Goal: Task Accomplishment & Management: Manage account settings

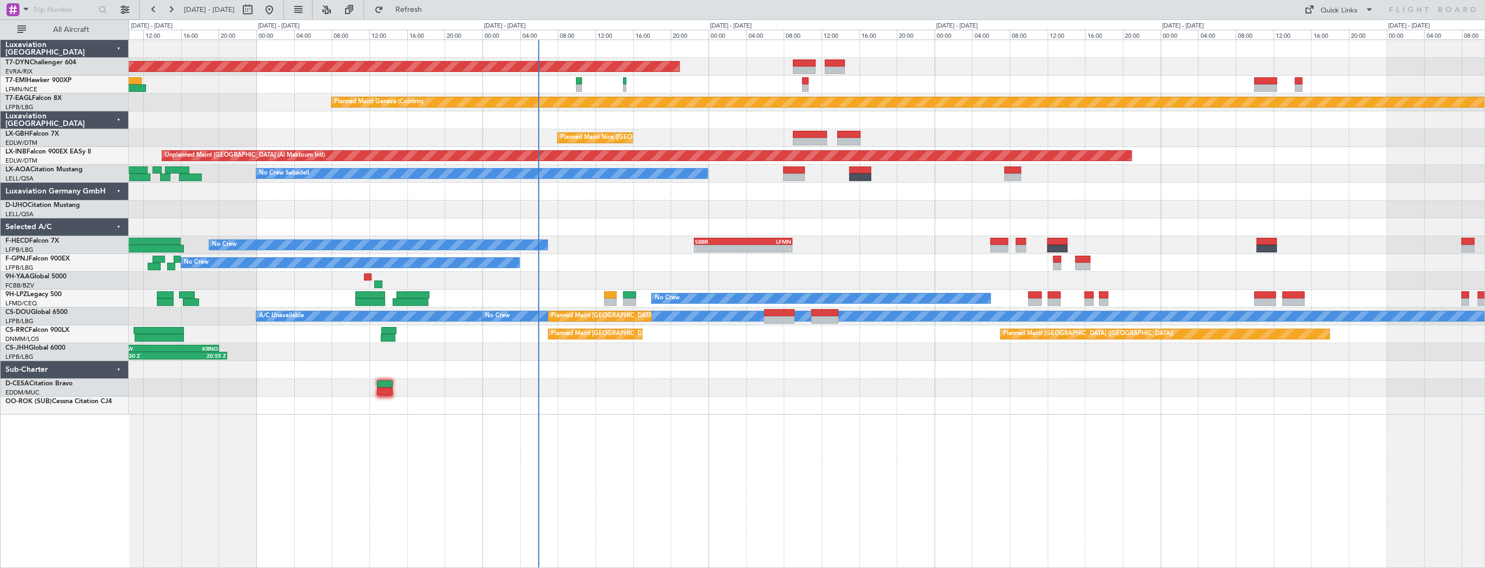
click at [628, 208] on div "AOG Maint Riga (Riga Intl) Planned Maint Geneva (Cointrin) Planned Maint Nice (…" at bounding box center [806, 227] width 1355 height 375
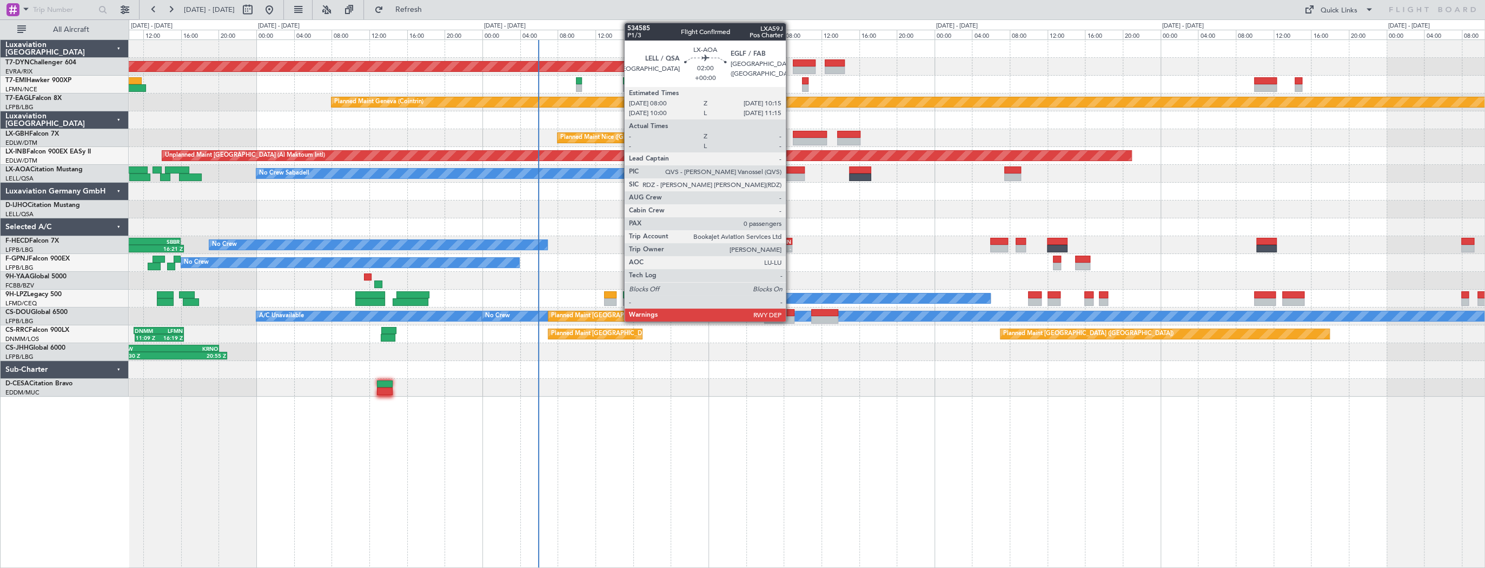
click at [790, 169] on div at bounding box center [794, 171] width 22 height 8
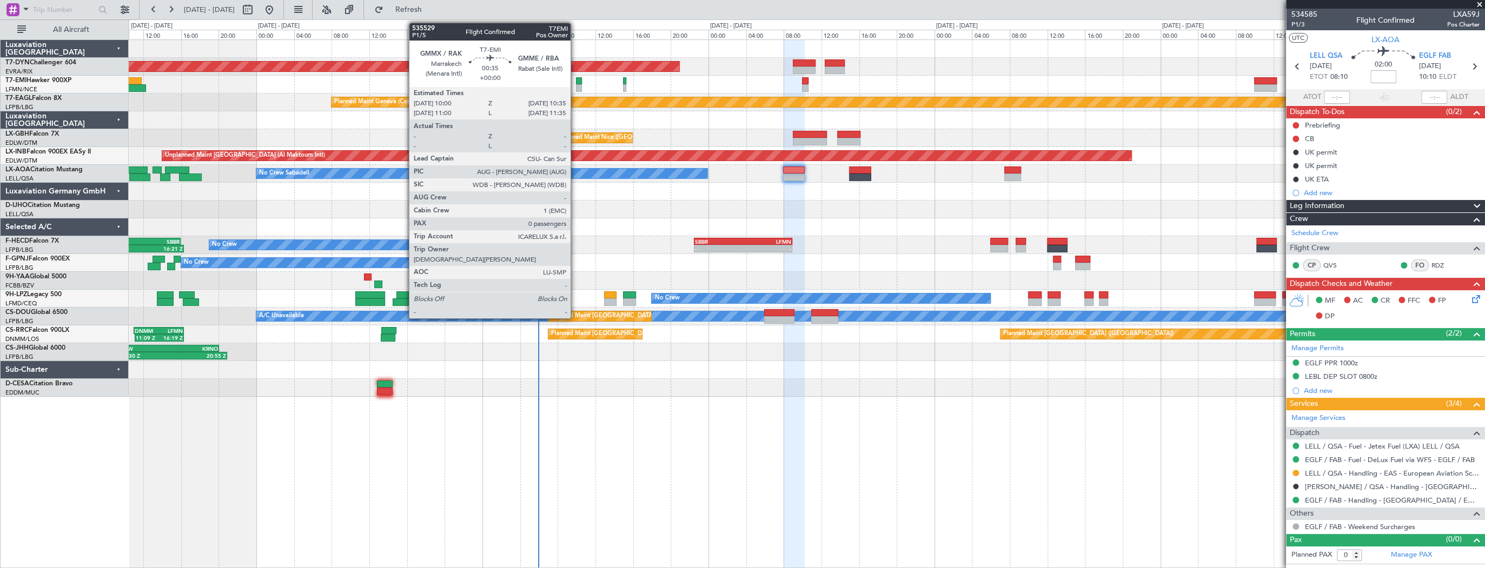
click at [576, 81] on div at bounding box center [579, 81] width 6 height 8
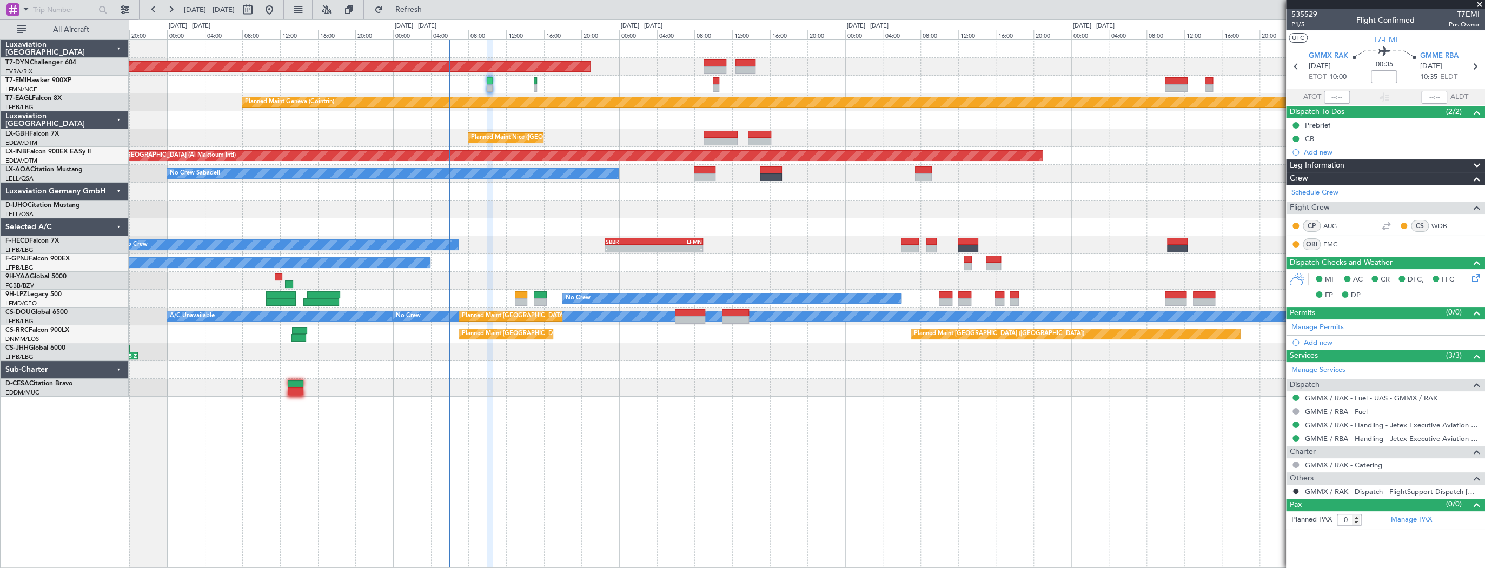
click at [608, 48] on div "AOG Maint Riga (Riga Intl) Planned Maint Chester Planned Maint Geneva (Cointrin…" at bounding box center [806, 218] width 1355 height 357
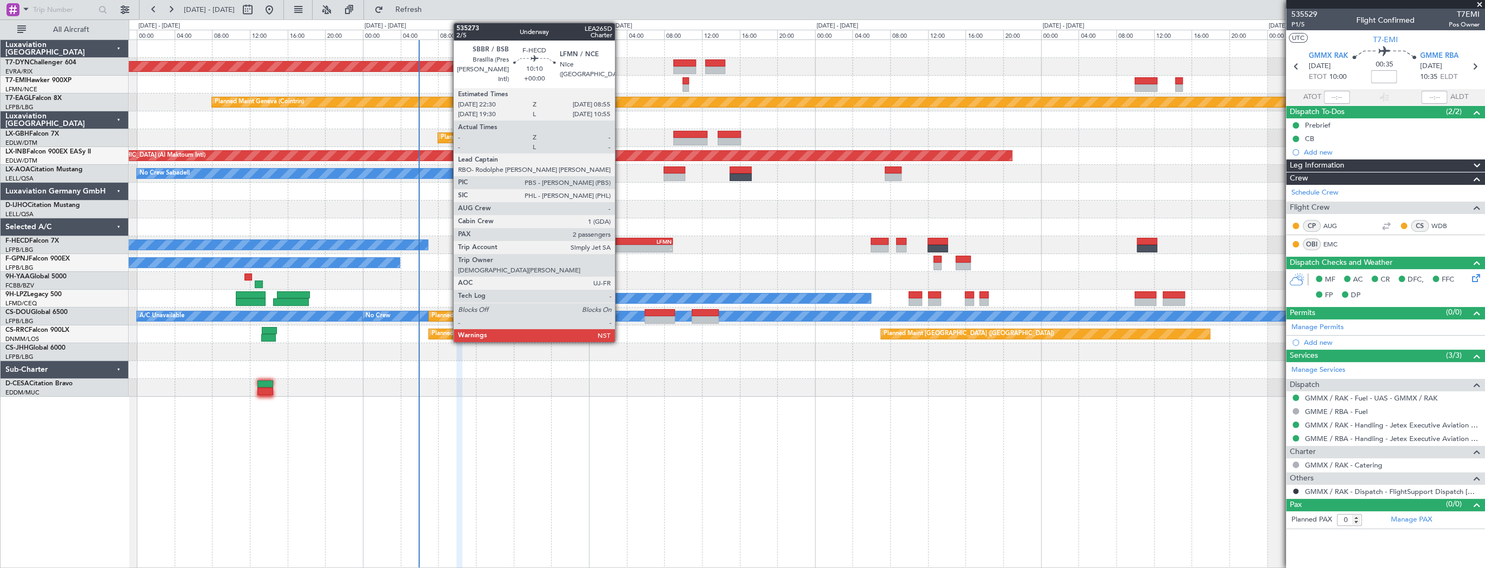
click at [620, 248] on div "-" at bounding box center [599, 248] width 48 height 6
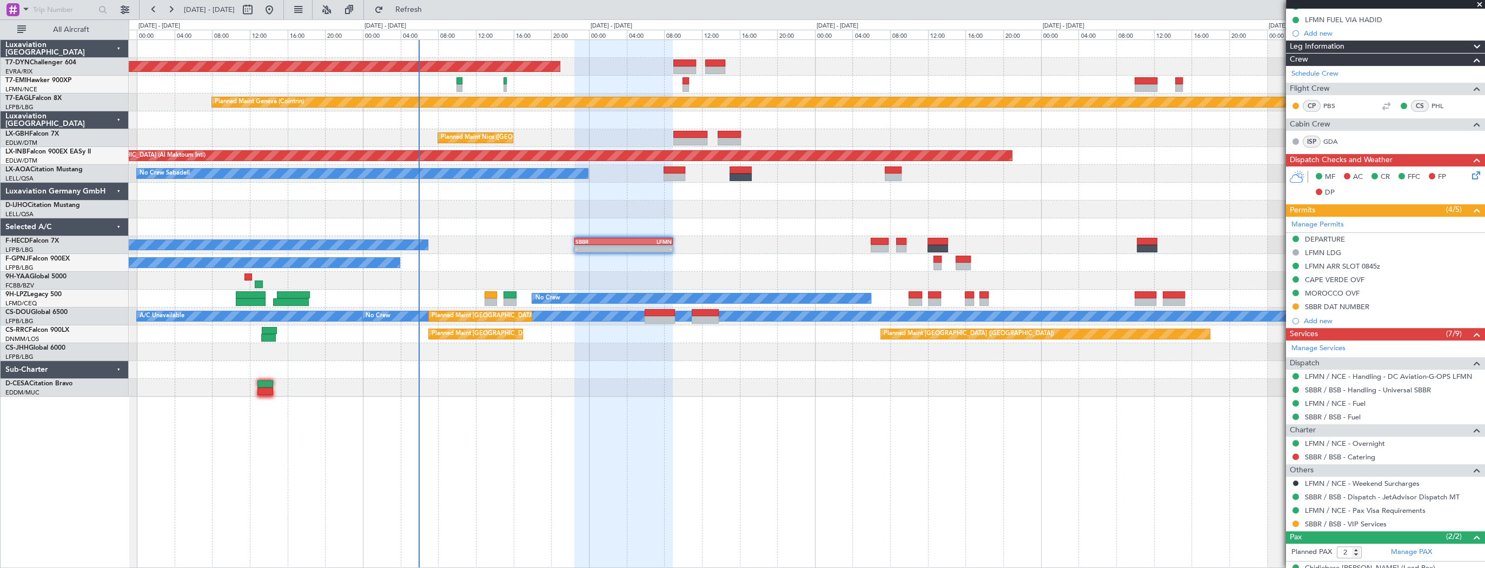
scroll to position [212, 0]
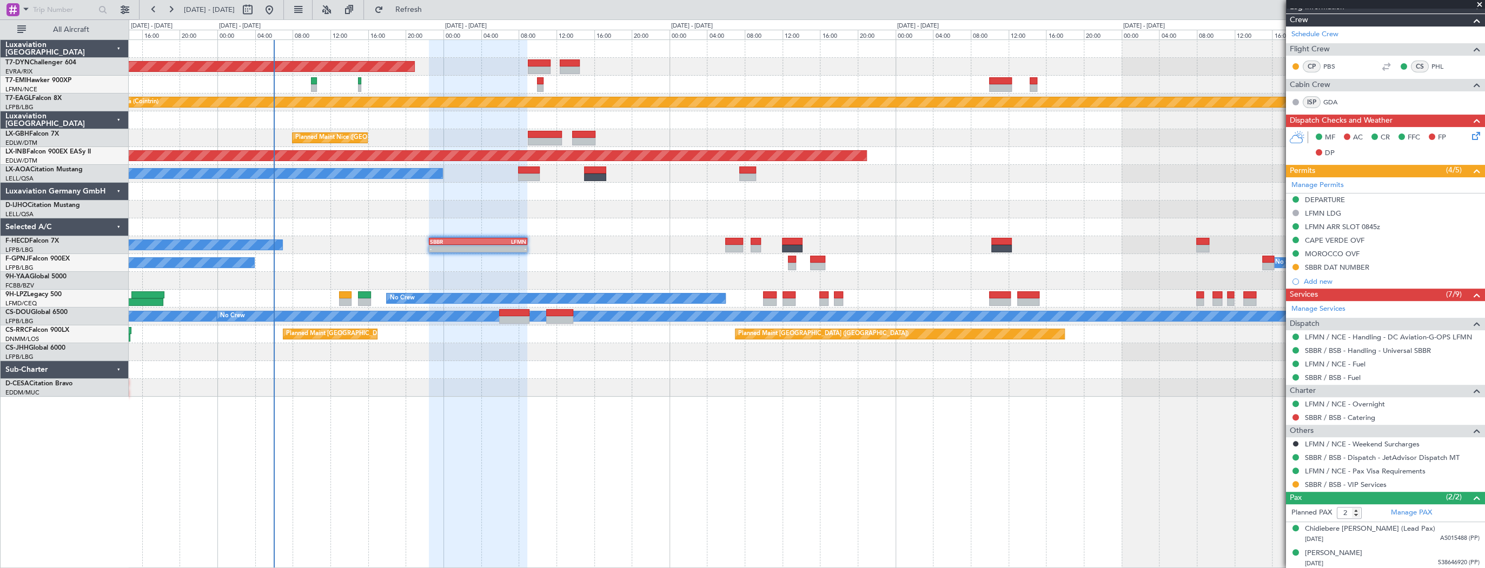
click at [608, 228] on div at bounding box center [806, 227] width 1355 height 18
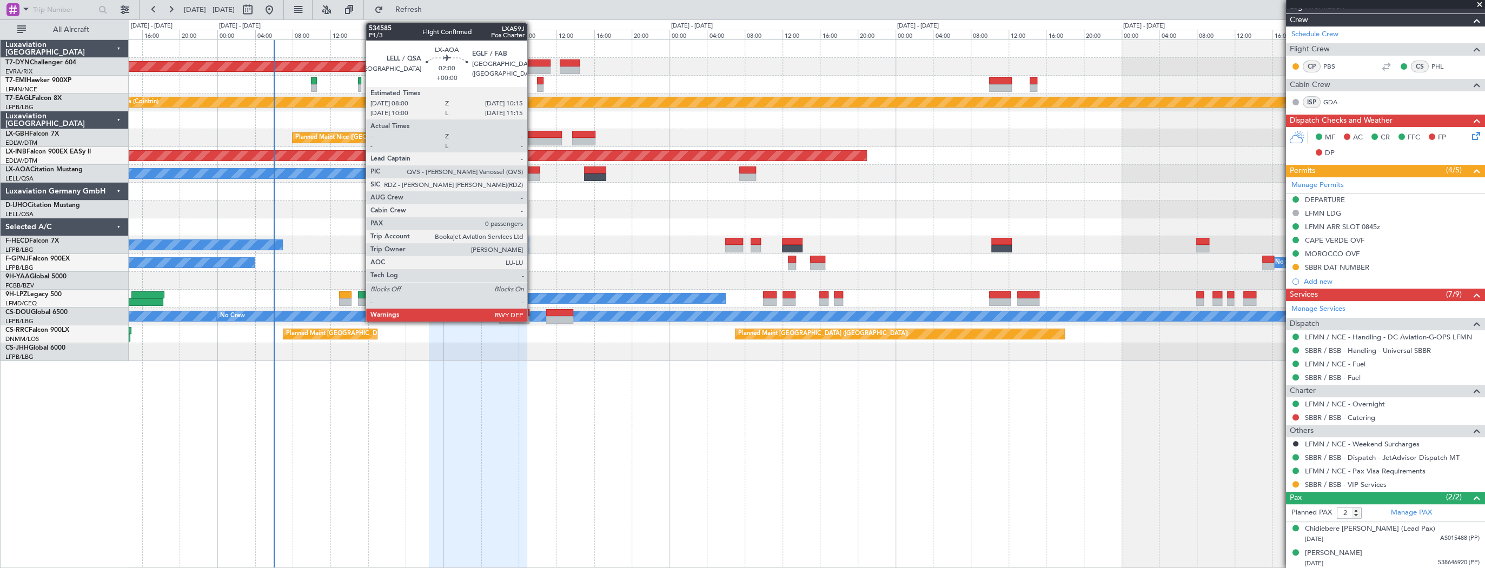
click at [532, 168] on div at bounding box center [529, 171] width 22 height 8
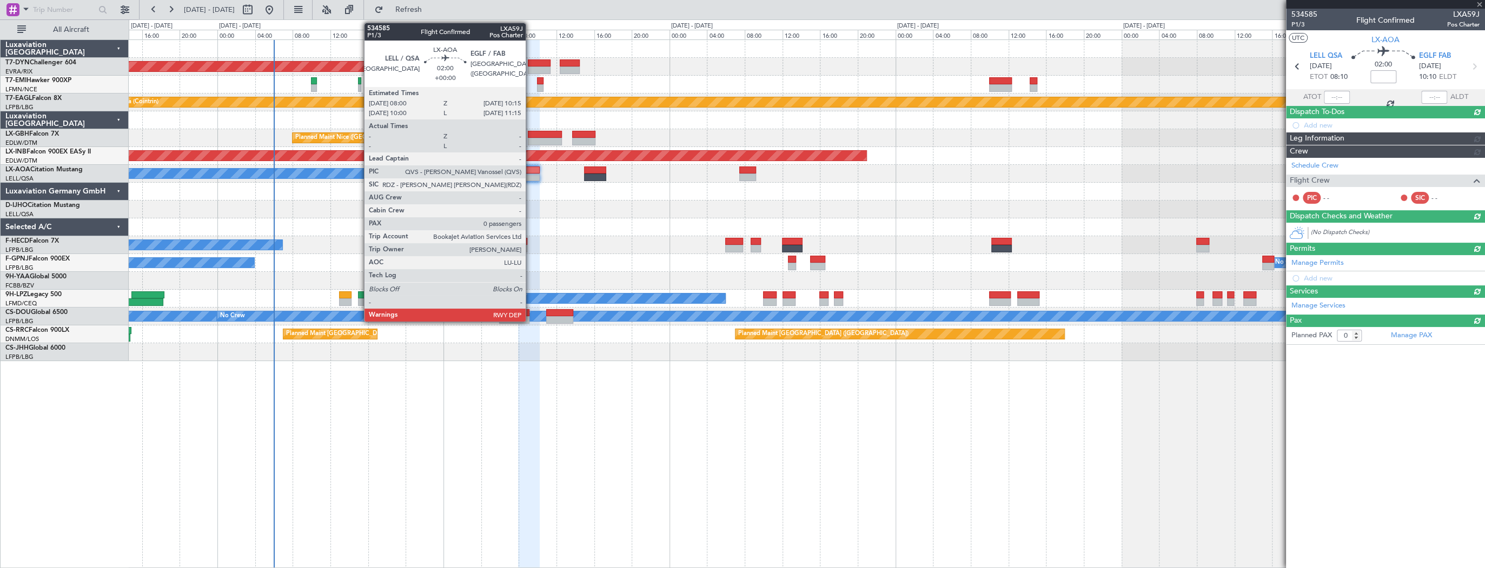
scroll to position [0, 0]
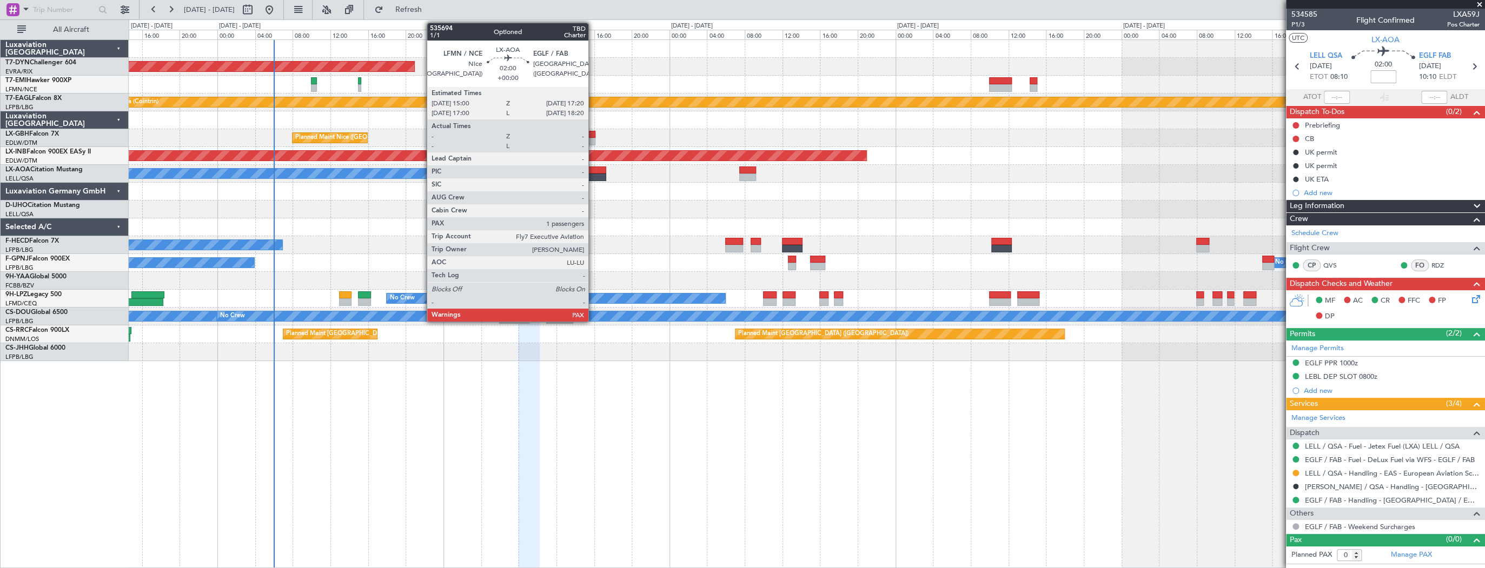
click at [593, 170] on div at bounding box center [595, 171] width 22 height 8
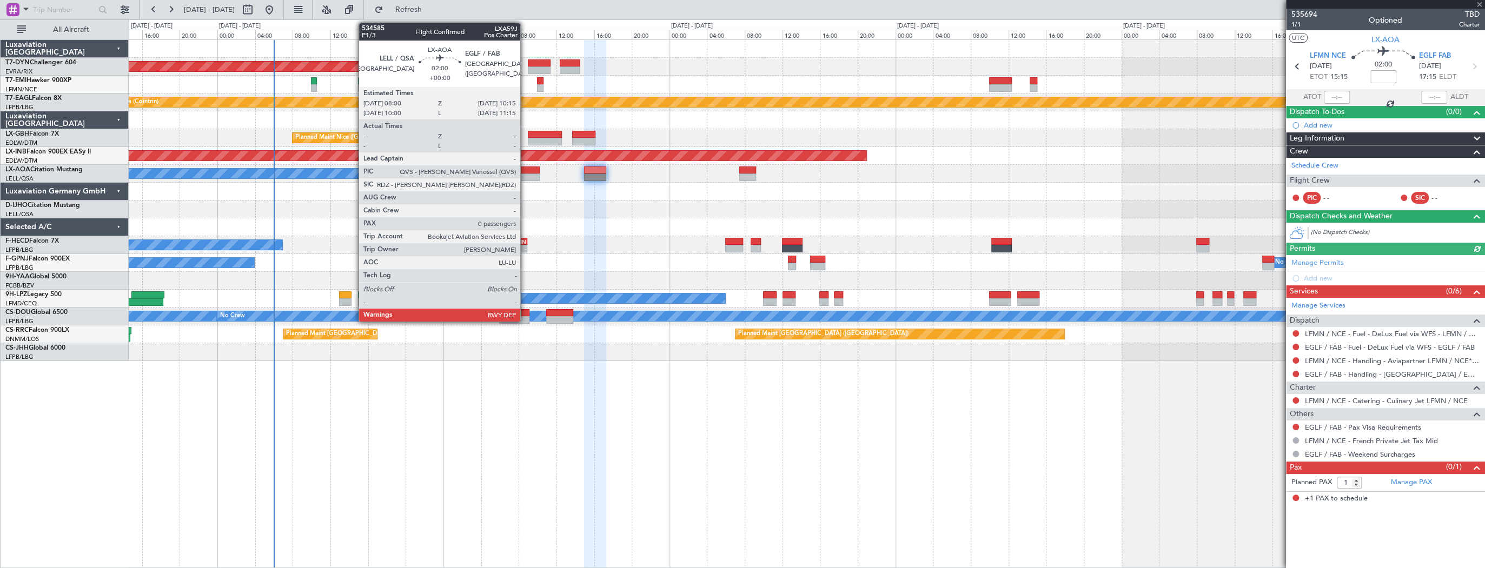
click at [523, 172] on div at bounding box center [529, 171] width 22 height 8
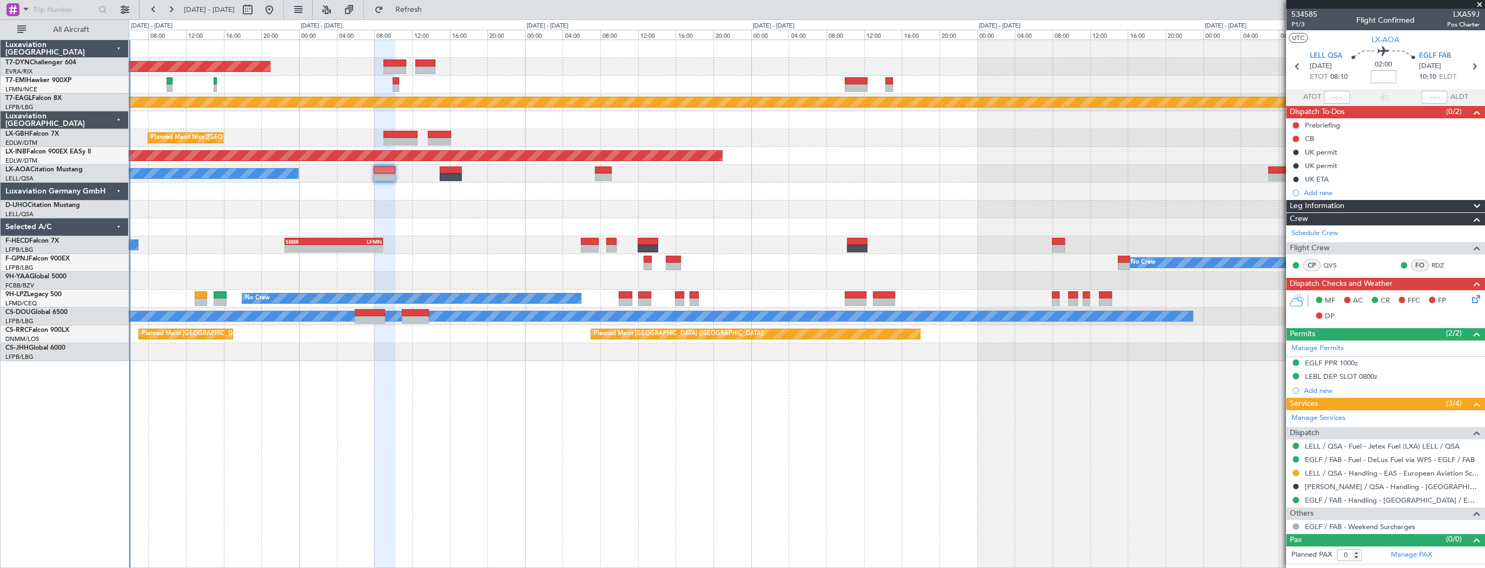
click at [470, 180] on div "AOG Maint Riga (Riga Intl) Planned Maint Chester Planned Maint Geneva (Cointrin…" at bounding box center [806, 200] width 1355 height 321
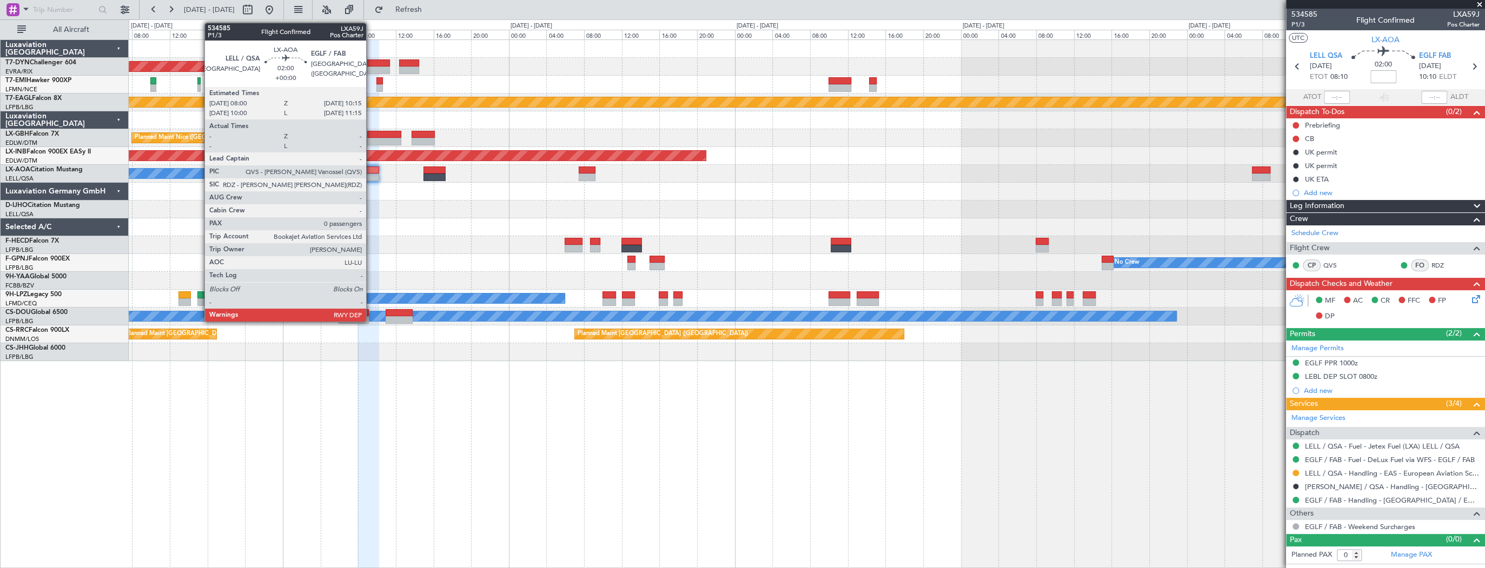
click at [371, 171] on div at bounding box center [368, 171] width 22 height 8
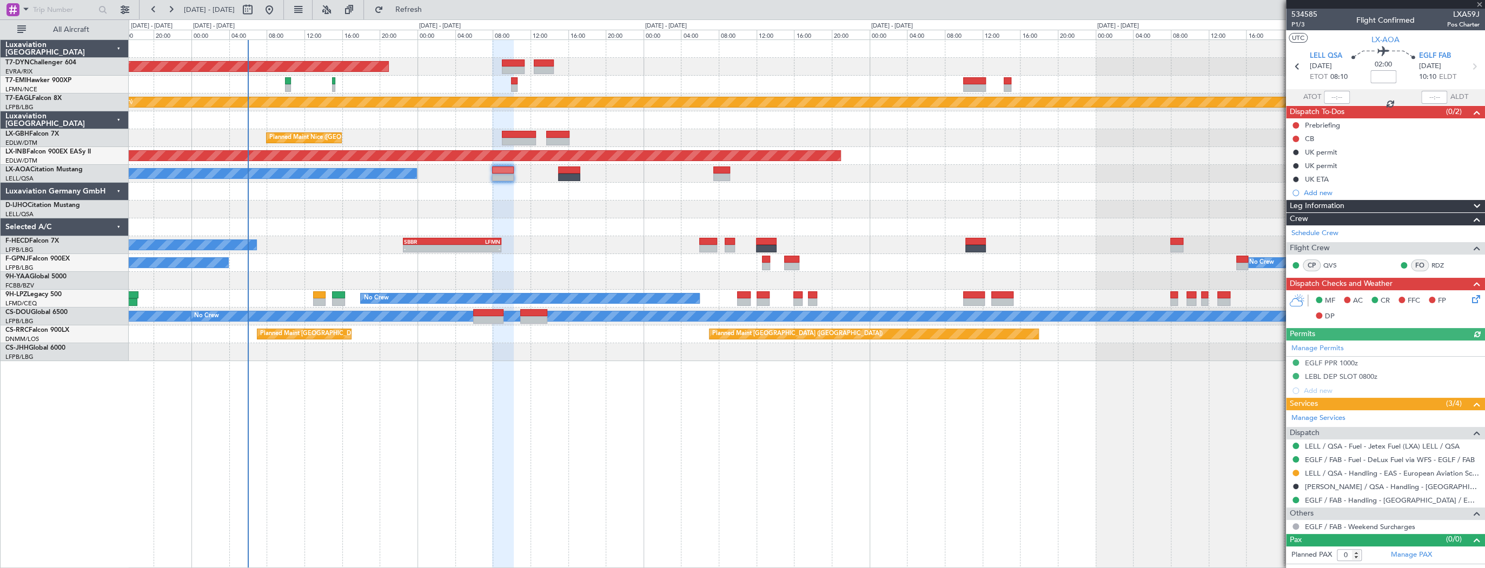
click at [696, 240] on div "AOG Maint Riga (Riga Intl) Planned Maint Chester Planned Maint Geneva (Cointrin…" at bounding box center [806, 200] width 1355 height 321
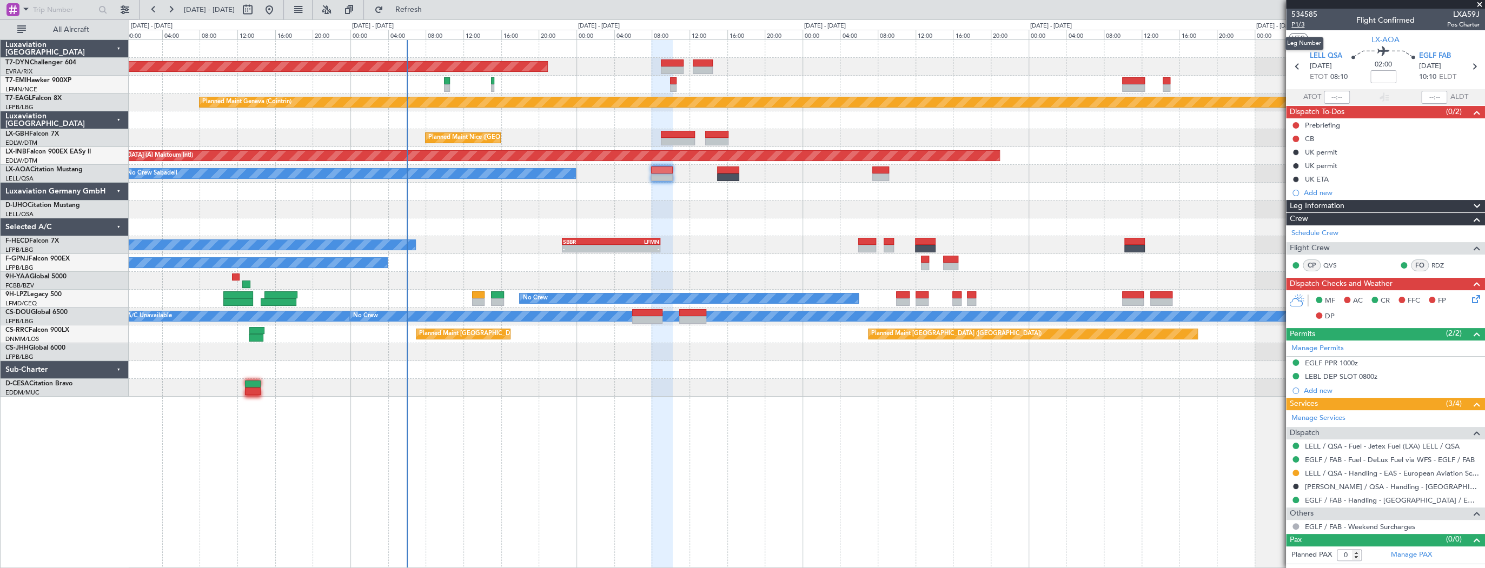
click at [1060, 23] on span "P1/3" at bounding box center [1304, 24] width 26 height 9
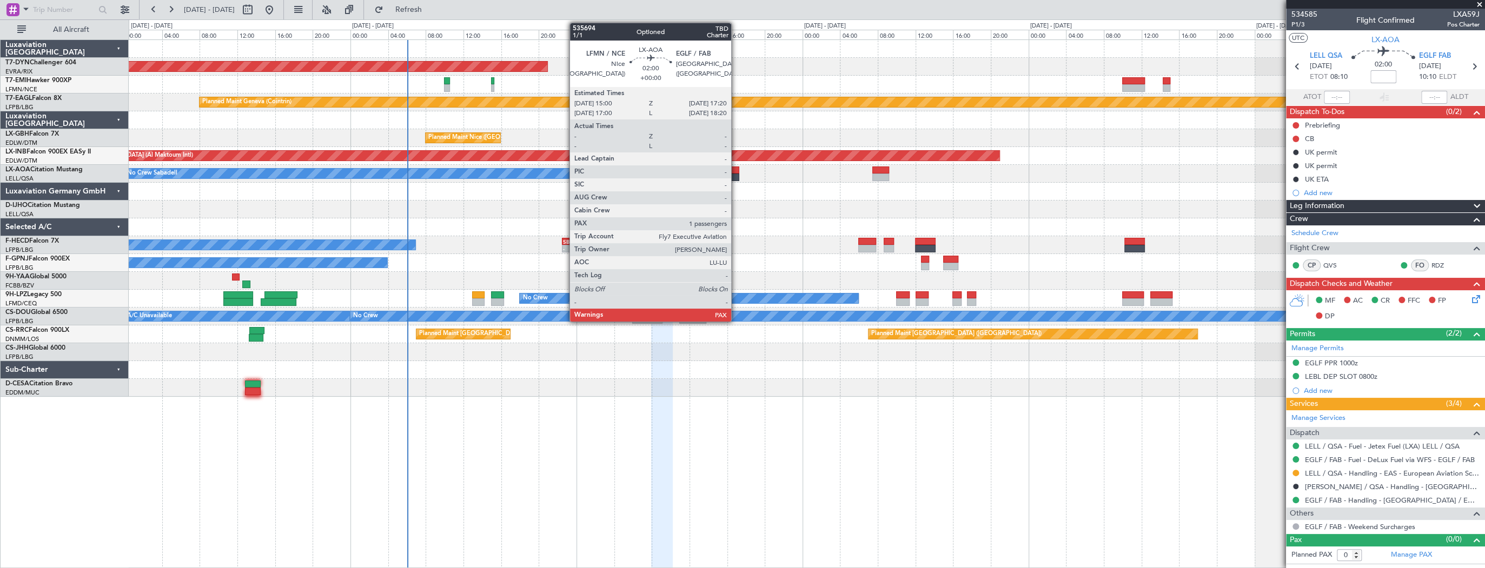
click at [736, 174] on div at bounding box center [728, 178] width 22 height 8
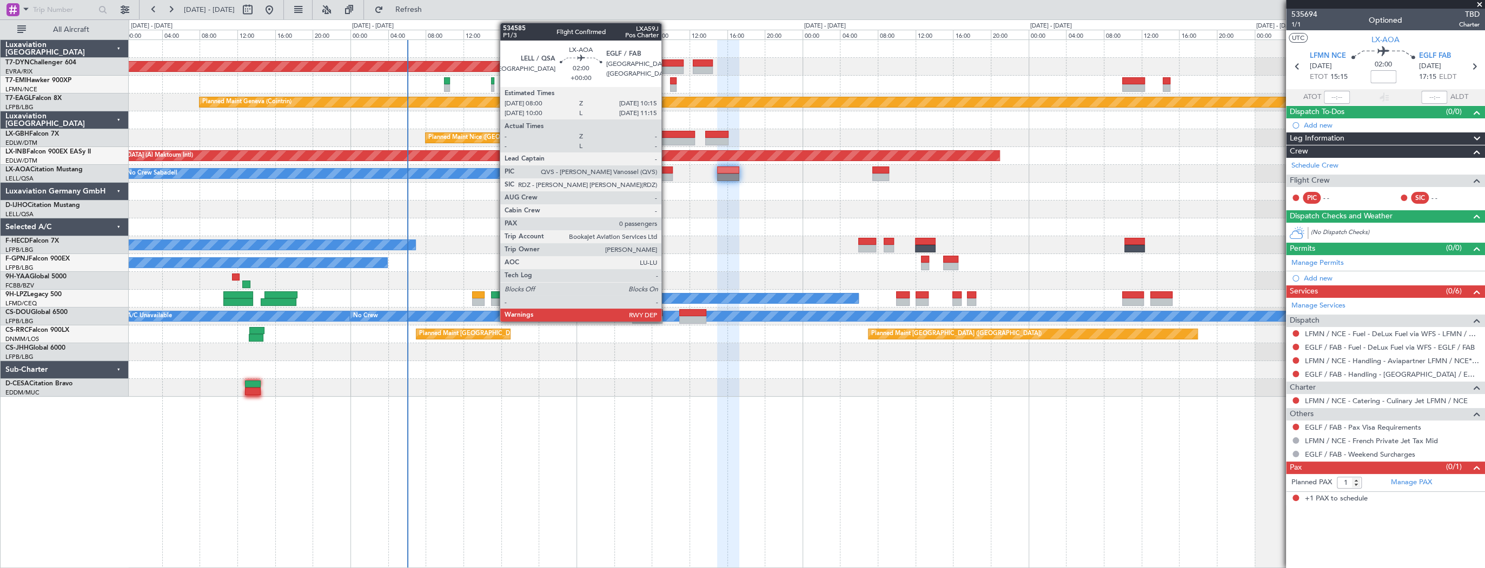
click at [666, 174] on div at bounding box center [662, 178] width 22 height 8
type input "0"
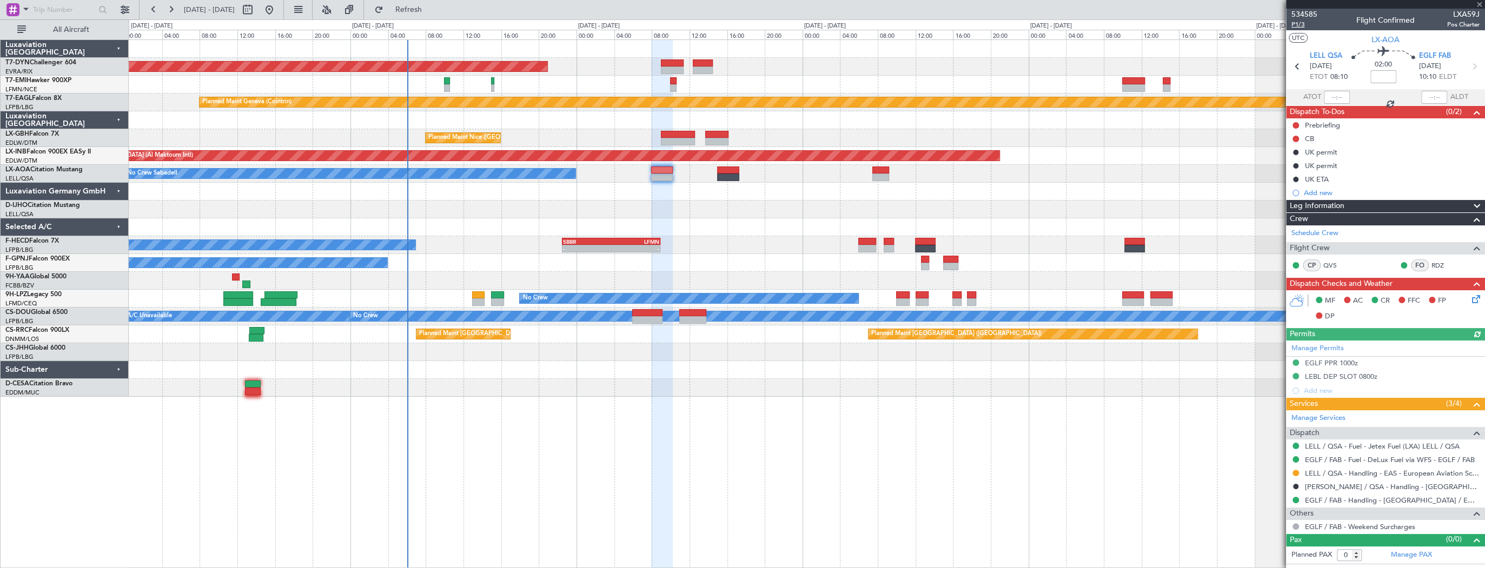
click at [1060, 22] on span "P1/3" at bounding box center [1304, 24] width 26 height 9
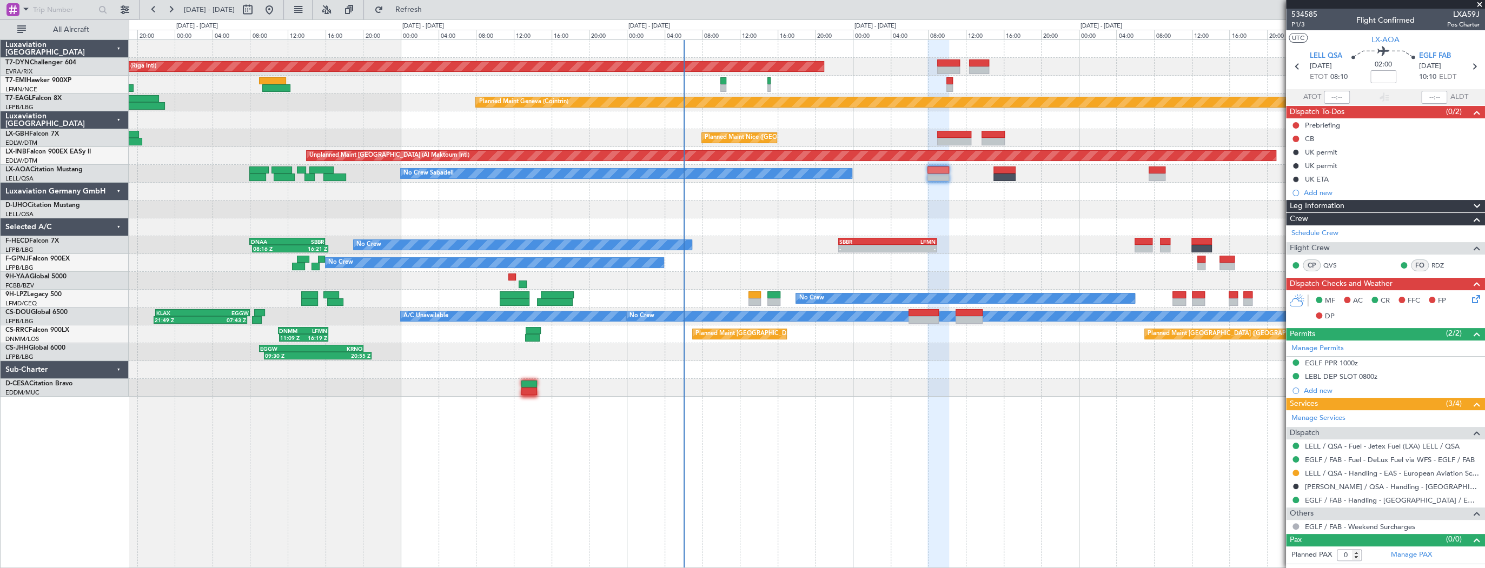
click at [593, 212] on div "AOG Maint Riga (Riga Intl) Planned Maint Basel-Mulhouse Planned Maint Chester P…" at bounding box center [806, 218] width 1355 height 357
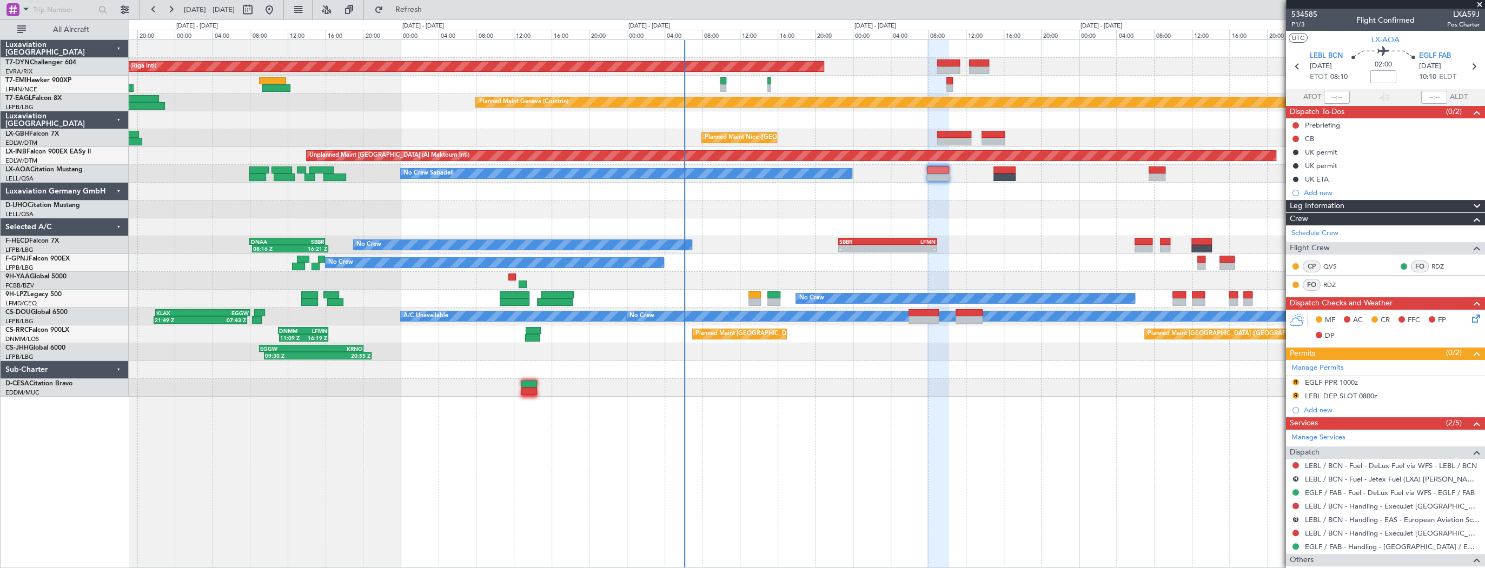
click at [1060, 317] on icon at bounding box center [1473, 316] width 9 height 9
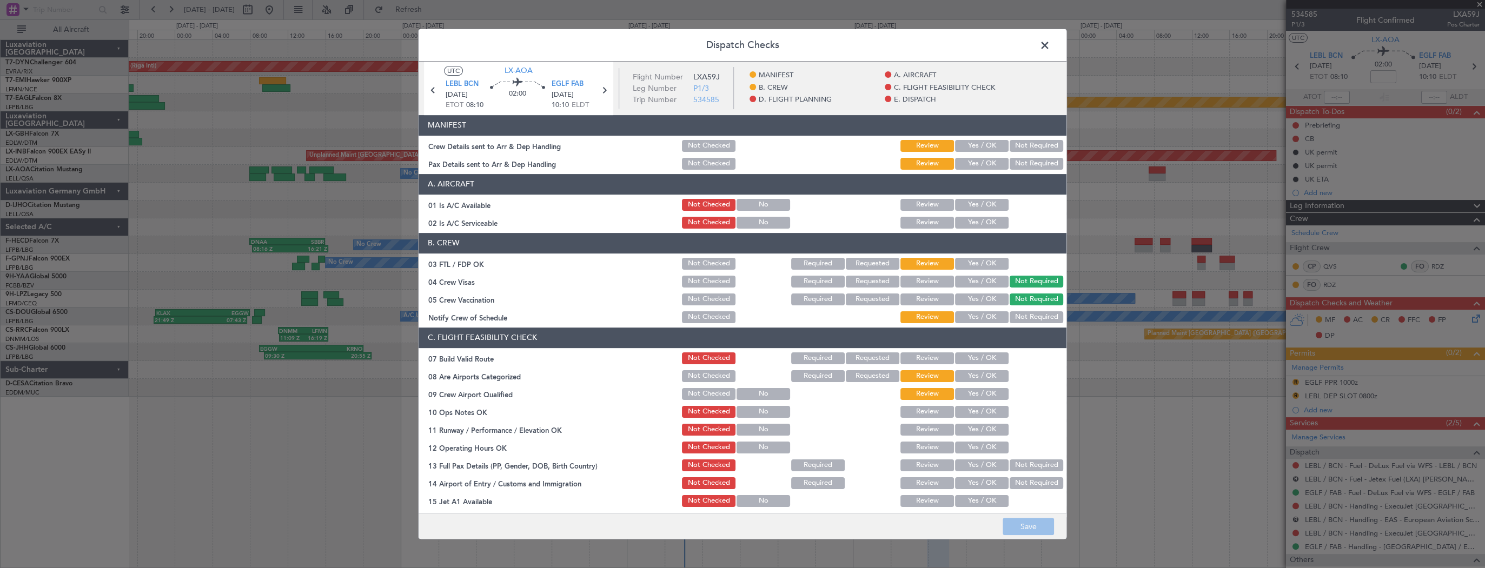
click at [967, 137] on section "MANIFEST Crew Details sent to Arr & Dep Handling Not Checked Review Yes / OK No…" at bounding box center [742, 143] width 648 height 56
click at [967, 151] on button "Yes / OK" at bounding box center [982, 146] width 54 height 12
click at [968, 160] on button "Yes / OK" at bounding box center [982, 164] width 54 height 12
click at [1041, 405] on button "Save" at bounding box center [1027, 526] width 51 height 17
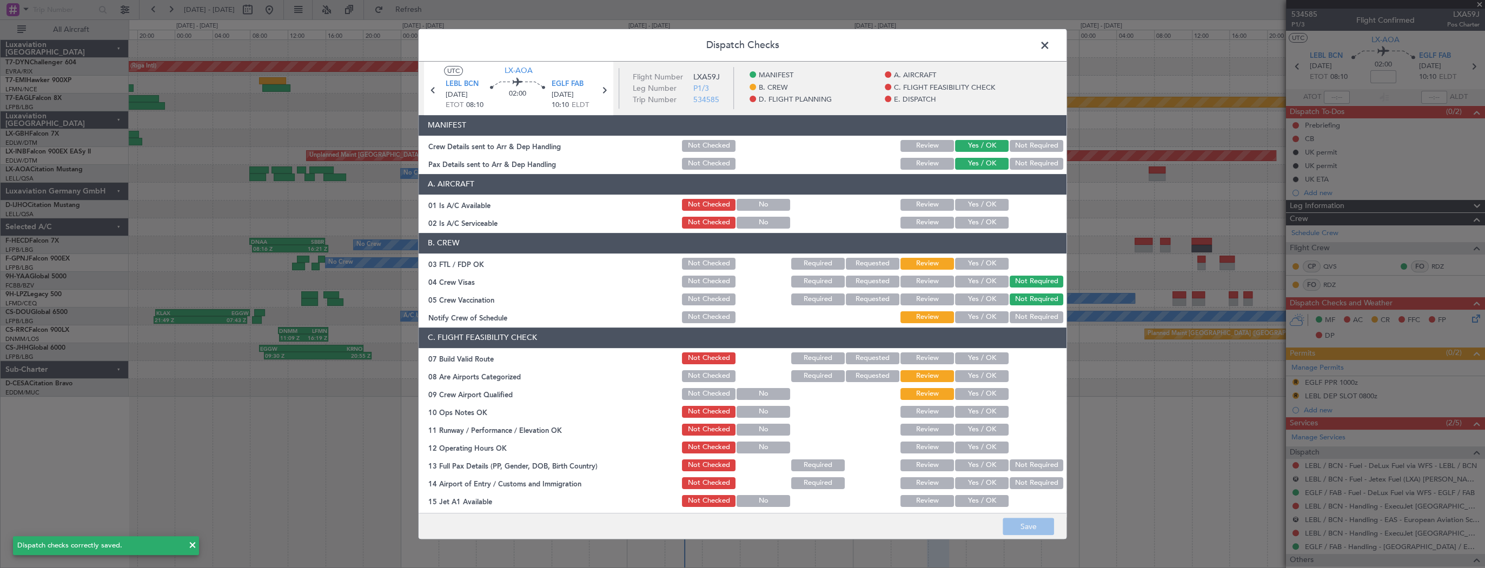
click at [1050, 44] on span at bounding box center [1050, 48] width 0 height 22
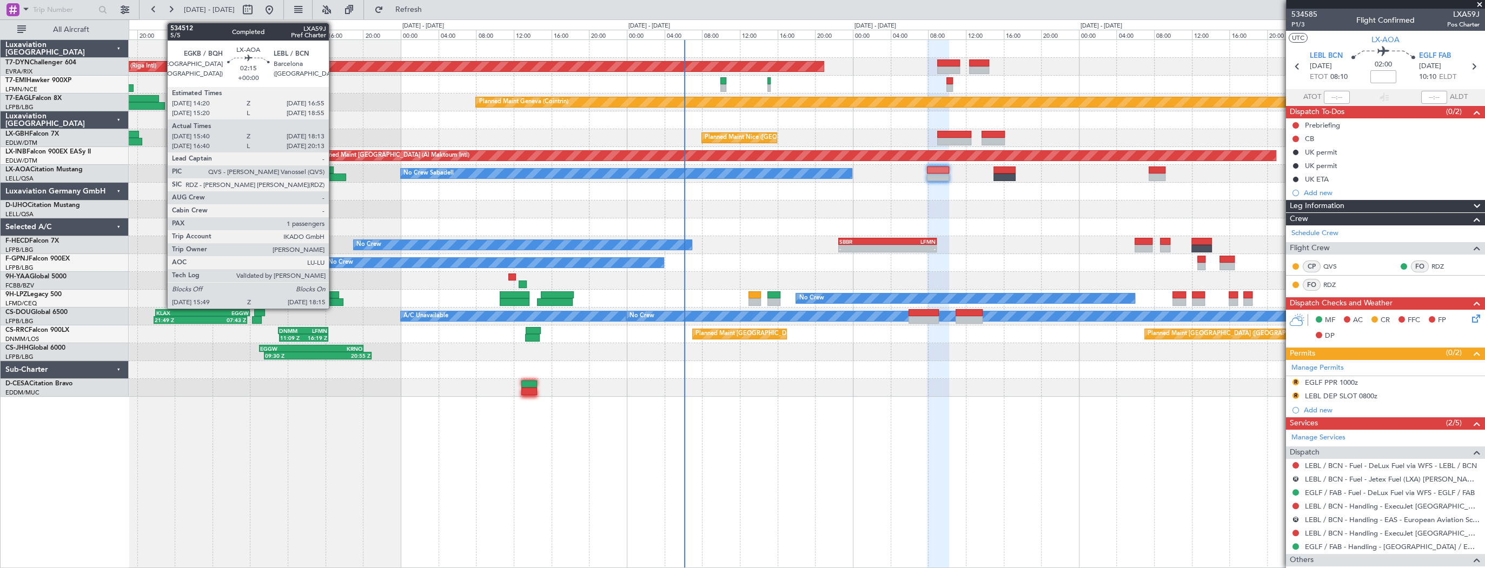
click at [325, 171] on div at bounding box center [321, 171] width 24 height 8
type input "15:50"
type input "18:03"
type input "1"
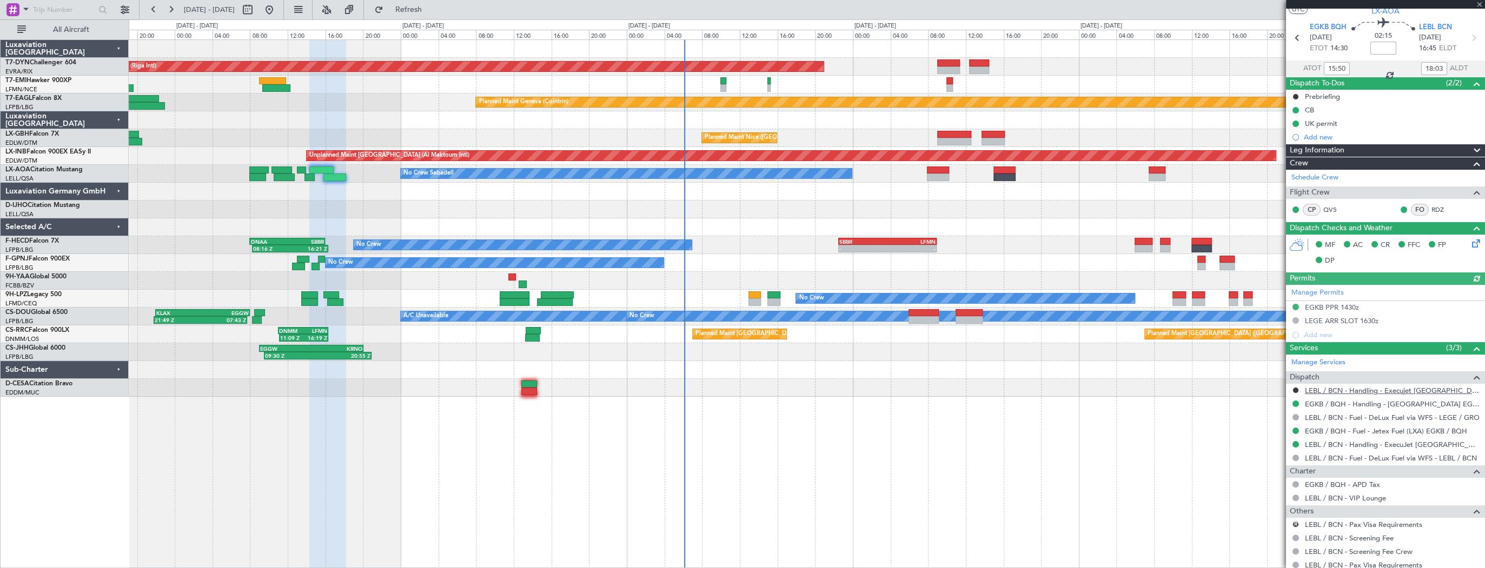
scroll to position [43, 0]
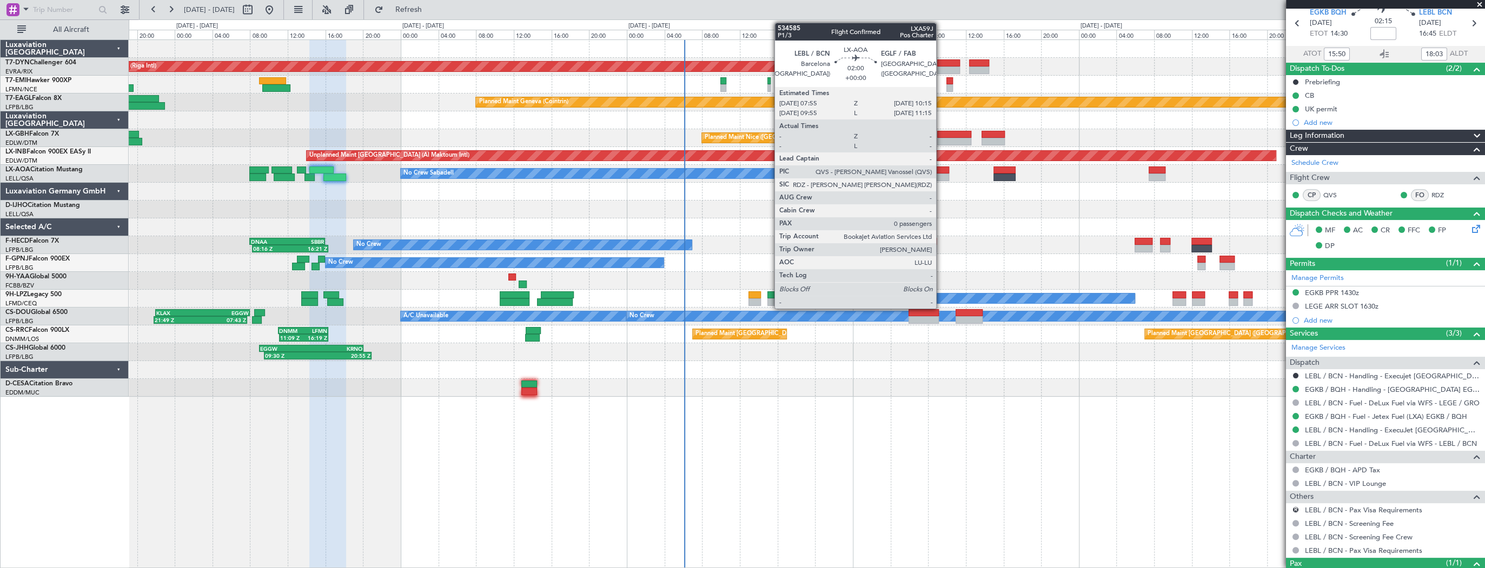
click at [941, 174] on div at bounding box center [938, 178] width 22 height 8
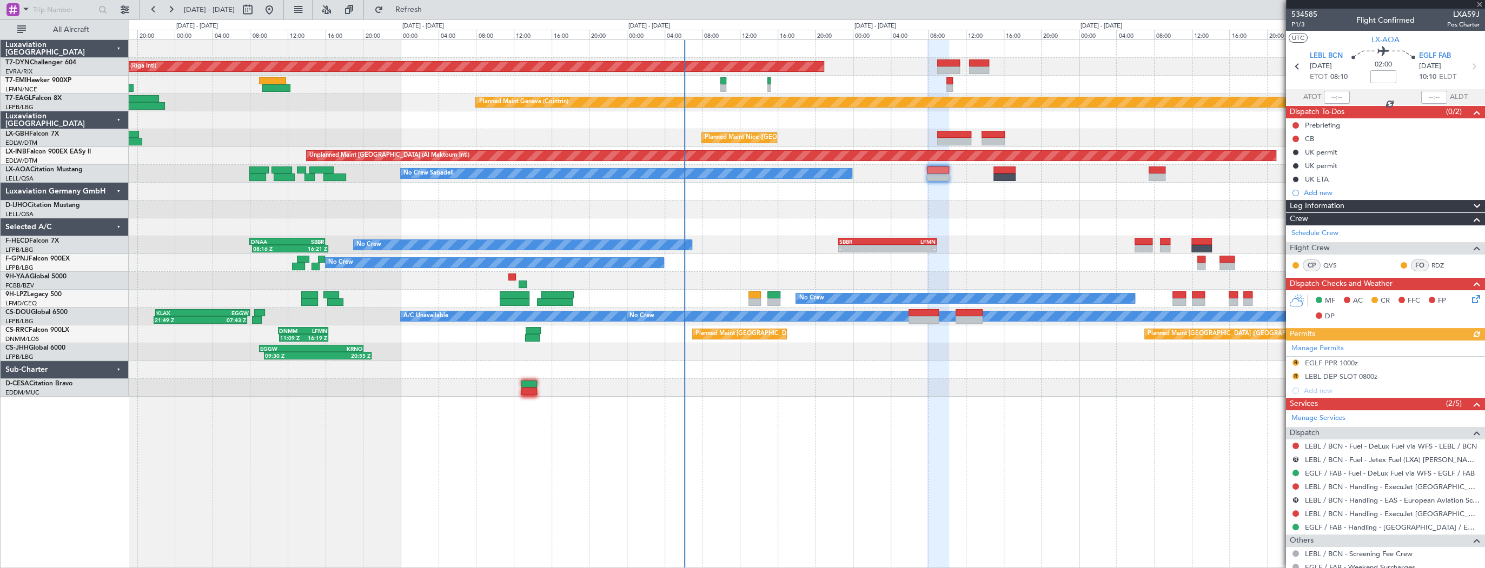
scroll to position [35, 0]
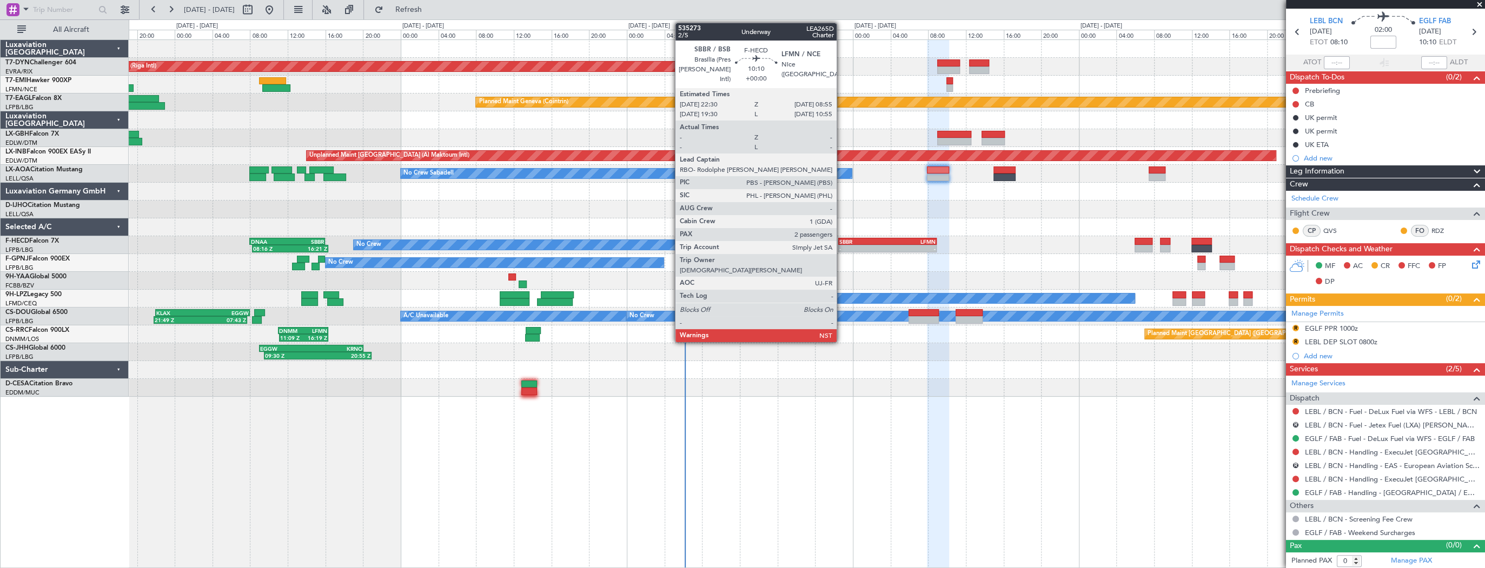
click at [848, 241] on div "SBBR" at bounding box center [863, 241] width 48 height 6
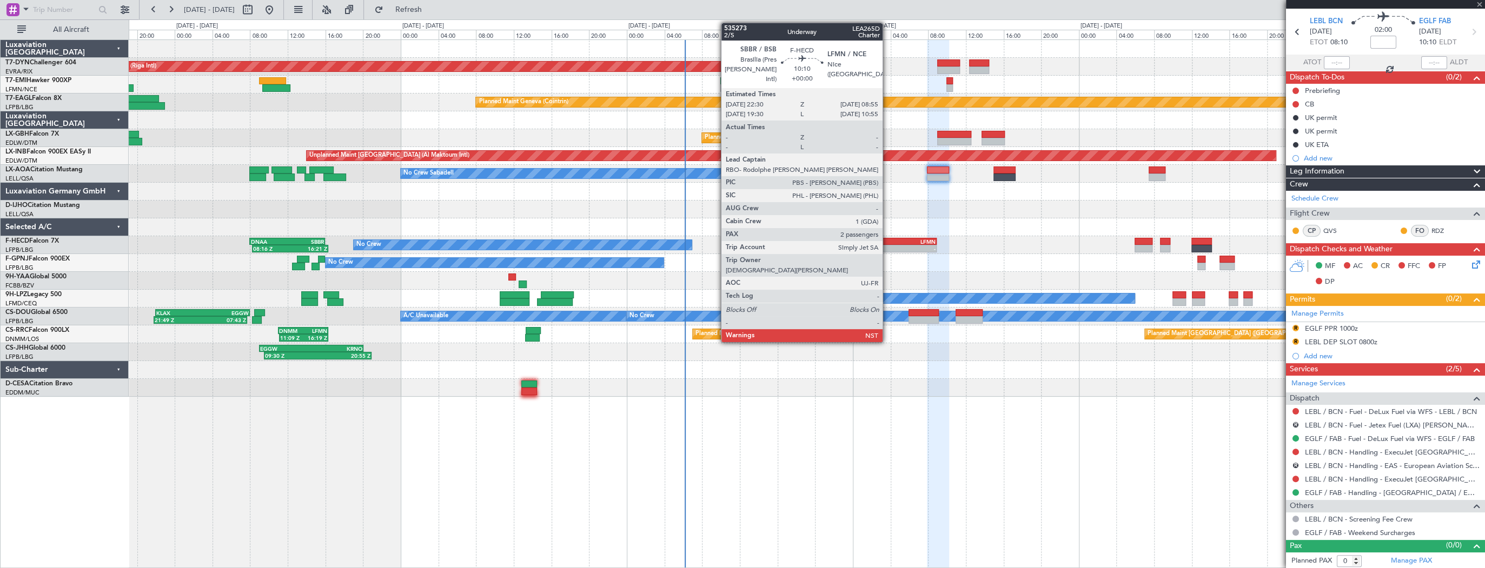
type input "2"
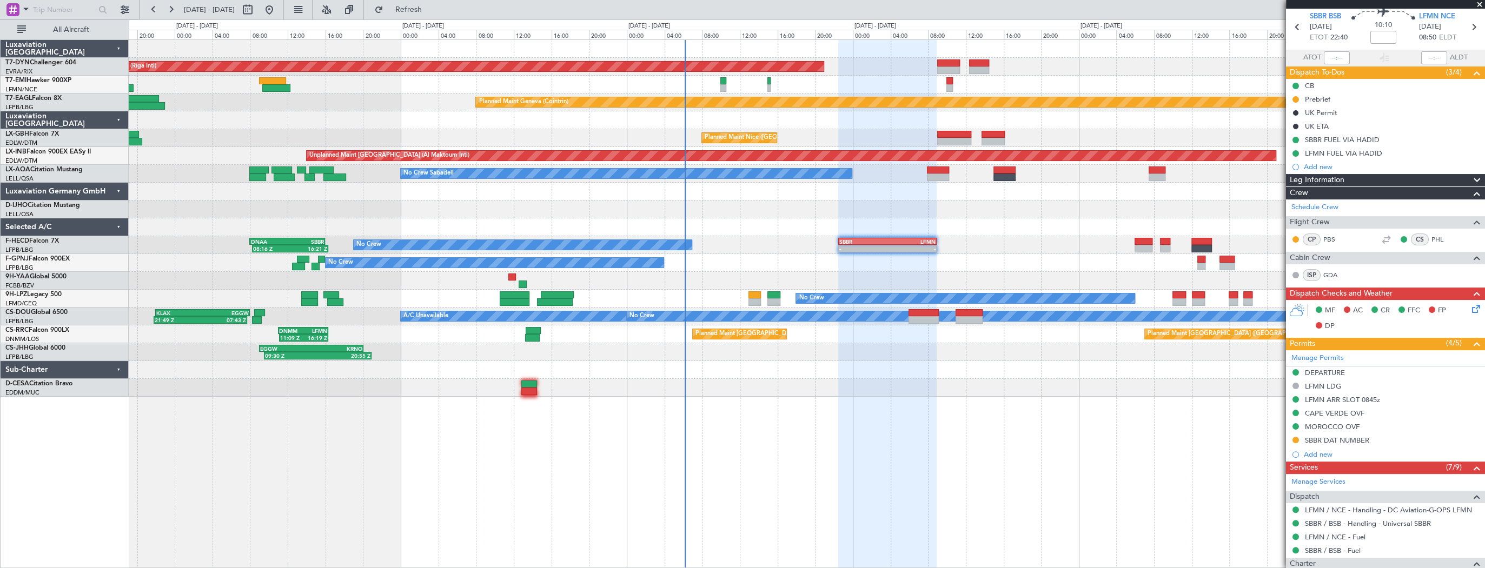
scroll to position [0, 0]
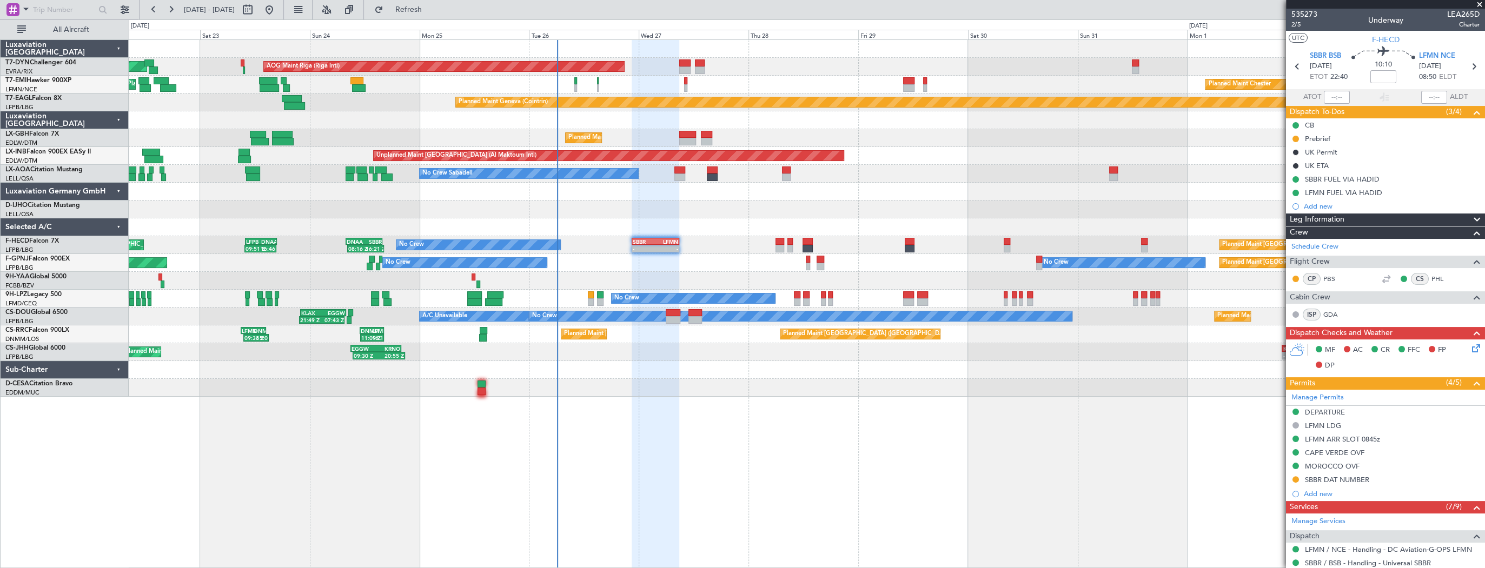
click at [749, 359] on div "AOG Maint Riga (Riga Intl) Planned Maint Basel-Mulhouse Planned Maint Chester P…" at bounding box center [806, 218] width 1355 height 357
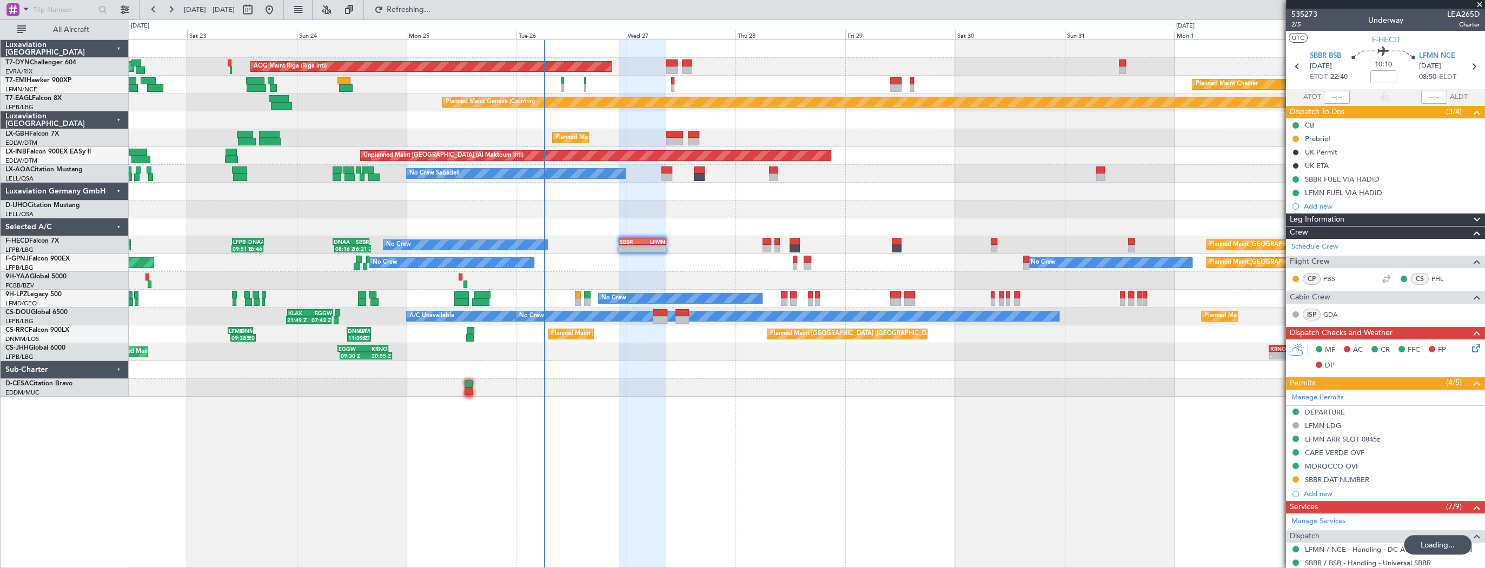
click at [706, 243] on div "No Crew 08:16 Z 16:21 Z DNAA 08:00 Z SBBR 16:00 Z - - SBBR 22:30 Z LFMN 08:55 Z…" at bounding box center [806, 245] width 1355 height 18
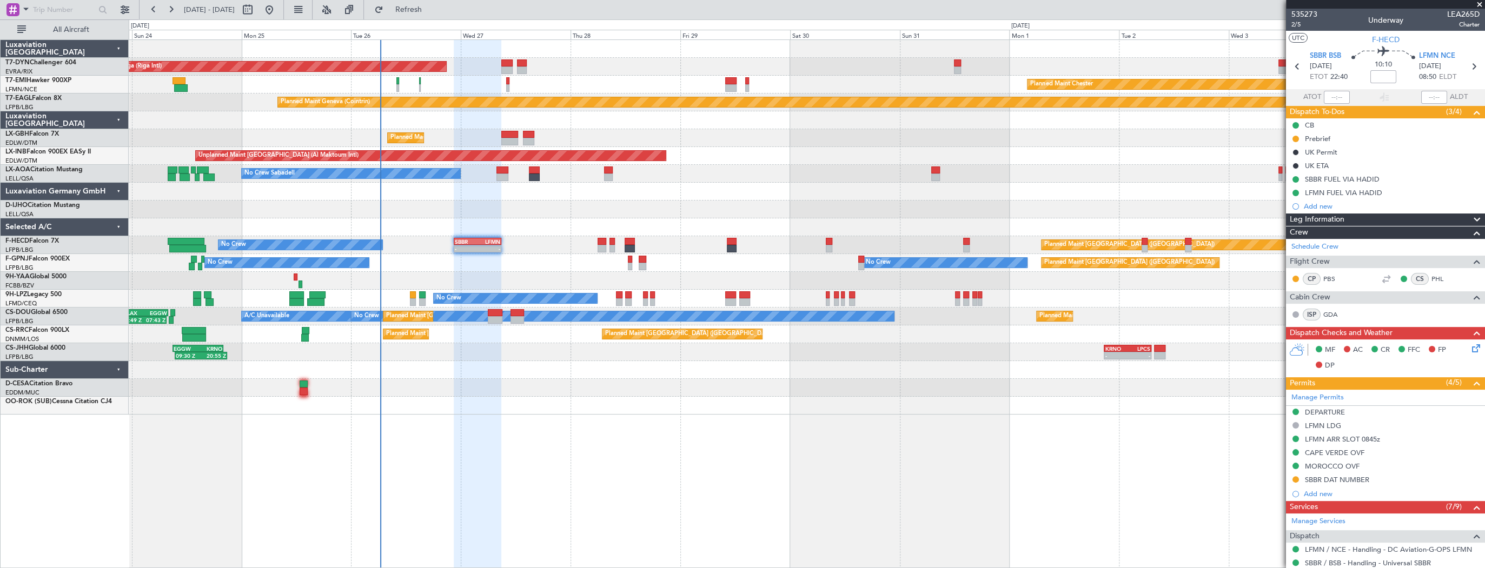
click at [407, 232] on div "AOG Maint Riga (Riga Intl) Planned Maint Basel-Mulhouse Planned Maint Chester P…" at bounding box center [806, 227] width 1355 height 375
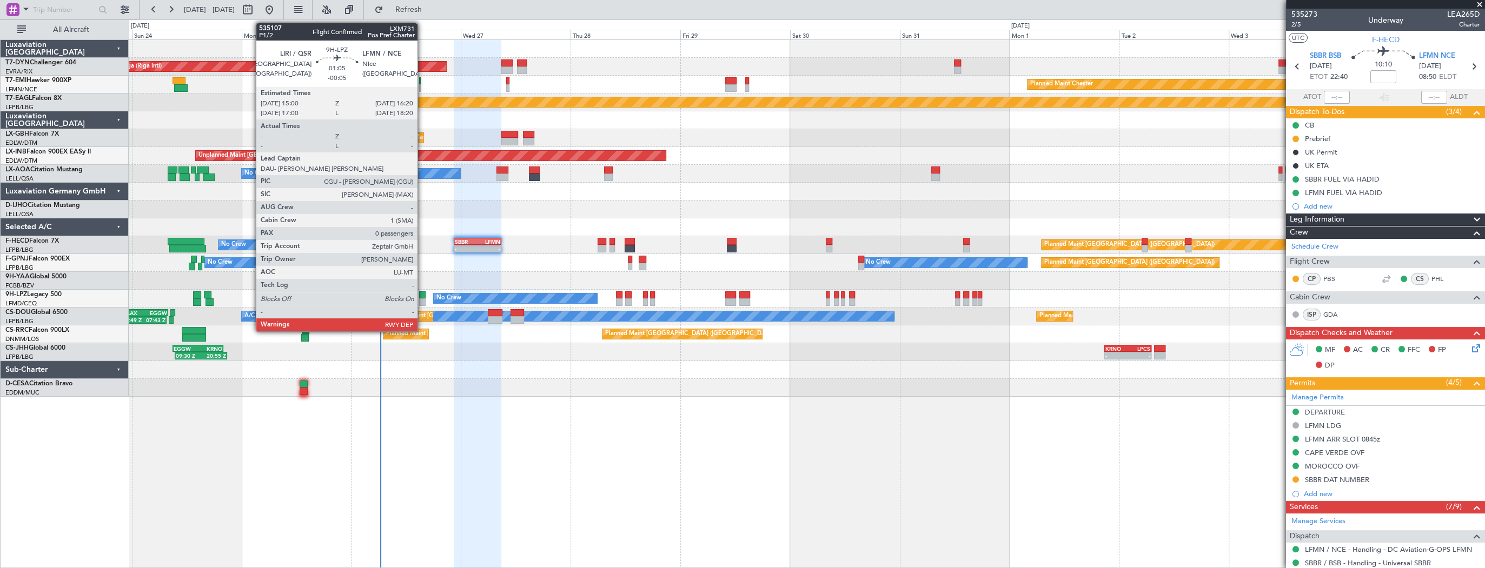
click at [422, 294] on div at bounding box center [422, 295] width 6 height 8
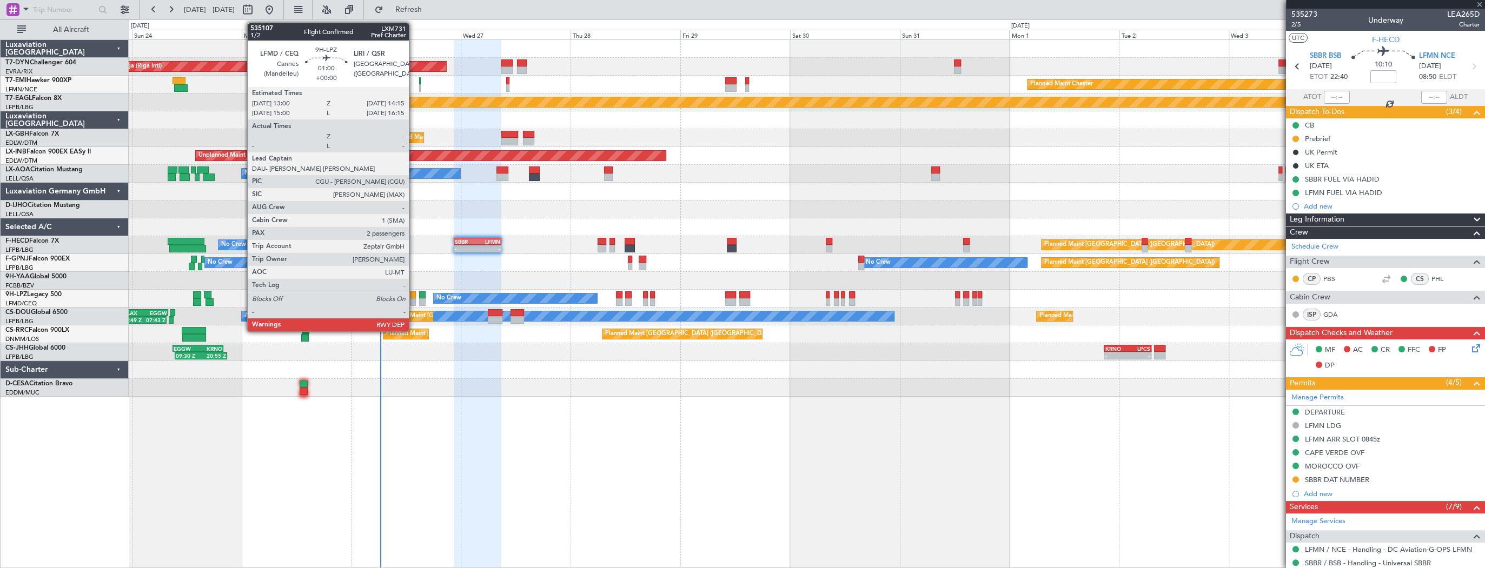
type input "-00:05"
type input "0"
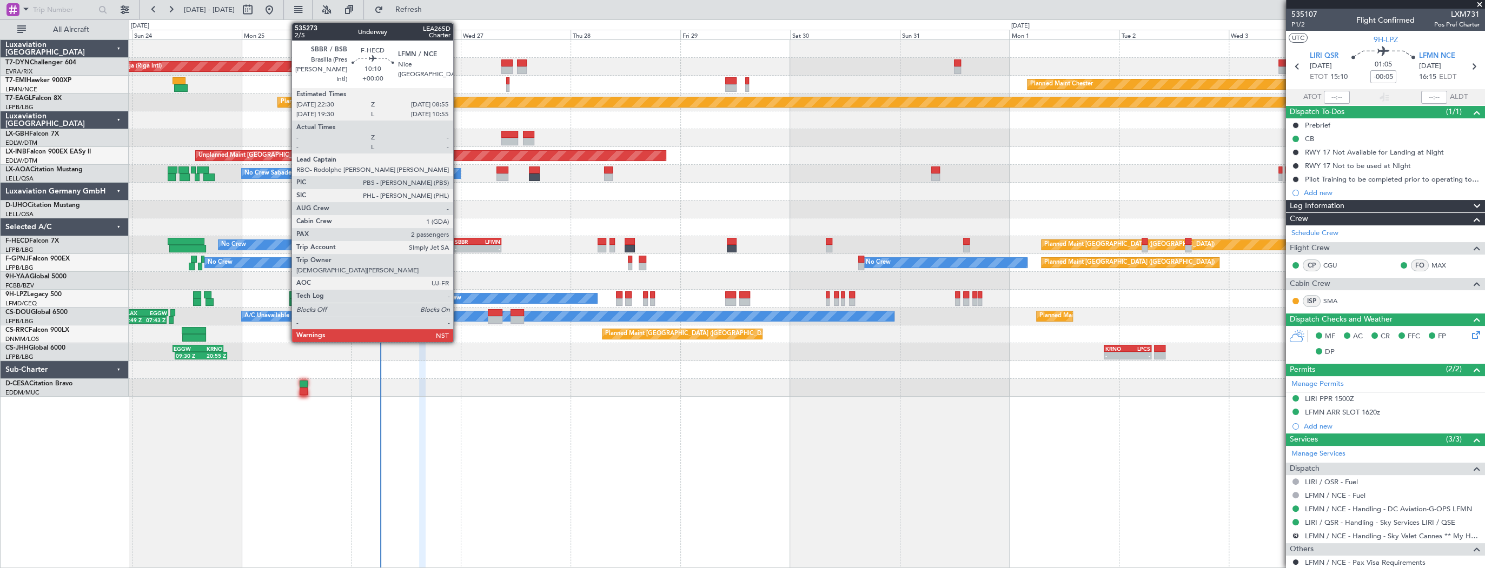
click at [458, 245] on div "-" at bounding box center [466, 248] width 23 height 6
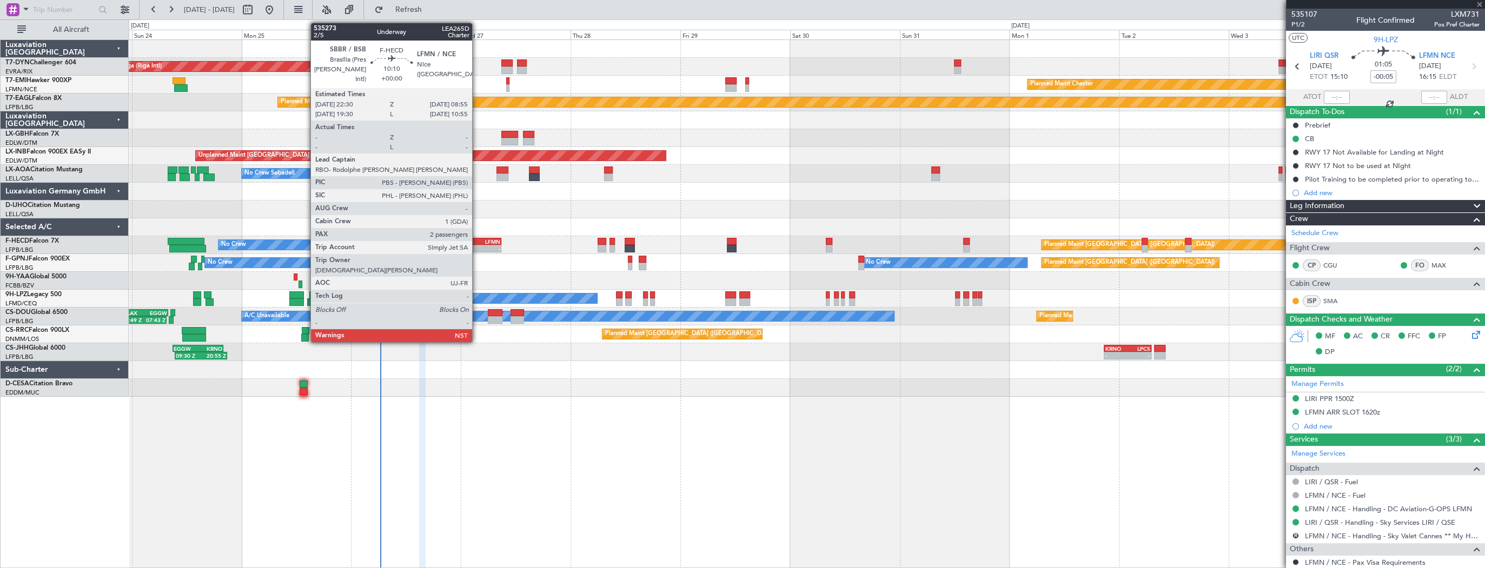
type input "2"
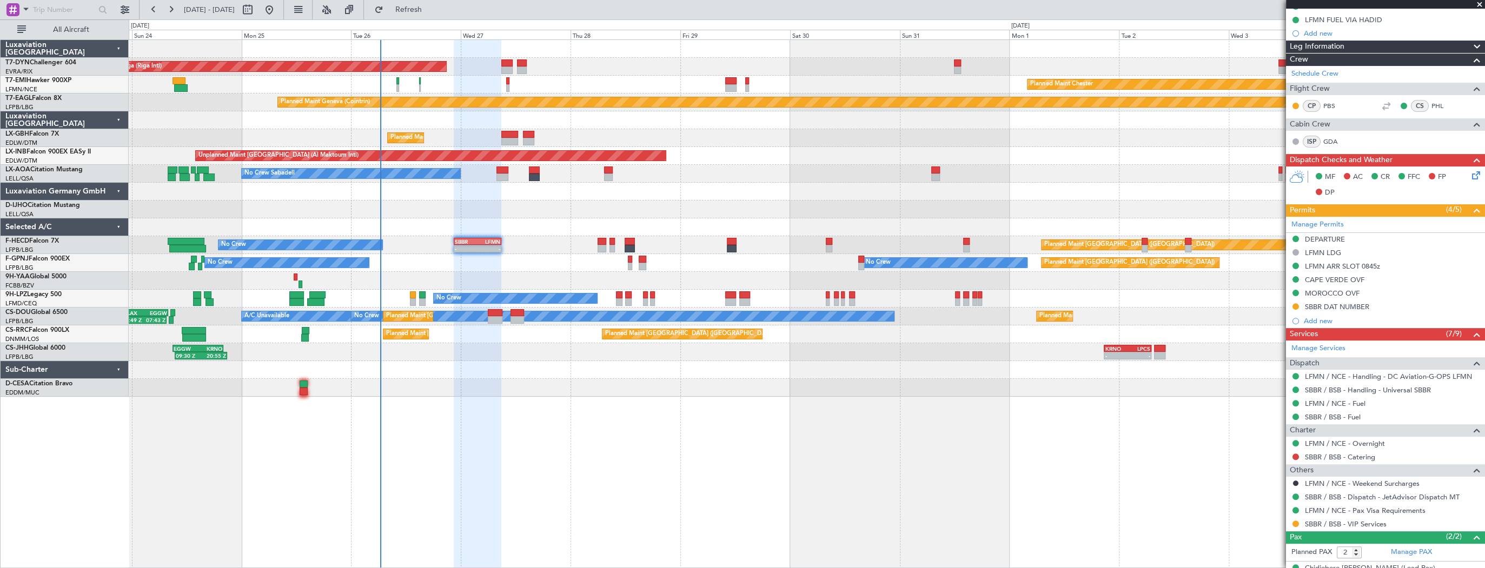
scroll to position [212, 0]
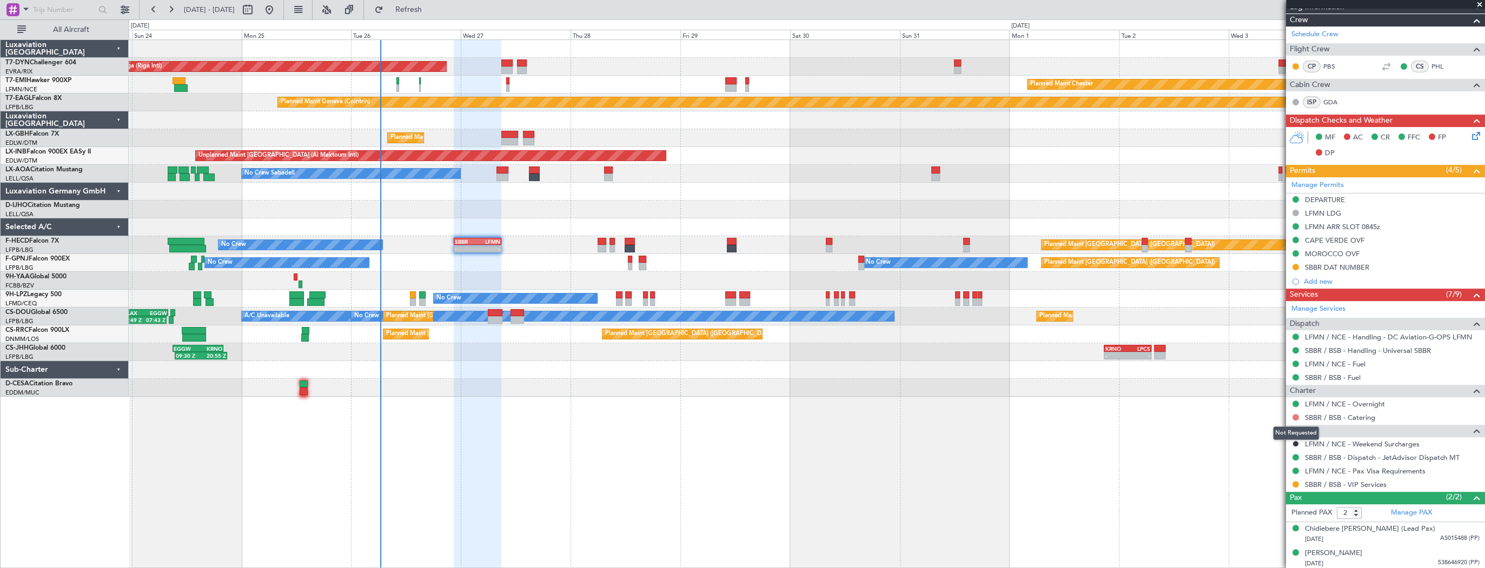
click at [1060, 405] on button at bounding box center [1295, 417] width 6 height 6
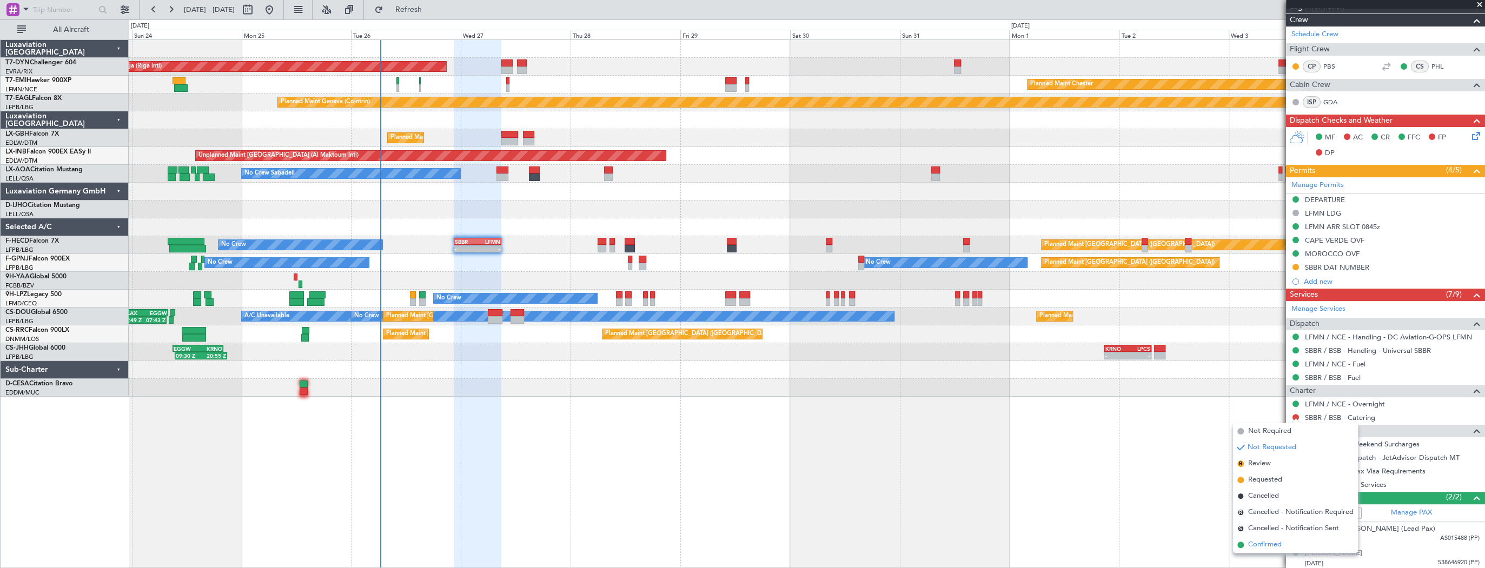
click at [1060, 405] on li "Confirmed" at bounding box center [1295, 545] width 125 height 16
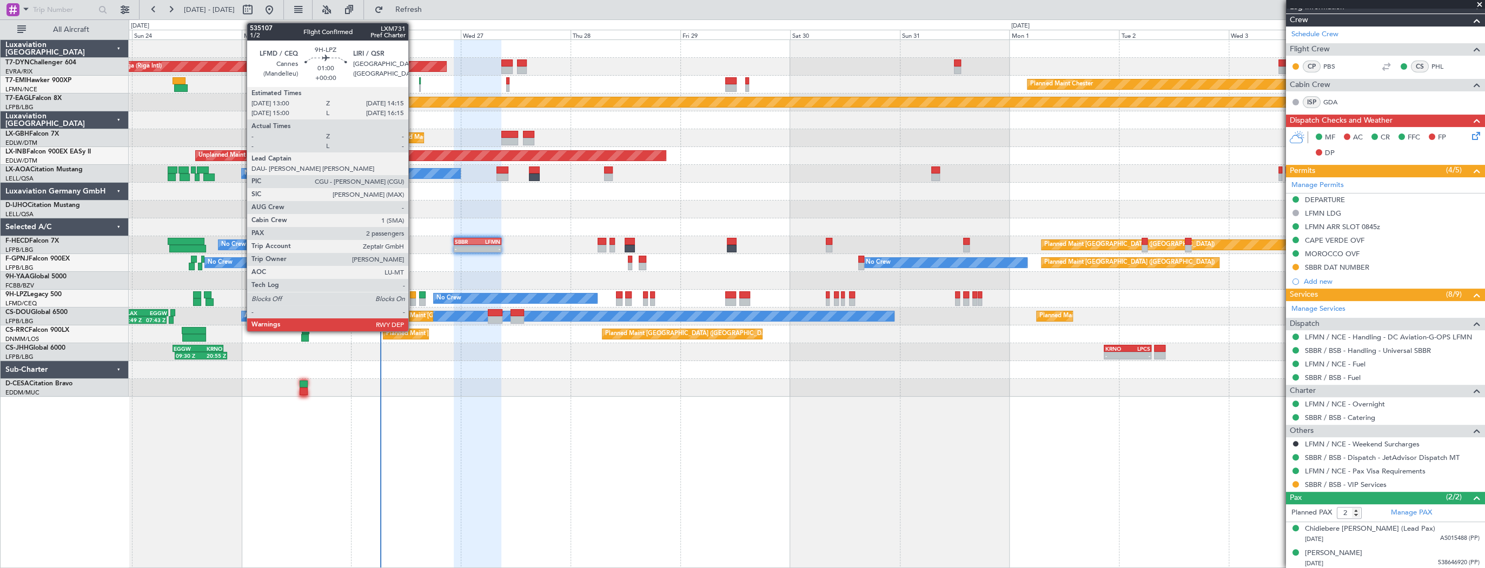
click at [413, 298] on div at bounding box center [413, 302] width 6 height 8
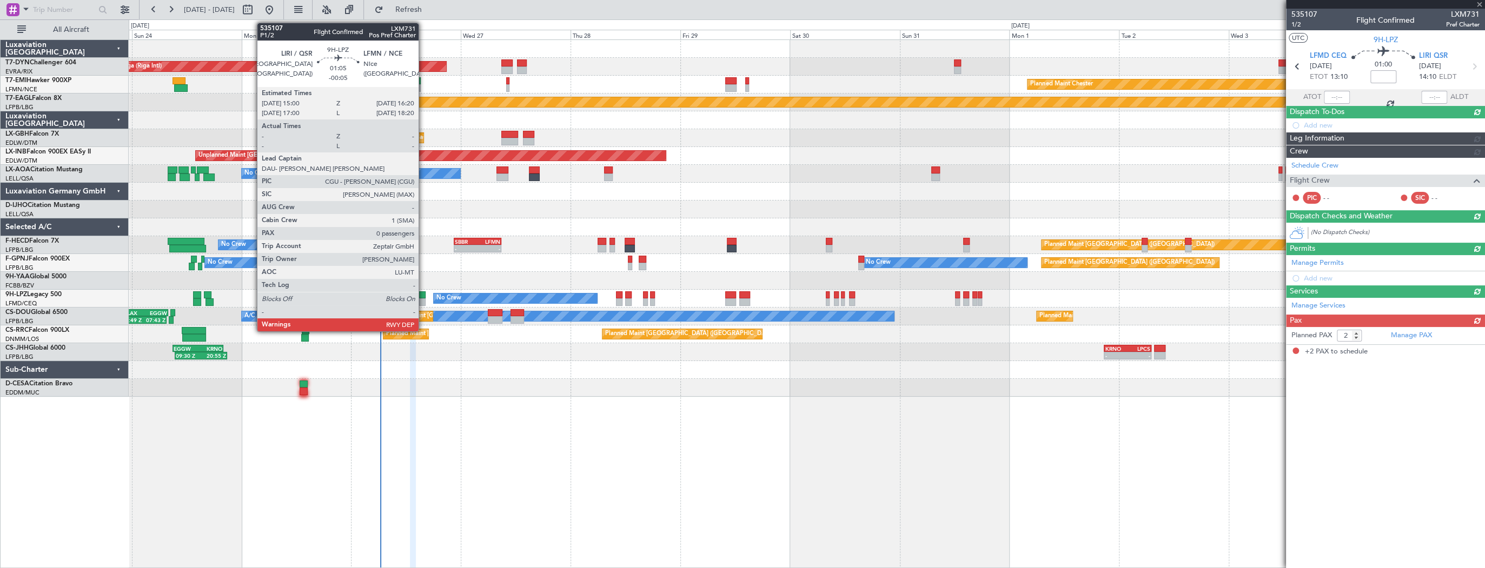
scroll to position [0, 0]
click at [423, 296] on div at bounding box center [422, 295] width 6 height 8
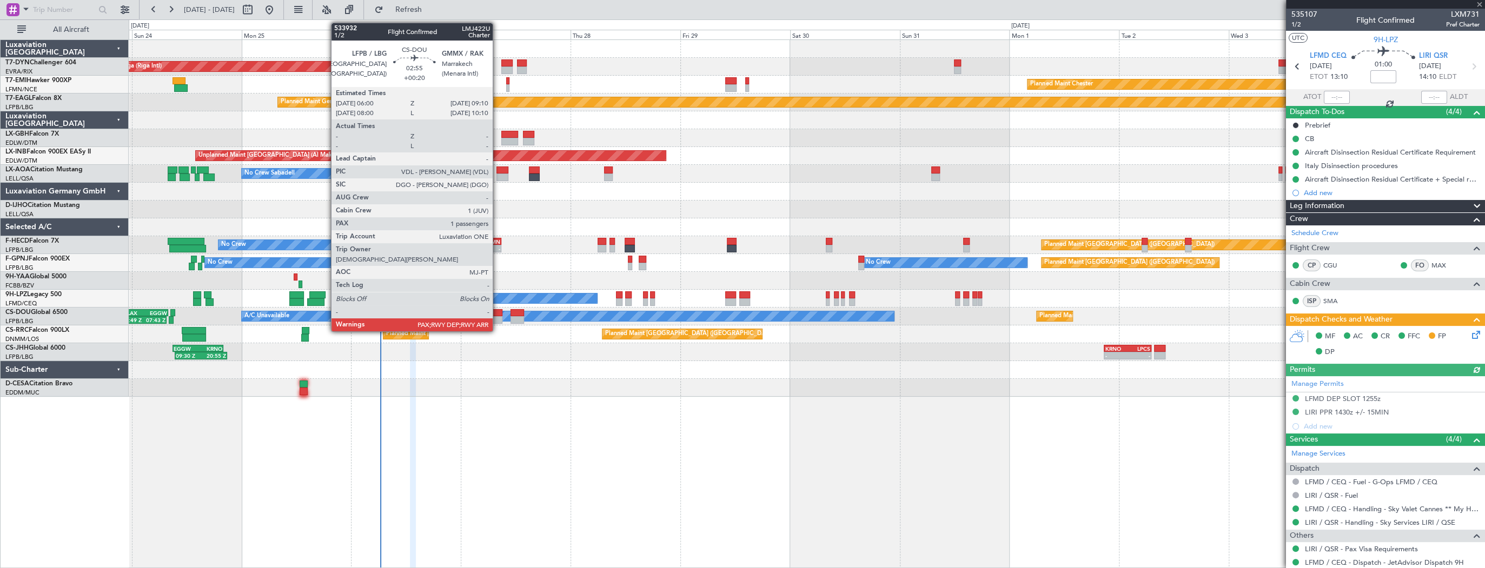
type input "-00:05"
type input "0"
click at [497, 311] on div at bounding box center [495, 313] width 15 height 8
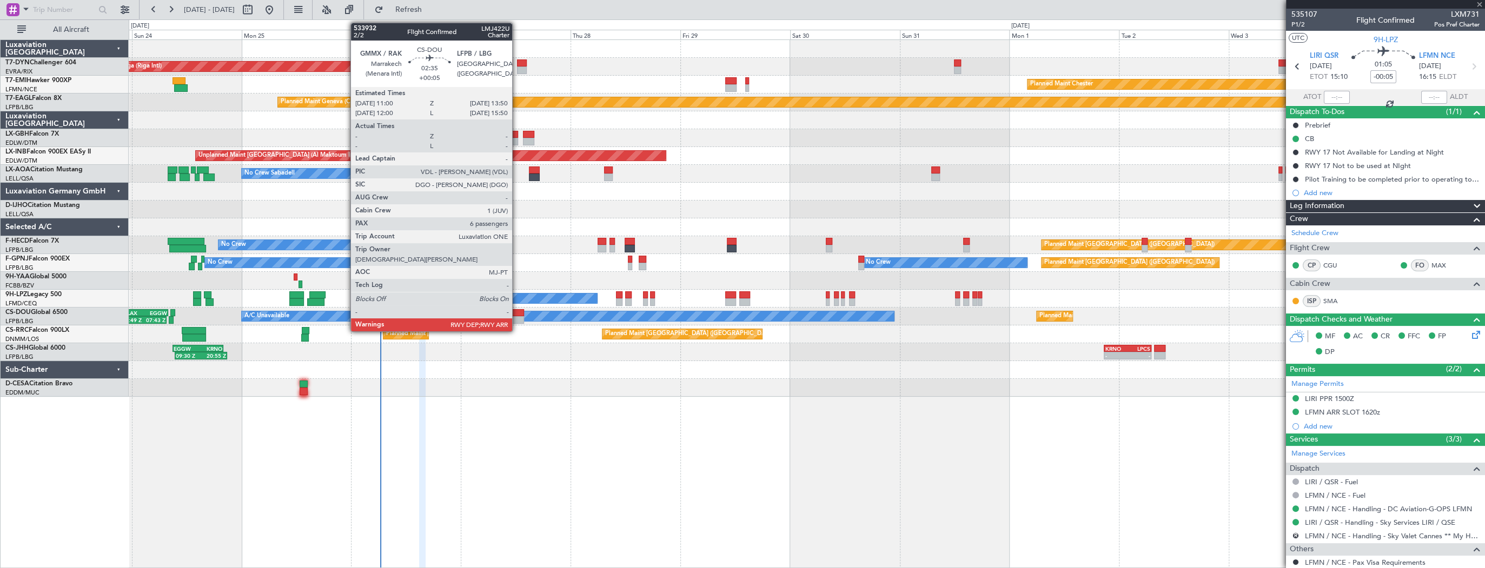
type input "+00:20"
type input "1"
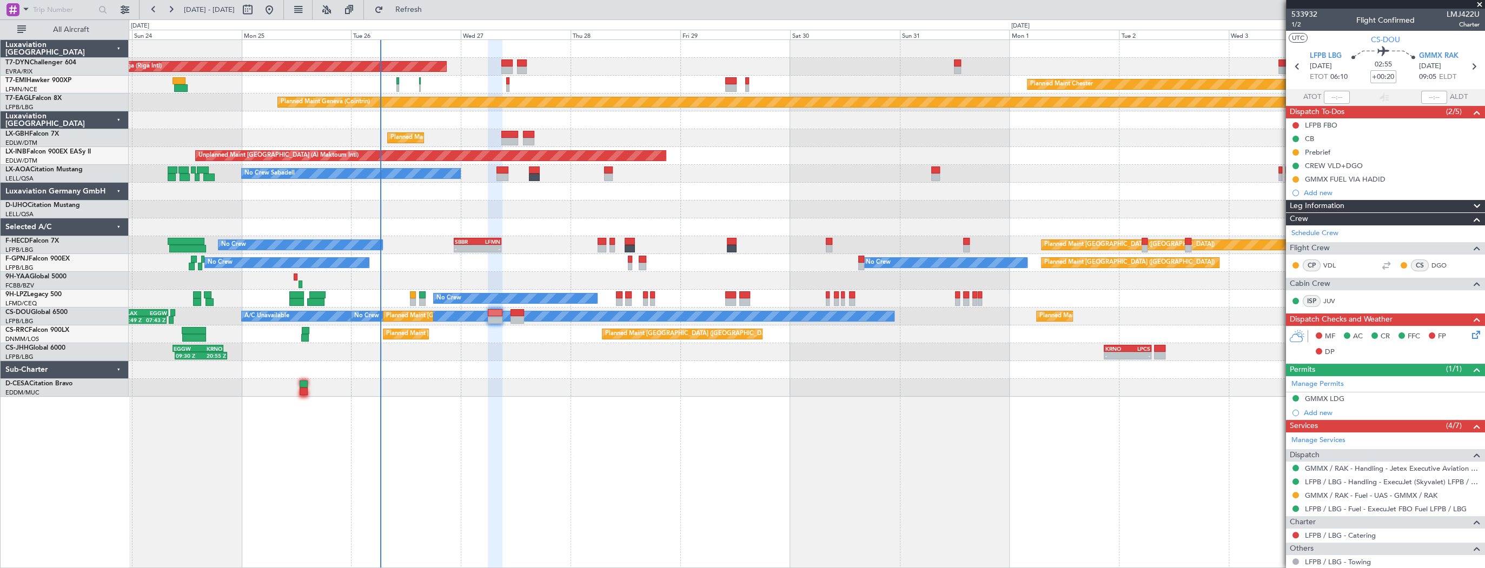
scroll to position [97, 0]
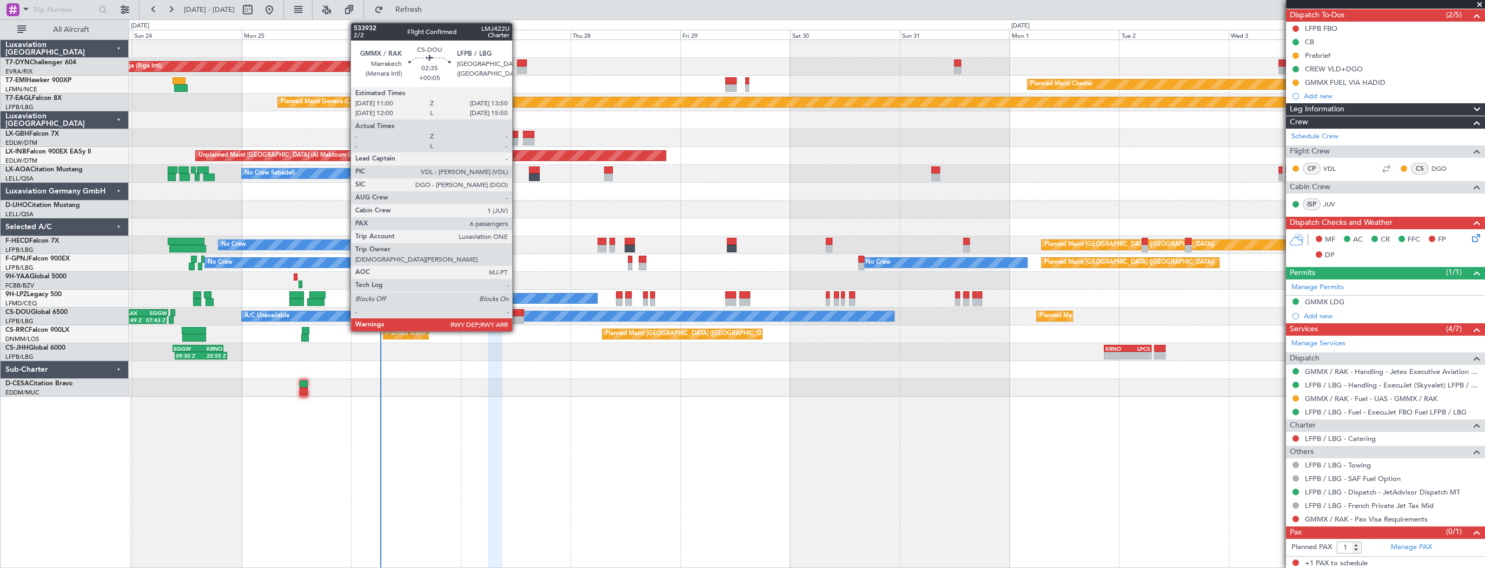
click at [517, 313] on div at bounding box center [516, 313] width 13 height 8
type input "+00:05"
type input "6"
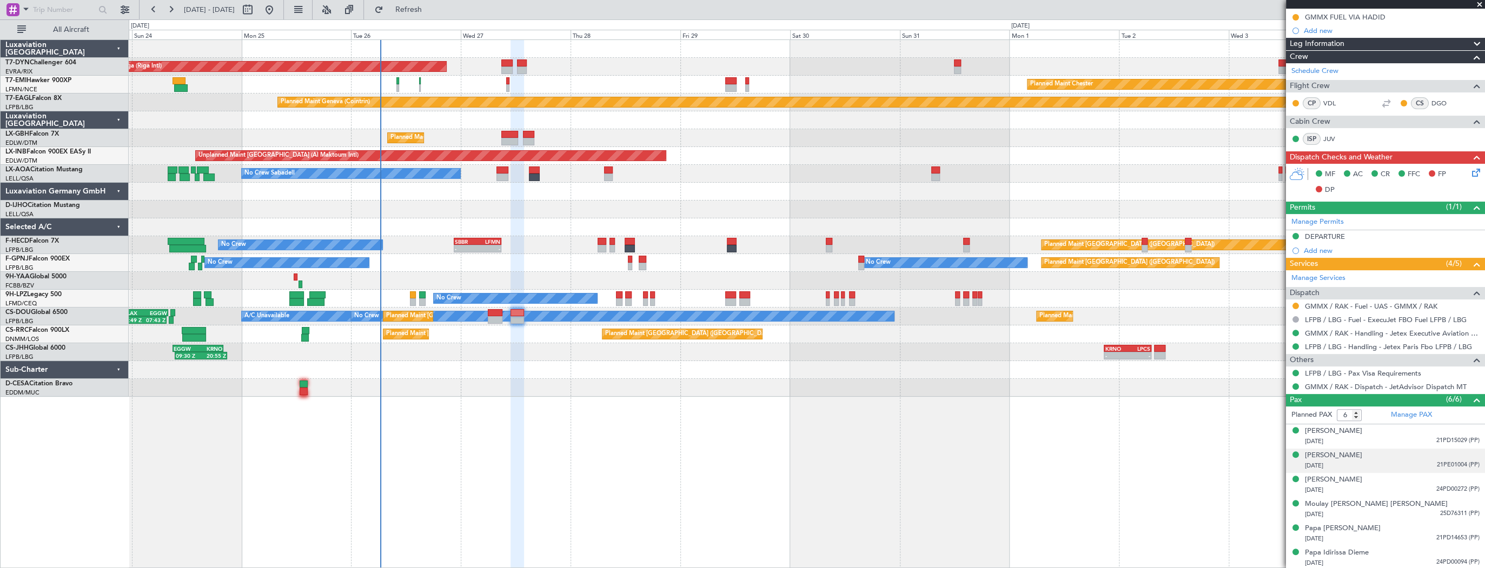
scroll to position [0, 0]
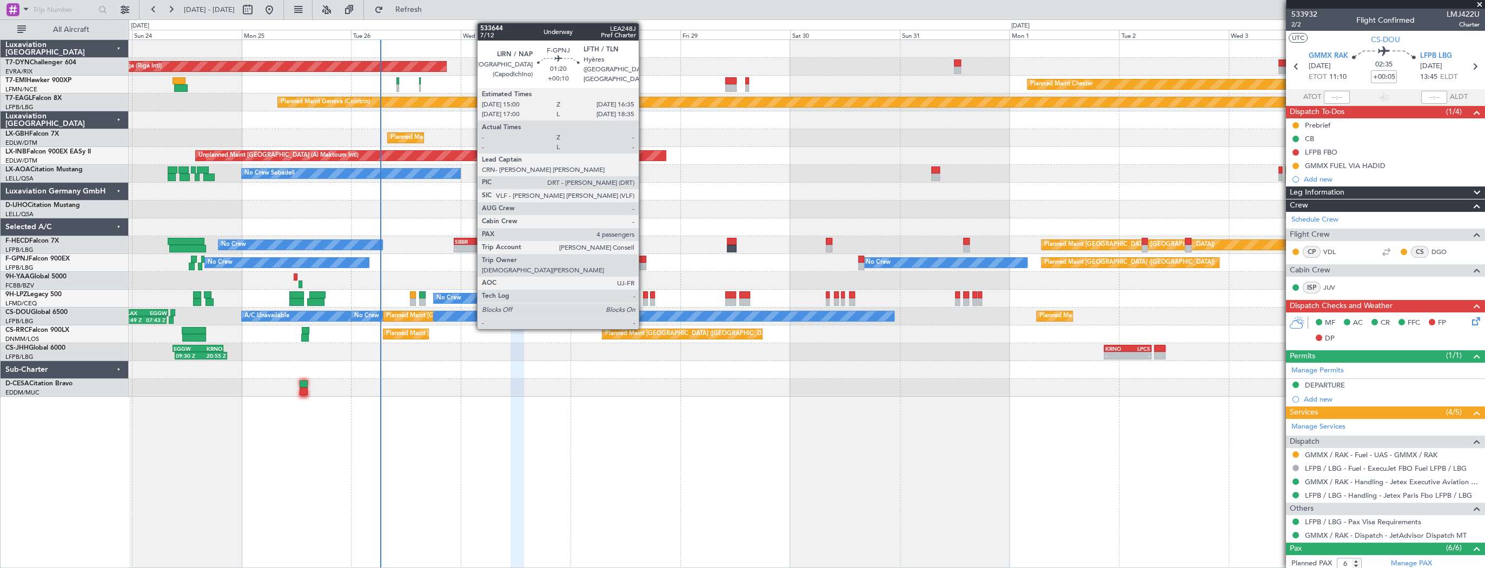
click at [643, 261] on div at bounding box center [642, 260] width 8 height 8
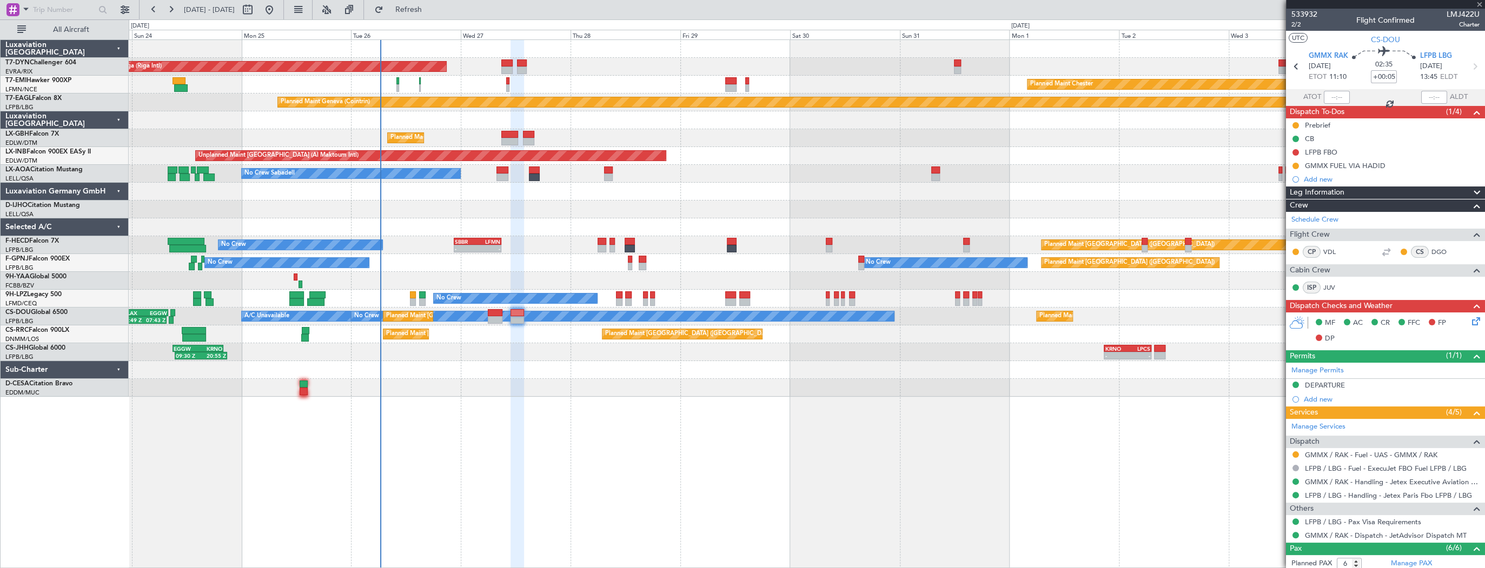
type input "+00:10"
type input "4"
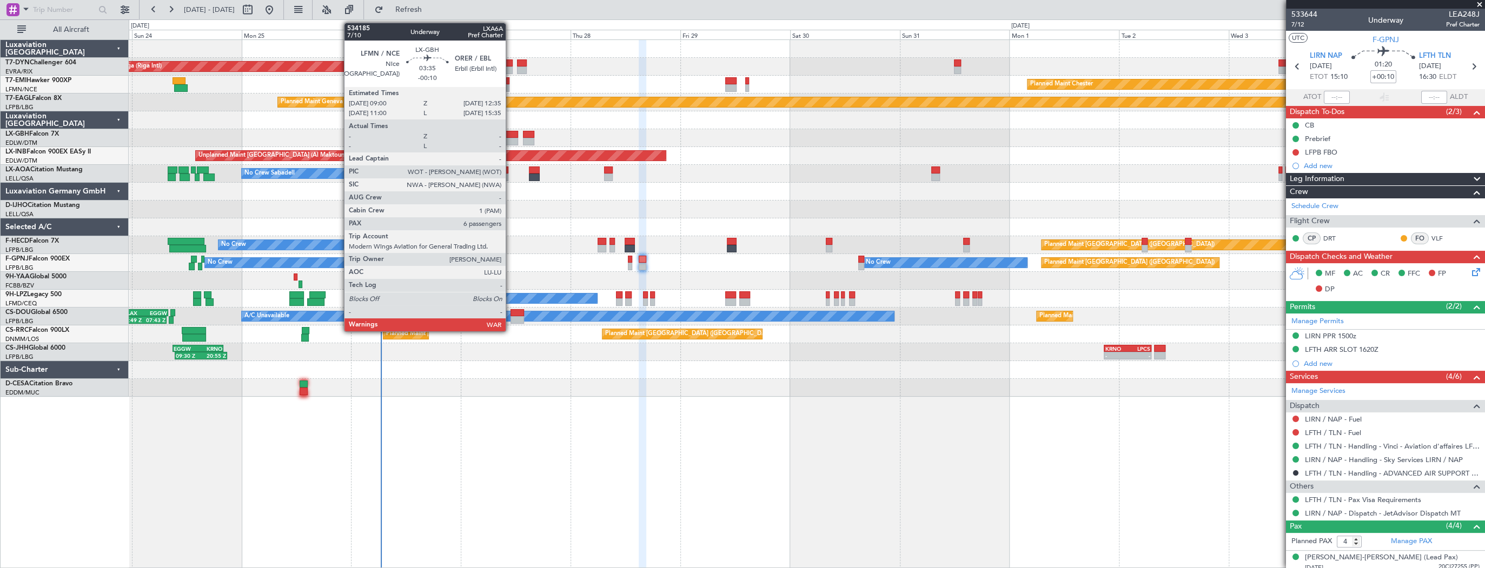
click at [510, 134] on div at bounding box center [509, 135] width 17 height 8
type input "-00:10"
type input "6"
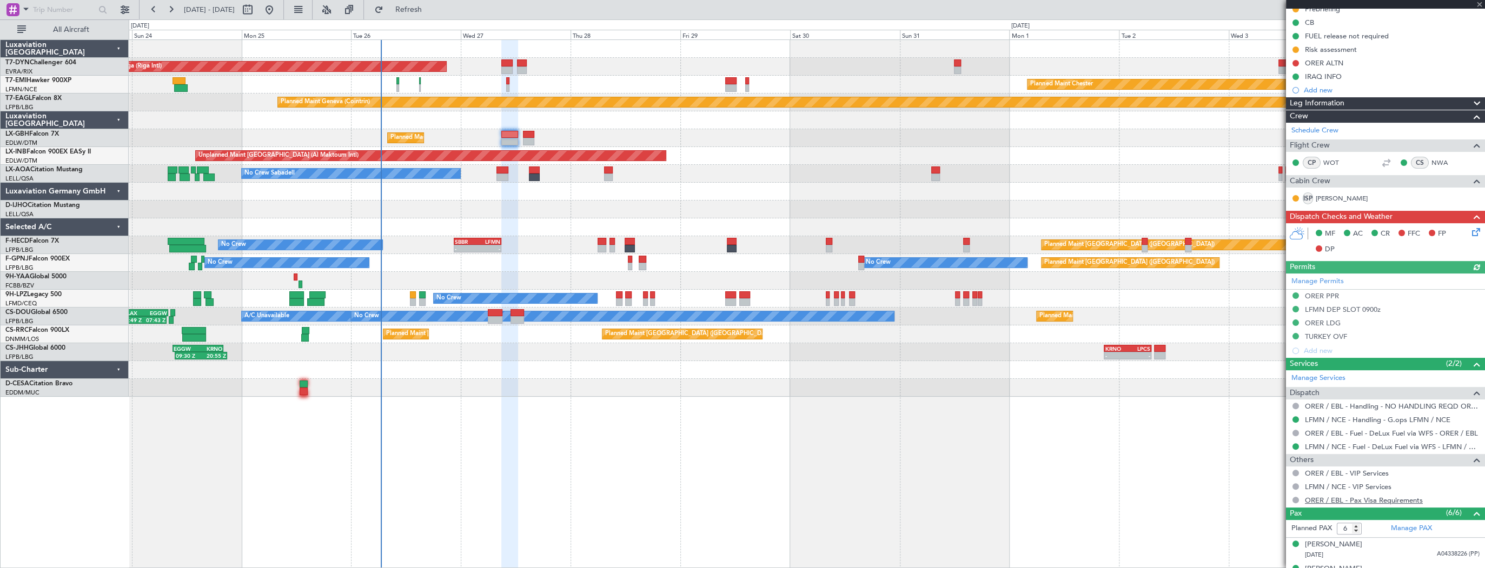
scroll to position [243, 0]
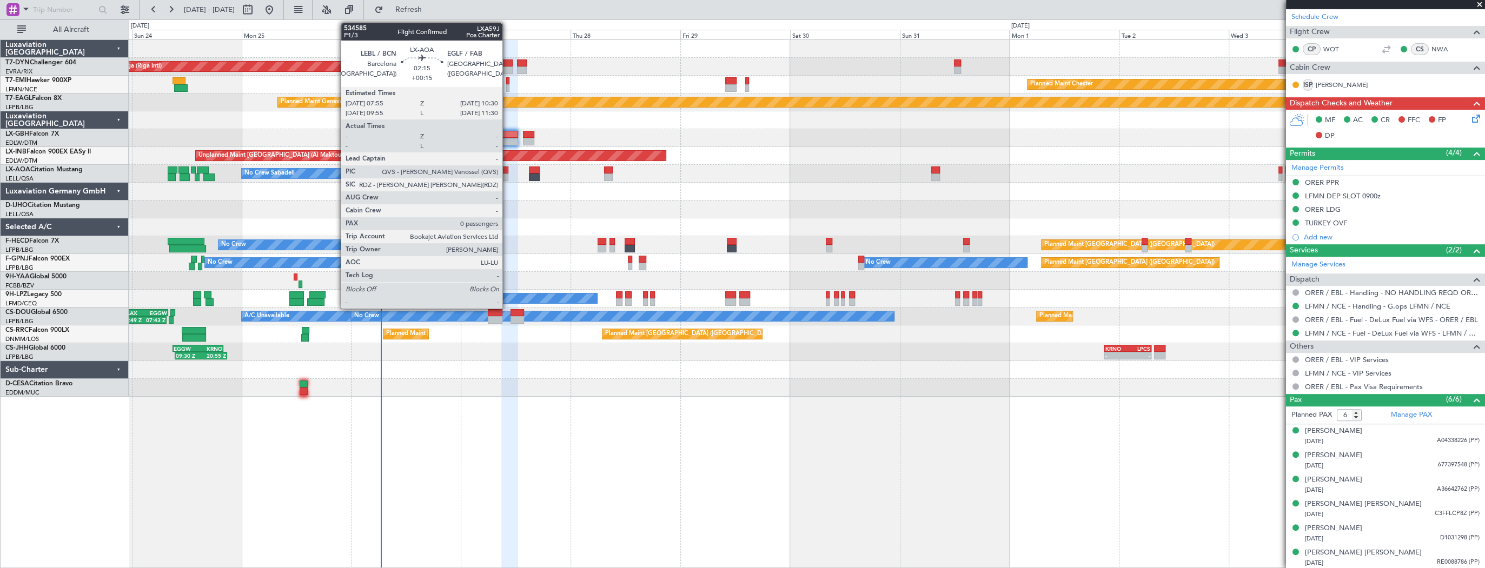
click at [507, 171] on div at bounding box center [502, 171] width 12 height 8
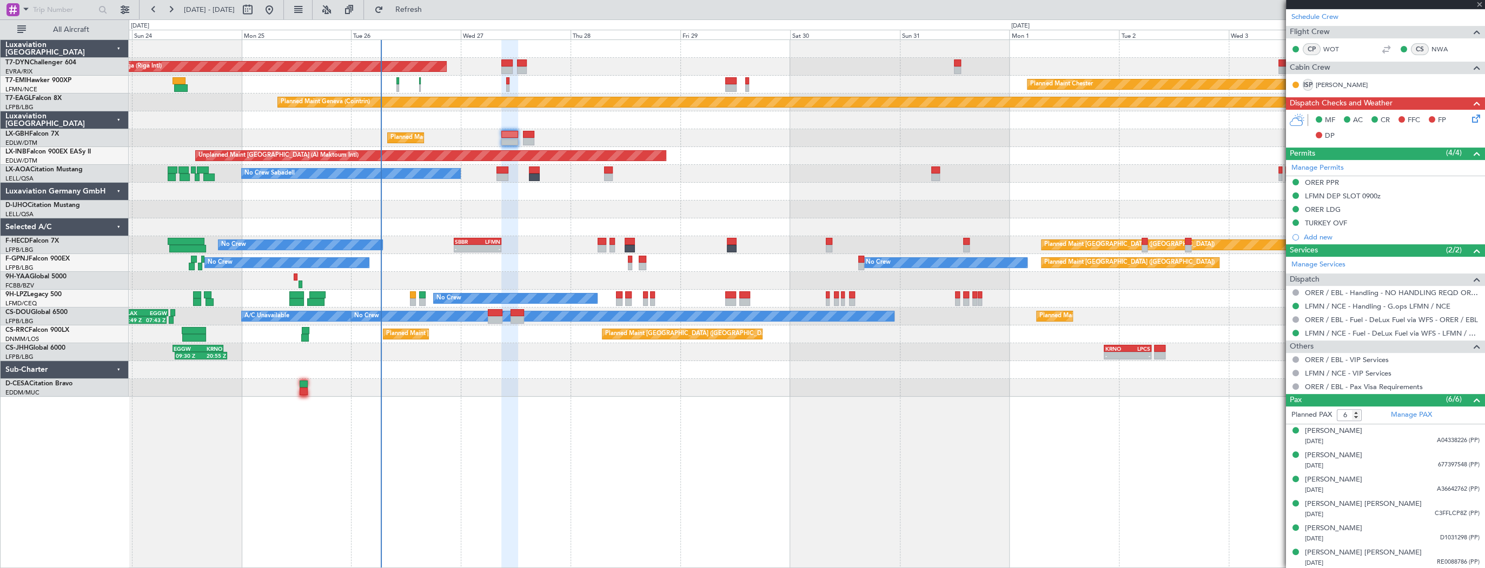
type input "+00:15"
type input "0"
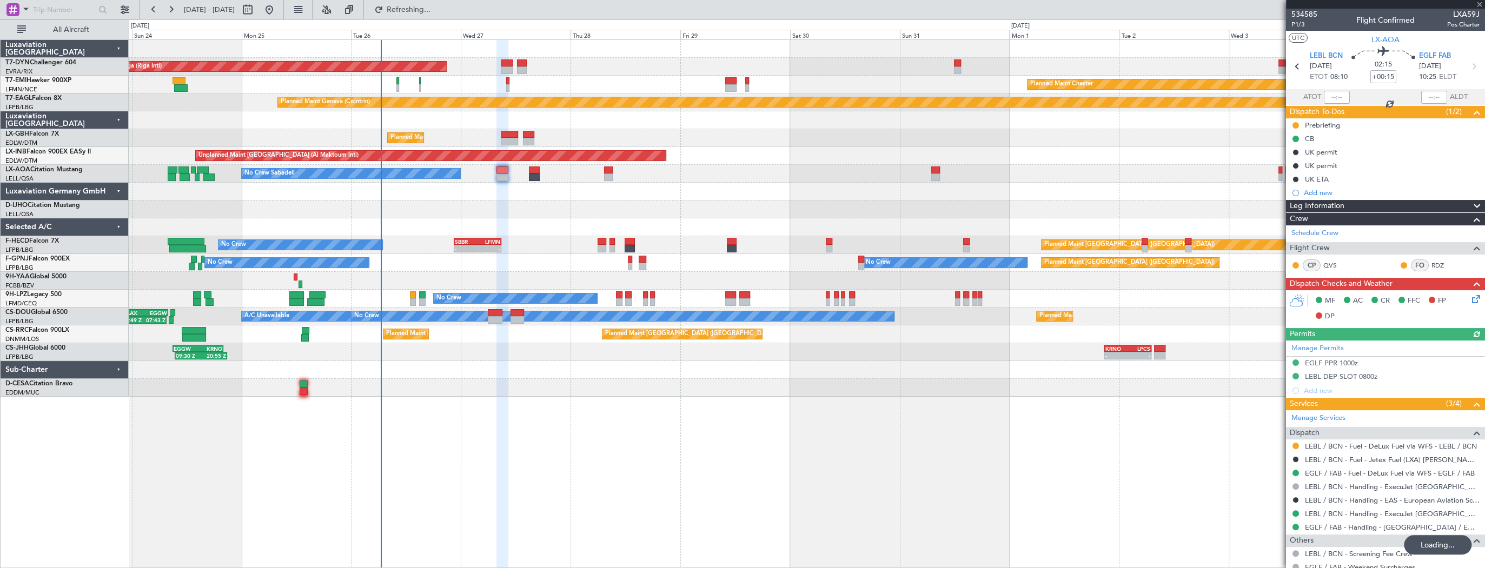
scroll to position [35, 0]
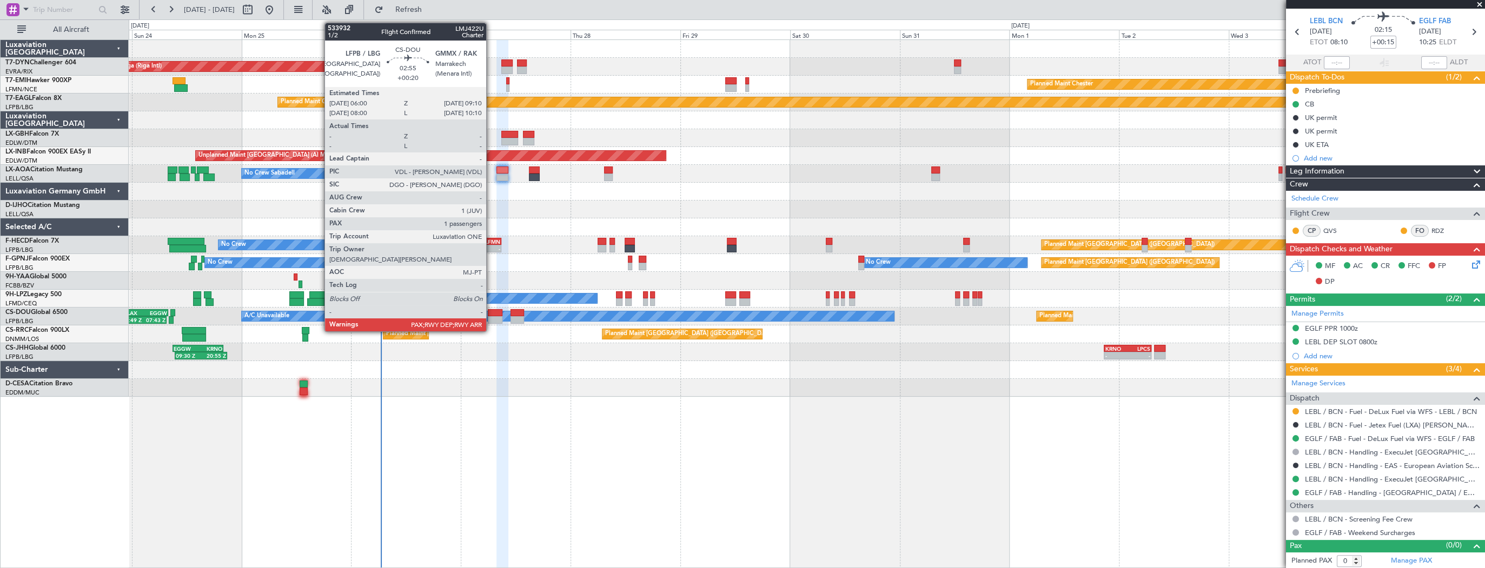
click at [491, 315] on div at bounding box center [495, 313] width 15 height 8
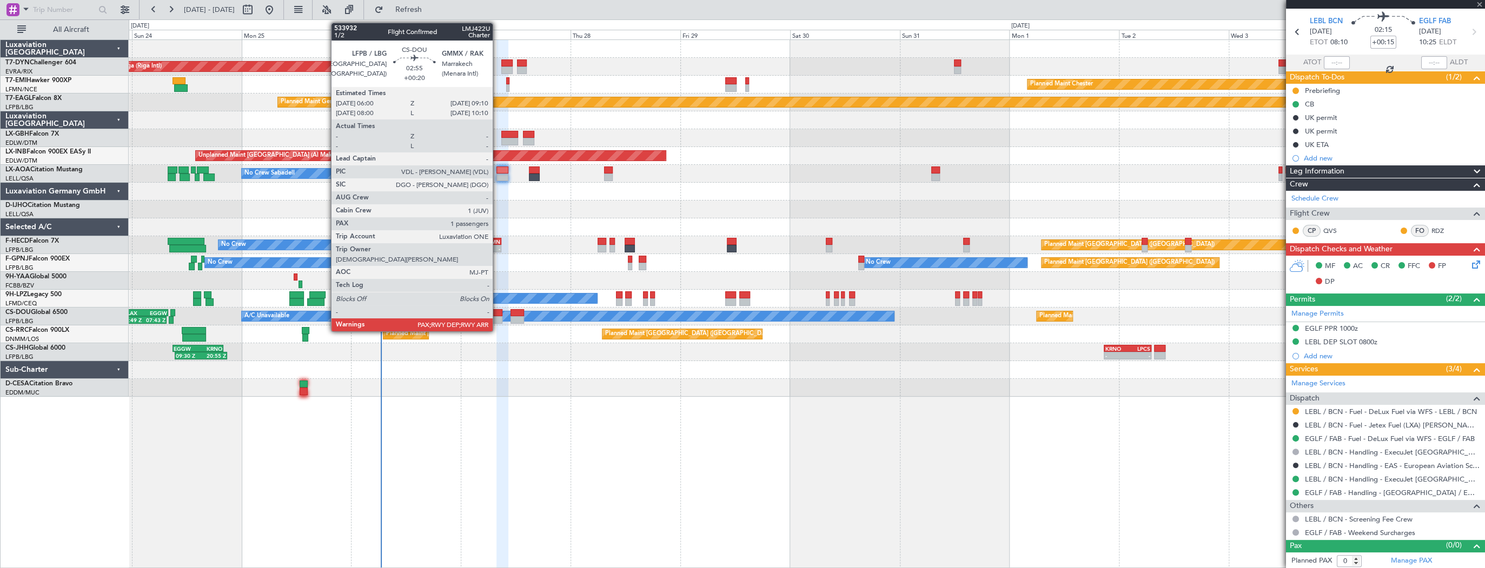
type input "+00:20"
type input "1"
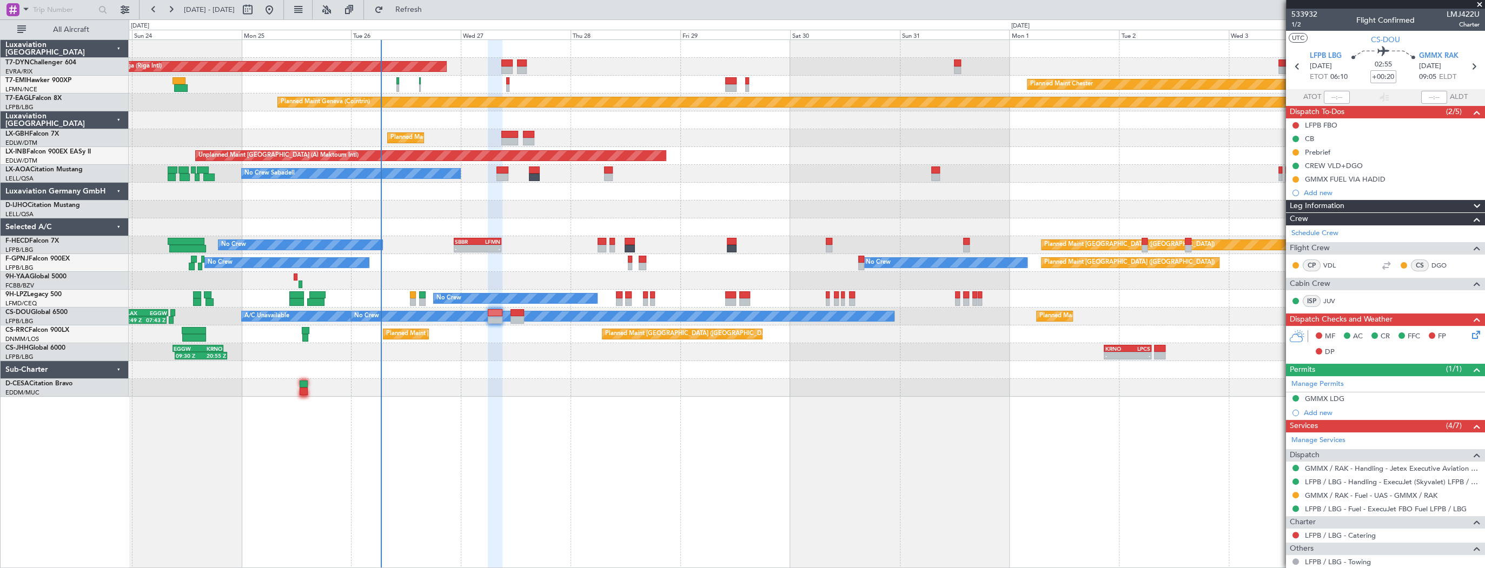
scroll to position [97, 0]
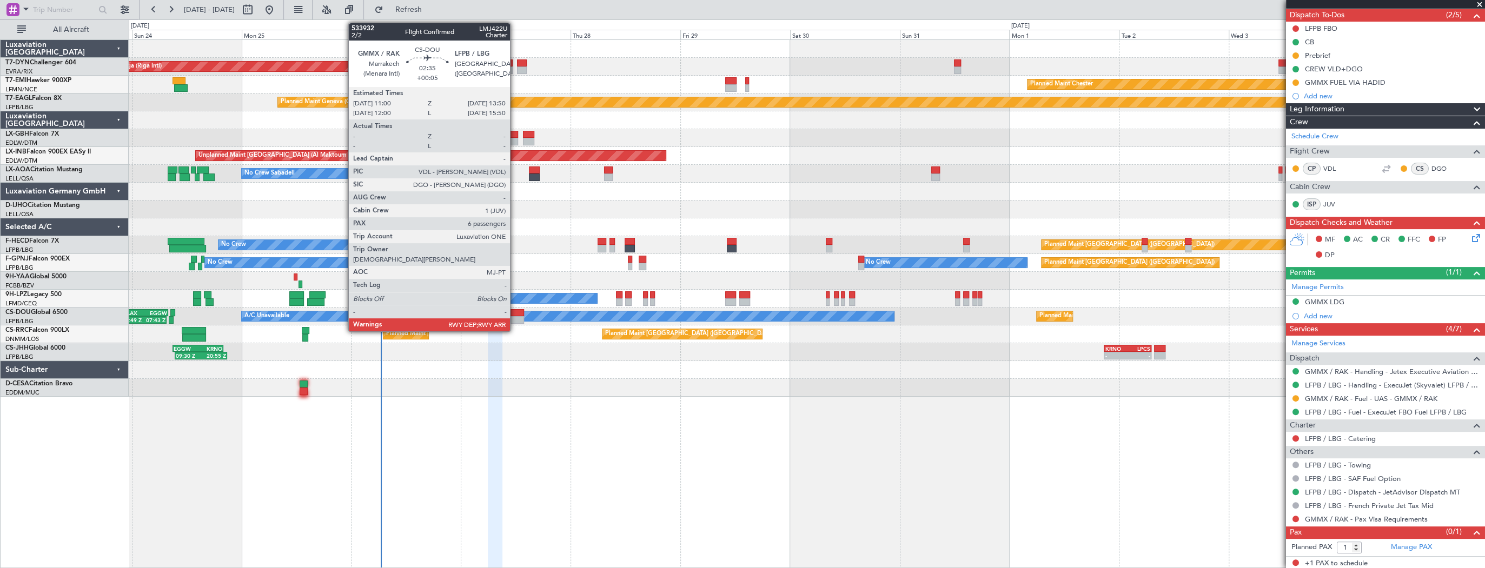
click at [515, 315] on div at bounding box center [516, 313] width 13 height 8
type input "+00:05"
type input "6"
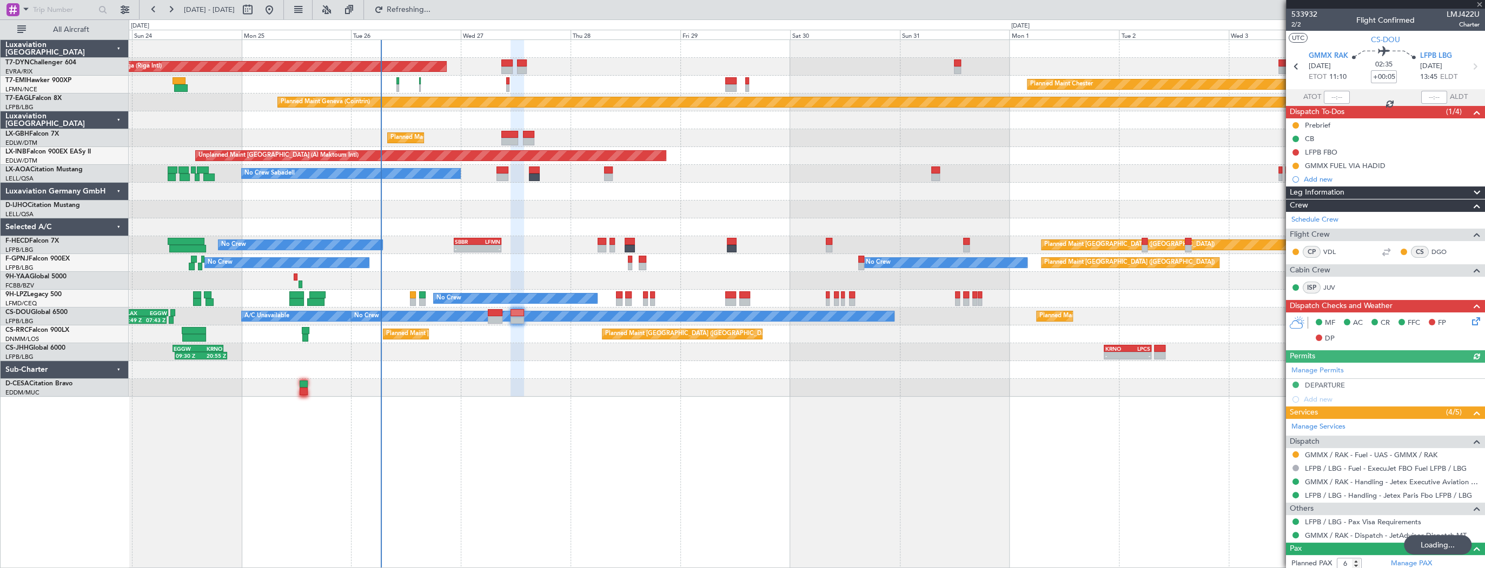
scroll to position [149, 0]
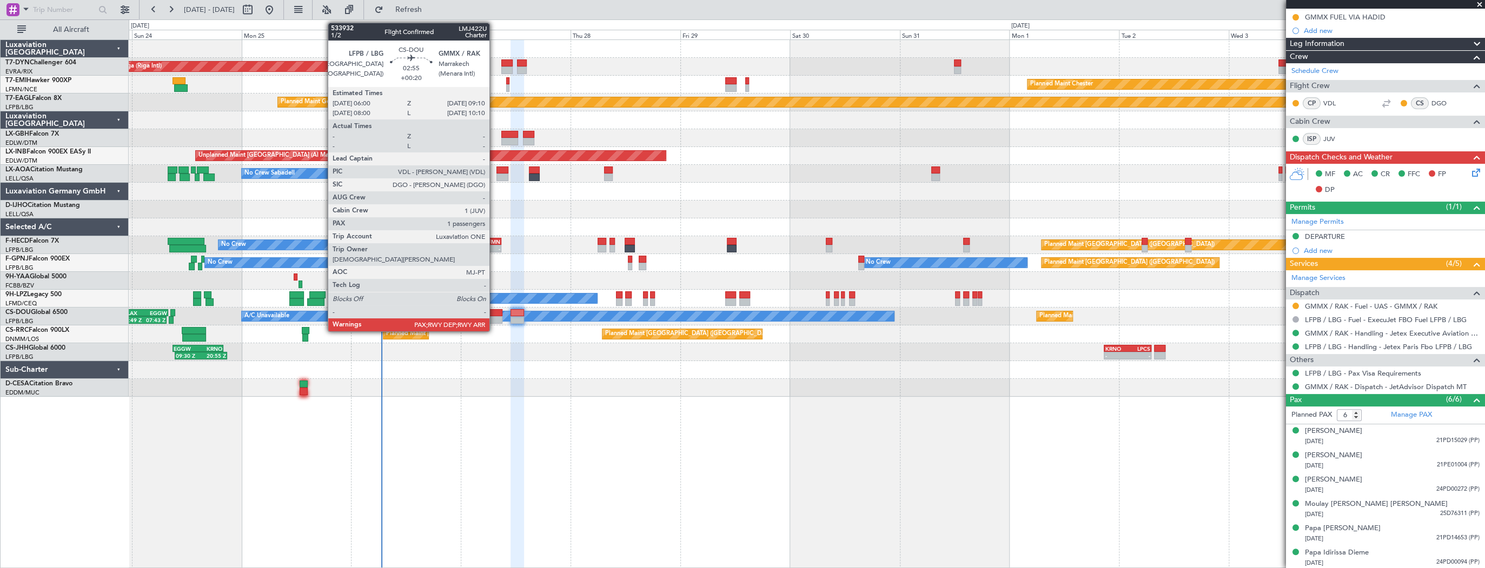
click at [494, 316] on div at bounding box center [495, 320] width 15 height 8
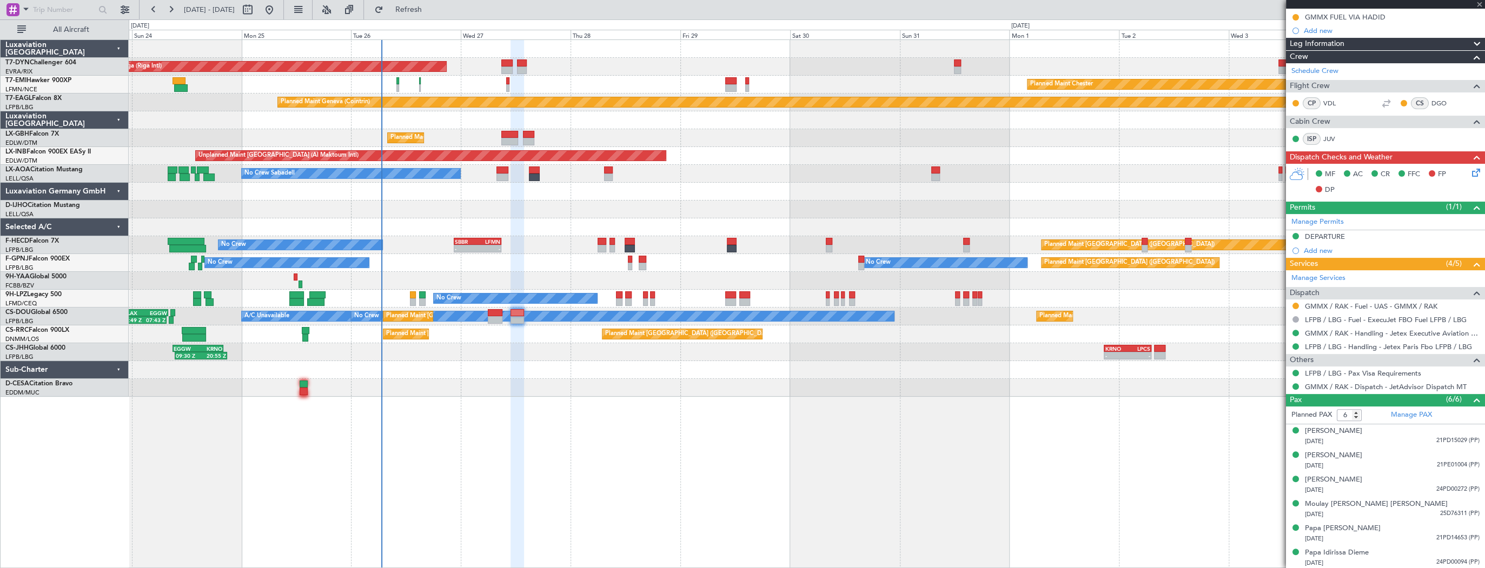
type input "+00:20"
type input "1"
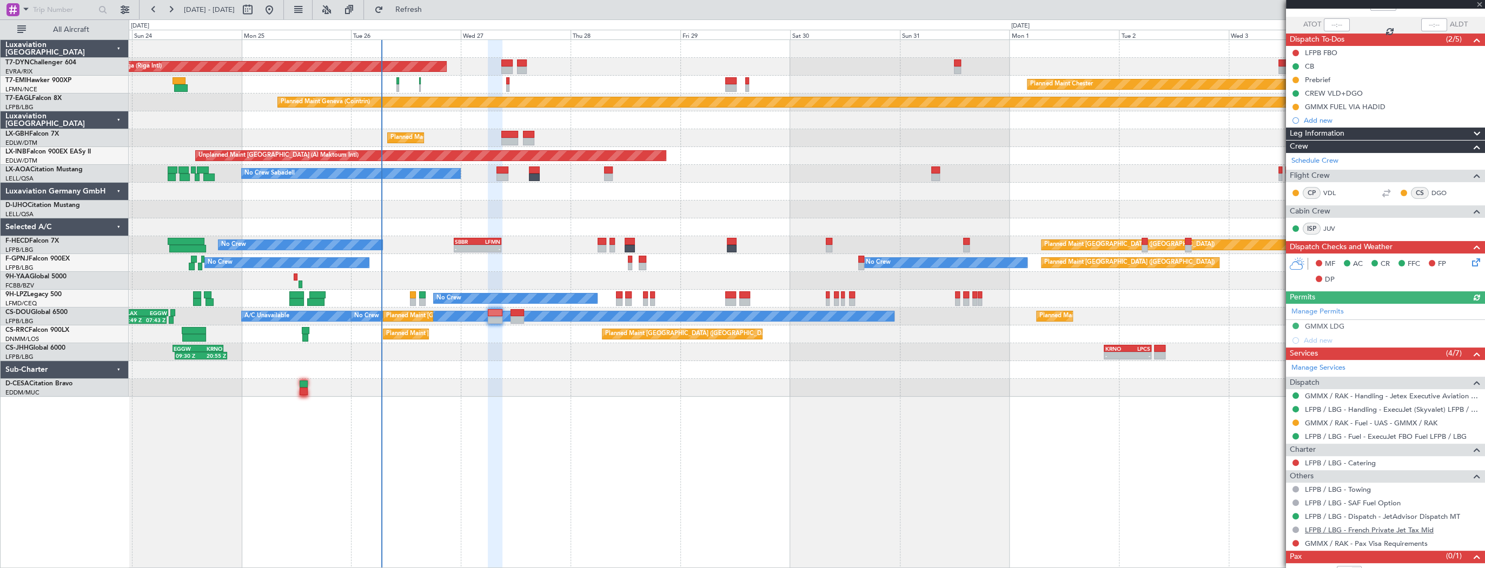
scroll to position [97, 0]
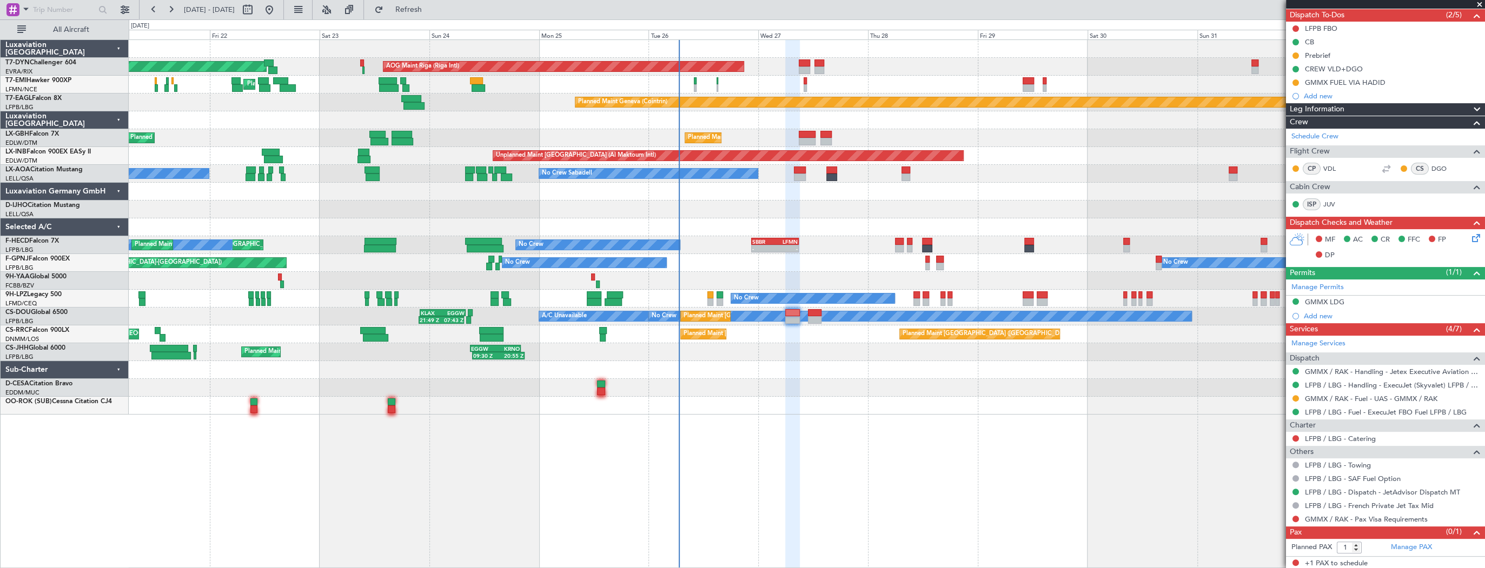
click at [1060, 405] on div "AOG Maint Riga (Riga Intl) Planned Maint Basel-Mulhouse Planned Maint Chester P…" at bounding box center [807, 303] width 1356 height 529
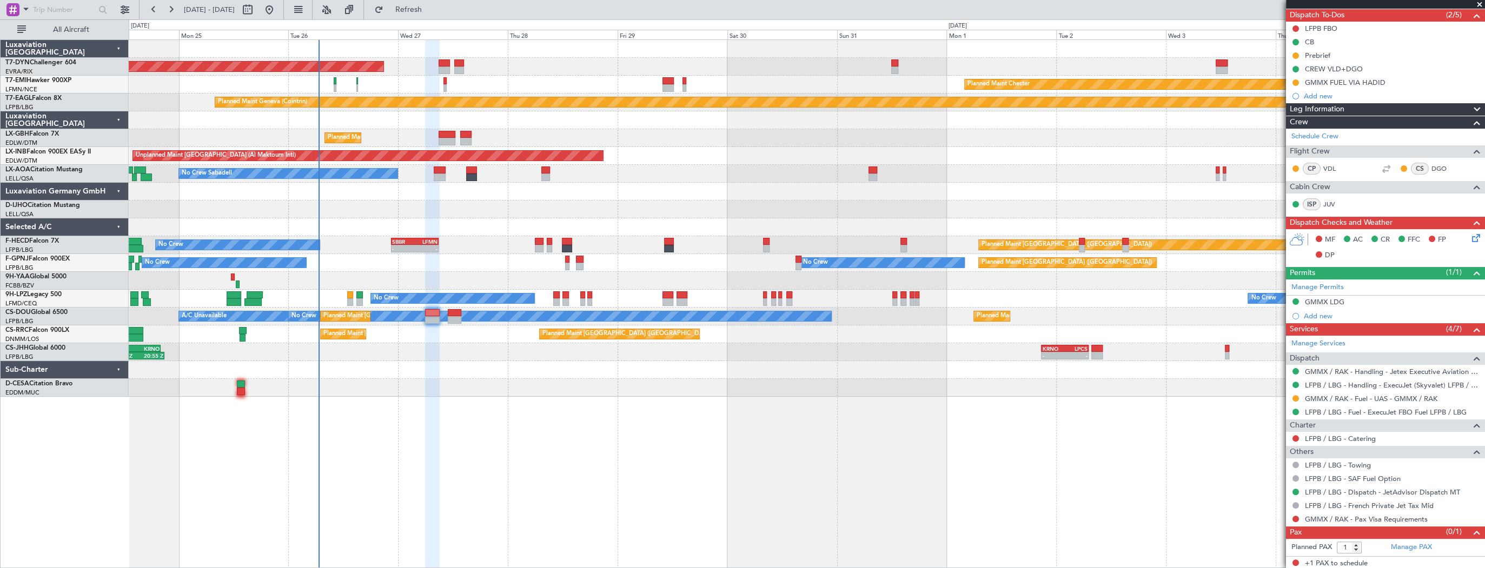
click at [385, 90] on div "Planned Maint Chester Planned Maint Chester" at bounding box center [806, 85] width 1355 height 18
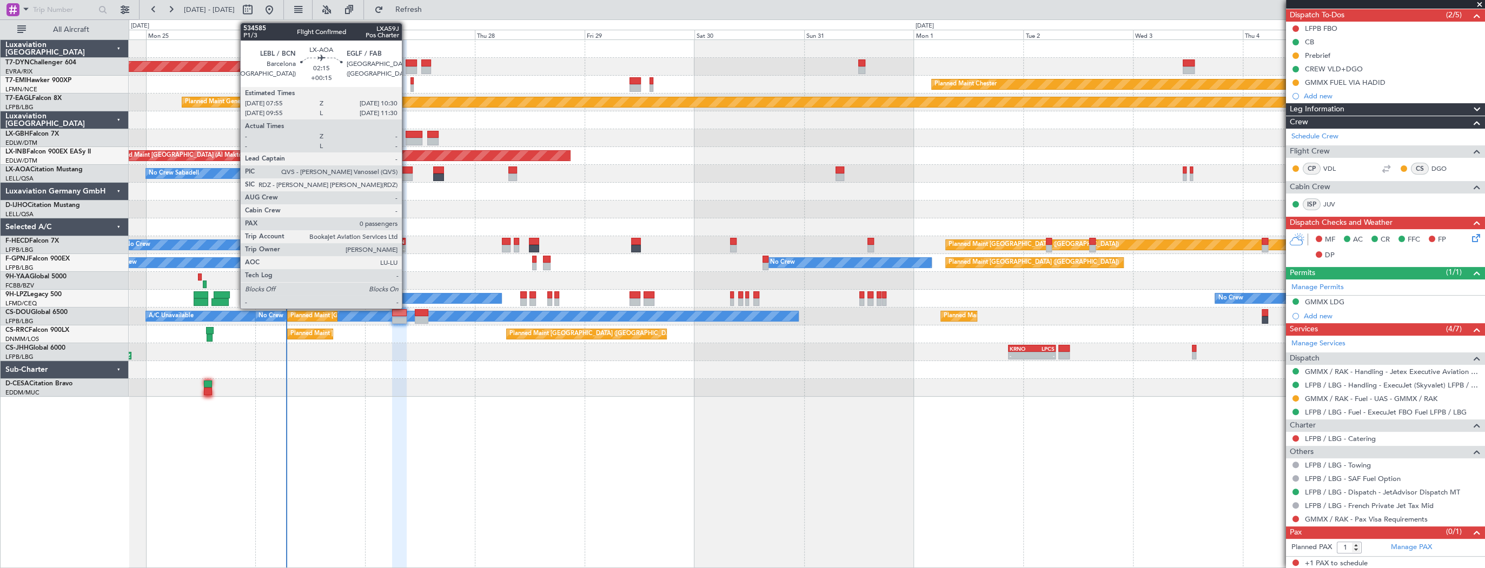
click at [407, 172] on div at bounding box center [407, 171] width 12 height 8
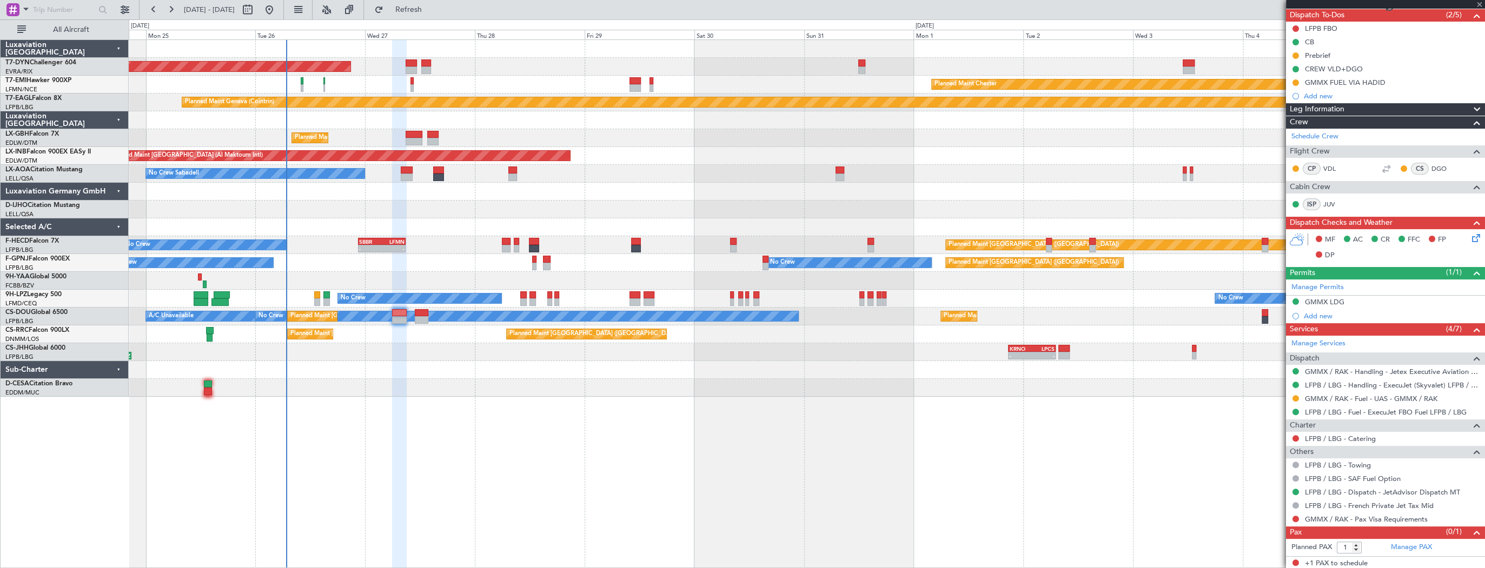
type input "+00:15"
type input "0"
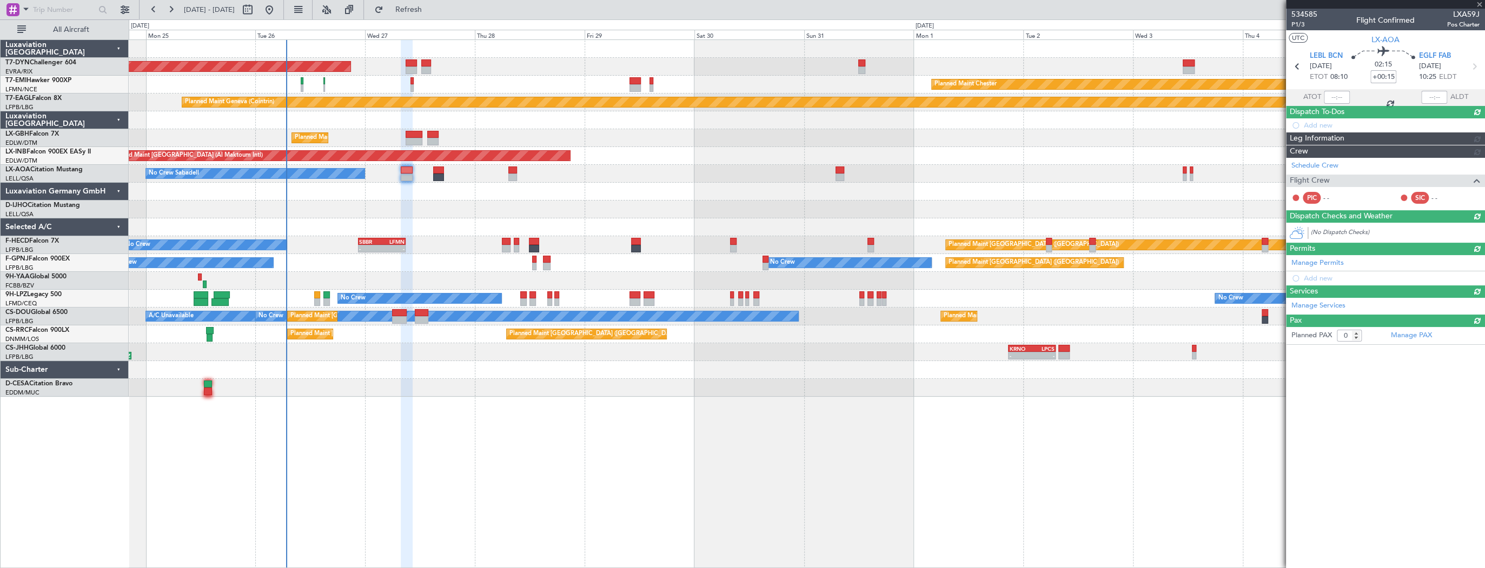
scroll to position [0, 0]
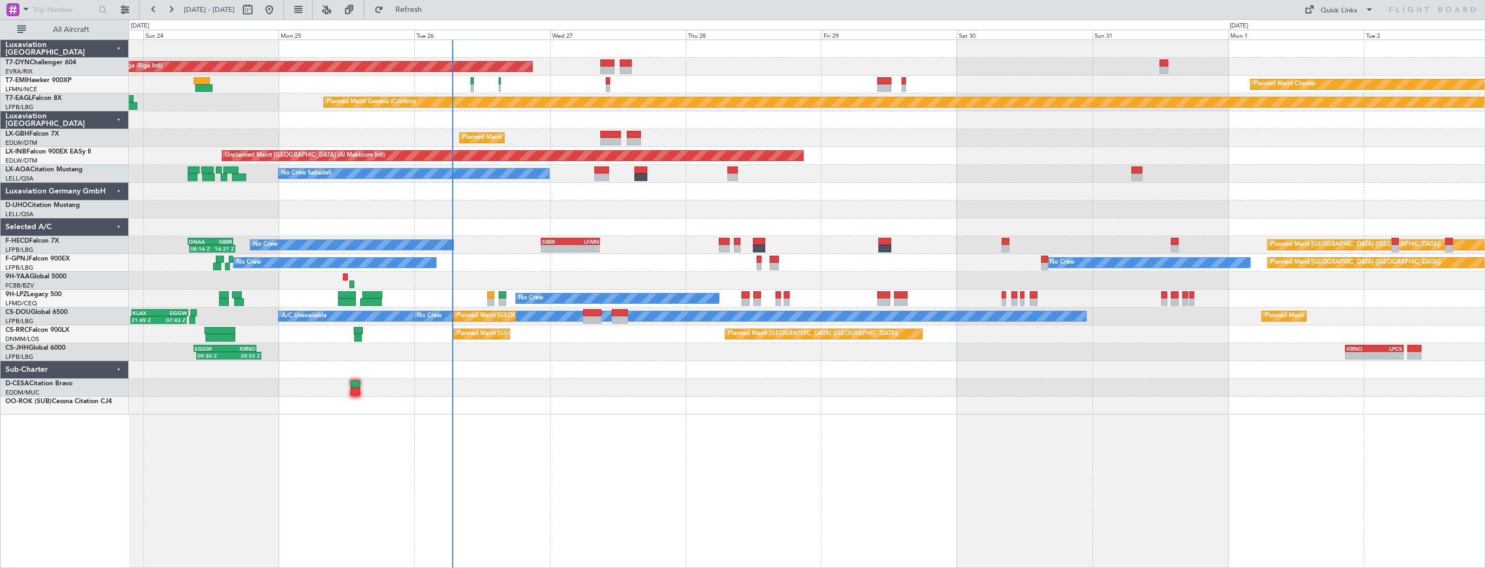
click at [607, 175] on div "AOG Maint Riga (Riga Intl) Planned Maint Basel-Mulhouse Planned Maint Chester P…" at bounding box center [806, 227] width 1355 height 375
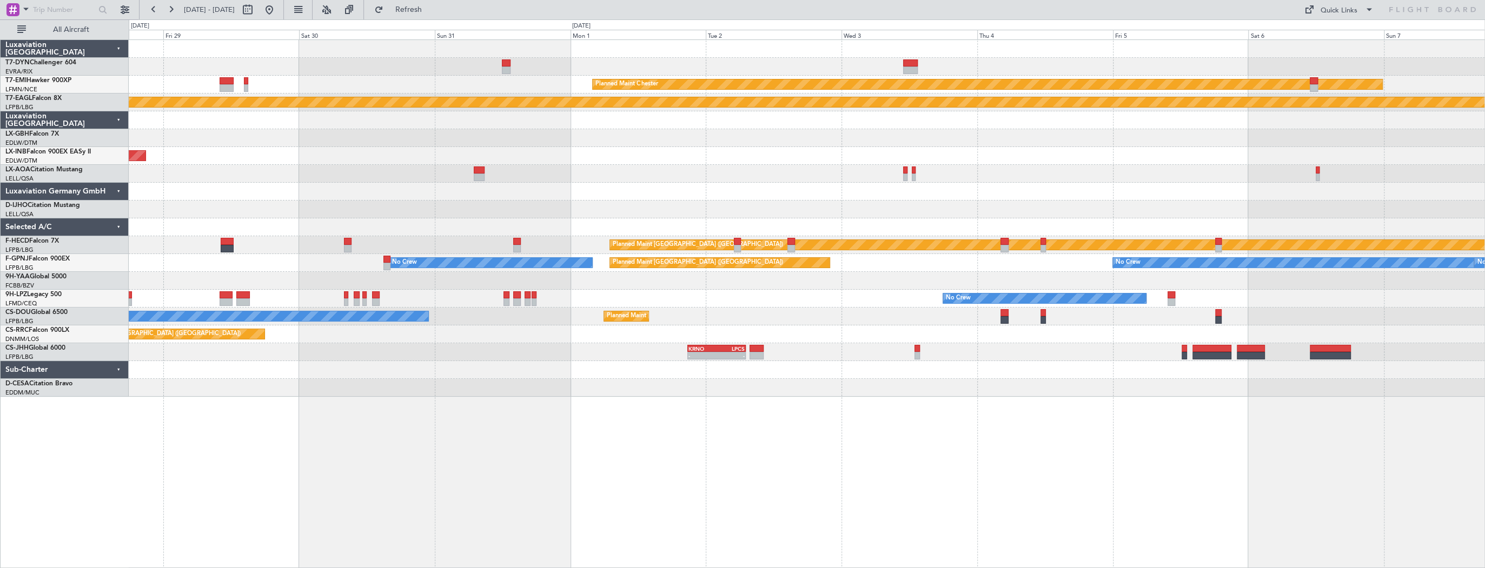
click at [469, 394] on div "AOG Maint Riga (Riga Intl) Planned Maint Chester Planned Maint Geneva (Cointrin…" at bounding box center [807, 303] width 1356 height 529
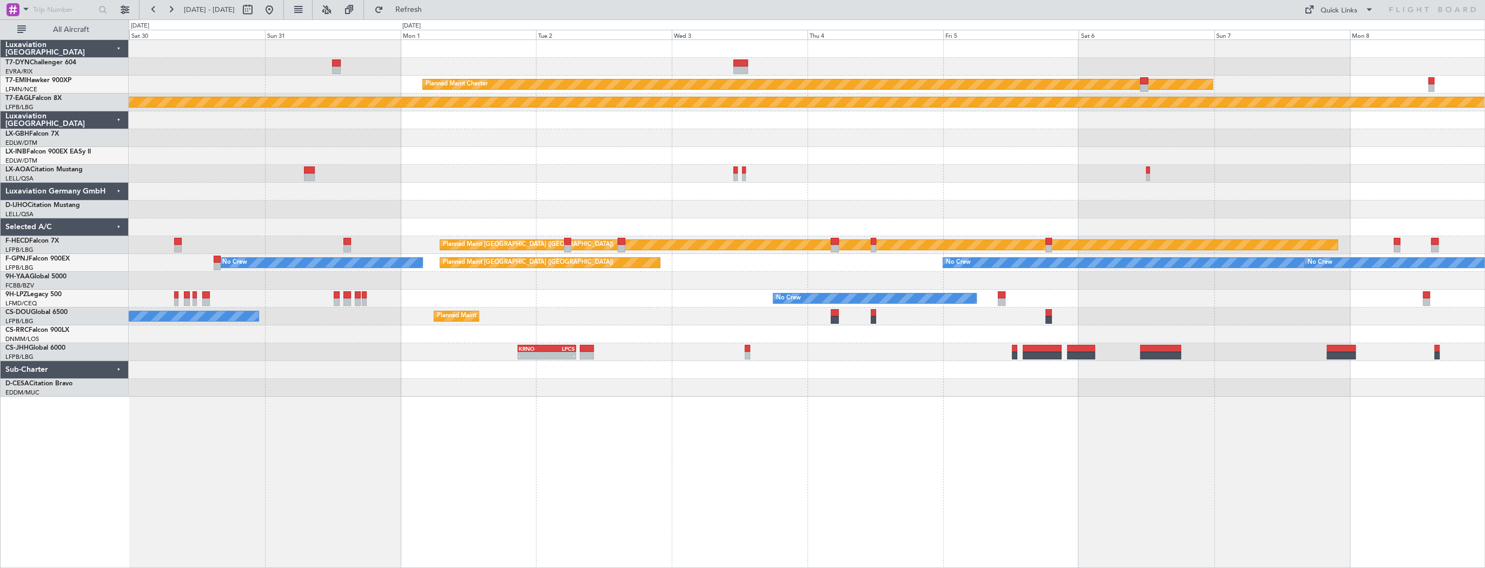
click at [425, 375] on div "Planned Maint Chester Planned Maint Geneva (Cointrin) Unplanned Maint Dubai (Al…" at bounding box center [807, 303] width 1356 height 529
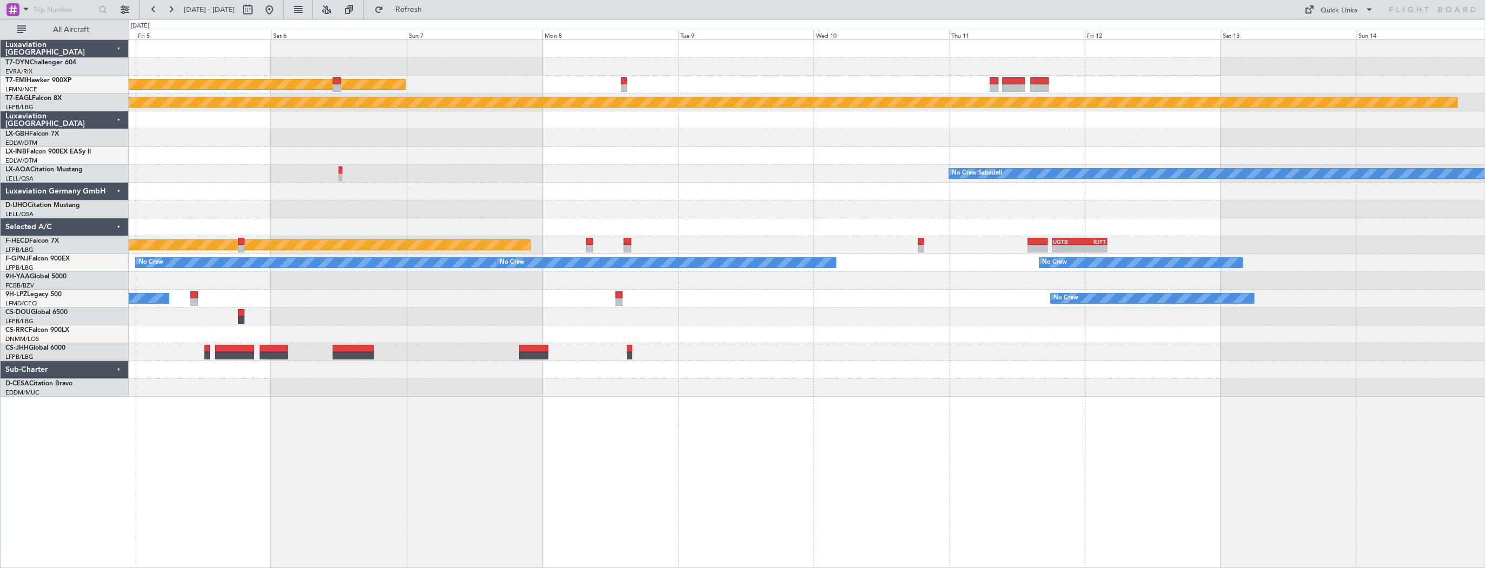
click at [440, 388] on div "Planned Maint Chester Planned Maint Geneva (Cointrin) No Crew Sabadell Planned …" at bounding box center [807, 303] width 1356 height 529
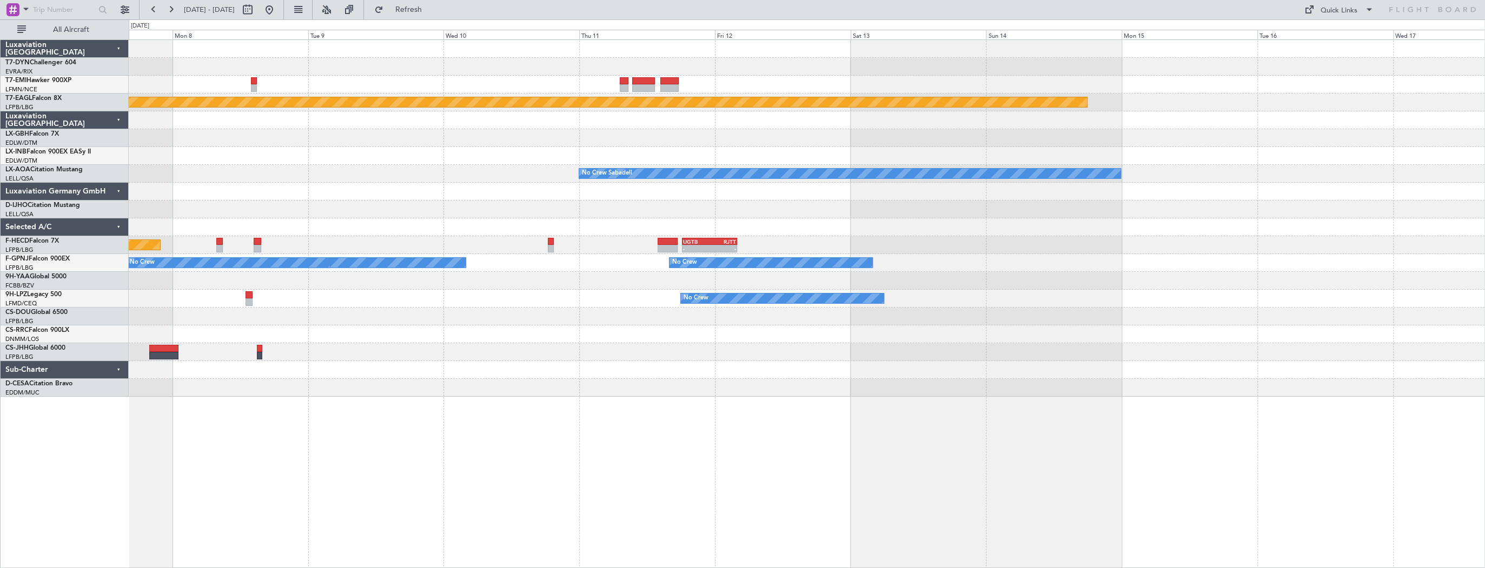
click at [528, 402] on div "Planned Maint Chester Planned Maint Geneva (Cointrin) No Crew Sabadell Planned …" at bounding box center [807, 303] width 1356 height 529
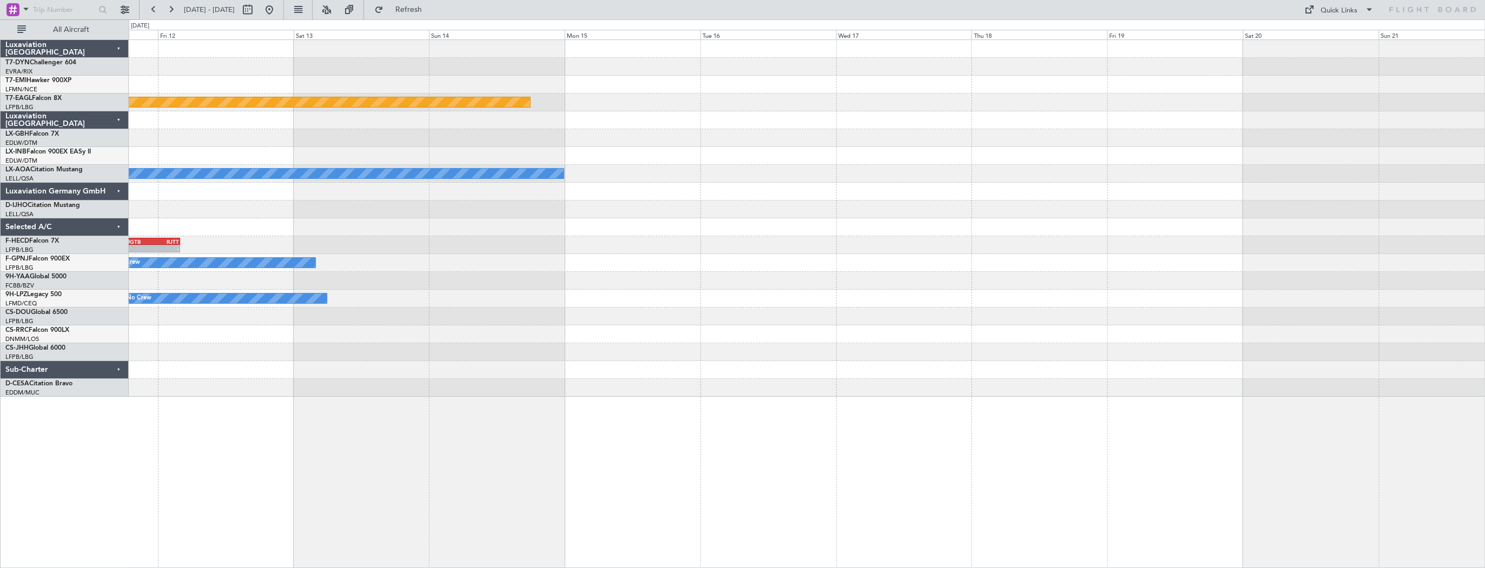
click at [487, 392] on div "Planned Maint Geneva (Cointrin) No Crew Sabadell - - UGTB 18:15 Z RJTT 04:00 Z …" at bounding box center [807, 303] width 1356 height 529
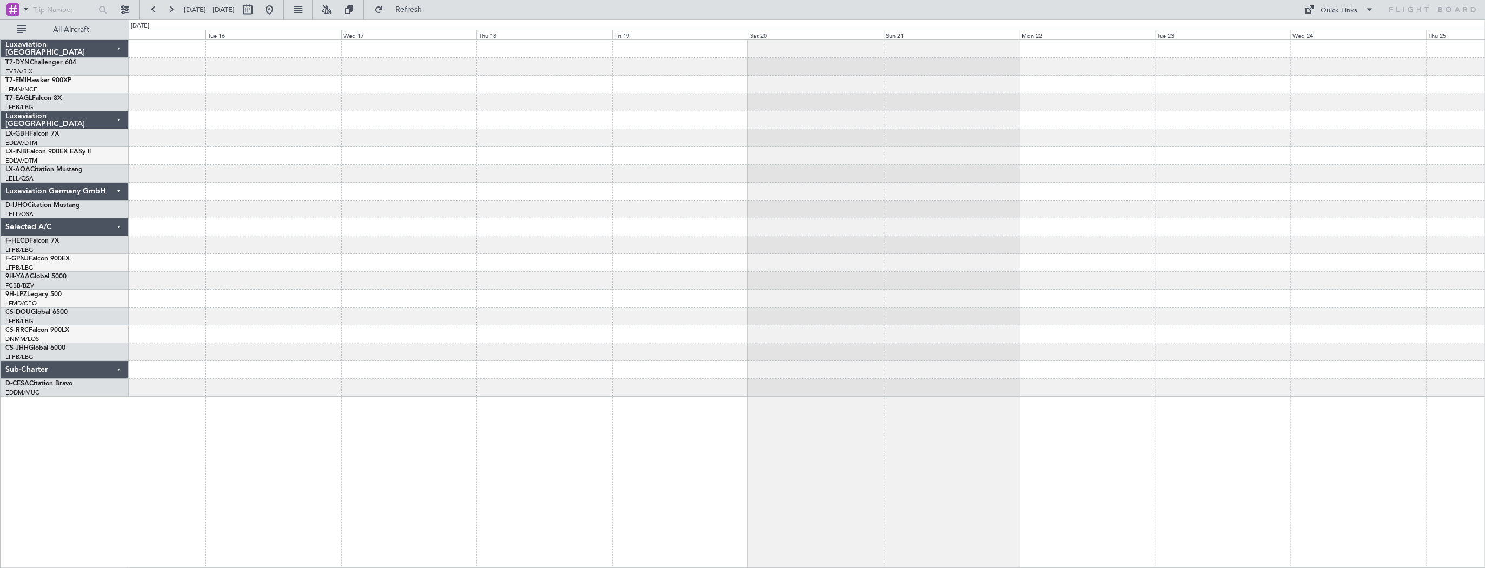
click at [494, 394] on div "Planned Maint Geneva (Cointrin) No Crew Sabadell No Crew No Crew" at bounding box center [807, 303] width 1356 height 529
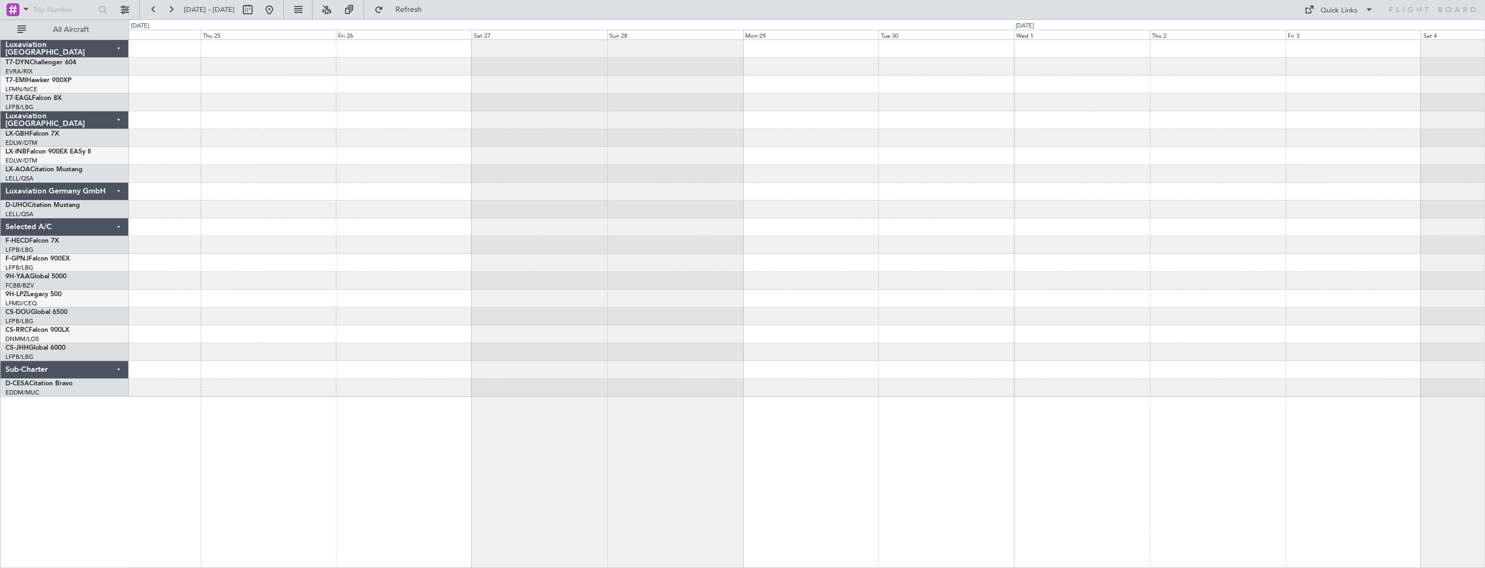
click at [373, 372] on div at bounding box center [807, 303] width 1356 height 529
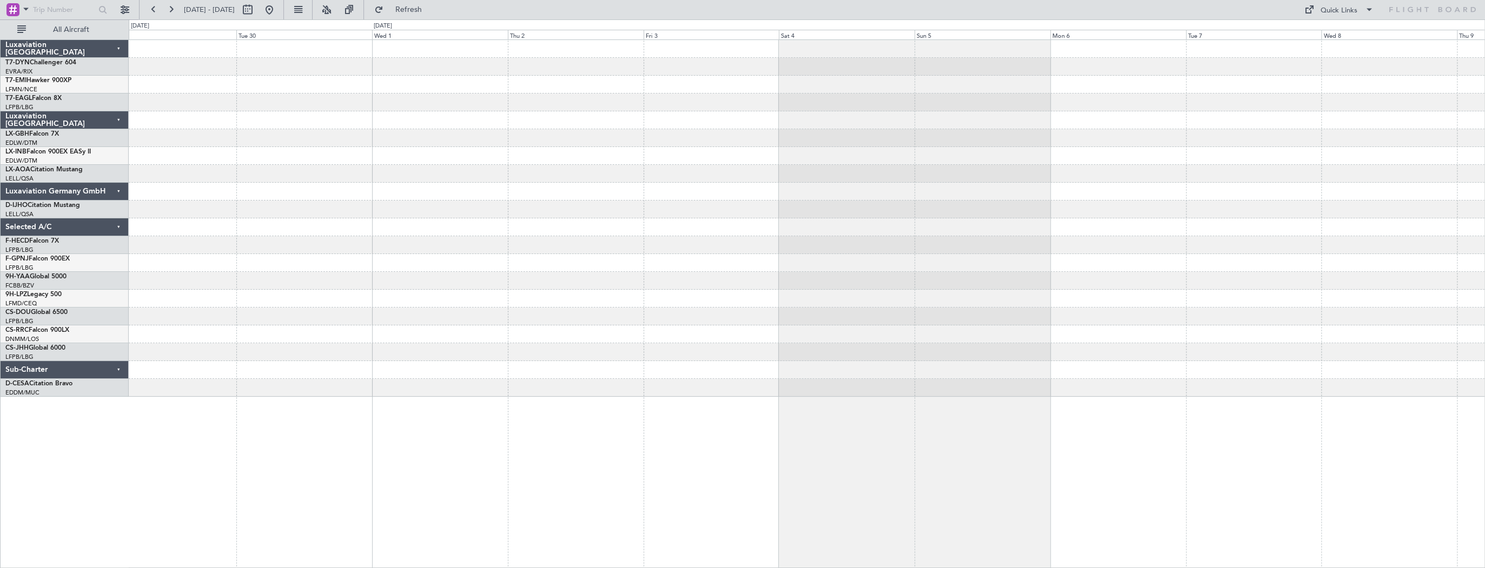
click at [336, 363] on div at bounding box center [807, 303] width 1356 height 529
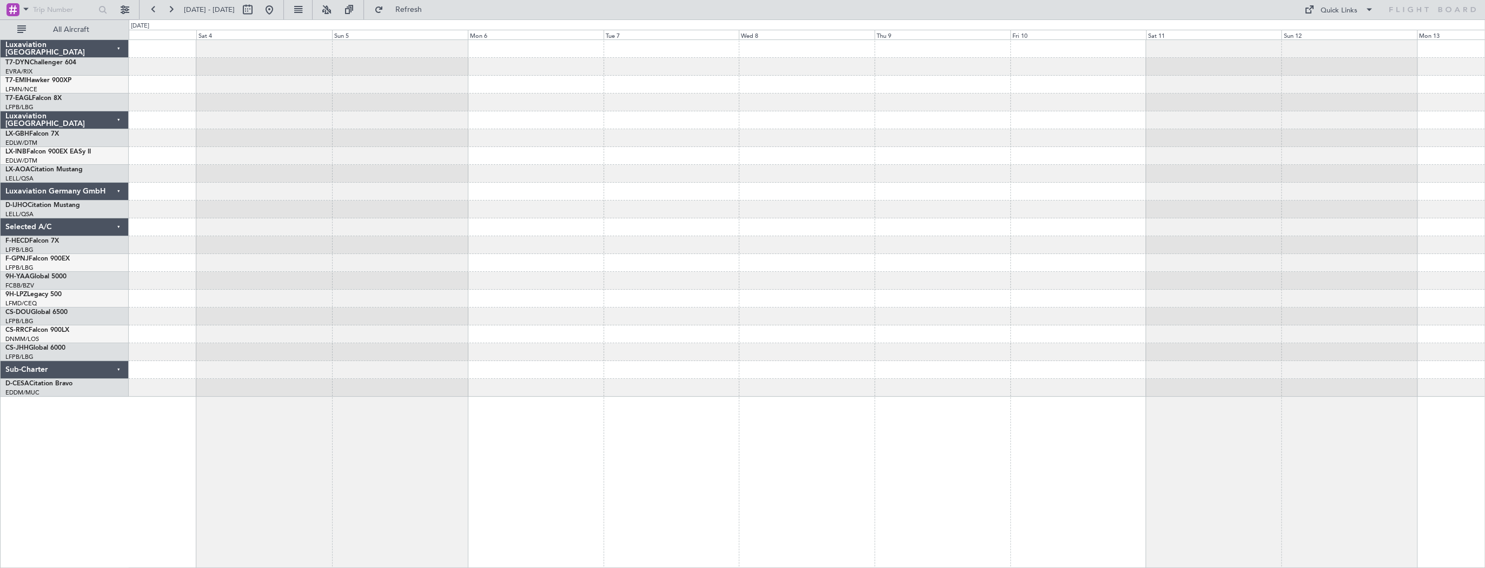
click at [238, 369] on div at bounding box center [807, 303] width 1356 height 529
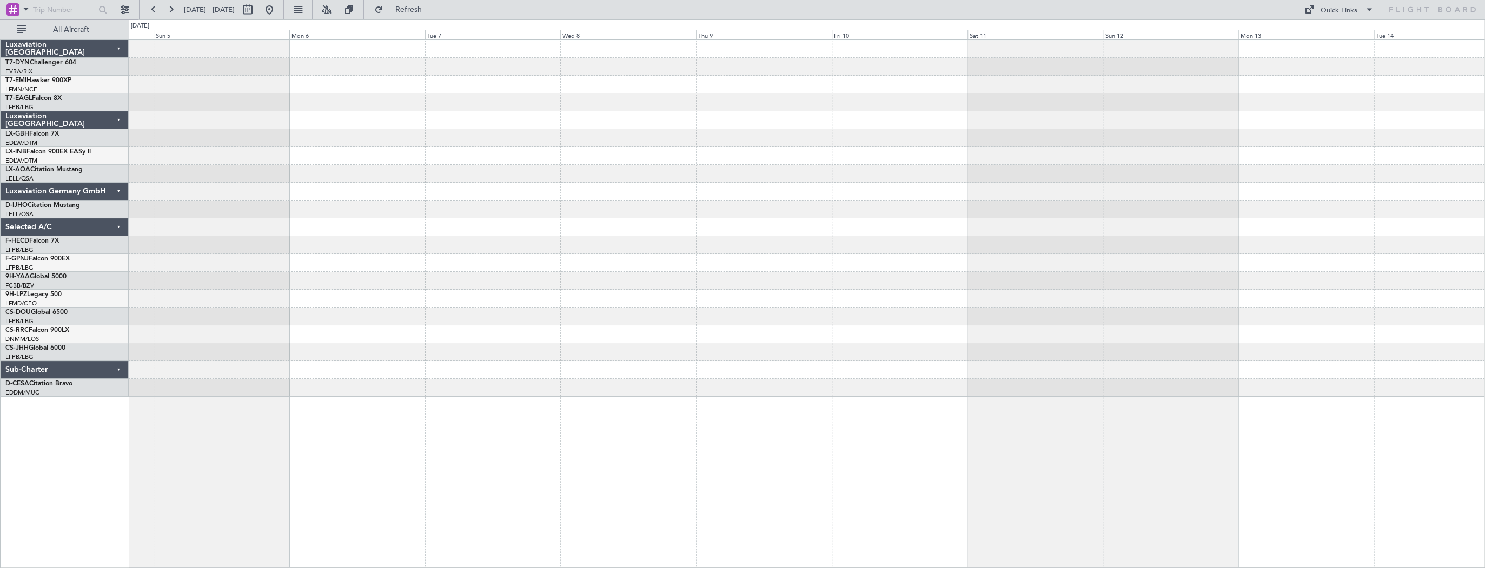
click at [301, 350] on div at bounding box center [806, 218] width 1355 height 357
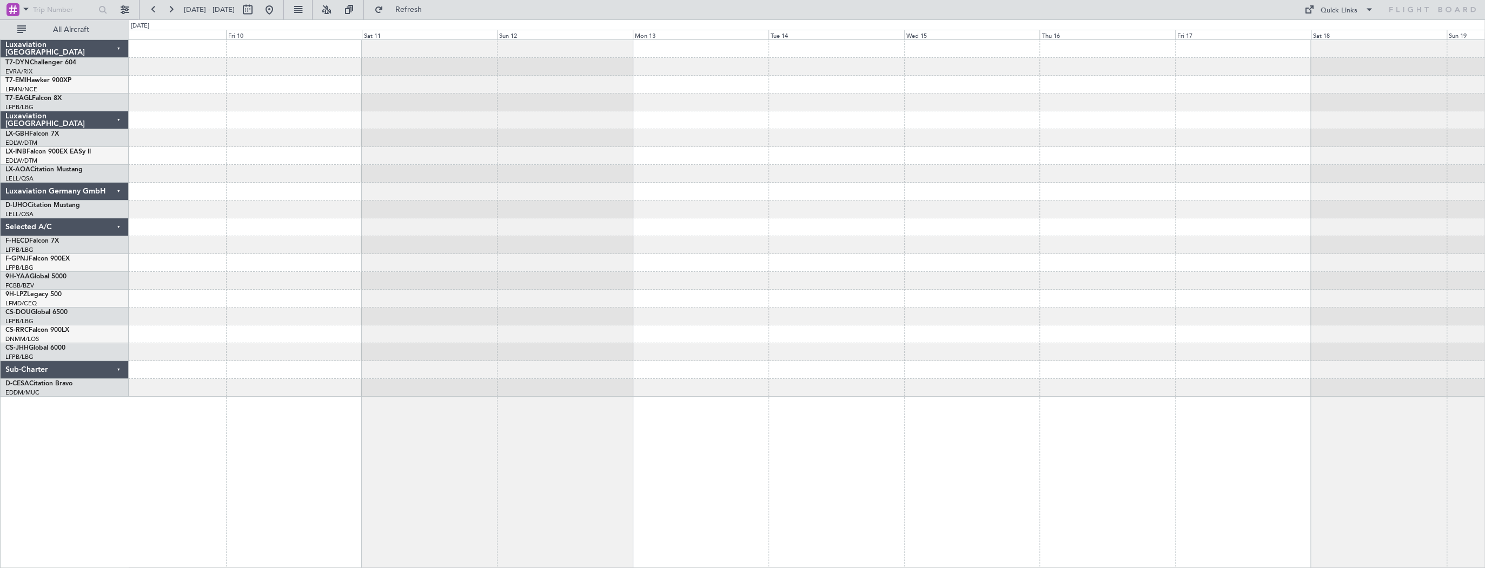
click at [392, 352] on div at bounding box center [806, 218] width 1355 height 357
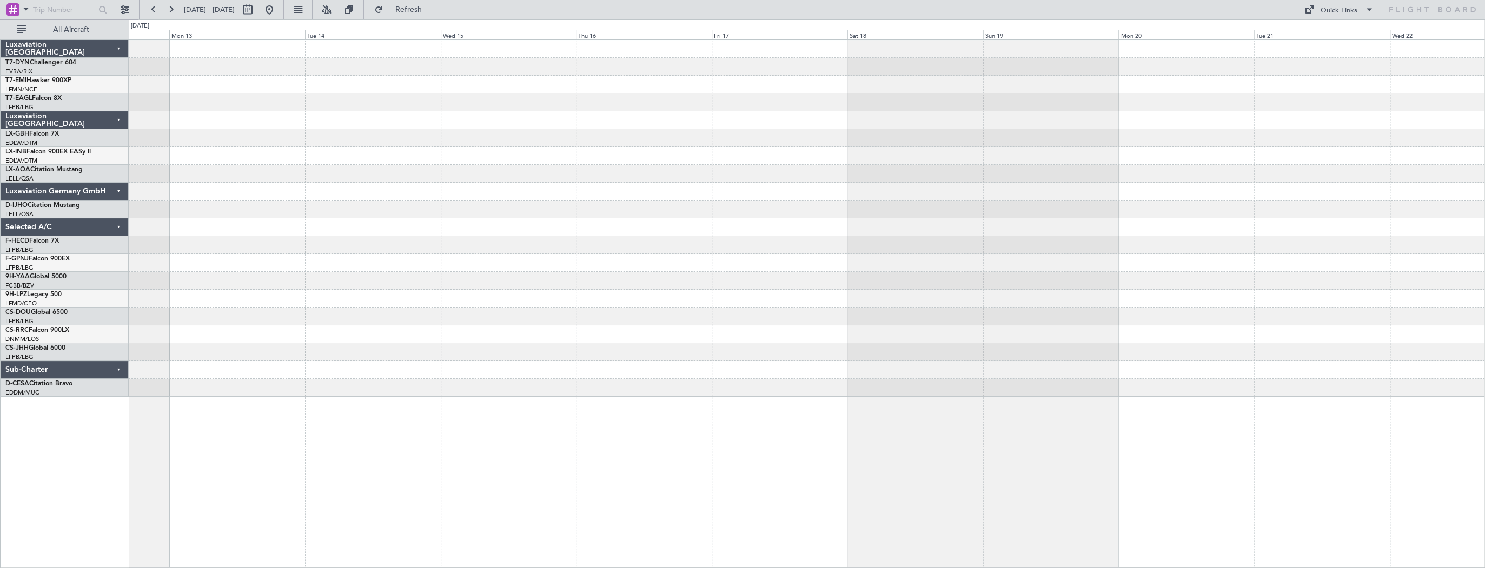
click at [320, 309] on div at bounding box center [806, 218] width 1355 height 357
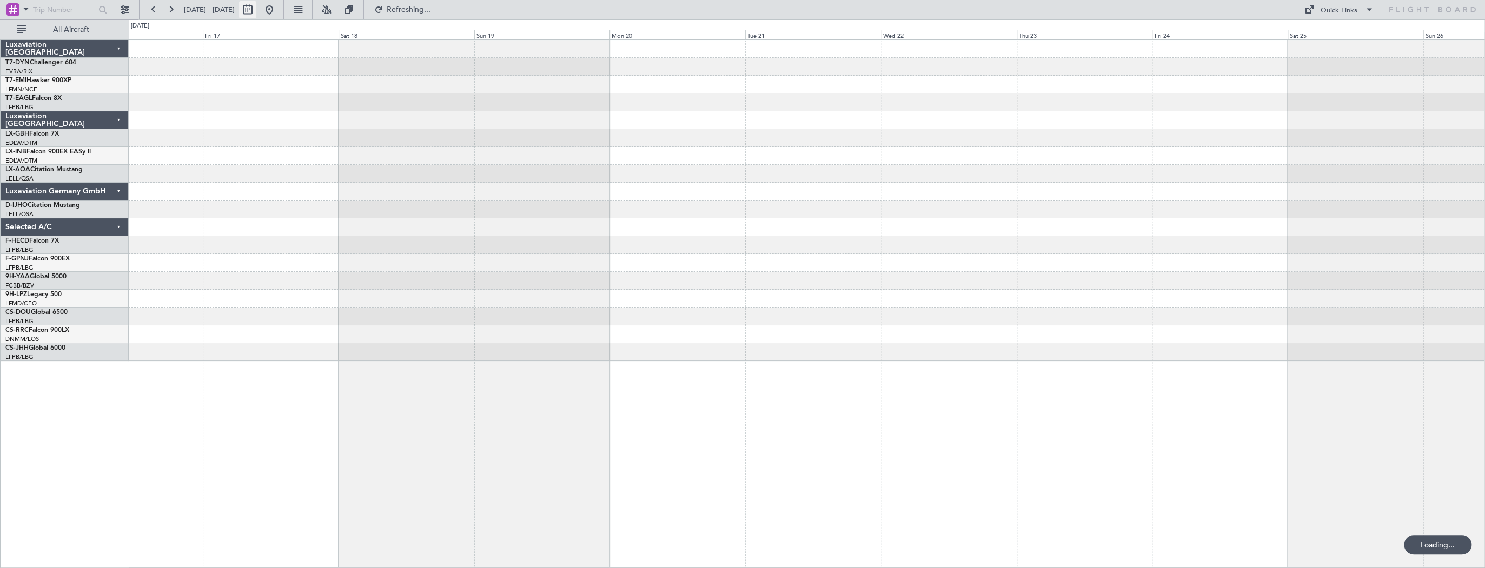
click at [256, 9] on button at bounding box center [247, 9] width 17 height 17
select select "10"
select select "2025"
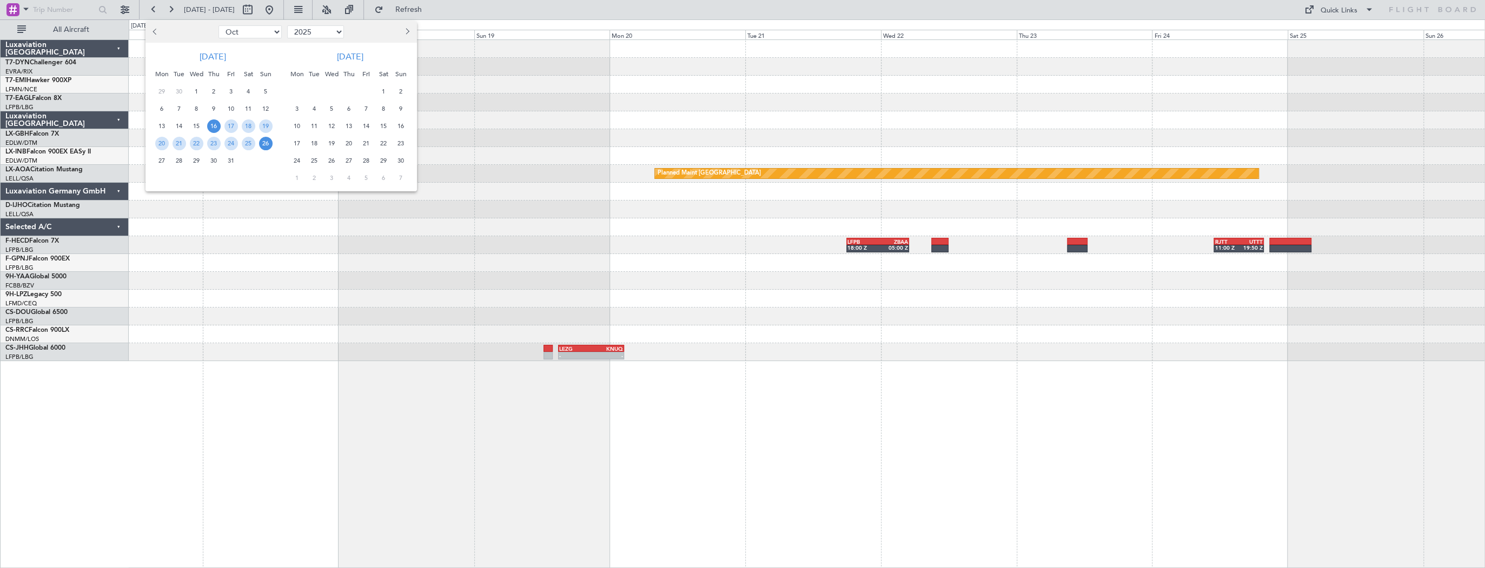
click at [384, 89] on span "1" at bounding box center [384, 92] width 14 height 14
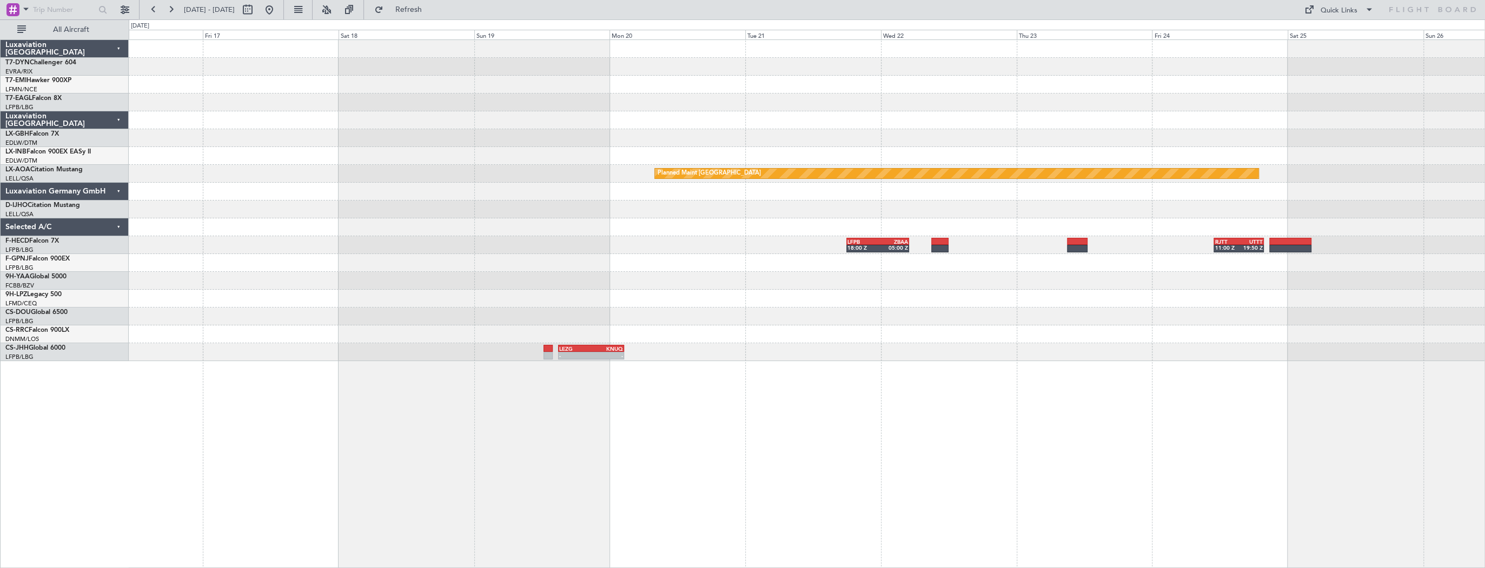
select select "11"
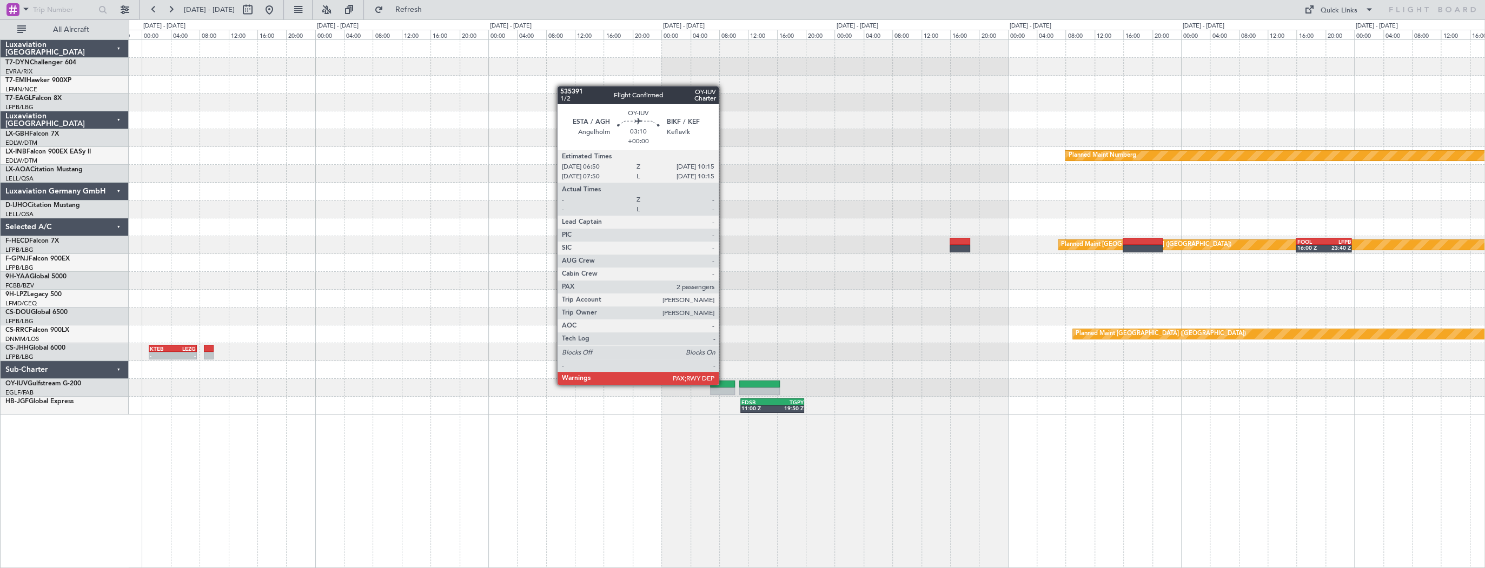
click at [723, 384] on div at bounding box center [722, 385] width 25 height 8
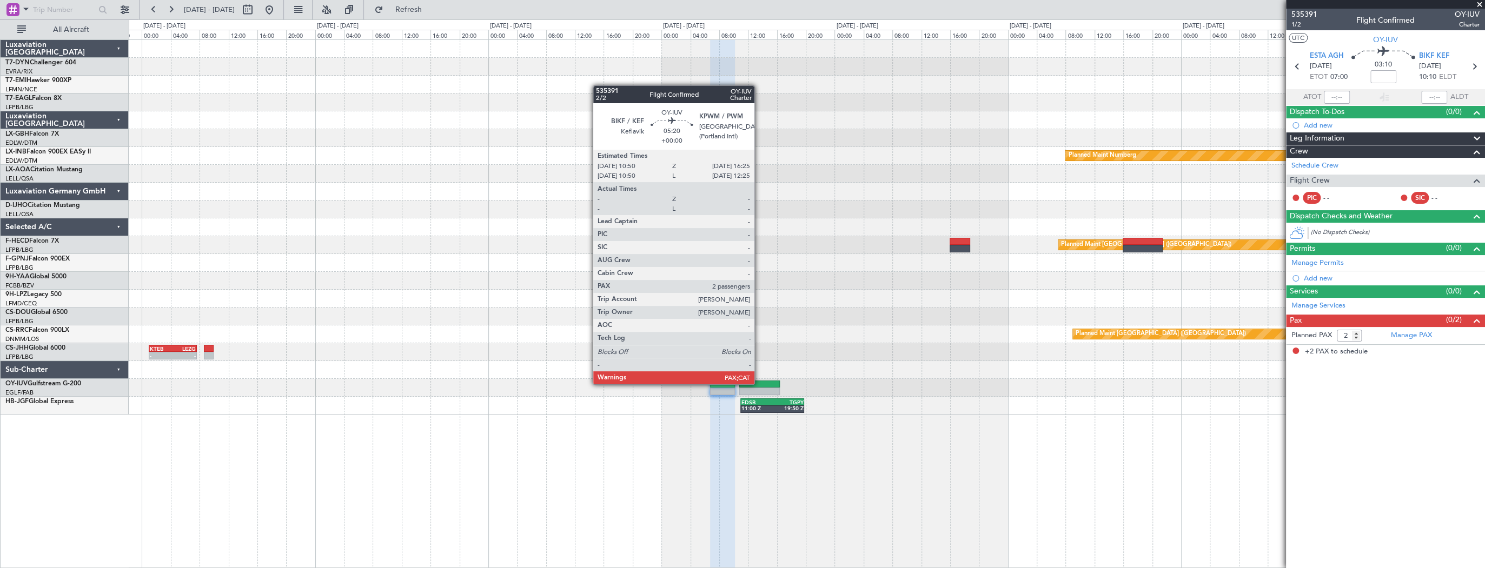
click at [759, 383] on div at bounding box center [759, 385] width 41 height 8
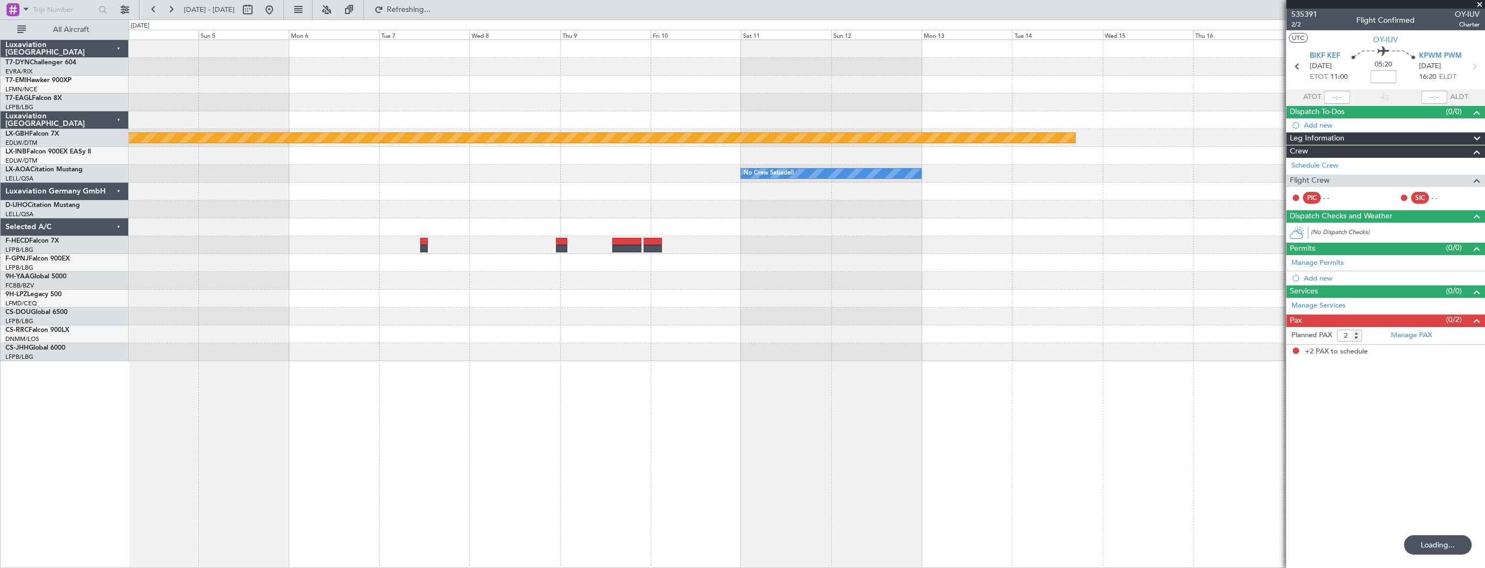
click at [693, 252] on div "Planned Maint Nurnberg No Crew Sabadell Planned Maint Monchengladbach LEZG 15:0…" at bounding box center [806, 200] width 1355 height 321
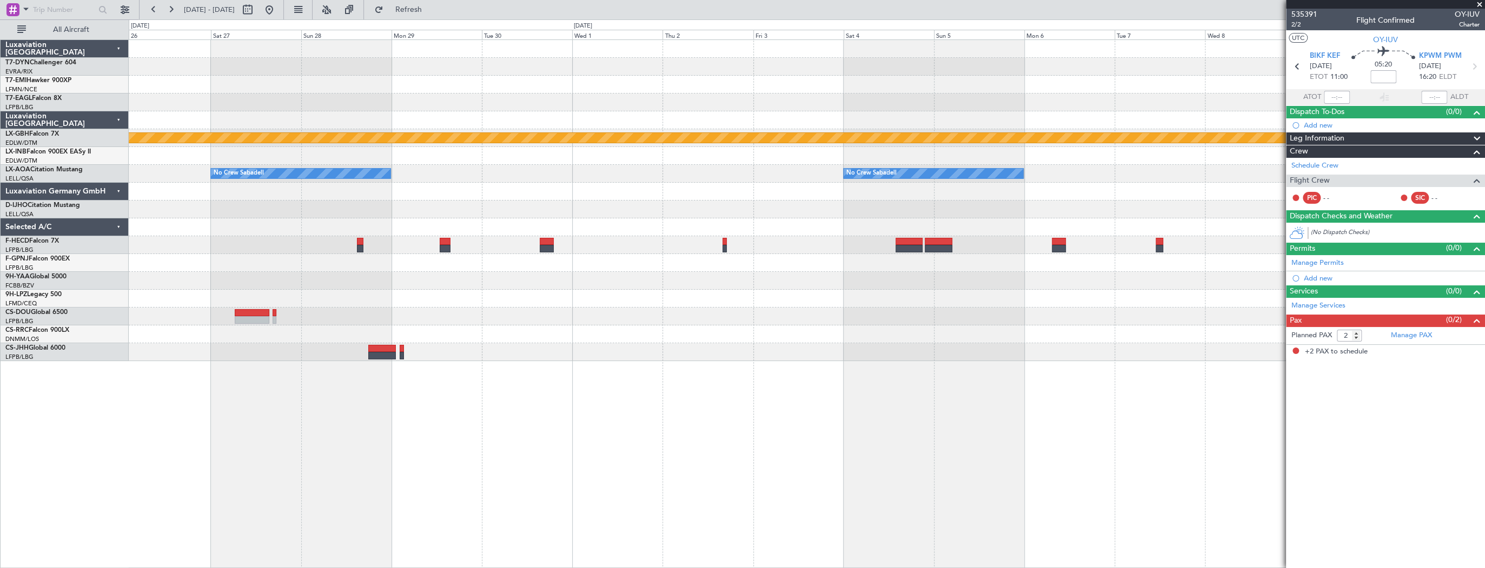
click at [776, 239] on div "Planned Maint Nurnberg No Crew Sabadell No Crew Sabadell No Crew Sabadell" at bounding box center [806, 200] width 1355 height 321
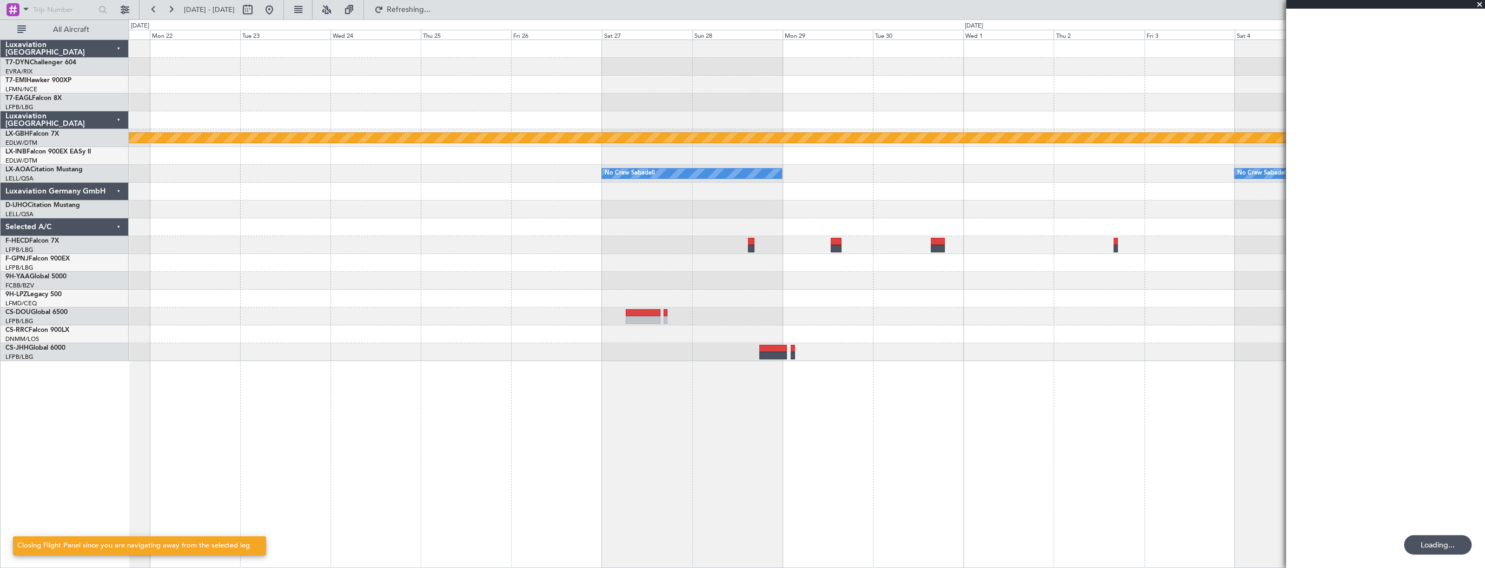
click at [797, 235] on div "Planned Maint Nurnberg No Crew Sabadell No Crew Sabadell" at bounding box center [806, 200] width 1355 height 321
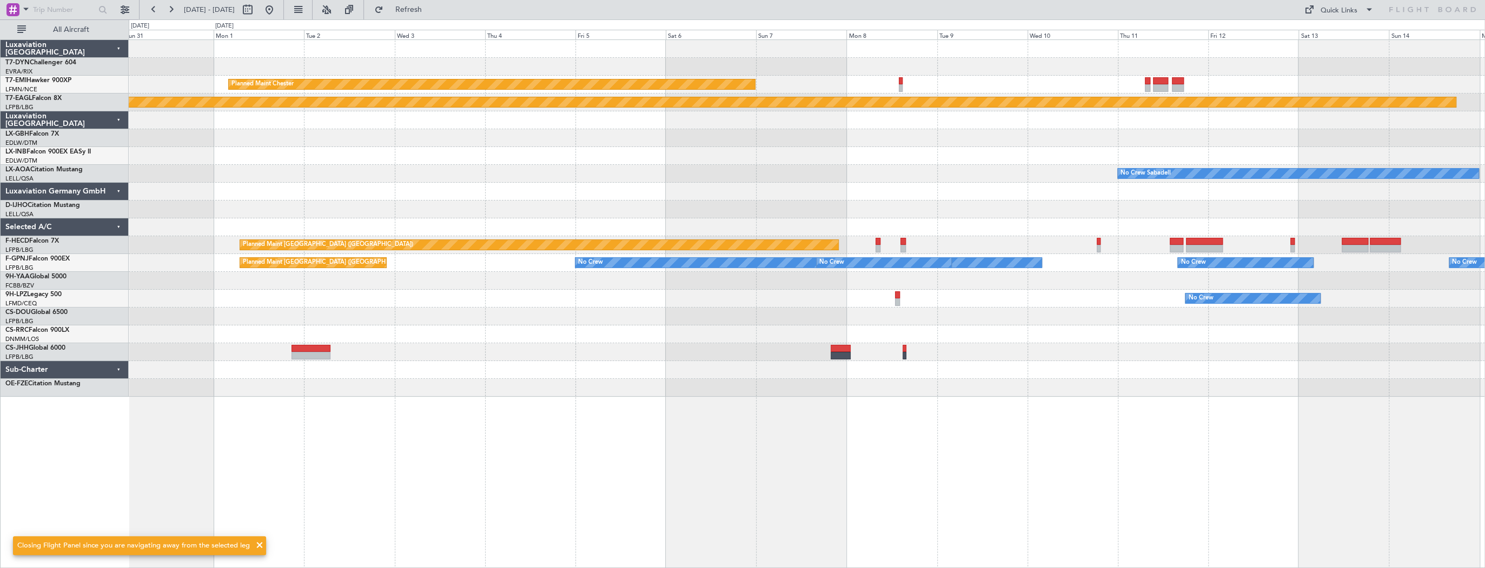
click at [819, 227] on div "Planned Maint Chester Planned Maint Geneva (Cointrin) Planned Maint Nurnberg Un…" at bounding box center [806, 218] width 1355 height 357
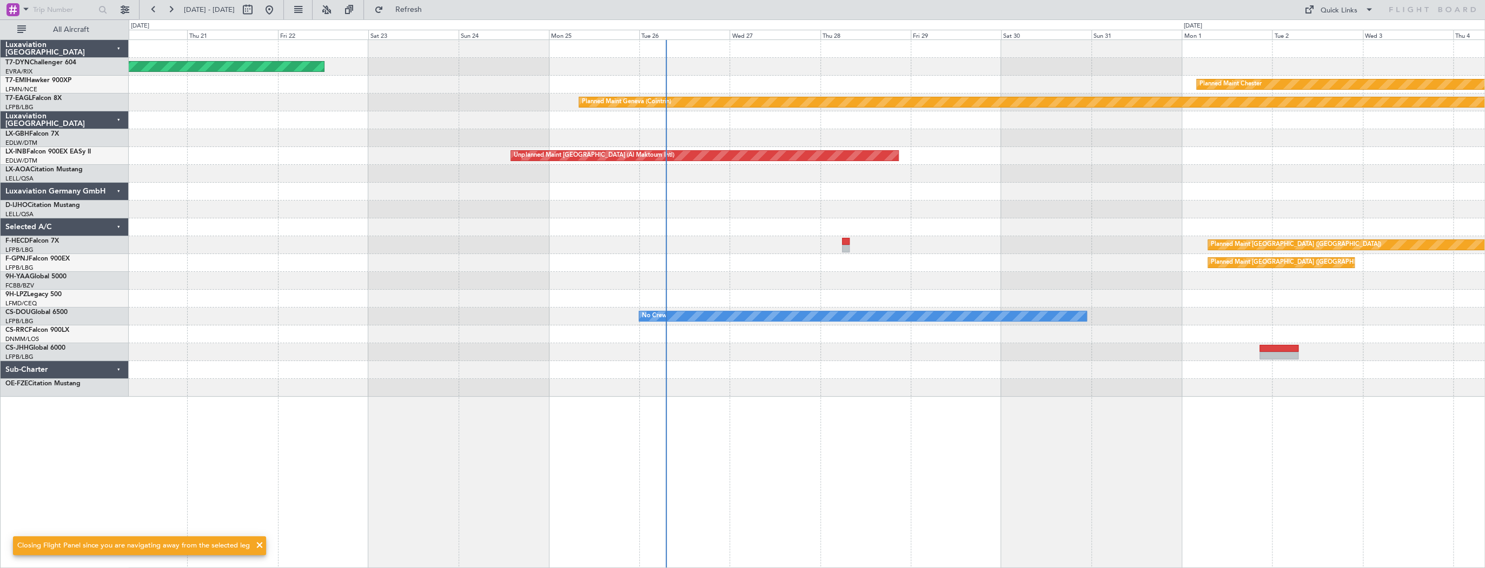
click at [997, 223] on div "Planned Maint Basel-Mulhouse Planned Maint Chester Planned Maint Geneva (Cointr…" at bounding box center [806, 218] width 1355 height 357
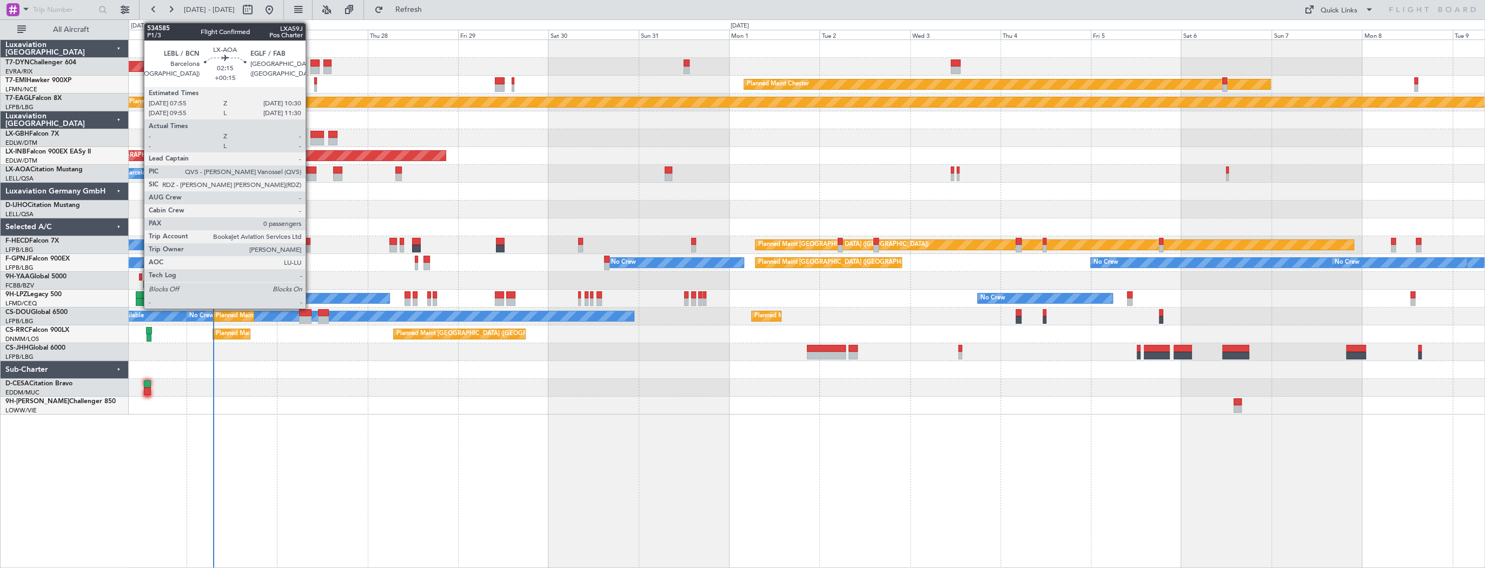
click at [310, 174] on div at bounding box center [311, 178] width 10 height 8
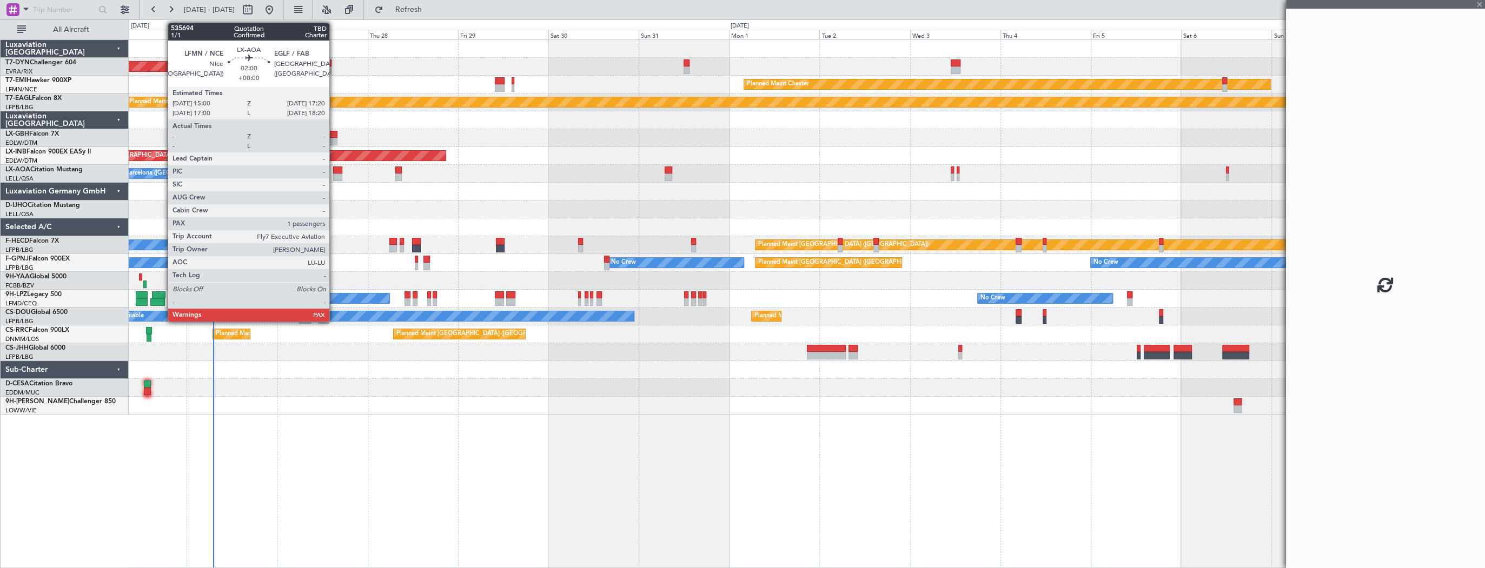
click at [334, 171] on div at bounding box center [337, 171] width 9 height 8
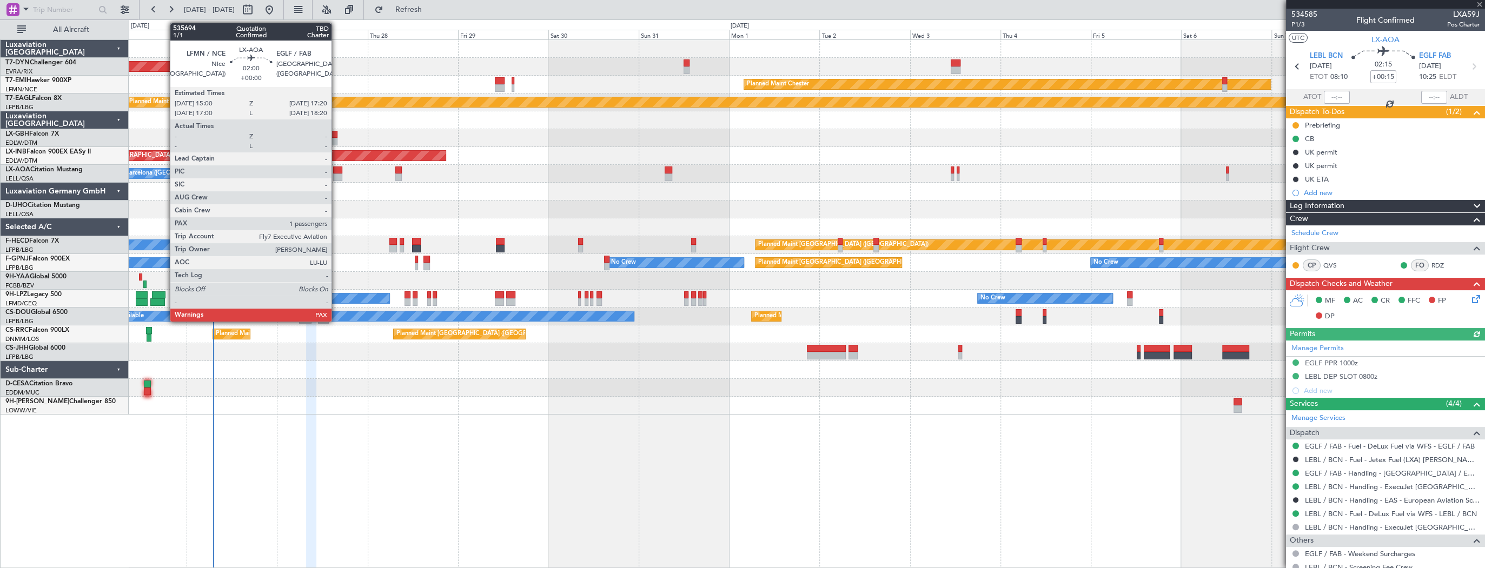
type input "1"
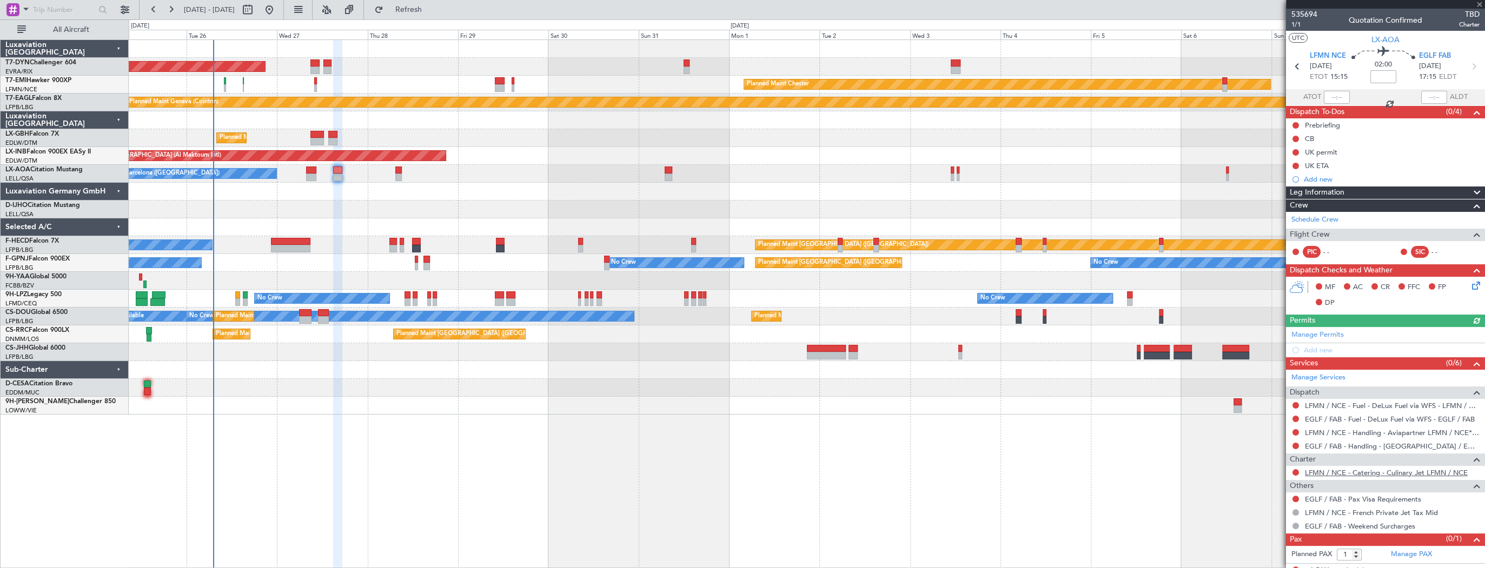
scroll to position [7, 0]
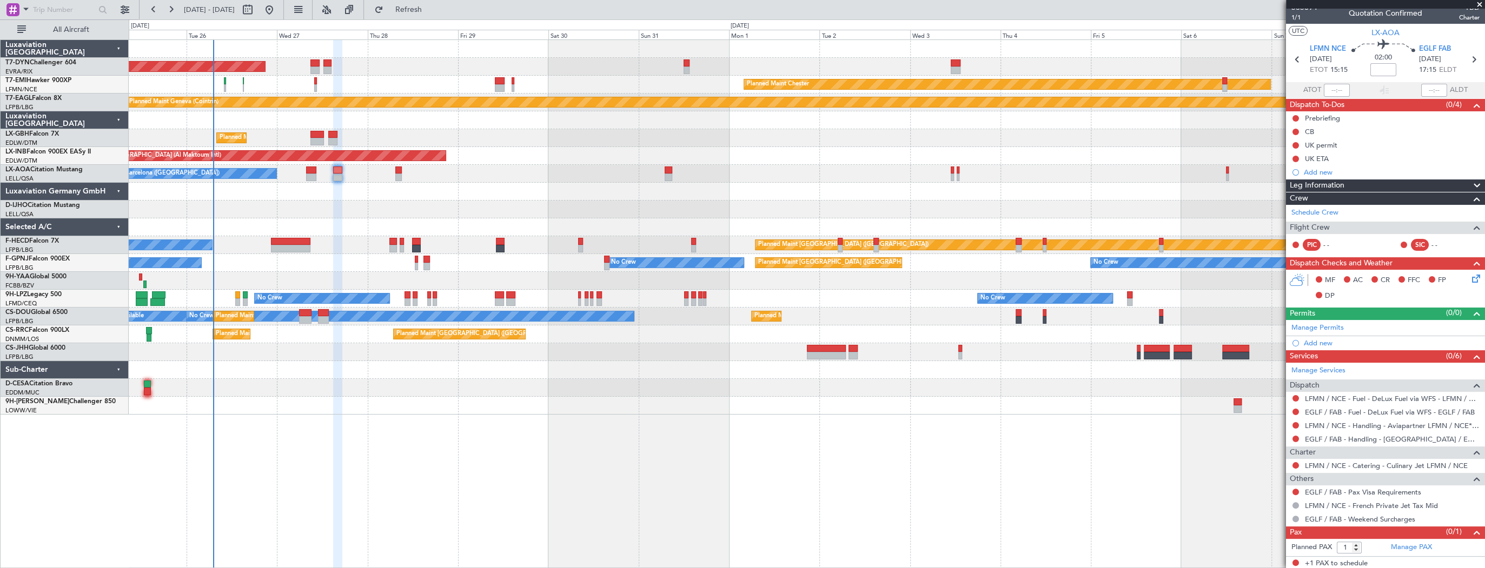
click at [1405, 547] on link "Manage PAX" at bounding box center [1410, 547] width 41 height 11
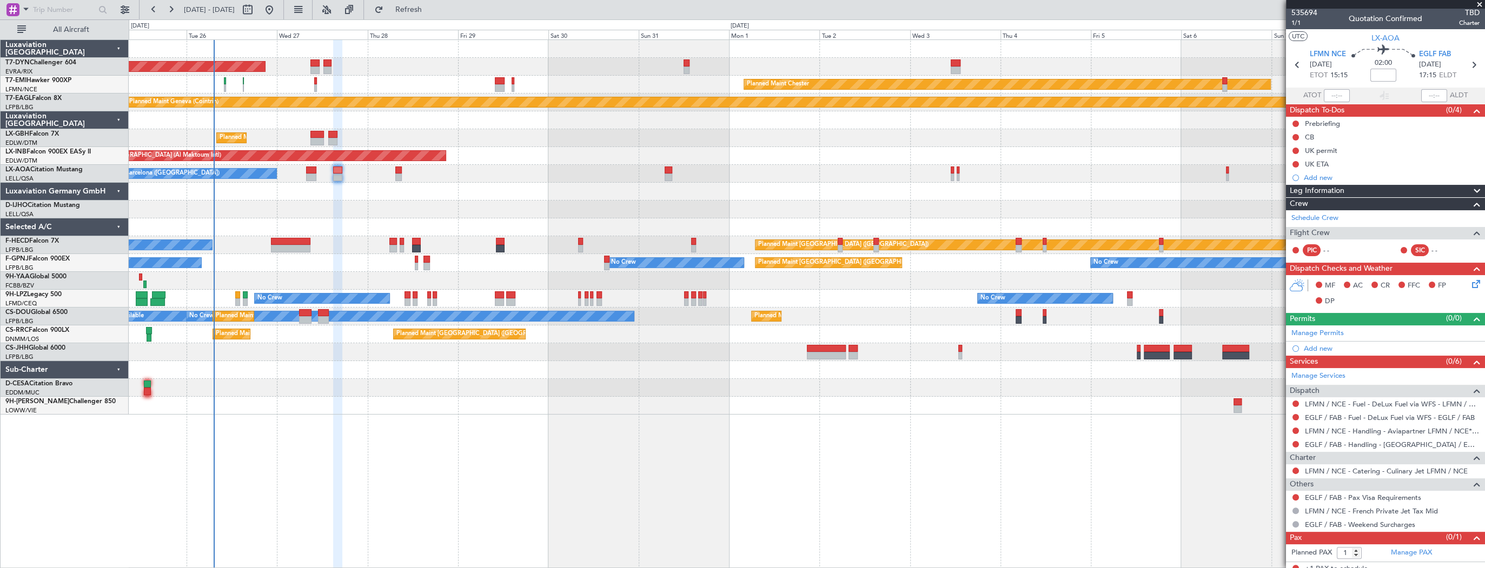
scroll to position [0, 0]
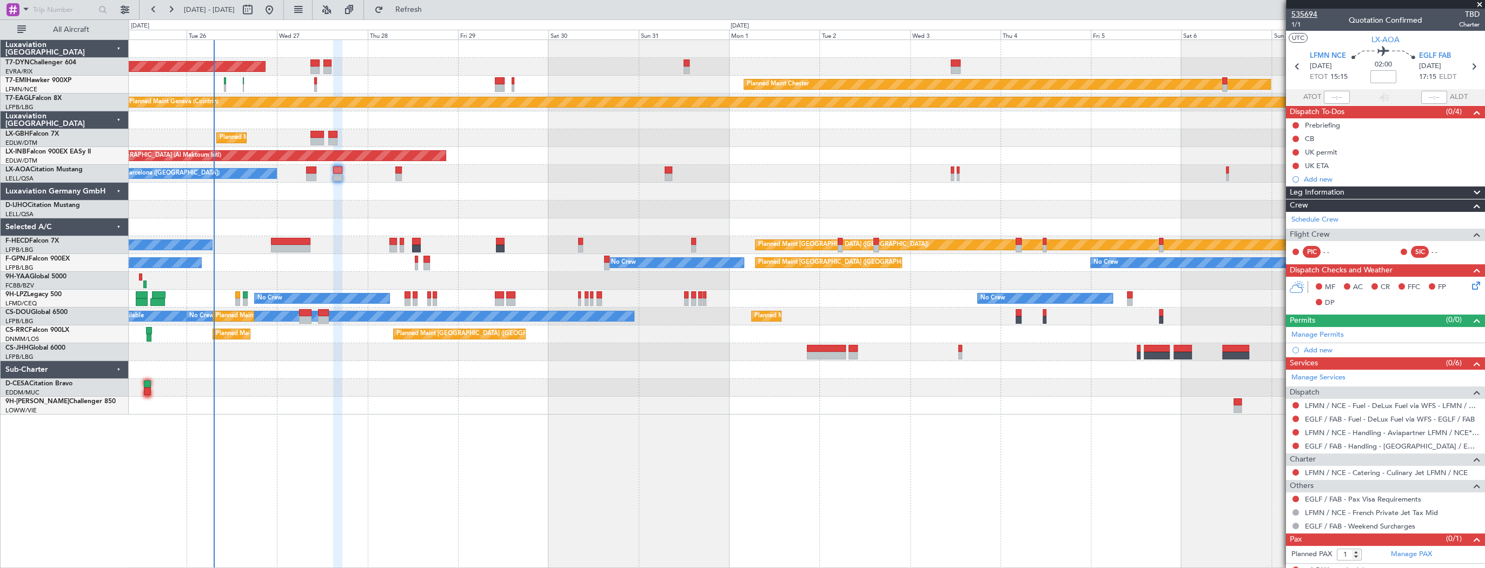
click at [1303, 15] on span "535694" at bounding box center [1304, 14] width 26 height 11
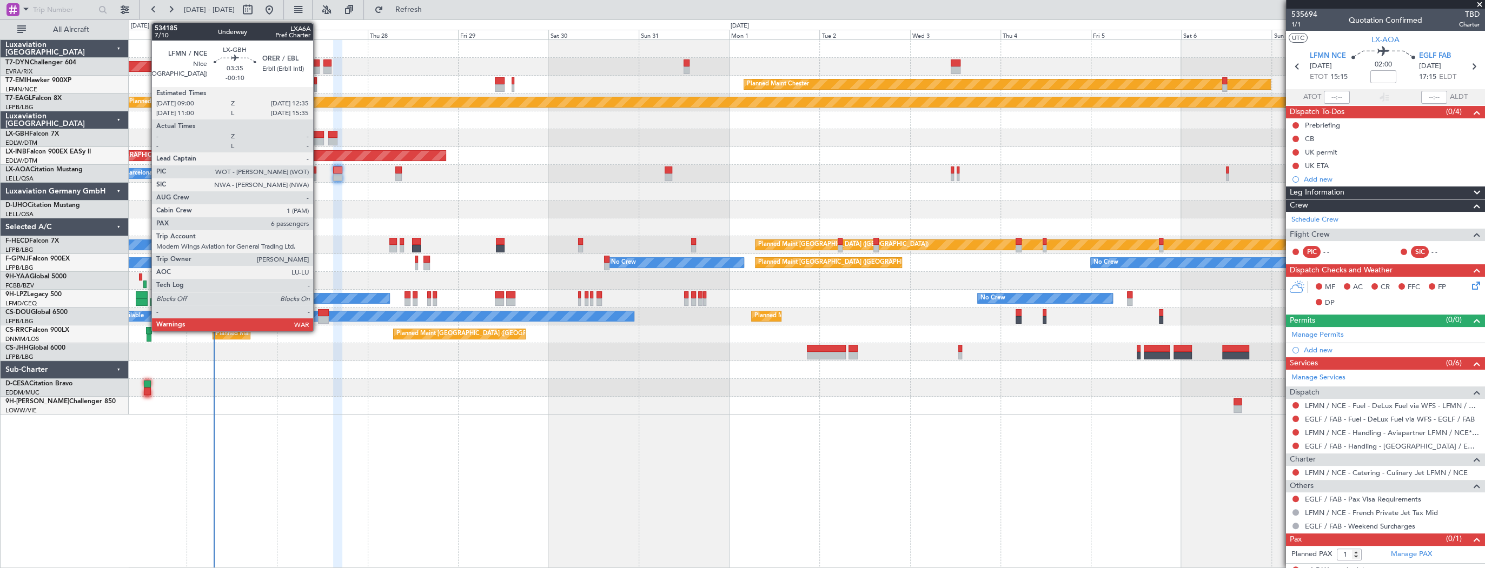
click at [318, 136] on div at bounding box center [317, 135] width 14 height 8
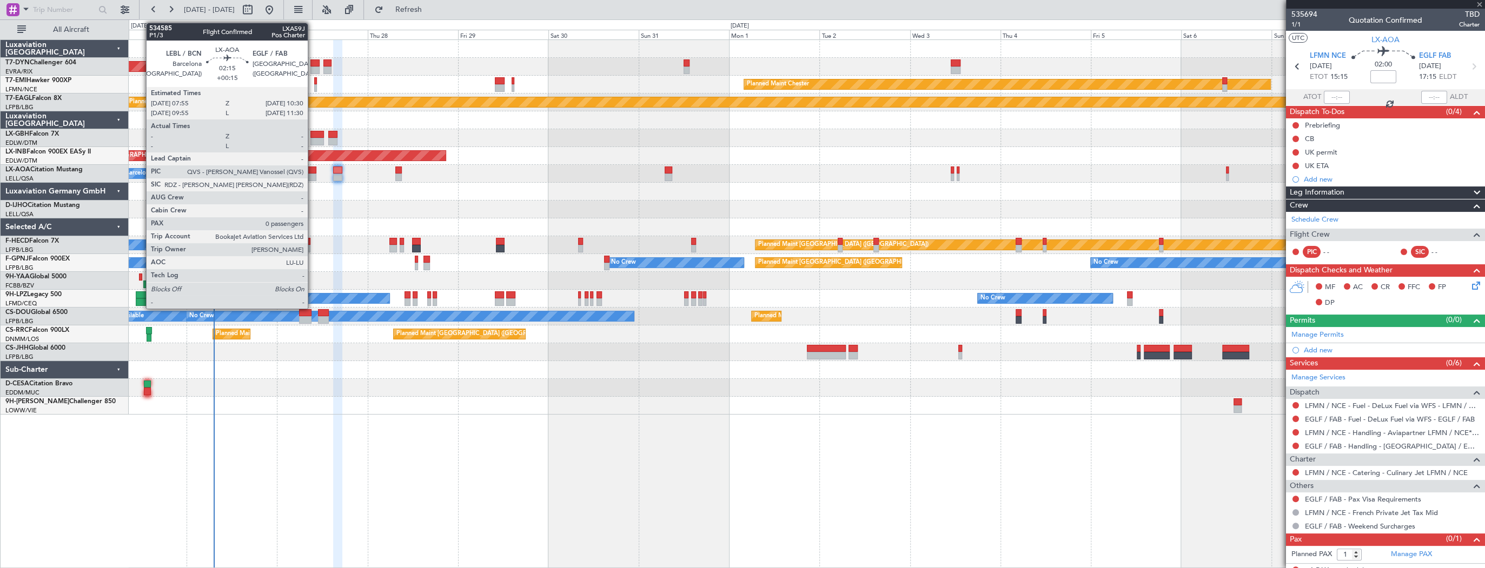
click at [312, 171] on div at bounding box center [311, 171] width 10 height 8
type input "+00:15"
type input "0"
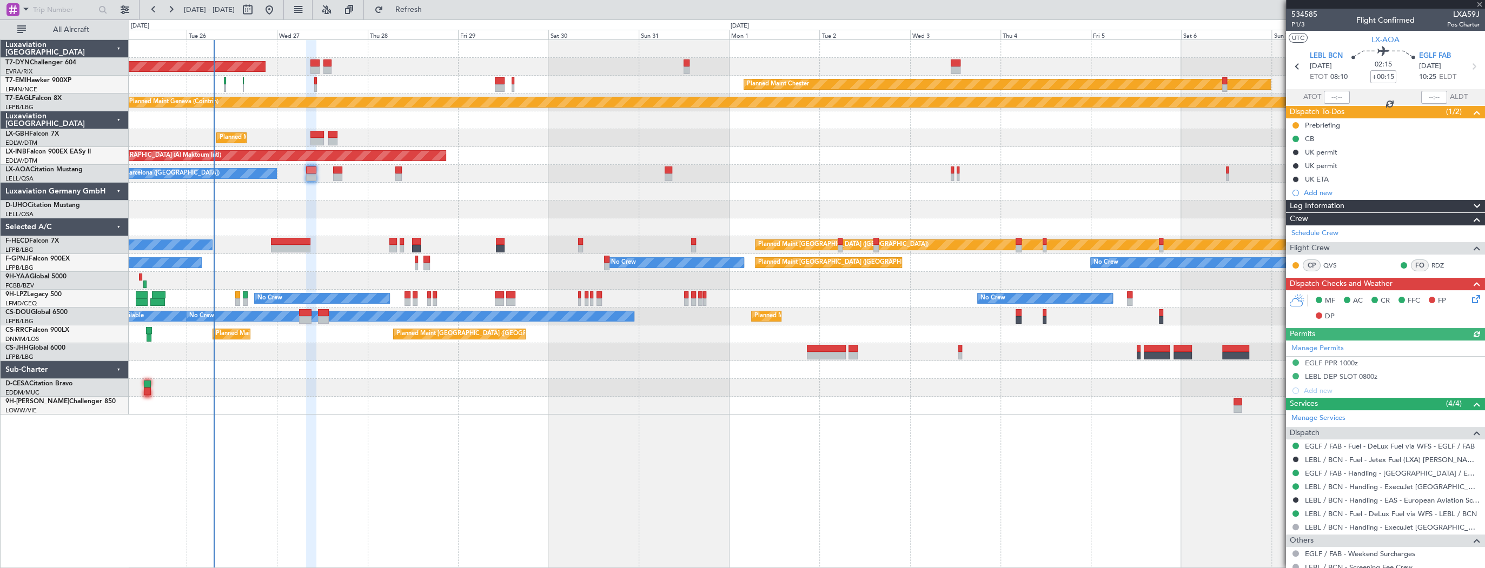
scroll to position [35, 0]
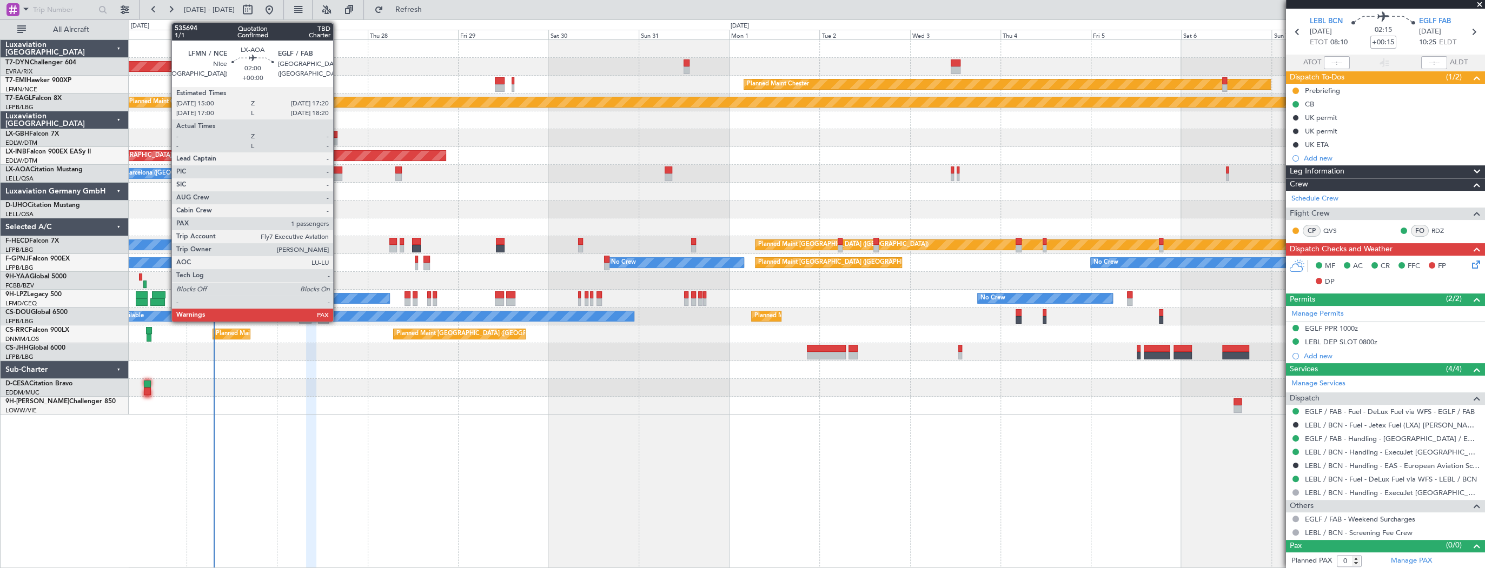
click at [338, 167] on div at bounding box center [337, 171] width 9 height 8
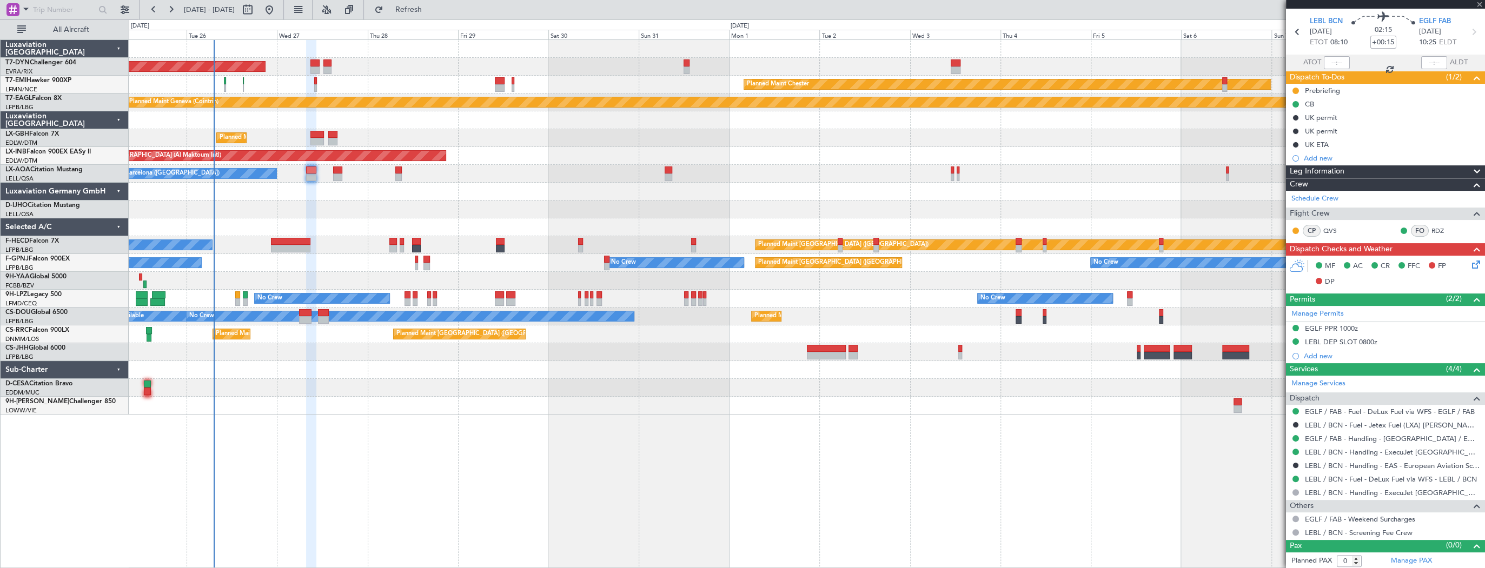
type input "1"
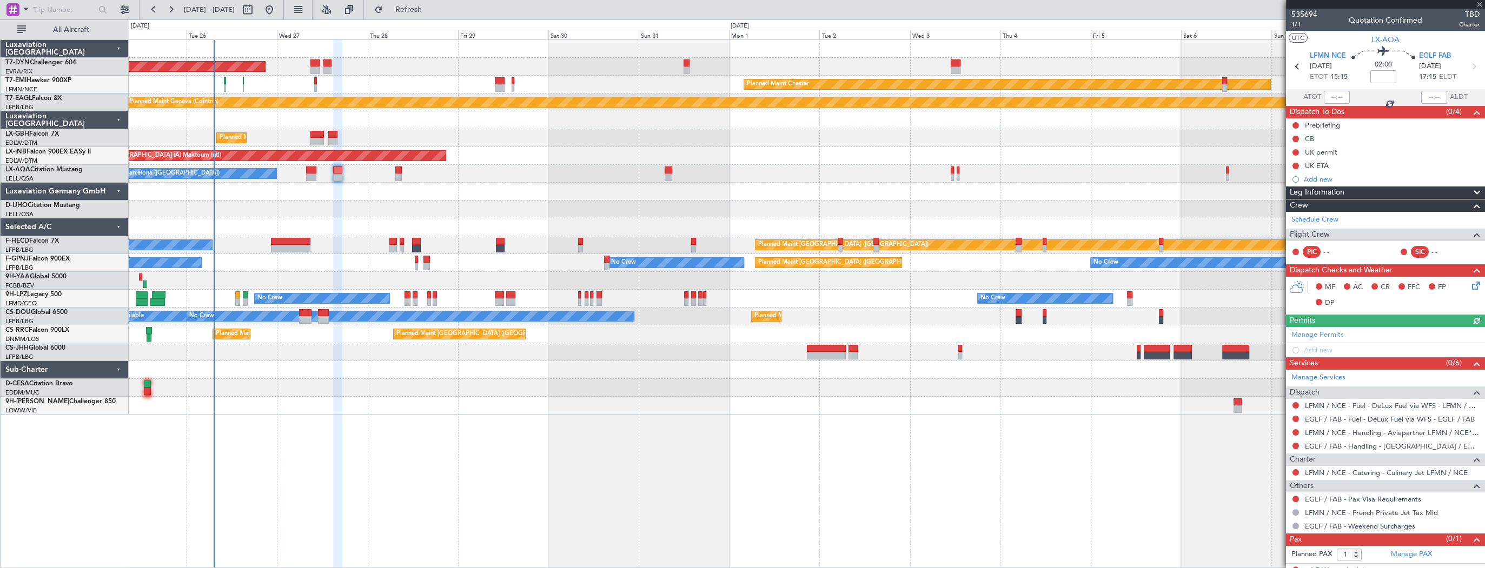
scroll to position [7, 0]
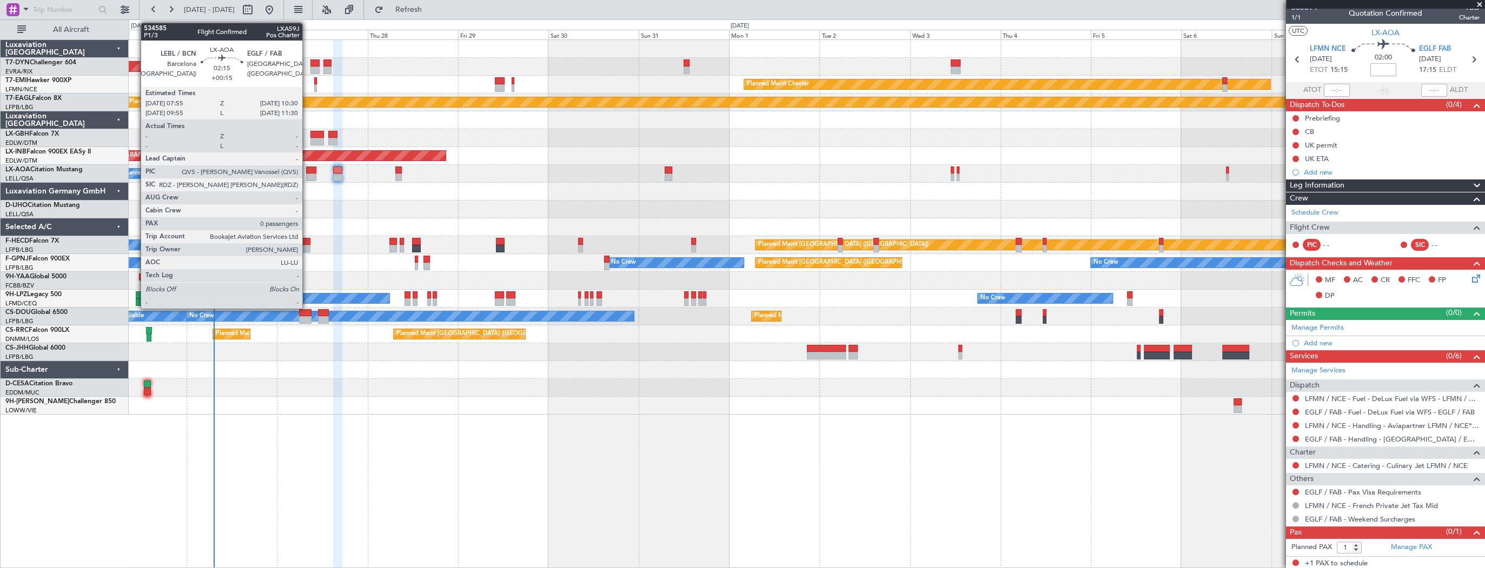
click at [307, 169] on div at bounding box center [311, 171] width 10 height 8
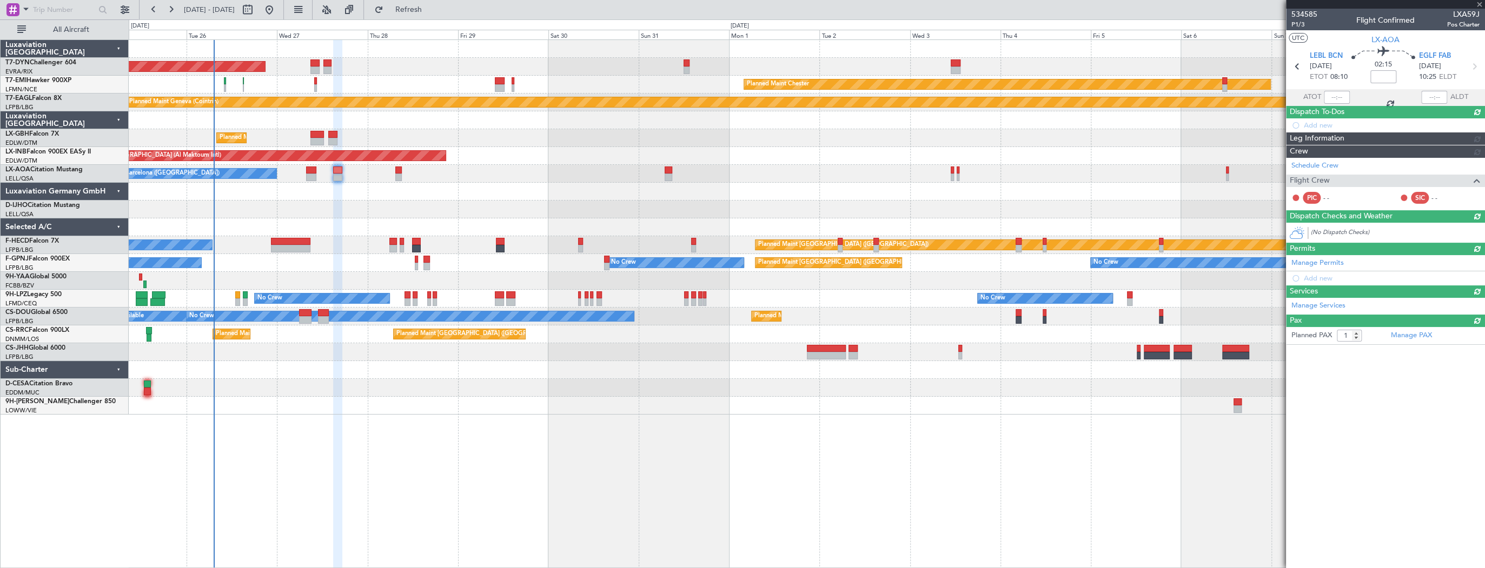
type input "+00:15"
type input "0"
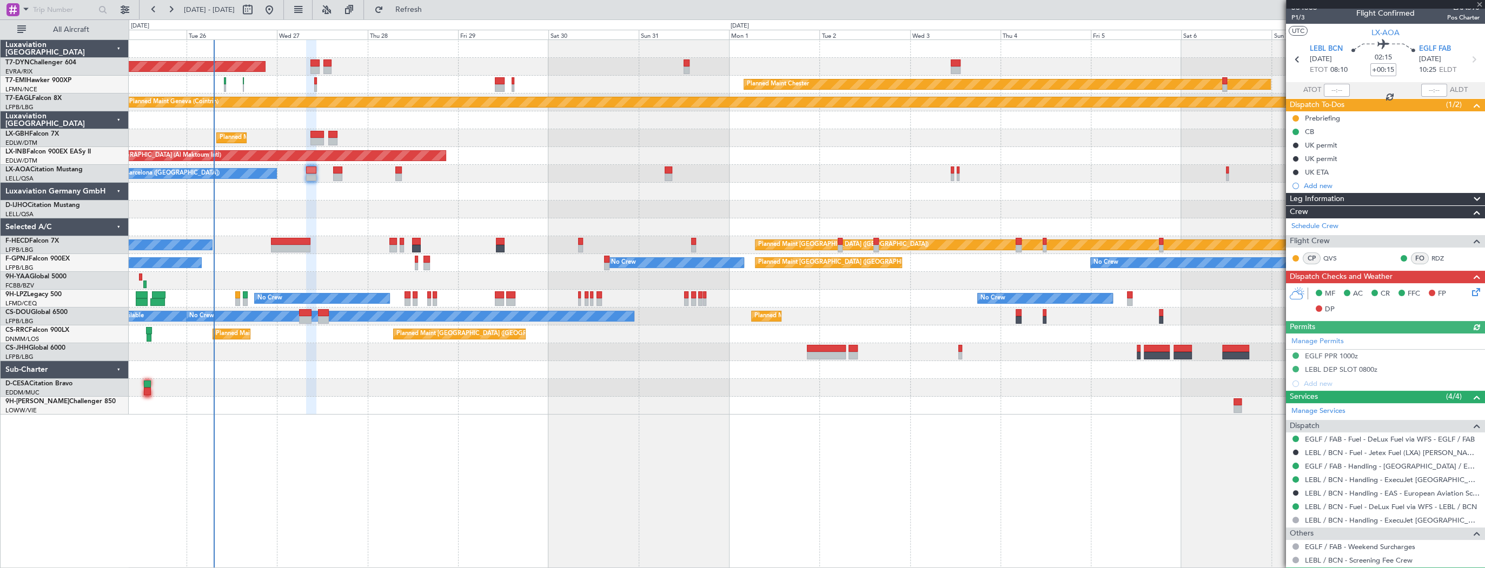
scroll to position [0, 0]
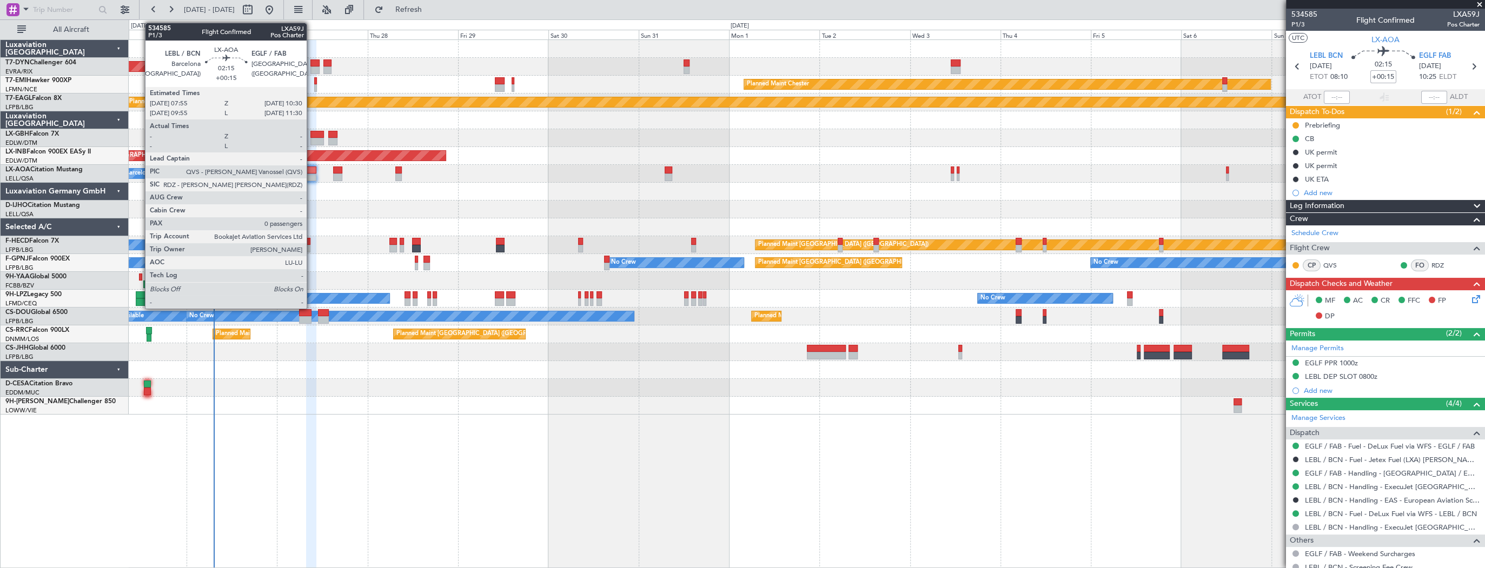
click at [311, 171] on div at bounding box center [311, 171] width 10 height 8
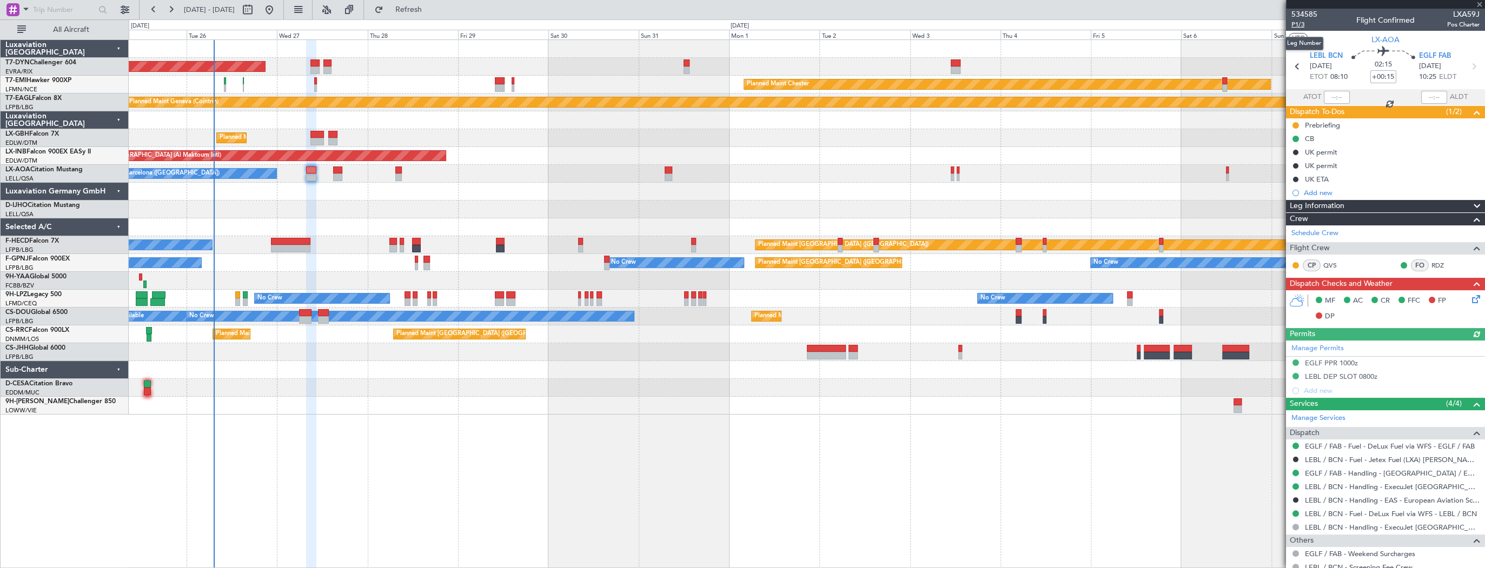
click at [1308, 25] on span "P1/3" at bounding box center [1304, 24] width 26 height 9
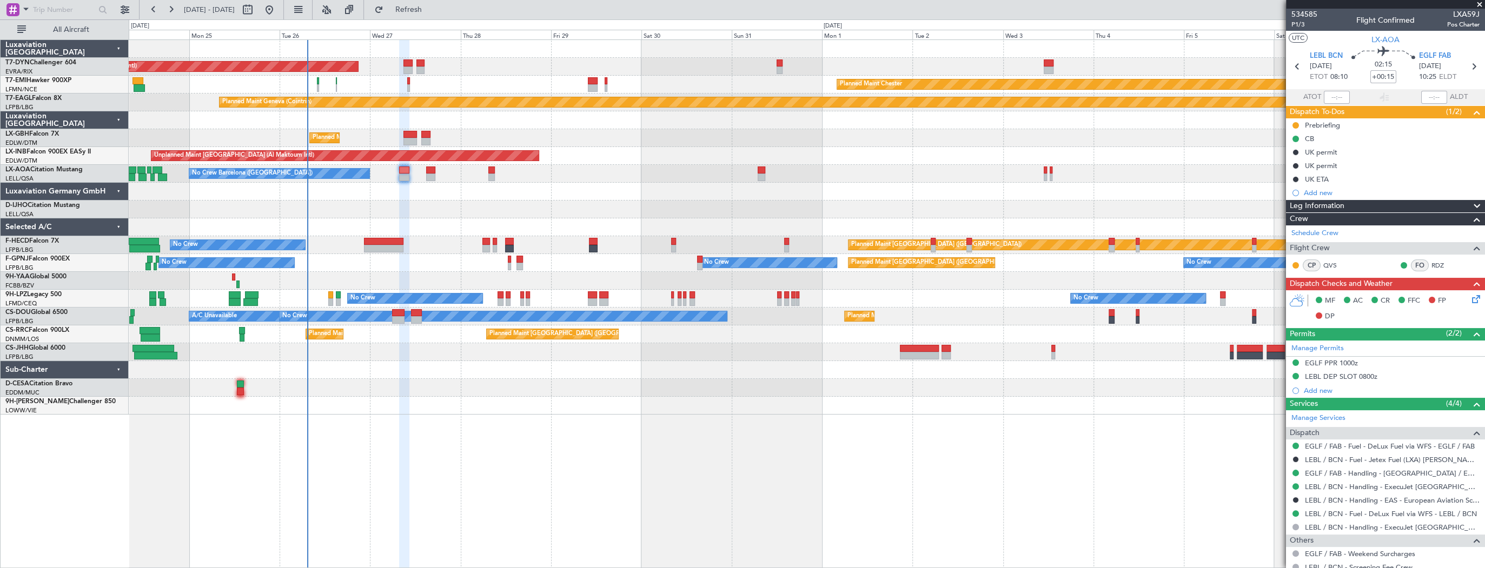
click at [671, 167] on div "No Crew Barcelona (El Prat) No Crew Sabadell No Crew Sabadell" at bounding box center [806, 174] width 1355 height 18
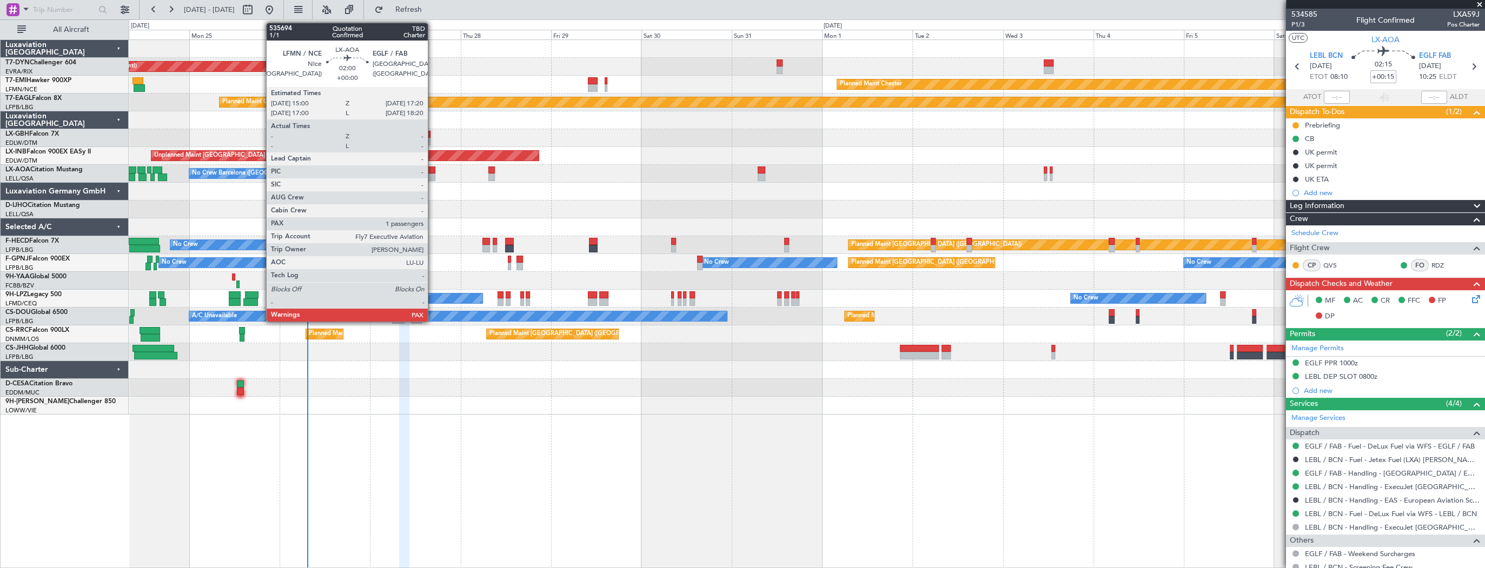
click at [432, 174] on div at bounding box center [430, 178] width 9 height 8
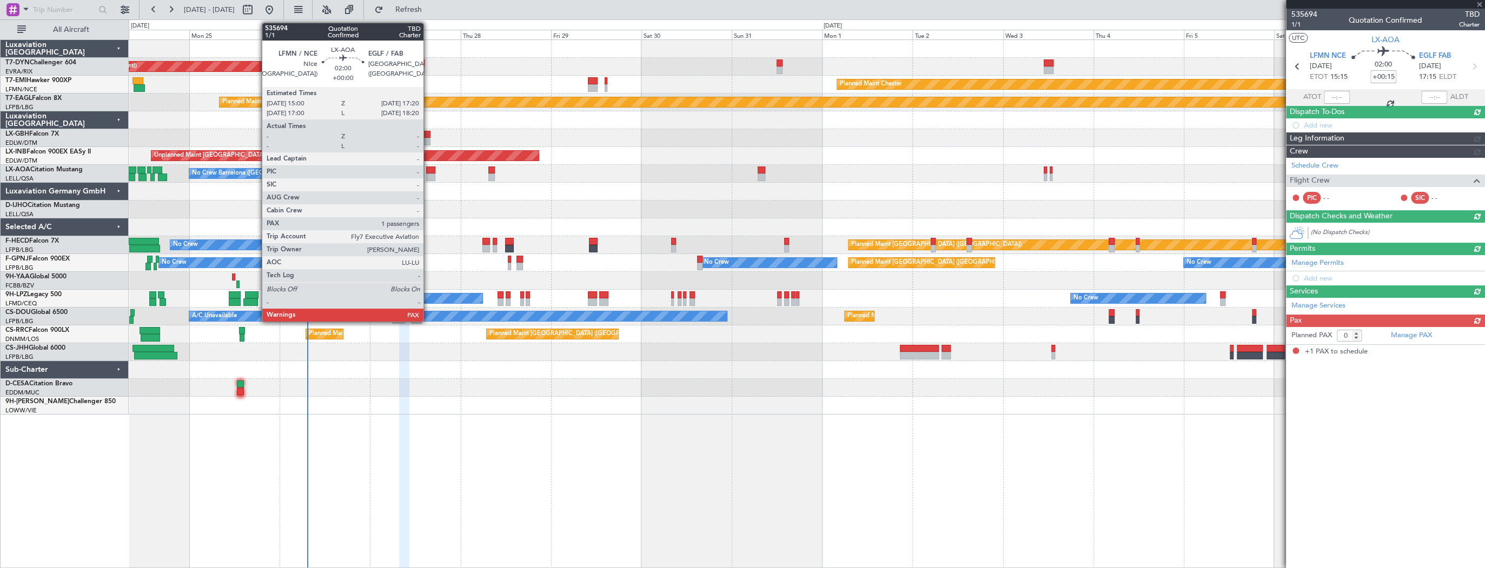
type input "1"
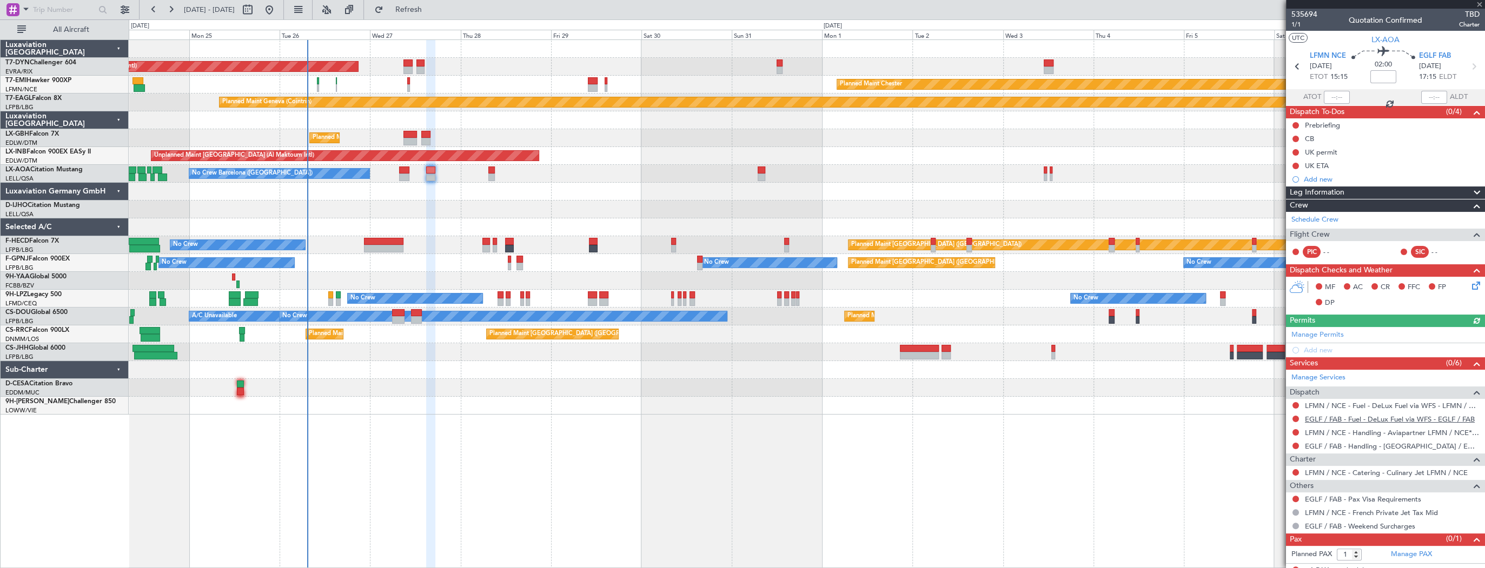
scroll to position [7, 0]
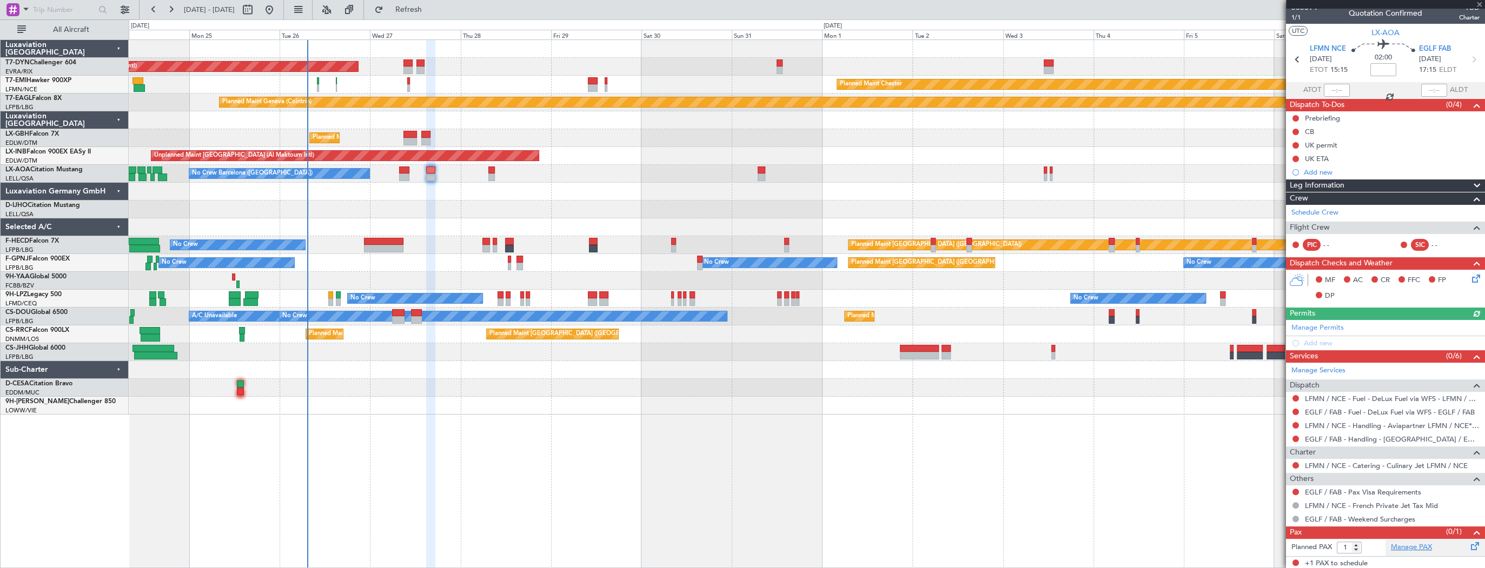
click at [1413, 547] on link "Manage PAX" at bounding box center [1410, 547] width 41 height 11
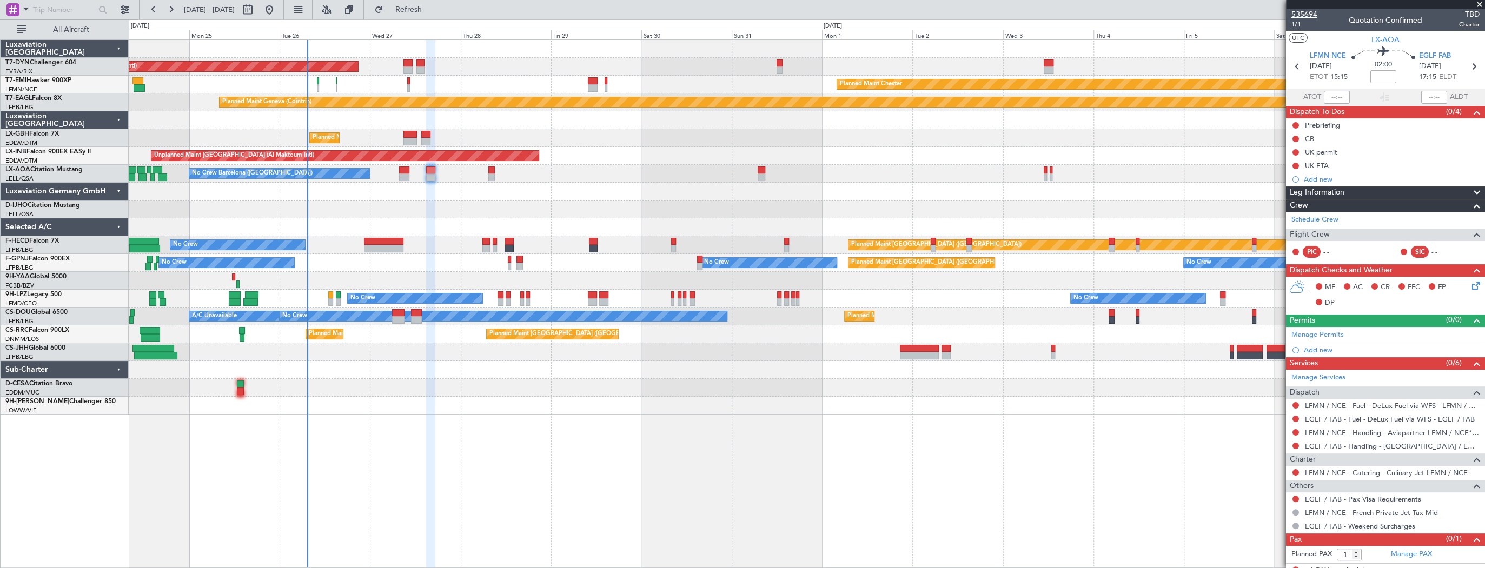
click at [1308, 16] on span "535694" at bounding box center [1304, 14] width 26 height 11
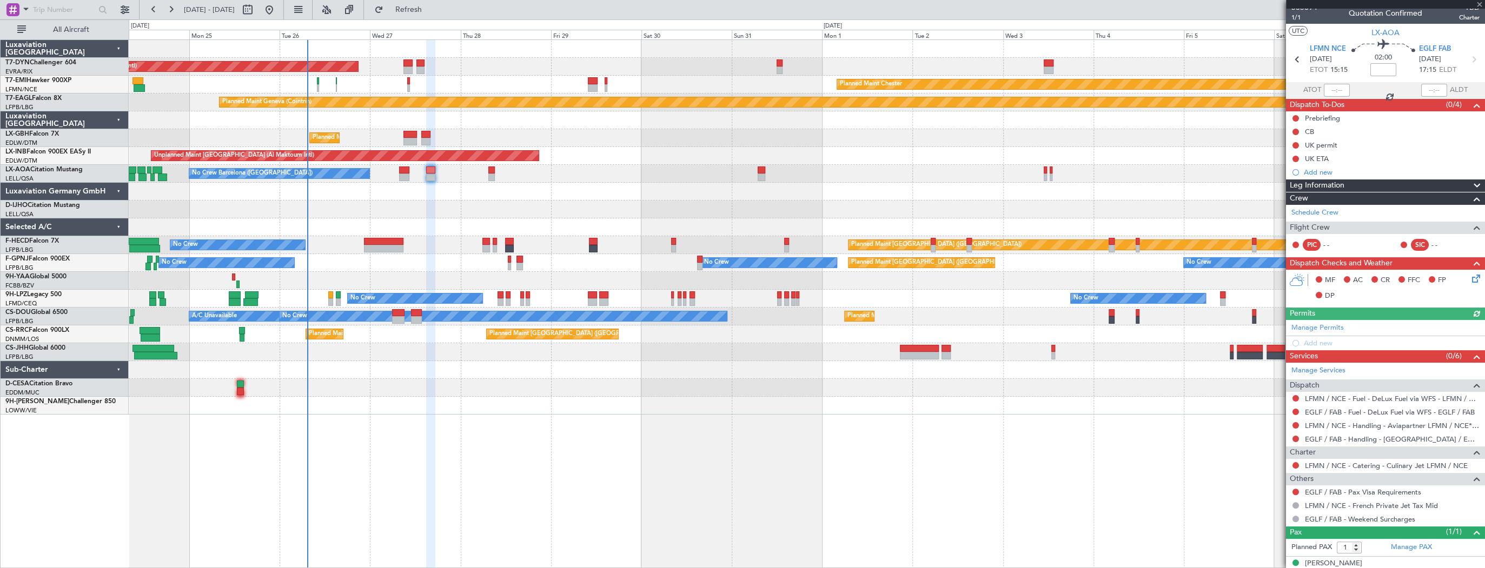
scroll to position [17, 0]
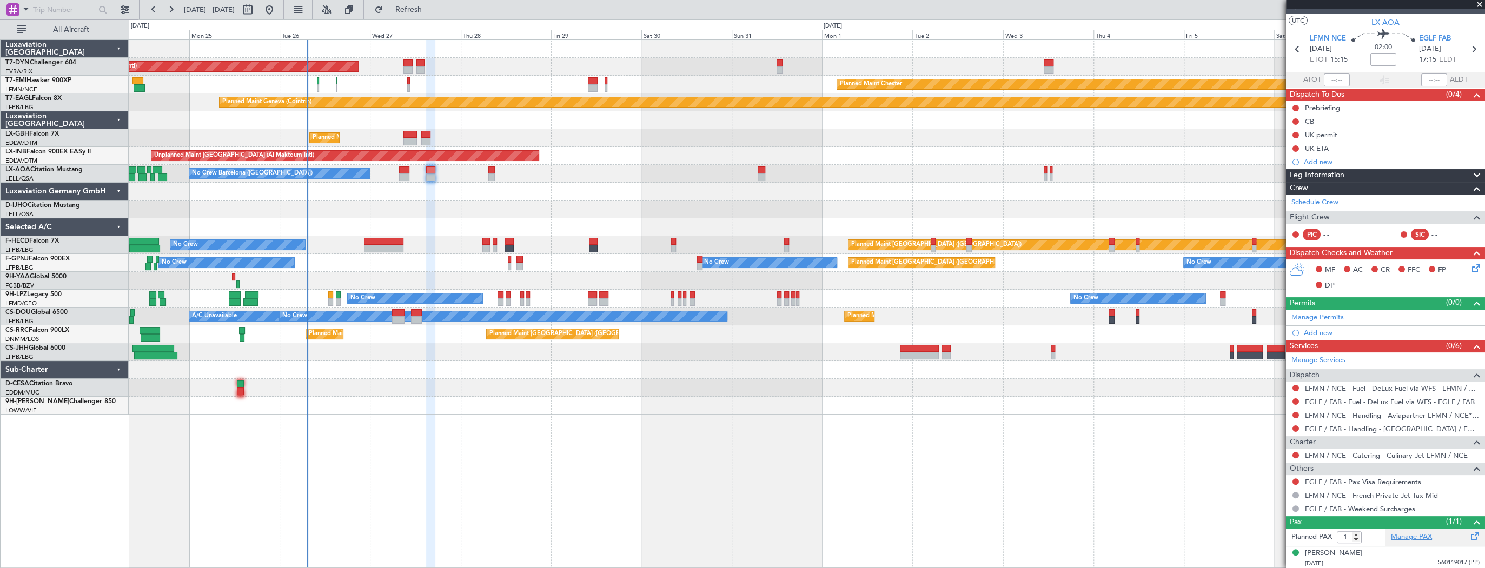
click at [1412, 539] on link "Manage PAX" at bounding box center [1410, 537] width 41 height 11
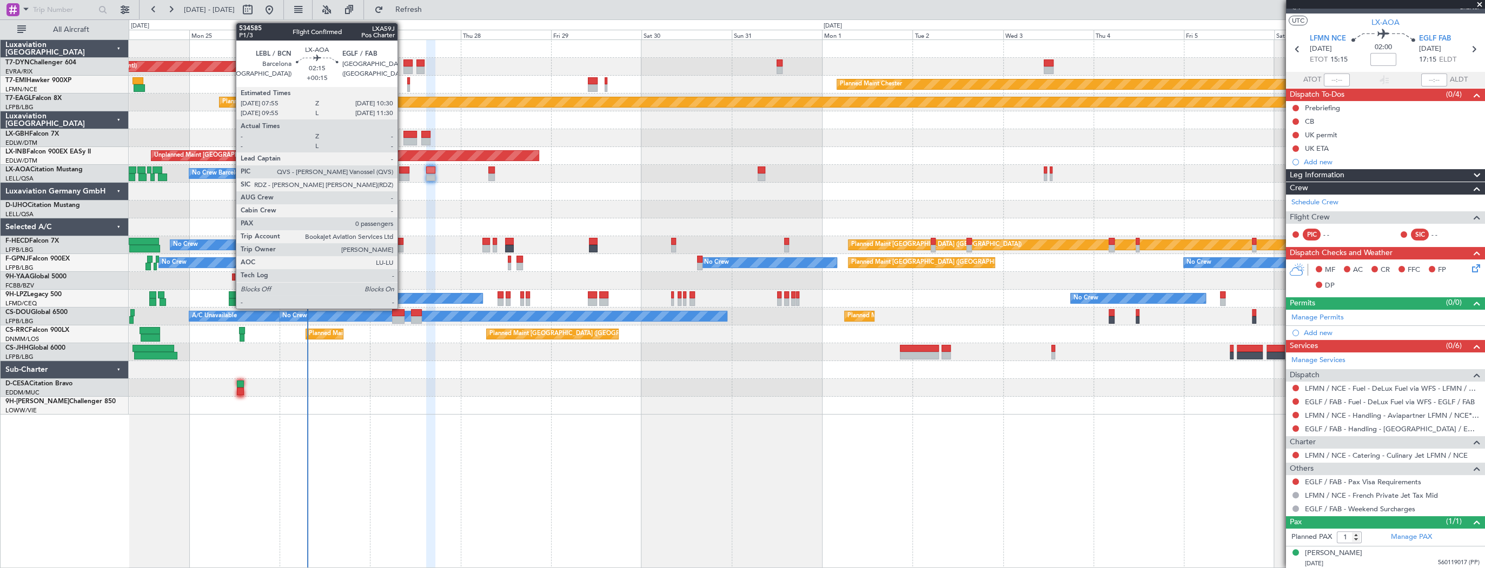
click at [402, 169] on div at bounding box center [404, 171] width 10 height 8
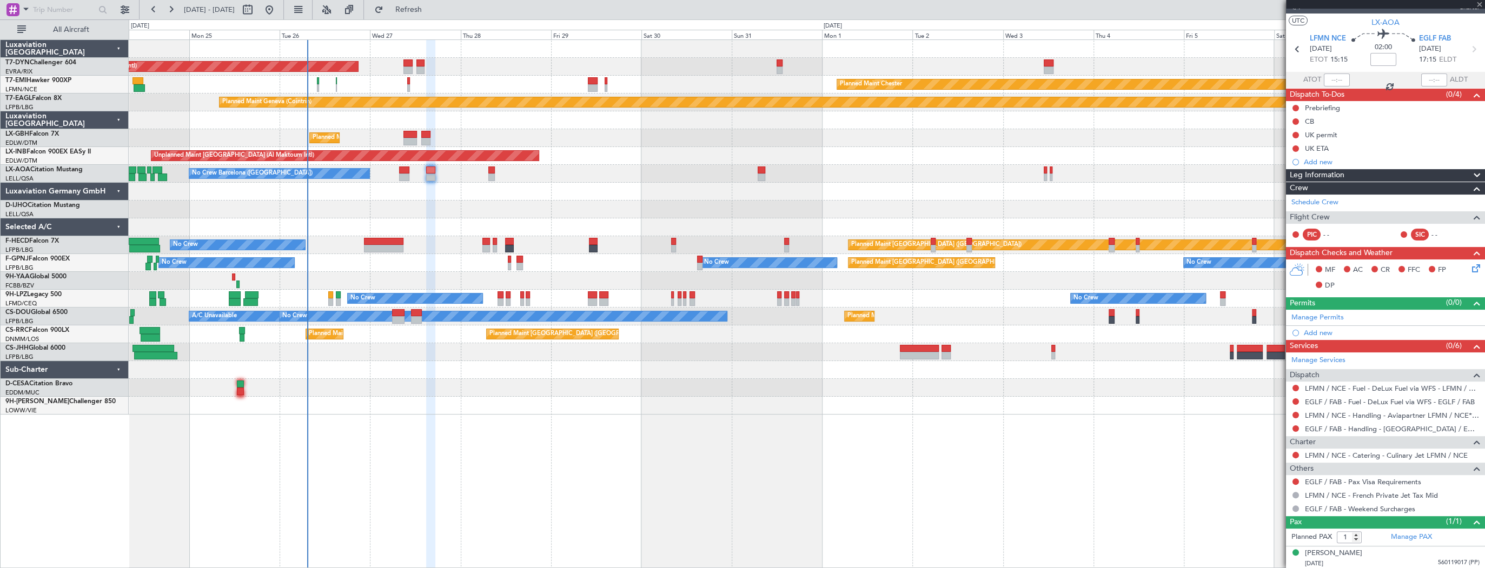
type input "+00:15"
type input "0"
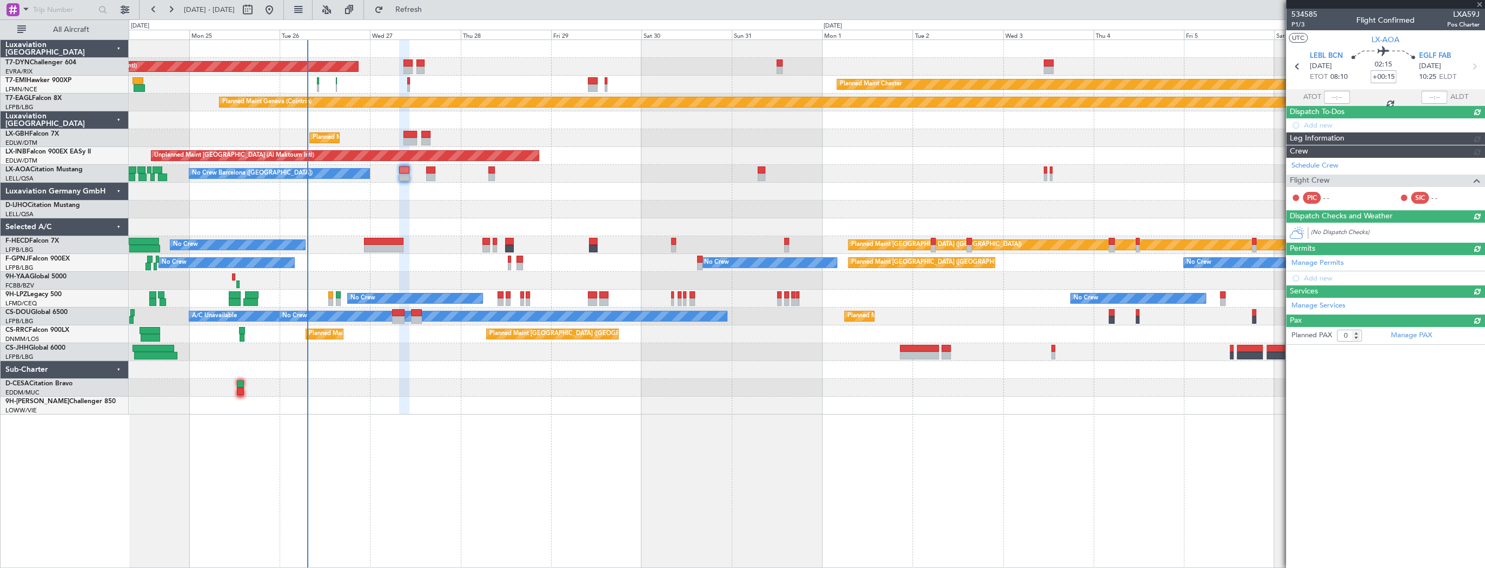
scroll to position [0, 0]
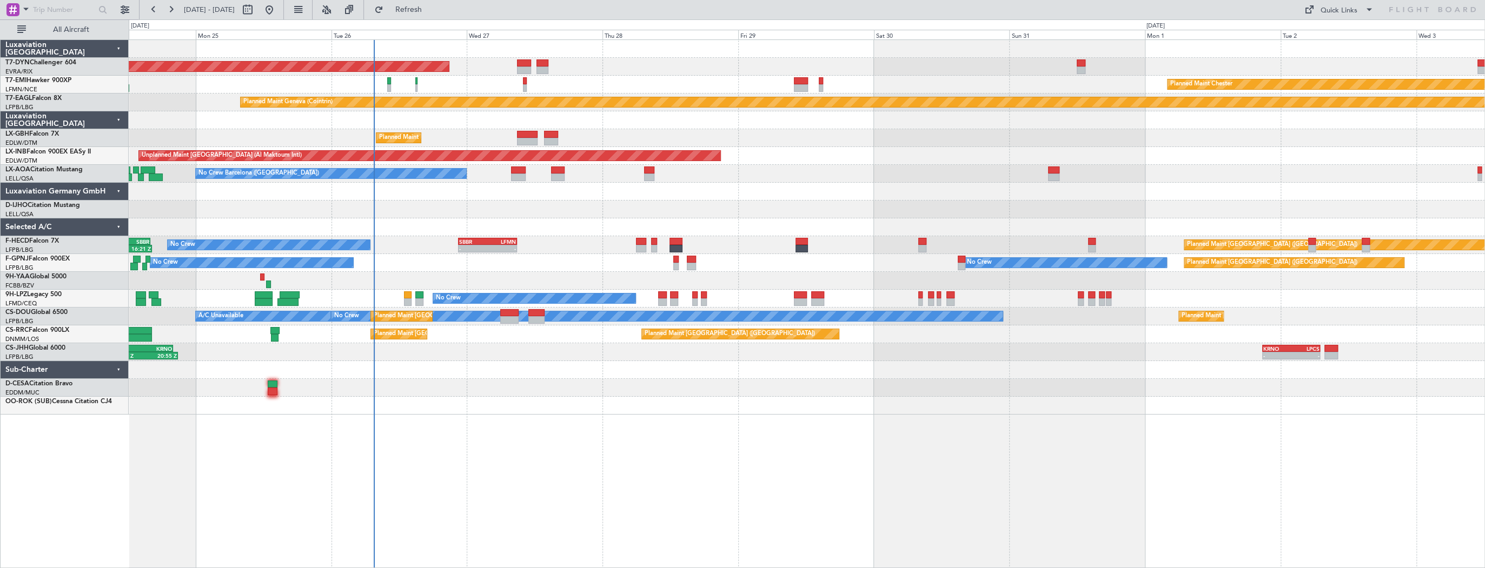
click at [450, 212] on div "AOG Maint Riga (Riga Intl) Planned Maint [GEOGRAPHIC_DATA]-[GEOGRAPHIC_DATA] Pl…" at bounding box center [806, 227] width 1355 height 375
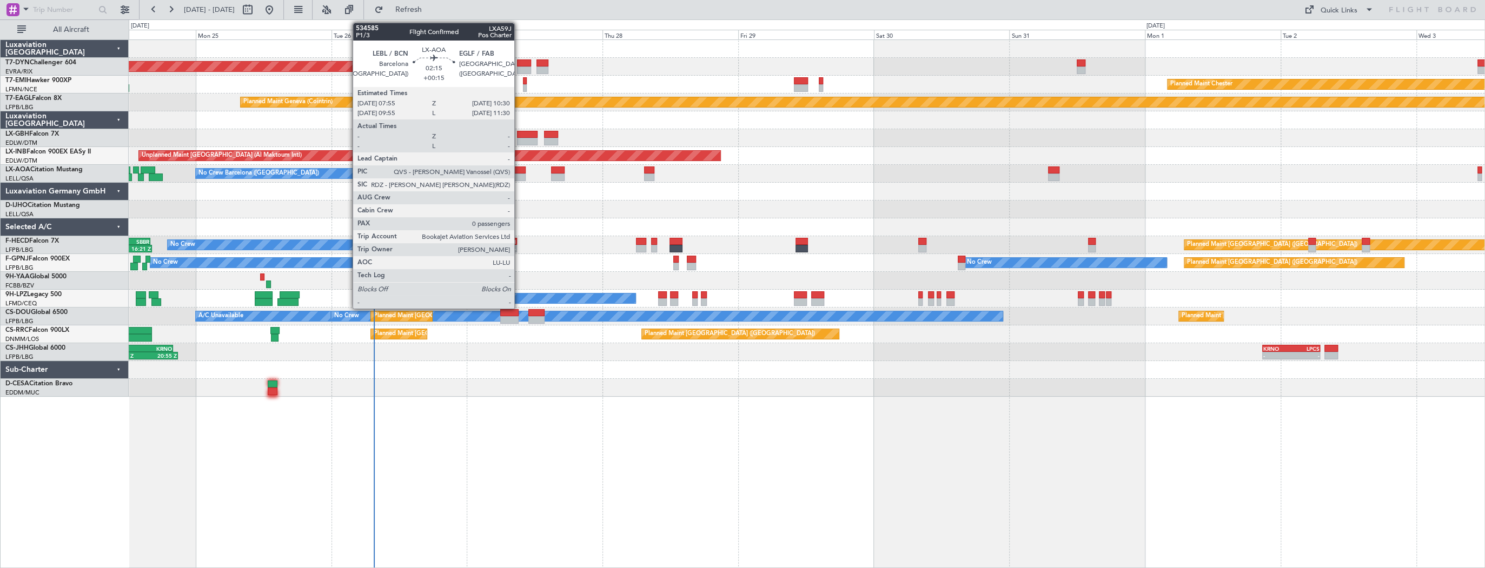
click at [519, 171] on div at bounding box center [518, 171] width 15 height 8
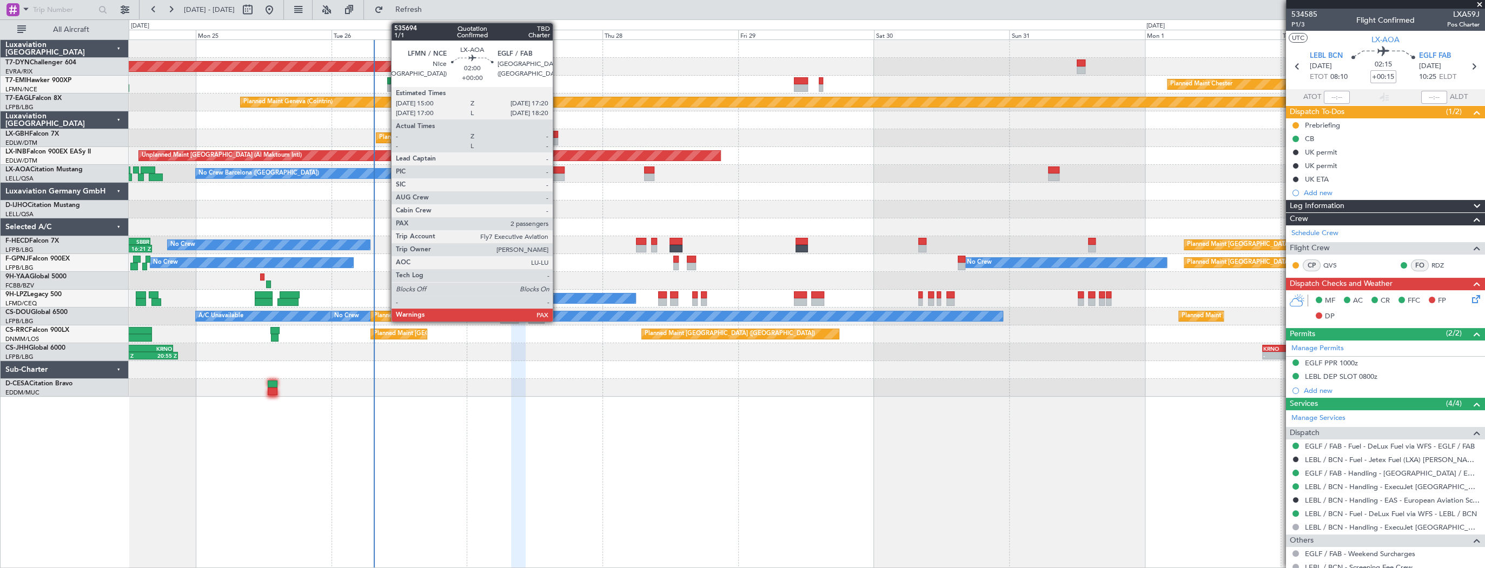
click at [557, 177] on div at bounding box center [558, 178] width 14 height 8
type input "2"
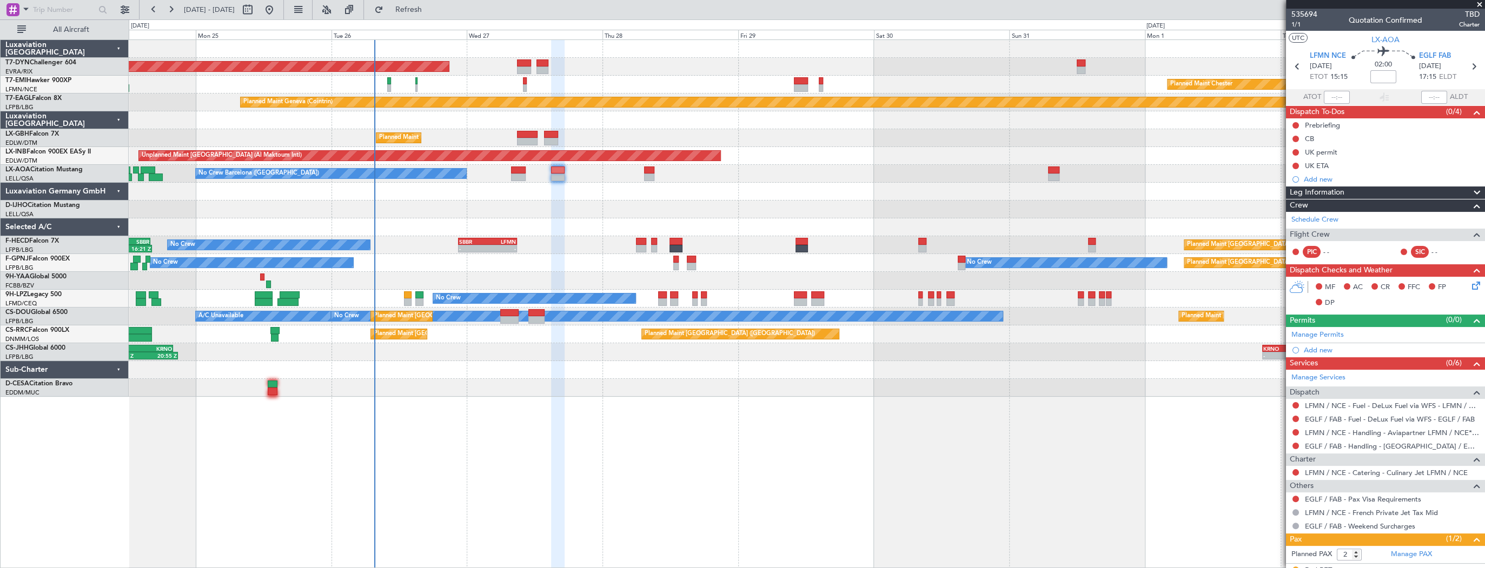
scroll to position [42, 0]
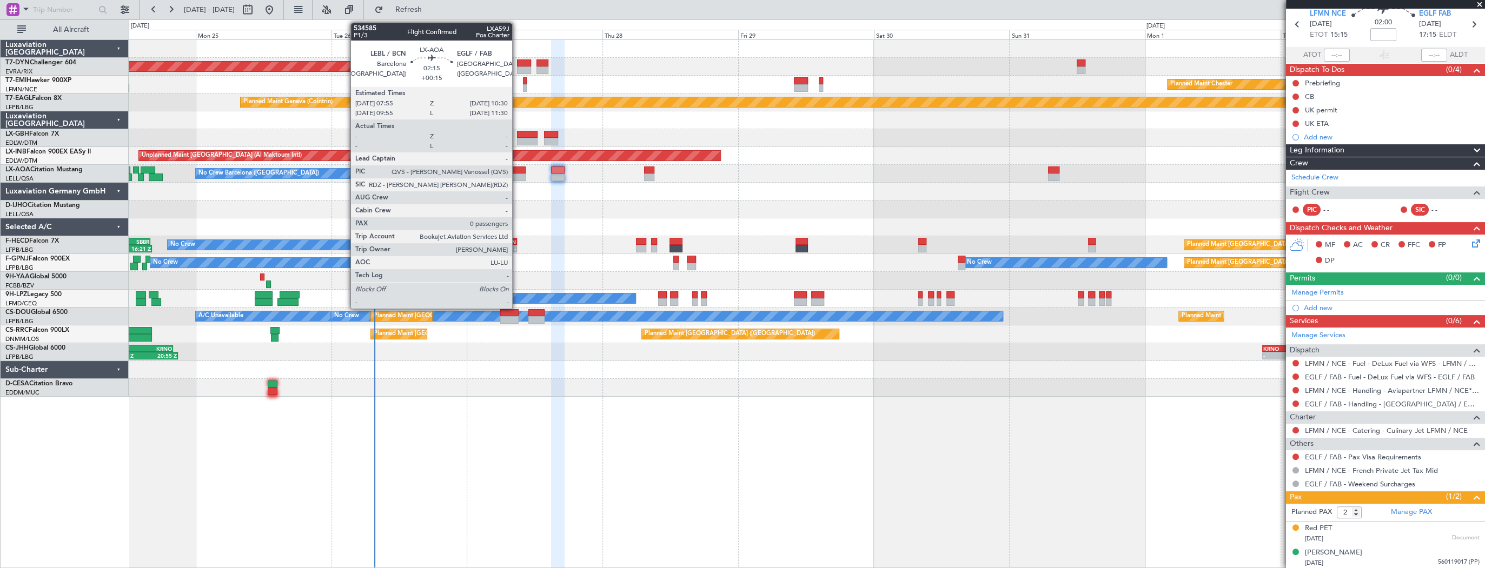
click at [517, 178] on div at bounding box center [518, 178] width 15 height 8
type input "+00:15"
type input "0"
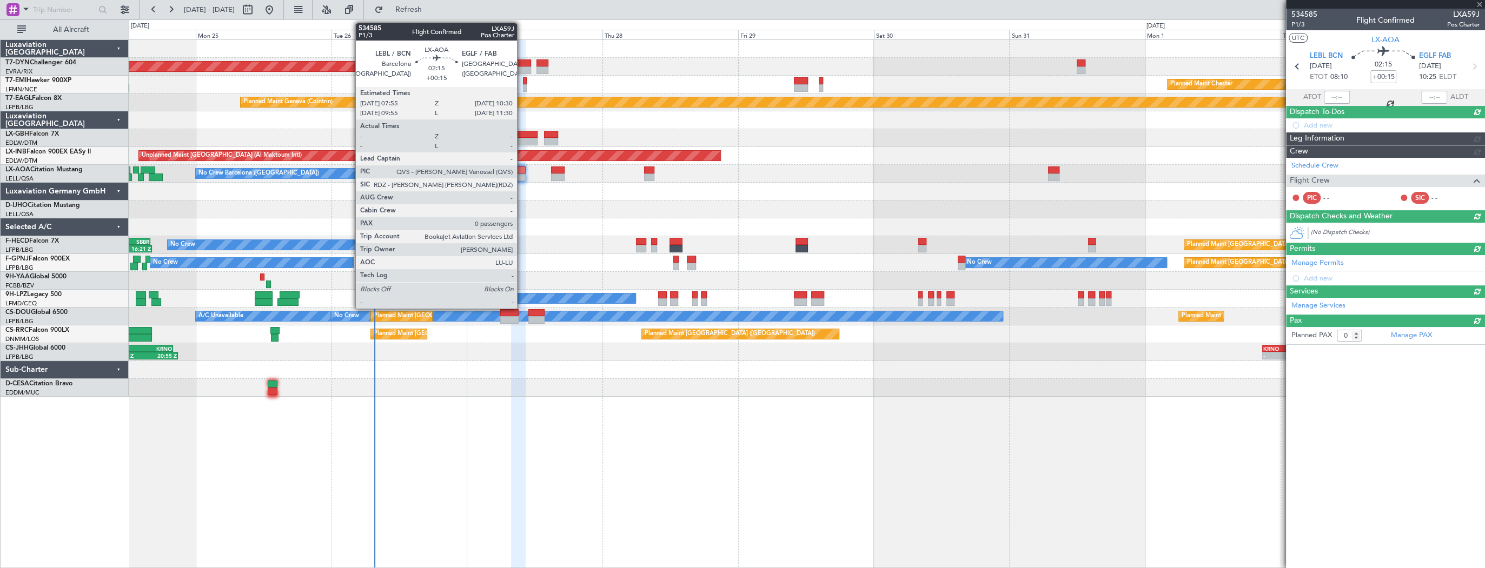
scroll to position [0, 0]
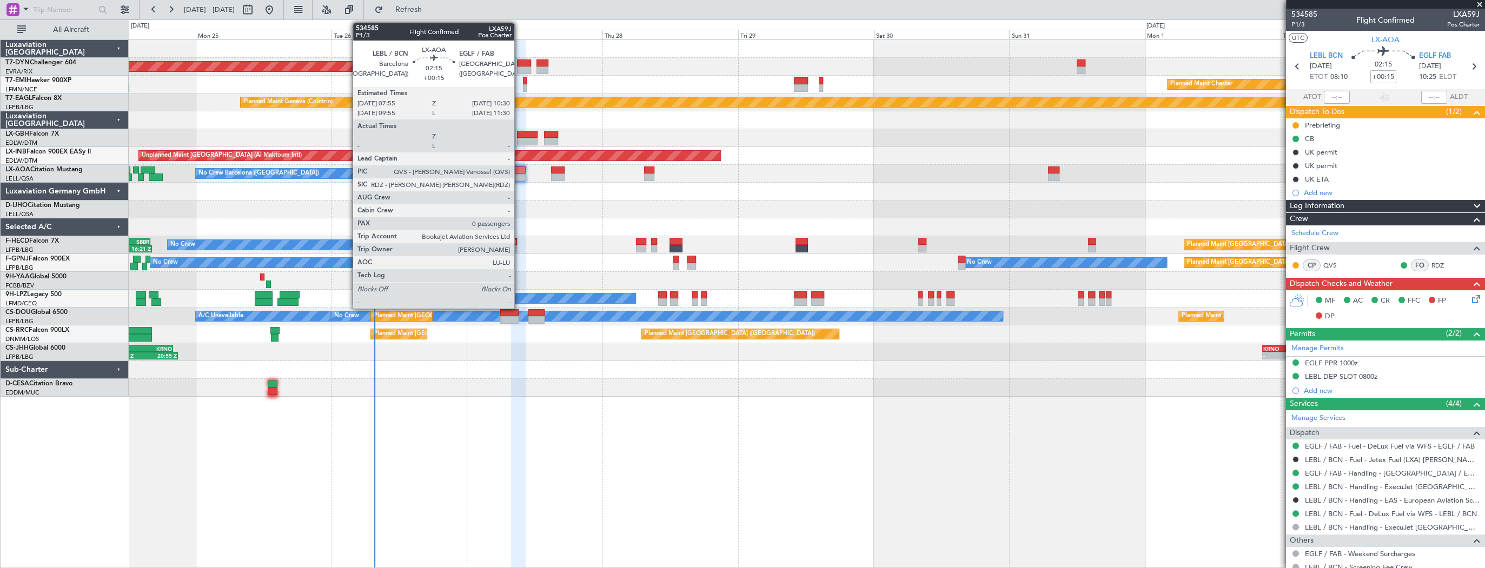
click at [519, 172] on div at bounding box center [518, 171] width 15 height 8
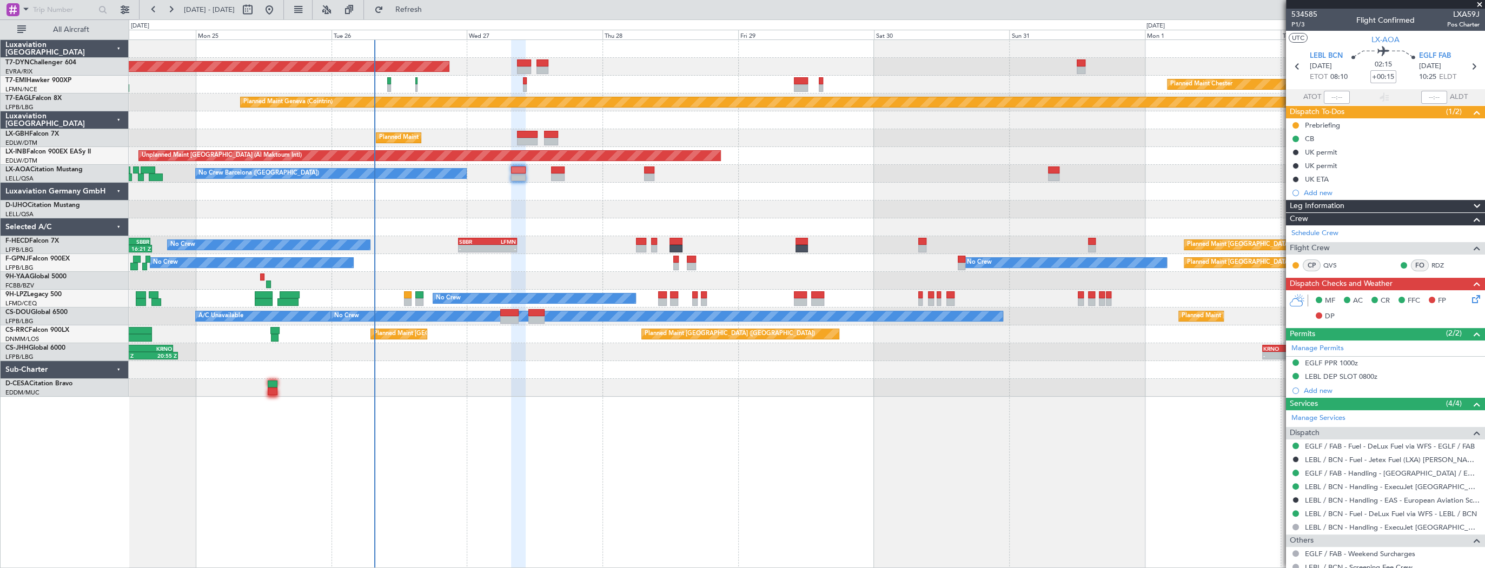
scroll to position [35, 0]
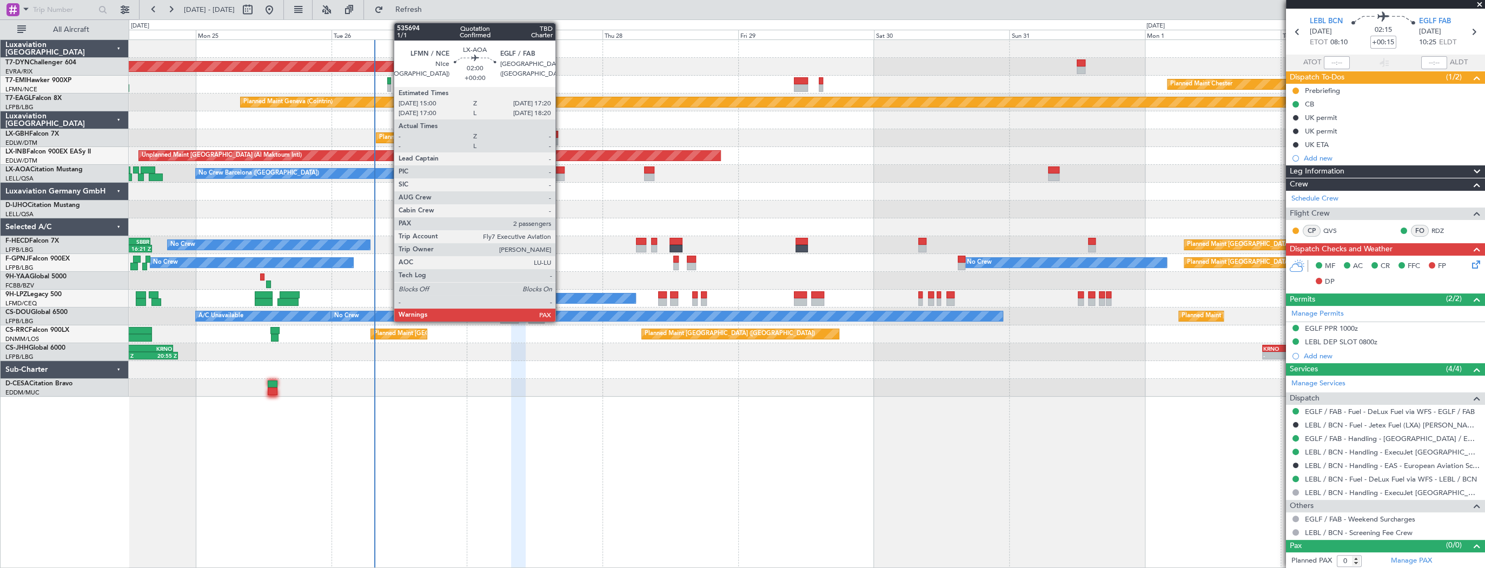
click at [560, 170] on div at bounding box center [558, 171] width 14 height 8
type input "2"
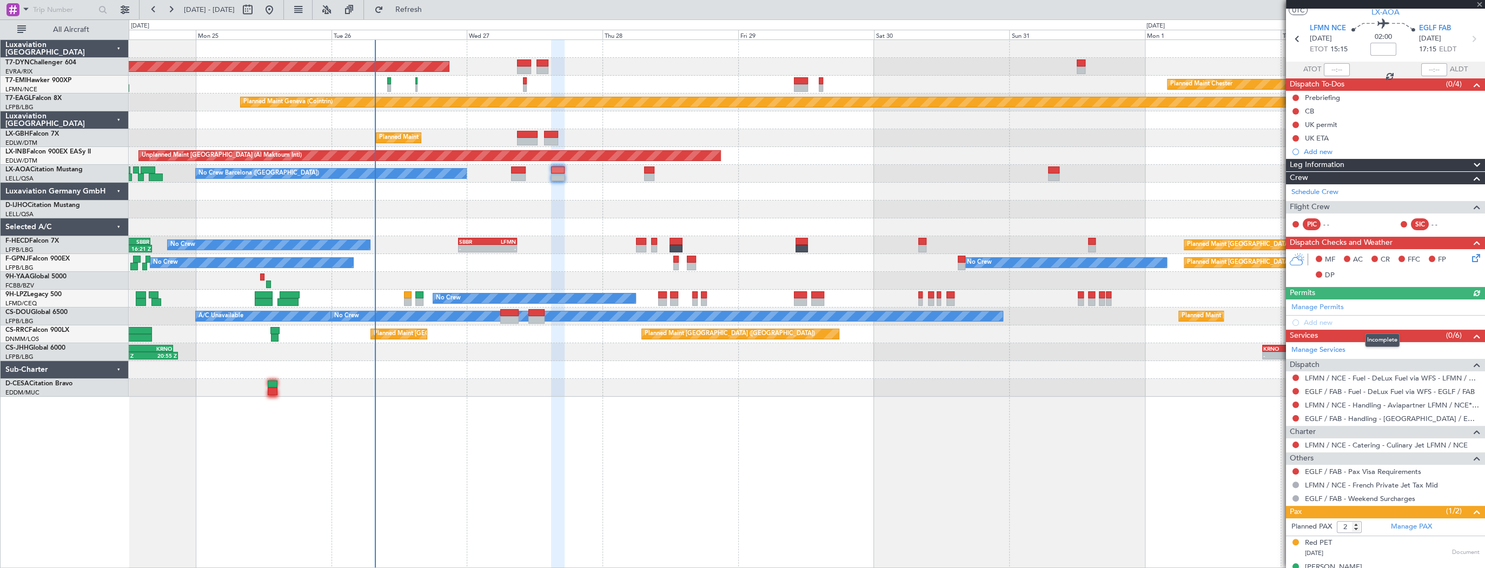
scroll to position [42, 0]
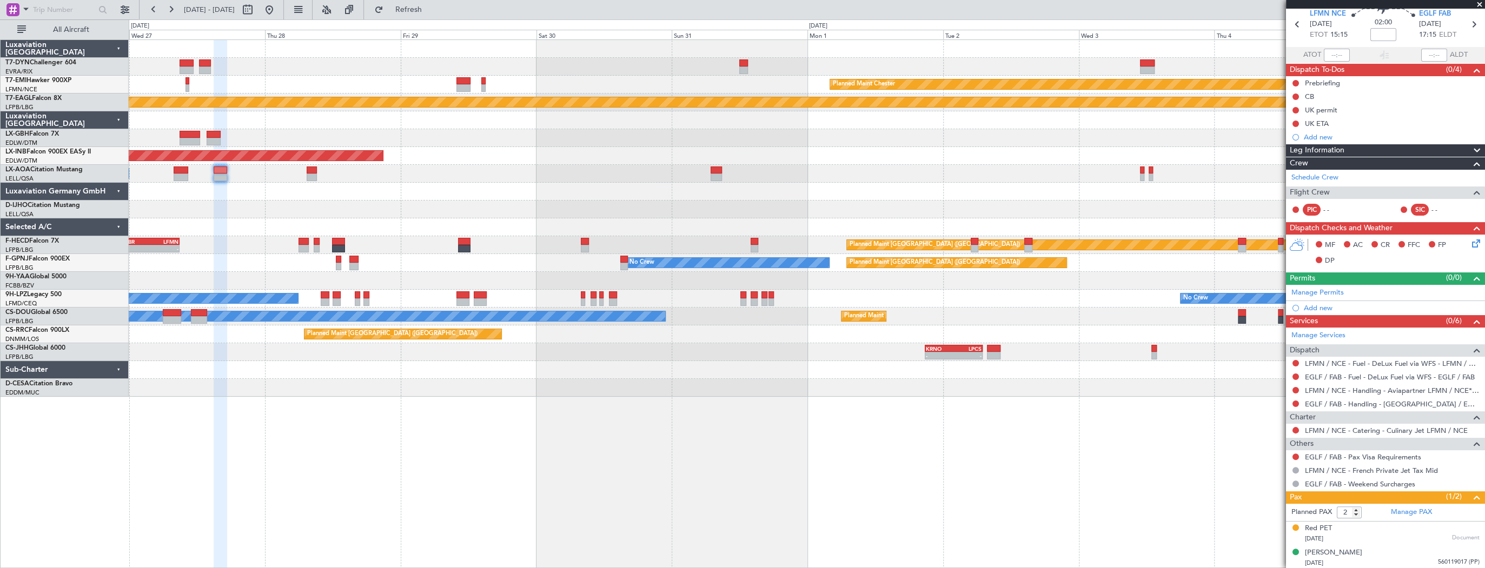
click at [287, 417] on div "AOG Maint Riga (Riga Intl) Planned Maint Chester Planned Maint Geneva (Cointrin…" at bounding box center [807, 303] width 1356 height 529
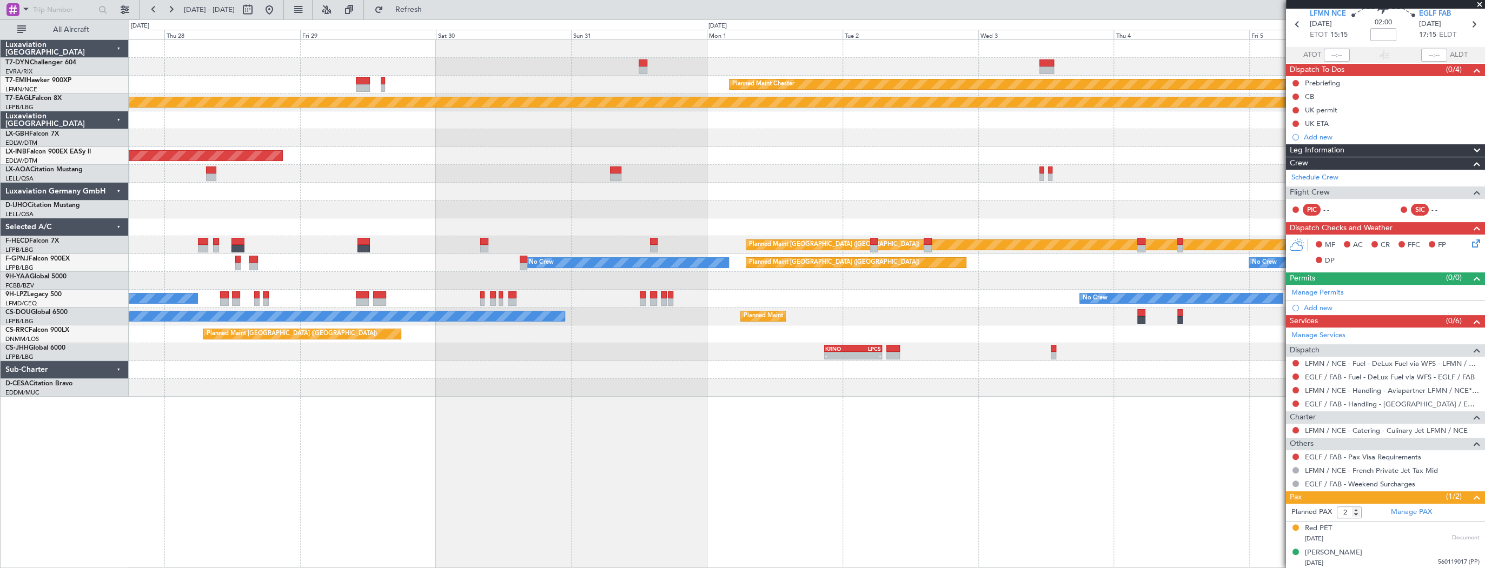
click at [334, 435] on div "AOG Maint Riga (Riga Intl) Planned Maint Chester Planned Maint Geneva (Cointrin…" at bounding box center [807, 303] width 1356 height 529
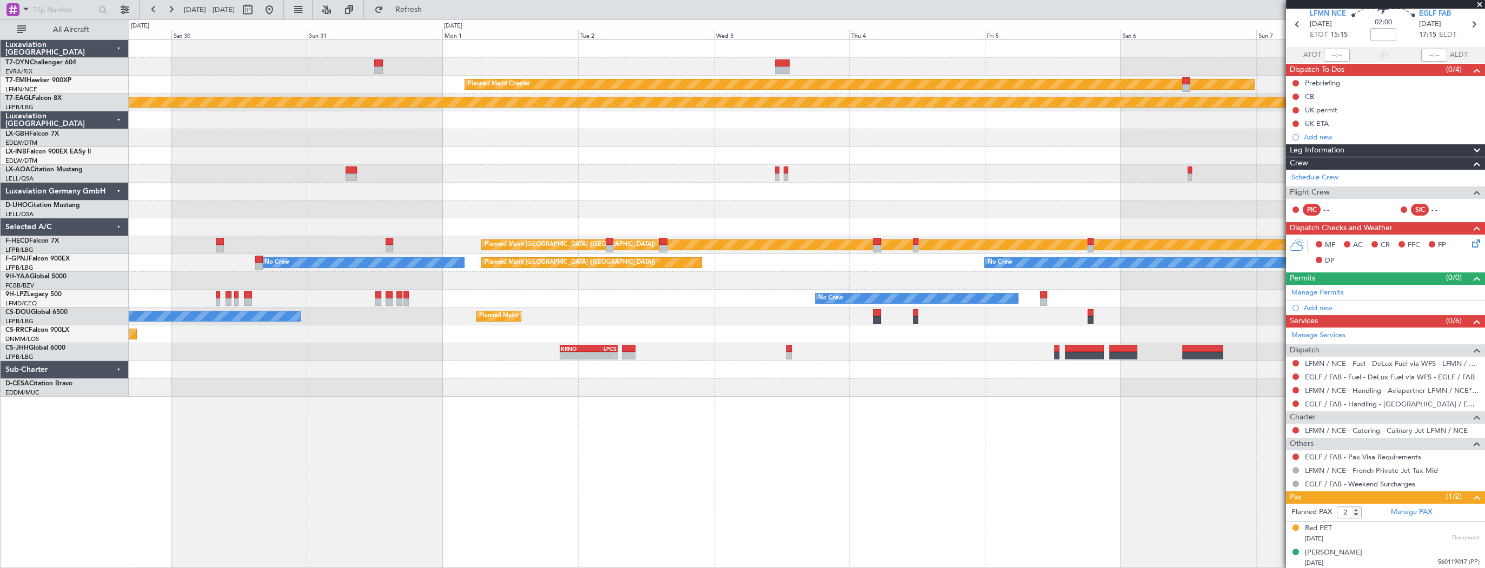
click at [698, 462] on div "Planned Maint Chester Planned Maint Geneva (Cointrin) Unplanned Maint Dubai (Al…" at bounding box center [807, 303] width 1356 height 529
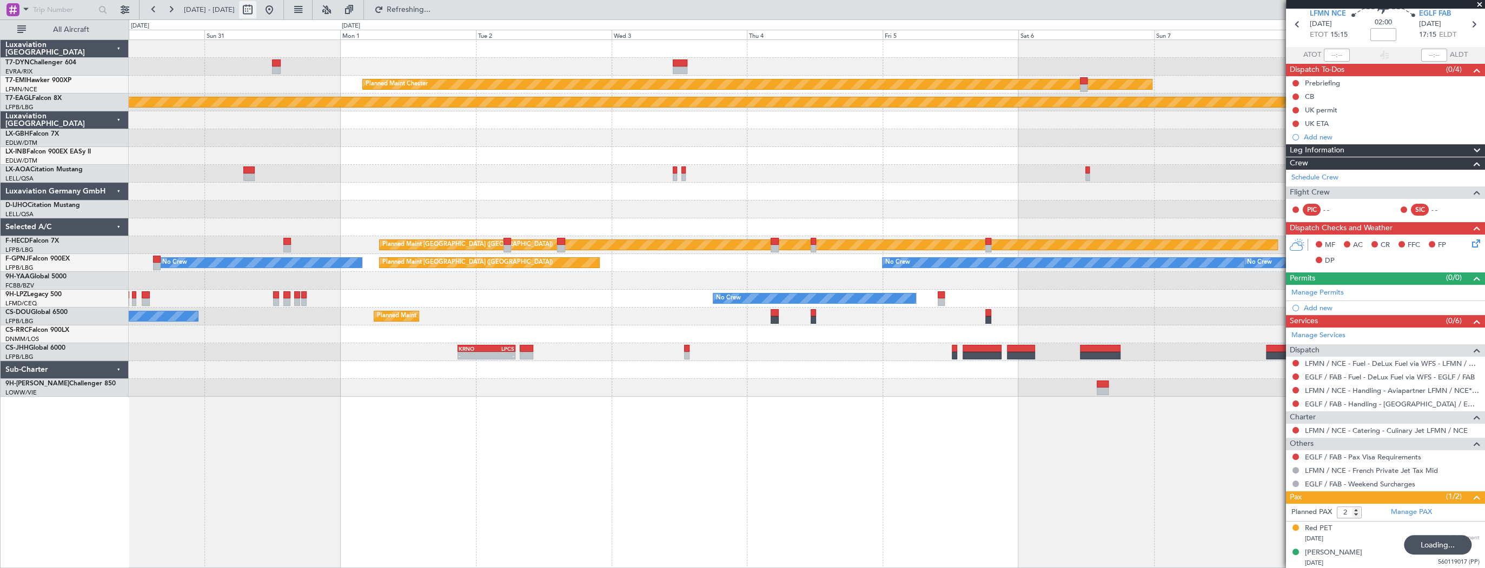
click at [256, 10] on button at bounding box center [247, 9] width 17 height 17
select select "8"
select select "2025"
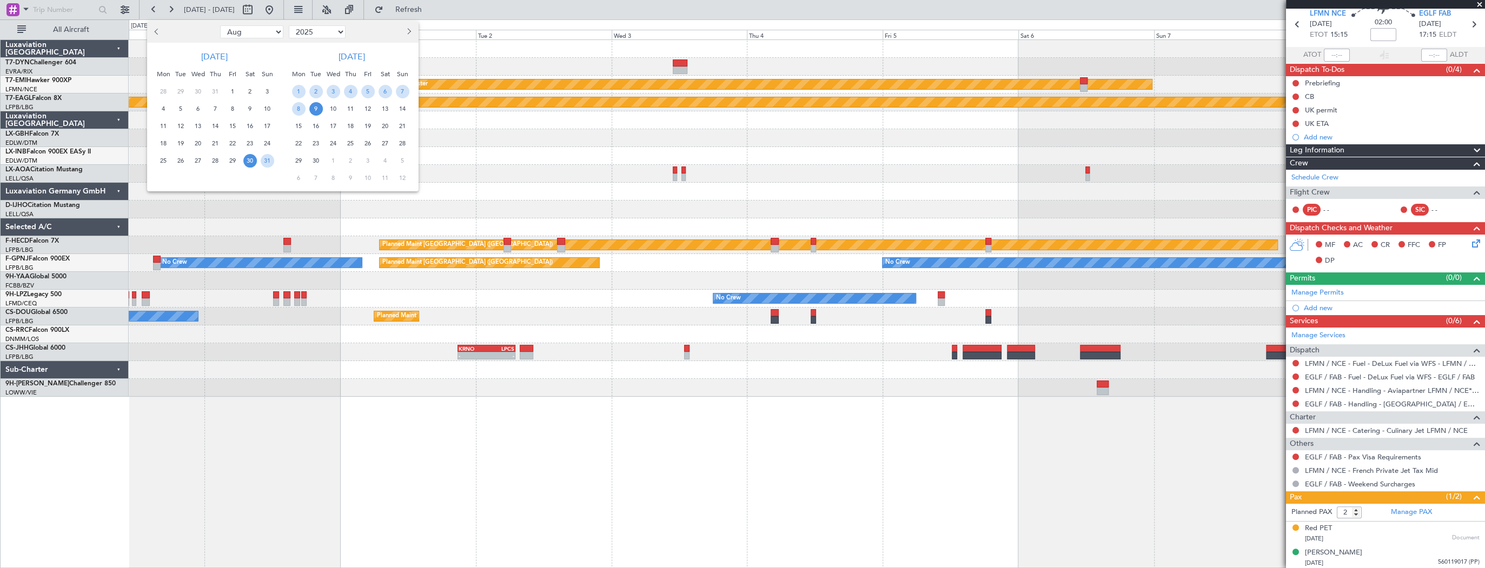
click at [409, 29] on span "Next month" at bounding box center [408, 31] width 6 height 6
click at [382, 160] on span "1" at bounding box center [385, 161] width 14 height 14
click at [382, 160] on span "3" at bounding box center [385, 161] width 14 height 14
select select "1"
select select "2026"
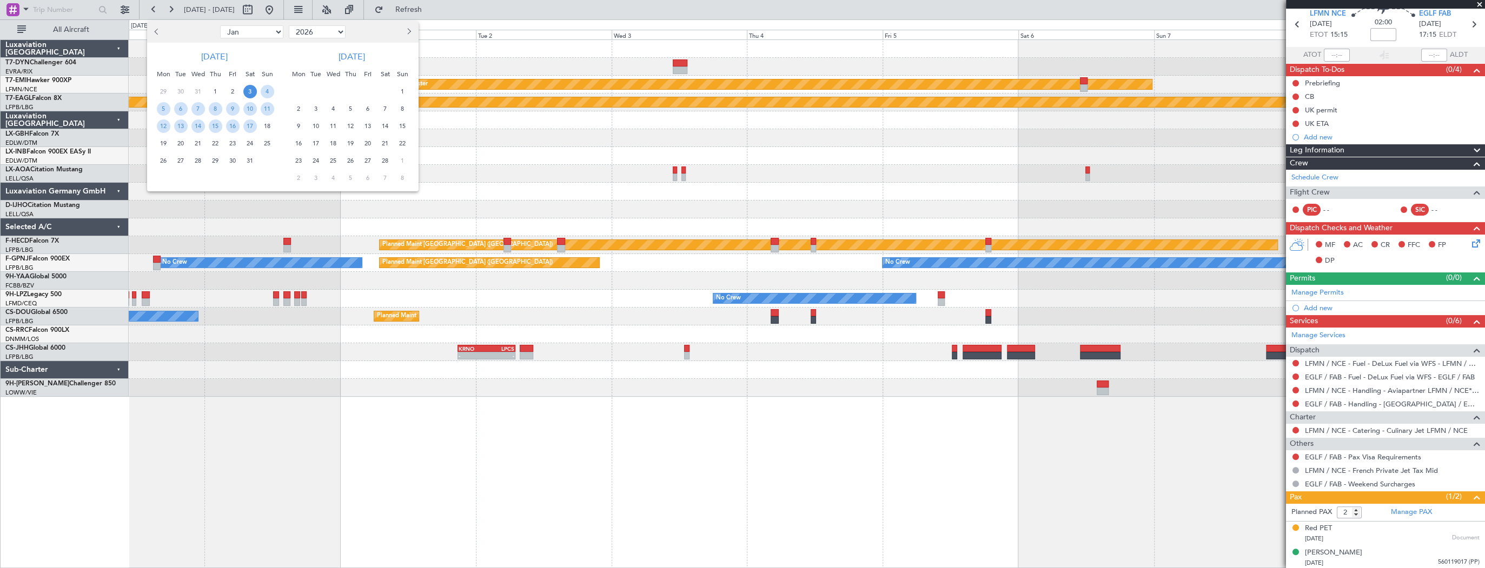
click at [158, 32] on span "Previous month" at bounding box center [158, 31] width 6 height 6
select select "12"
select select "2025"
click at [158, 32] on span "Previous month" at bounding box center [158, 31] width 6 height 6
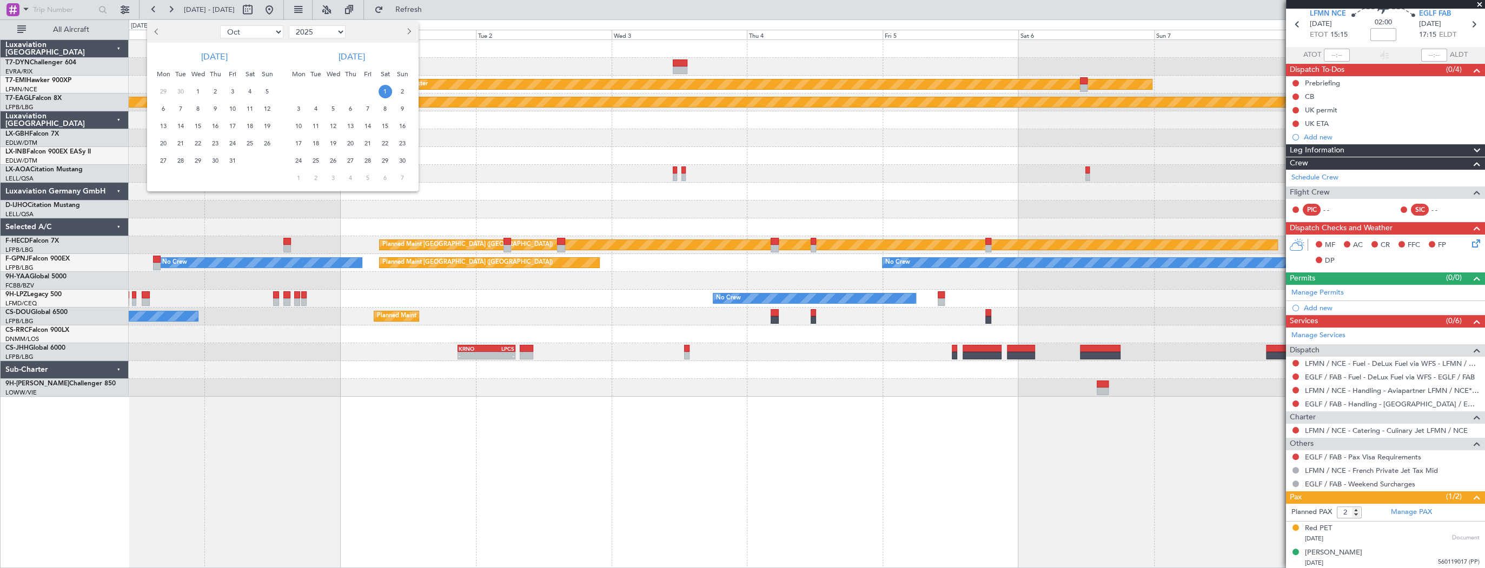
click at [385, 90] on span "1" at bounding box center [385, 92] width 14 height 14
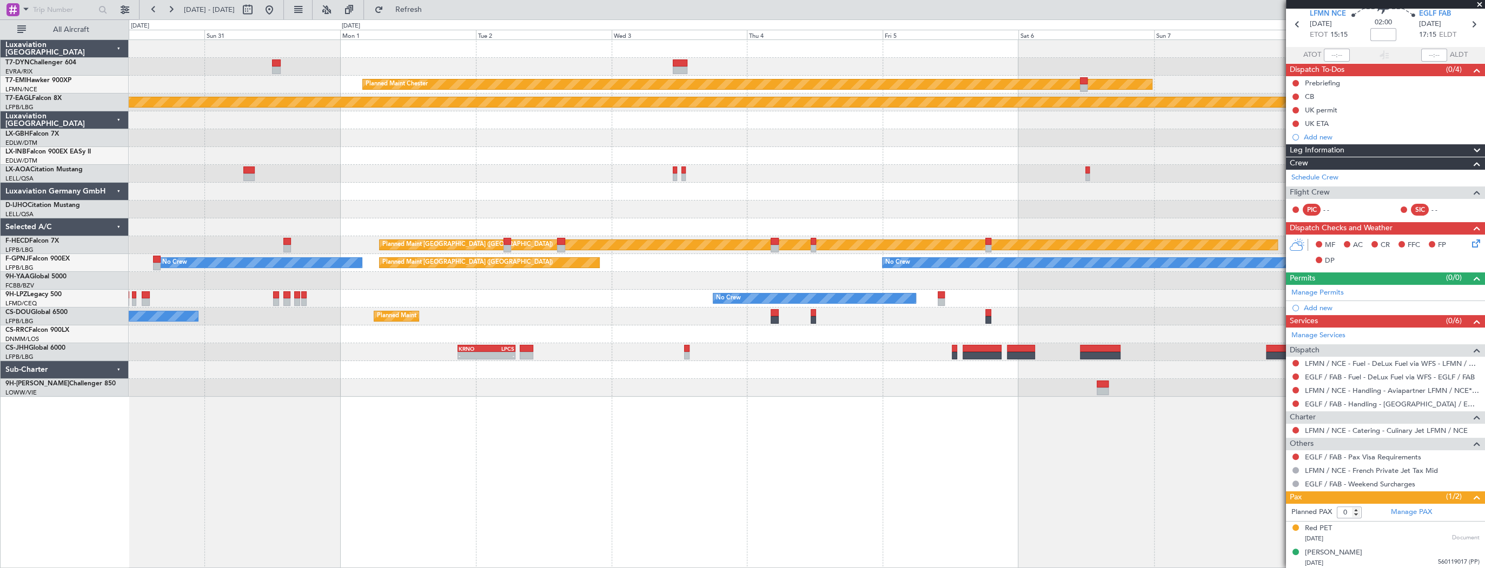
select select "11"
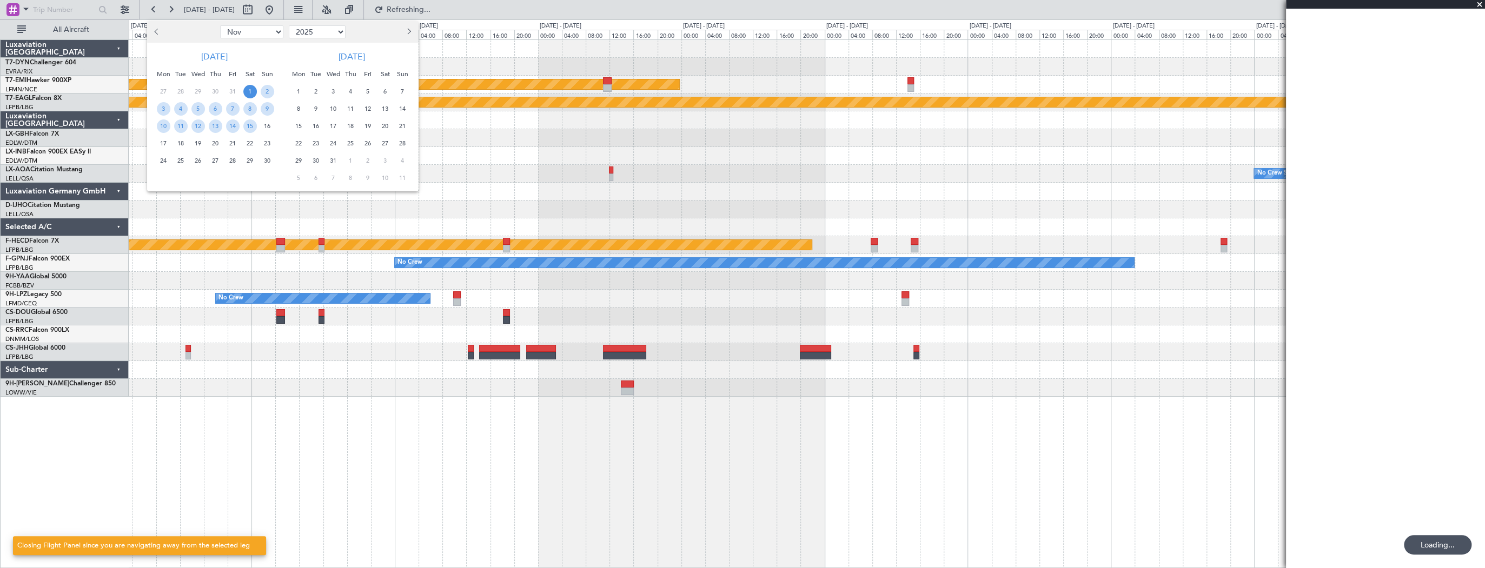
scroll to position [0, 0]
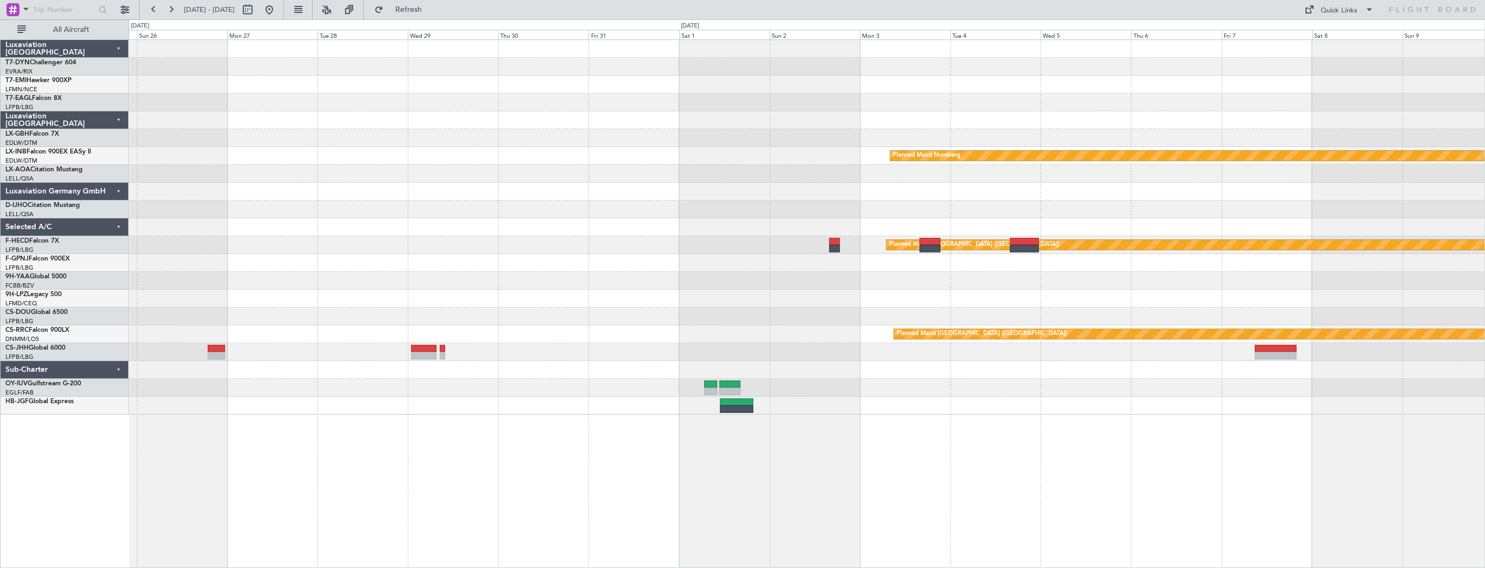
click at [935, 232] on div "Planned Maint Nurnberg Planned Maint Monchengladbach Planned Maint Paris (Le Bo…" at bounding box center [806, 227] width 1355 height 375
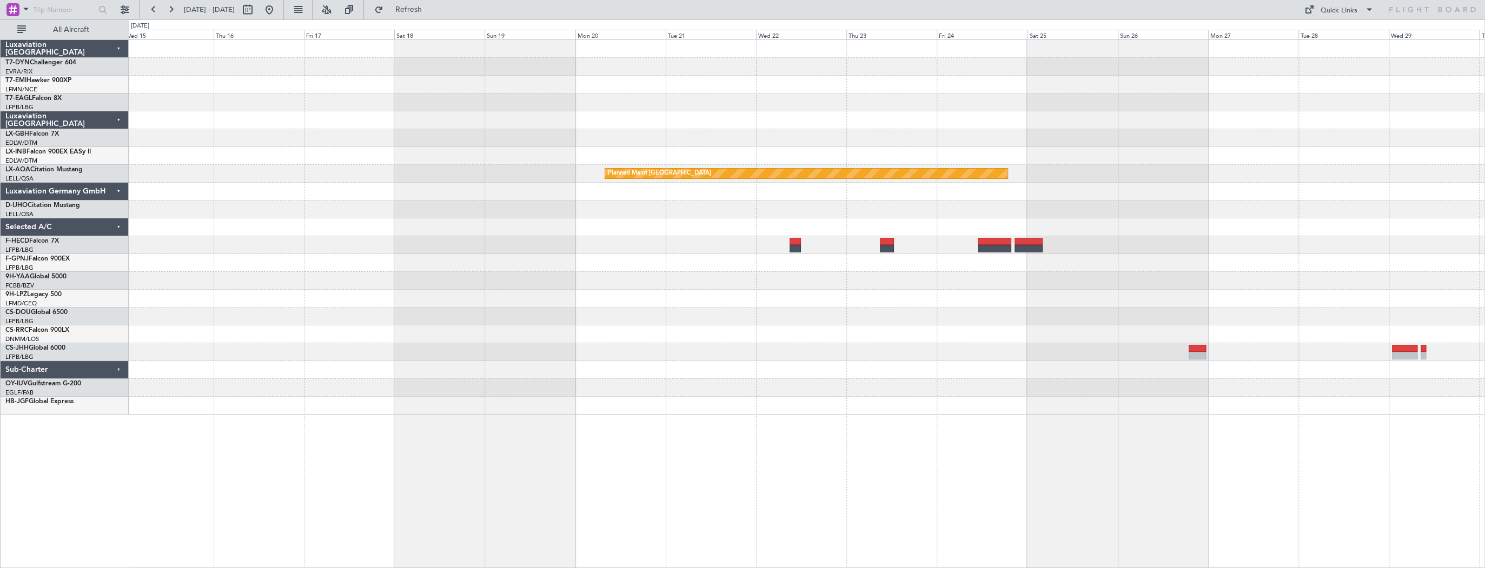
click at [1003, 197] on div "Planned Maint Nurnberg Planned Maint Monchengladbach" at bounding box center [806, 227] width 1355 height 375
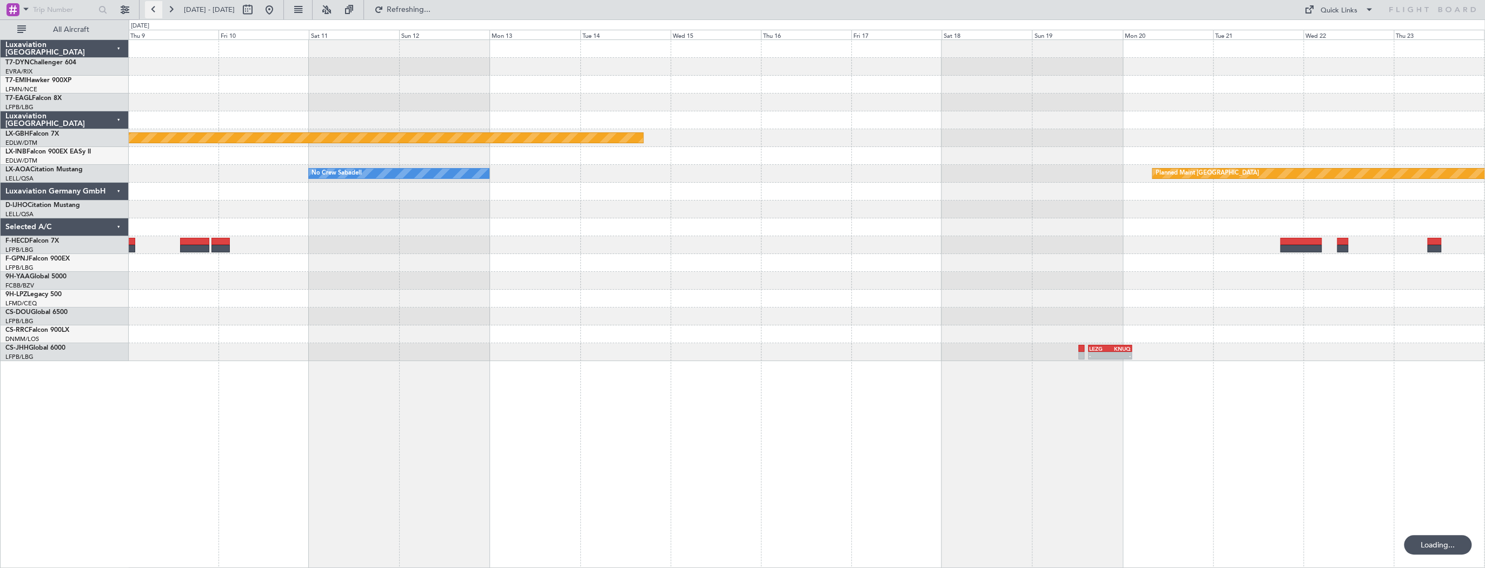
click at [152, 10] on button at bounding box center [153, 9] width 17 height 17
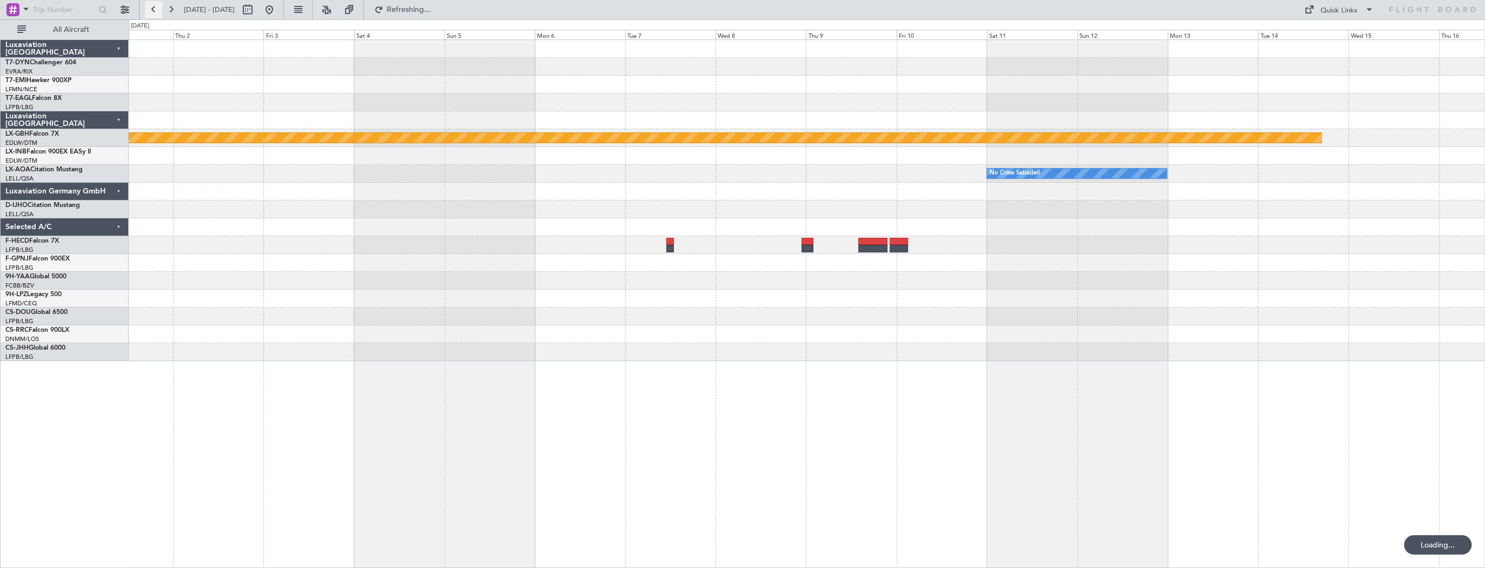
click at [152, 10] on button at bounding box center [153, 9] width 17 height 17
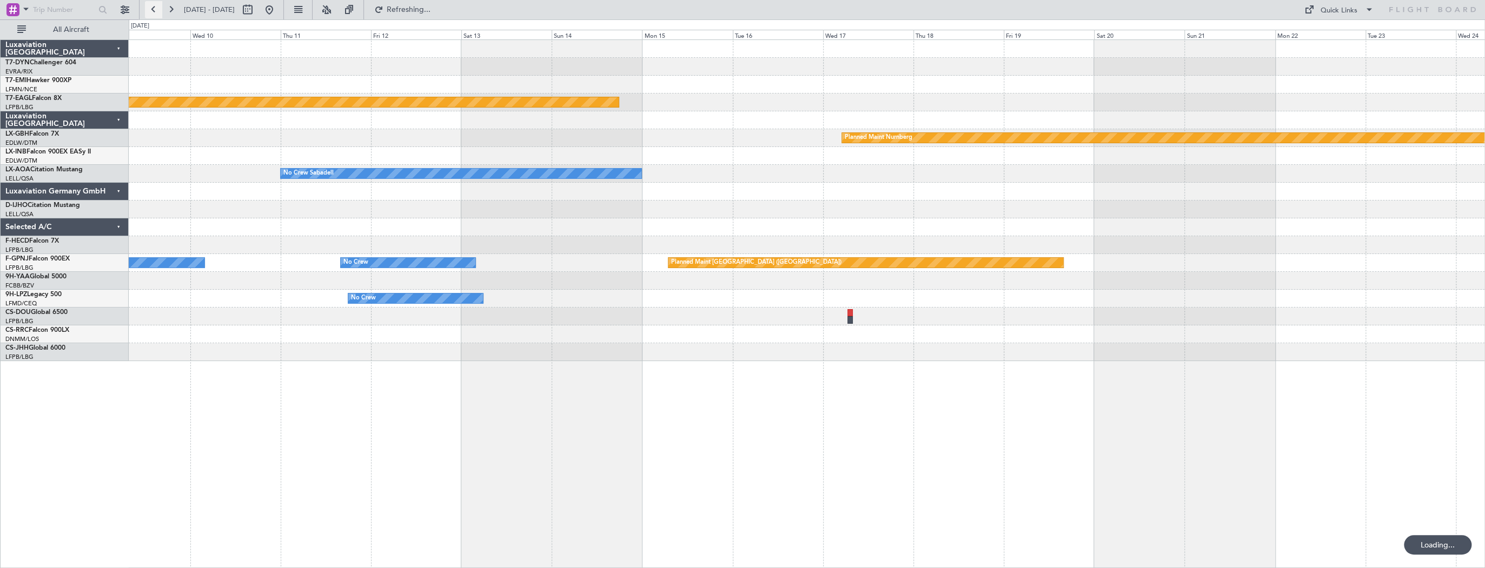
click at [152, 10] on button at bounding box center [153, 9] width 17 height 17
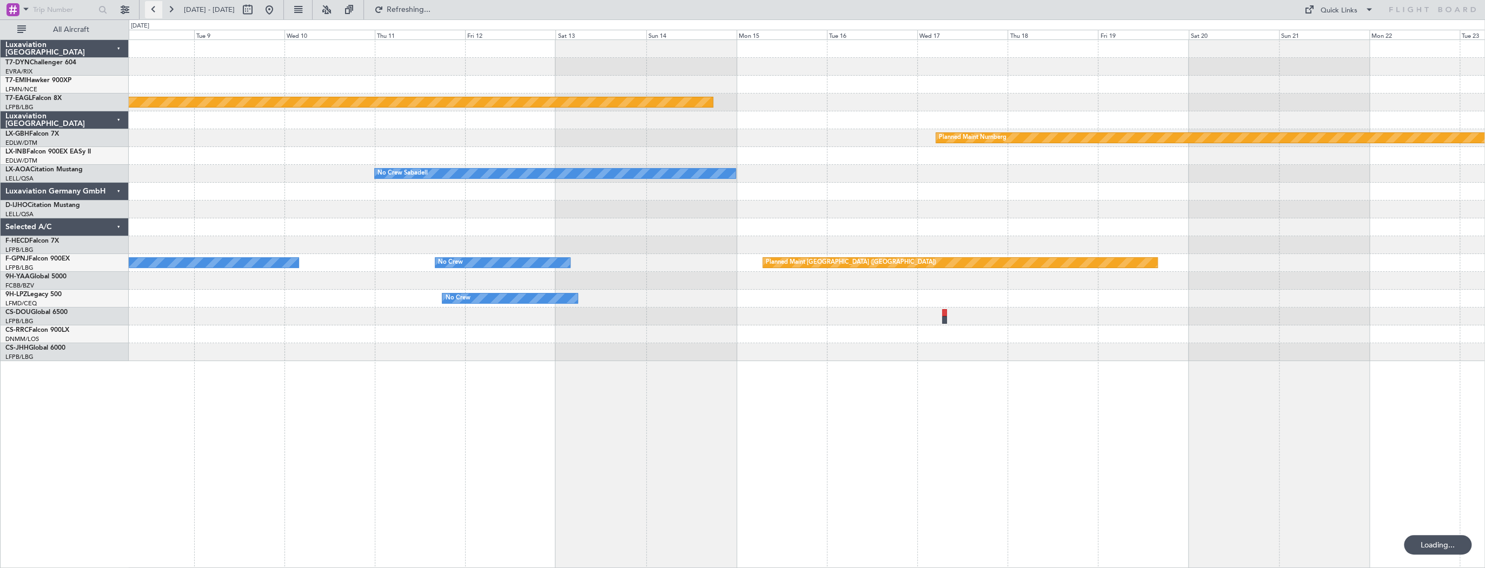
click at [152, 10] on button at bounding box center [153, 9] width 17 height 17
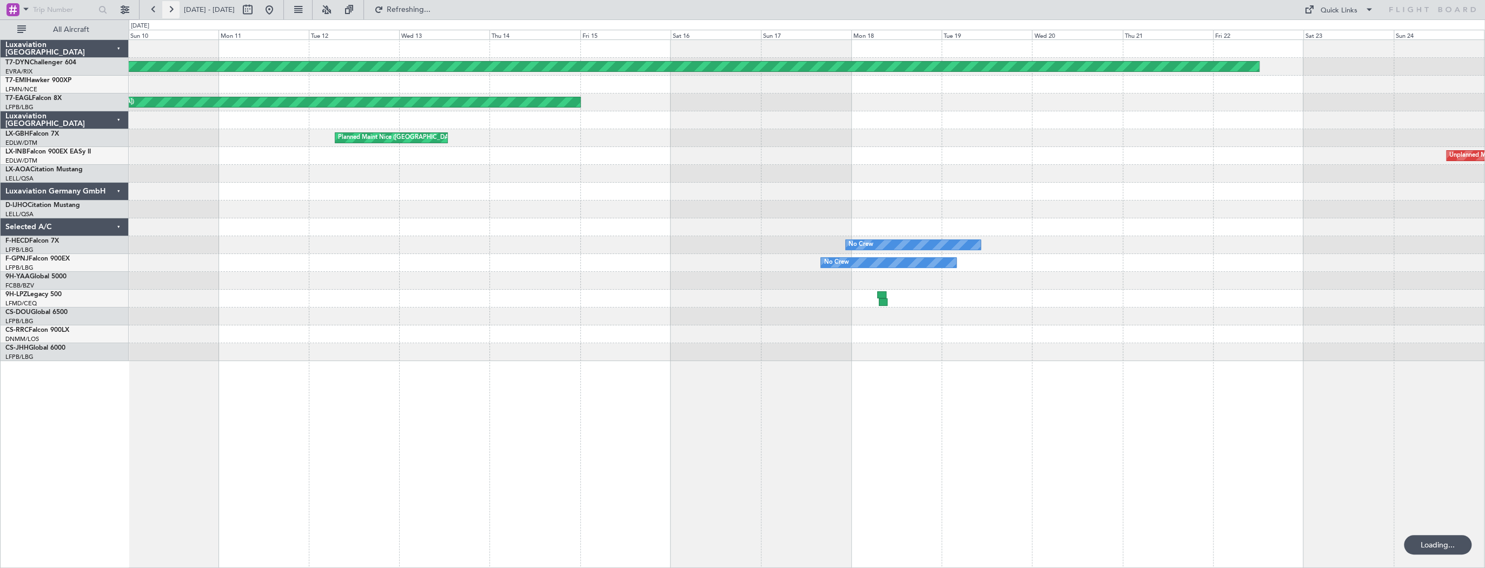
click at [172, 6] on button at bounding box center [170, 9] width 17 height 17
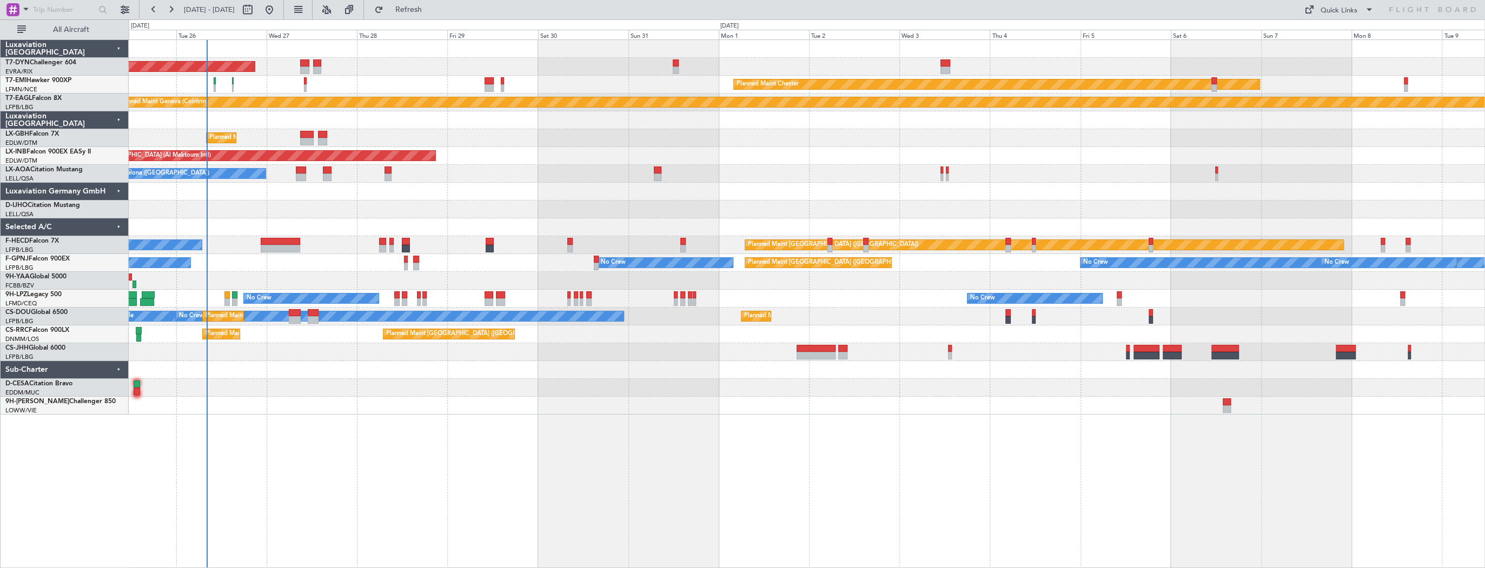
click at [492, 167] on div "No Crew Barcelona (El Prat) No Crew Sabadell No Crew Sabadell" at bounding box center [806, 174] width 1355 height 18
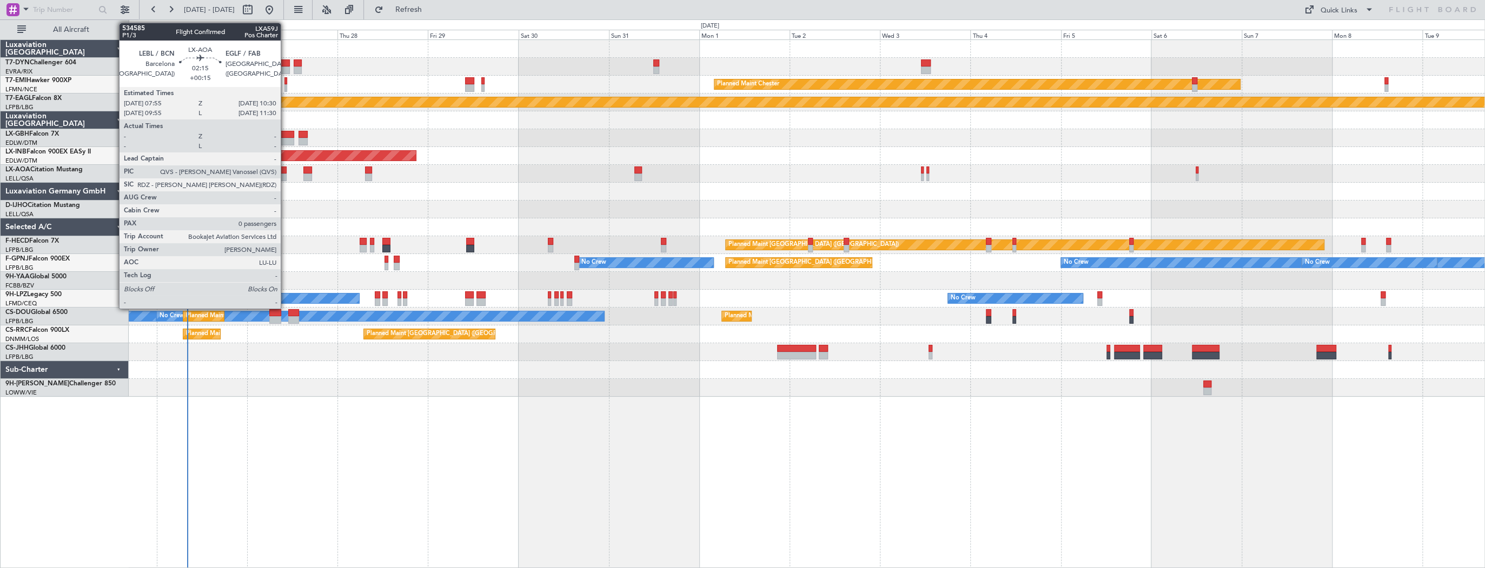
click at [285, 171] on div at bounding box center [281, 171] width 10 height 8
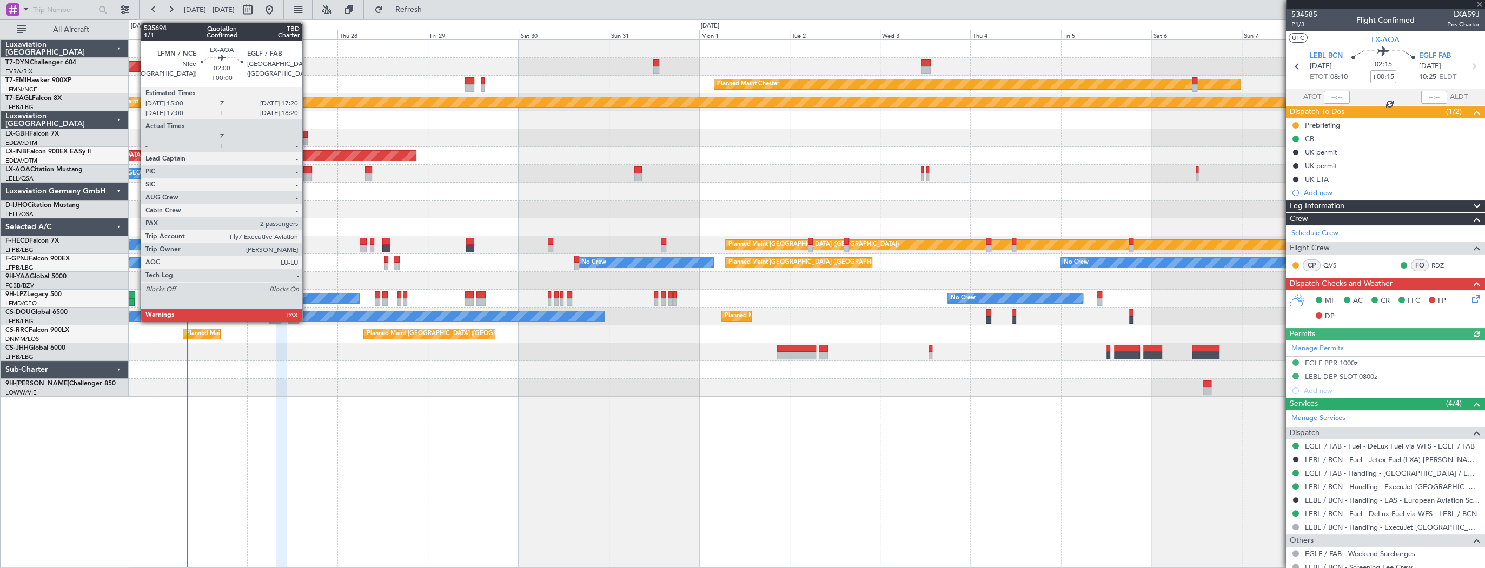
click at [307, 171] on div at bounding box center [307, 171] width 9 height 8
type input "2"
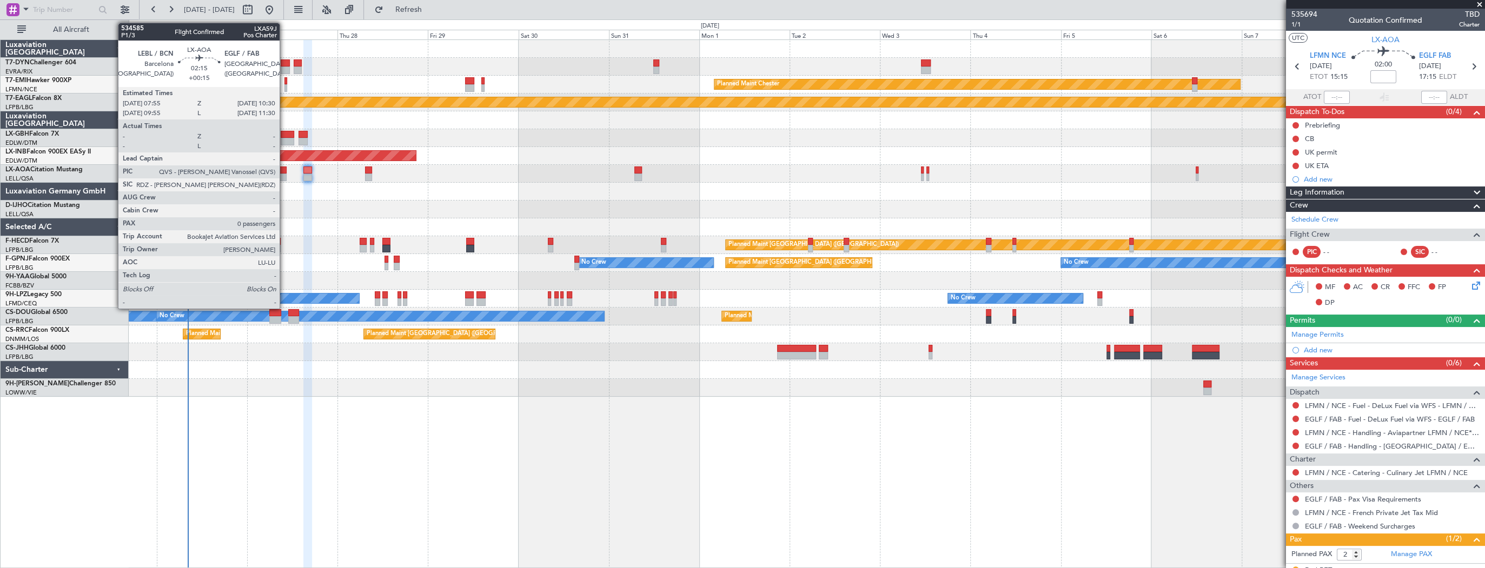
click at [284, 172] on div at bounding box center [281, 171] width 10 height 8
type input "+00:15"
type input "0"
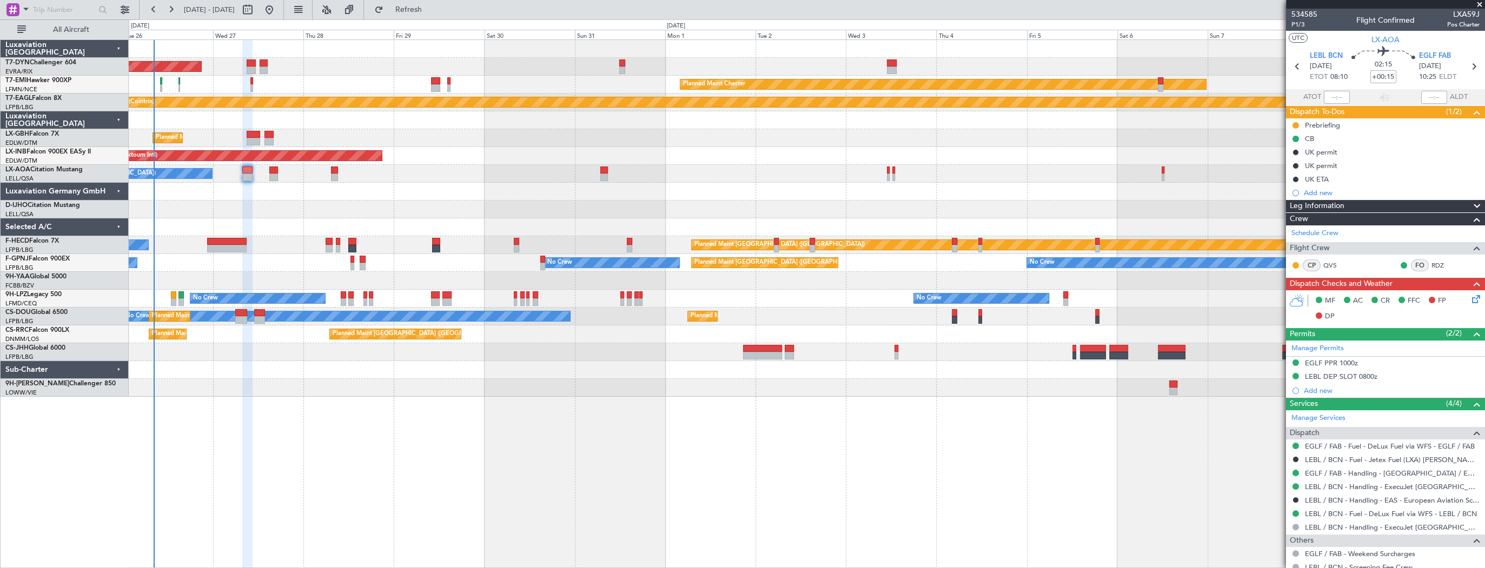
click at [294, 207] on div "AOG Maint Riga (Riga Intl) Planned Maint Basel-Mulhouse Planned Maint Chester P…" at bounding box center [806, 218] width 1355 height 357
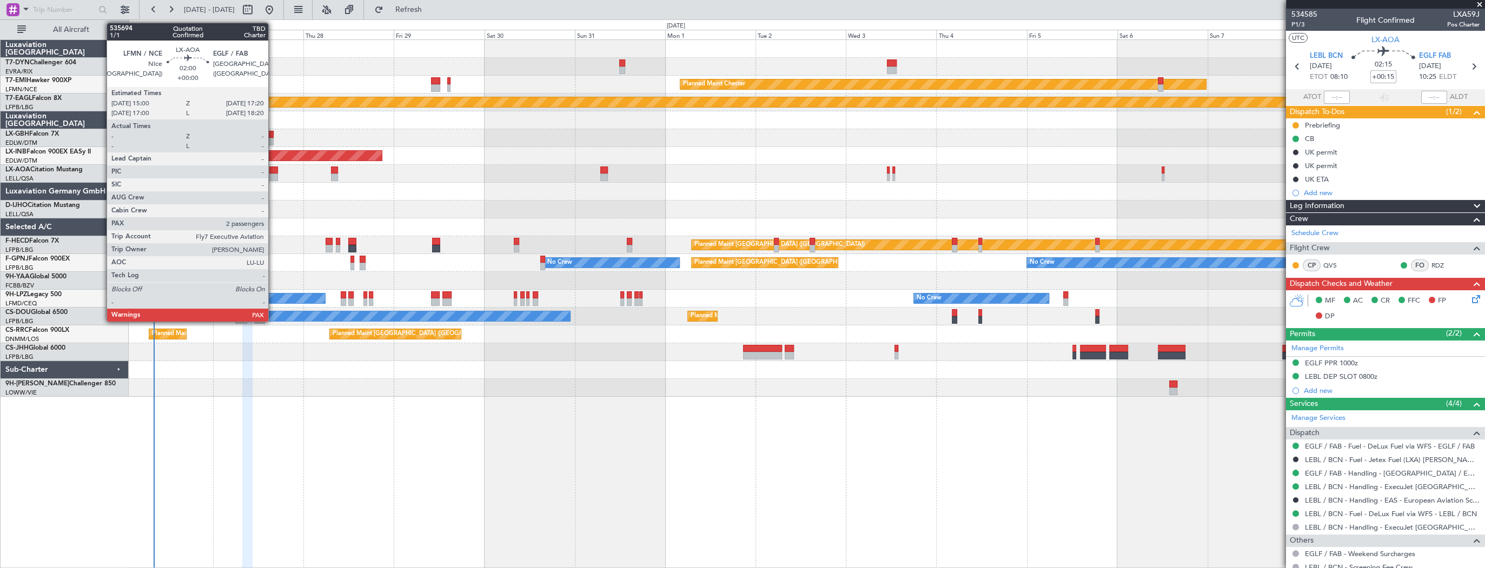
click at [273, 170] on div at bounding box center [273, 171] width 9 height 8
type input "2"
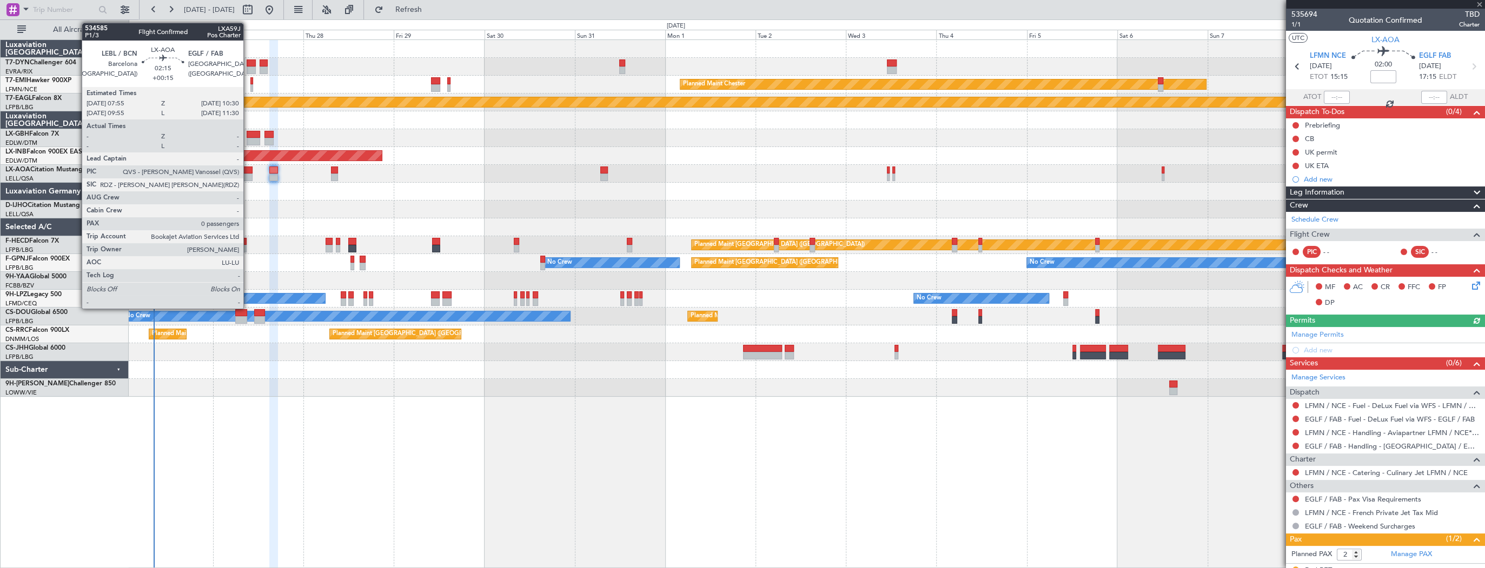
click at [248, 171] on div at bounding box center [247, 171] width 10 height 8
type input "+00:15"
type input "0"
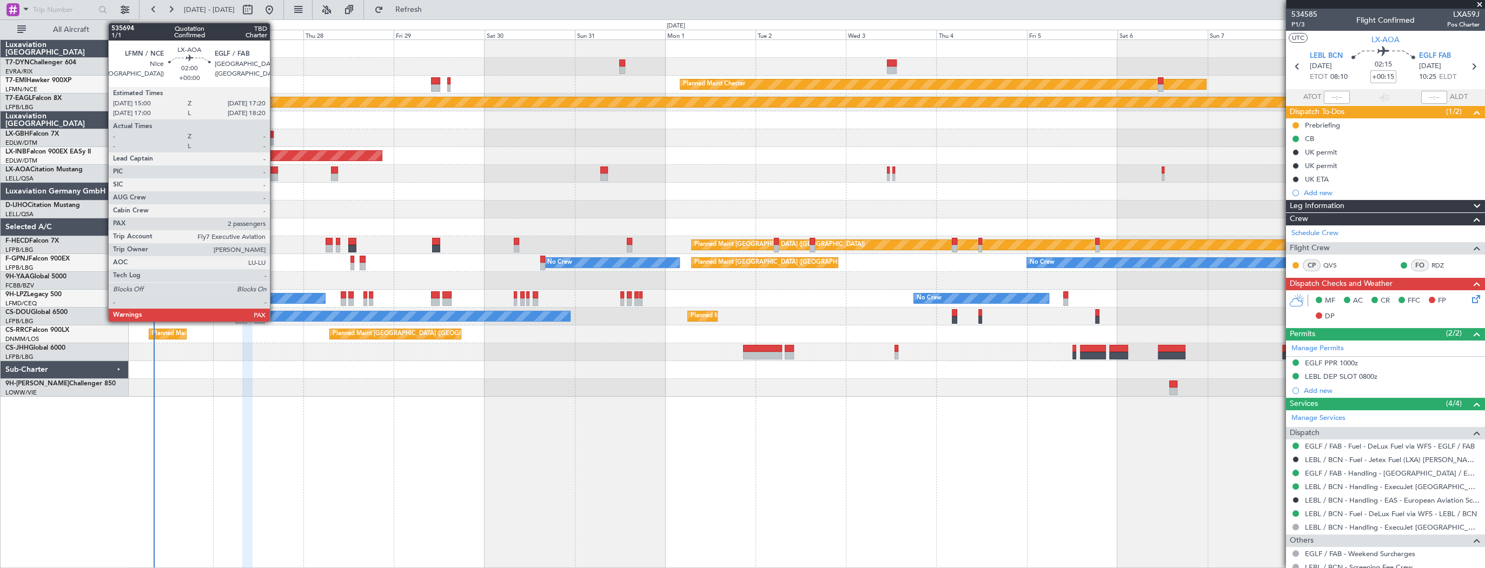
click at [275, 174] on div at bounding box center [273, 178] width 9 height 8
type input "2"
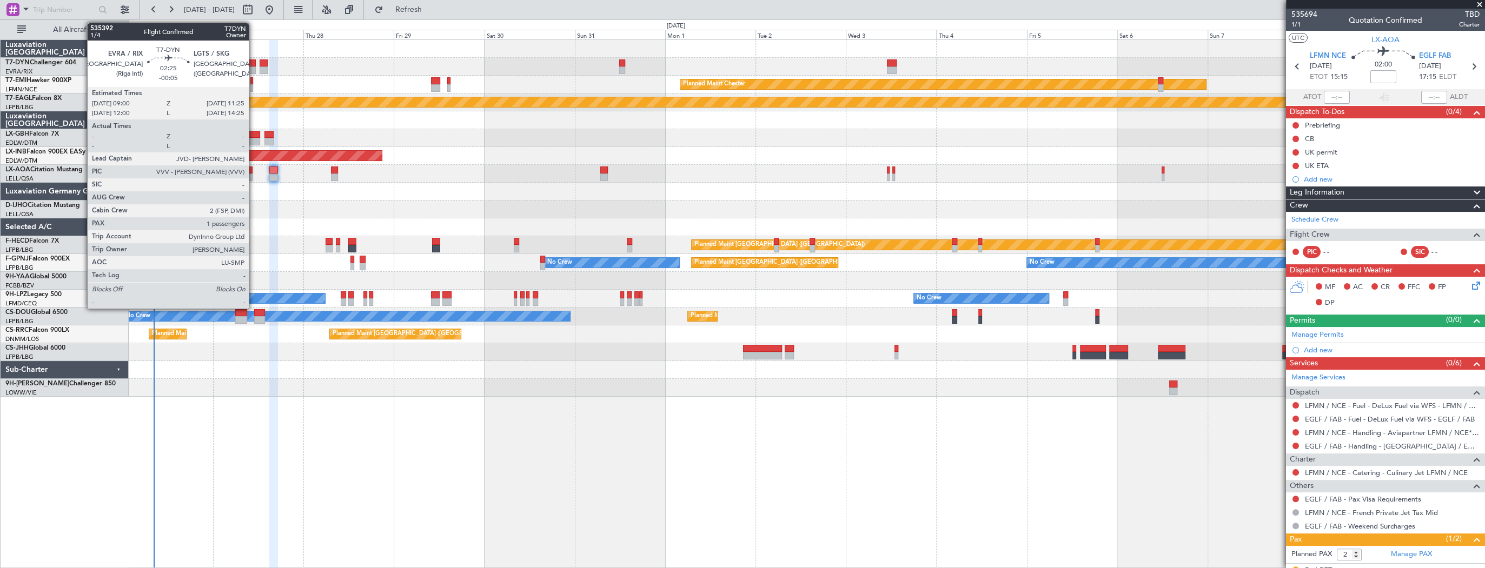
click at [254, 60] on div at bounding box center [251, 63] width 9 height 8
type input "-00:05"
type input "1"
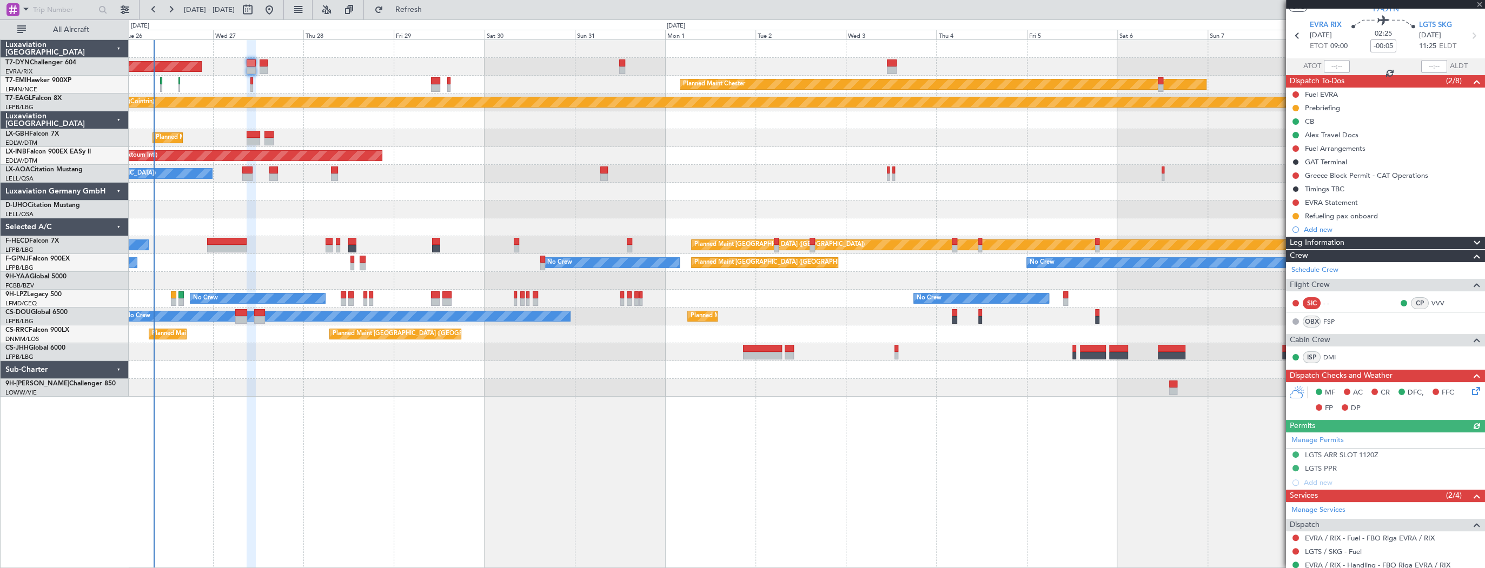
scroll to position [43, 0]
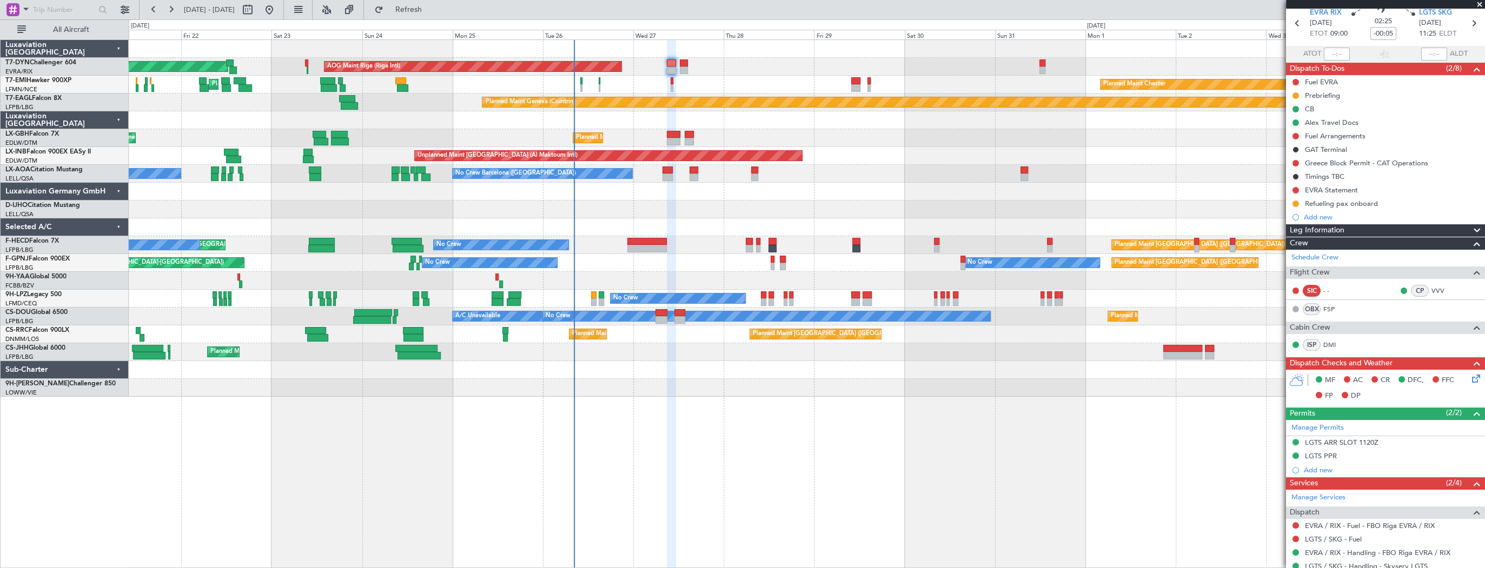
click at [720, 78] on div "AOG Maint Riga (Riga Intl) Planned Maint Basel-Mulhouse Planned Maint Chester P…" at bounding box center [806, 218] width 1355 height 357
click at [688, 63] on div "AOG Maint Riga (Riga Intl) Planned Maint [GEOGRAPHIC_DATA]-[GEOGRAPHIC_DATA]" at bounding box center [806, 67] width 1355 height 18
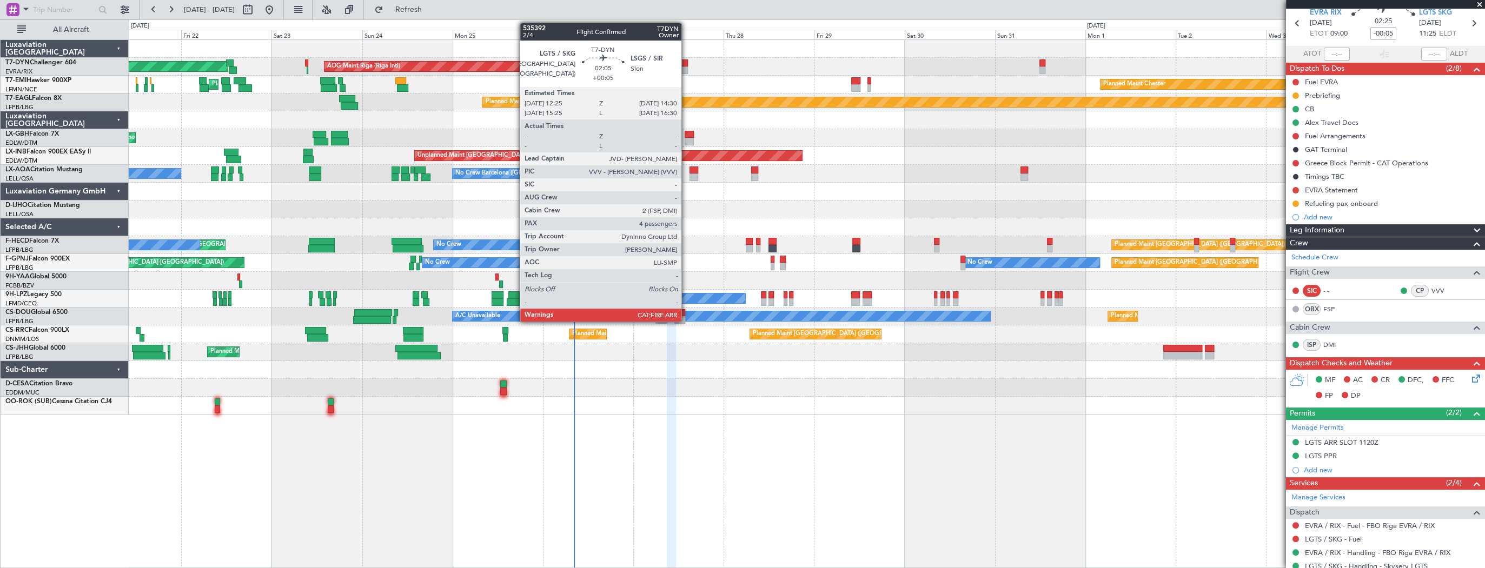
click at [686, 67] on div at bounding box center [684, 70] width 8 height 8
type input "+00:05"
type input "4"
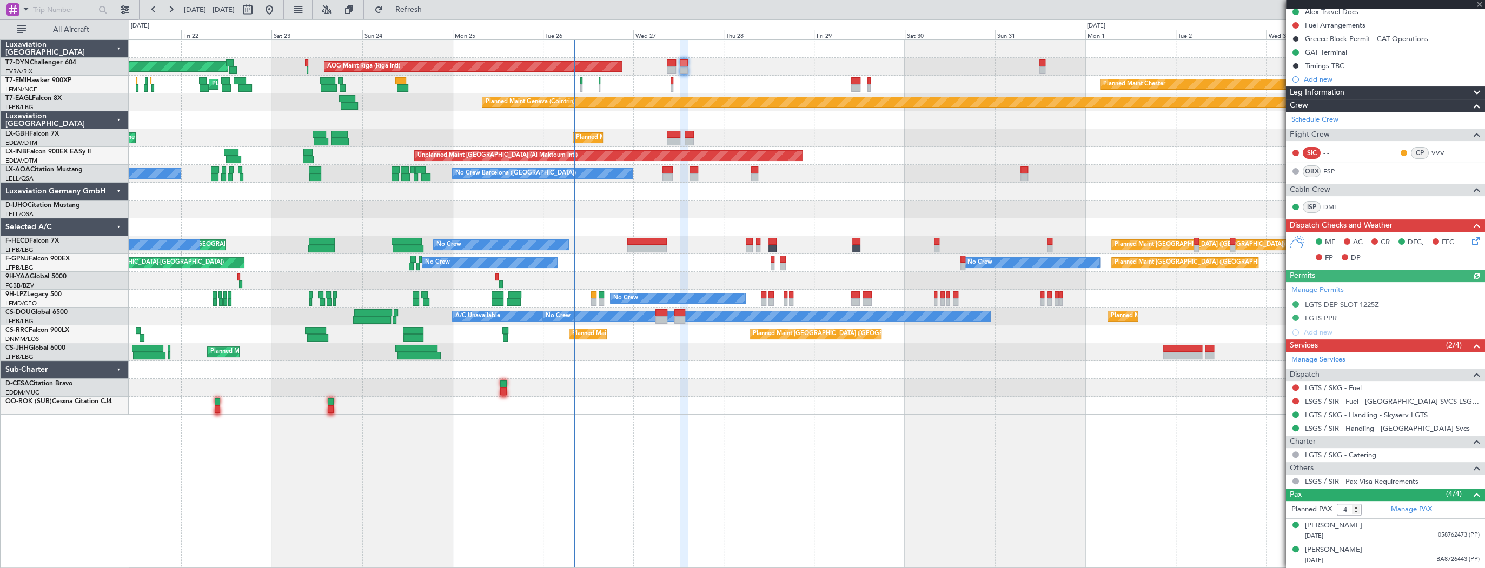
scroll to position [186, 0]
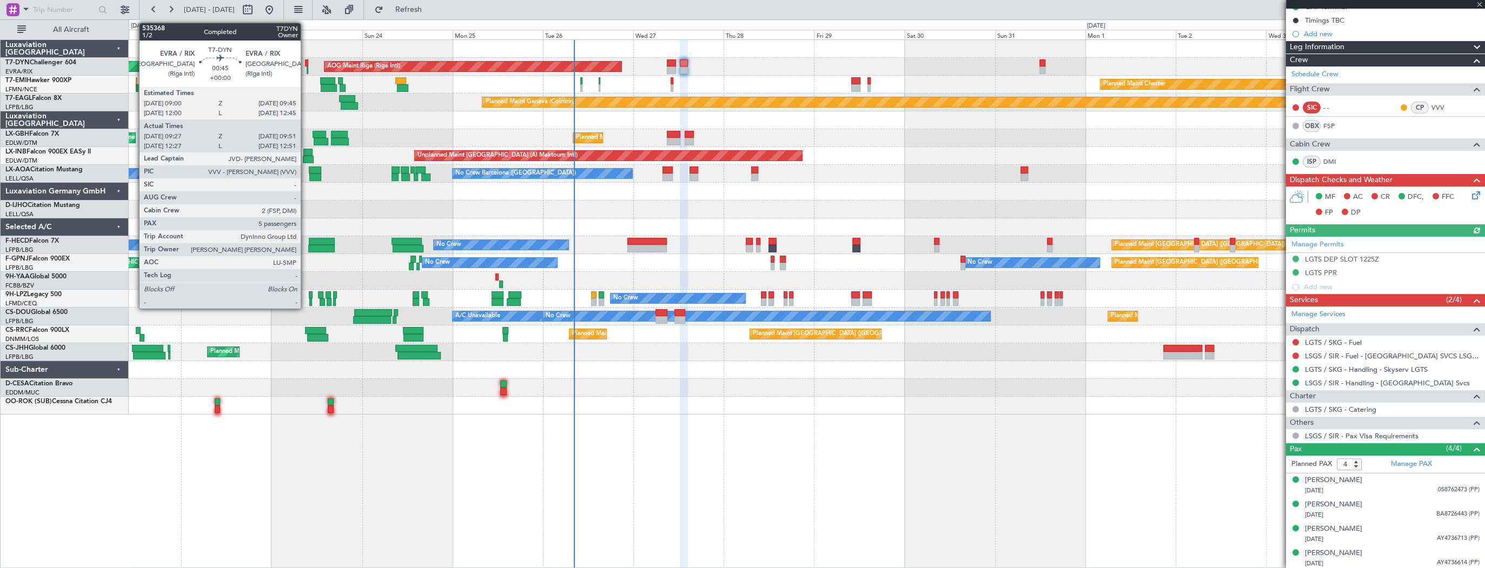
type input "09:27"
type input "09:51"
type input "5"
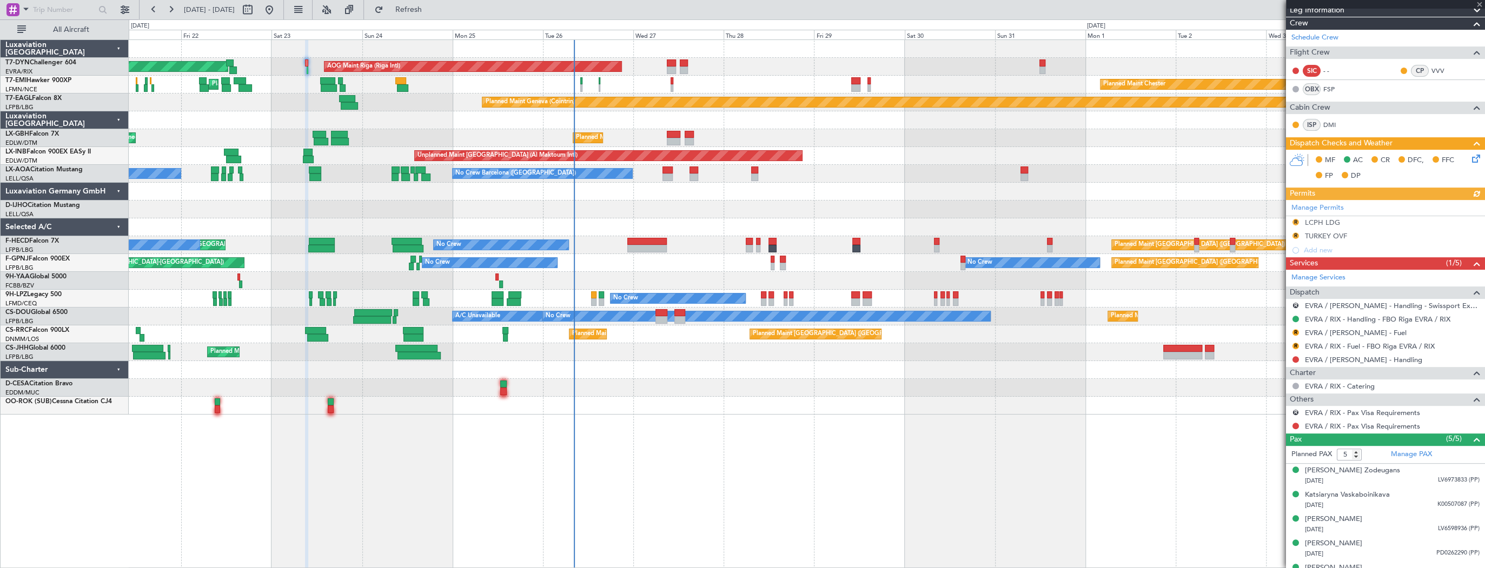
scroll to position [264, 0]
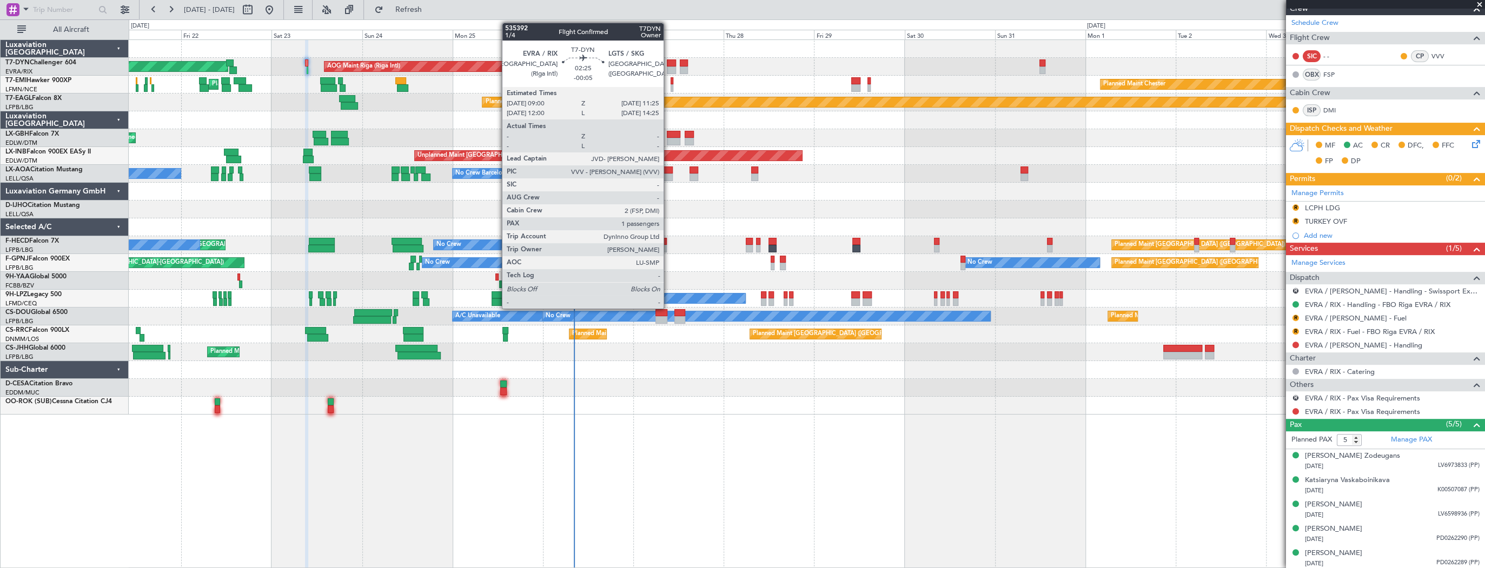
click at [668, 63] on div at bounding box center [671, 63] width 9 height 8
type input "-00:05"
type input "1"
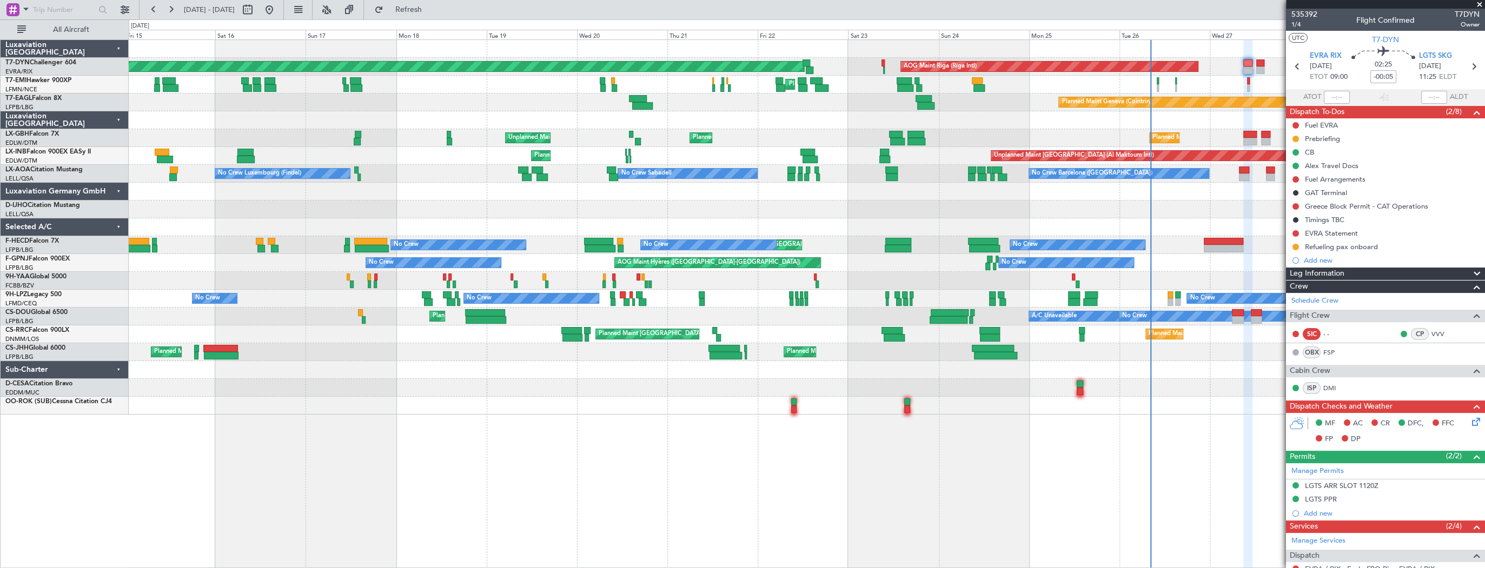
click at [1023, 96] on div "AOG Maint Riga (Riga Intl) Planned Maint Basel-Mulhouse Planned Maint Chester P…" at bounding box center [806, 227] width 1355 height 375
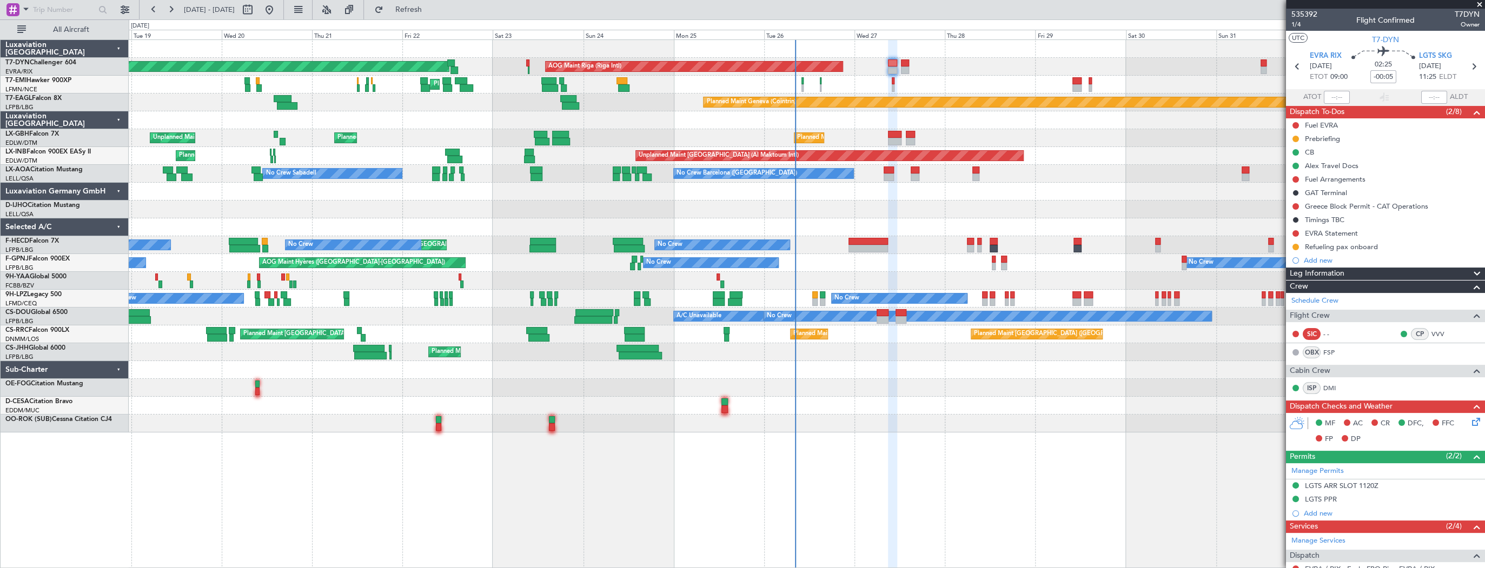
click at [303, 76] on div "Planned Maint Chester Planned Maint Chester" at bounding box center [806, 85] width 1355 height 18
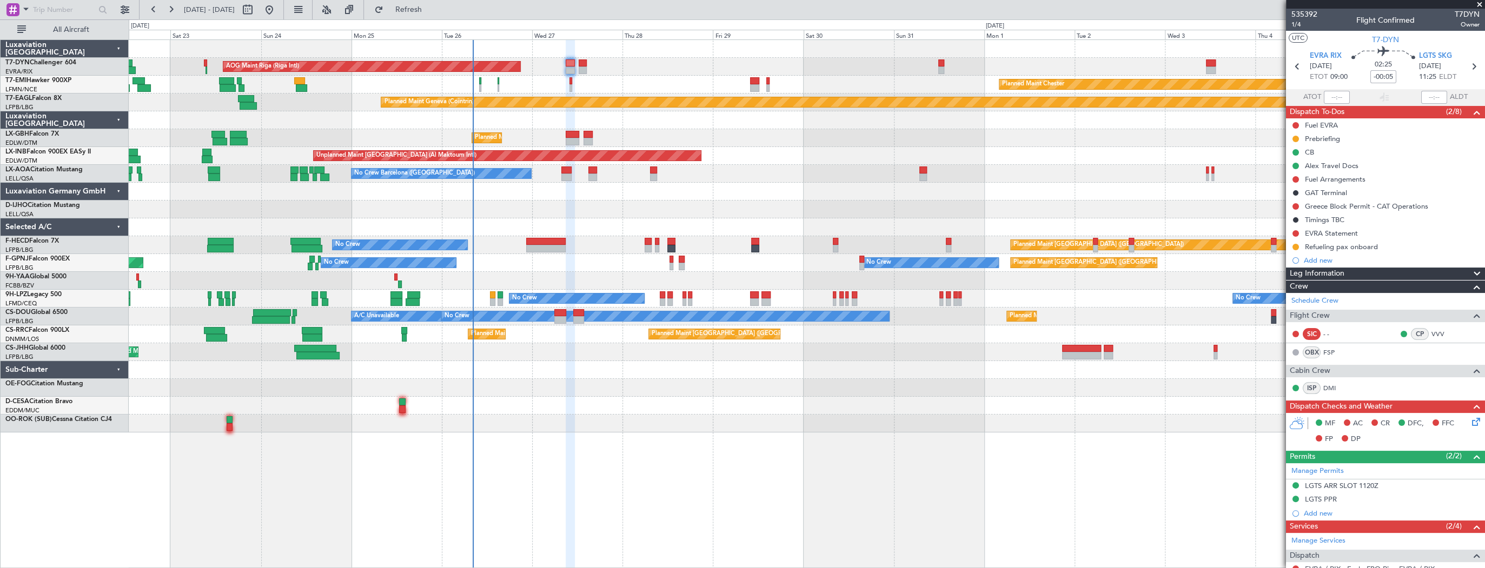
click at [594, 68] on div "AOG Maint Riga (Riga Intl) Planned Maint Basel-Mulhouse" at bounding box center [806, 67] width 1355 height 18
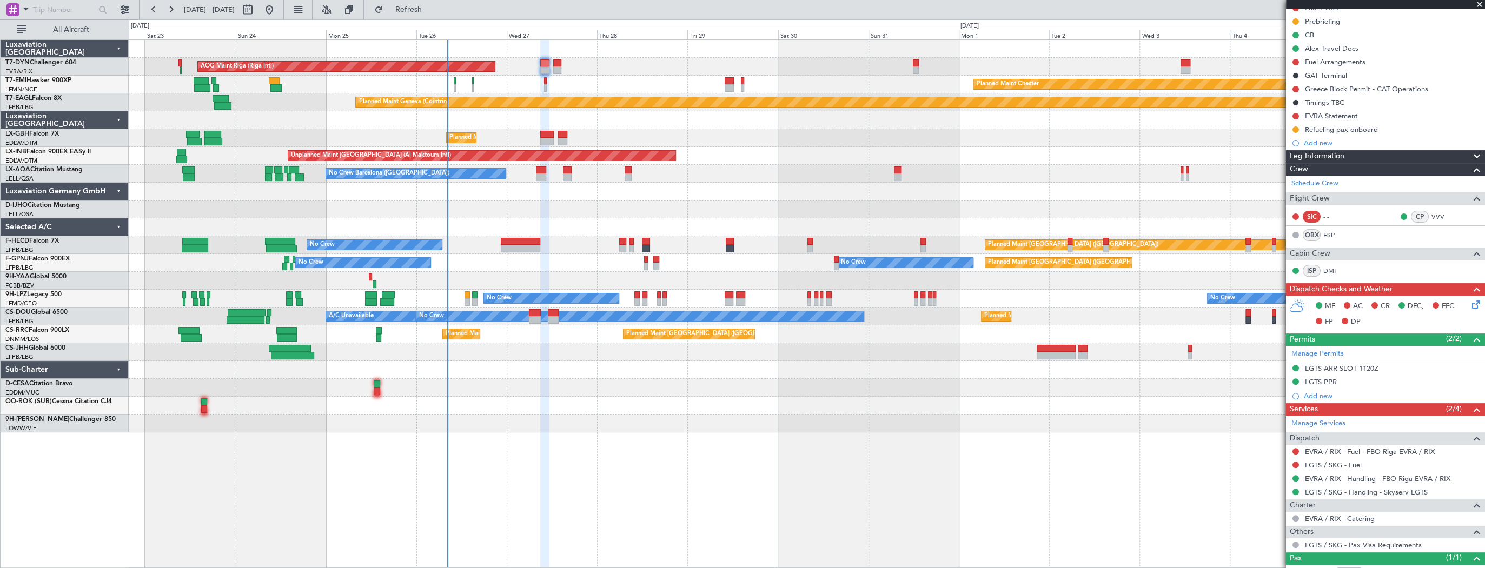
scroll to position [110, 0]
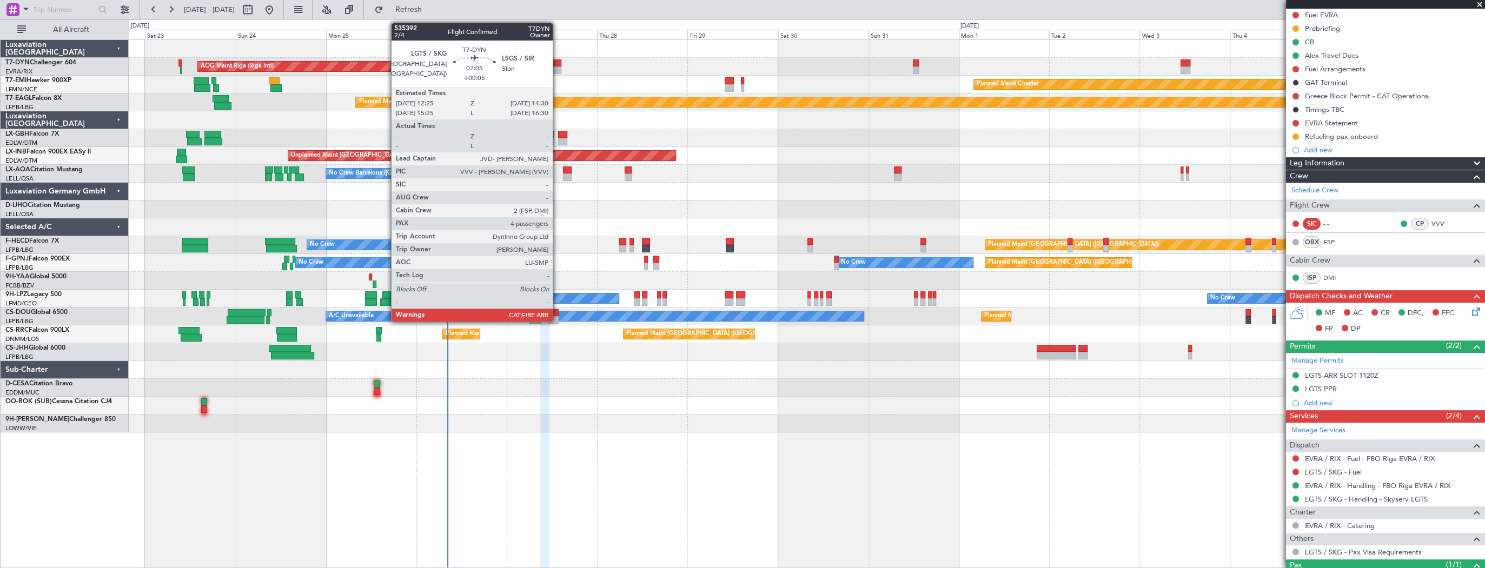
click at [557, 60] on div at bounding box center [557, 63] width 8 height 8
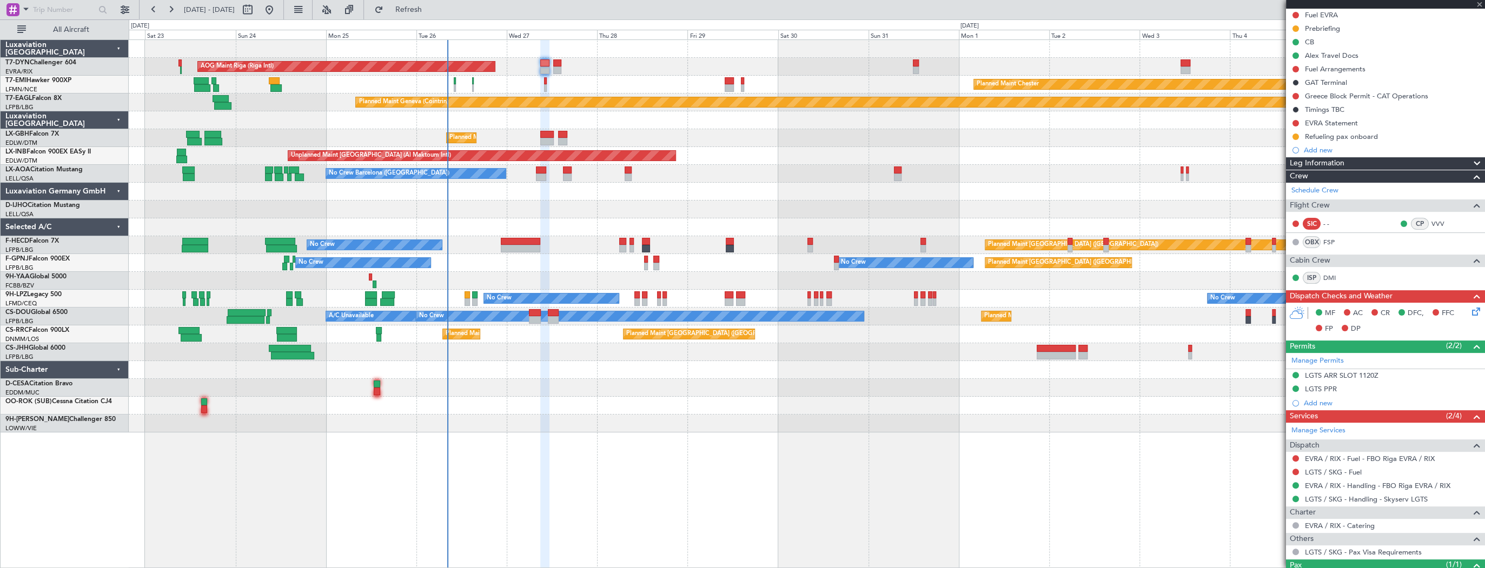
type input "+00:05"
type input "4"
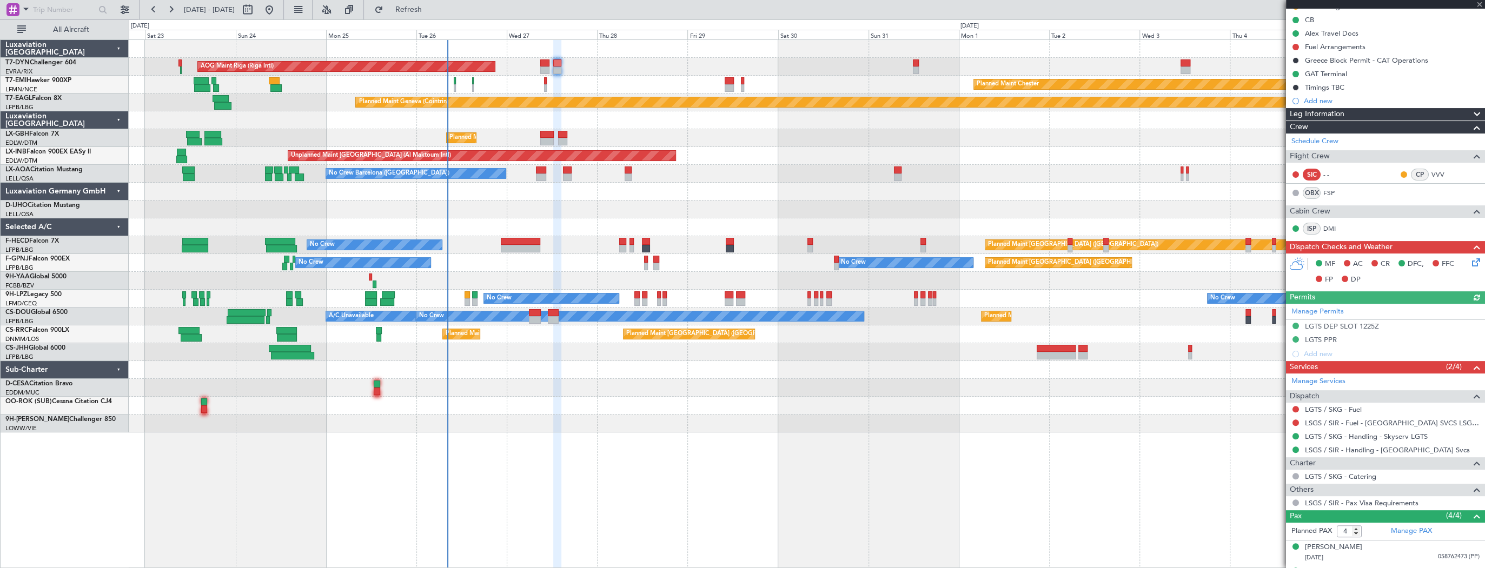
scroll to position [186, 0]
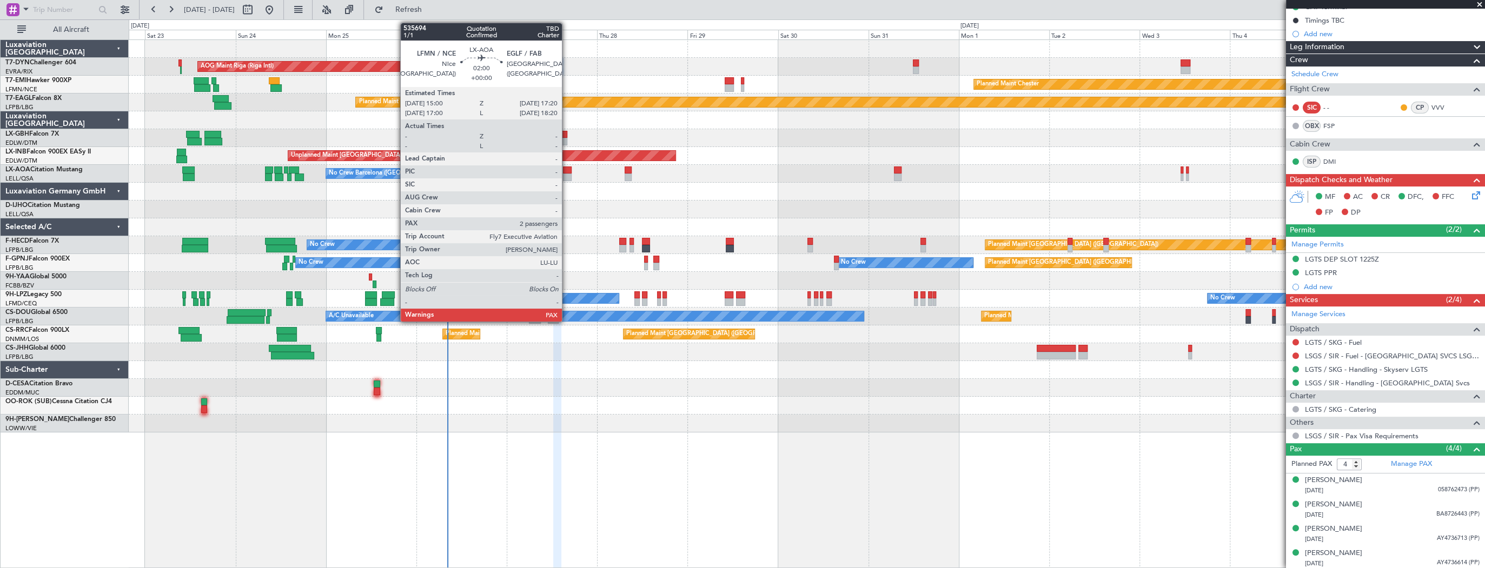
click at [567, 172] on div at bounding box center [567, 171] width 9 height 8
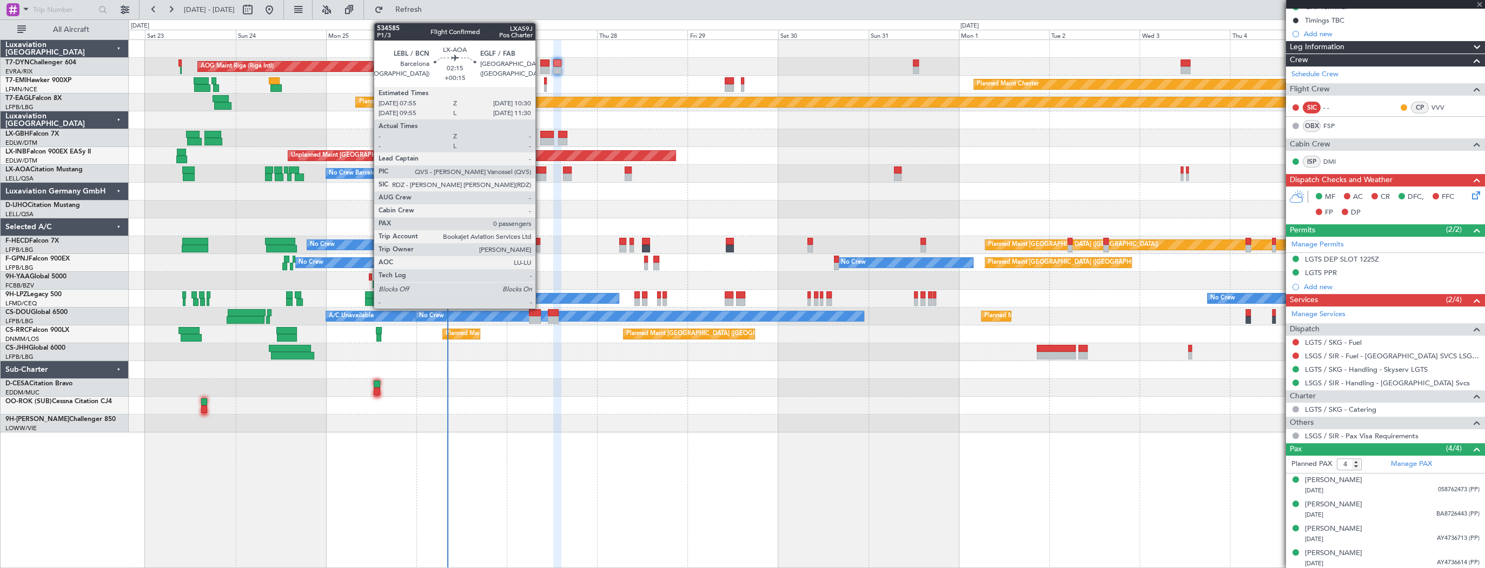
type input "2"
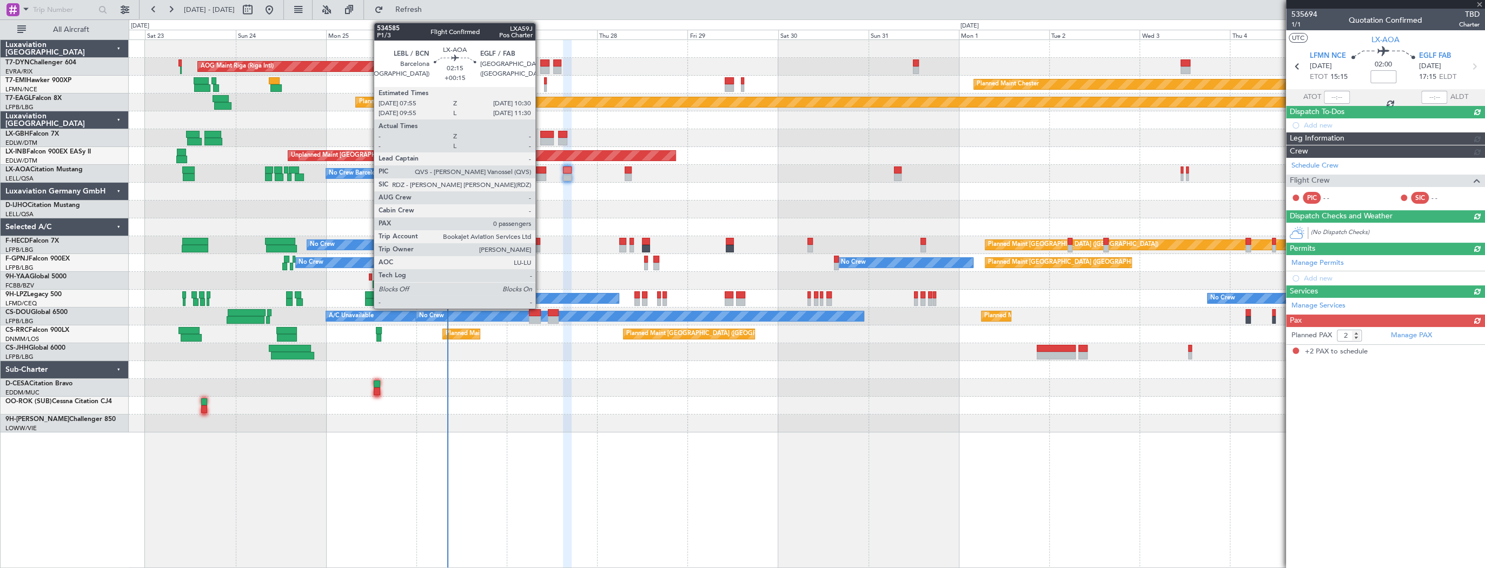
scroll to position [0, 0]
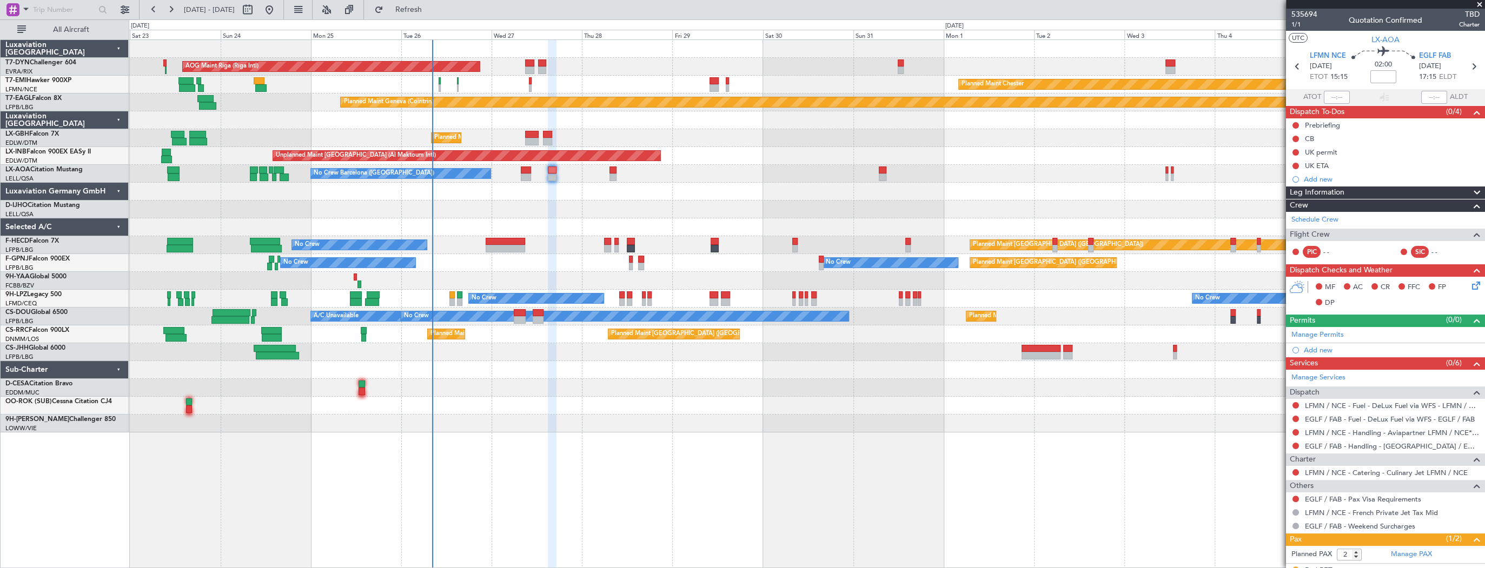
click at [818, 77] on div "Planned Maint Chester Planned Maint Chester" at bounding box center [806, 85] width 1355 height 18
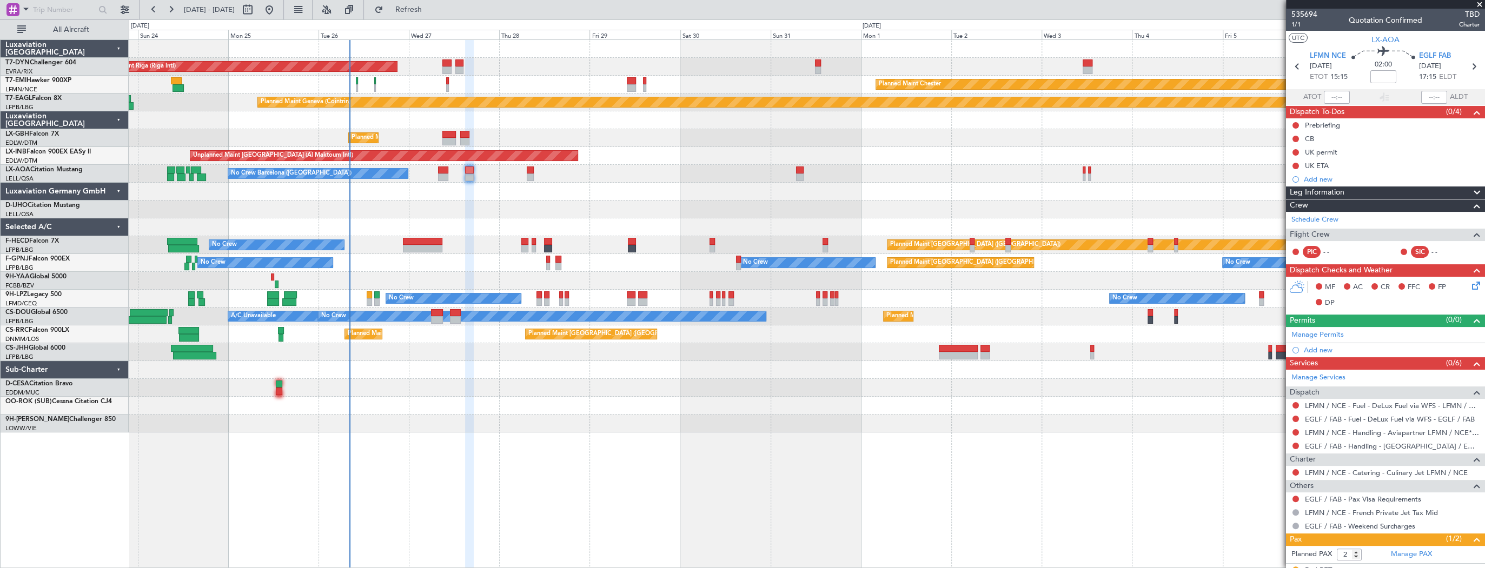
click at [604, 66] on div "AOG Maint Riga (Riga Intl) Planned Maint Basel-Mulhouse" at bounding box center [806, 67] width 1355 height 18
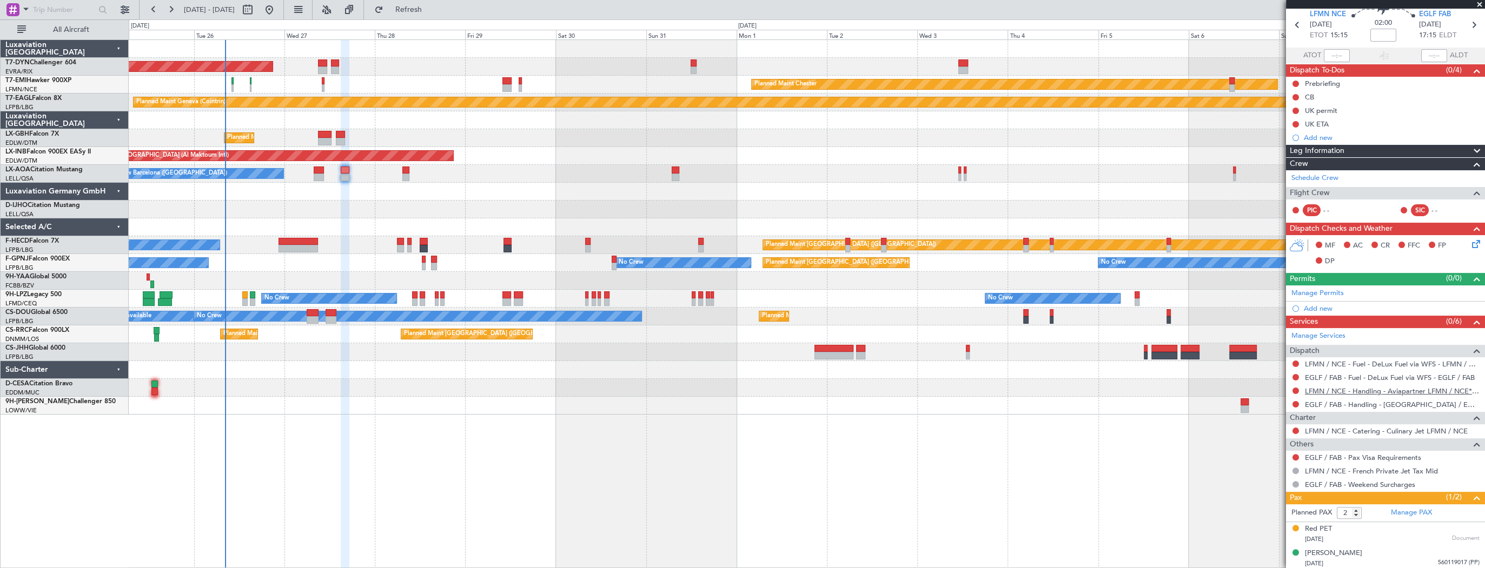
scroll to position [42, 0]
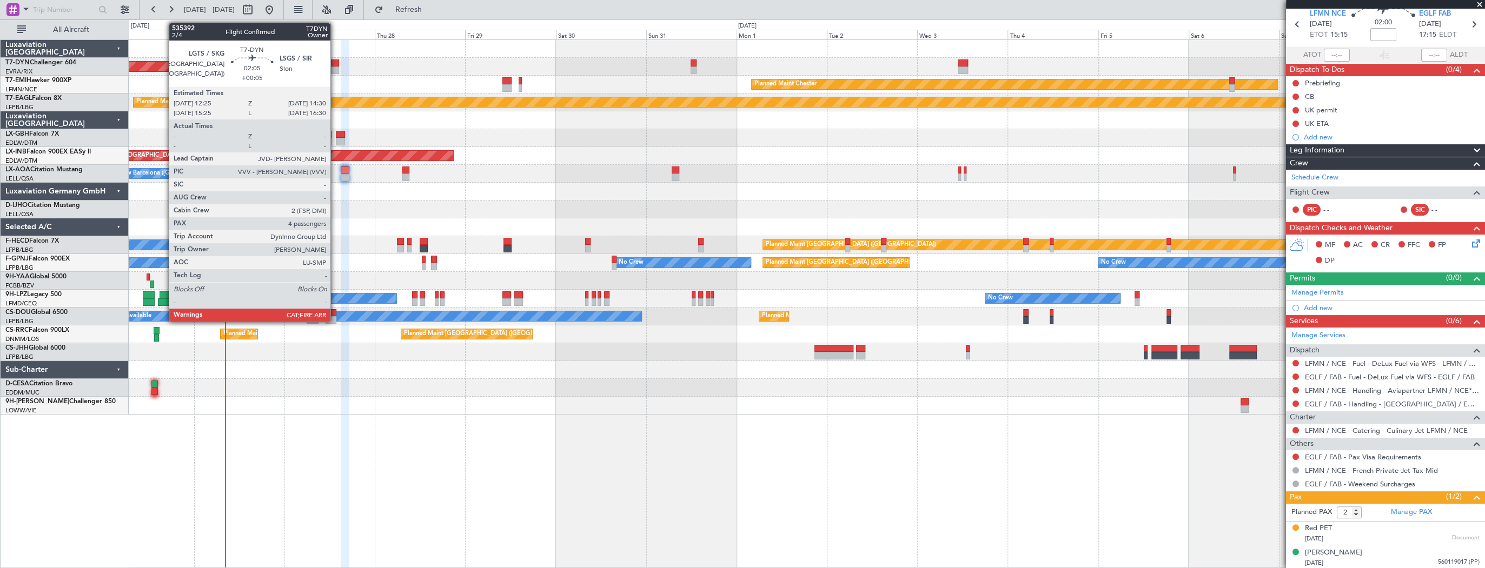
click at [335, 65] on div at bounding box center [335, 63] width 8 height 8
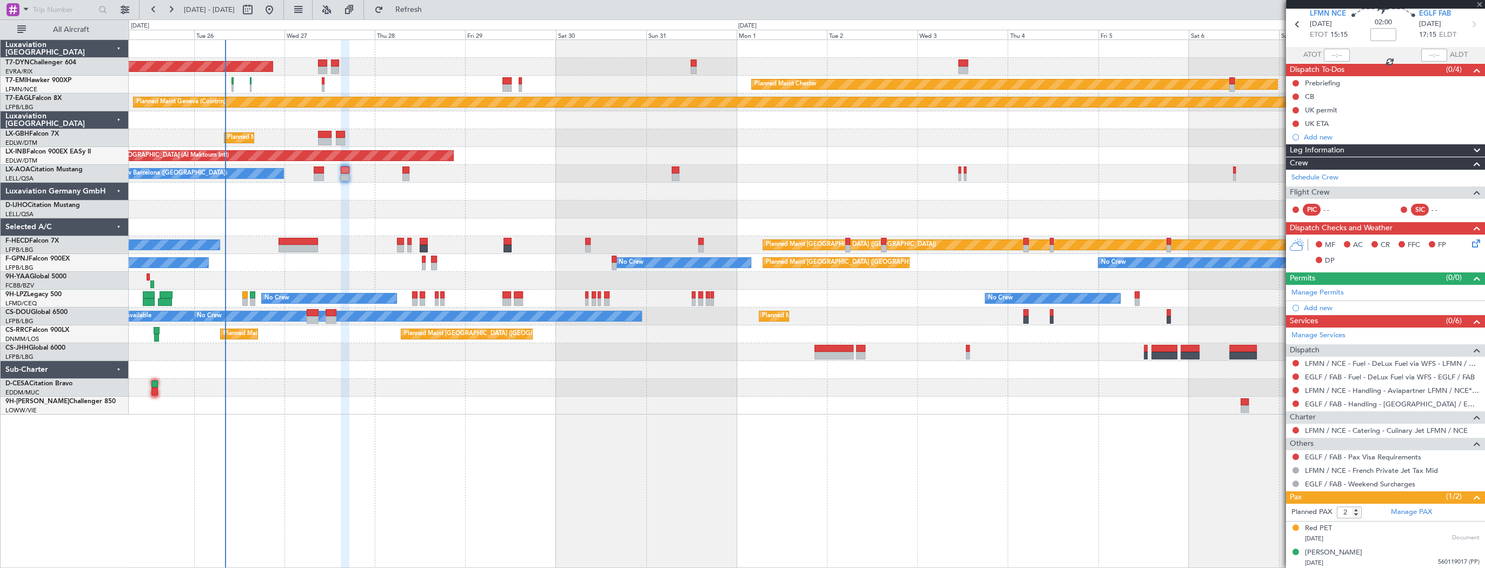
type input "+00:05"
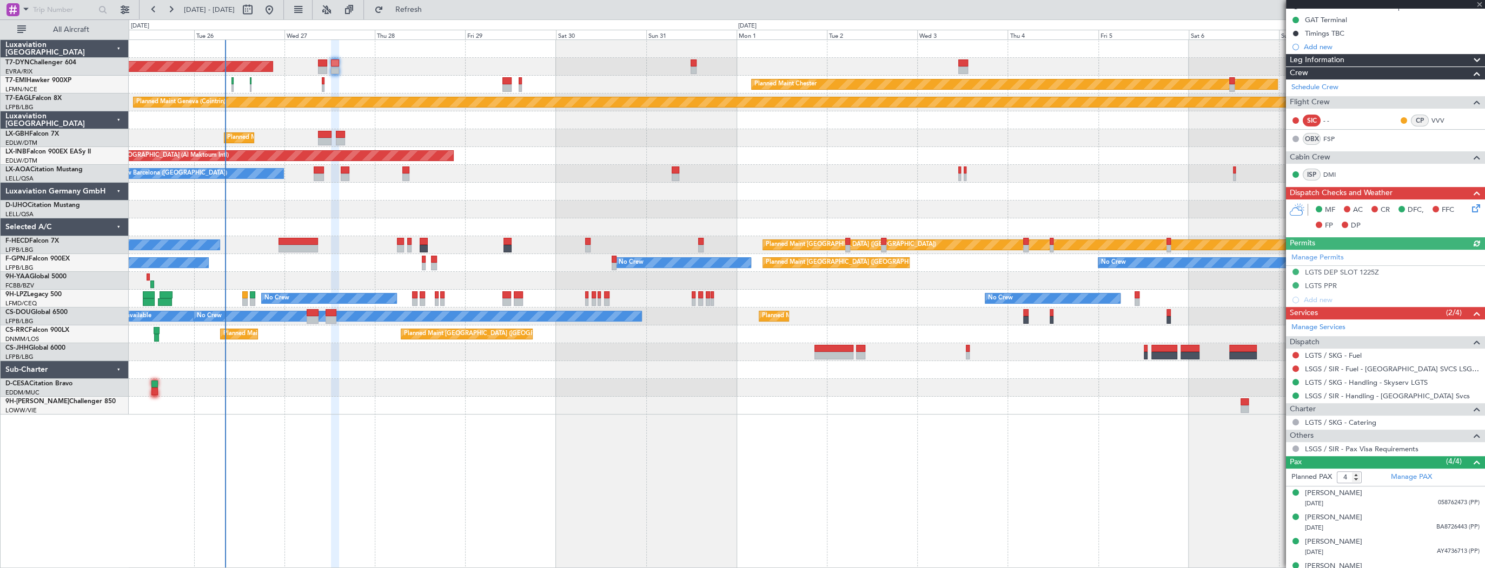
scroll to position [186, 0]
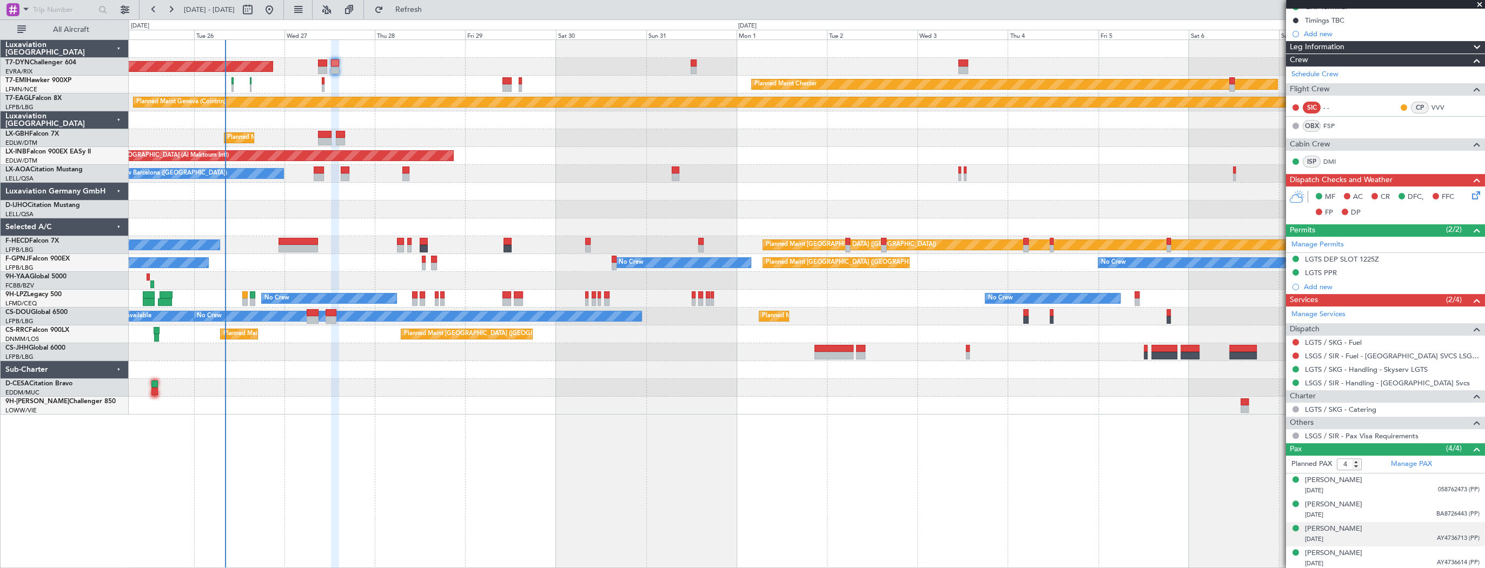
click at [1367, 540] on div "20/03/2013 AY4736713 (PP)" at bounding box center [1392, 539] width 175 height 11
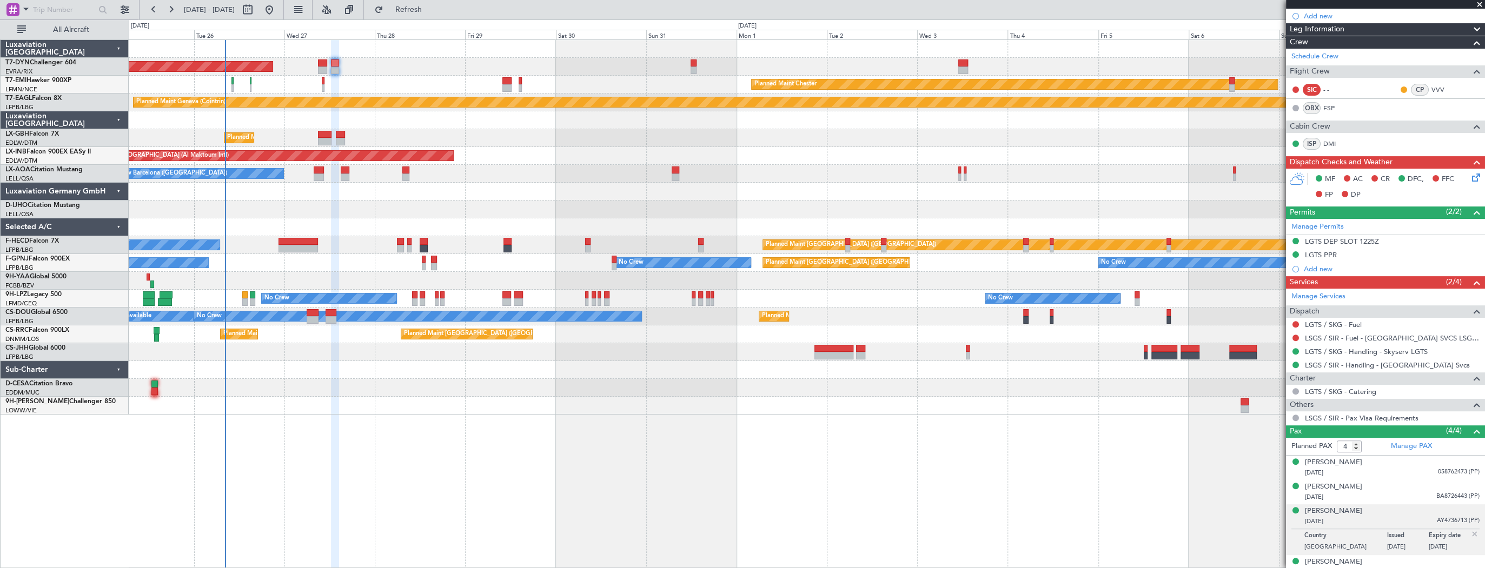
scroll to position [212, 0]
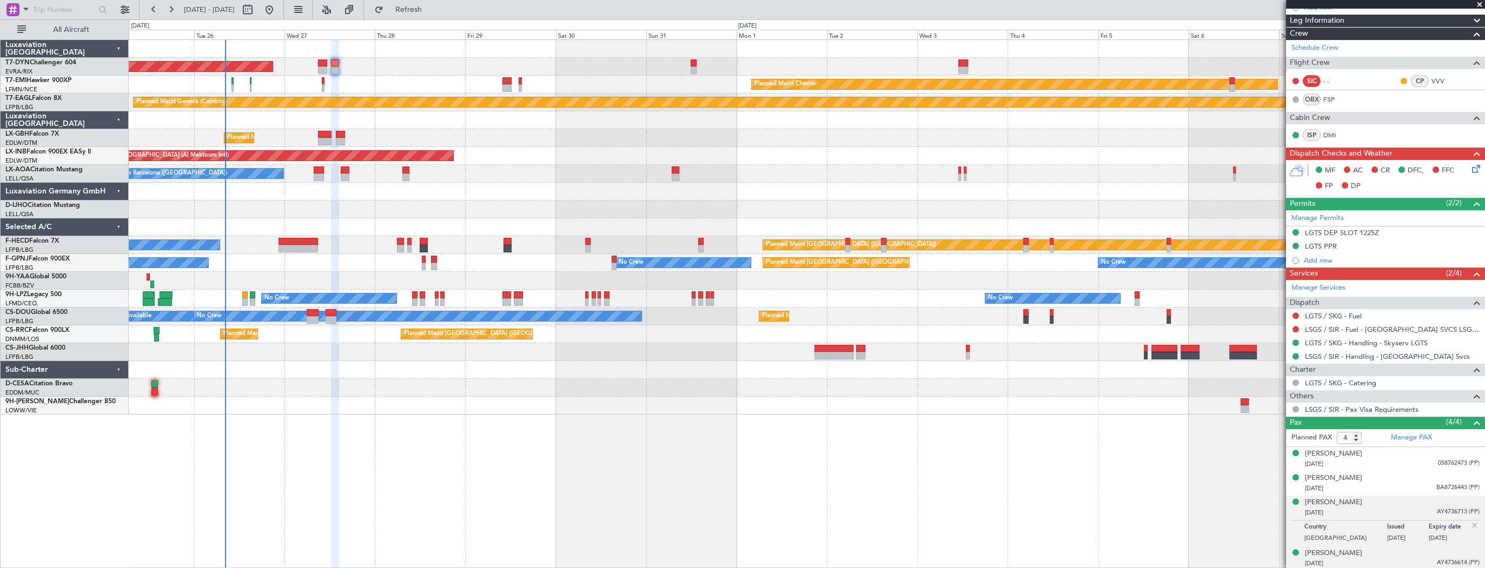
click at [1369, 560] on div "20/04/2016 AY4736614 (PP)" at bounding box center [1392, 563] width 175 height 11
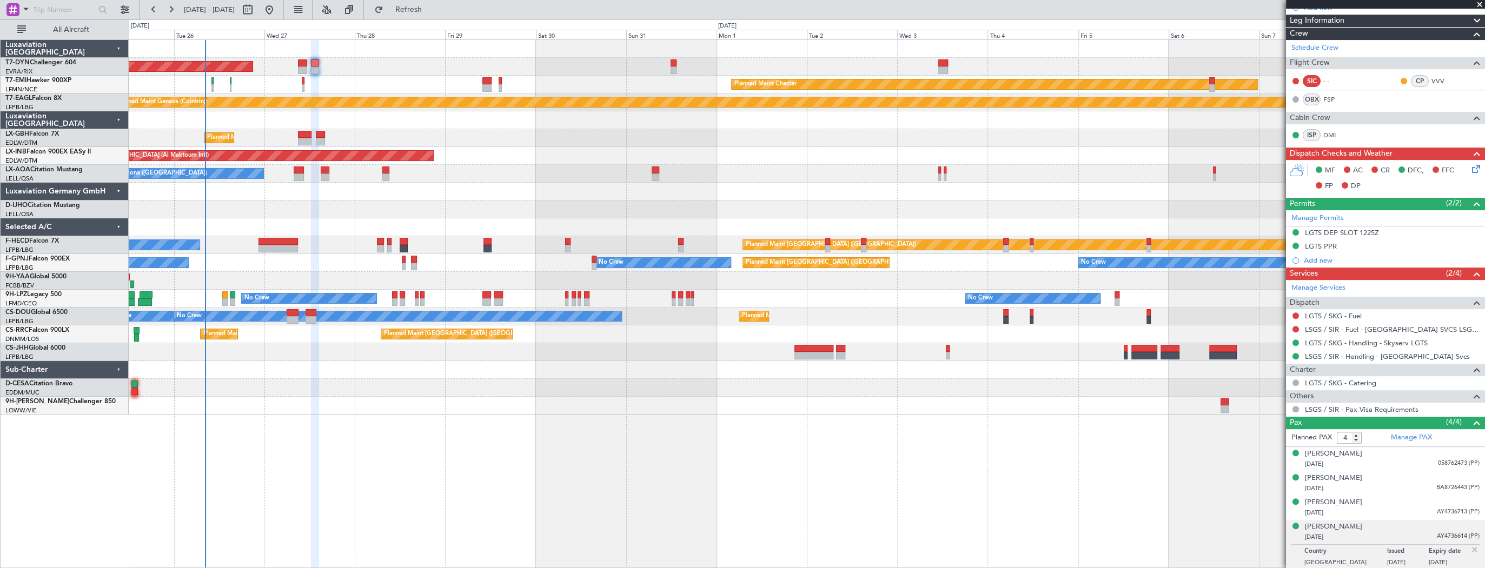
click at [903, 66] on div "AOG Maint Riga (Riga Intl) Planned Maint Basel-Mulhouse" at bounding box center [806, 67] width 1355 height 18
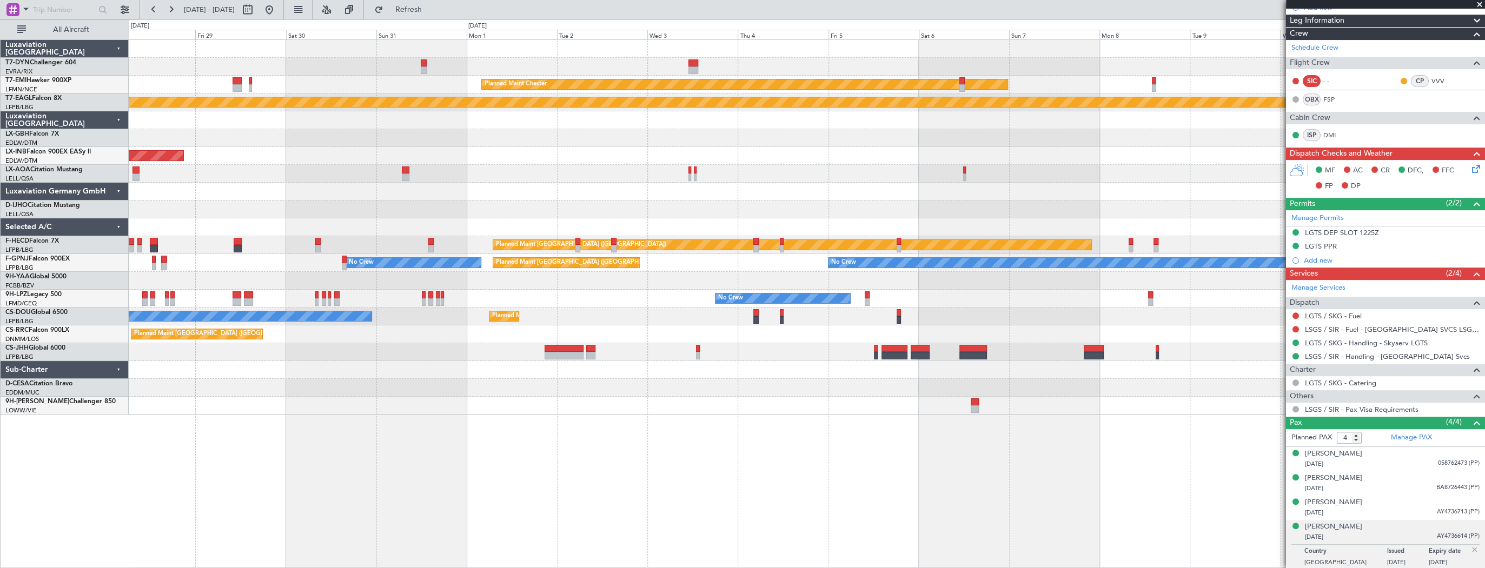
click at [115, 205] on div "AOG Maint Riga (Riga Intl) Planned Maint Chester Planned Maint Geneva (Cointrin…" at bounding box center [742, 293] width 1485 height 549
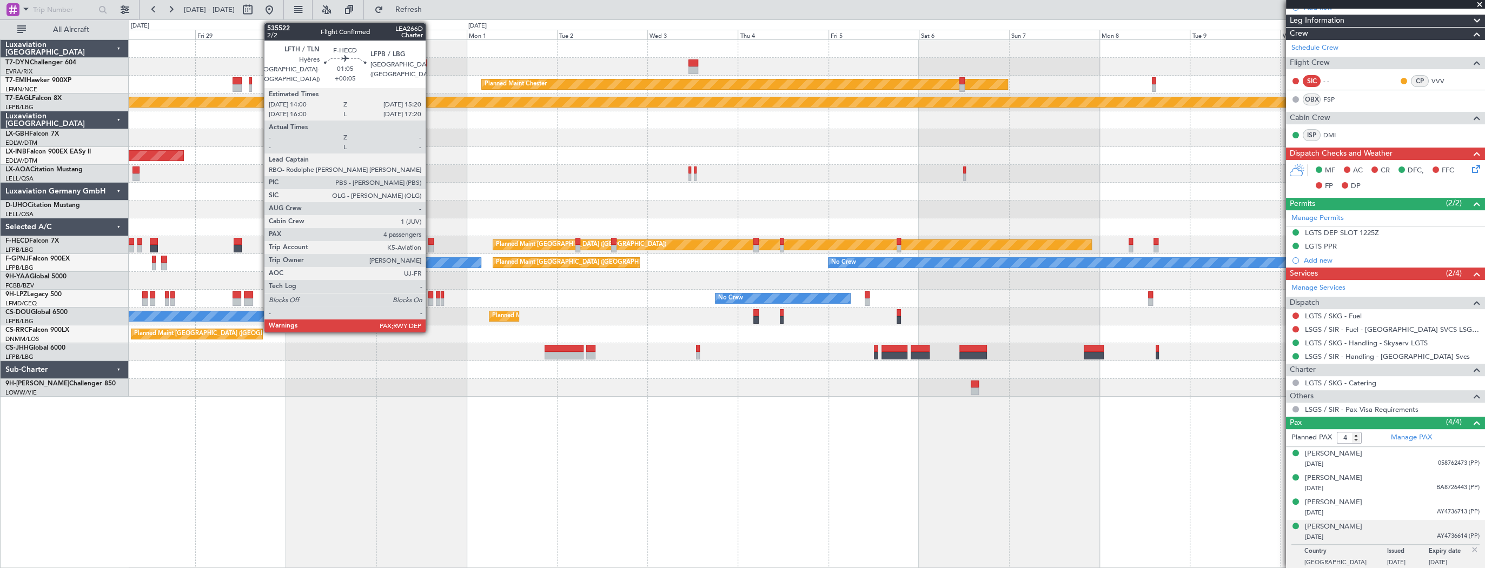
click at [430, 240] on div at bounding box center [430, 242] width 5 height 8
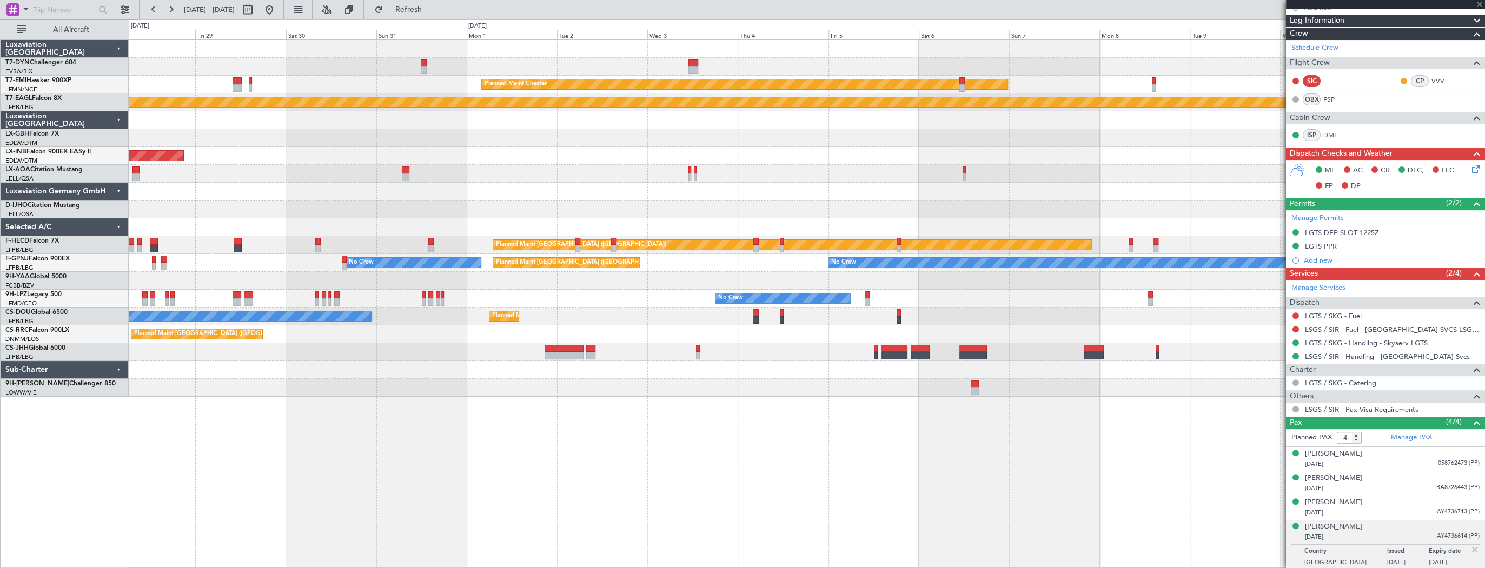
type input "7"
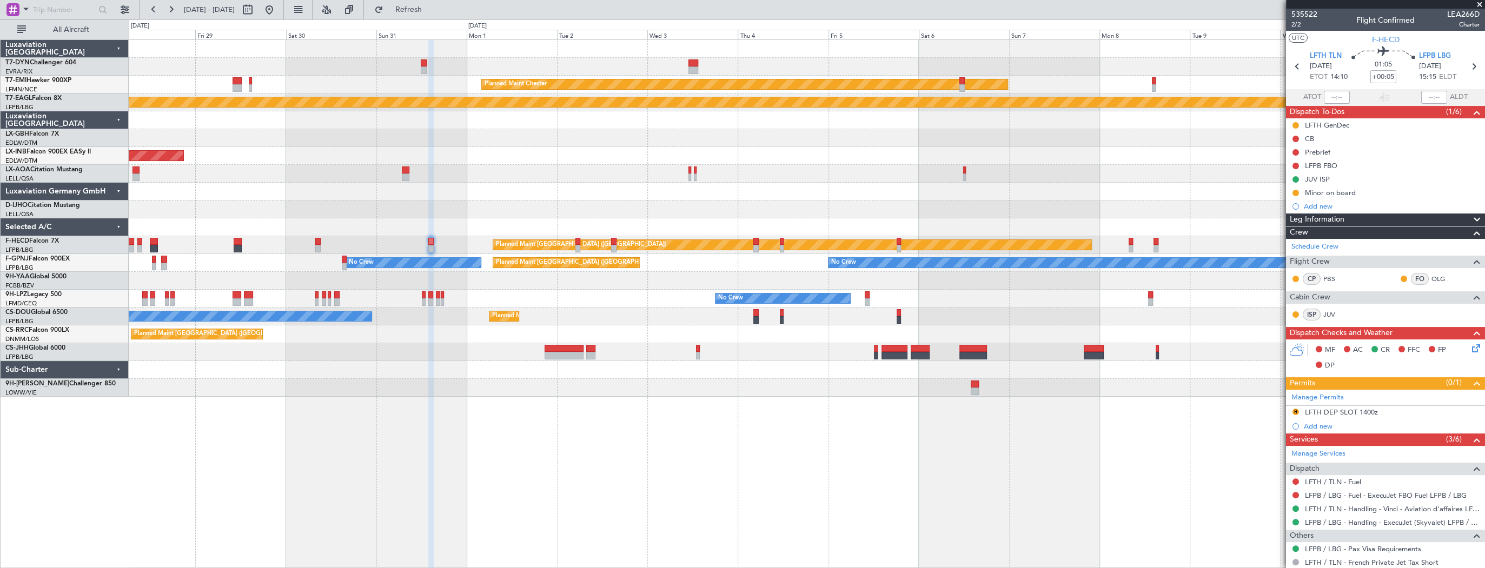
scroll to position [154, 0]
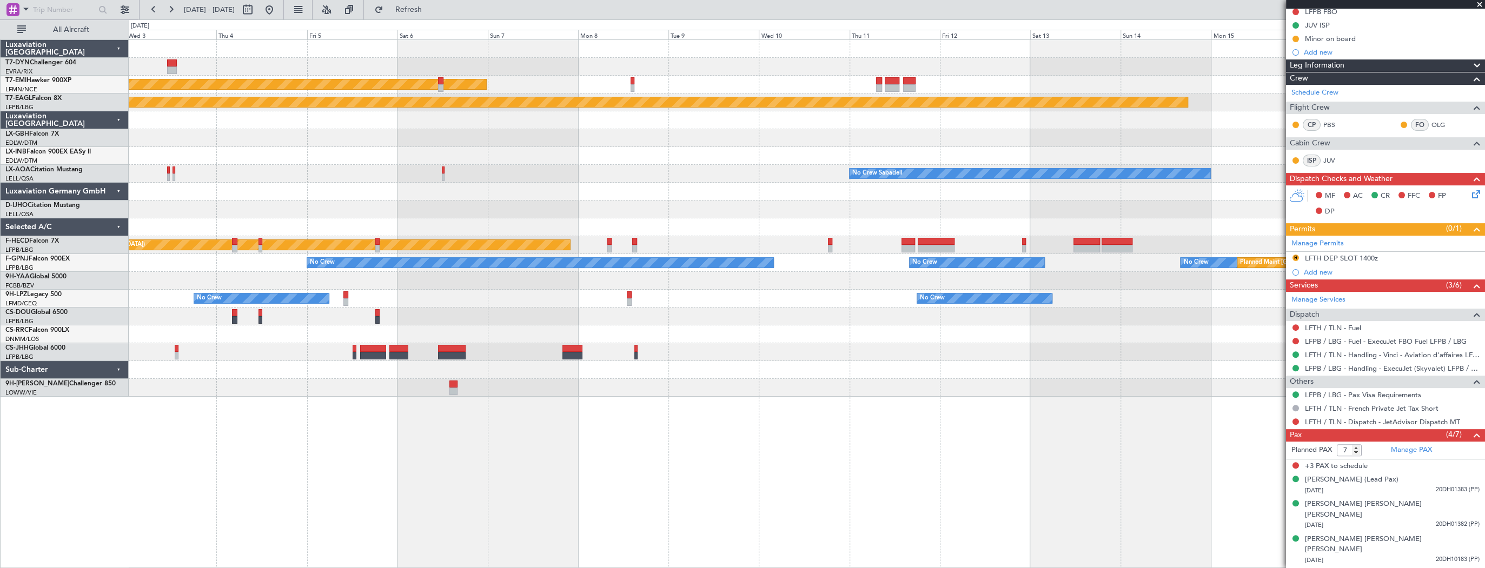
click at [231, 383] on div "Planned Maint Chester Planned Maint Geneva (Cointrin) Planned Maint Nurnberg No…" at bounding box center [807, 303] width 1356 height 529
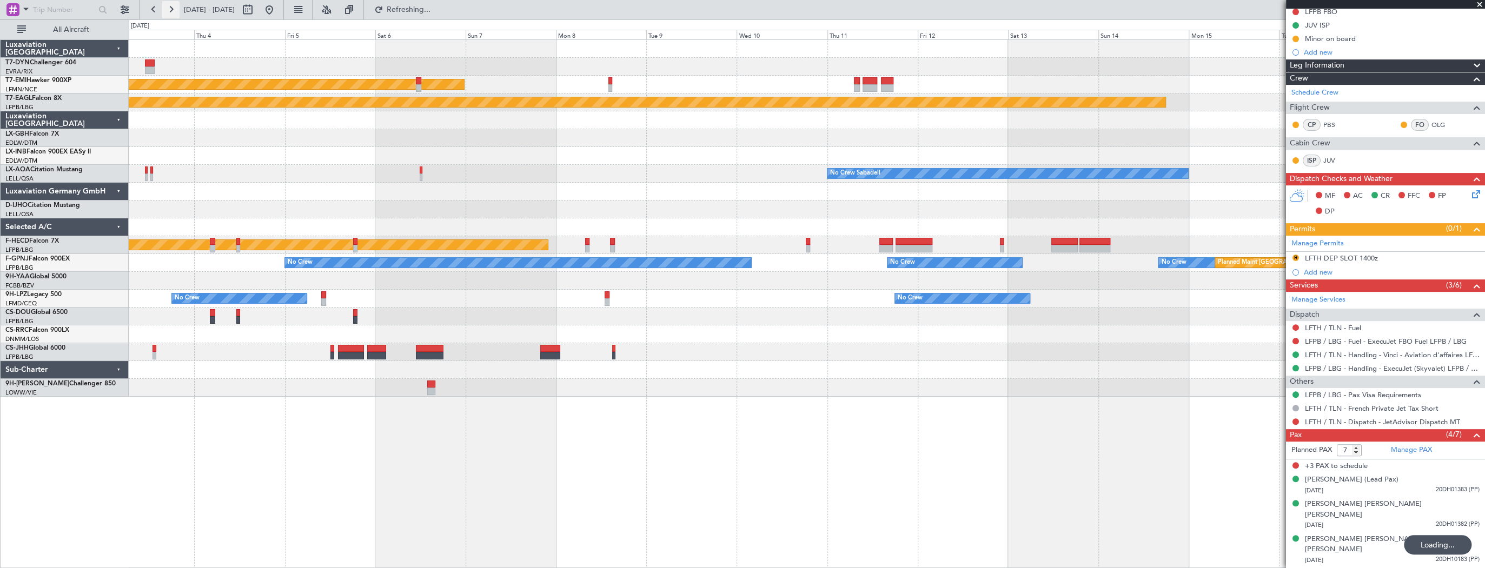
click at [175, 12] on button at bounding box center [170, 9] width 17 height 17
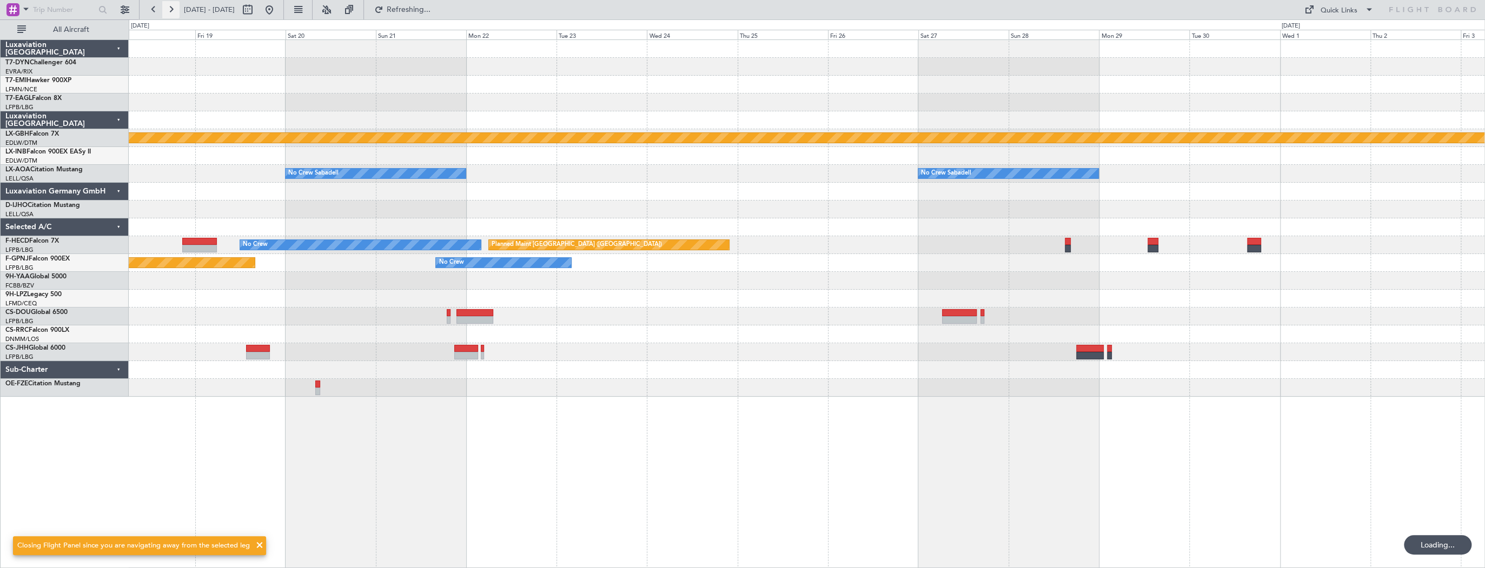
click at [175, 12] on button at bounding box center [170, 9] width 17 height 17
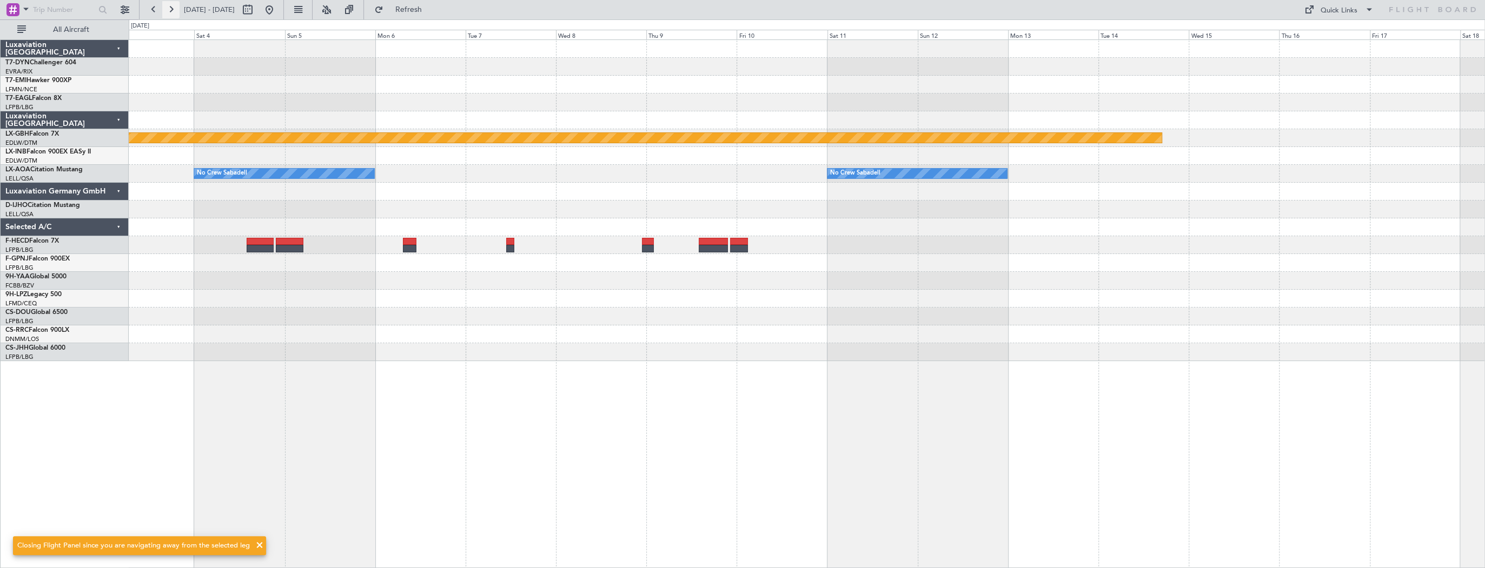
click at [175, 12] on button at bounding box center [170, 9] width 17 height 17
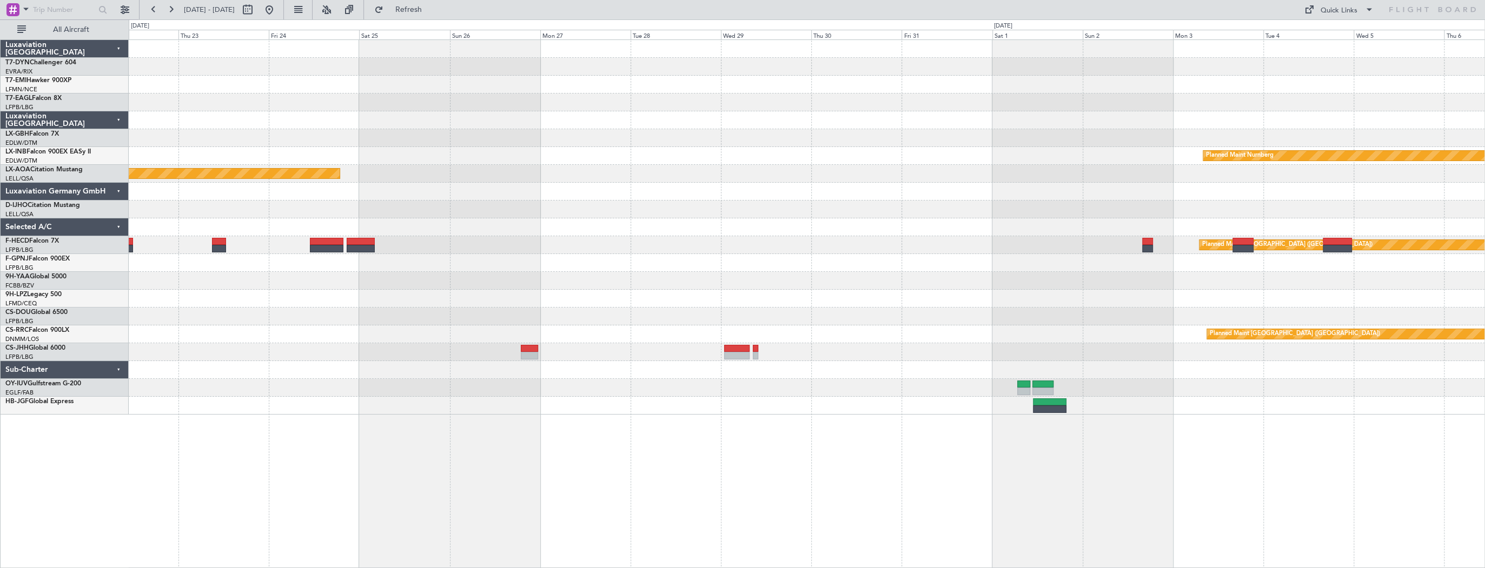
click at [387, 437] on div "Planned Maint Nurnberg Planned Maint Monchengladbach Planned Maint Paris (Le Bo…" at bounding box center [807, 303] width 1356 height 529
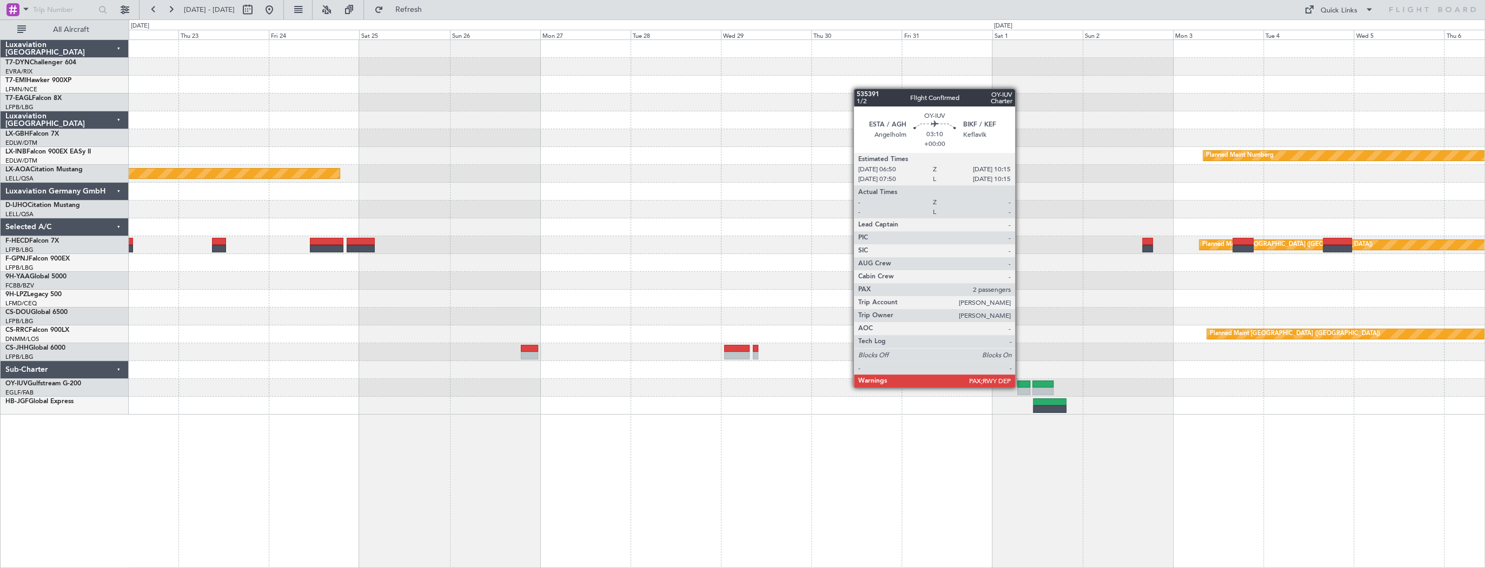
click at [1020, 387] on div at bounding box center [1023, 385] width 13 height 8
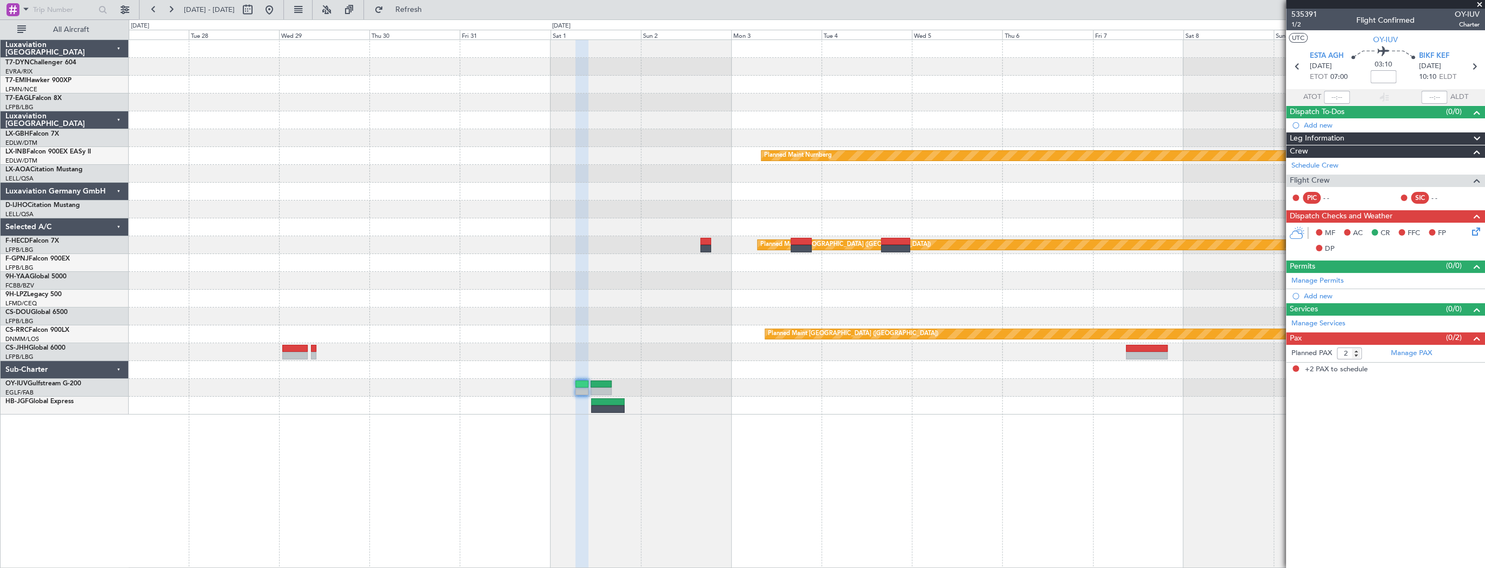
click at [644, 384] on div "Planned Maint Nurnberg Planned Maint Monchengladbach Planned Maint Paris (Le Bo…" at bounding box center [806, 227] width 1355 height 375
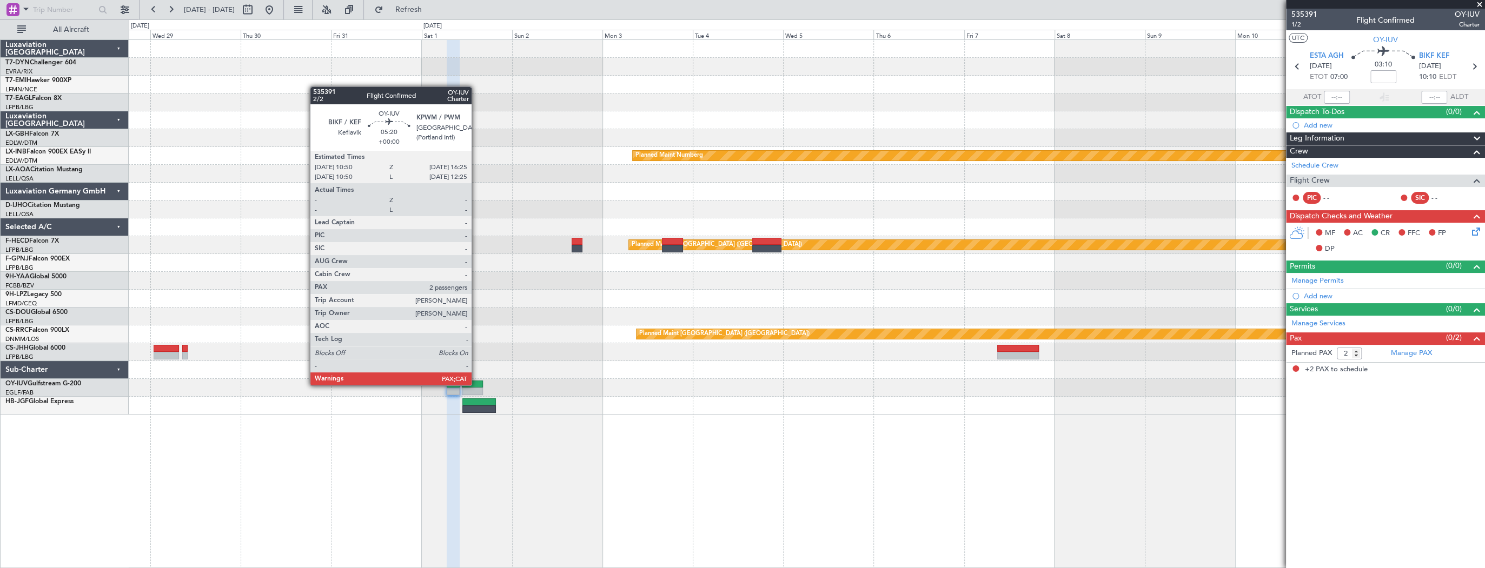
click at [476, 384] on div at bounding box center [472, 385] width 21 height 8
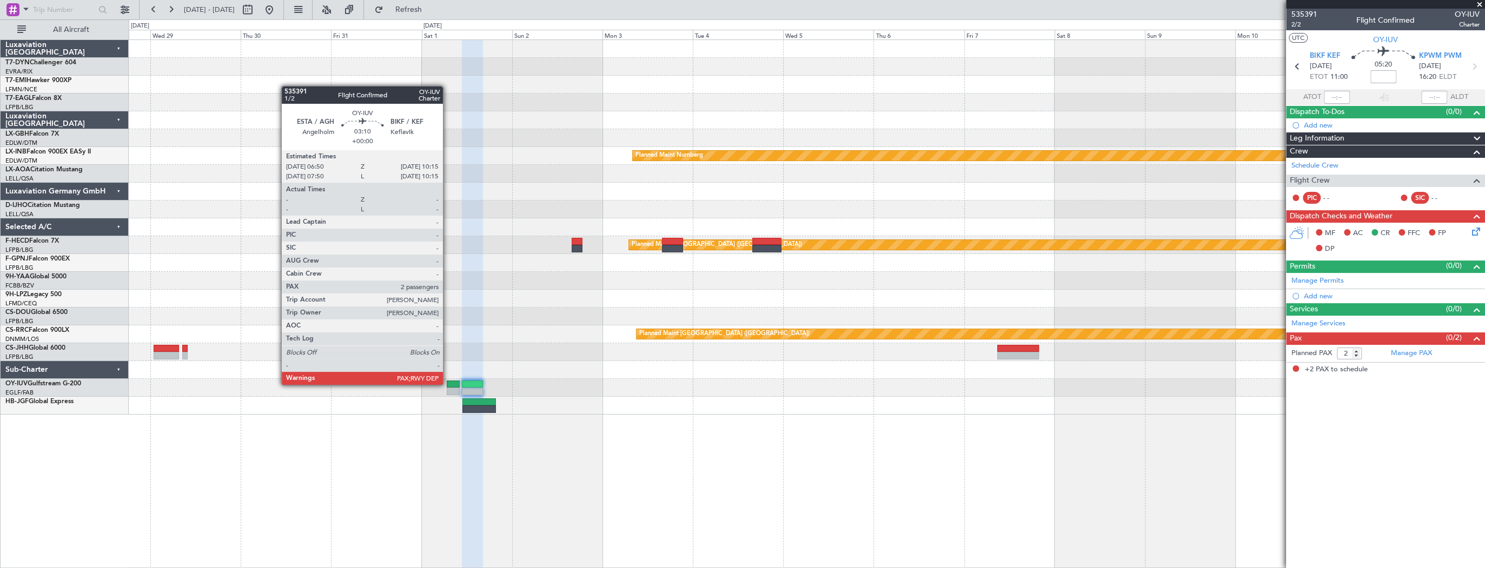
click at [448, 384] on div at bounding box center [453, 385] width 13 height 8
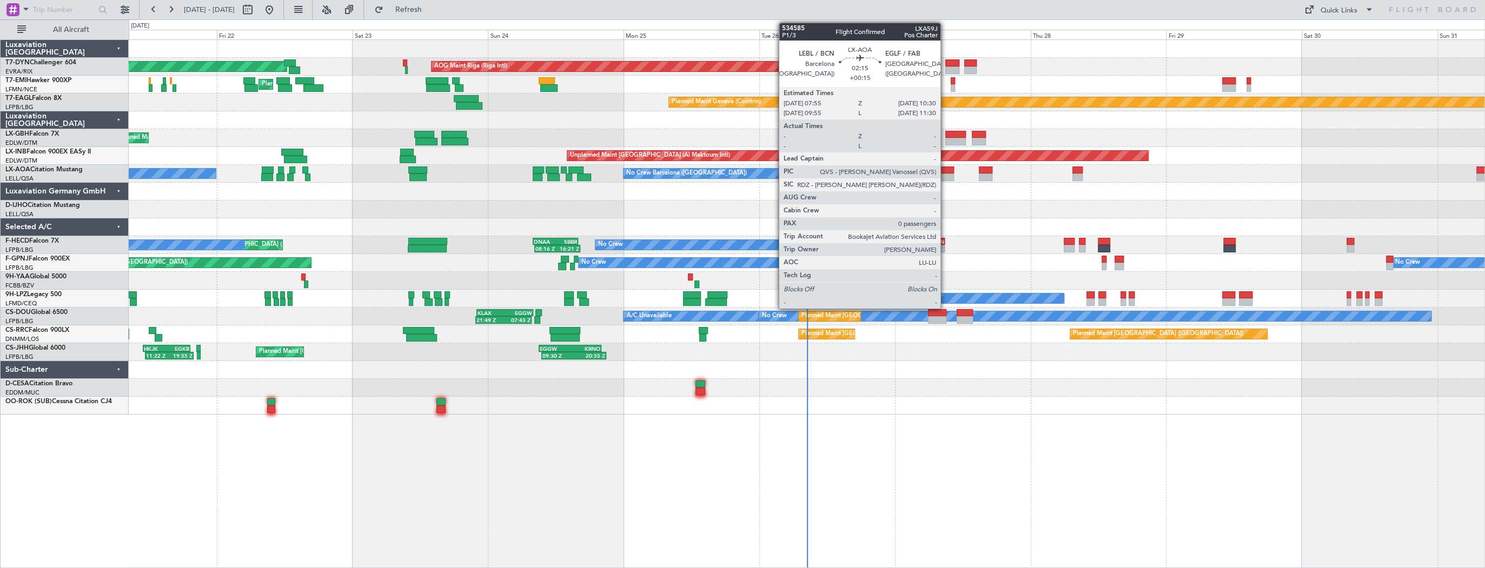
click at [945, 171] on div at bounding box center [946, 171] width 15 height 8
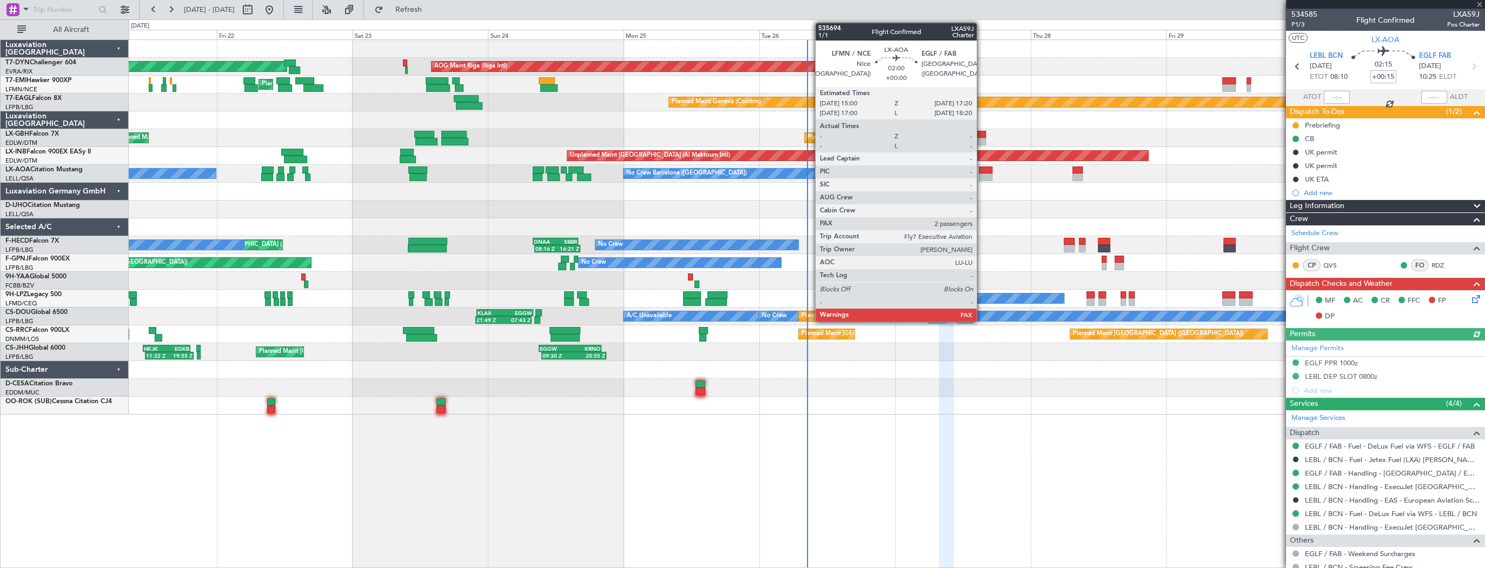
click at [981, 172] on div at bounding box center [986, 171] width 14 height 8
type input "2"
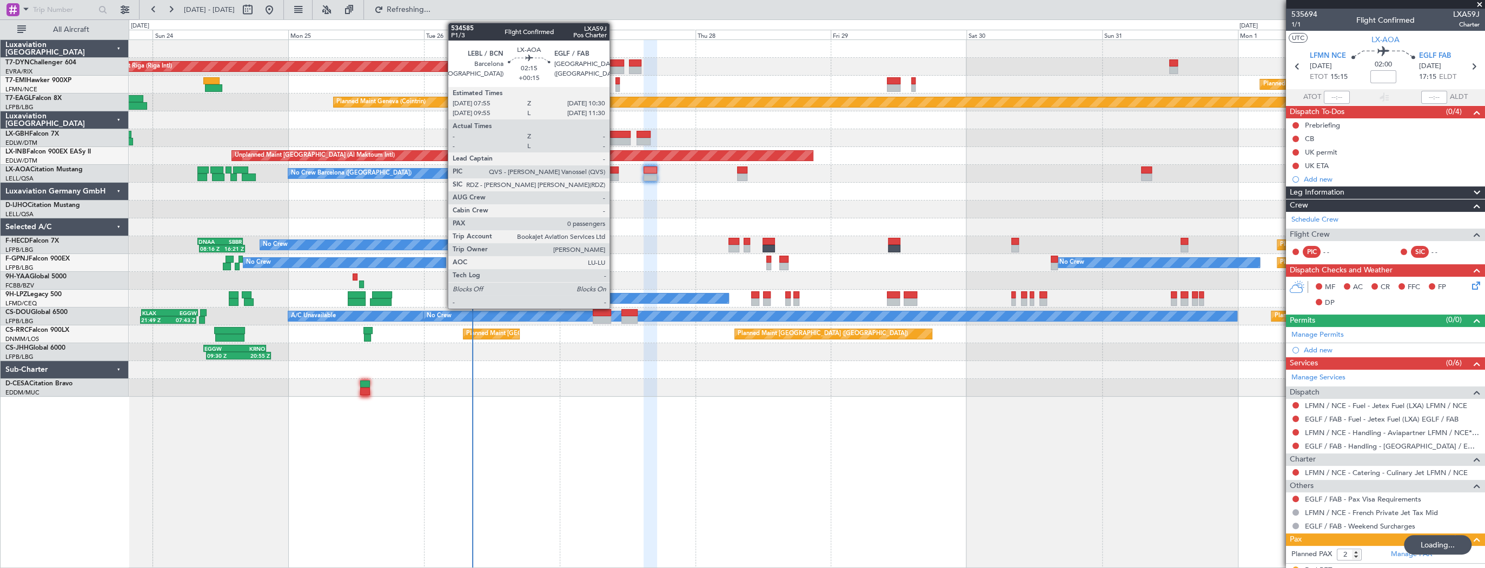
click at [614, 174] on div at bounding box center [610, 178] width 15 height 8
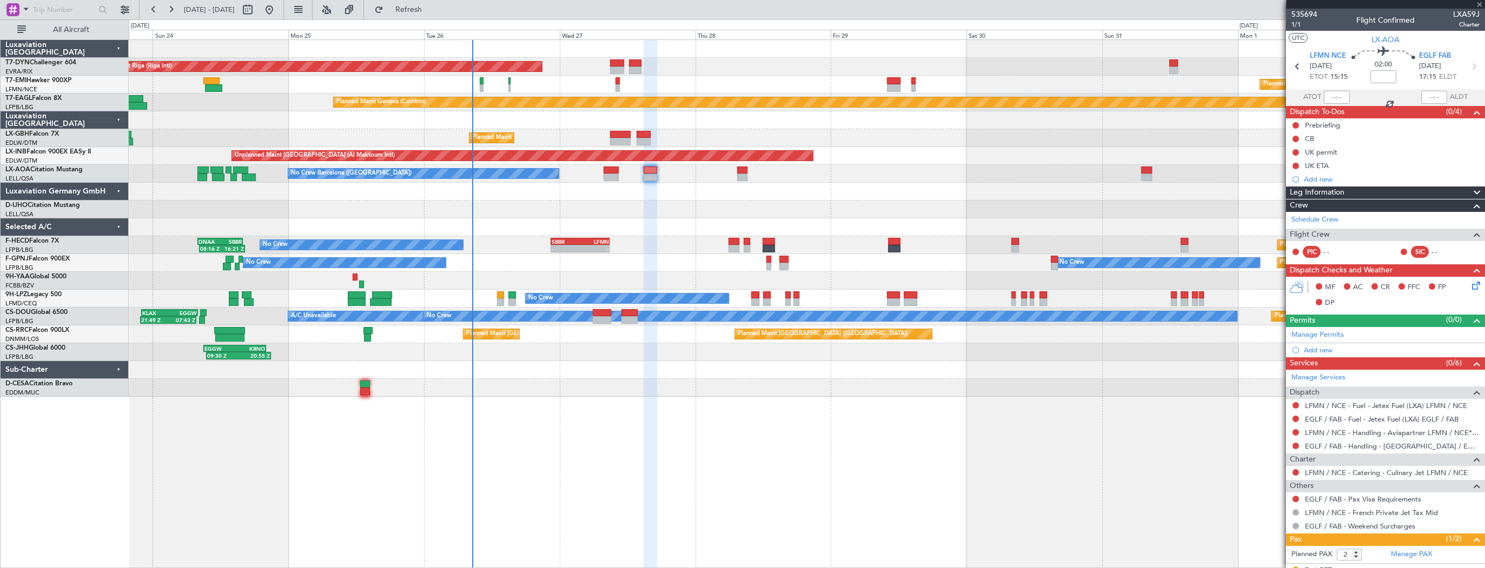
type input "+00:15"
type input "0"
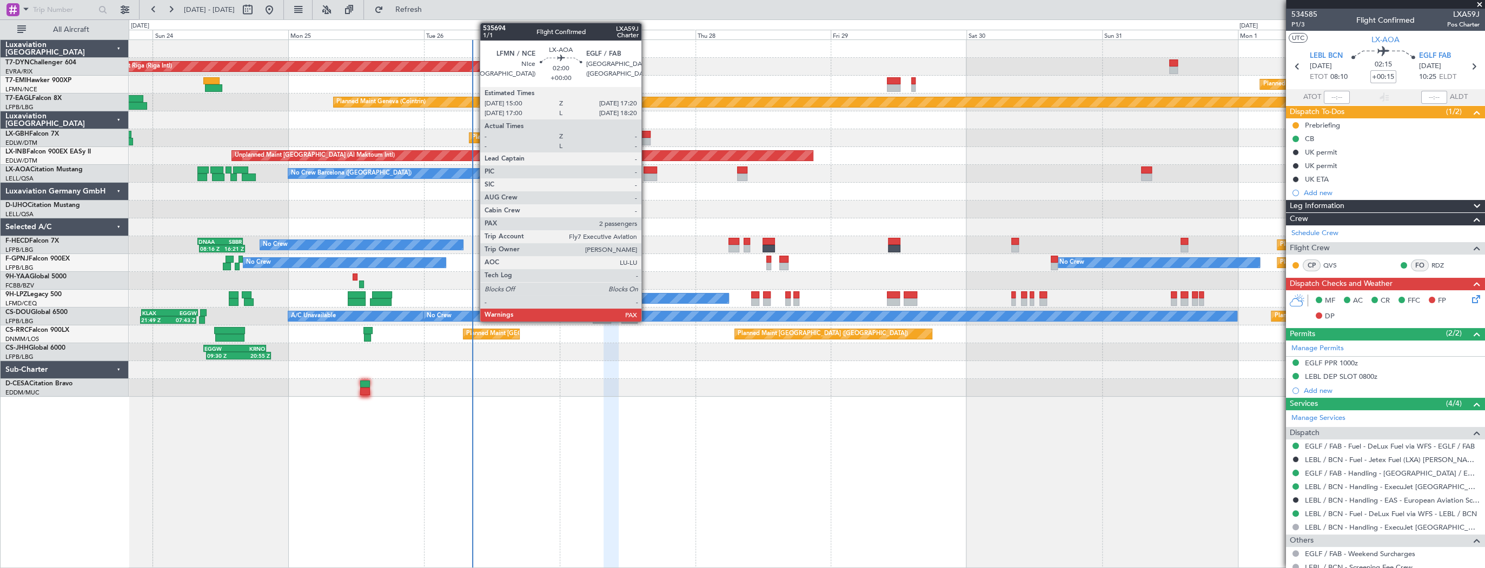
click at [646, 174] on div at bounding box center [650, 178] width 14 height 8
type input "2"
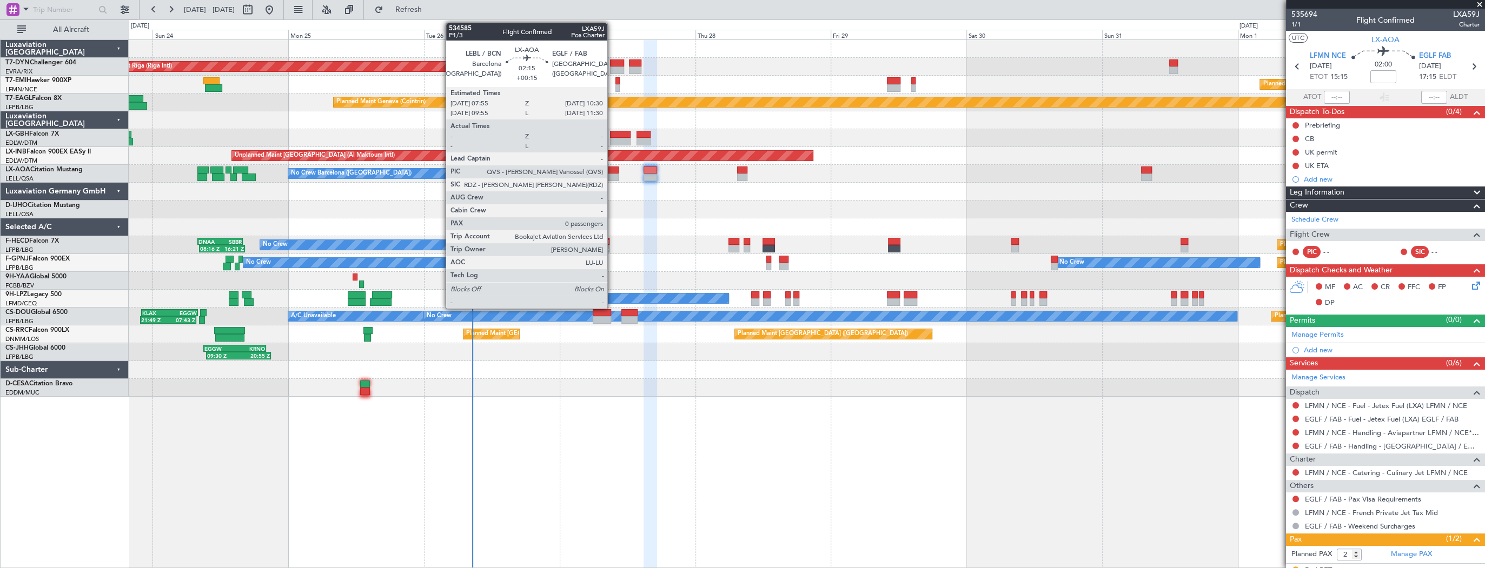
click at [612, 170] on div at bounding box center [610, 171] width 15 height 8
type input "+00:15"
type input "0"
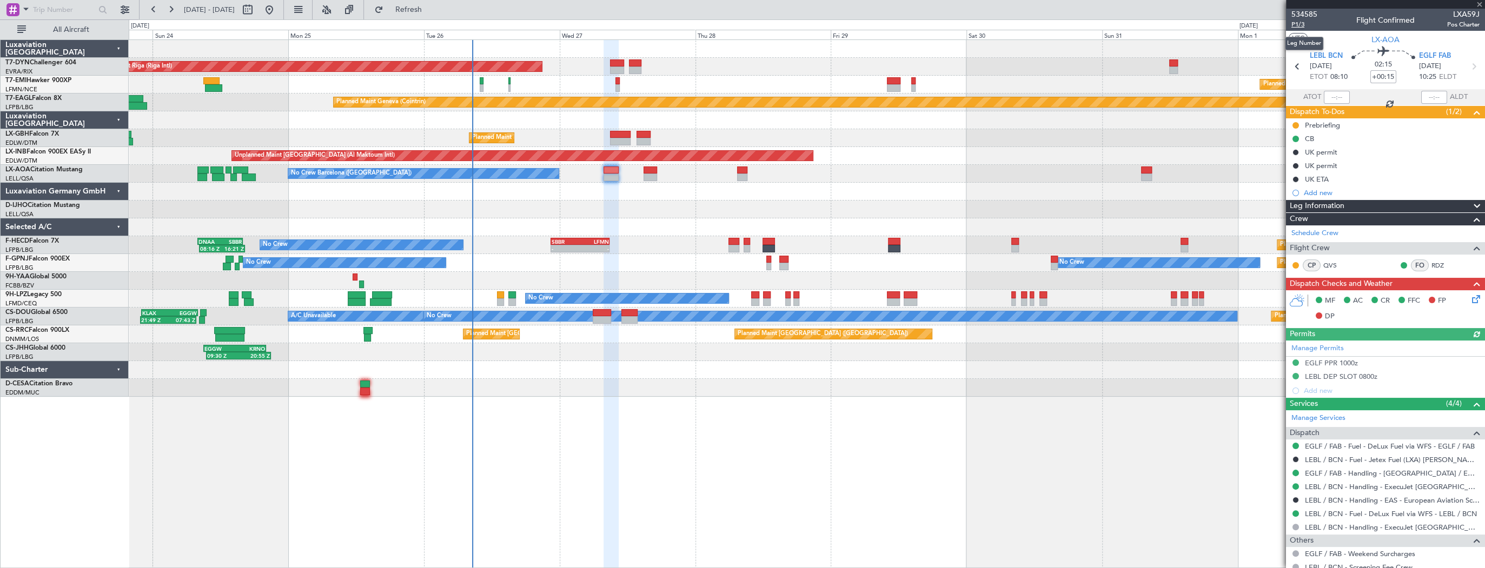
click at [1302, 25] on span "P1/3" at bounding box center [1304, 24] width 26 height 9
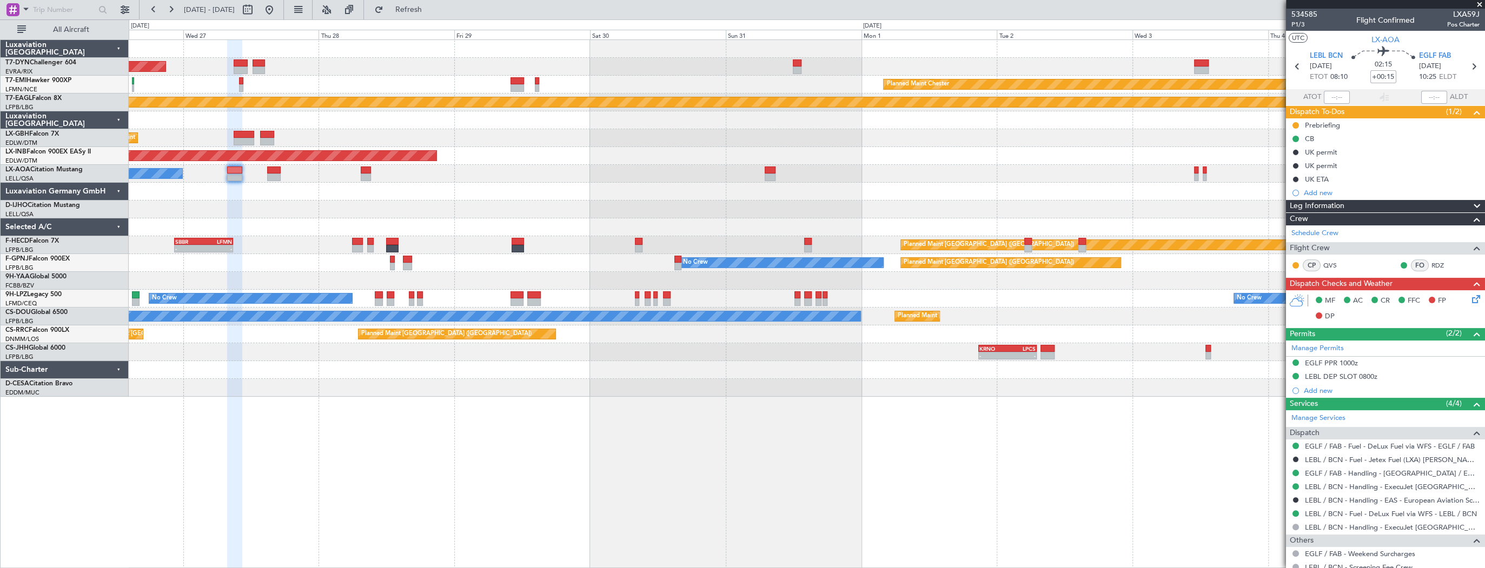
click at [213, 201] on div at bounding box center [806, 210] width 1355 height 18
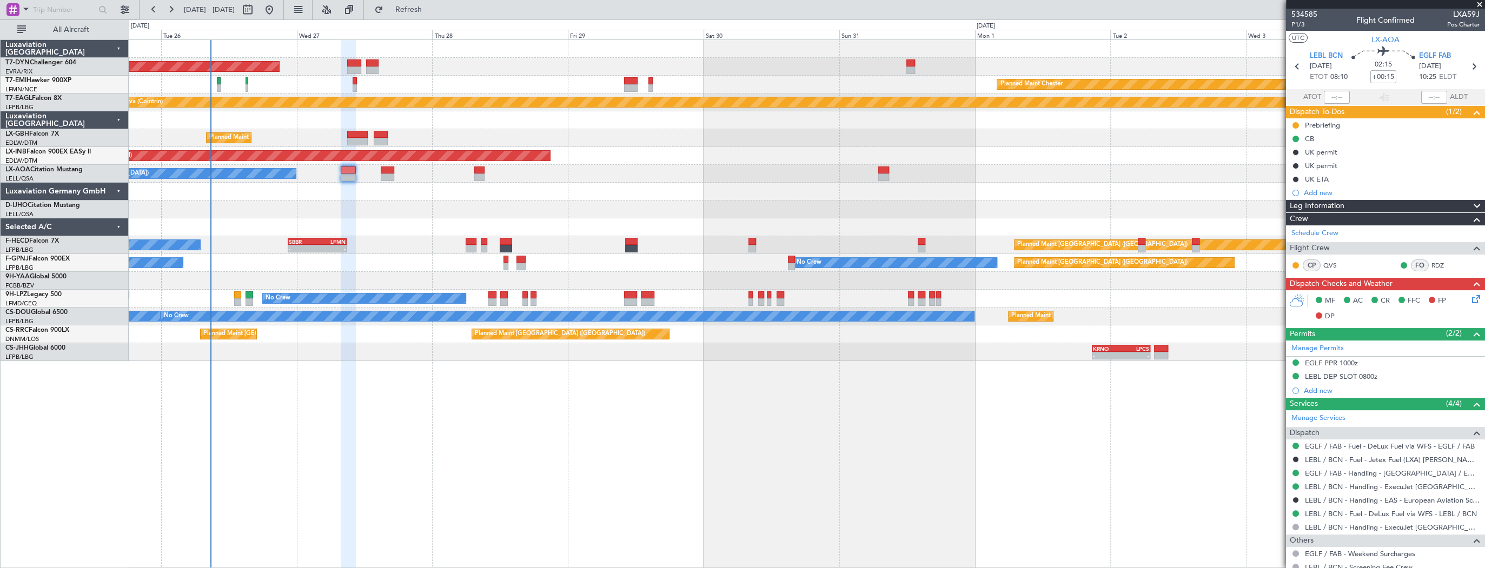
click at [437, 234] on div at bounding box center [806, 227] width 1355 height 18
click at [1301, 25] on span "P1/3" at bounding box center [1304, 24] width 26 height 9
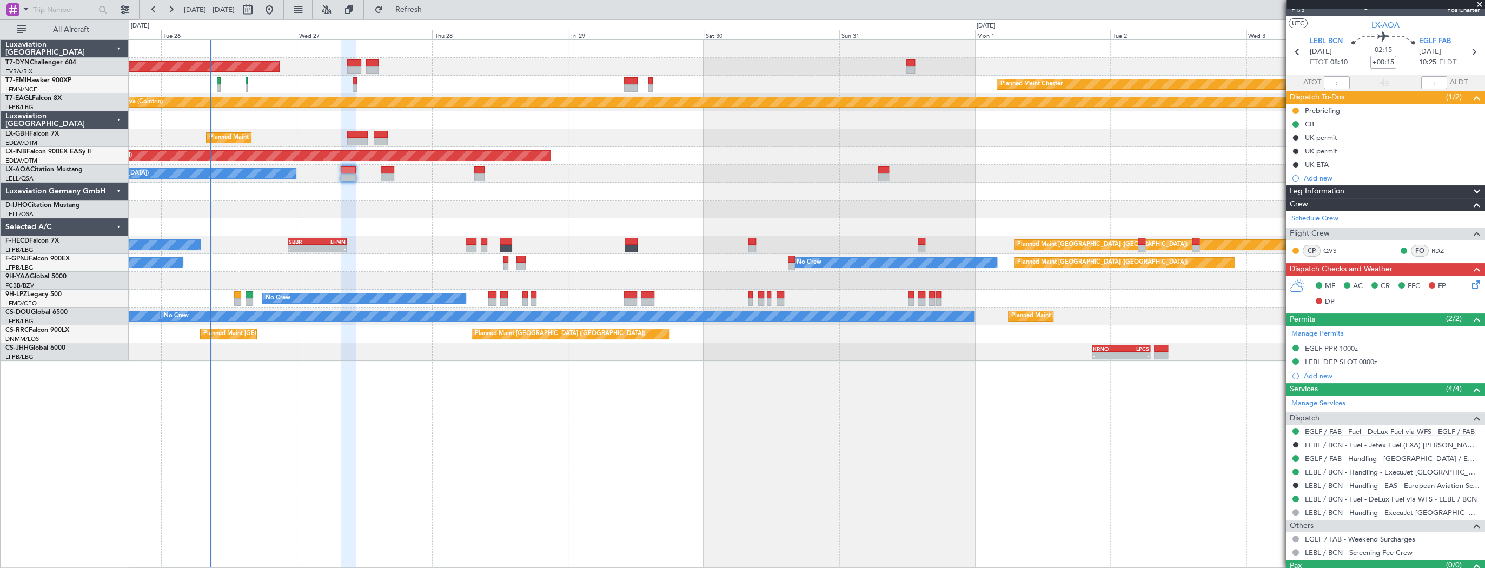
scroll to position [35, 0]
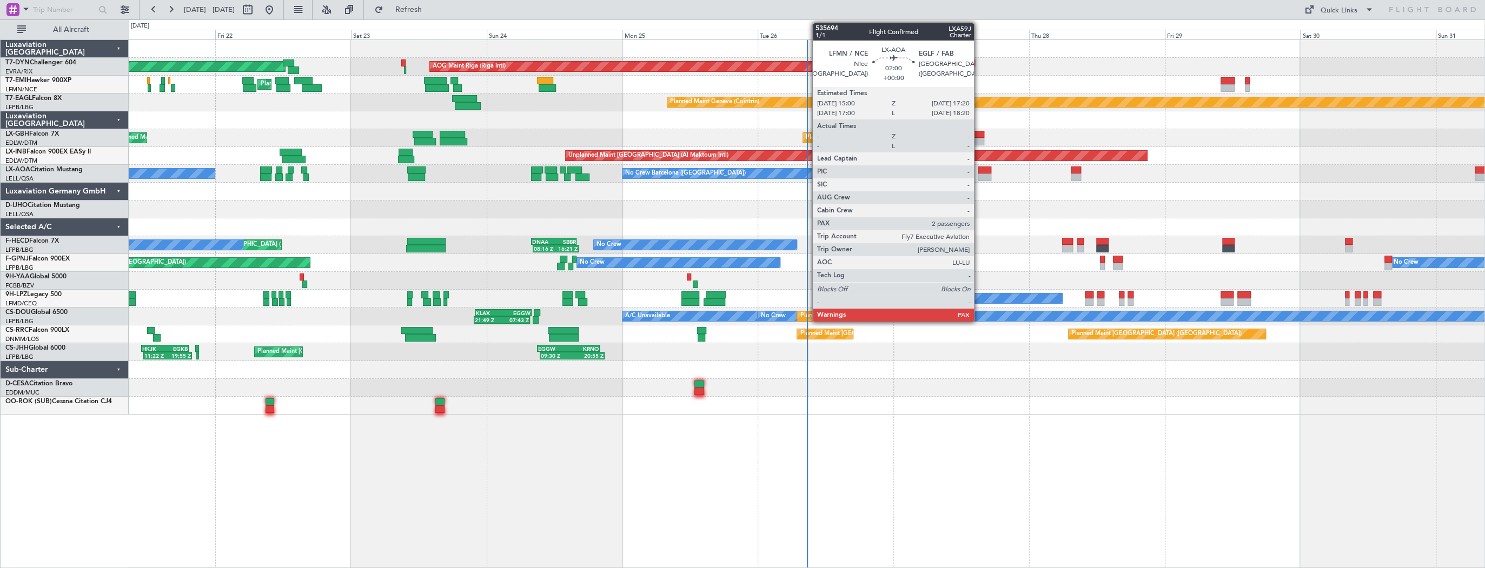
click at [983, 172] on div at bounding box center [984, 171] width 14 height 8
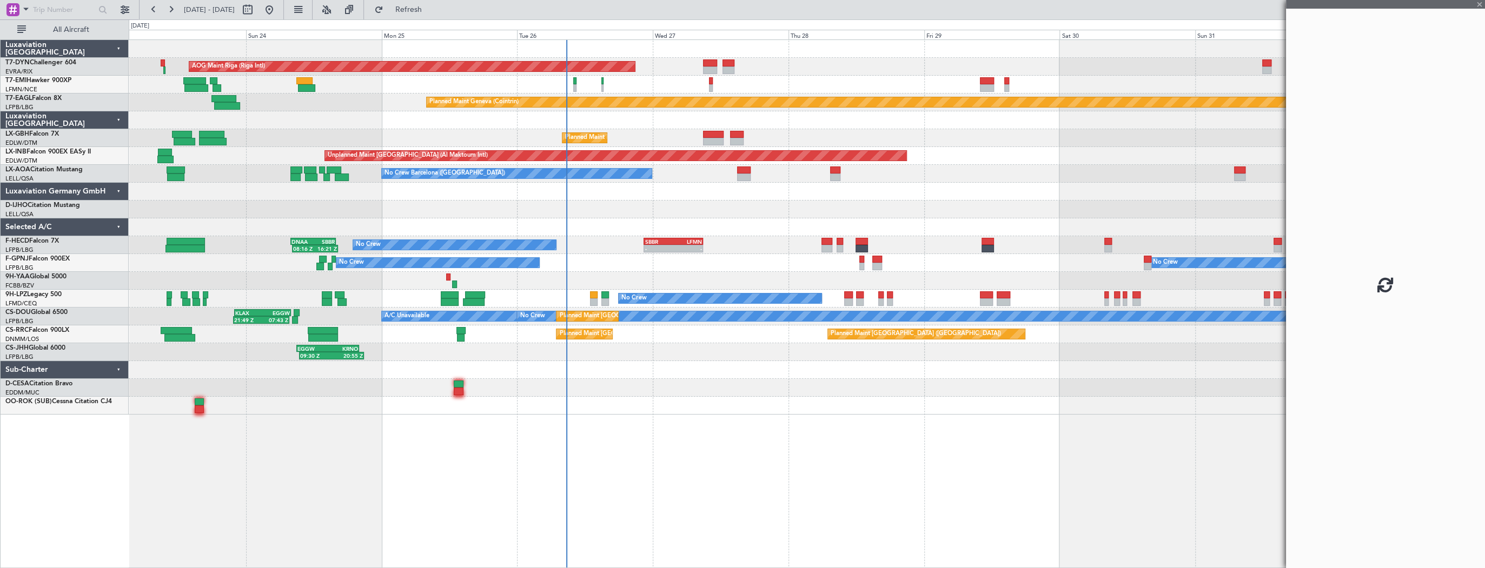
click at [661, 186] on div at bounding box center [806, 192] width 1355 height 18
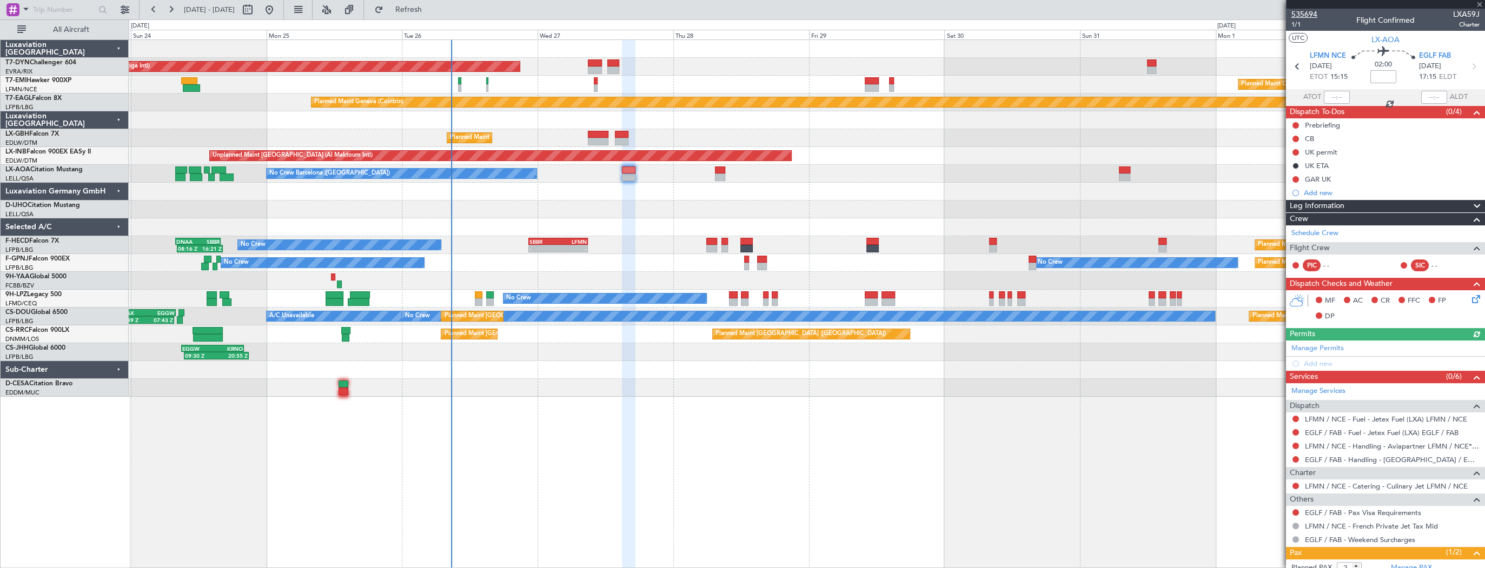
click at [1300, 19] on span "535694" at bounding box center [1304, 14] width 26 height 11
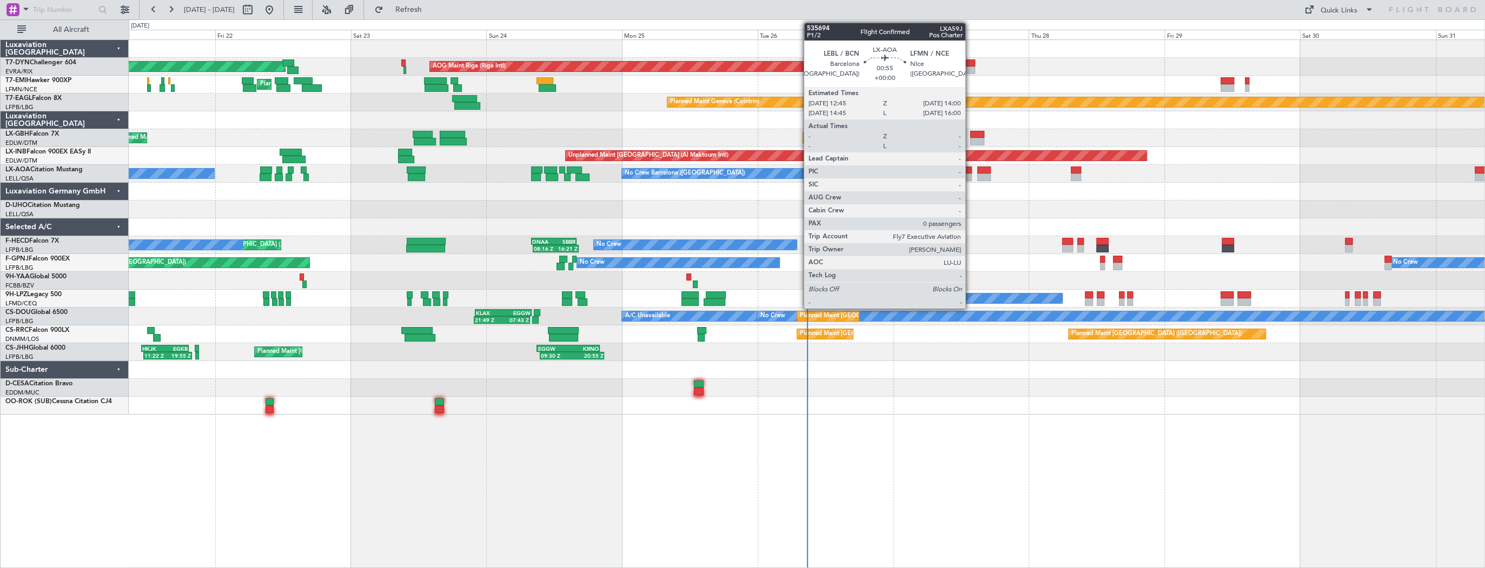
click at [970, 174] on div at bounding box center [968, 178] width 8 height 8
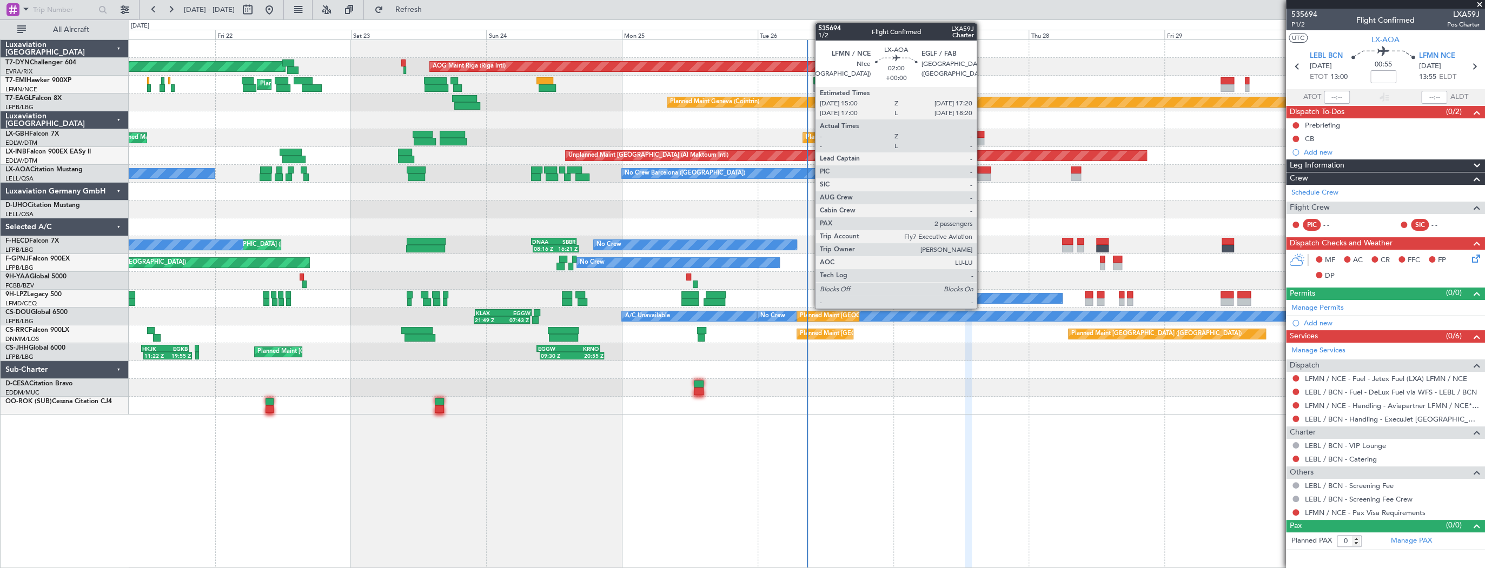
click at [981, 172] on div at bounding box center [984, 171] width 14 height 8
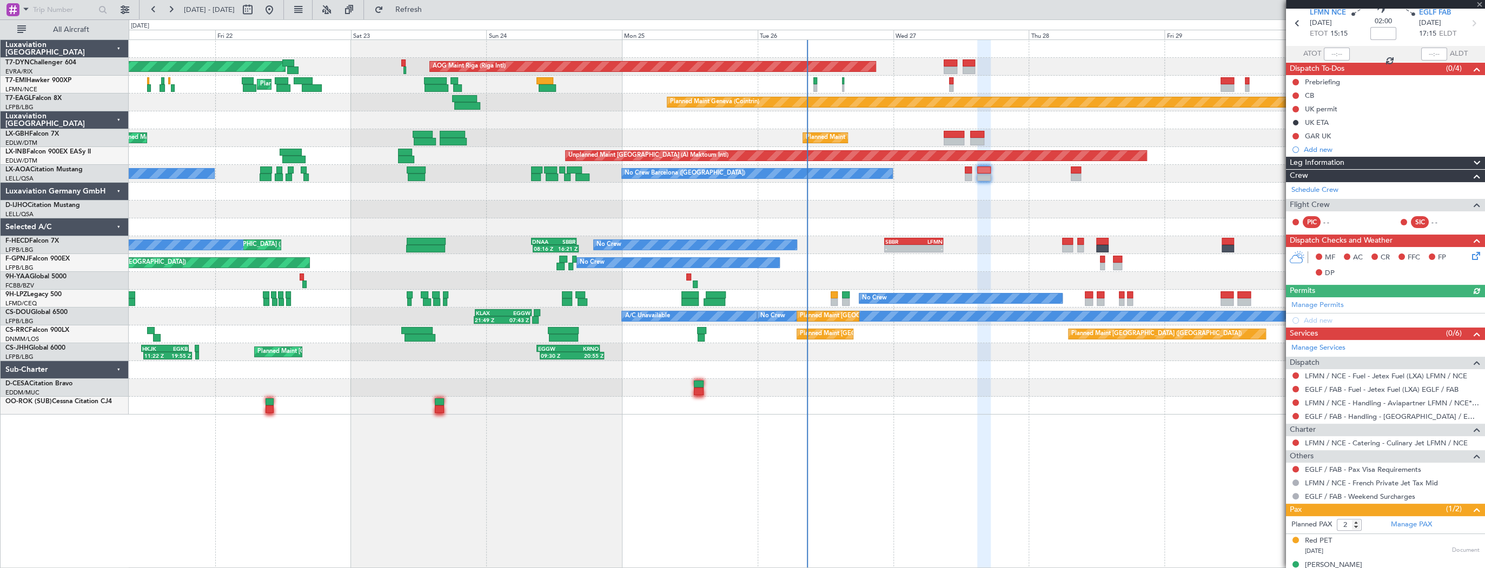
scroll to position [56, 0]
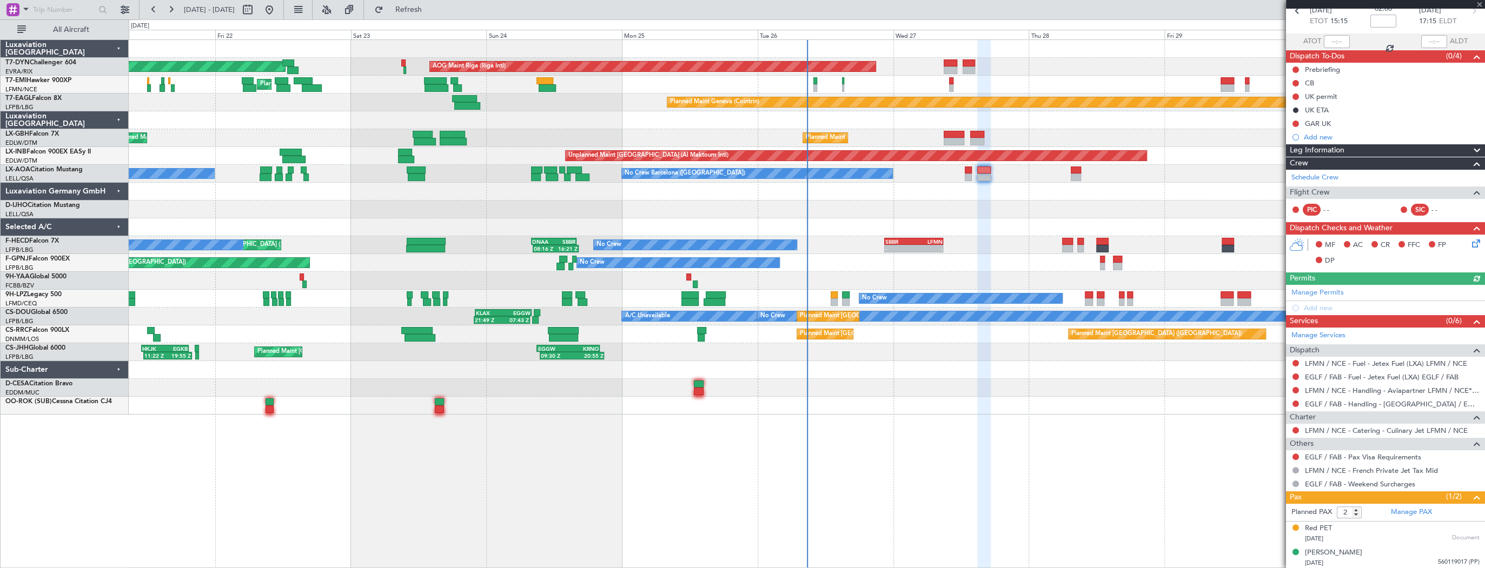
click at [973, 171] on div "No Crew Sabadell No Crew Barcelona ([GEOGRAPHIC_DATA])" at bounding box center [806, 174] width 1355 height 18
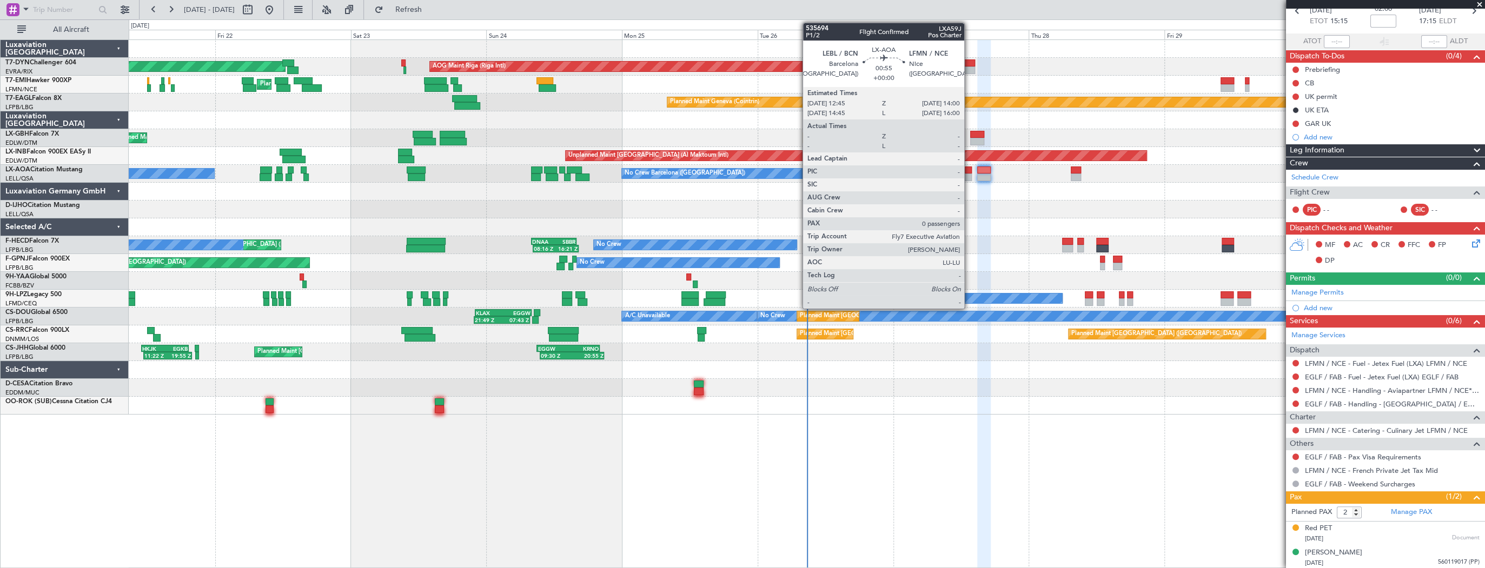
click at [969, 171] on div at bounding box center [968, 171] width 8 height 8
type input "0"
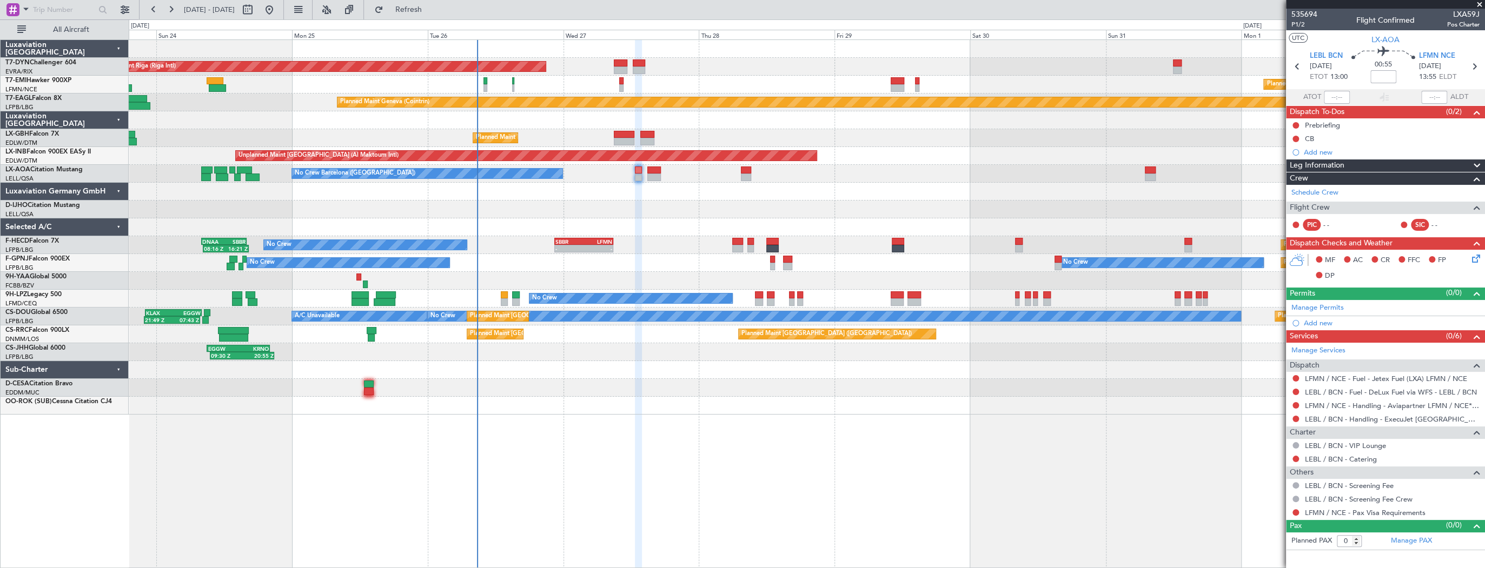
click at [538, 227] on div "AOG Maint Riga (Riga Intl) Planned Maint [GEOGRAPHIC_DATA]-[GEOGRAPHIC_DATA] Pl…" at bounding box center [806, 227] width 1355 height 375
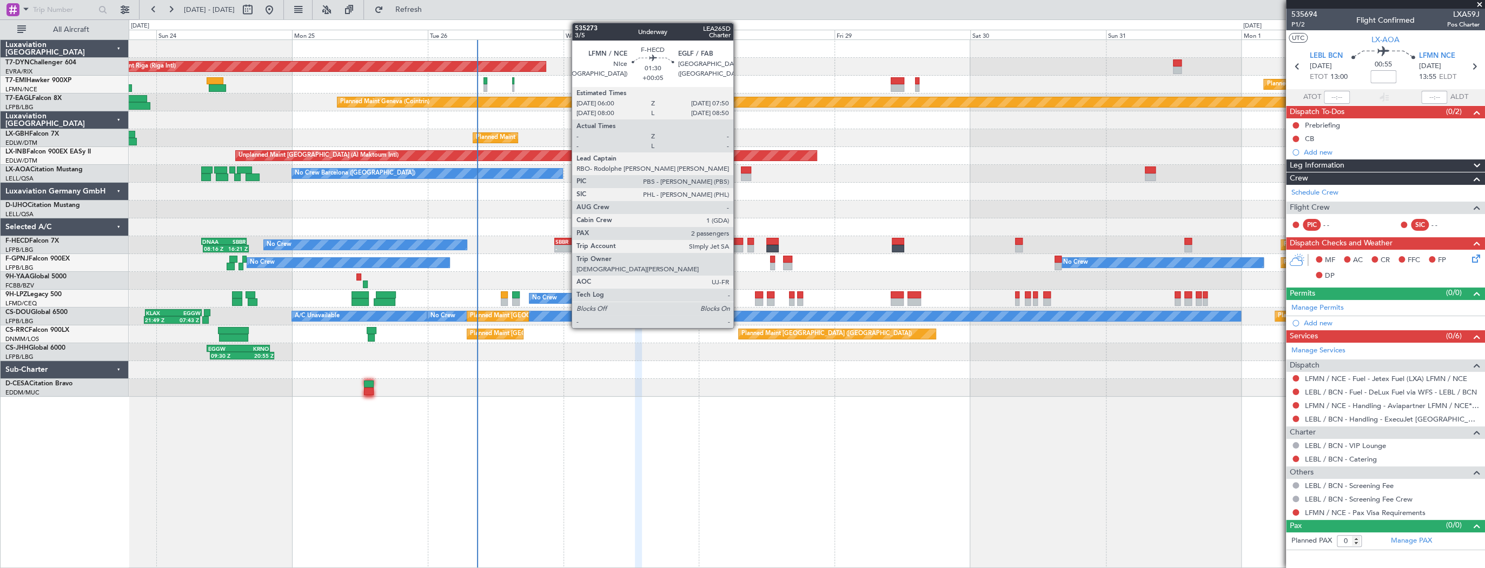
click at [738, 241] on div at bounding box center [737, 242] width 11 height 8
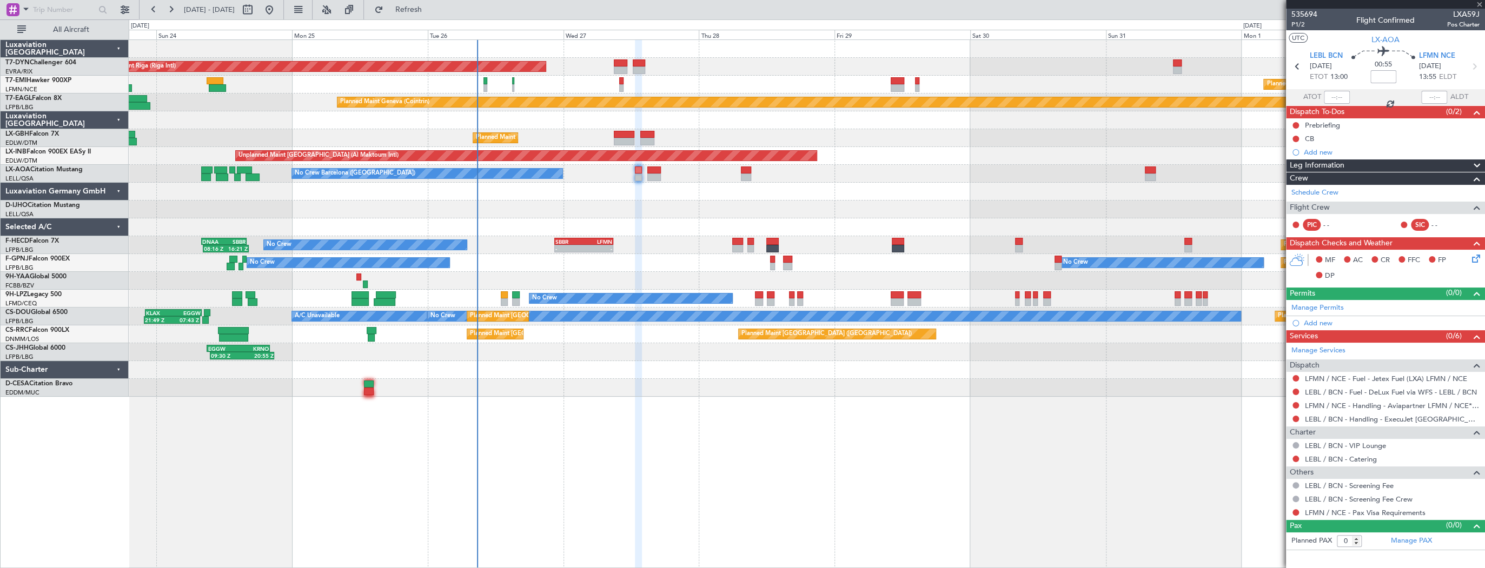
type input "+00:05"
type input "2"
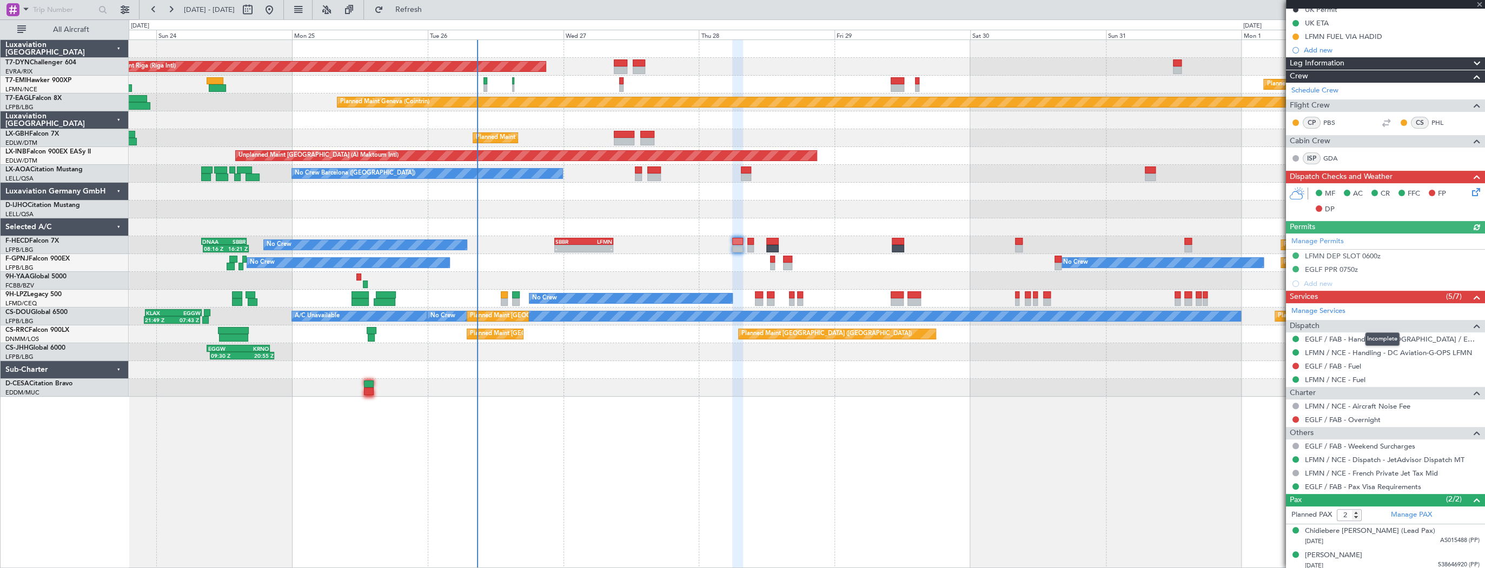
scroll to position [145, 0]
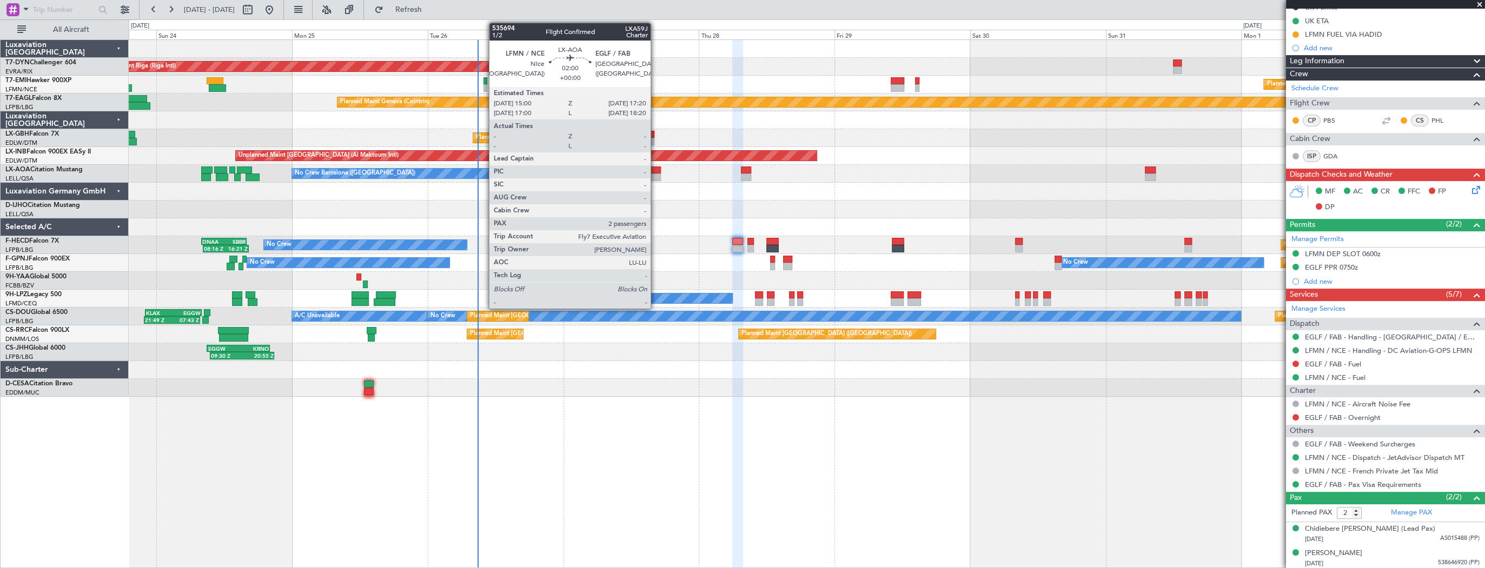
click at [655, 174] on div at bounding box center [654, 178] width 14 height 8
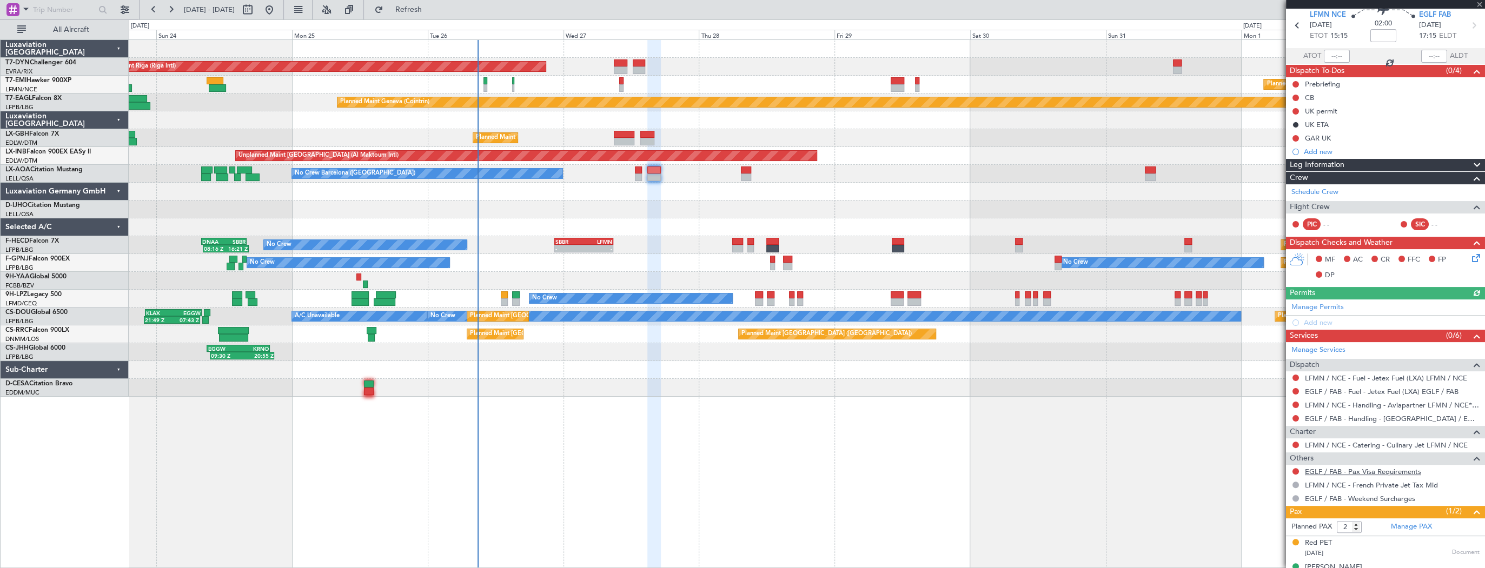
scroll to position [56, 0]
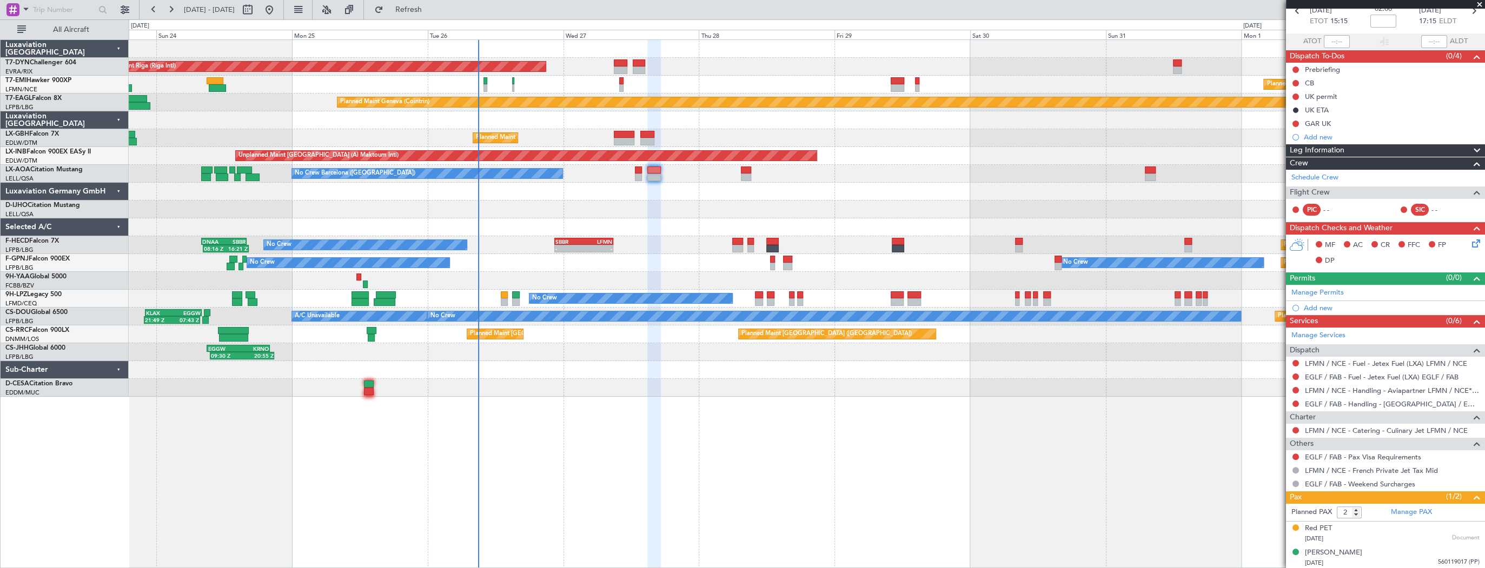
click at [589, 390] on div at bounding box center [806, 388] width 1355 height 18
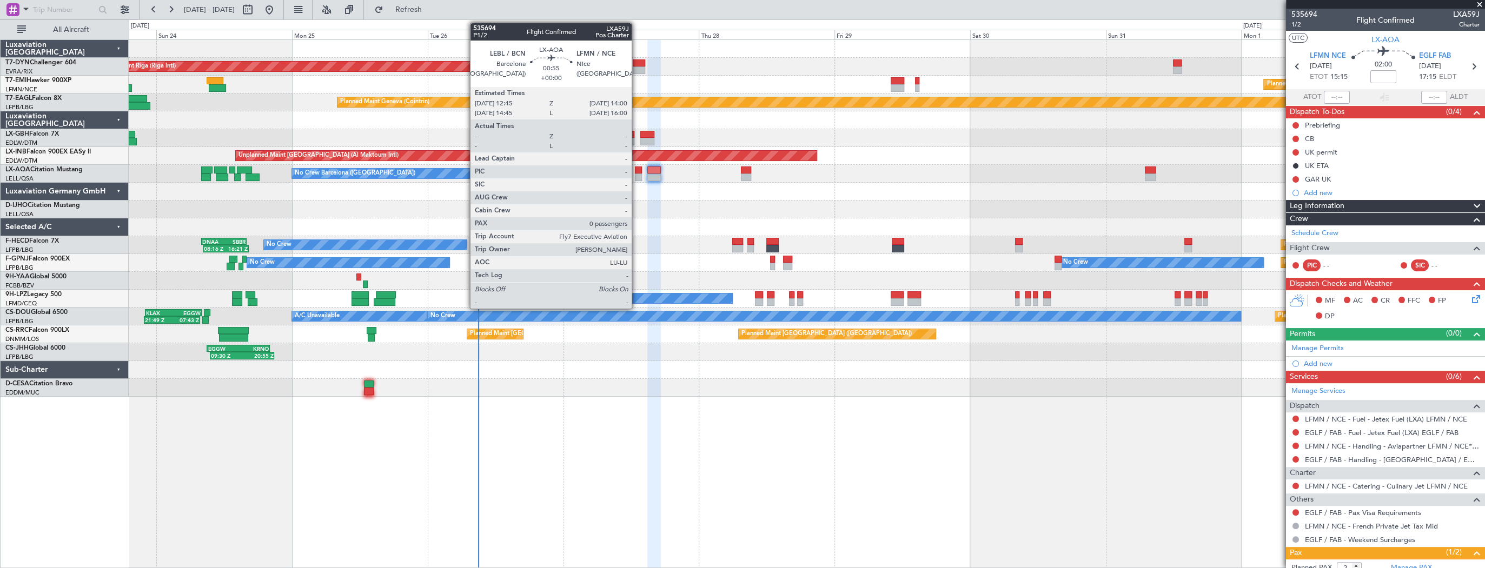
click at [636, 175] on div at bounding box center [639, 178] width 8 height 8
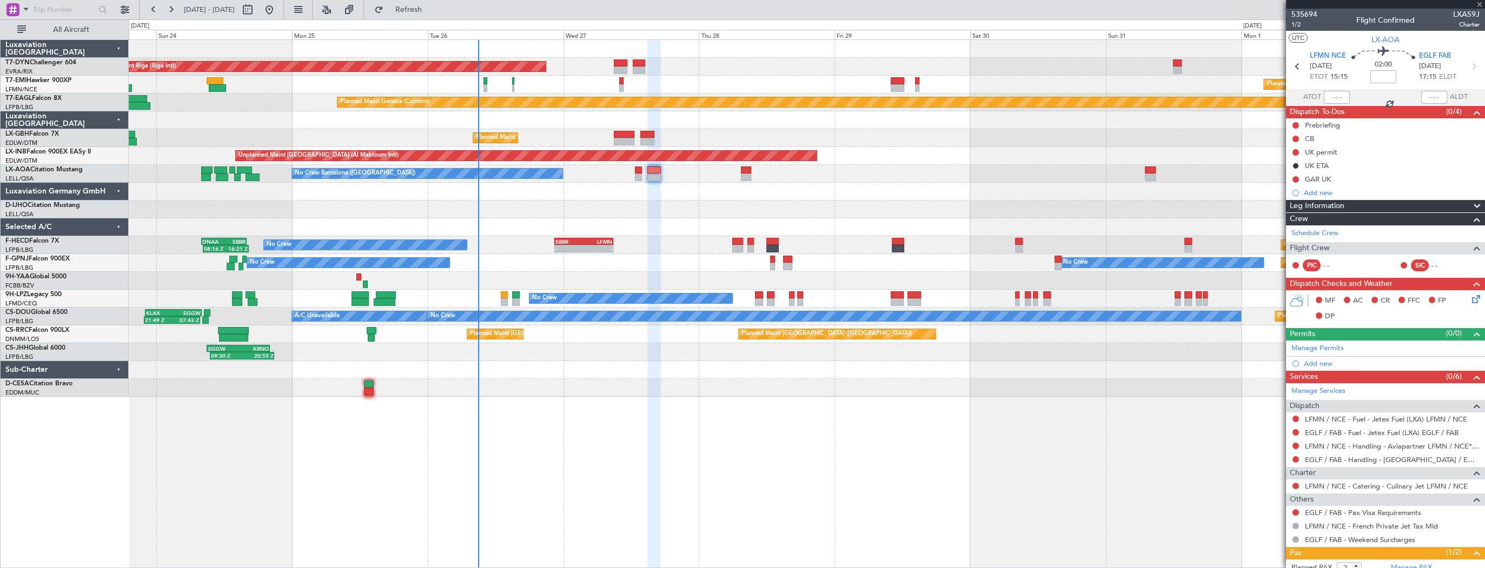
type input "0"
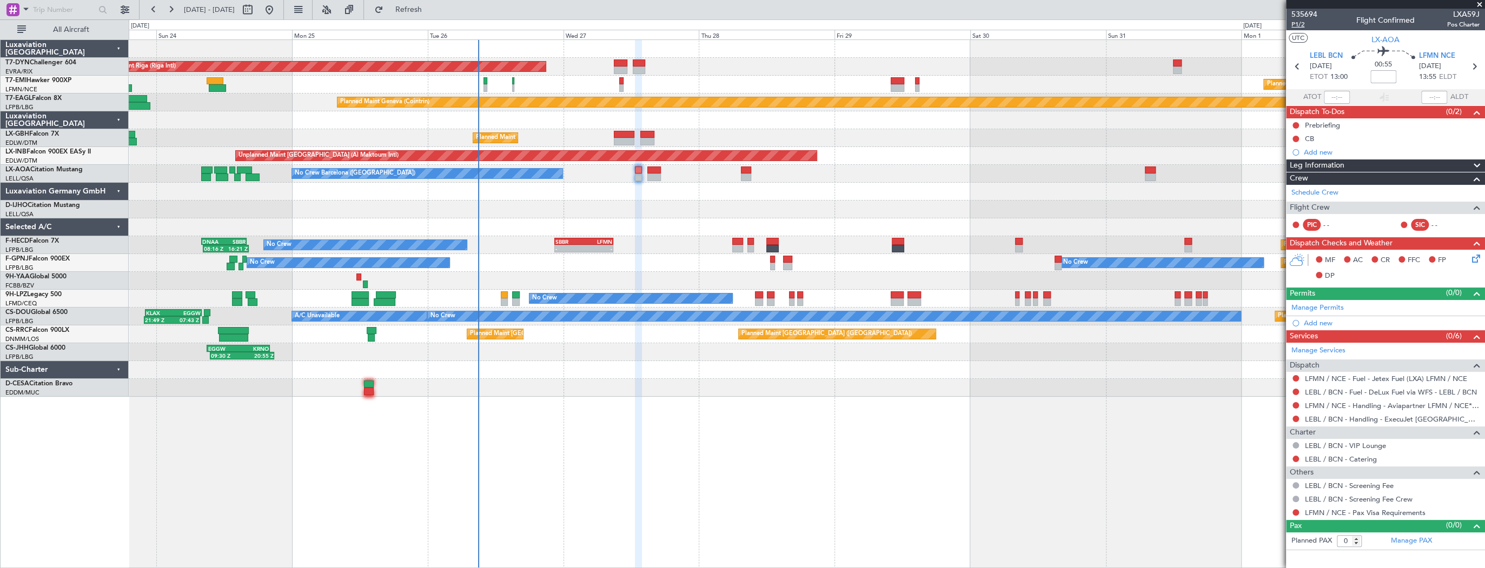
click at [1300, 25] on span "P1/2" at bounding box center [1304, 24] width 26 height 9
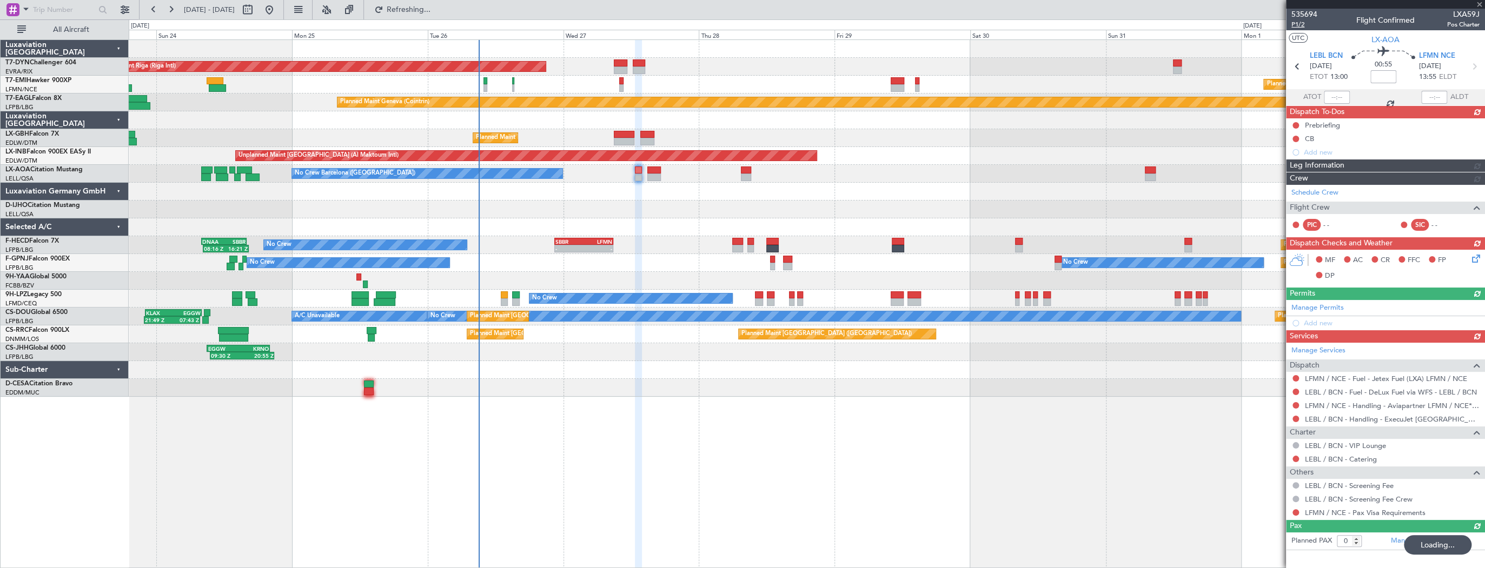
type input "+00:15"
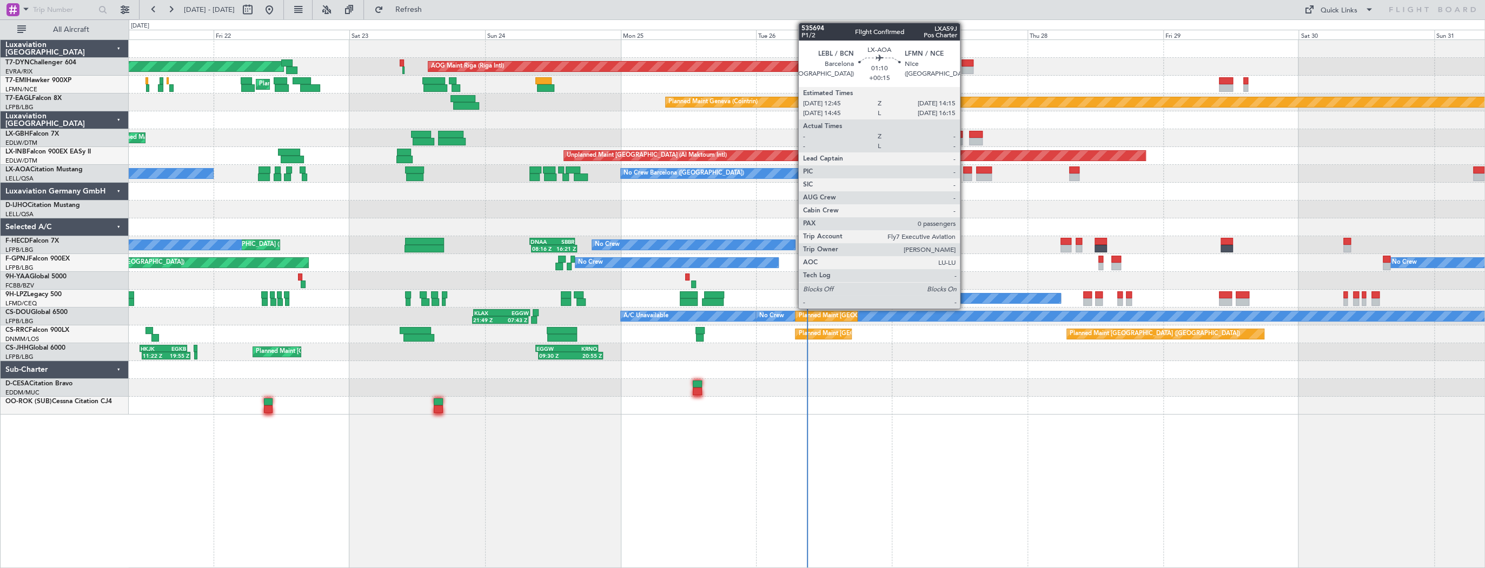
click at [964, 171] on div at bounding box center [967, 171] width 9 height 8
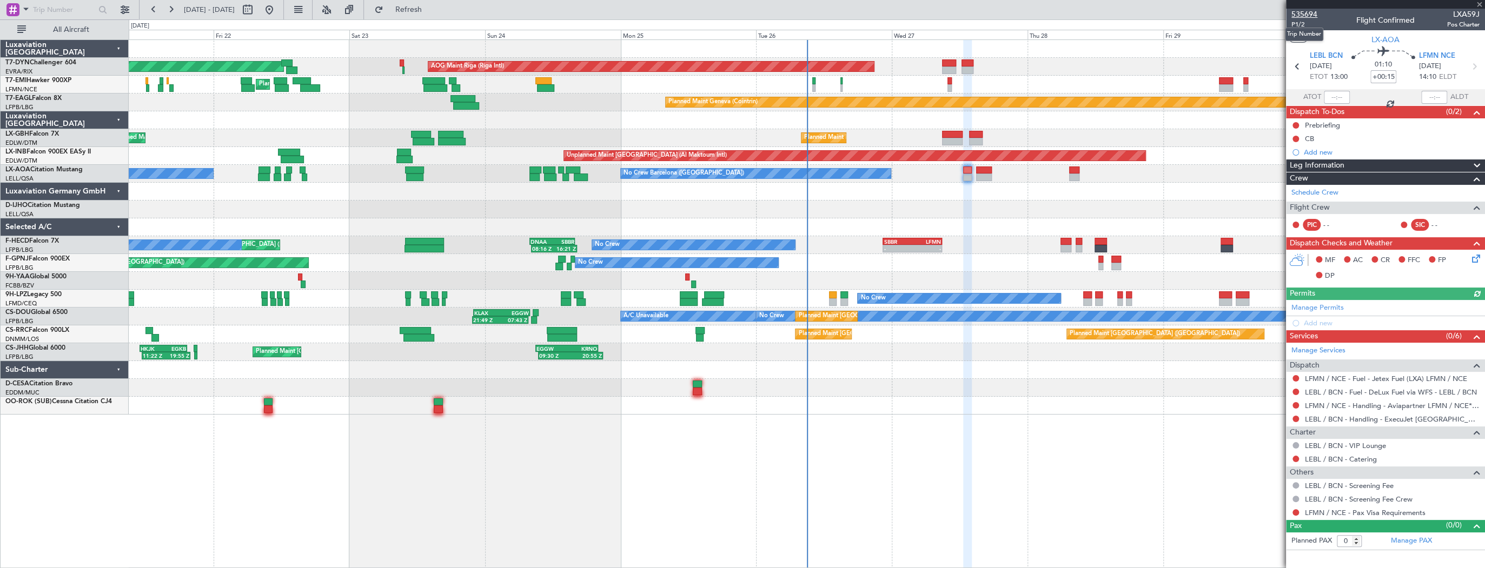
click at [1297, 12] on span "535694" at bounding box center [1304, 14] width 26 height 11
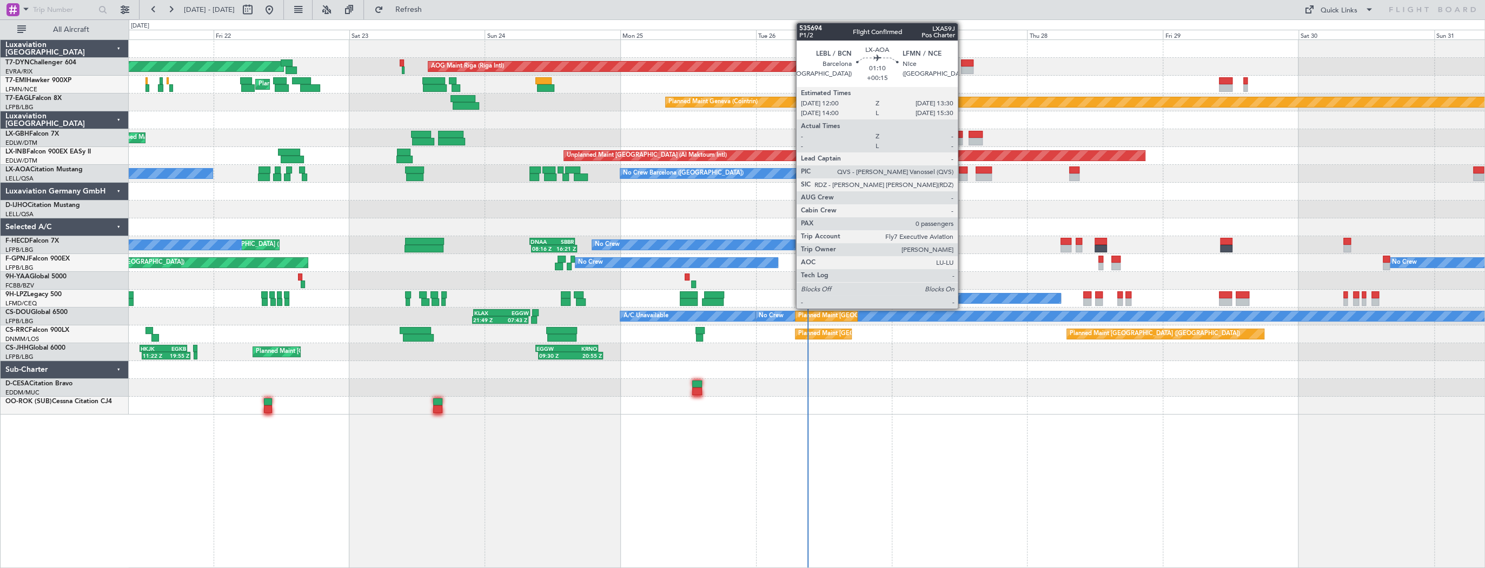
click at [962, 176] on div at bounding box center [963, 178] width 9 height 8
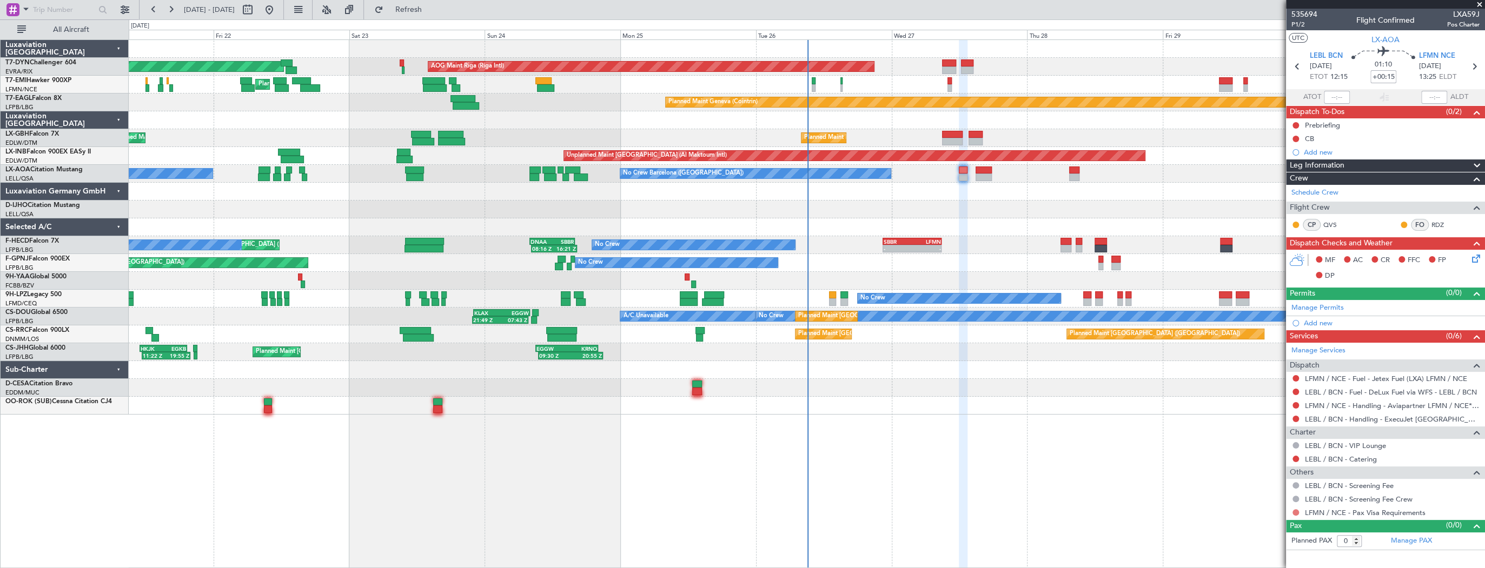
click at [1296, 510] on button at bounding box center [1295, 512] width 6 height 6
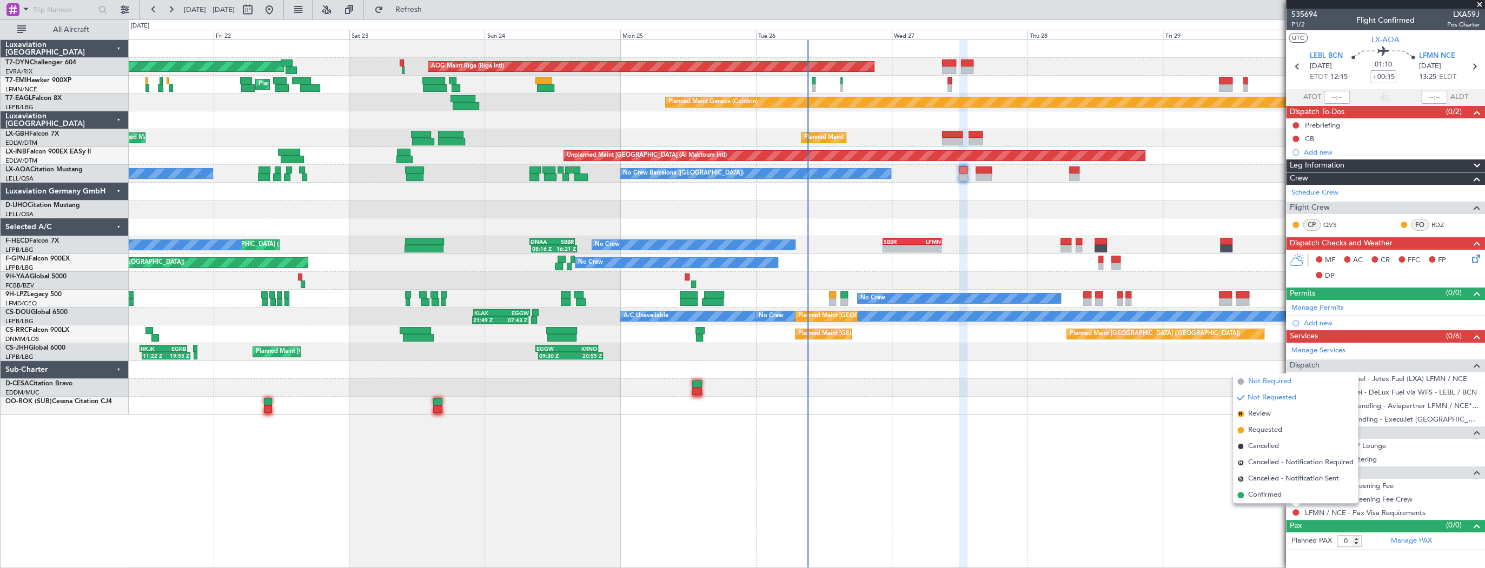
click at [1263, 380] on span "Not Required" at bounding box center [1269, 381] width 43 height 11
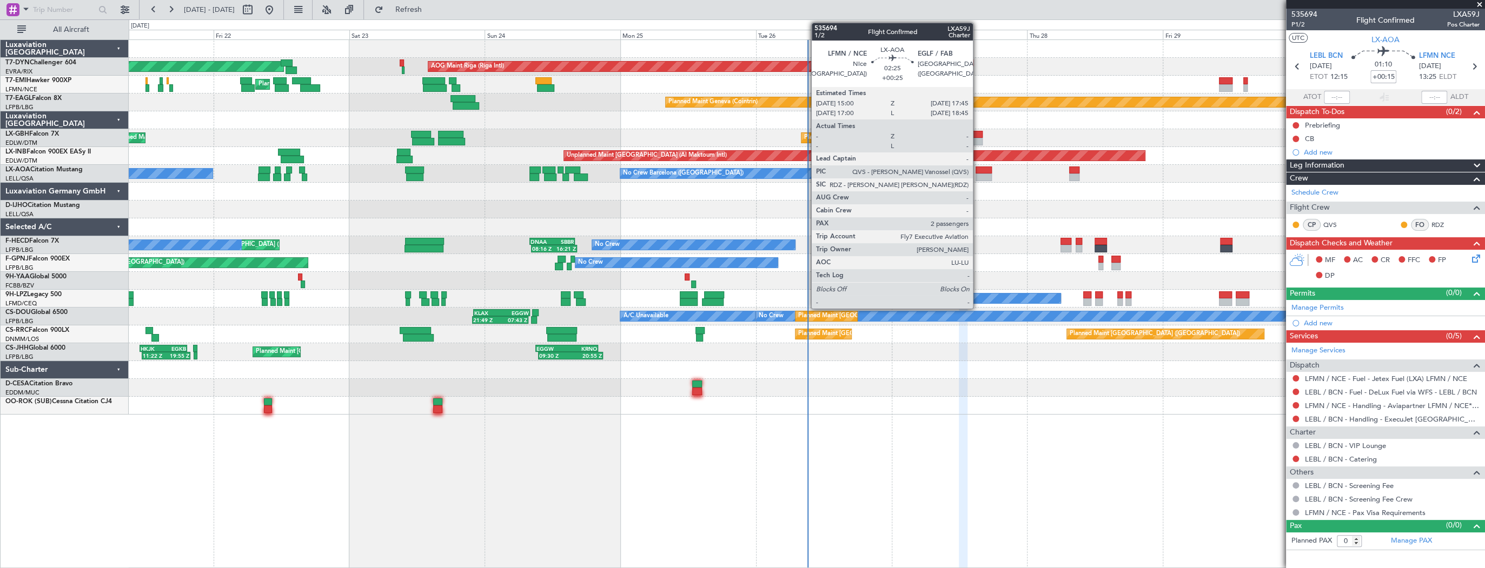
click at [977, 172] on div at bounding box center [983, 171] width 16 height 8
type input "+00:25"
type input "2"
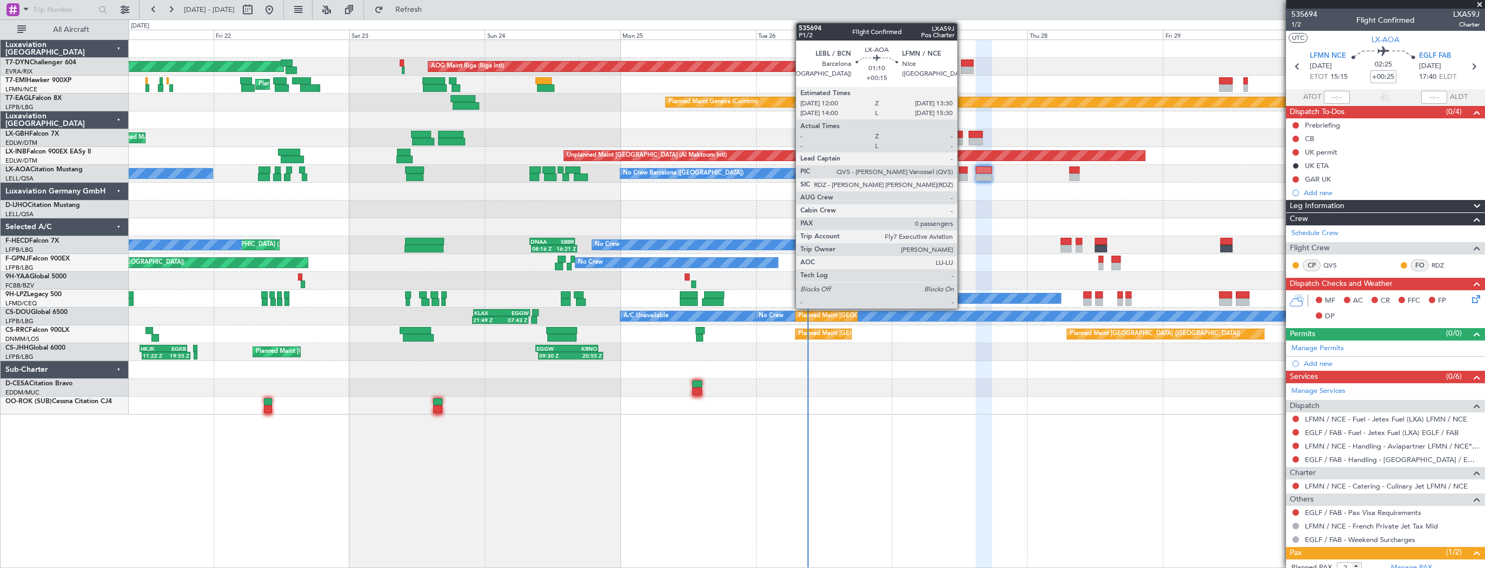
click at [962, 176] on div at bounding box center [963, 178] width 9 height 8
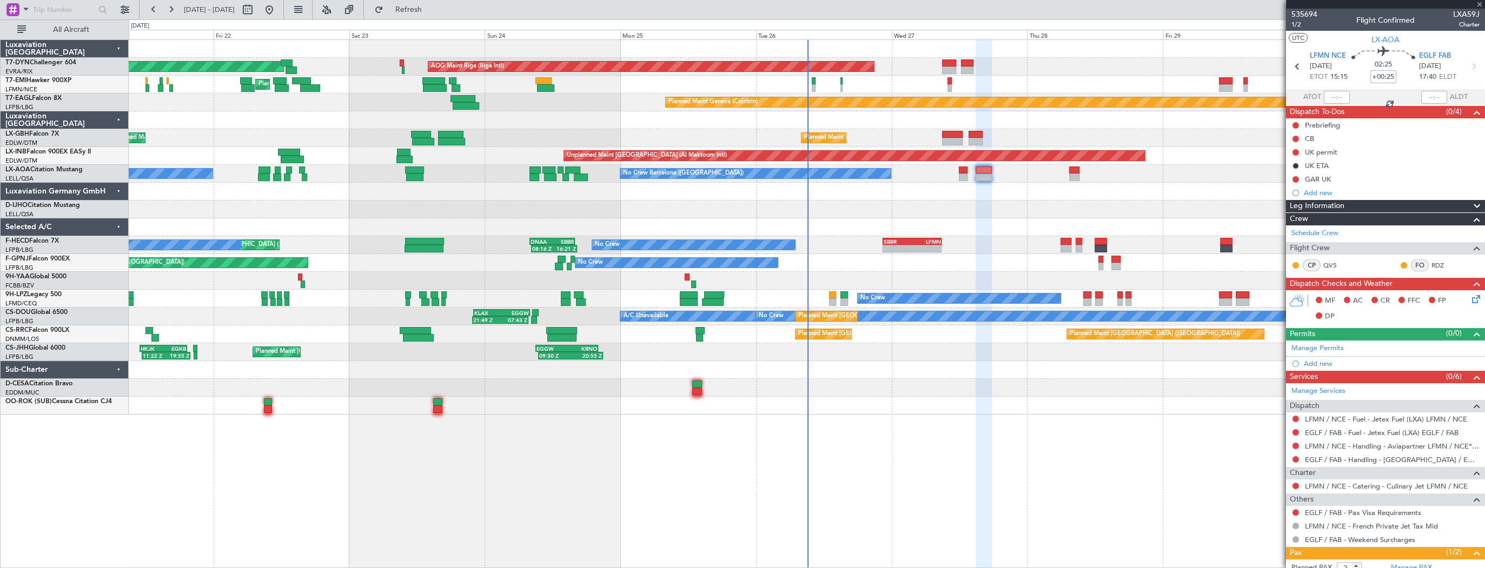
type input "+00:15"
type input "0"
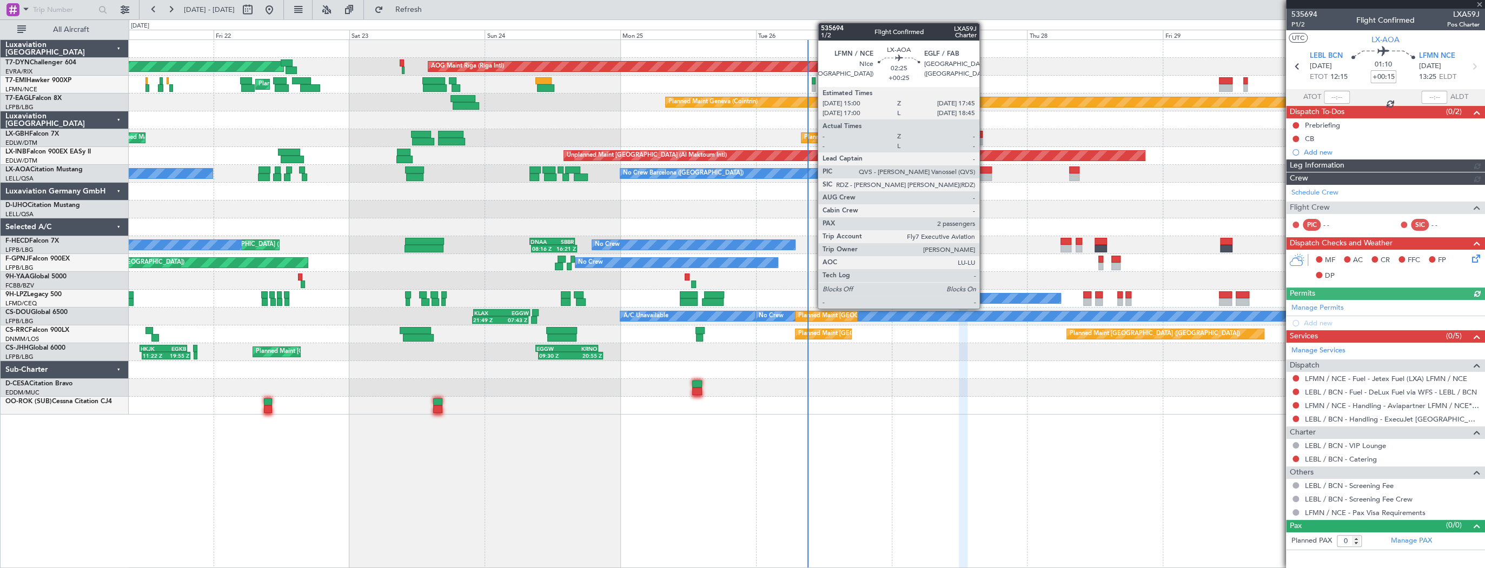
click at [984, 169] on div at bounding box center [983, 171] width 16 height 8
type input "+00:25"
type input "2"
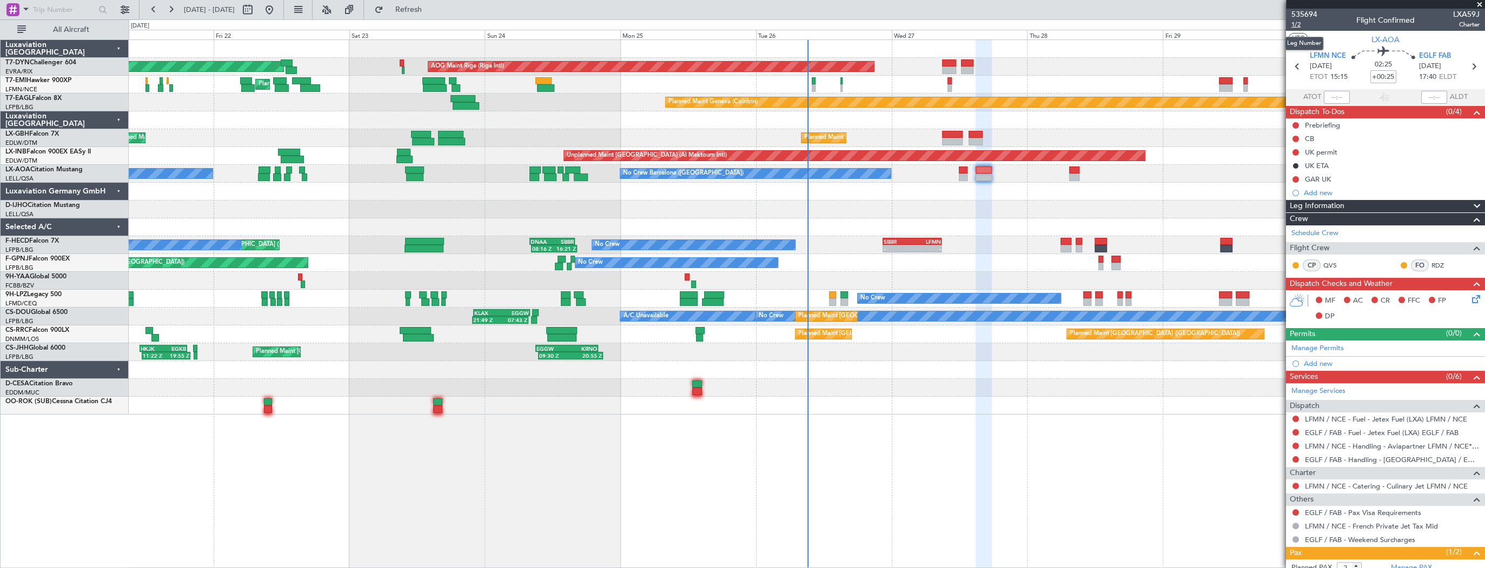
click at [1293, 23] on span "1/2" at bounding box center [1304, 24] width 26 height 9
click at [1310, 13] on span "535694" at bounding box center [1304, 14] width 26 height 11
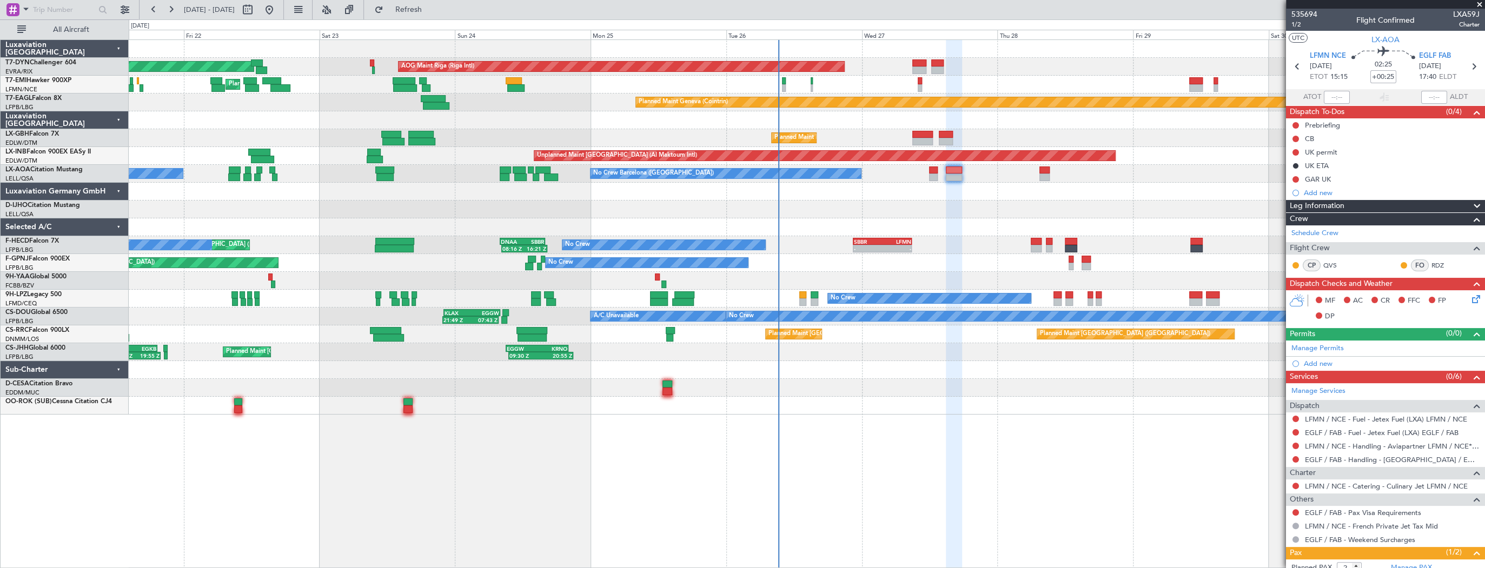
click at [949, 243] on div "No Crew Planned Maint Paris (Le Bourget) Planned Maint Paris (Le Bourget) No Cr…" at bounding box center [806, 245] width 1355 height 18
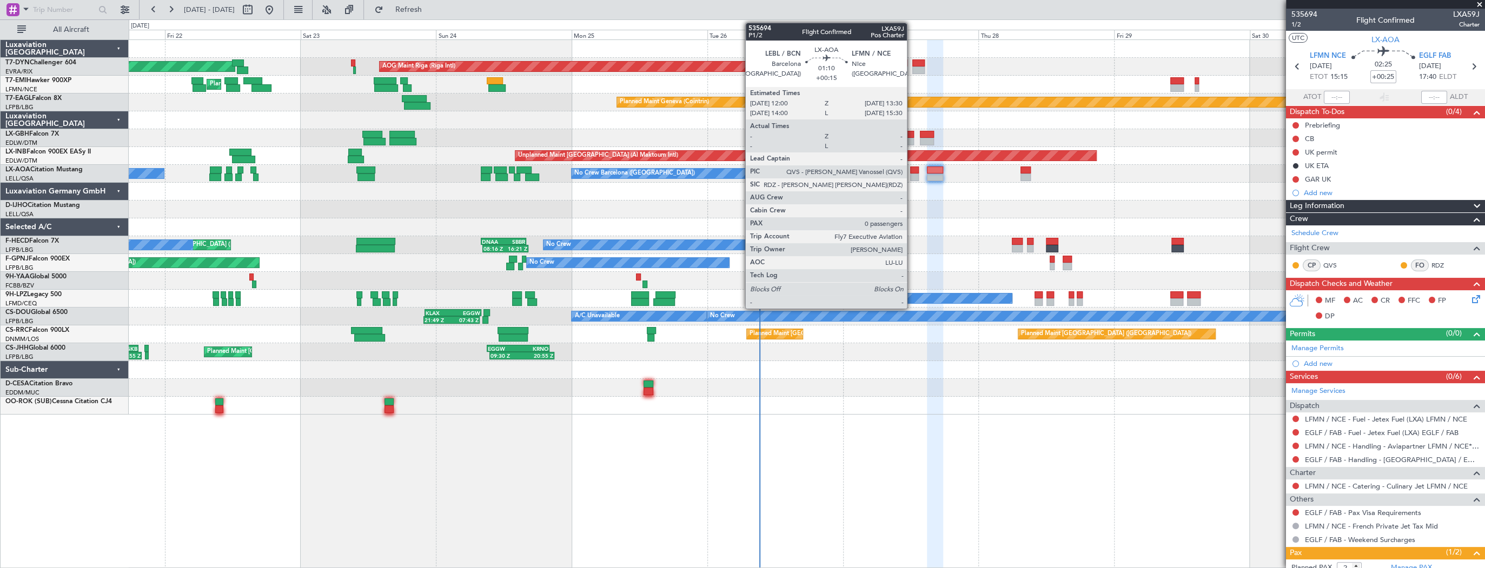
click at [911, 172] on div at bounding box center [914, 171] width 9 height 8
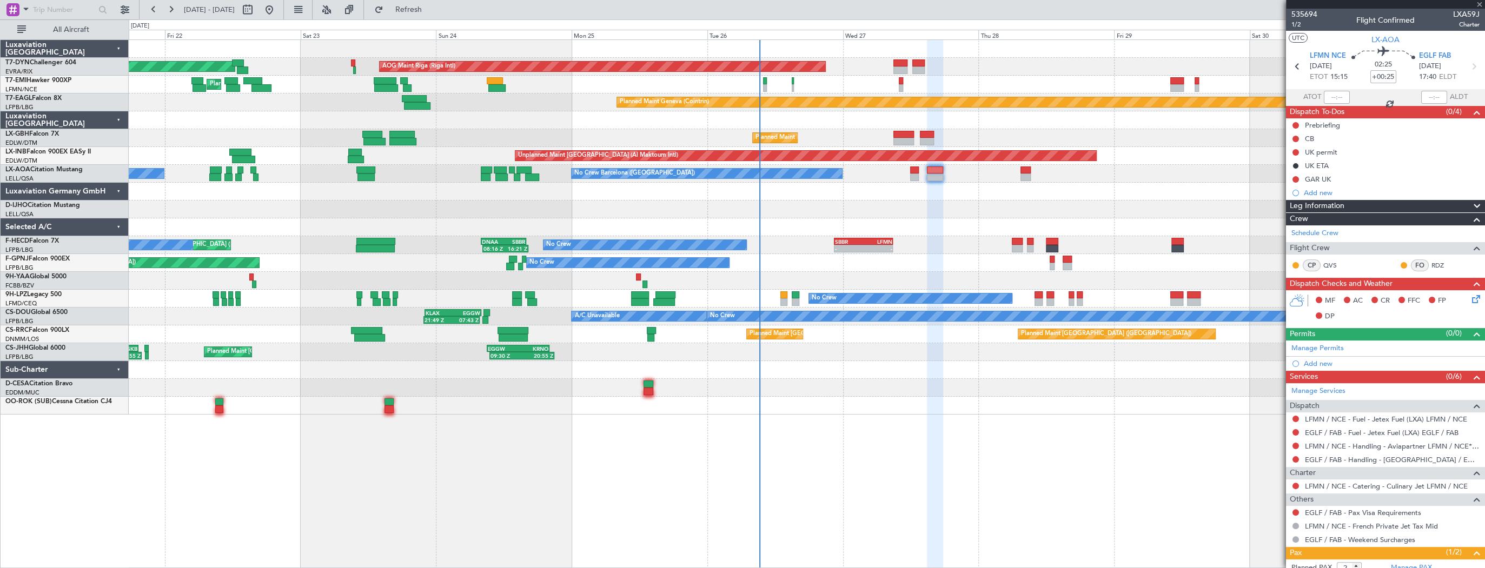
type input "+00:15"
type input "0"
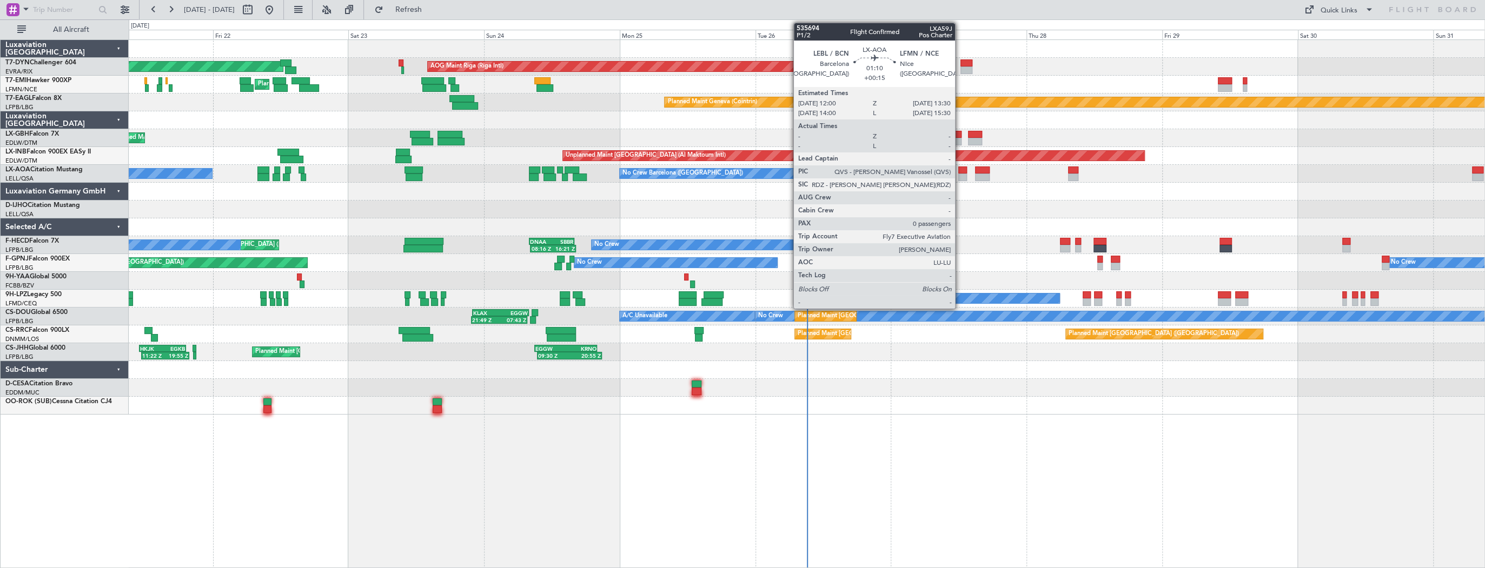
click at [960, 169] on div at bounding box center [962, 171] width 9 height 8
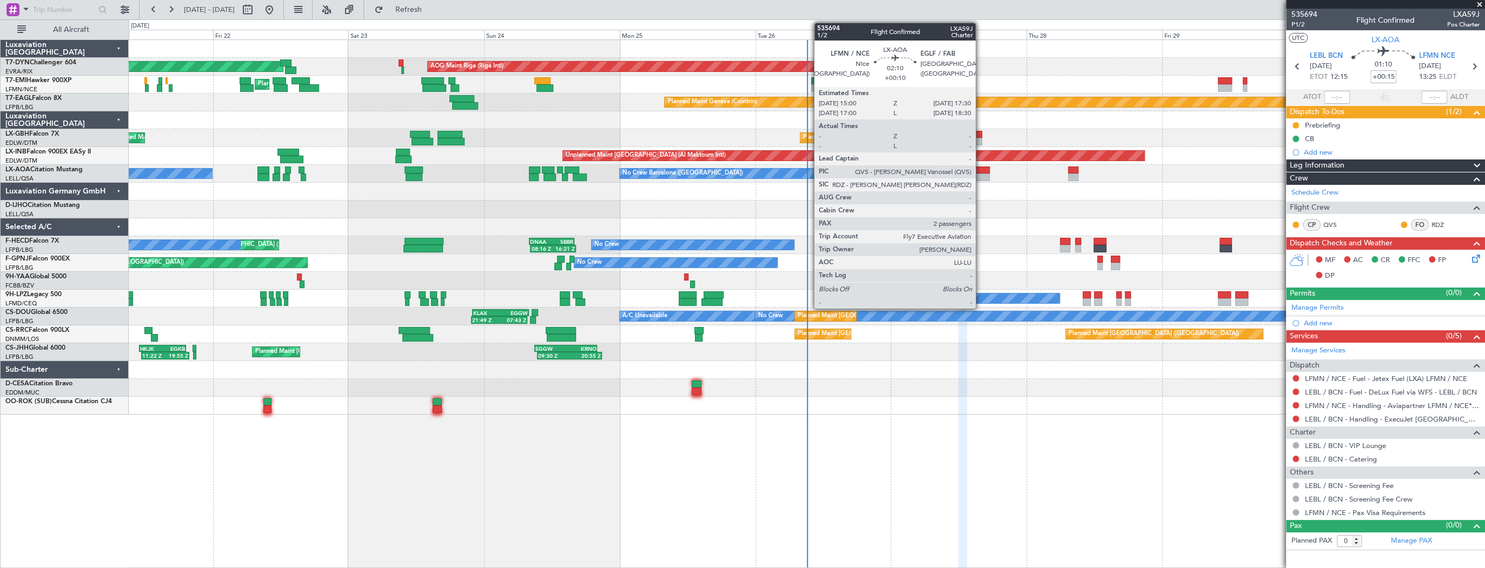
click at [980, 172] on div at bounding box center [982, 171] width 15 height 8
type input "+00:10"
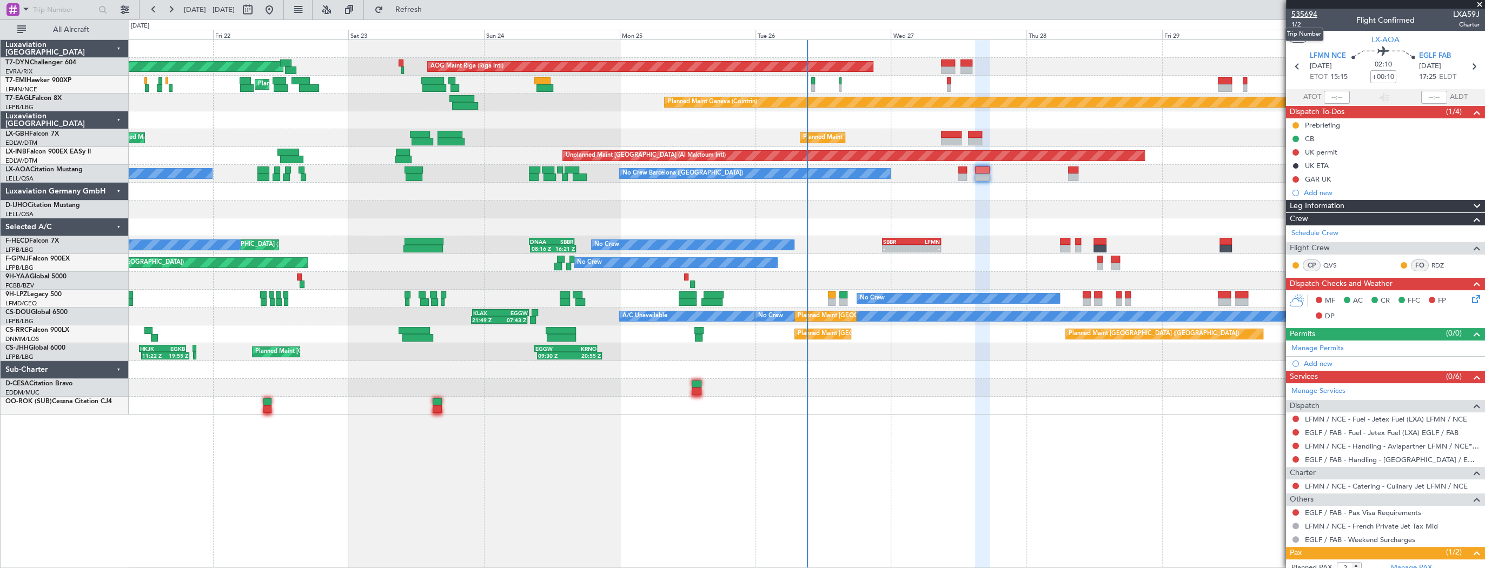
click at [1308, 14] on span "535694" at bounding box center [1304, 14] width 26 height 11
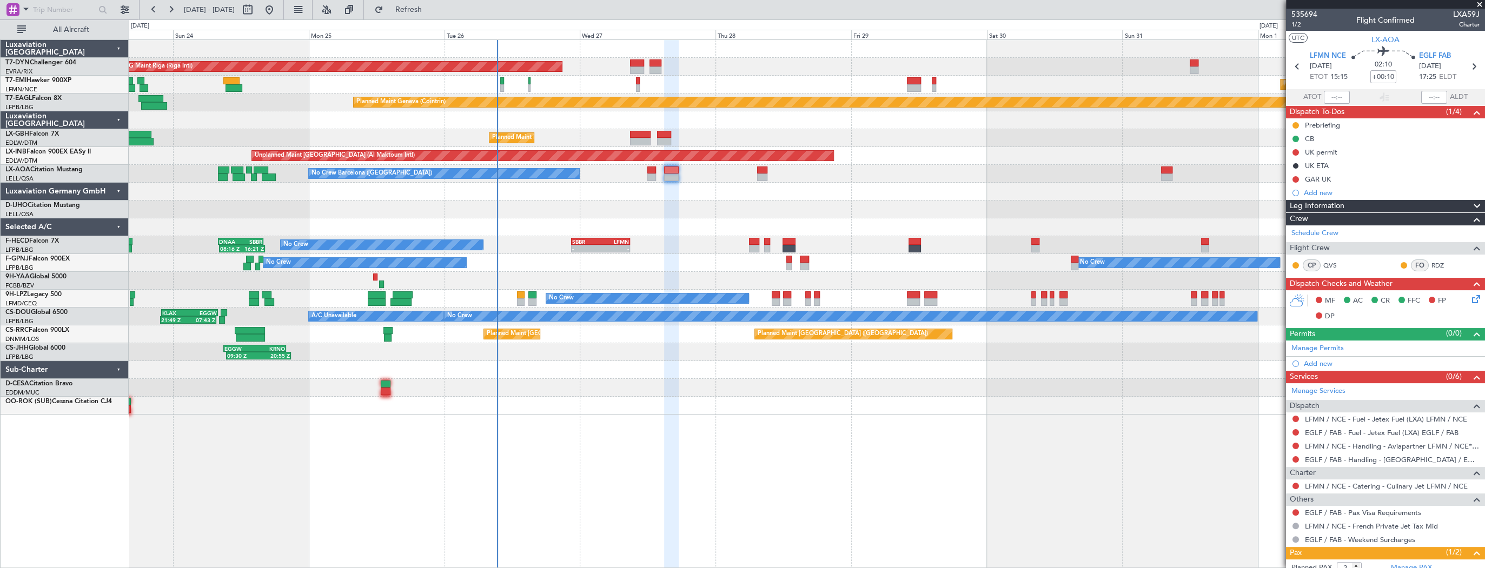
click at [616, 197] on div "AOG Maint Riga (Riga Intl) Planned Maint [GEOGRAPHIC_DATA]-[GEOGRAPHIC_DATA] Pl…" at bounding box center [806, 227] width 1355 height 375
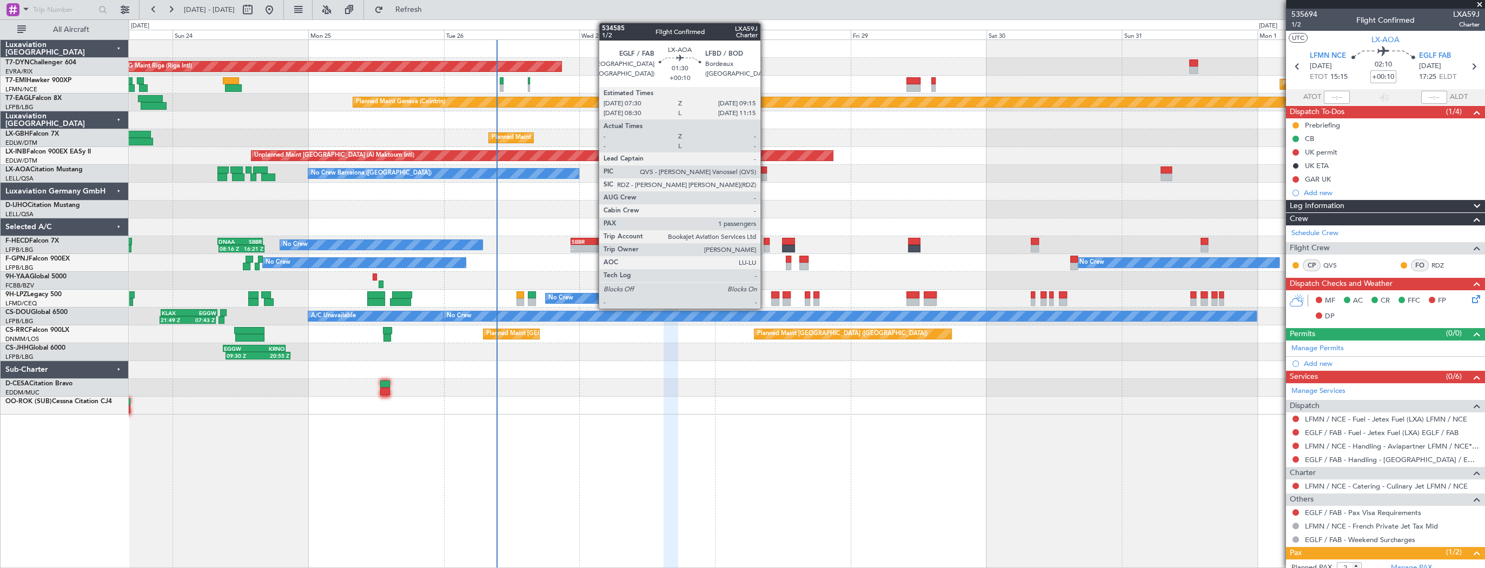
click at [765, 171] on div at bounding box center [761, 171] width 10 height 8
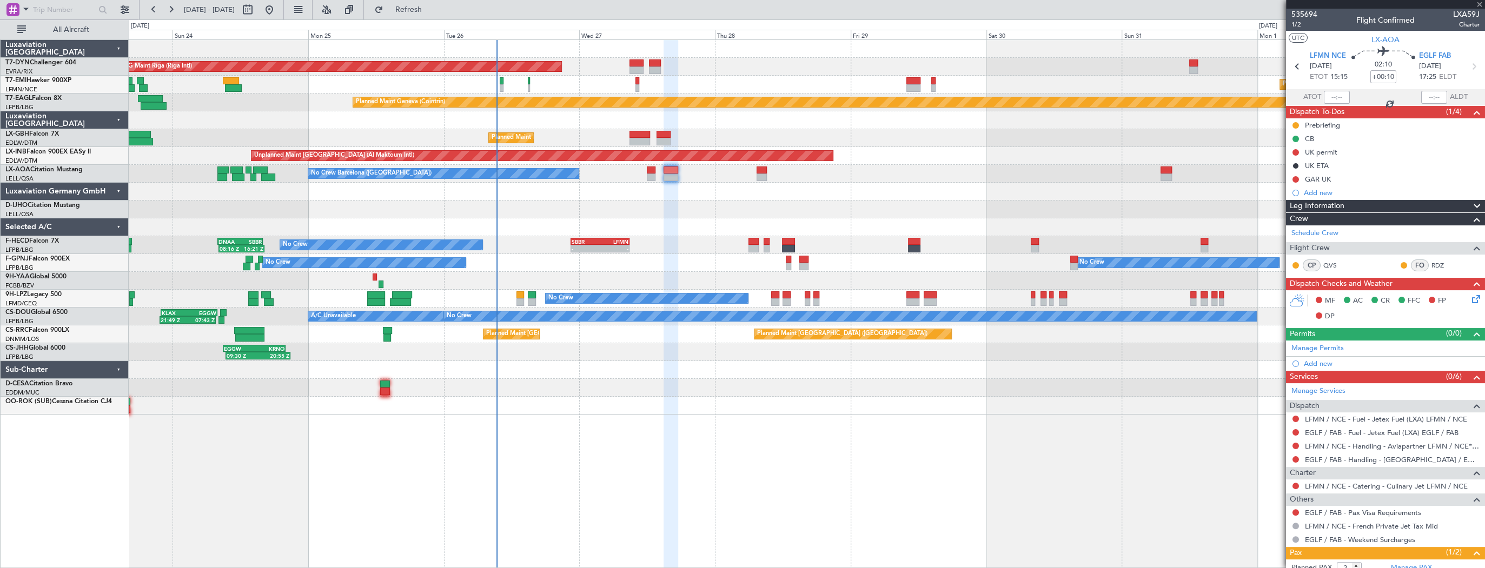
type input "1"
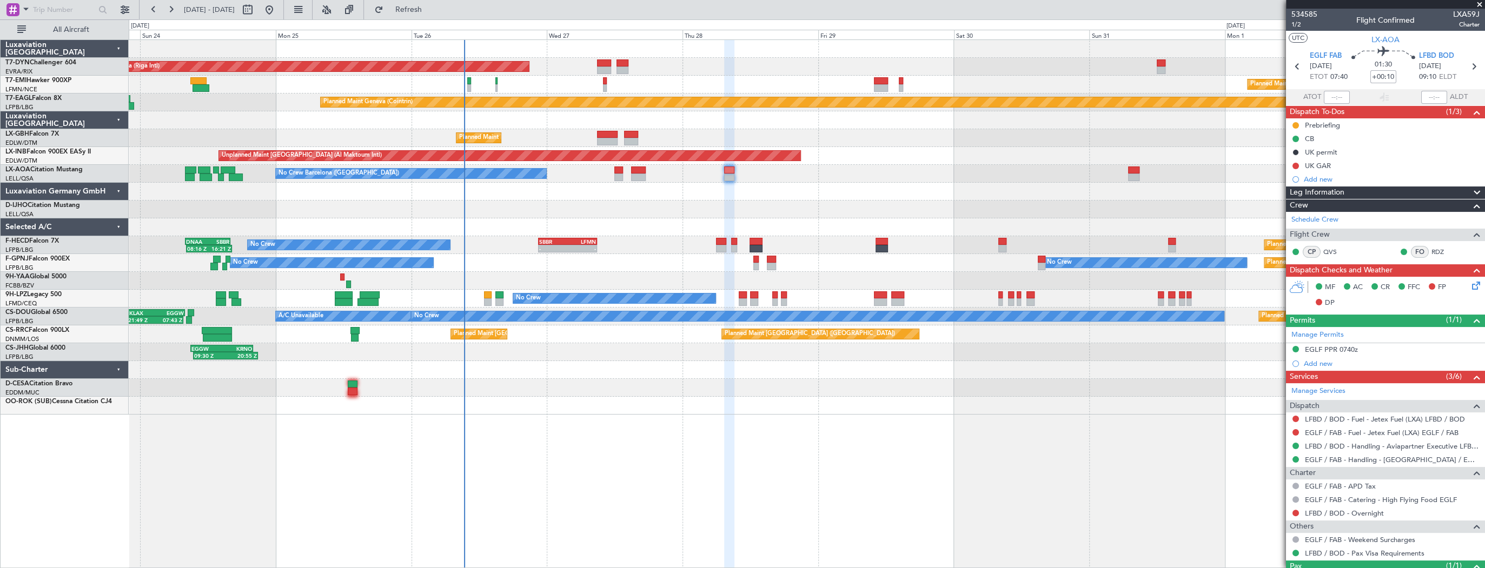
click at [1027, 180] on div "No Crew Barcelona (El Prat) No Crew Sabadell" at bounding box center [806, 174] width 1355 height 18
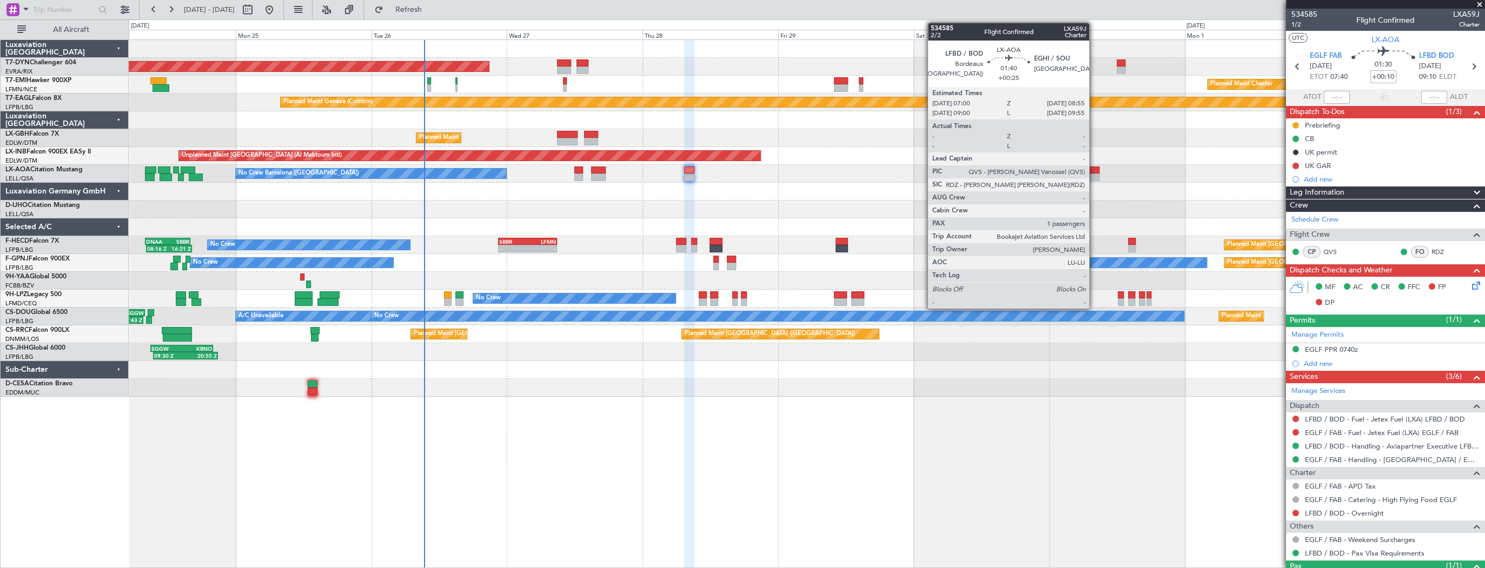
click at [1094, 167] on div at bounding box center [1093, 171] width 11 height 8
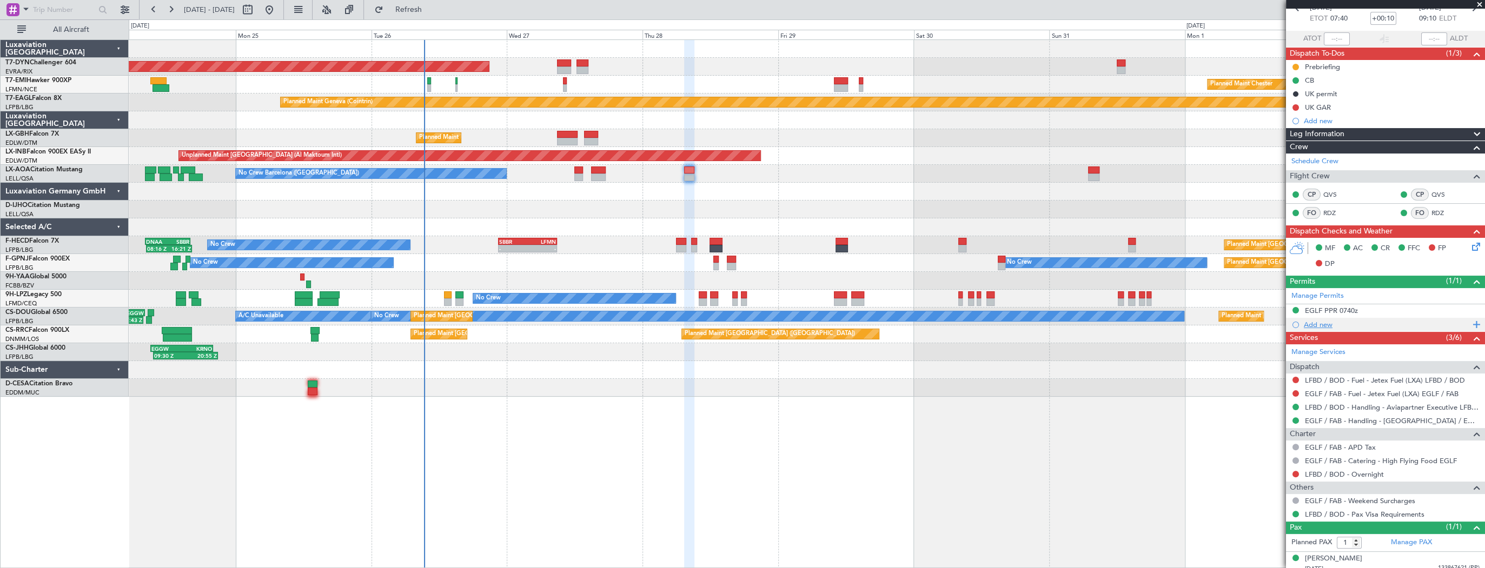
scroll to position [64, 0]
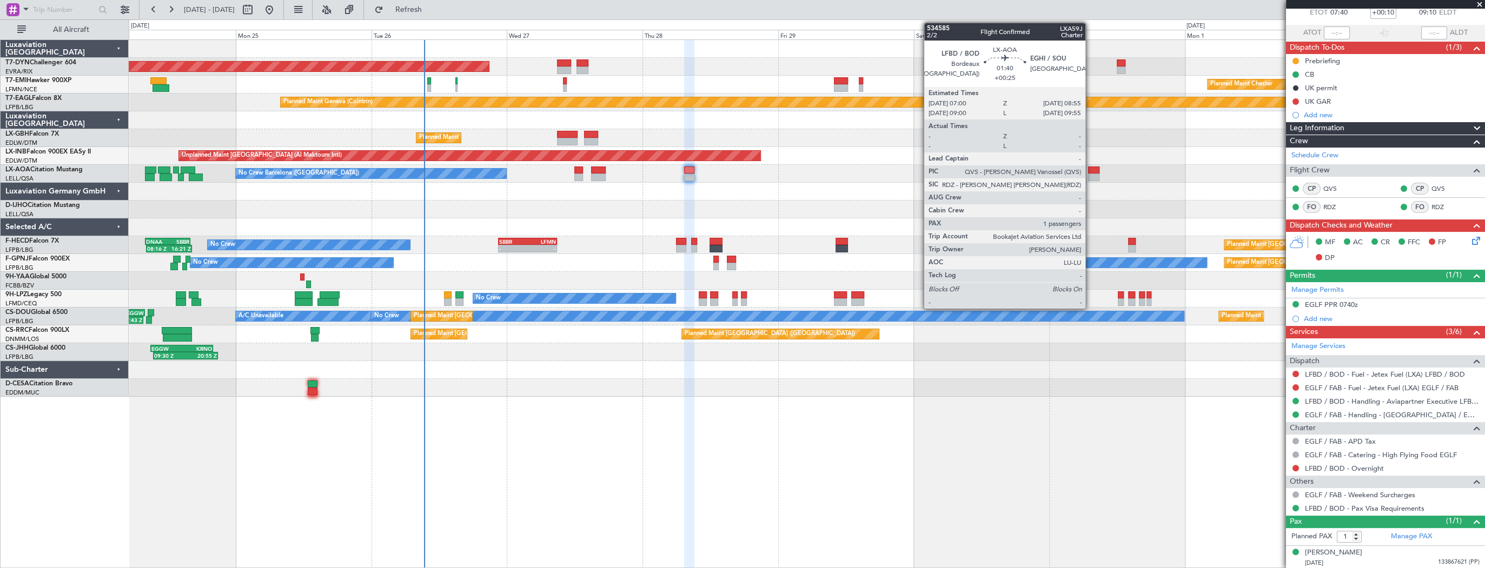
click at [1090, 171] on div at bounding box center [1093, 171] width 11 height 8
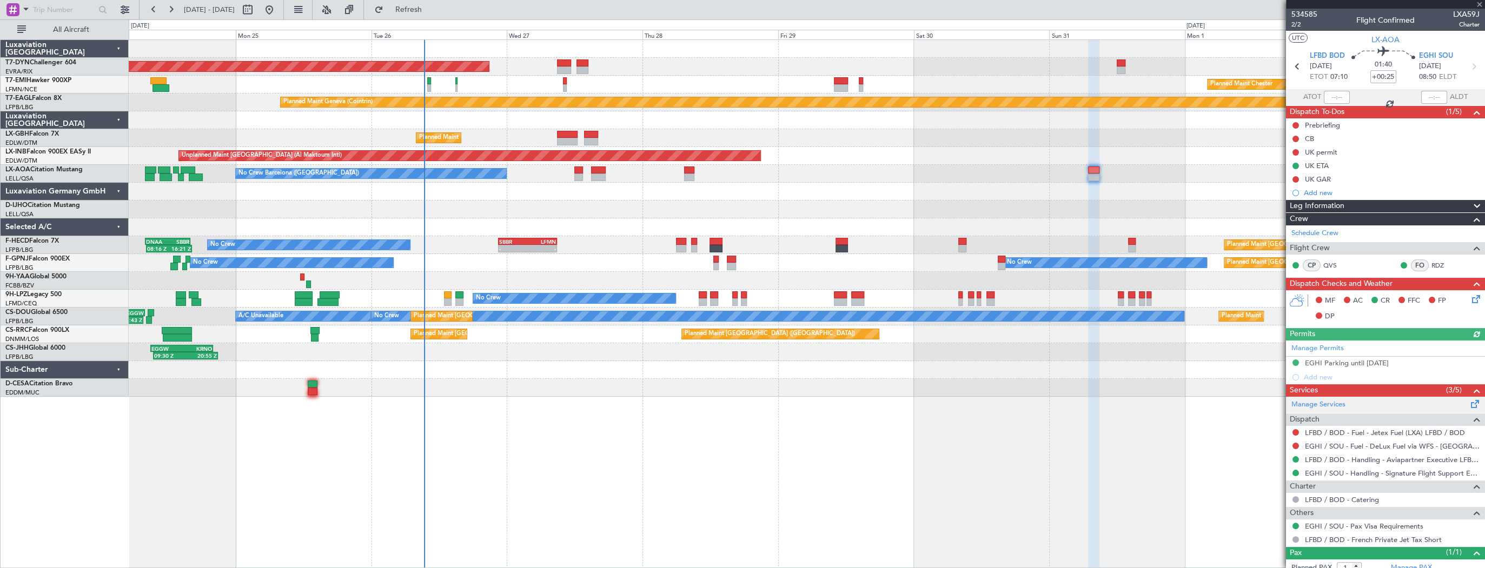
scroll to position [31, 0]
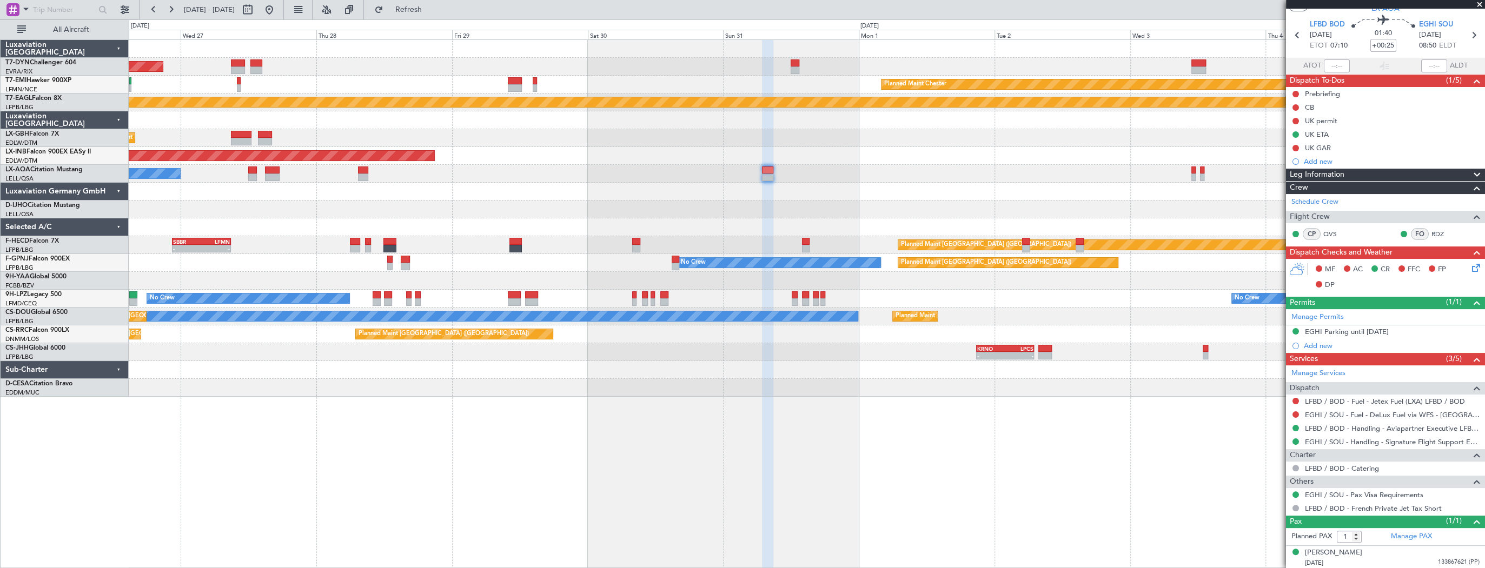
click at [476, 196] on div "AOG Maint Riga (Riga Intl) Planned Maint Chester Planned Maint Geneva (Cointrin…" at bounding box center [806, 218] width 1355 height 357
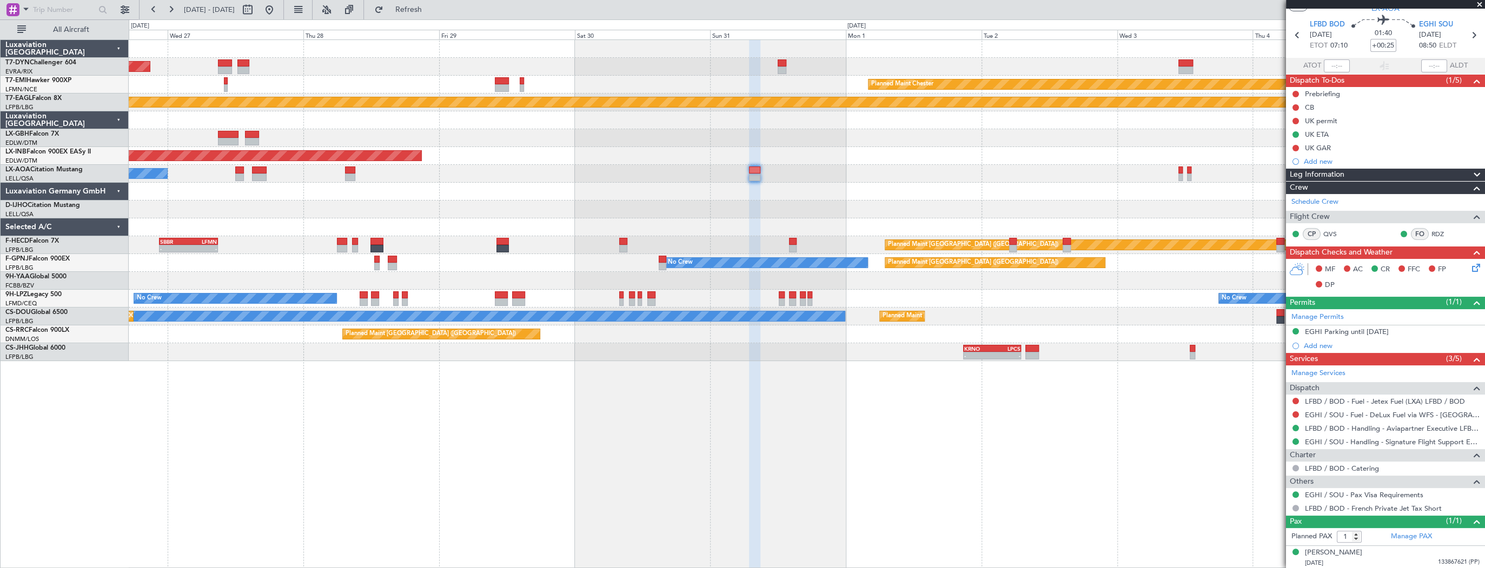
scroll to position [0, 0]
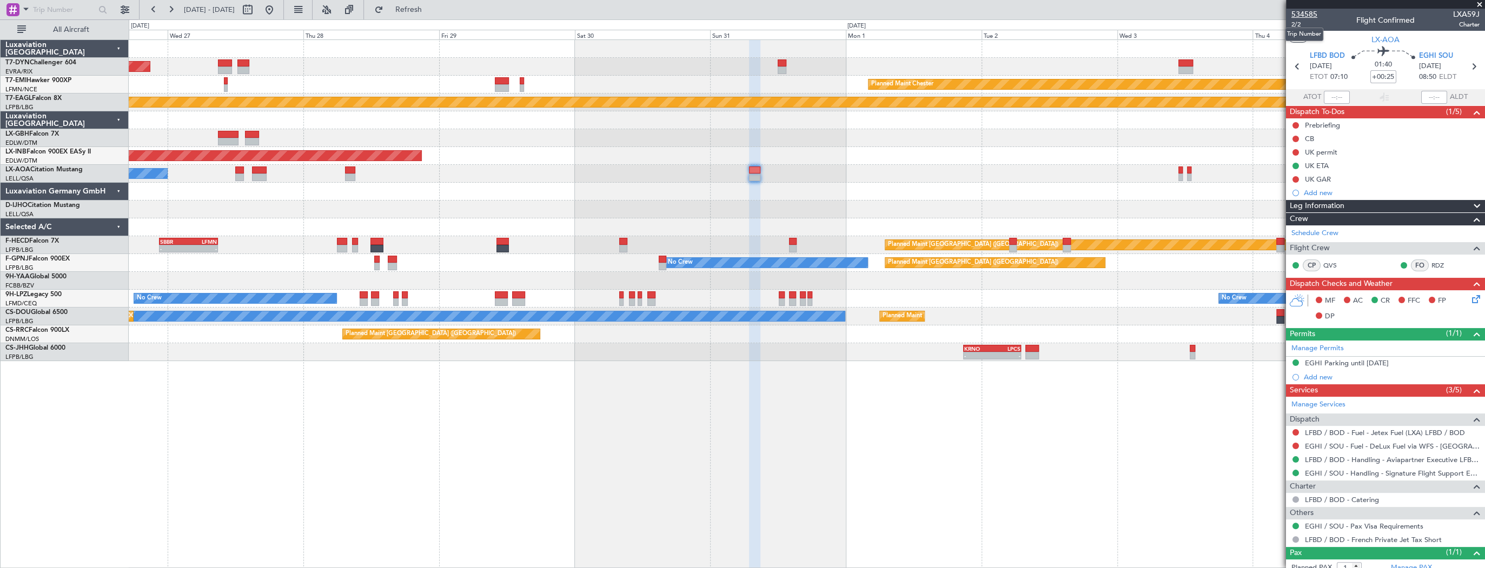
click at [1305, 15] on span "534585" at bounding box center [1304, 14] width 26 height 11
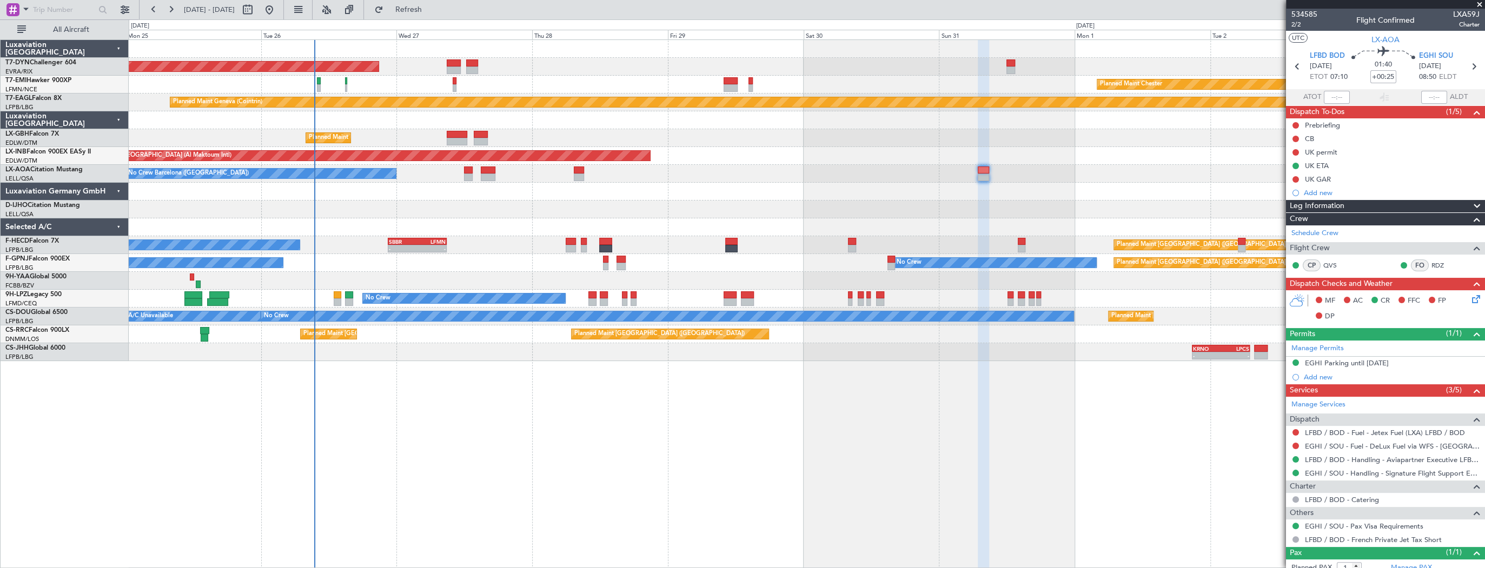
click at [1074, 212] on div at bounding box center [806, 210] width 1355 height 18
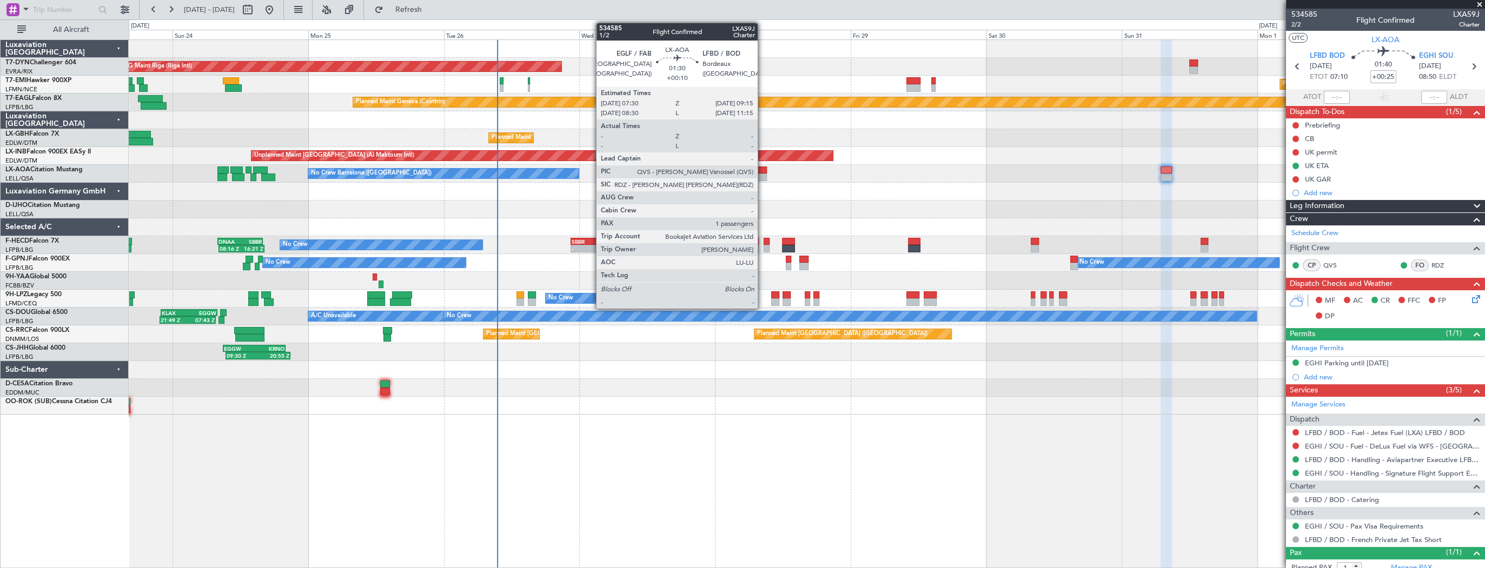
click at [762, 175] on div at bounding box center [761, 178] width 10 height 8
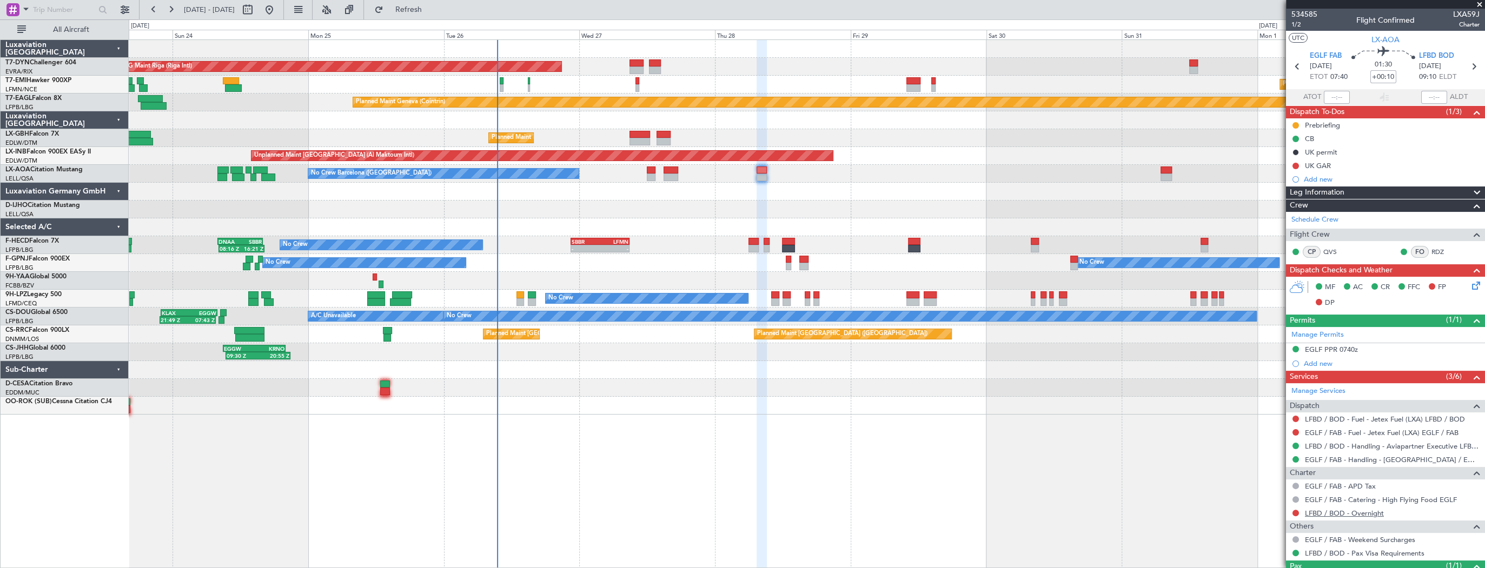
scroll to position [45, 0]
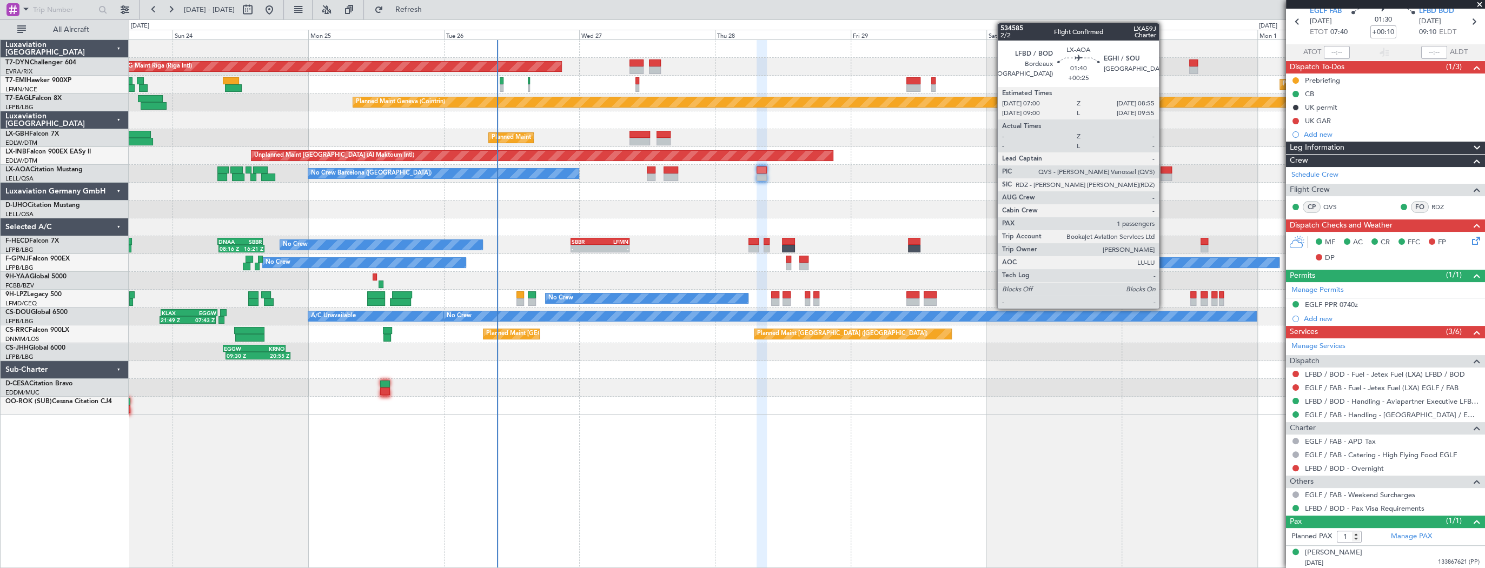
click at [1163, 169] on div at bounding box center [1165, 171] width 11 height 8
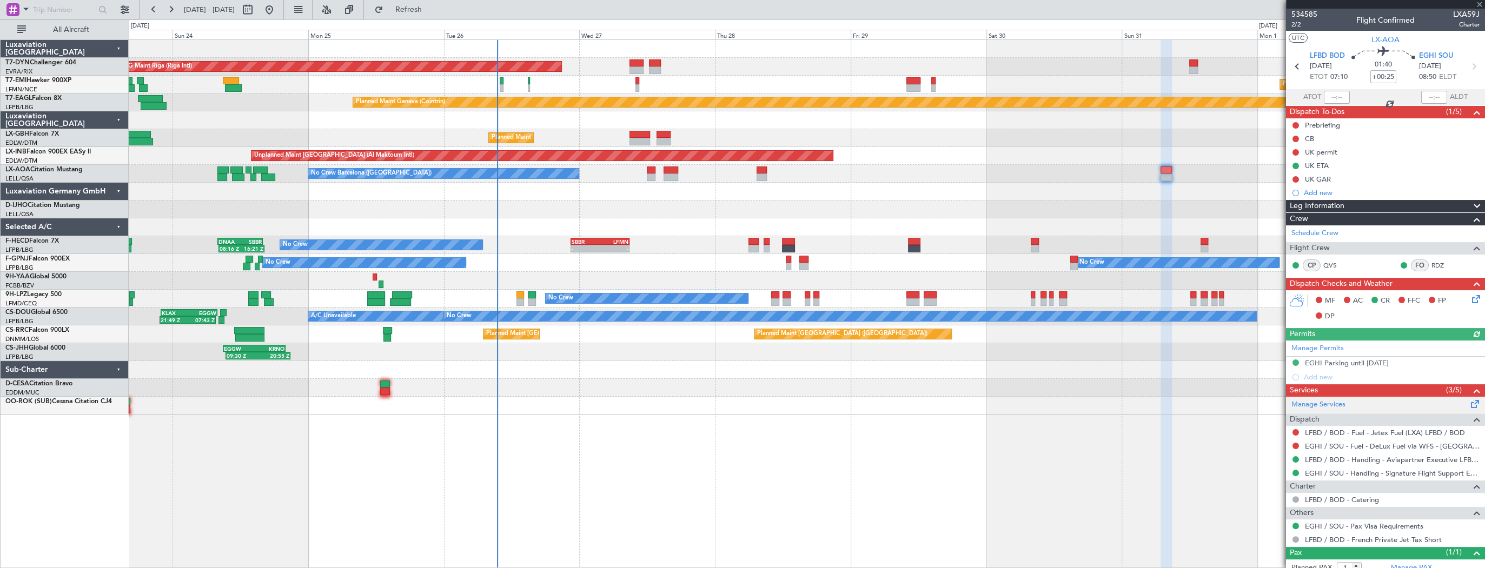
scroll to position [31, 0]
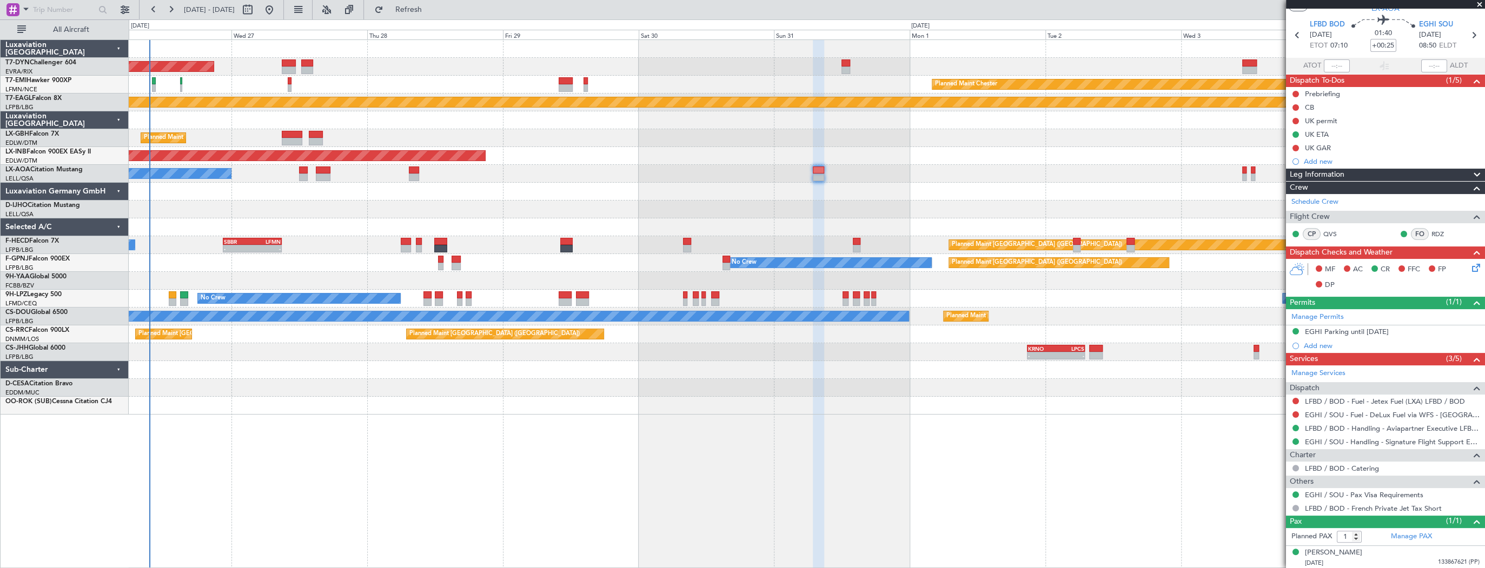
click at [336, 229] on div at bounding box center [806, 227] width 1355 height 18
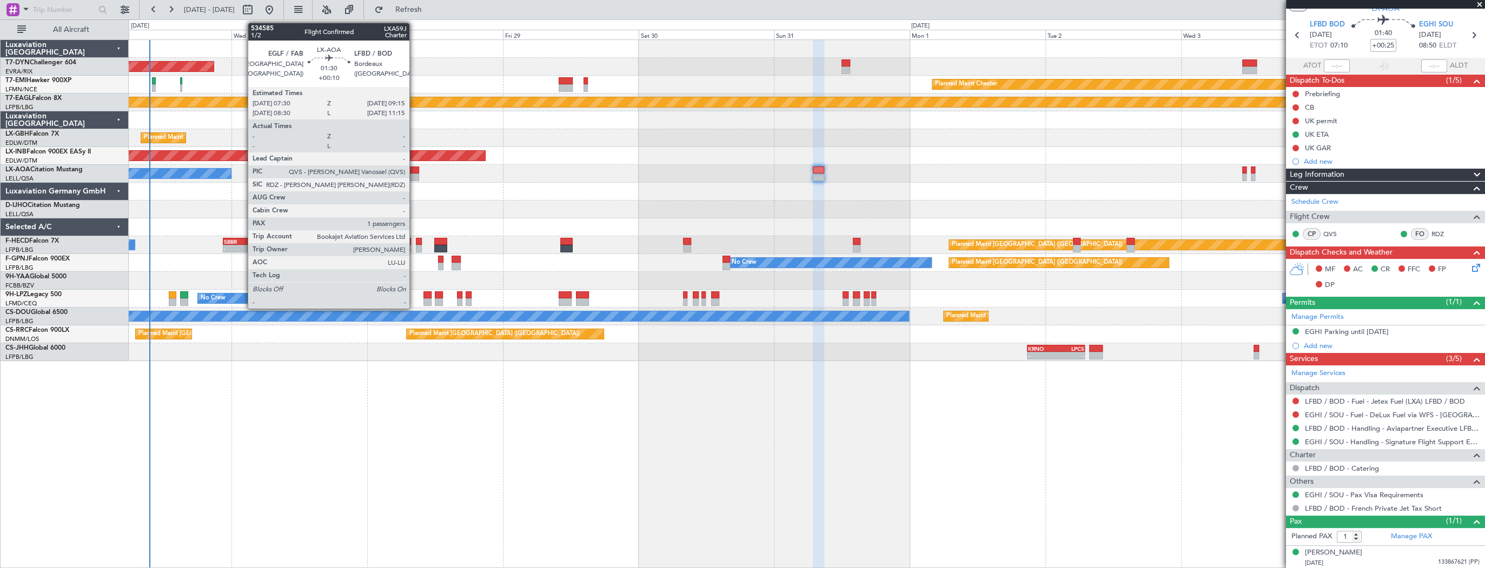
click at [414, 171] on div at bounding box center [414, 171] width 10 height 8
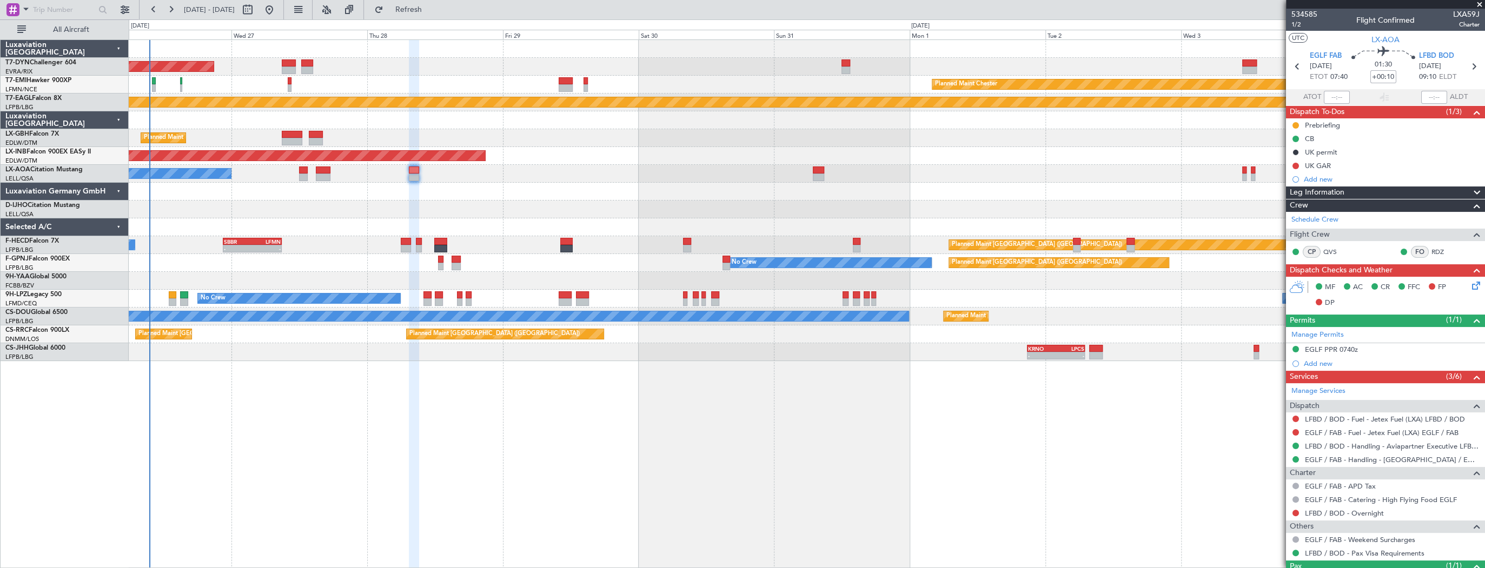
scroll to position [43, 0]
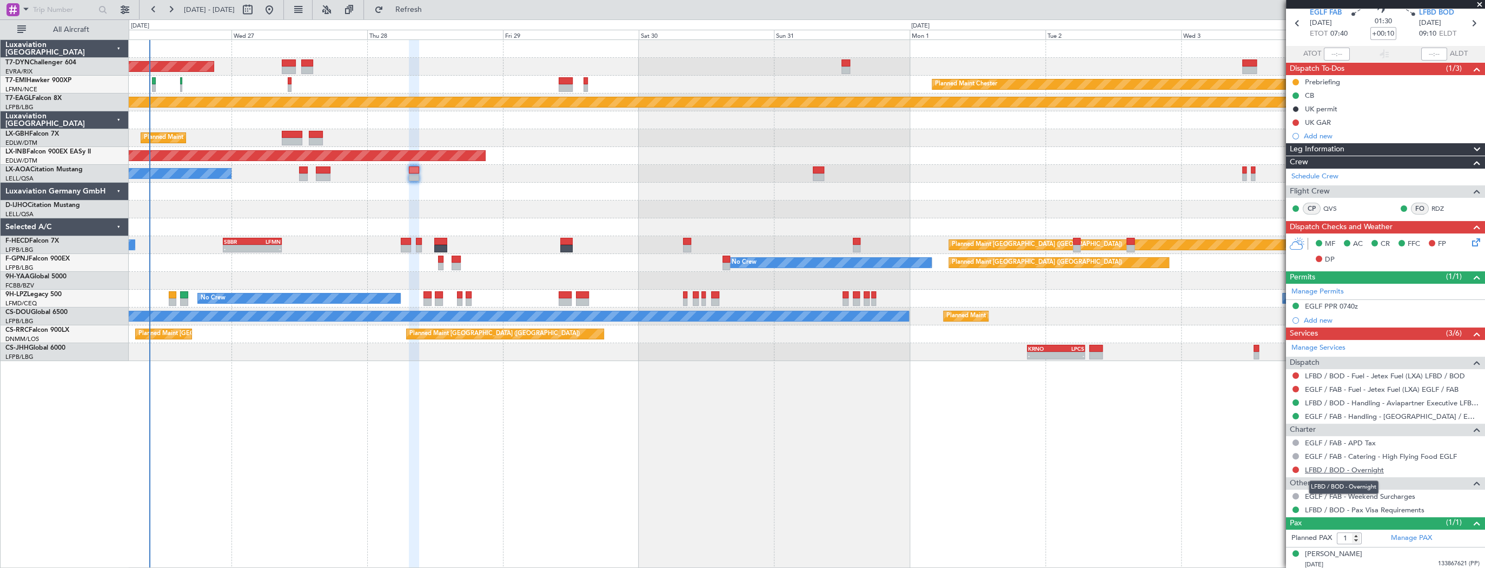
click at [1367, 467] on link "LFBD / BOD - Overnight" at bounding box center [1344, 469] width 79 height 9
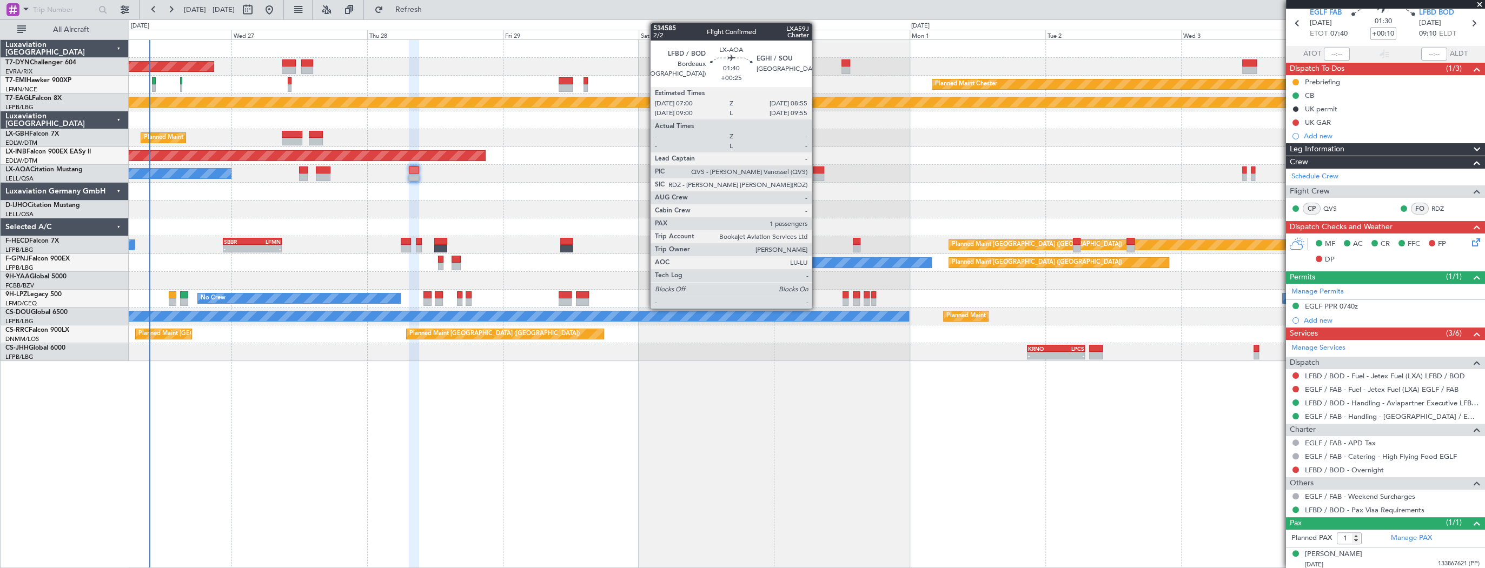
click at [816, 174] on div at bounding box center [818, 178] width 11 height 8
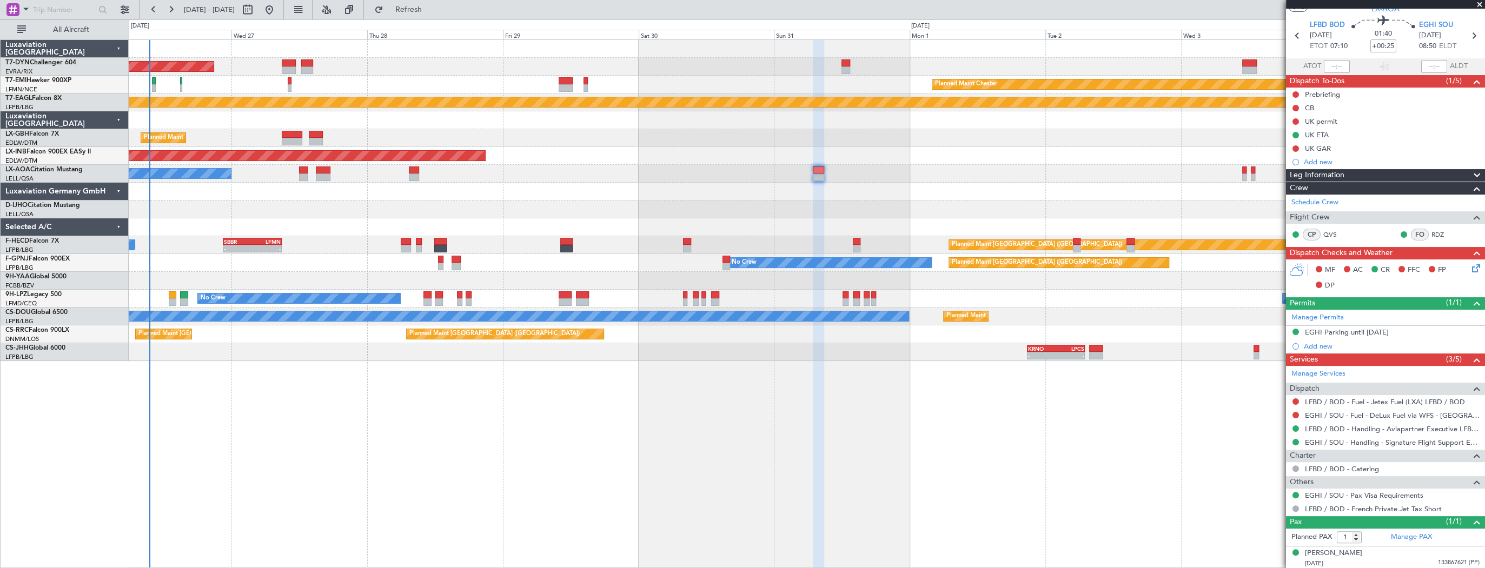
scroll to position [31, 0]
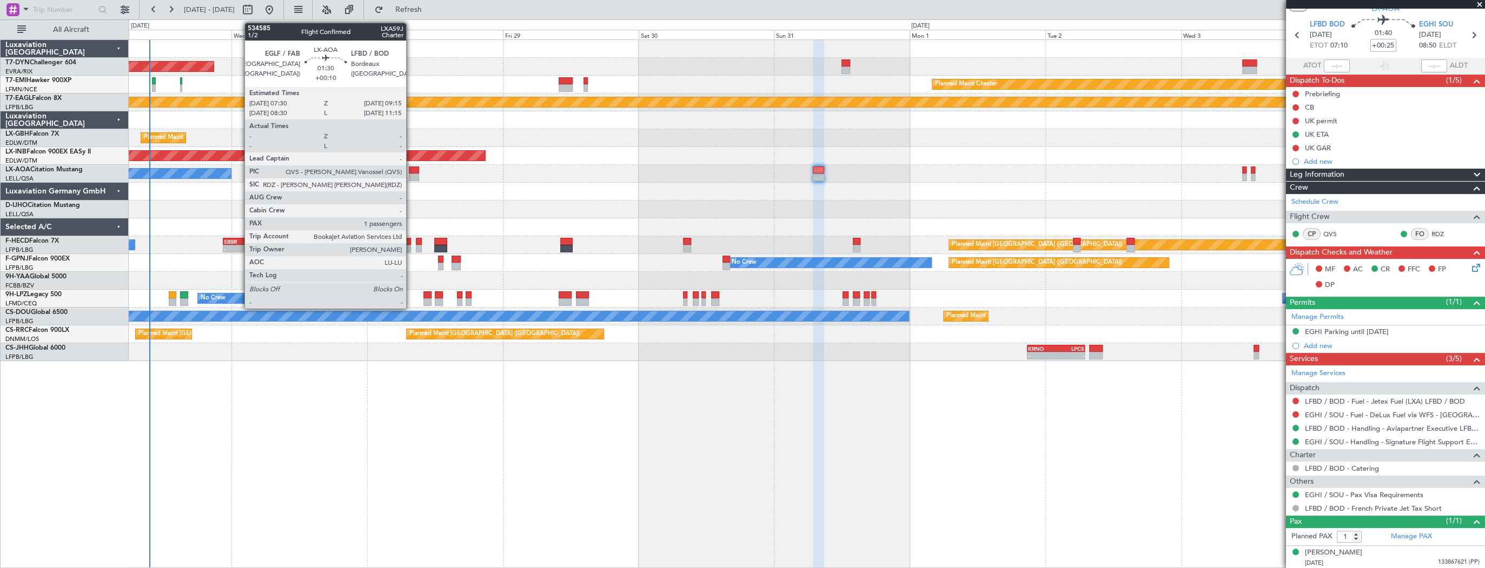
click at [411, 175] on div at bounding box center [414, 178] width 10 height 8
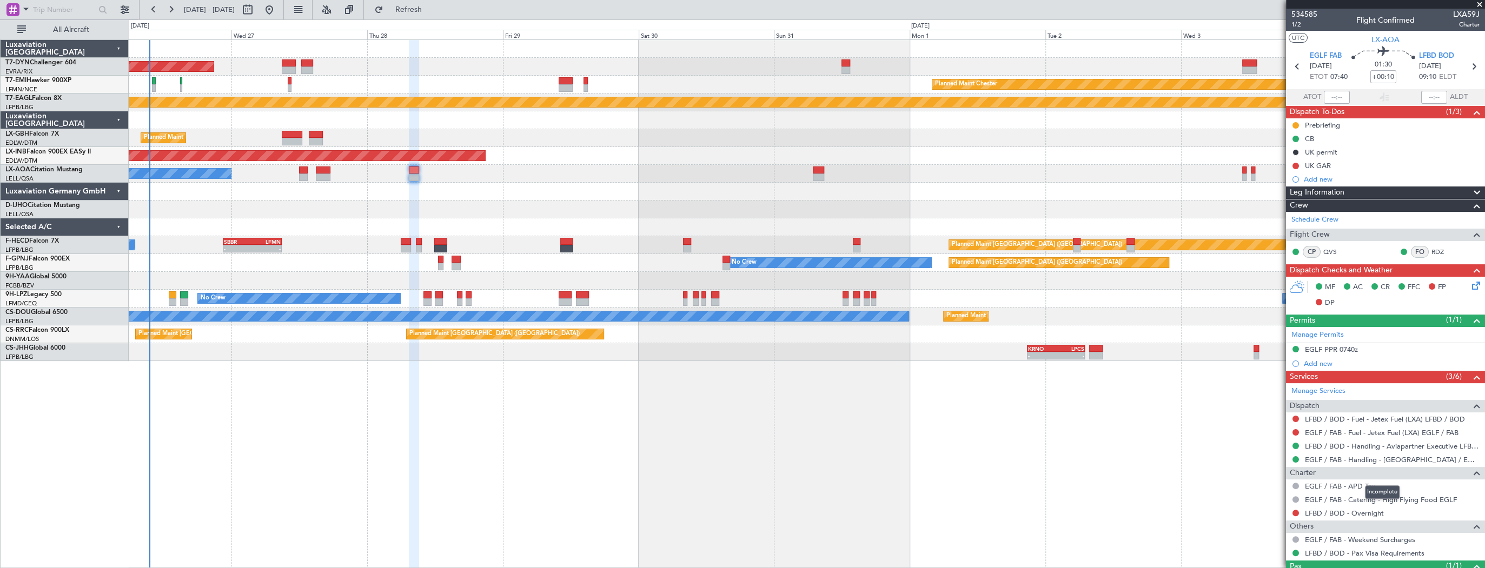
scroll to position [45, 0]
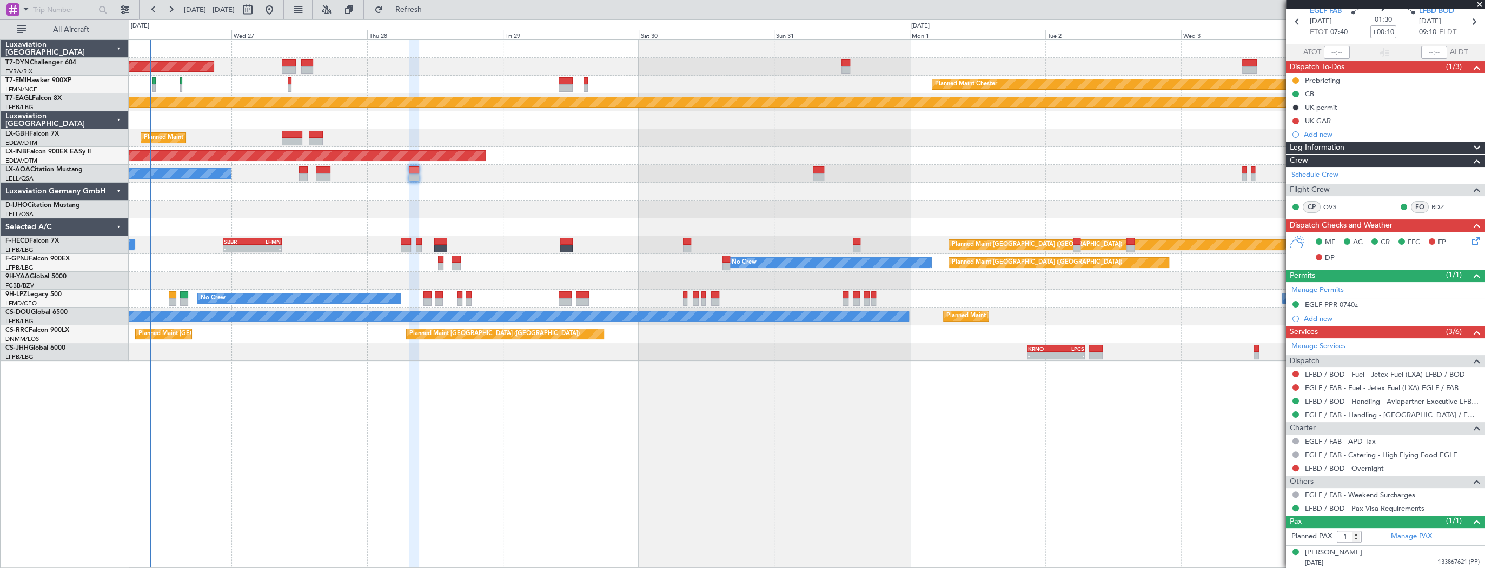
click at [834, 173] on div "No Crew Barcelona ([GEOGRAPHIC_DATA])" at bounding box center [806, 174] width 1355 height 18
click at [812, 175] on div "No Crew Barcelona ([GEOGRAPHIC_DATA])" at bounding box center [806, 174] width 1355 height 18
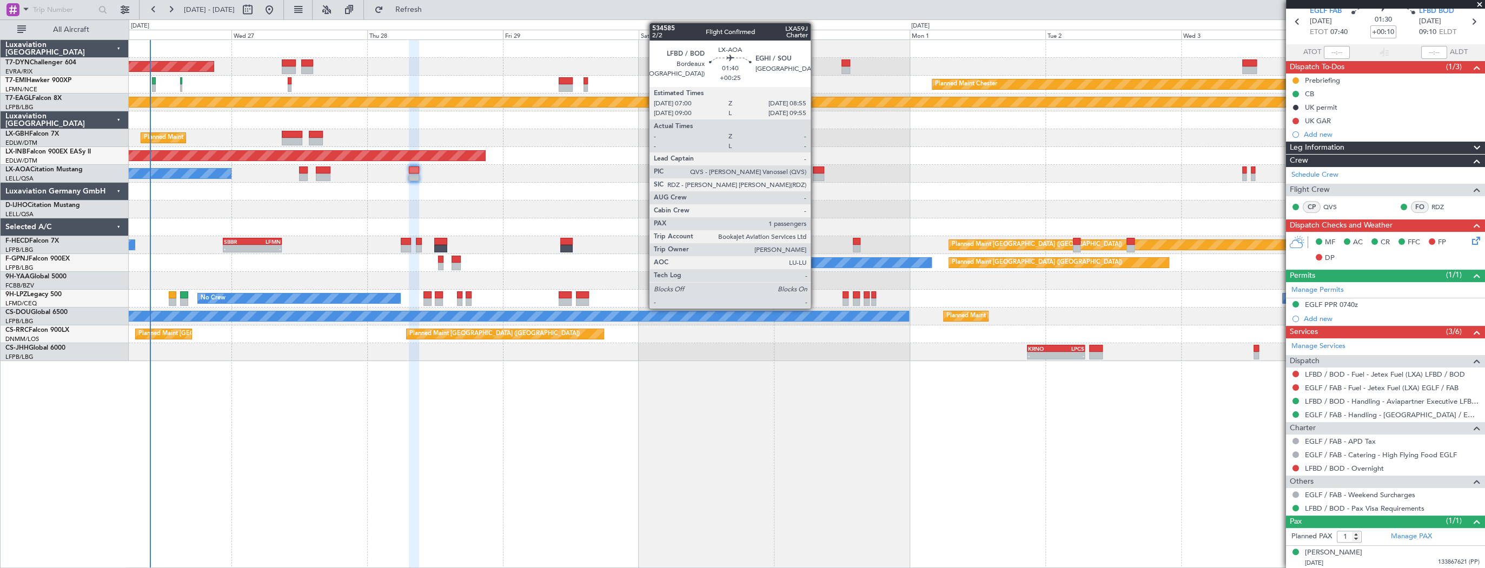
click at [815, 174] on div at bounding box center [818, 178] width 11 height 8
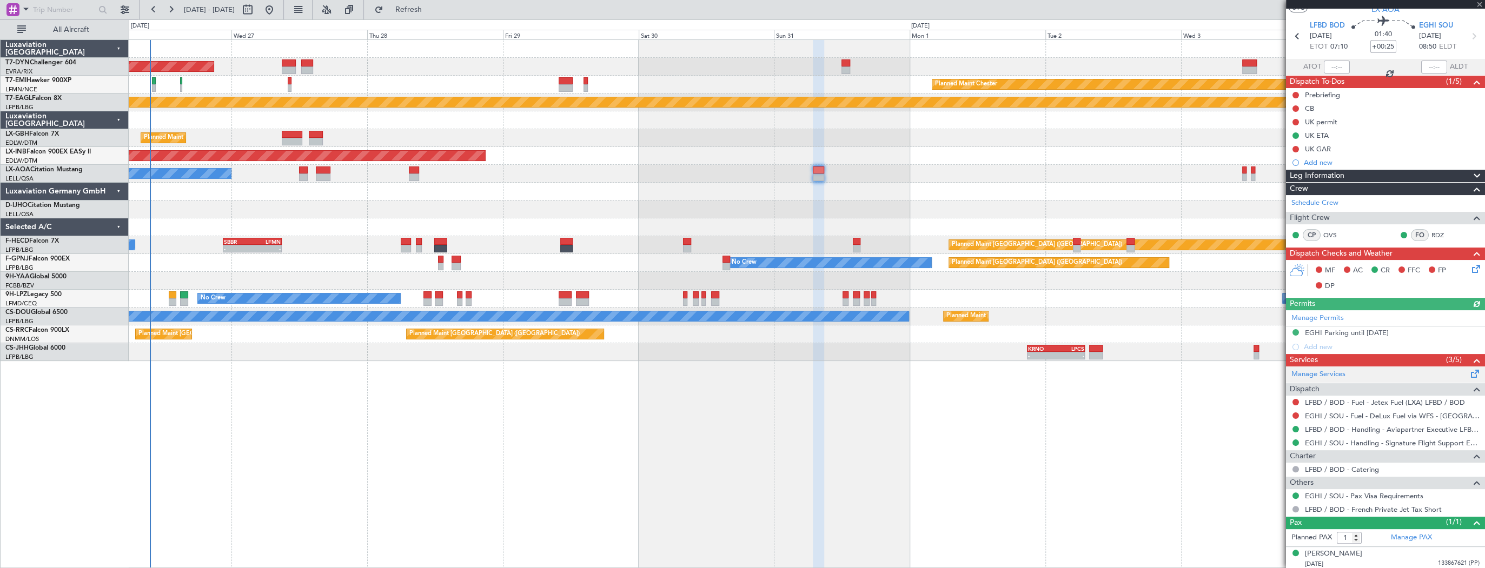
scroll to position [31, 0]
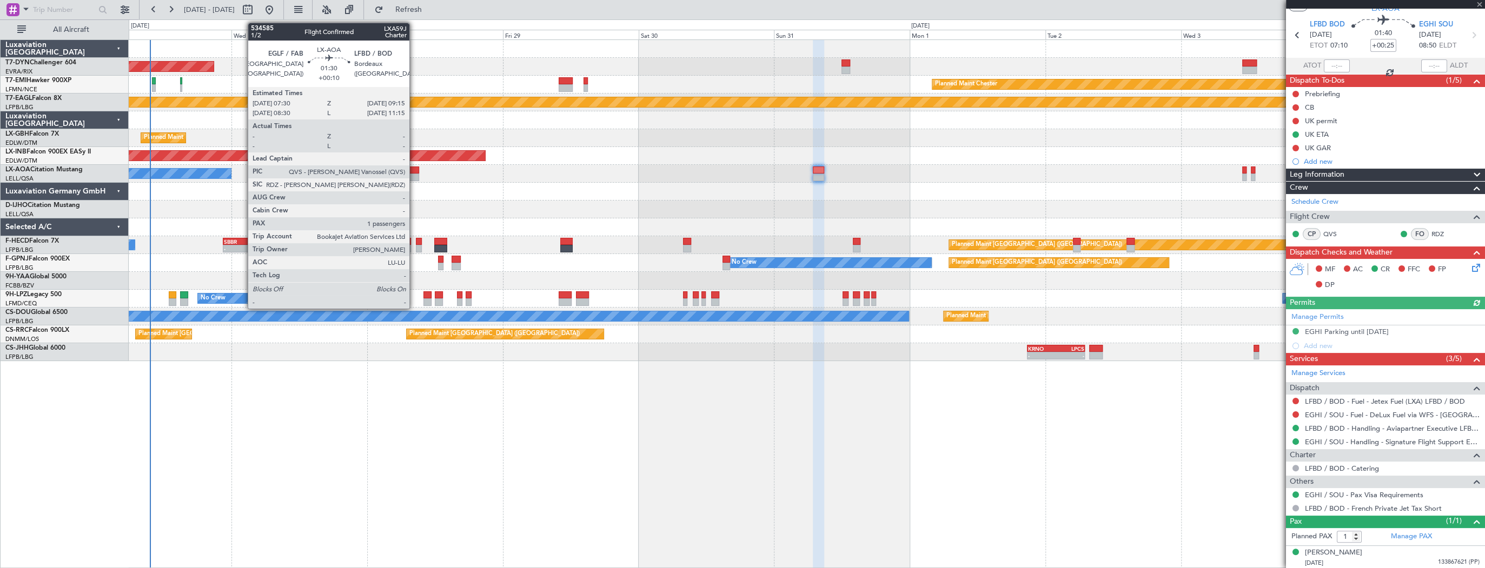
click at [414, 171] on div at bounding box center [414, 171] width 10 height 8
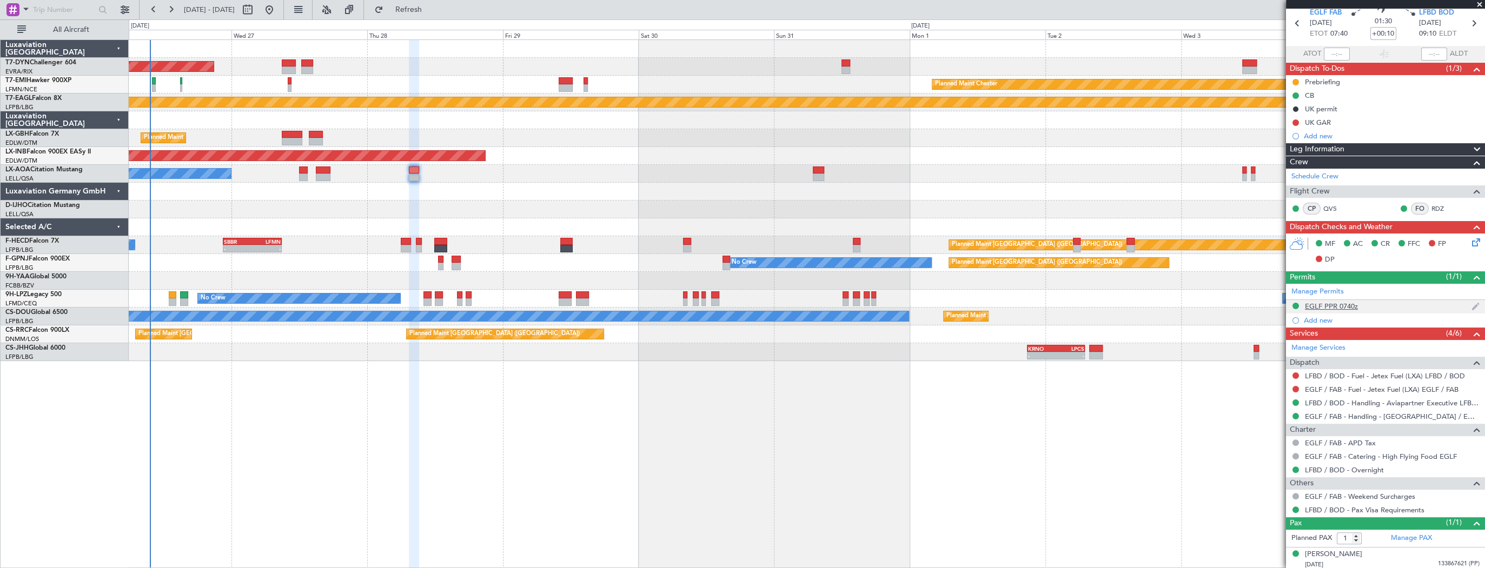
scroll to position [45, 0]
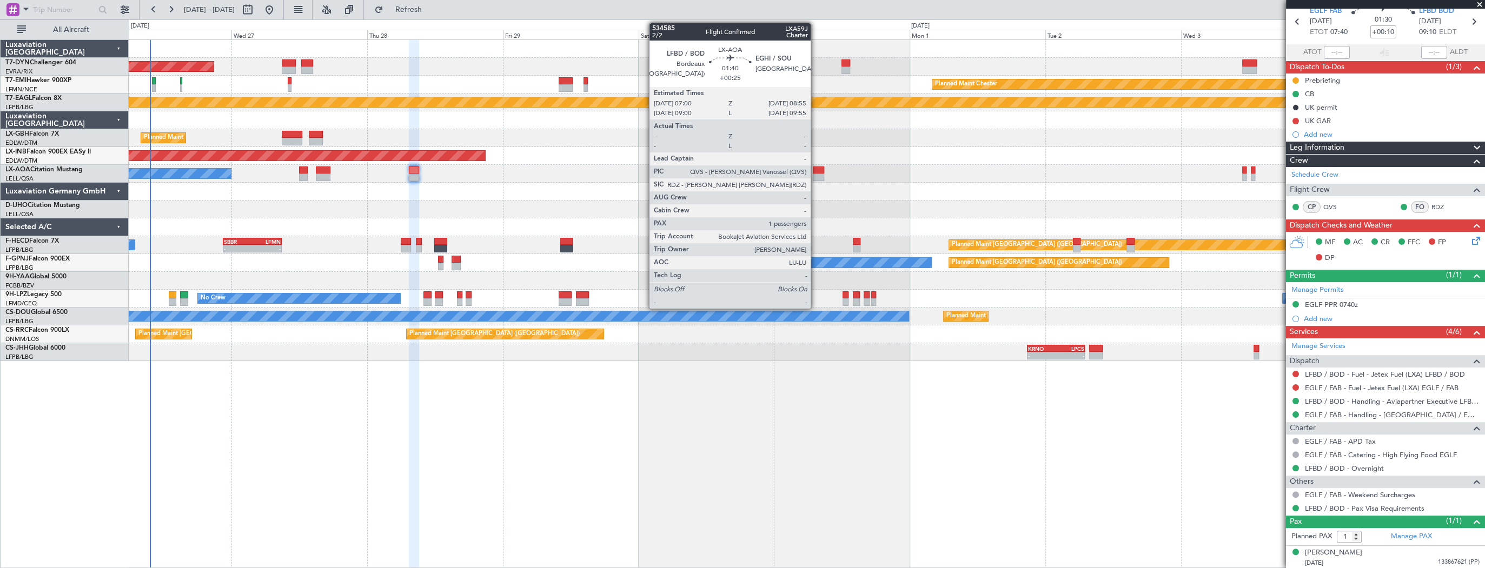
click at [816, 168] on div at bounding box center [818, 171] width 11 height 8
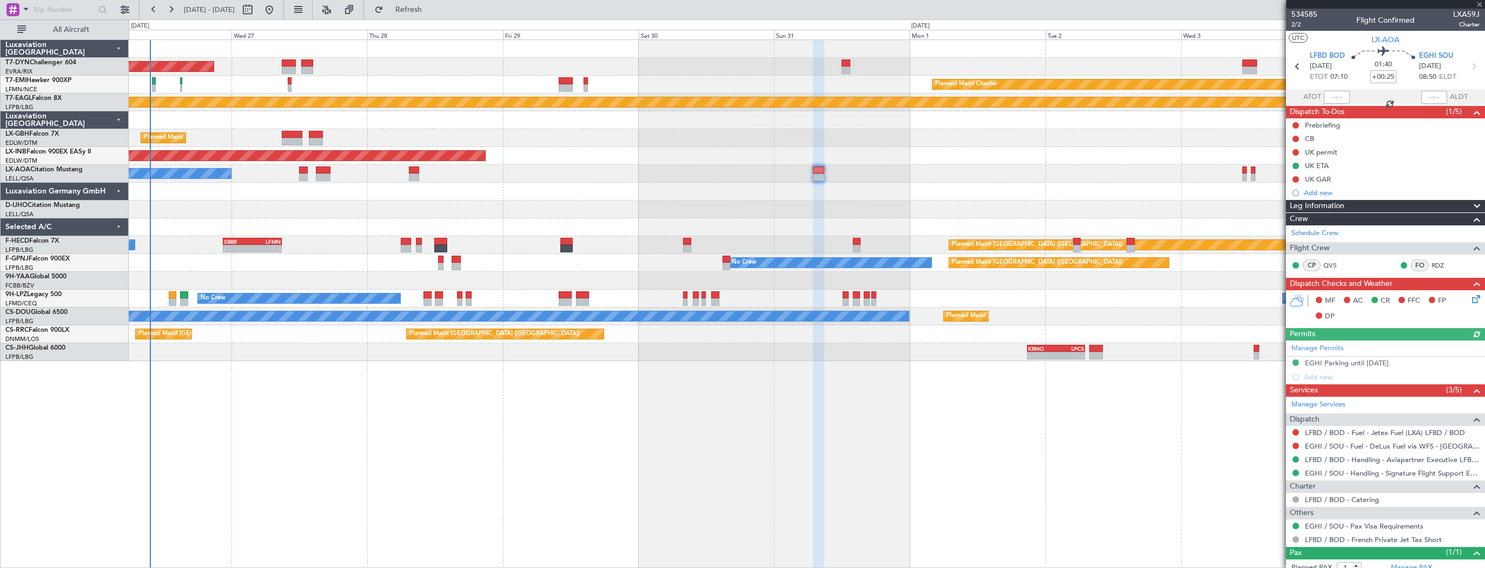
scroll to position [31, 0]
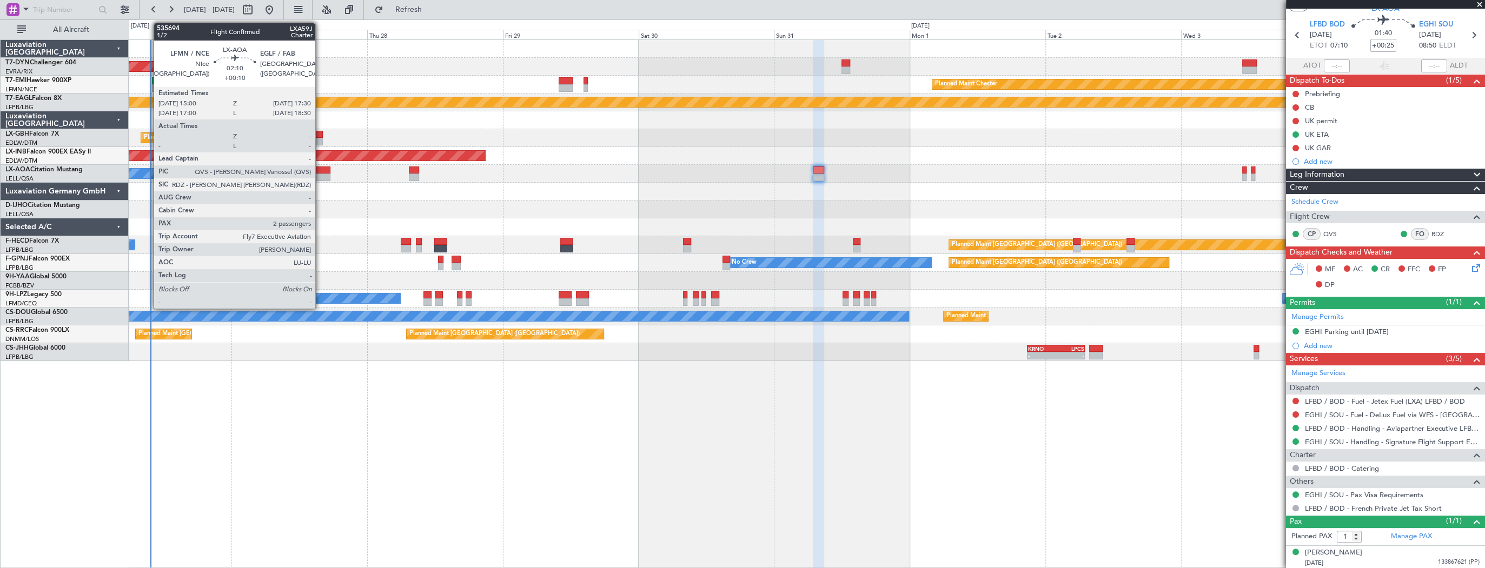
click at [320, 171] on div at bounding box center [323, 171] width 15 height 8
type input "+00:10"
type input "2"
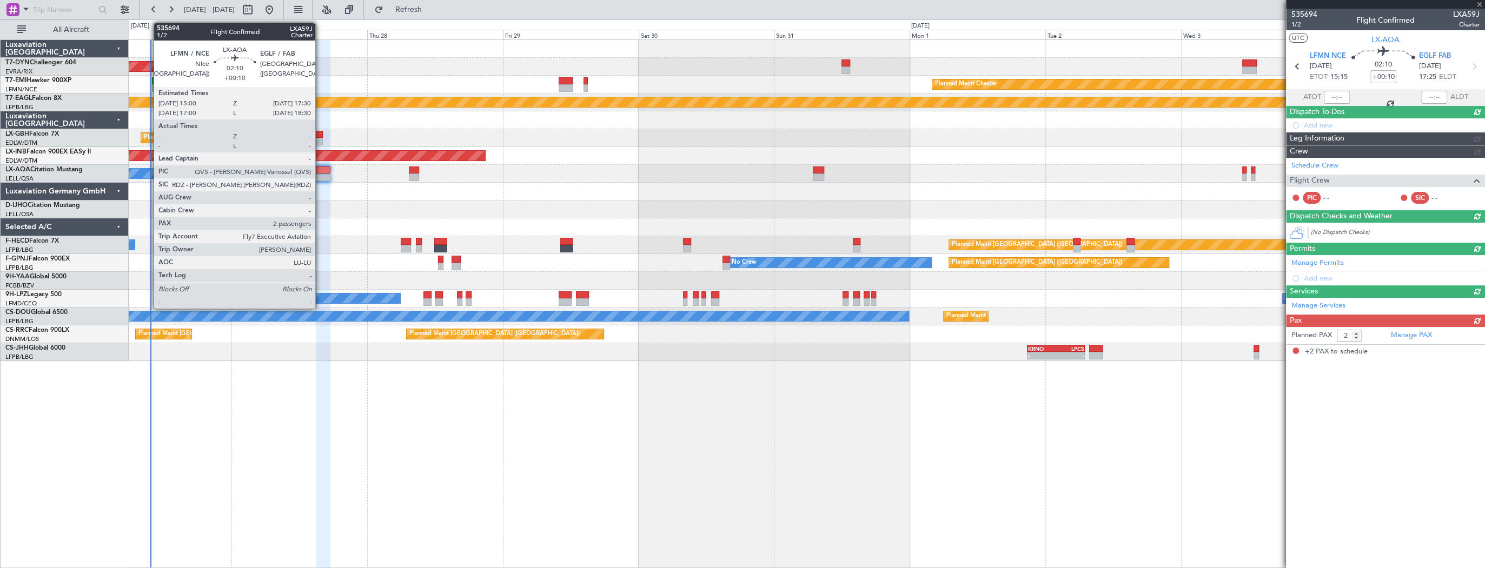
scroll to position [0, 0]
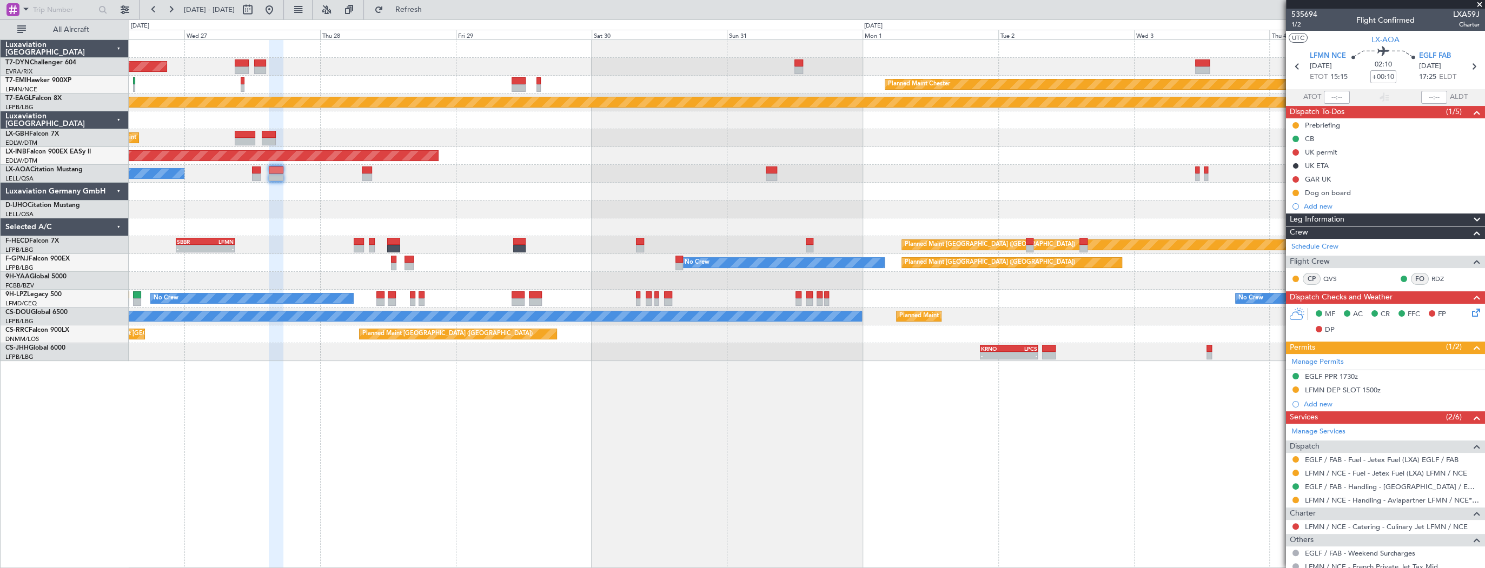
click at [349, 193] on div "AOG Maint Riga (Riga Intl) Planned Maint Chester Planned Maint Geneva (Cointrin…" at bounding box center [806, 200] width 1355 height 321
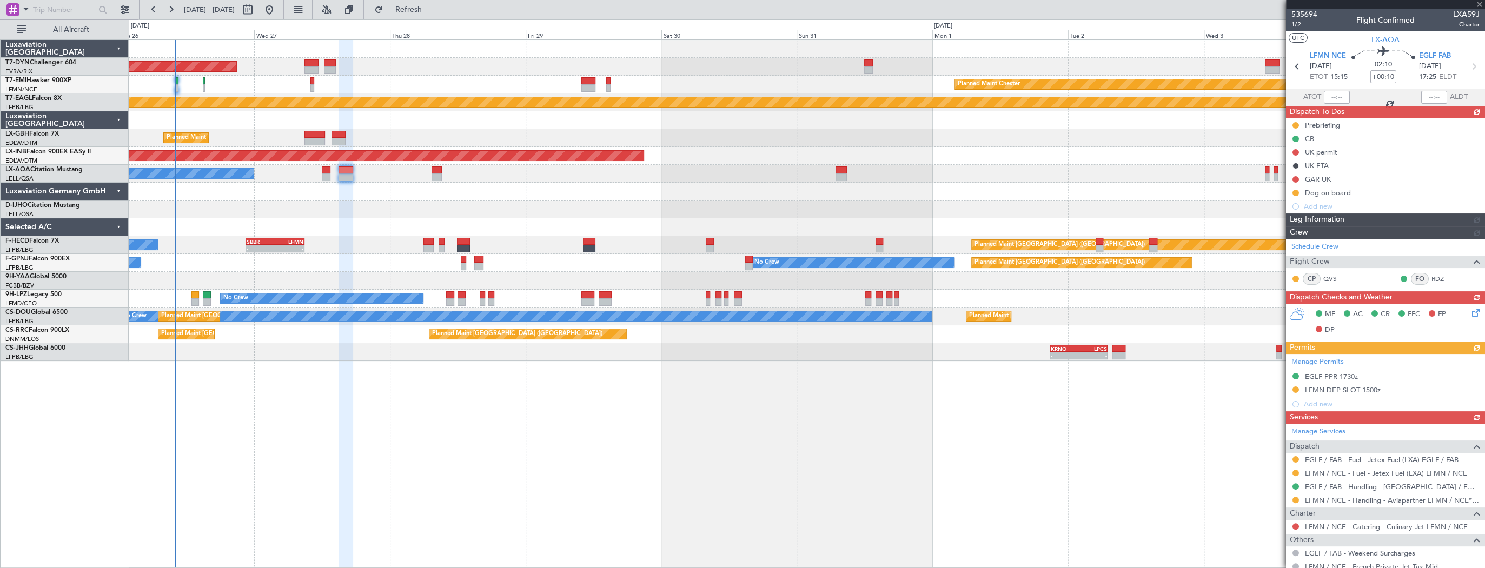
click at [312, 203] on div "AOG Maint Riga (Riga Intl) Planned Maint Chester Planned Maint Geneva (Cointrin…" at bounding box center [806, 200] width 1355 height 321
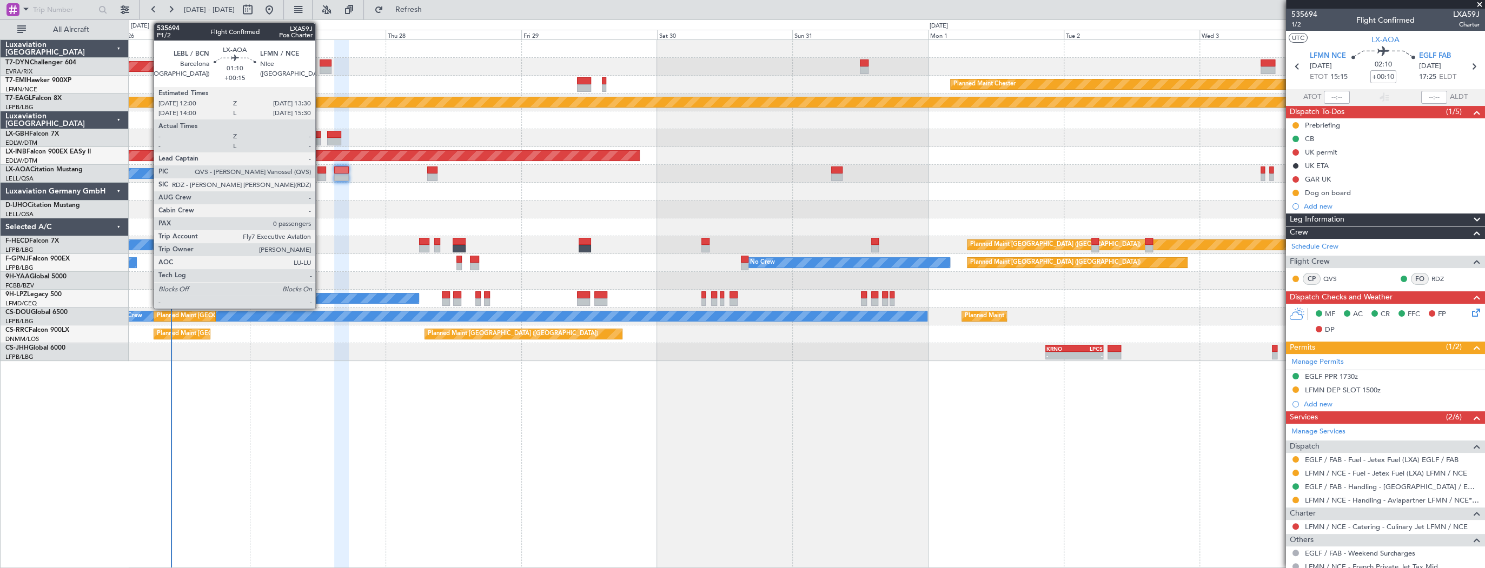
click at [320, 174] on div at bounding box center [321, 178] width 9 height 8
type input "+00:15"
type input "0"
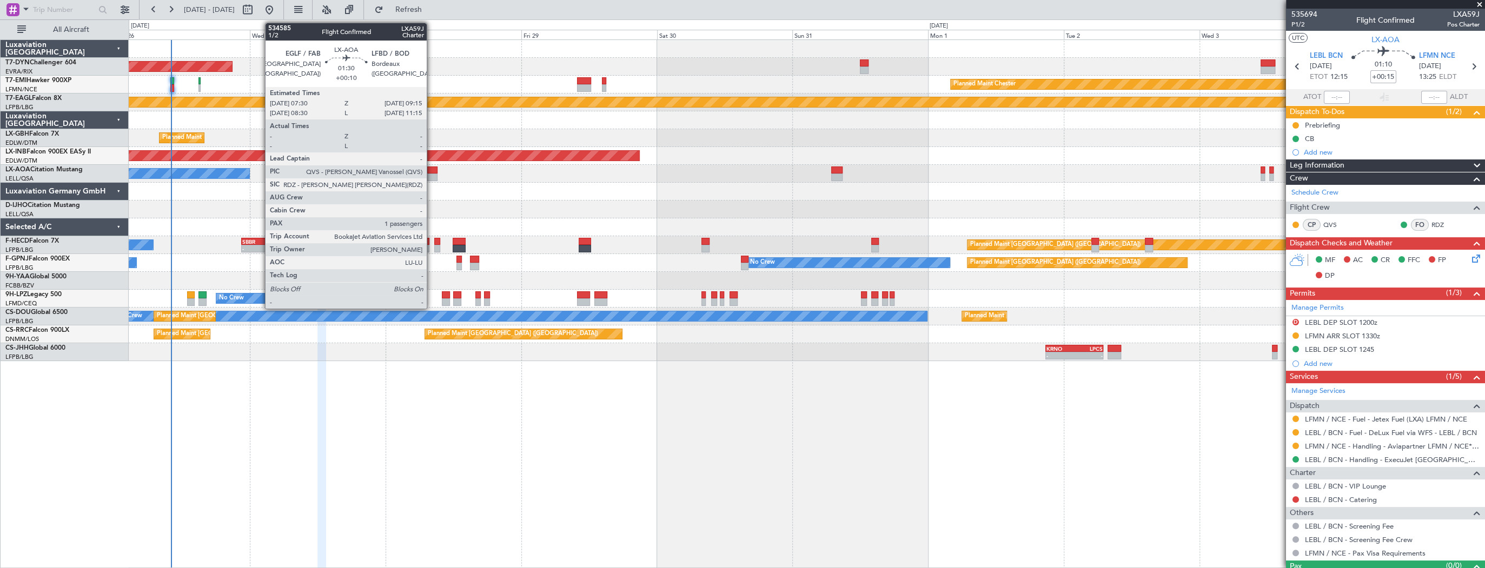
click at [431, 169] on div at bounding box center [432, 171] width 10 height 8
type input "+00:10"
type input "1"
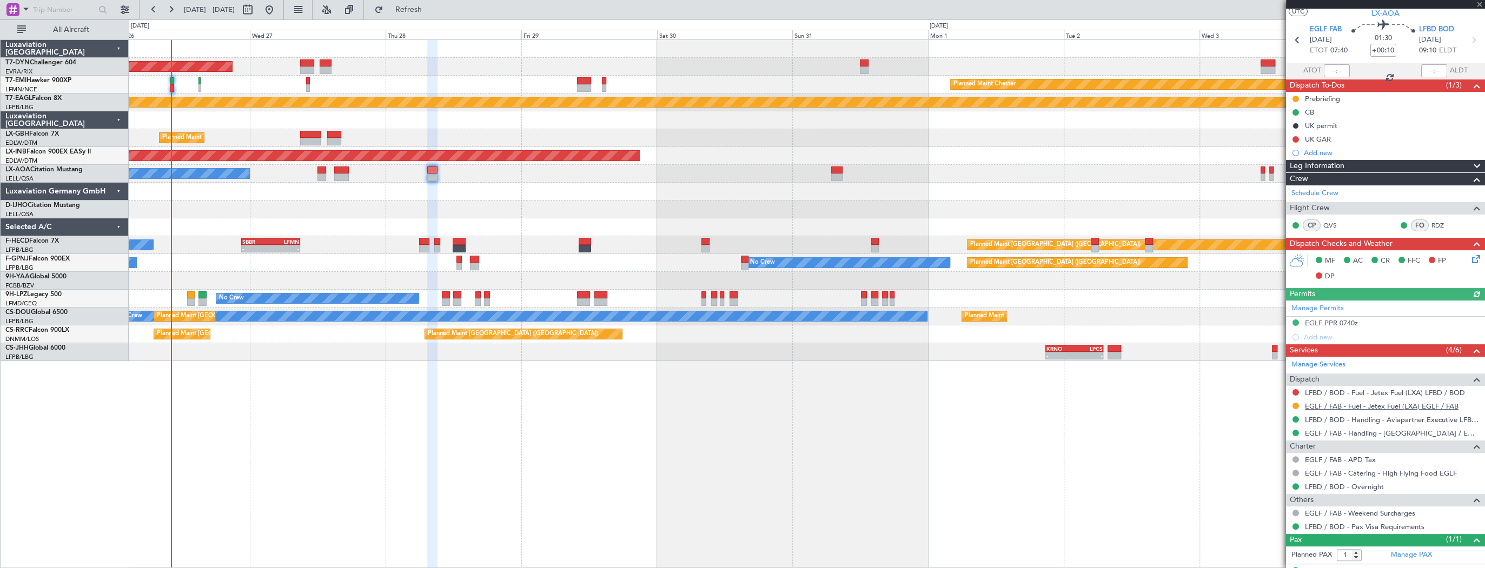
scroll to position [45, 0]
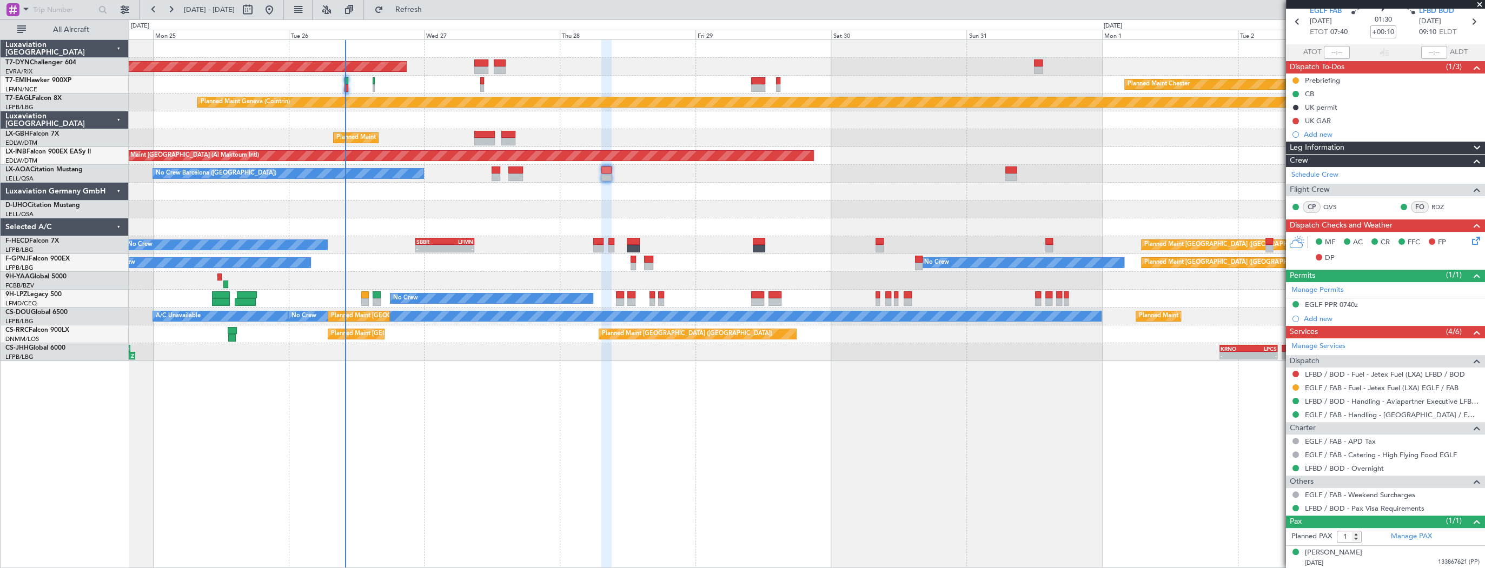
click at [817, 398] on div "AOG Maint Riga (Riga Intl) Planned Maint Basel-Mulhouse Planned Maint Chester P…" at bounding box center [807, 303] width 1356 height 529
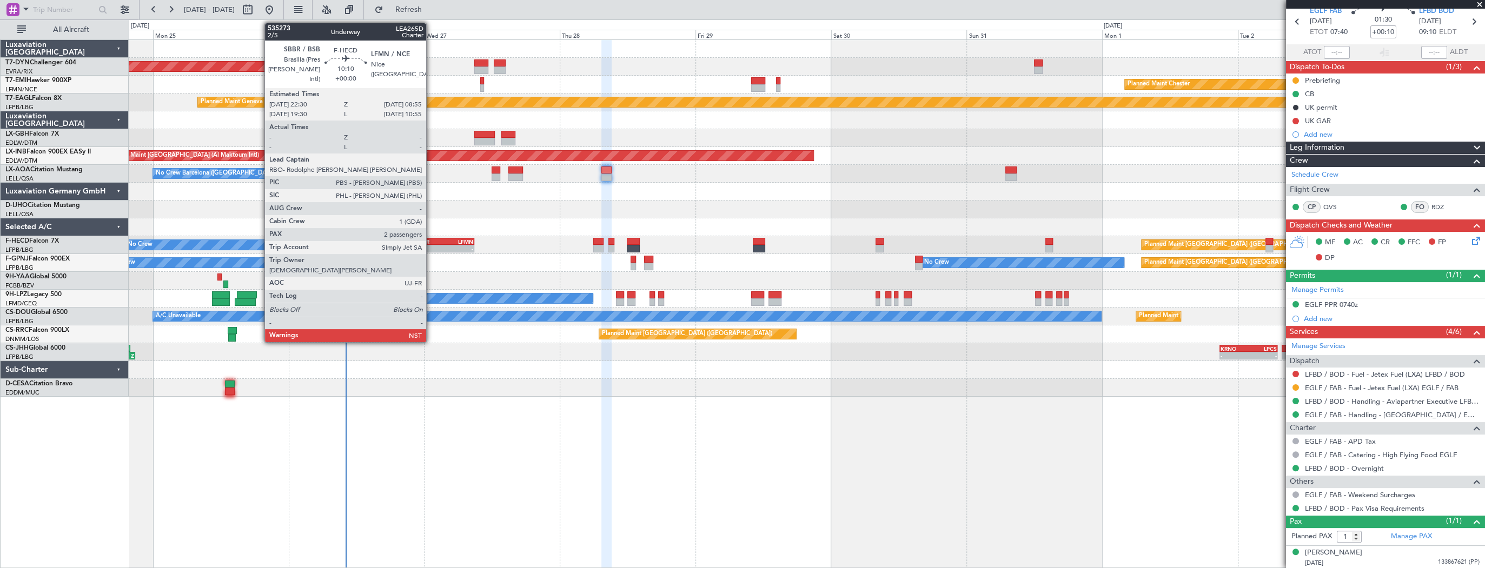
click at [431, 240] on div "SBBR" at bounding box center [430, 241] width 29 height 6
type input "2"
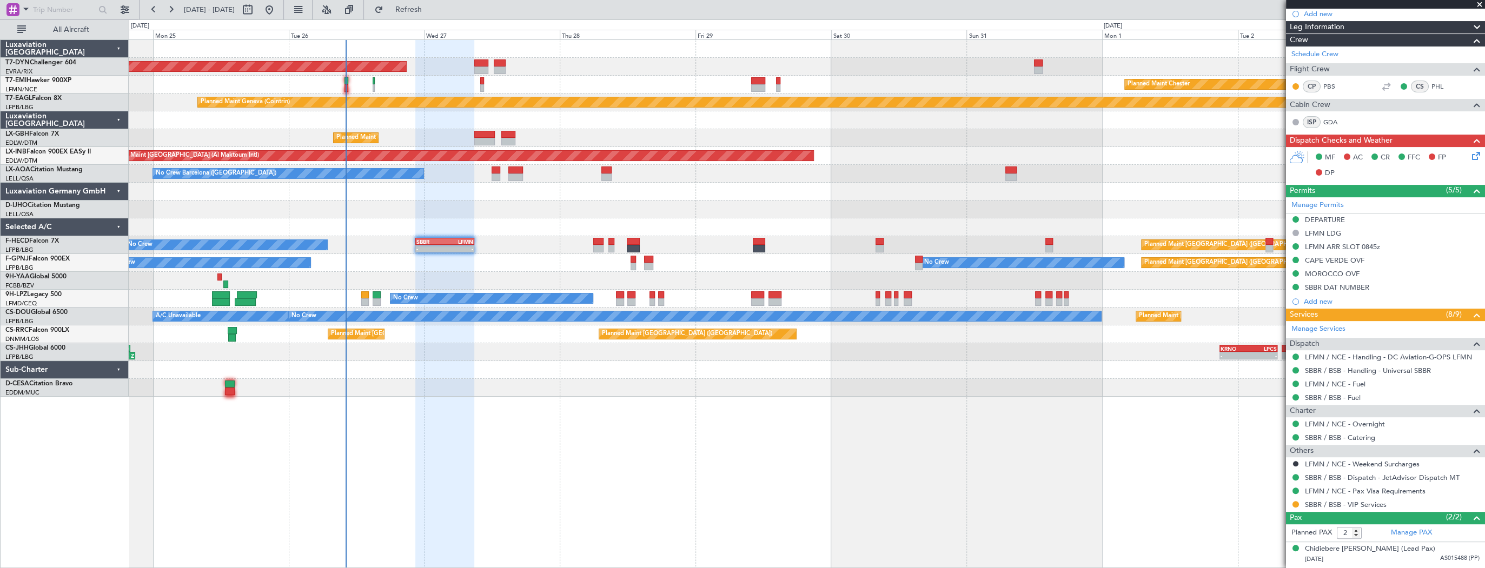
scroll to position [212, 0]
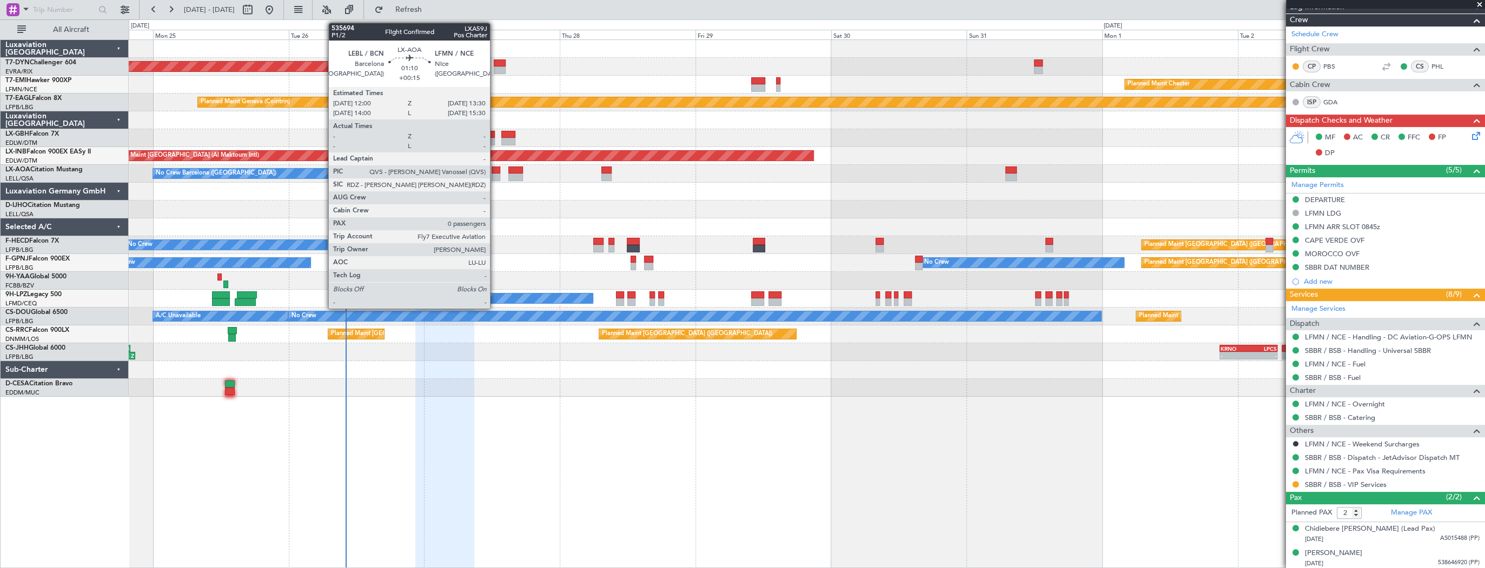
click at [495, 175] on div at bounding box center [495, 178] width 9 height 8
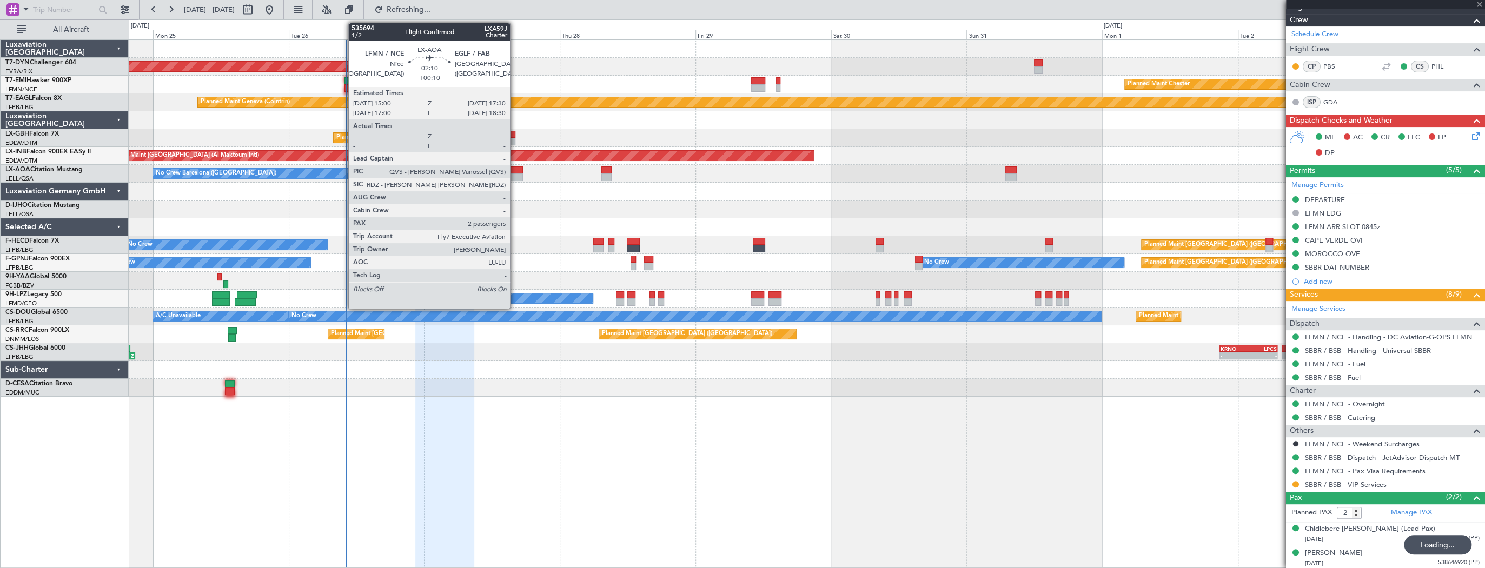
click at [515, 172] on div at bounding box center [515, 171] width 15 height 8
type input "+00:15"
type input "0"
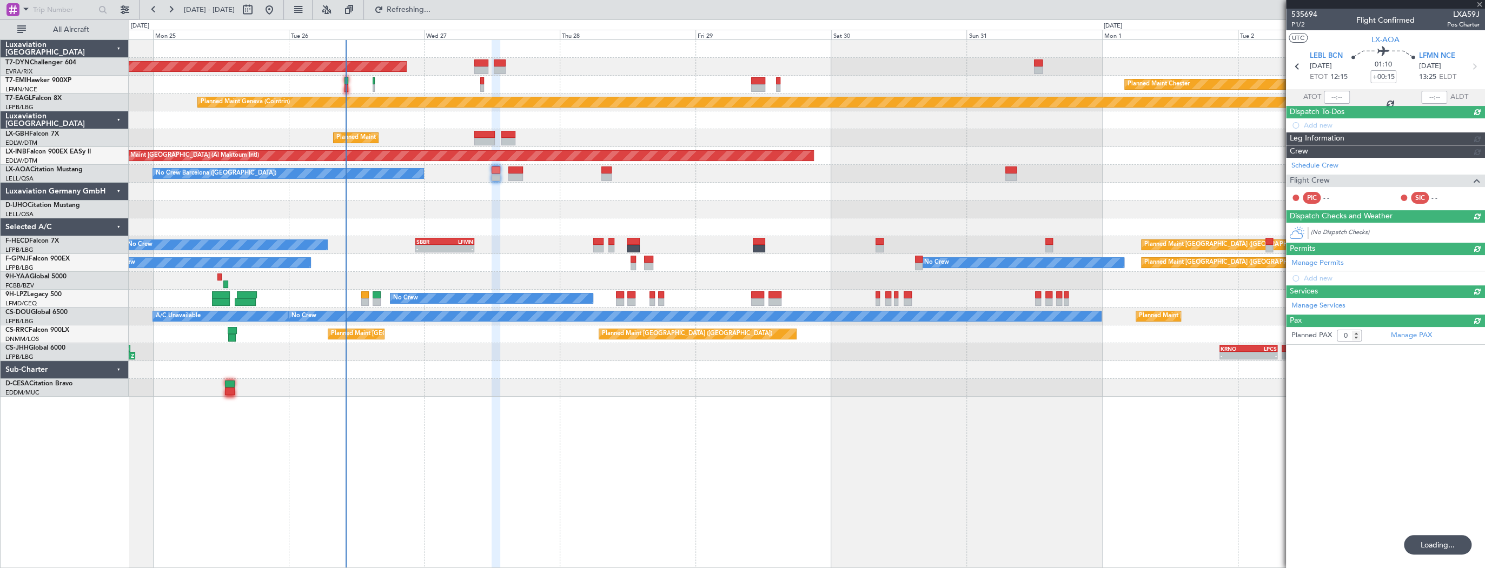
scroll to position [0, 0]
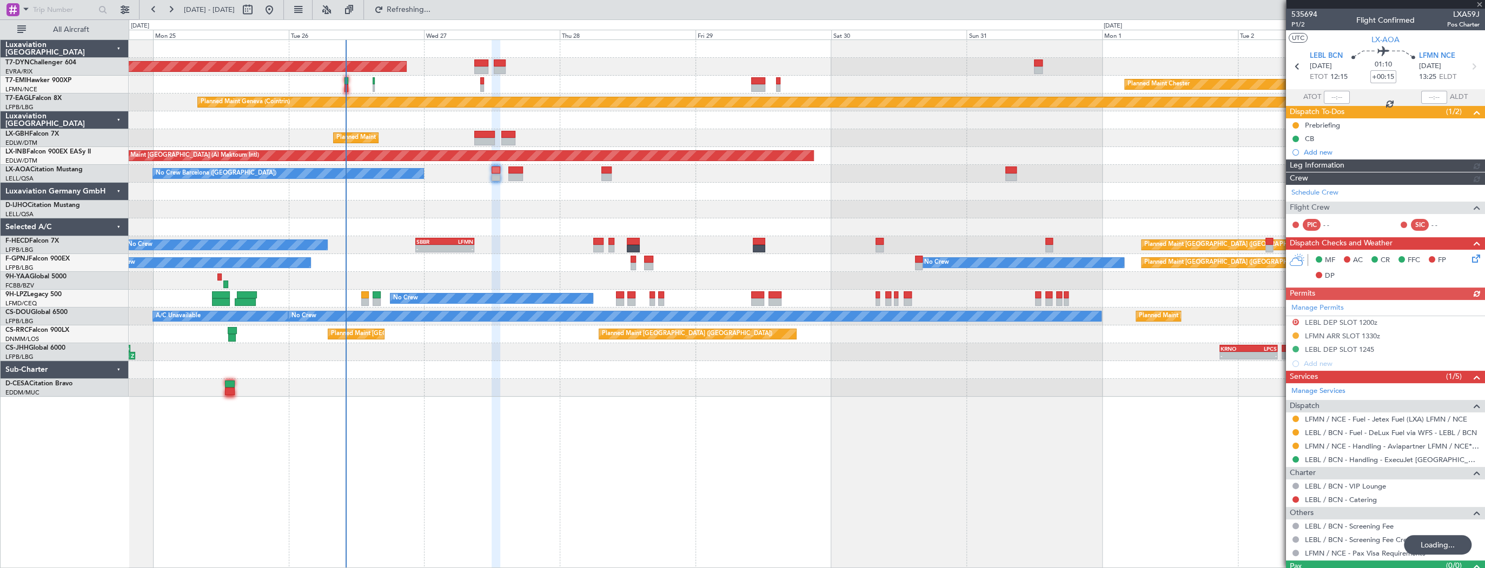
type input "2"
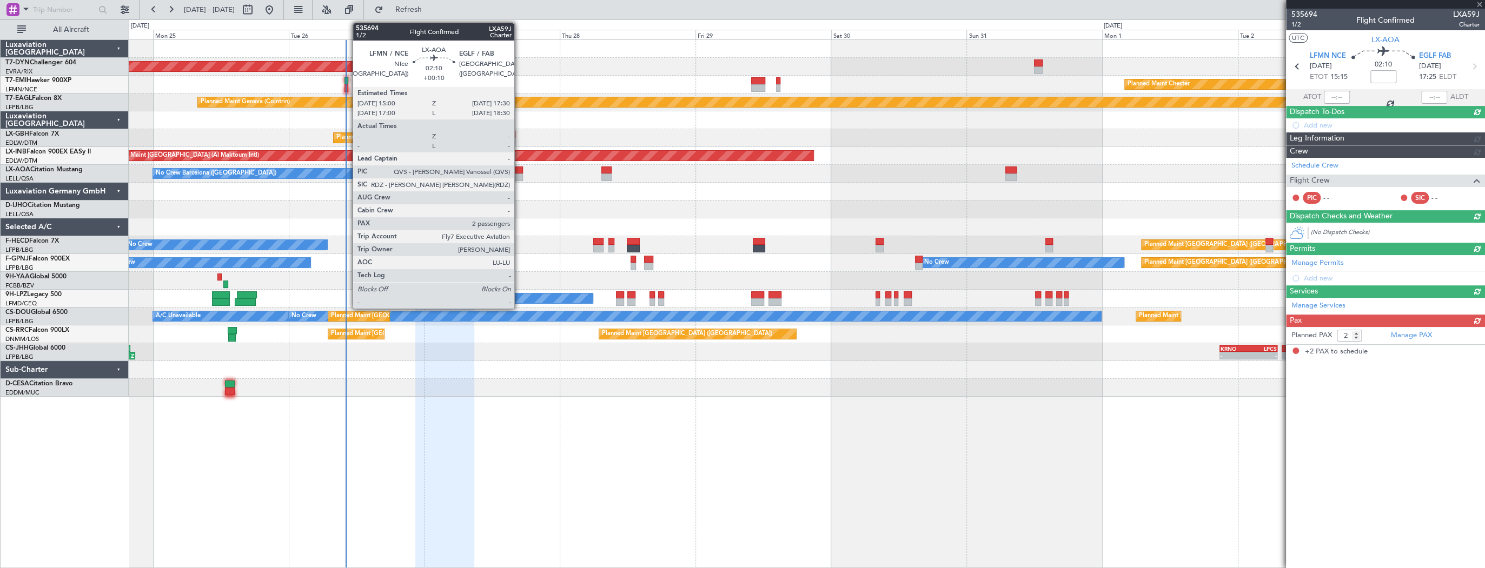
type input "+00:10"
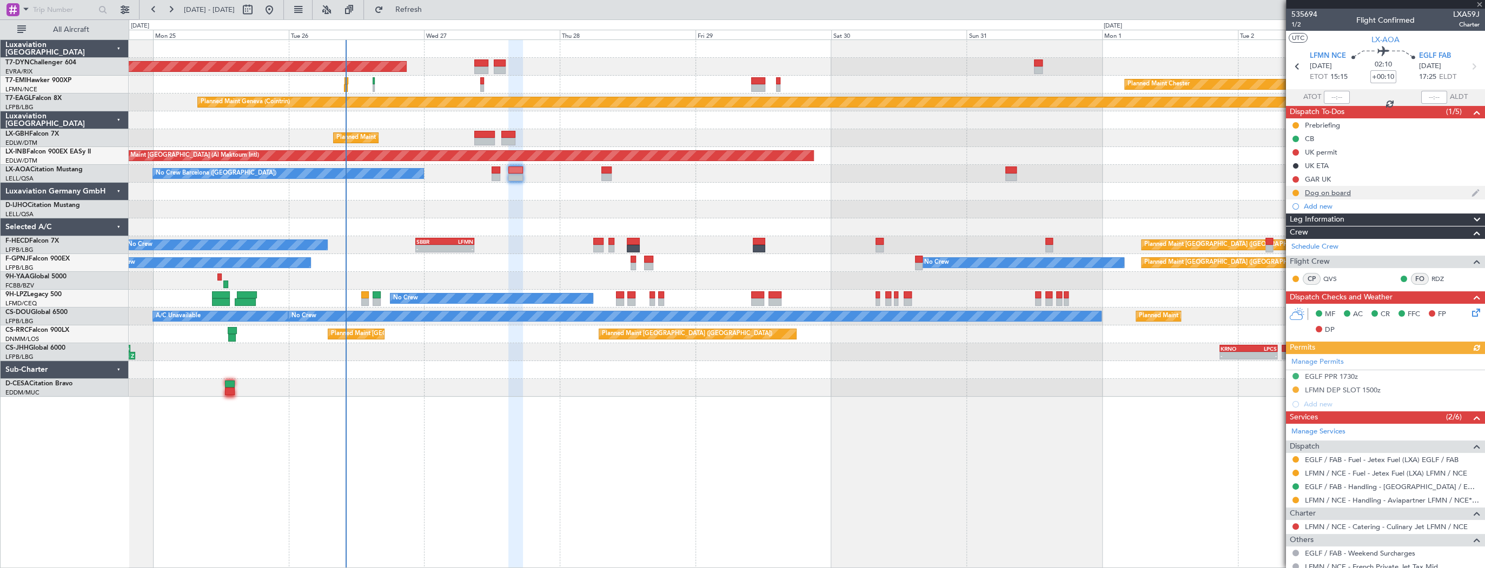
click at [1364, 194] on div "Dog on board" at bounding box center [1385, 193] width 199 height 14
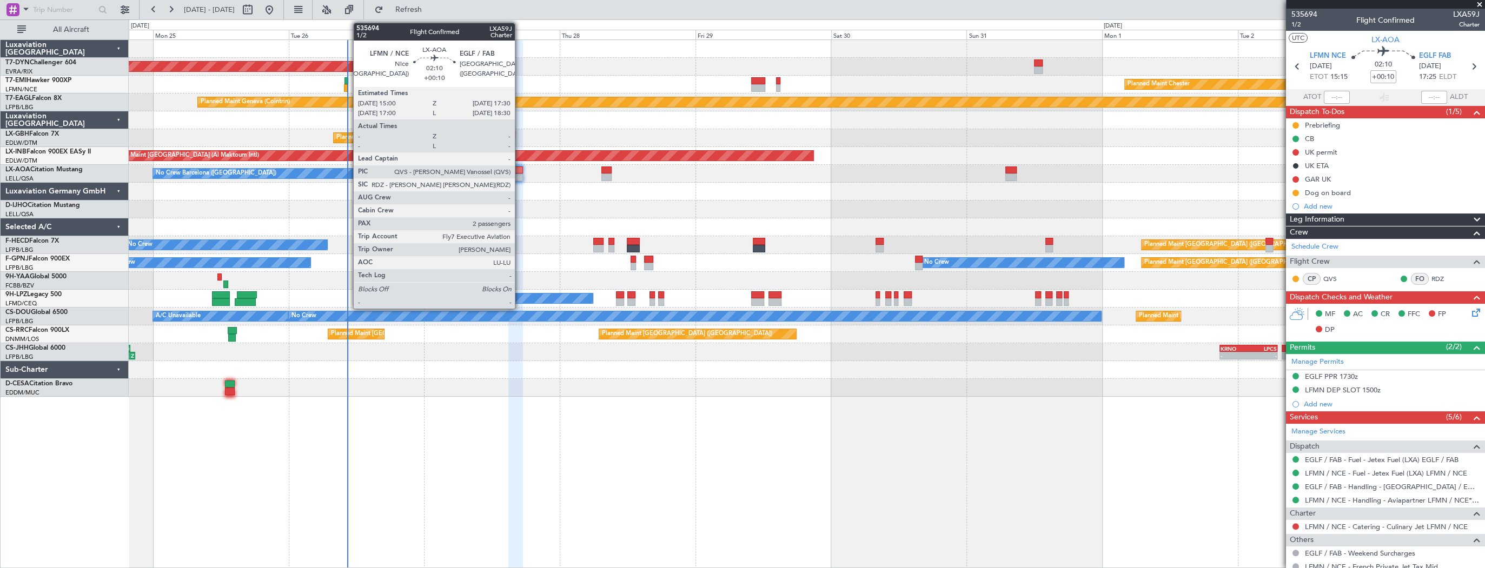
click at [520, 174] on div at bounding box center [515, 178] width 15 height 8
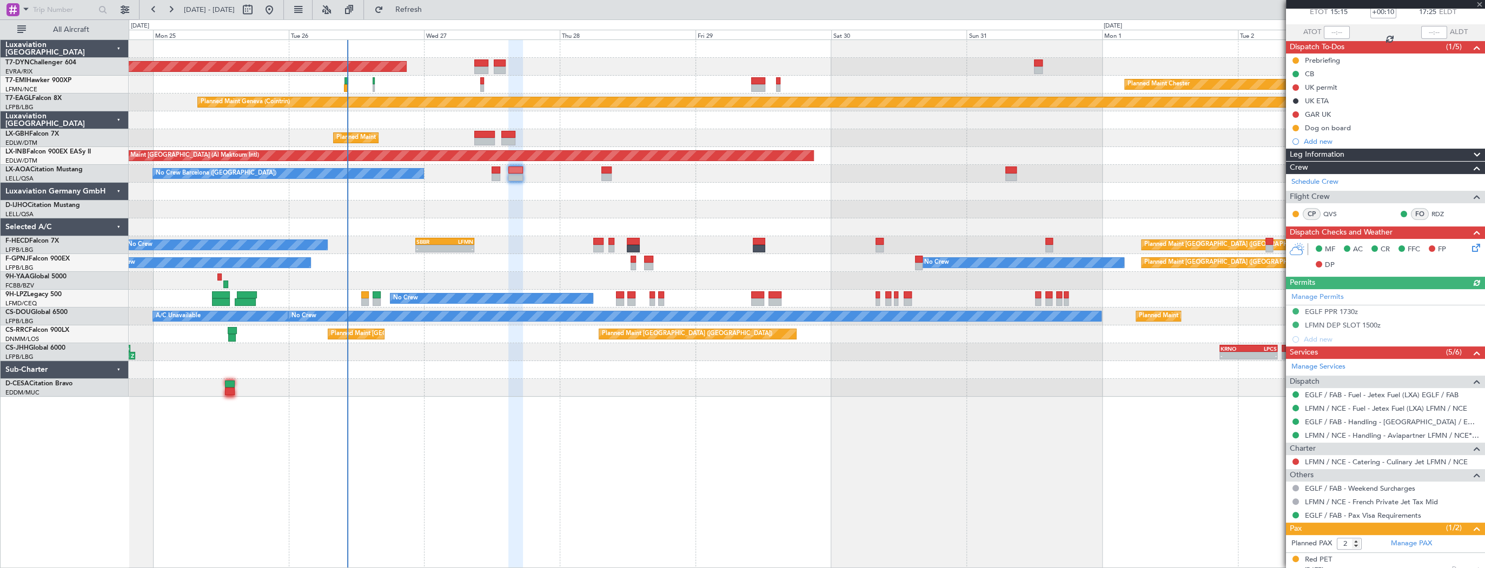
scroll to position [96, 0]
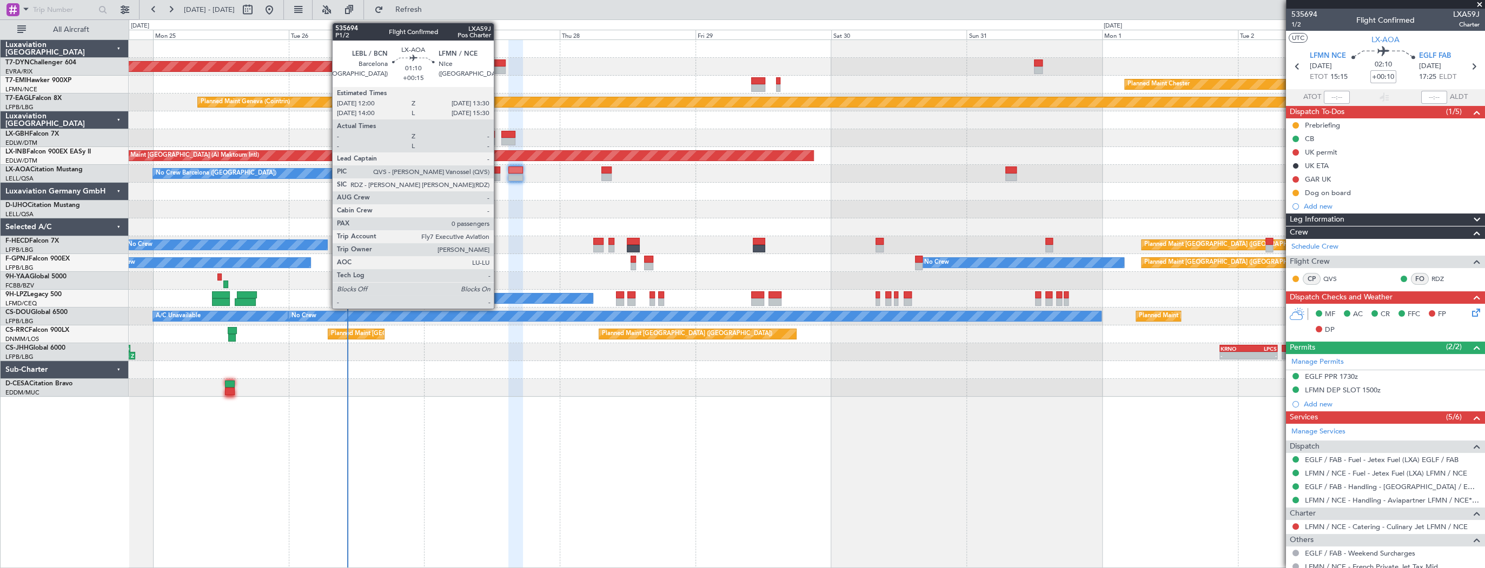
click at [496, 172] on div at bounding box center [495, 171] width 9 height 8
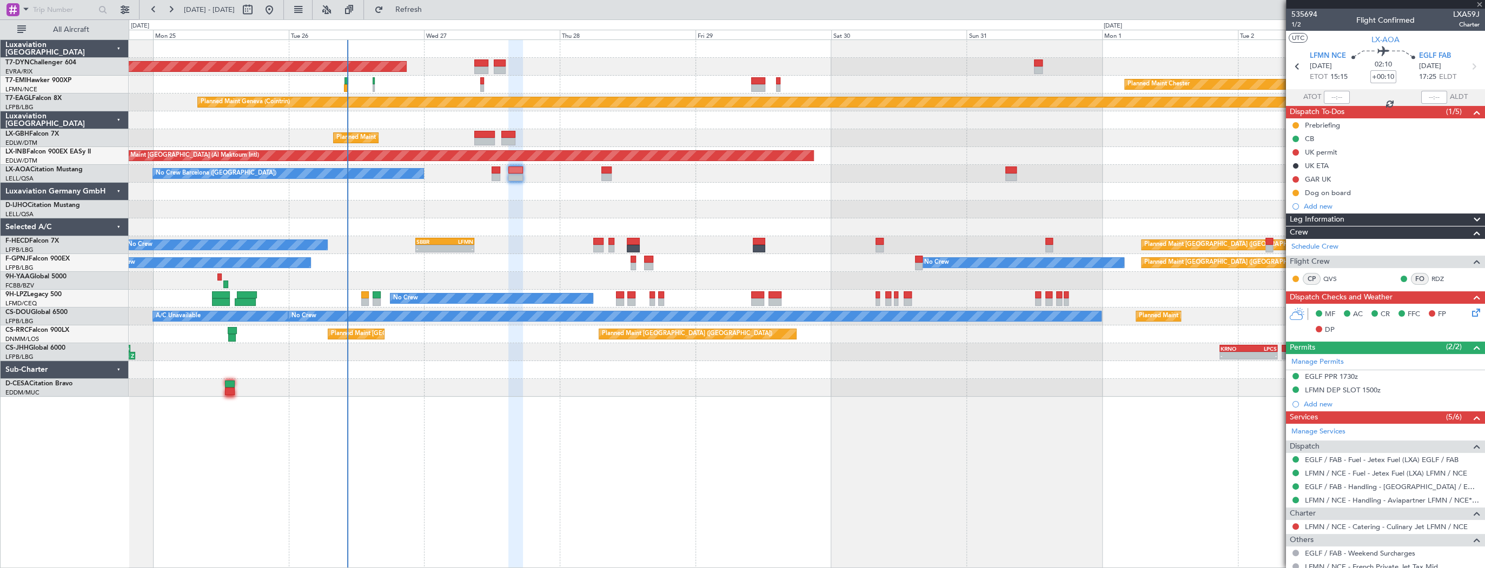
type input "+00:15"
type input "0"
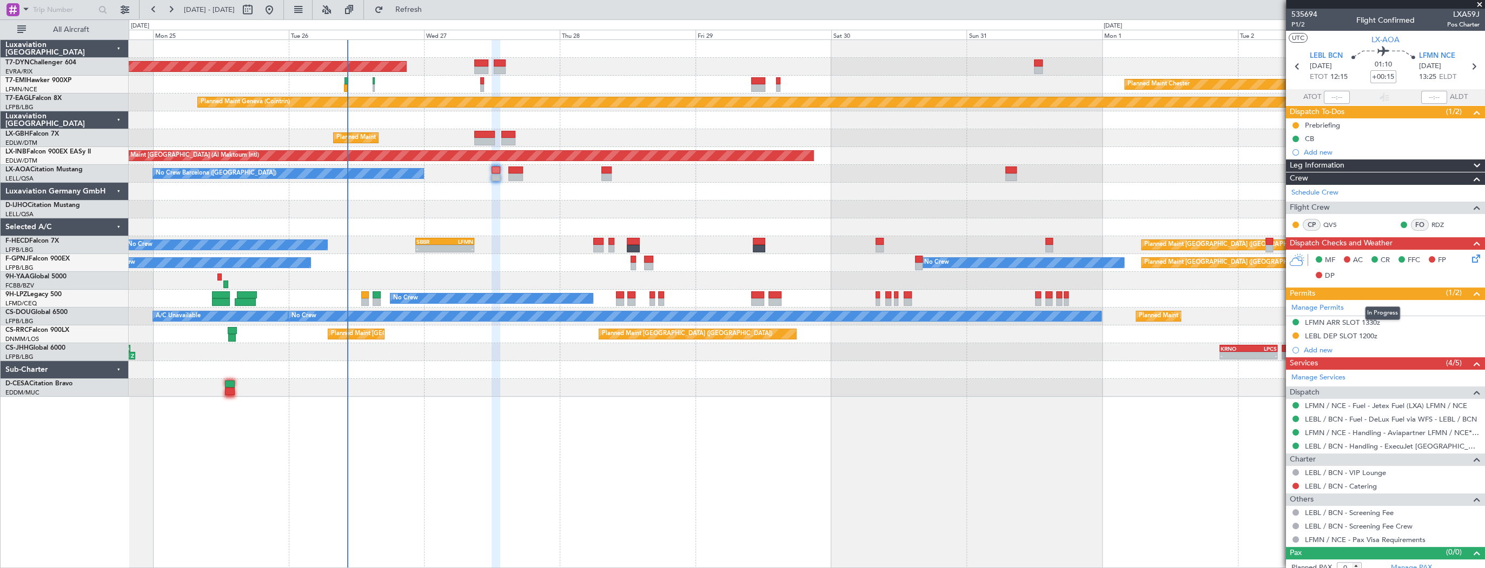
scroll to position [6, 0]
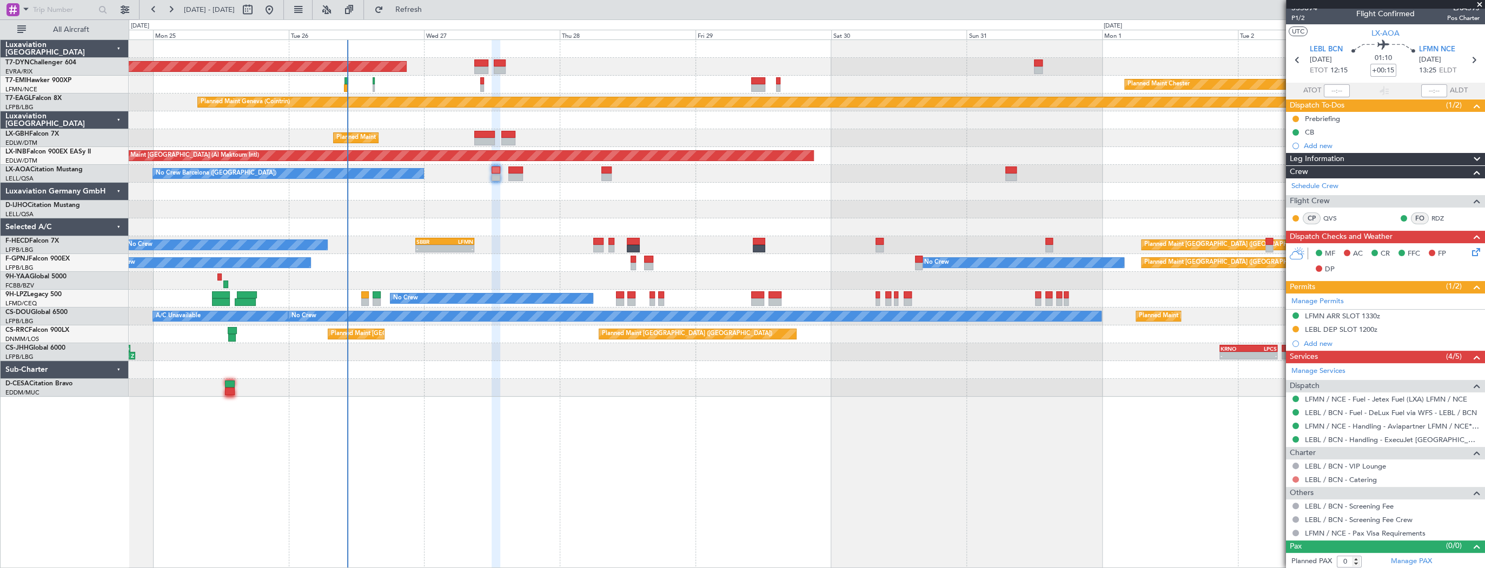
click at [1293, 478] on button at bounding box center [1295, 479] width 6 height 6
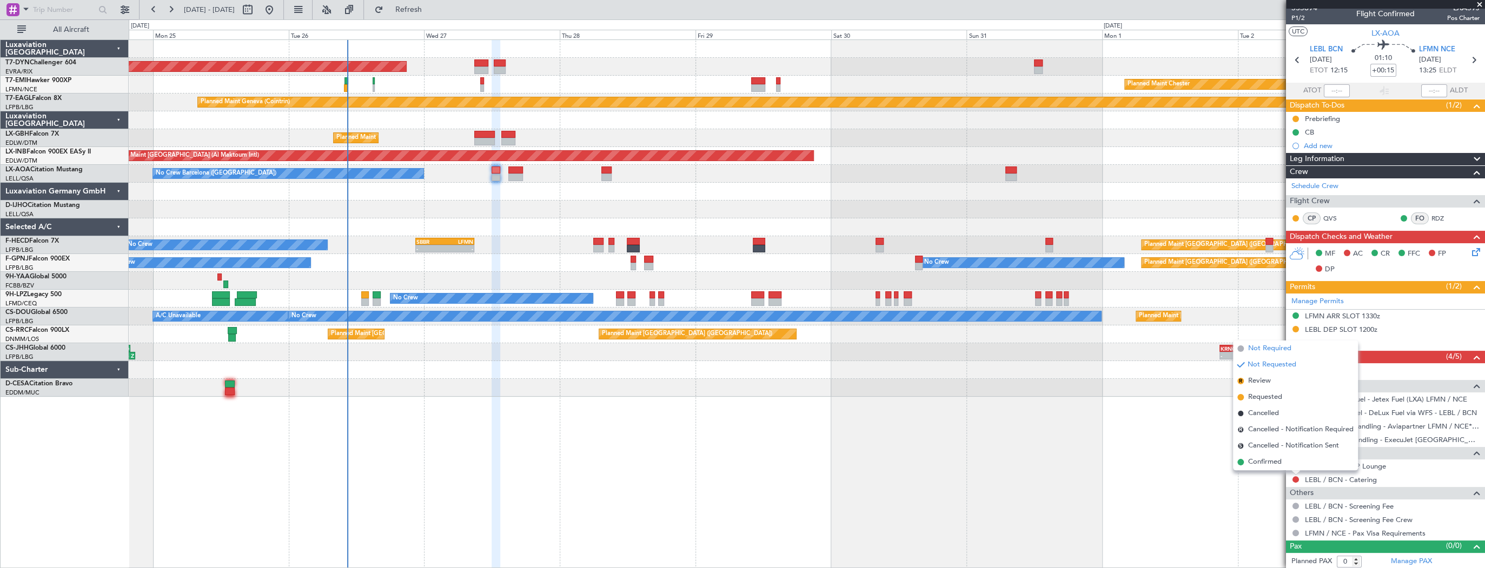
click at [1284, 344] on span "Not Required" at bounding box center [1269, 348] width 43 height 11
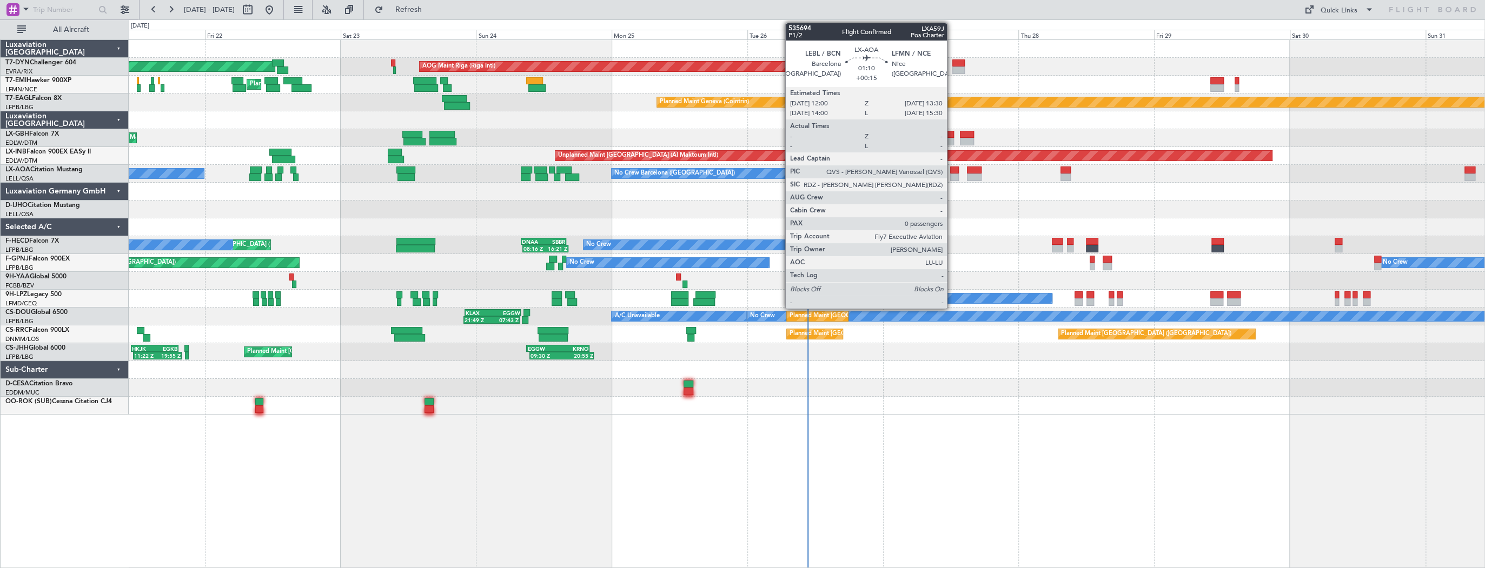
click at [952, 170] on div at bounding box center [954, 171] width 9 height 8
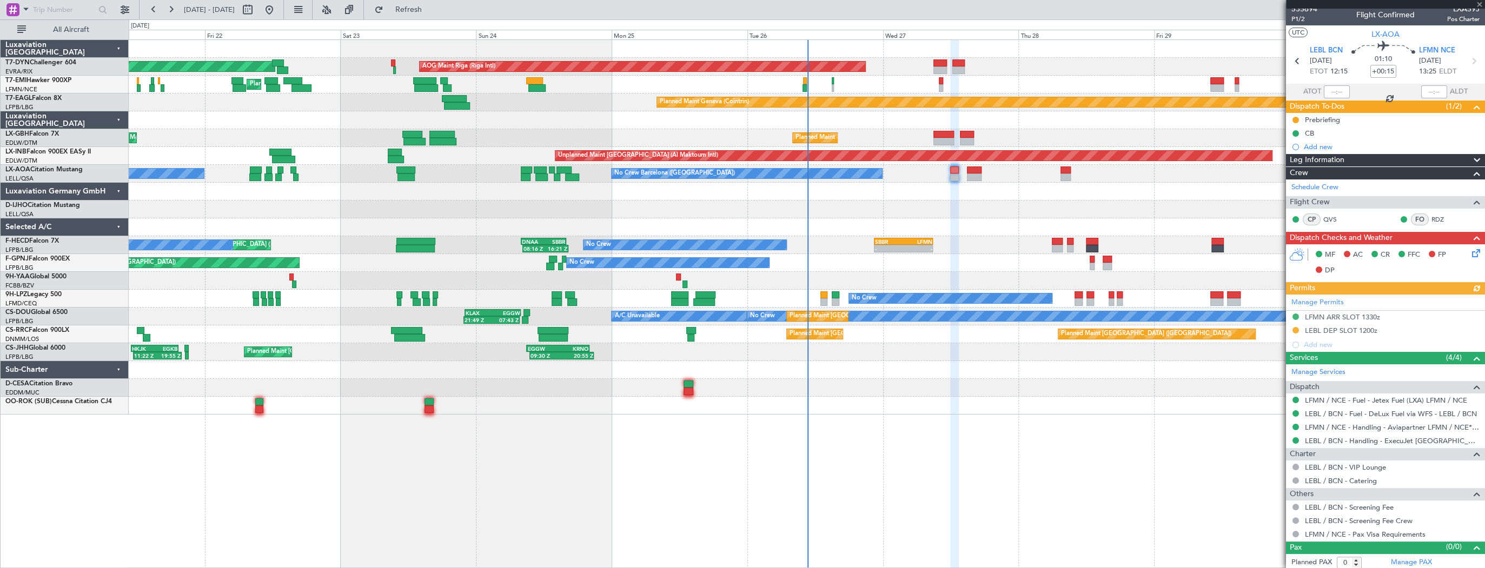
scroll to position [6, 0]
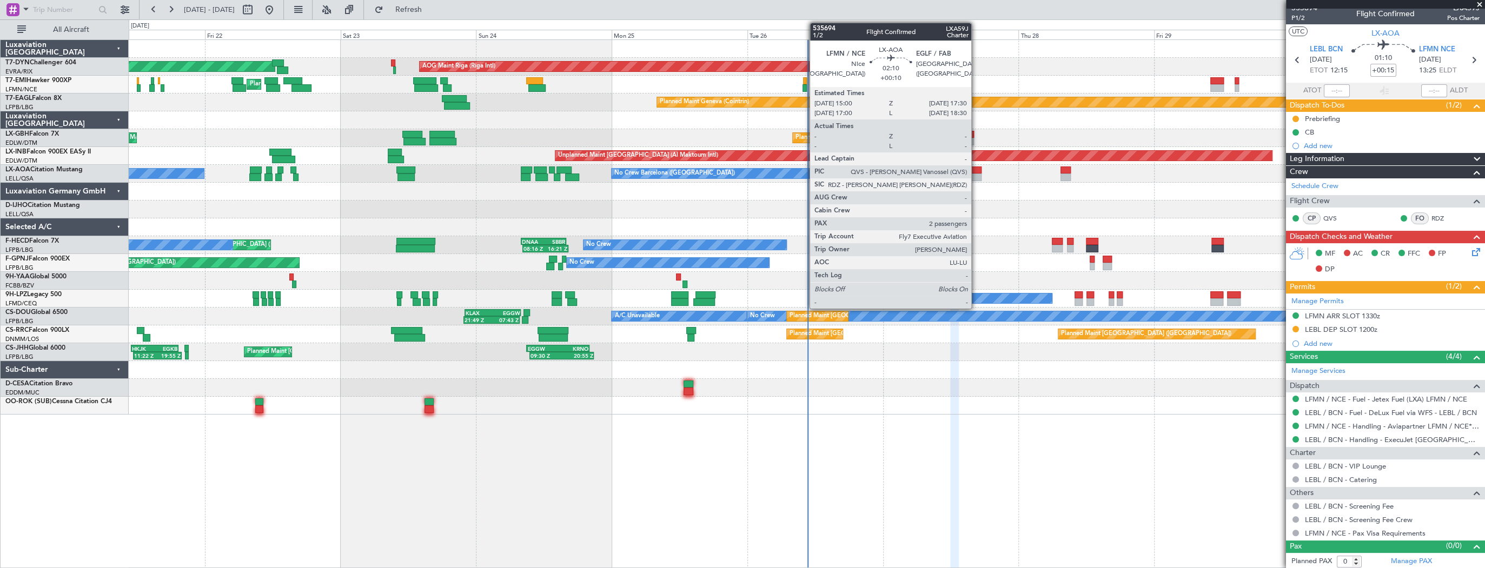
click at [976, 170] on div at bounding box center [974, 171] width 15 height 8
type input "+00:10"
type input "2"
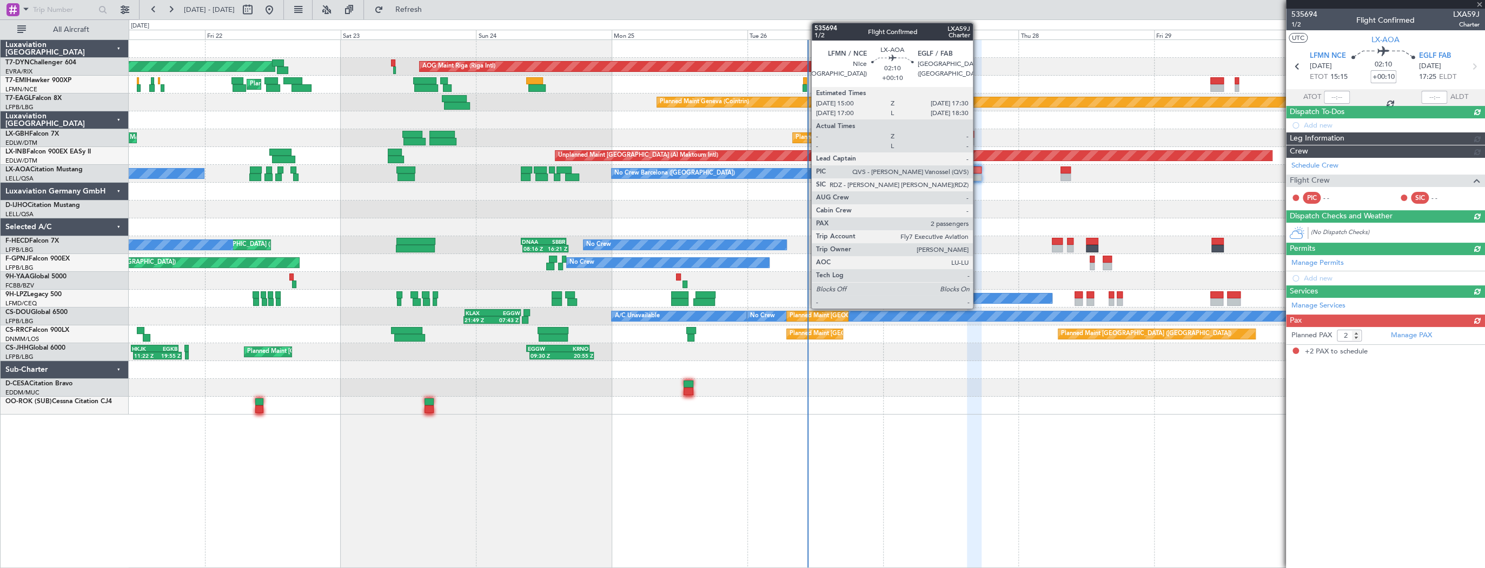
scroll to position [0, 0]
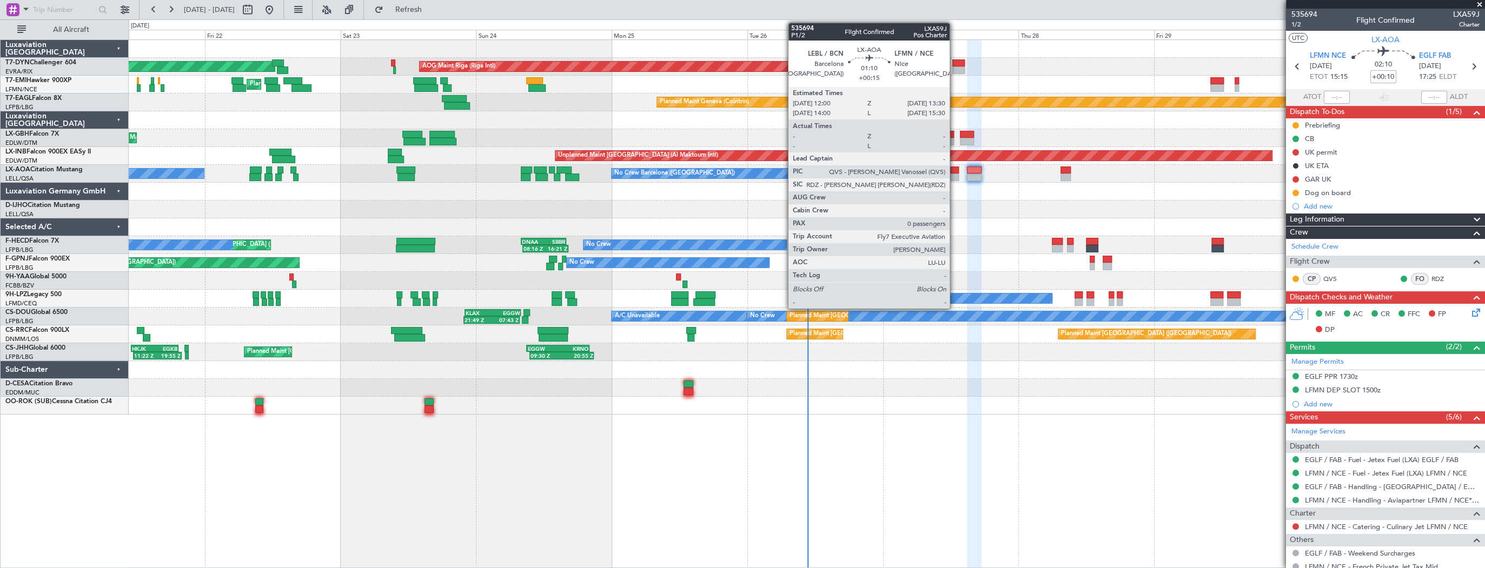
click at [954, 171] on div at bounding box center [954, 171] width 9 height 8
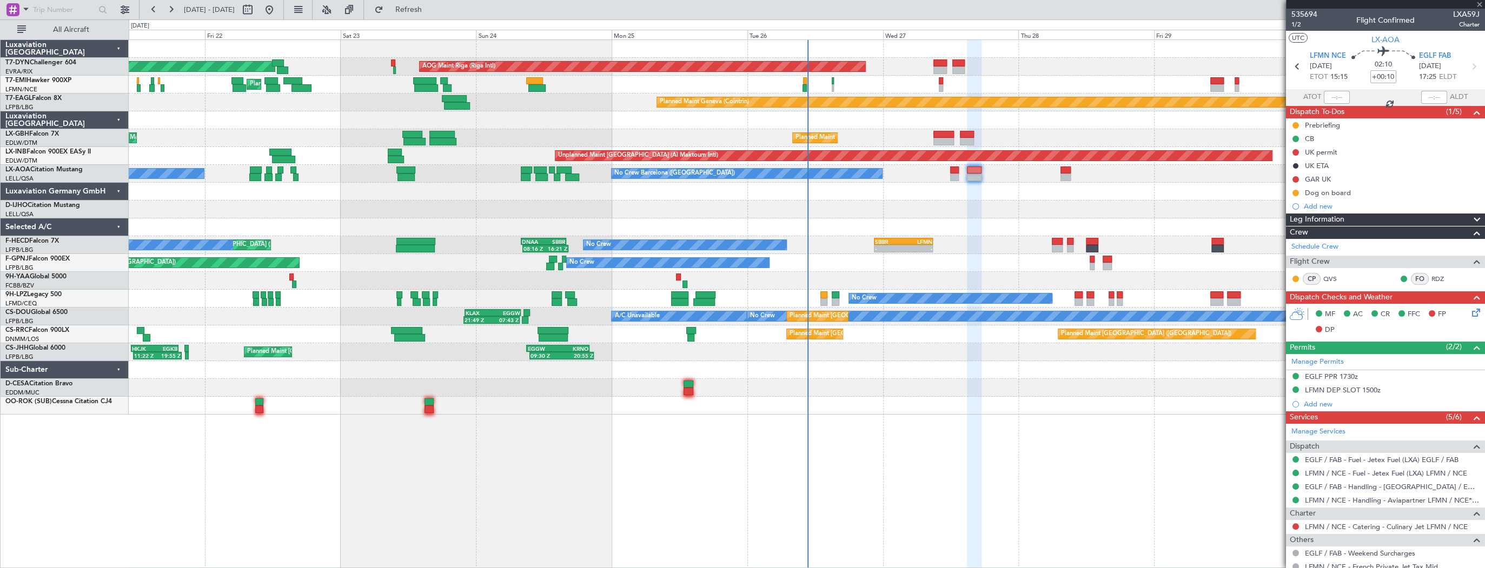
type input "+00:15"
type input "0"
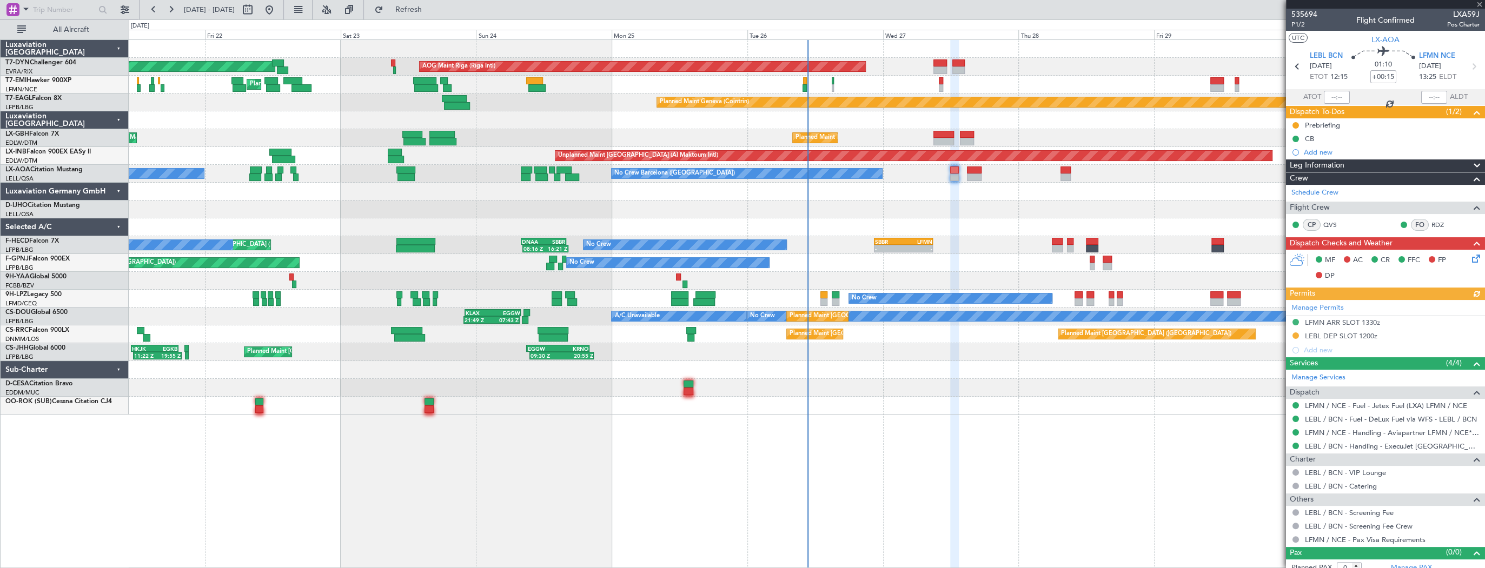
scroll to position [6, 0]
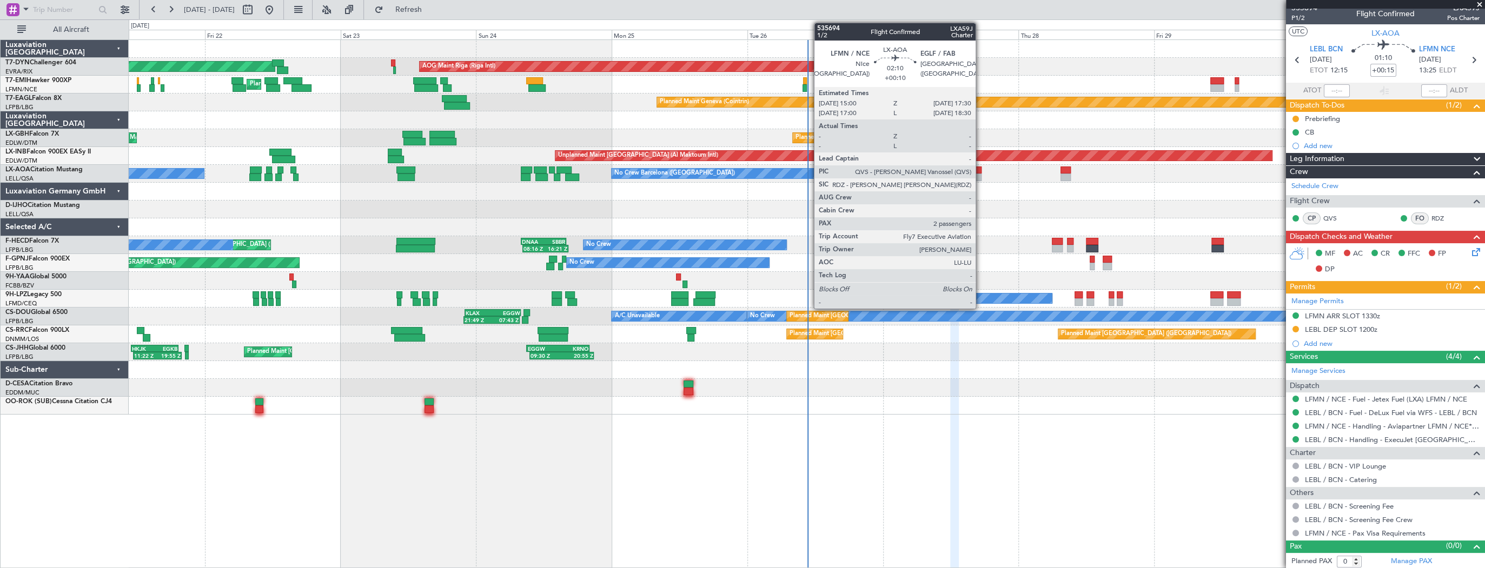
click at [980, 171] on div at bounding box center [974, 171] width 15 height 8
type input "+00:10"
type input "2"
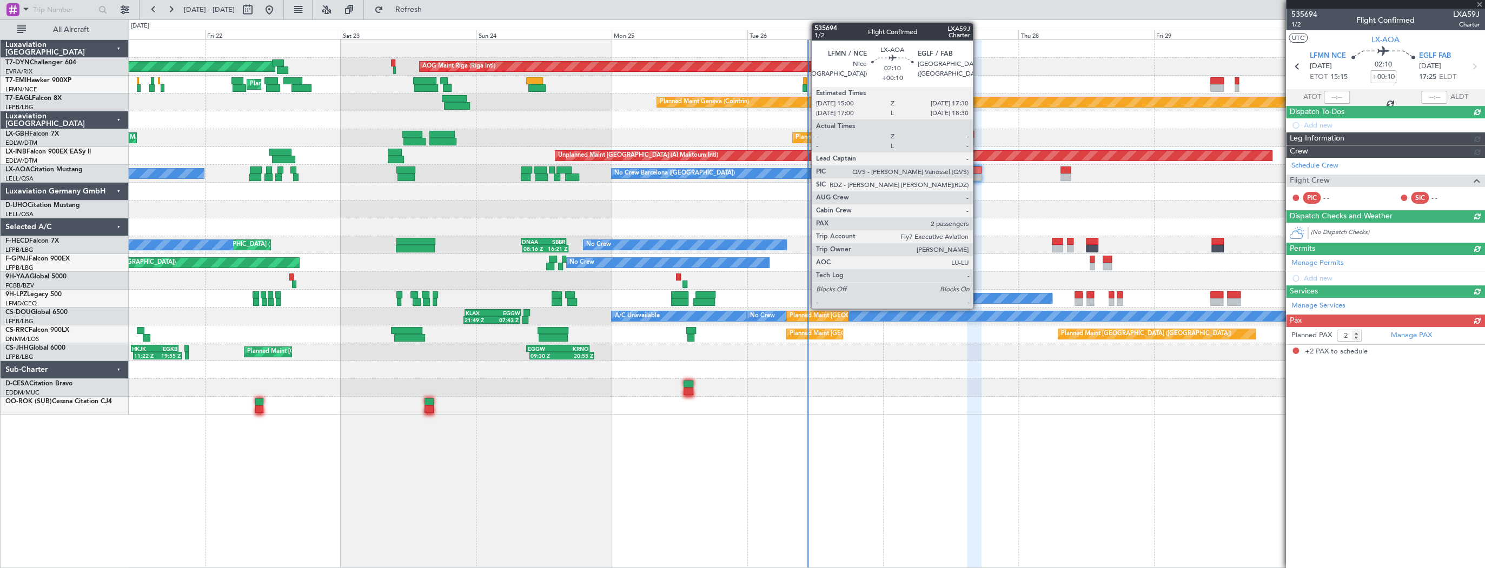
scroll to position [0, 0]
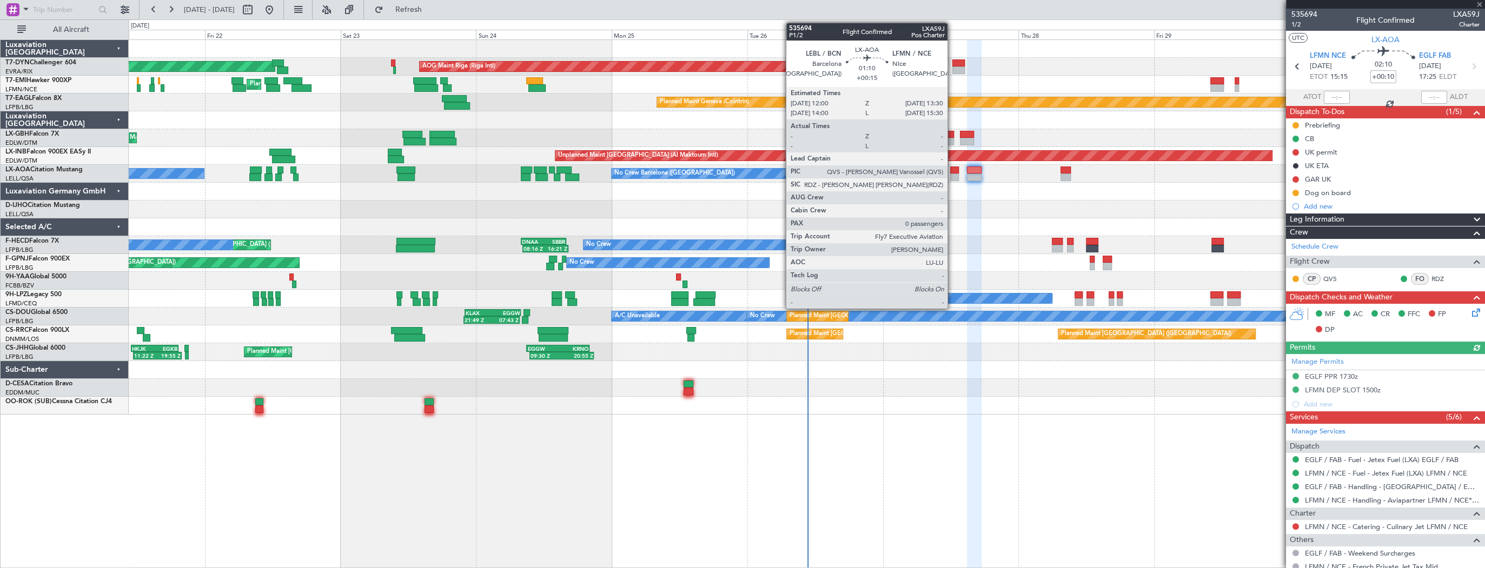
click at [952, 171] on div at bounding box center [954, 171] width 9 height 8
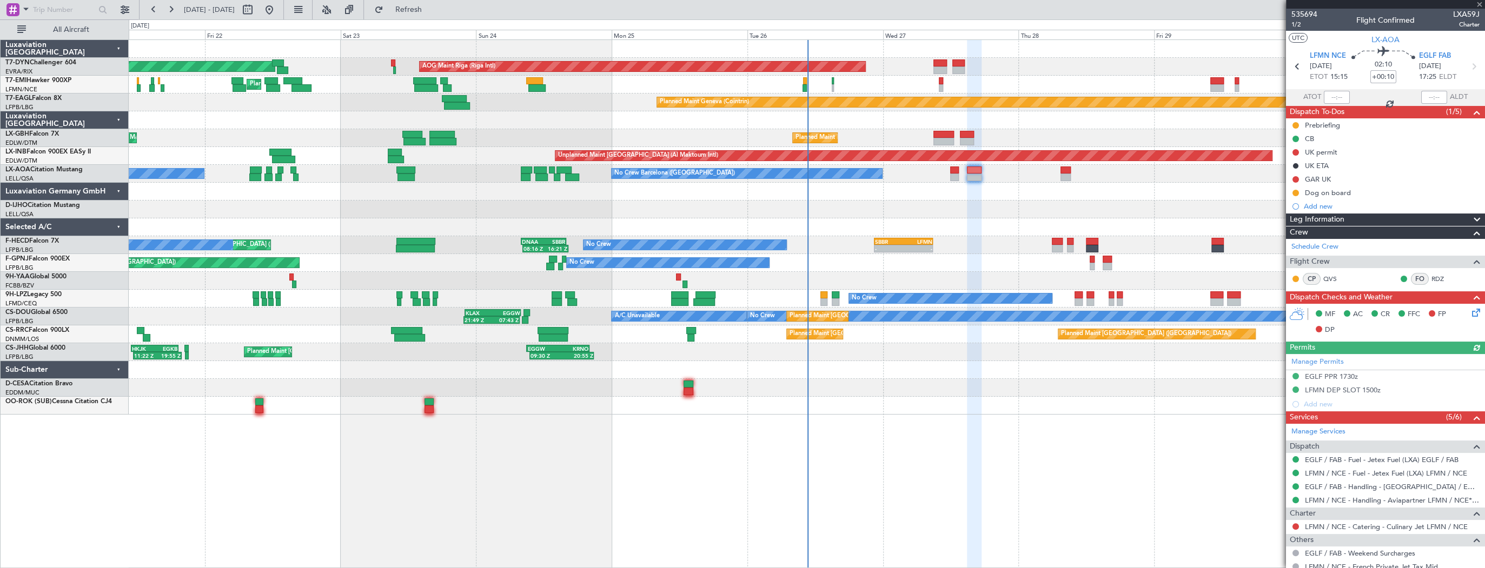
type input "+00:15"
type input "0"
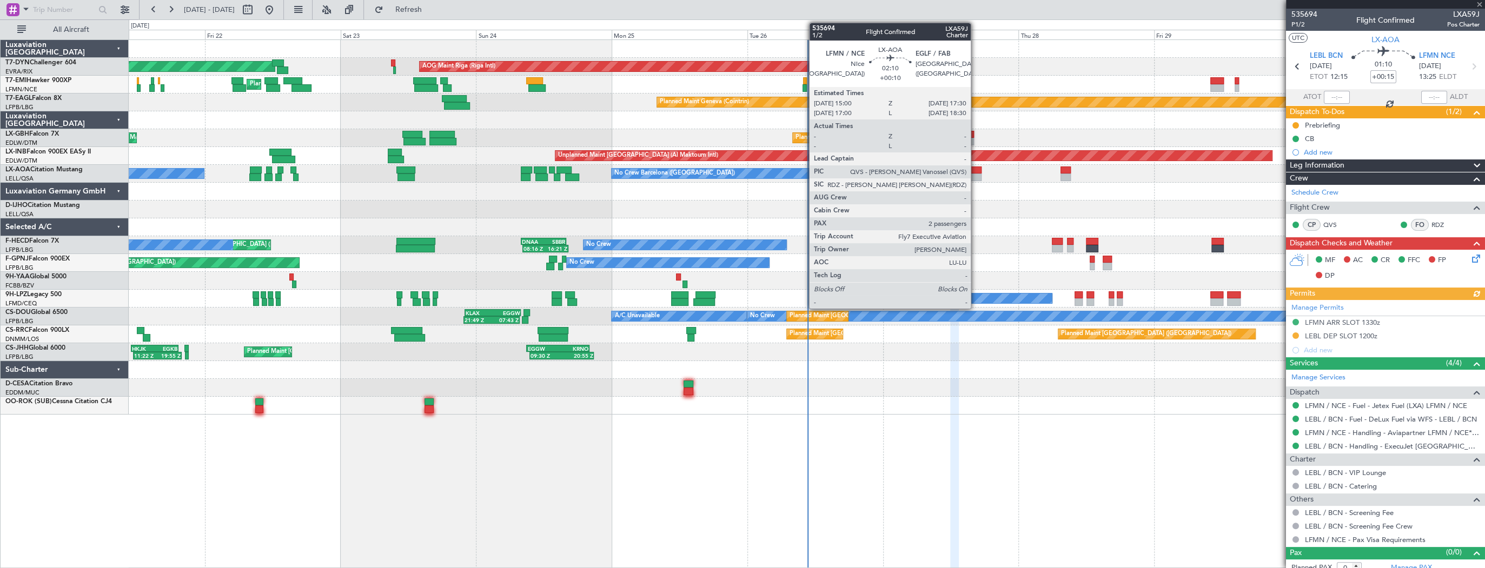
click at [975, 175] on div at bounding box center [974, 178] width 15 height 8
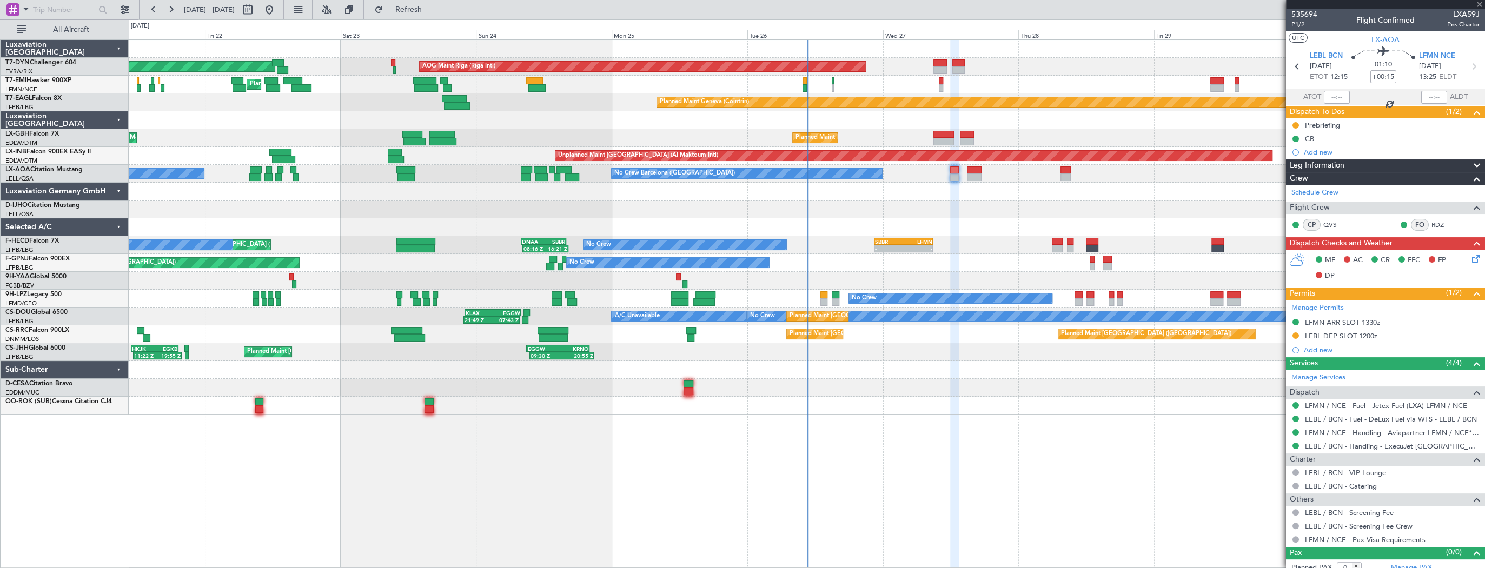
type input "+00:10"
type input "2"
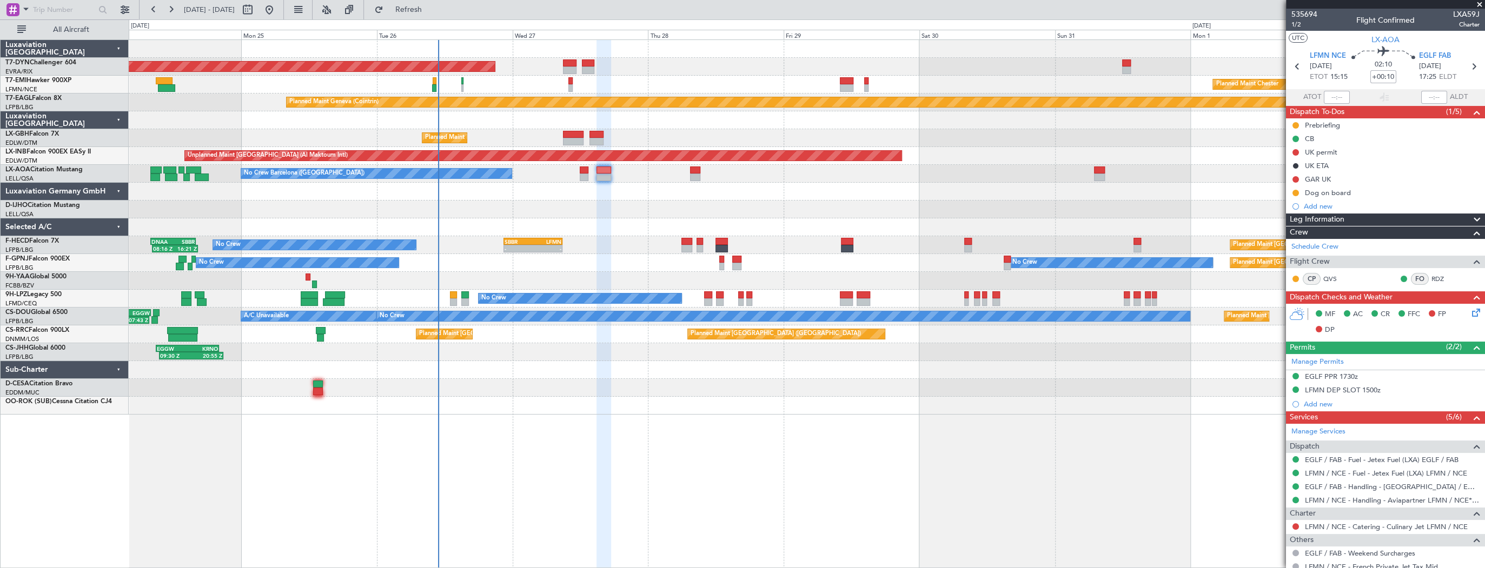
click at [527, 69] on div "AOG Maint Riga (Riga Intl) Planned Maint [GEOGRAPHIC_DATA]-[GEOGRAPHIC_DATA]" at bounding box center [806, 67] width 1355 height 18
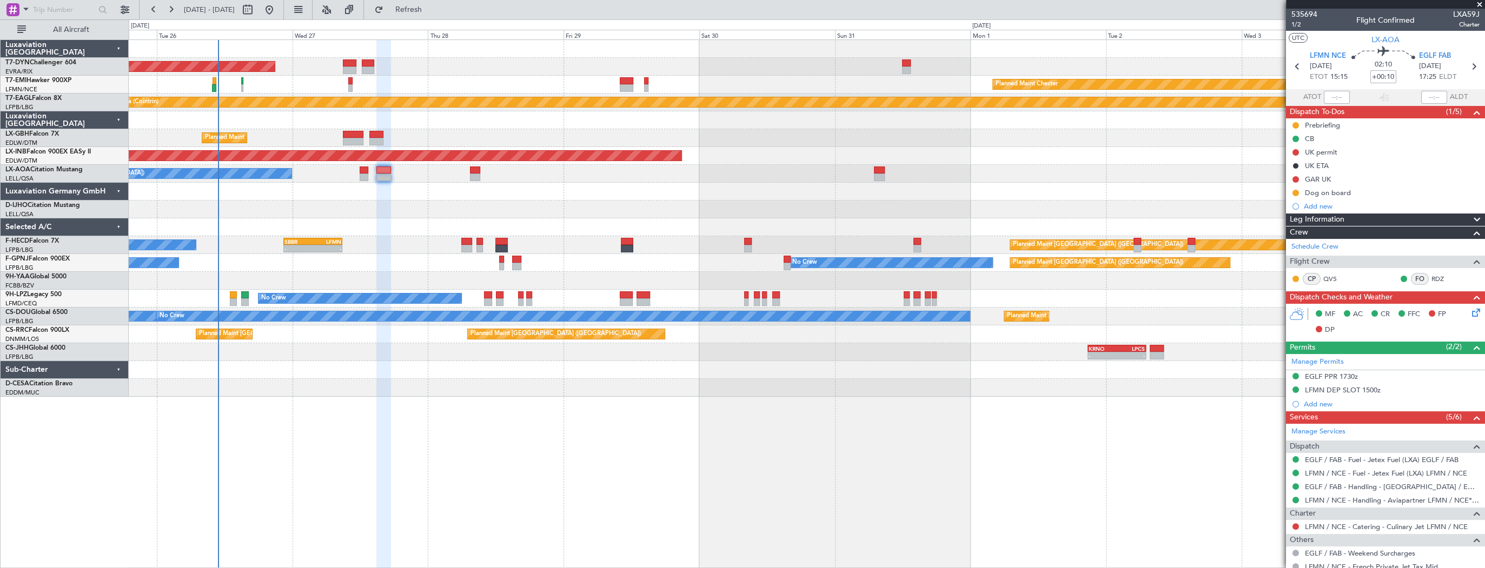
click at [212, 52] on div "AOG Maint Riga (Riga Intl) Planned Maint [PERSON_NAME] Planned Maint Geneva ([G…" at bounding box center [806, 218] width 1355 height 357
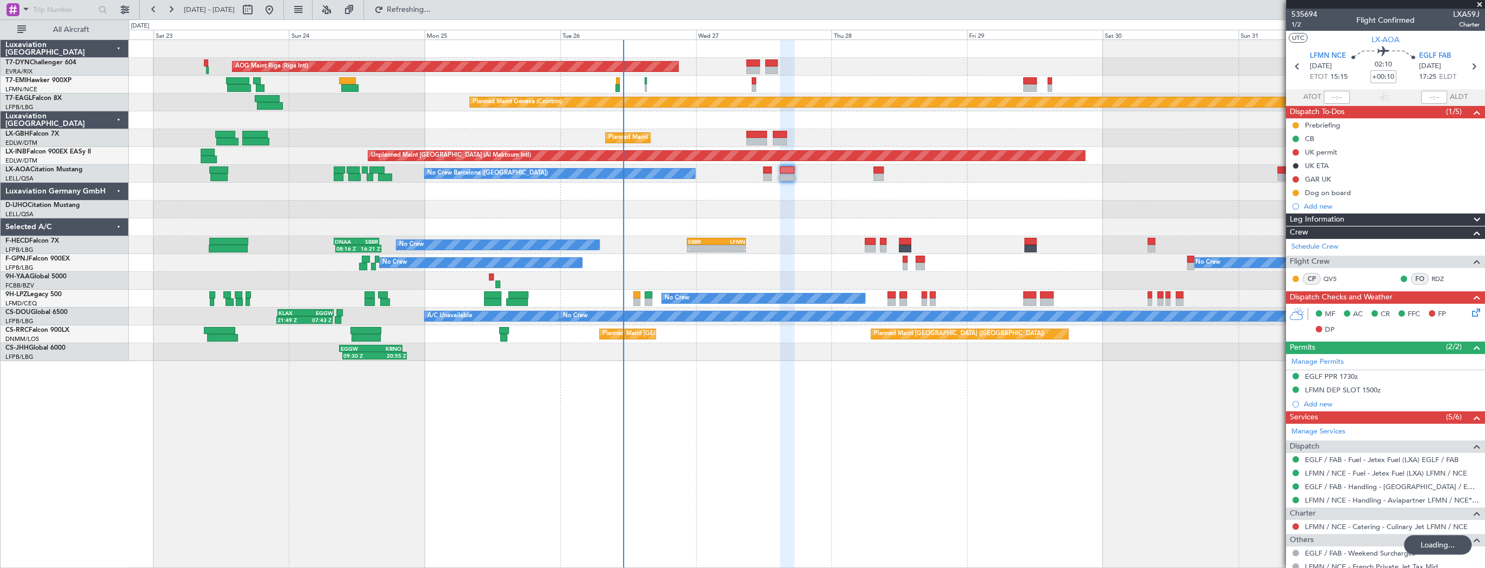
click at [767, 269] on div "AOG Maint Riga (Riga Intl) Planned Maint [GEOGRAPHIC_DATA]-[GEOGRAPHIC_DATA] Pl…" at bounding box center [806, 200] width 1355 height 321
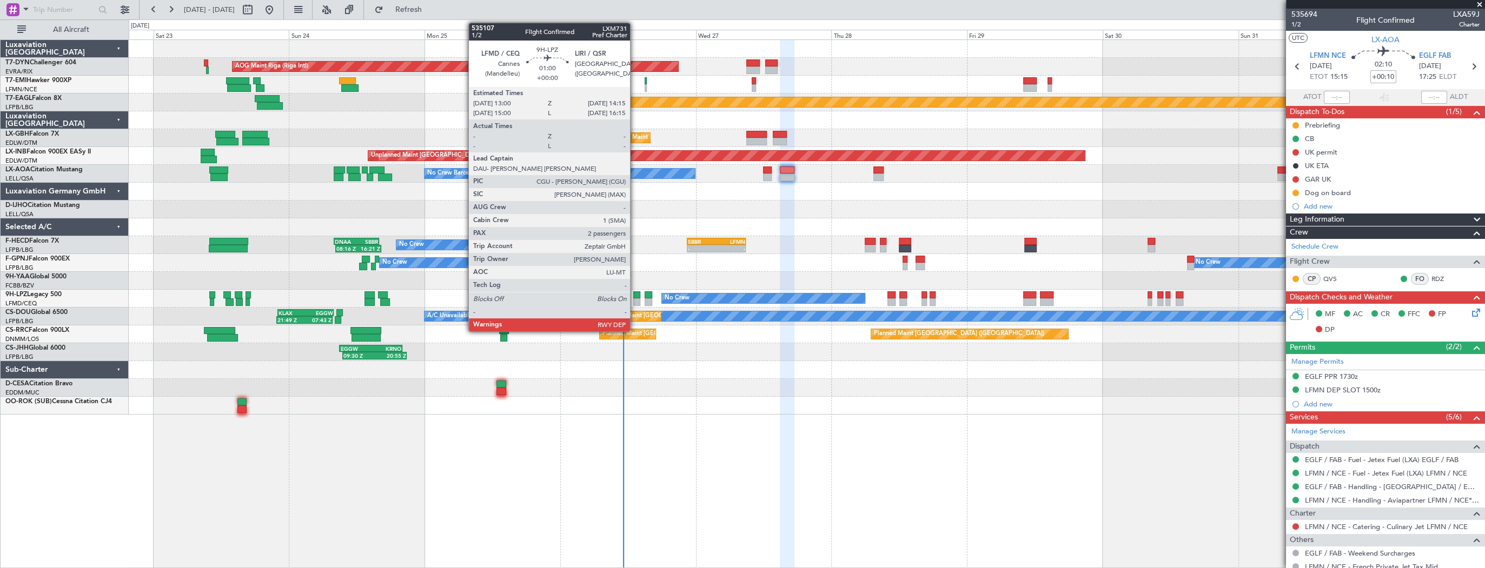
click at [635, 296] on div at bounding box center [637, 295] width 8 height 8
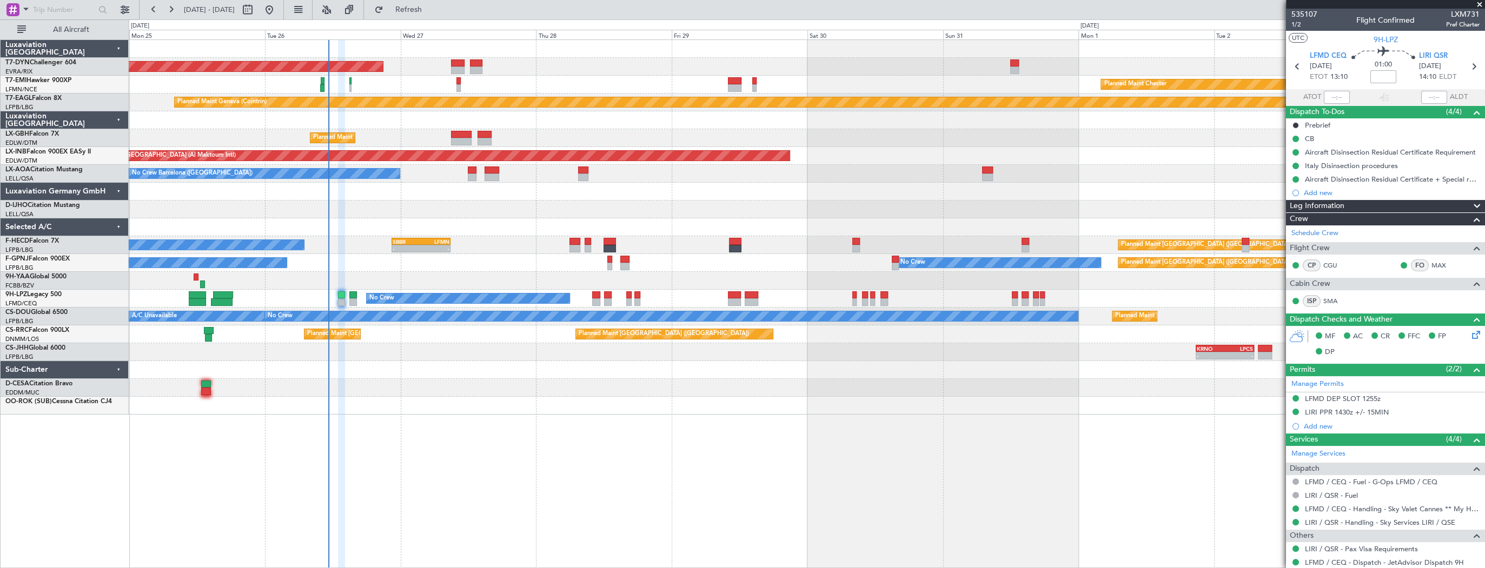
click at [508, 195] on div "AOG Maint Riga (Riga Intl) Planned Maint [GEOGRAPHIC_DATA]-[GEOGRAPHIC_DATA] Pl…" at bounding box center [806, 227] width 1355 height 375
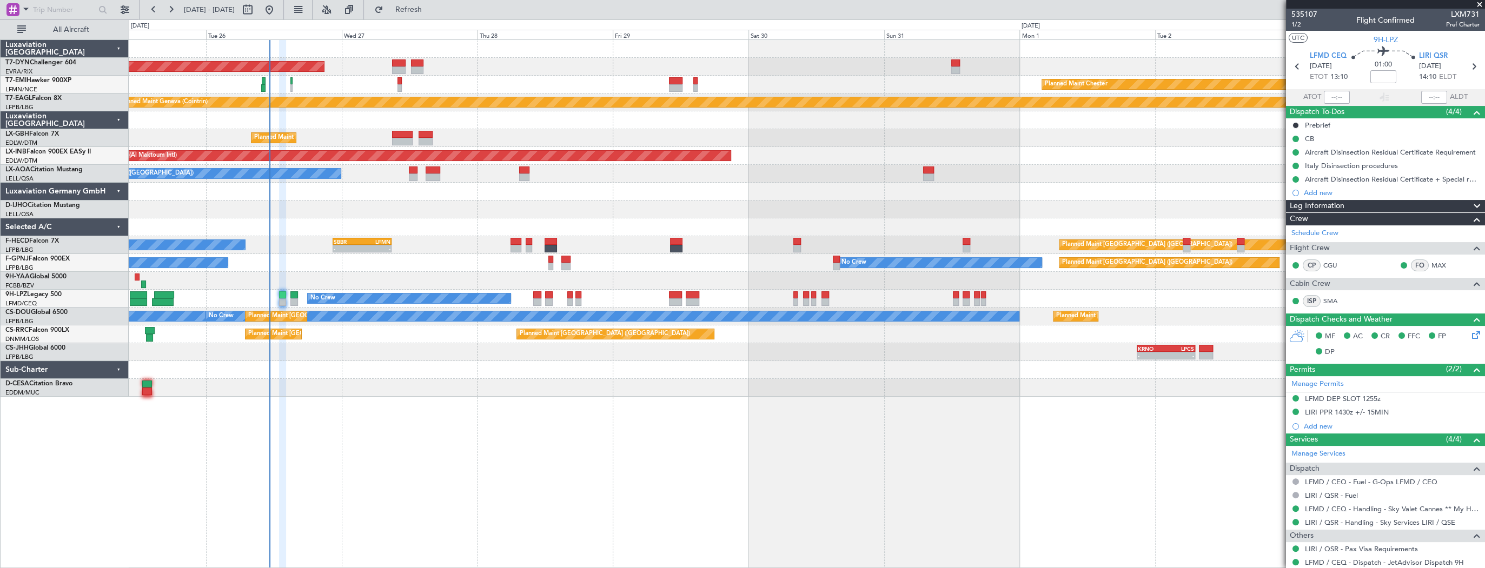
click at [616, 194] on div "AOG Maint Riga (Riga Intl) Planned Maint [PERSON_NAME] Planned Maint Geneva ([G…" at bounding box center [806, 218] width 1355 height 357
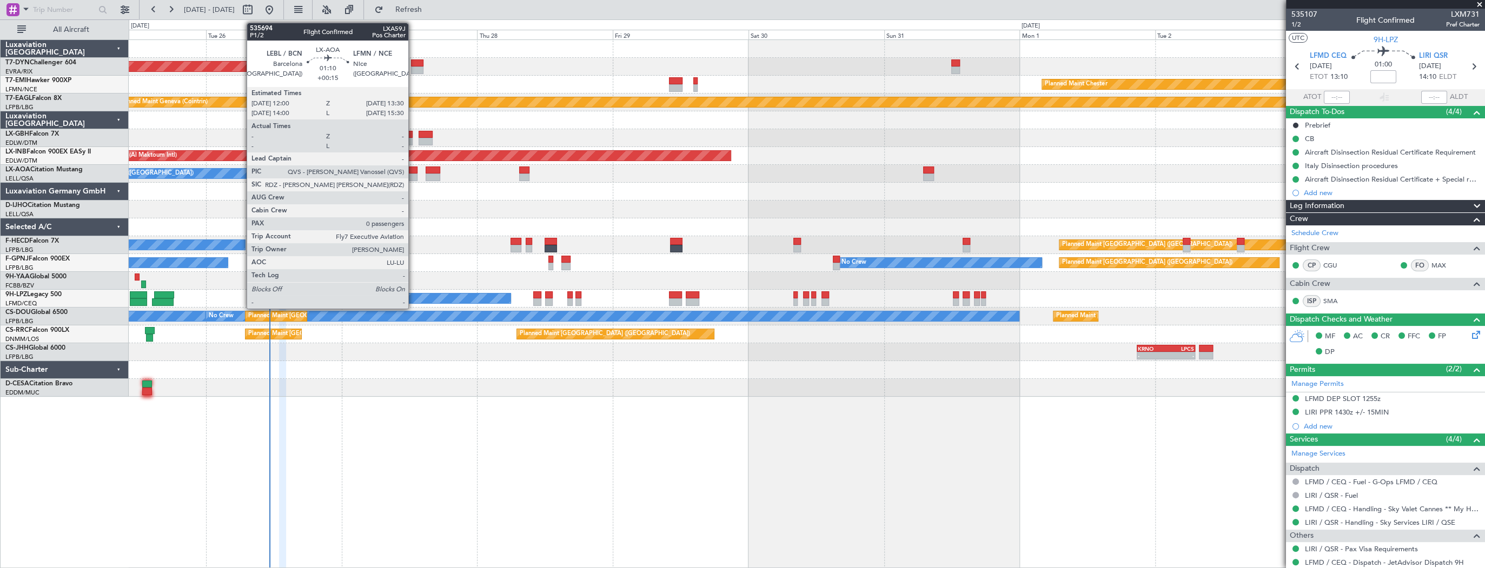
click at [413, 174] on div at bounding box center [413, 178] width 9 height 8
type input "+00:15"
type input "0"
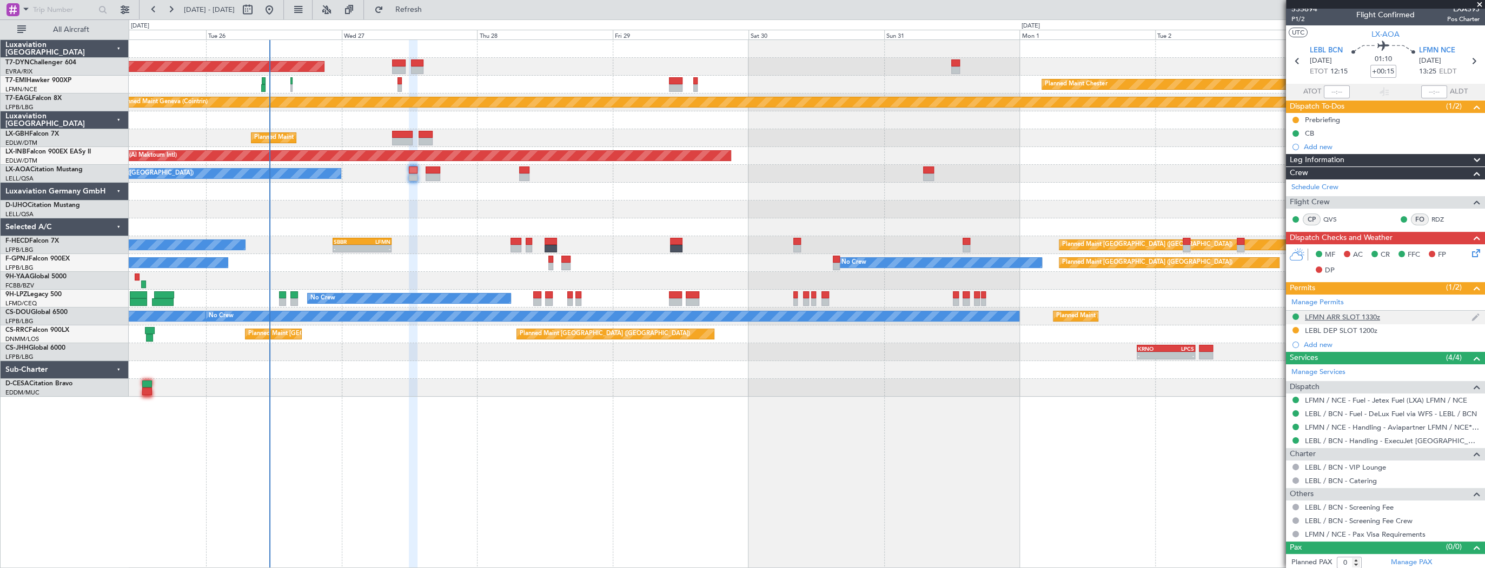
scroll to position [6, 0]
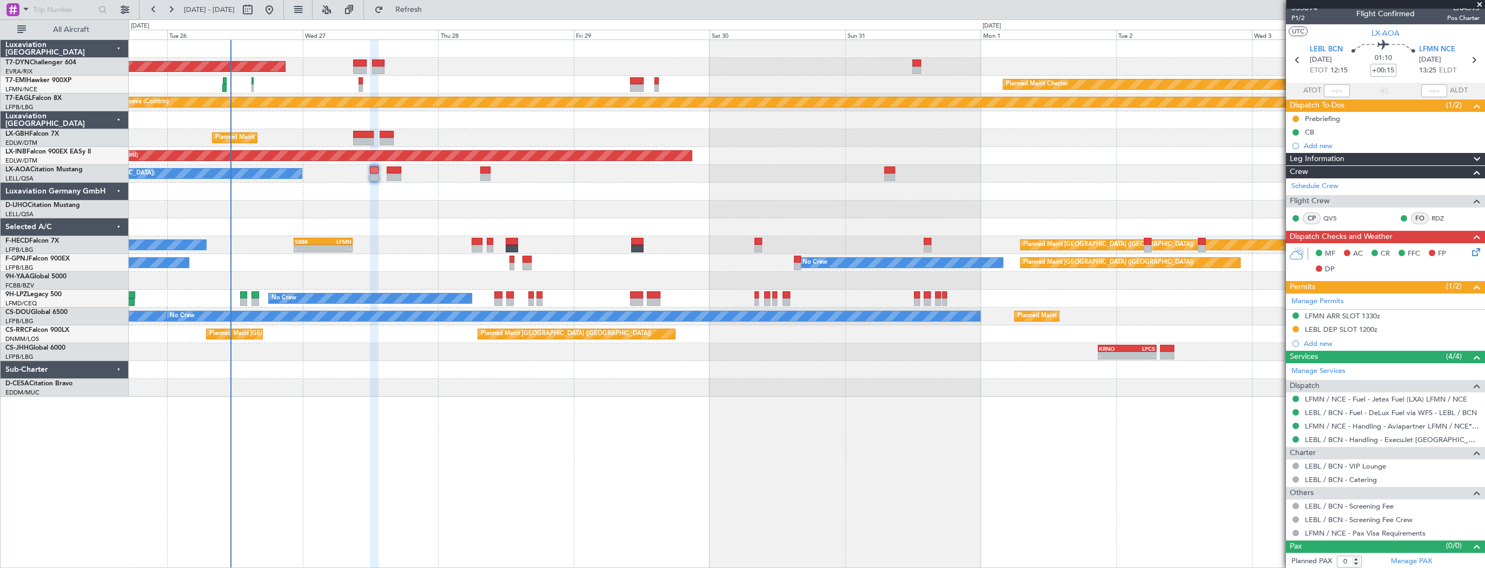
click at [417, 229] on div "AOG Maint Riga (Riga Intl) Planned Maint [PERSON_NAME] Planned Maint Geneva ([G…" at bounding box center [806, 218] width 1355 height 357
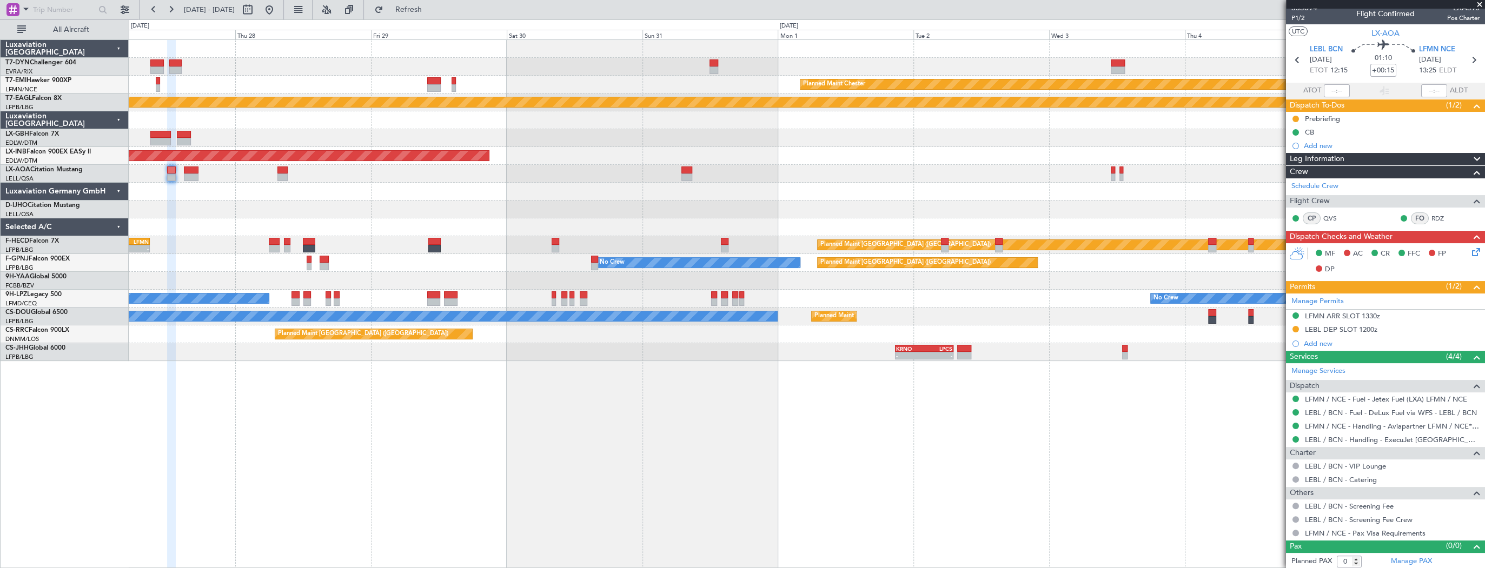
click at [439, 175] on div "AOG Maint Riga (Riga Intl) Planned Maint [PERSON_NAME] Planned Maint Geneva ([G…" at bounding box center [806, 200] width 1355 height 321
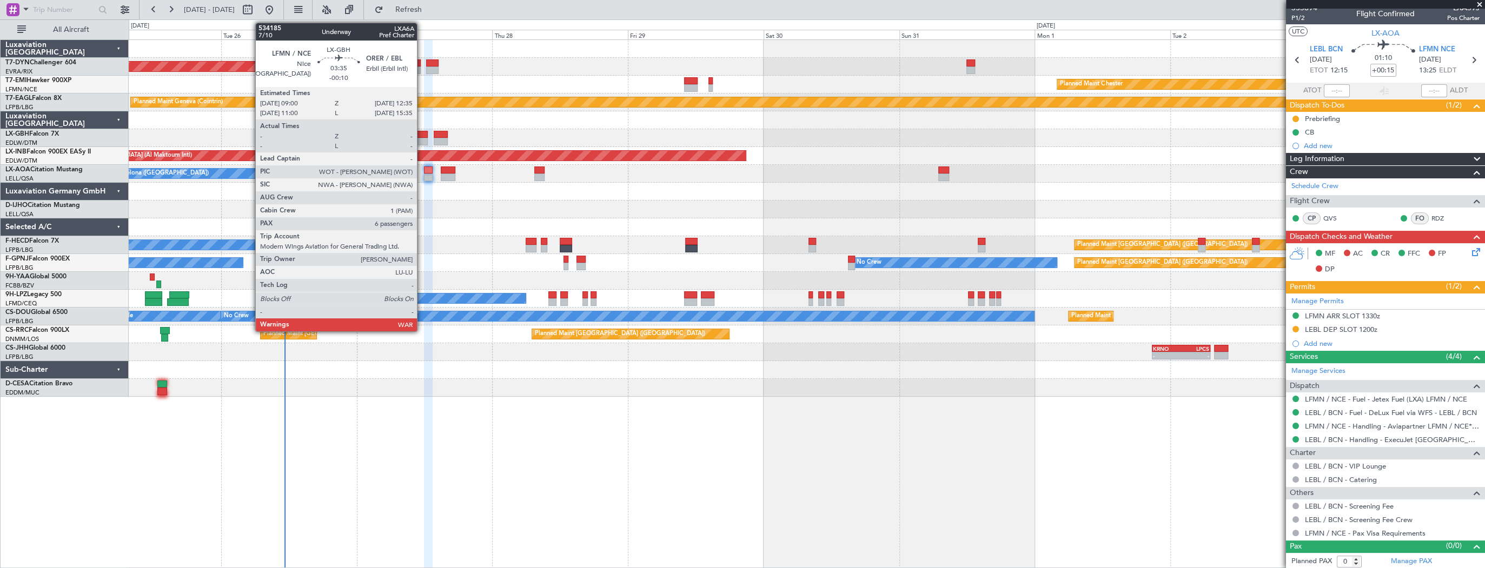
click at [422, 138] on div at bounding box center [417, 142] width 21 height 8
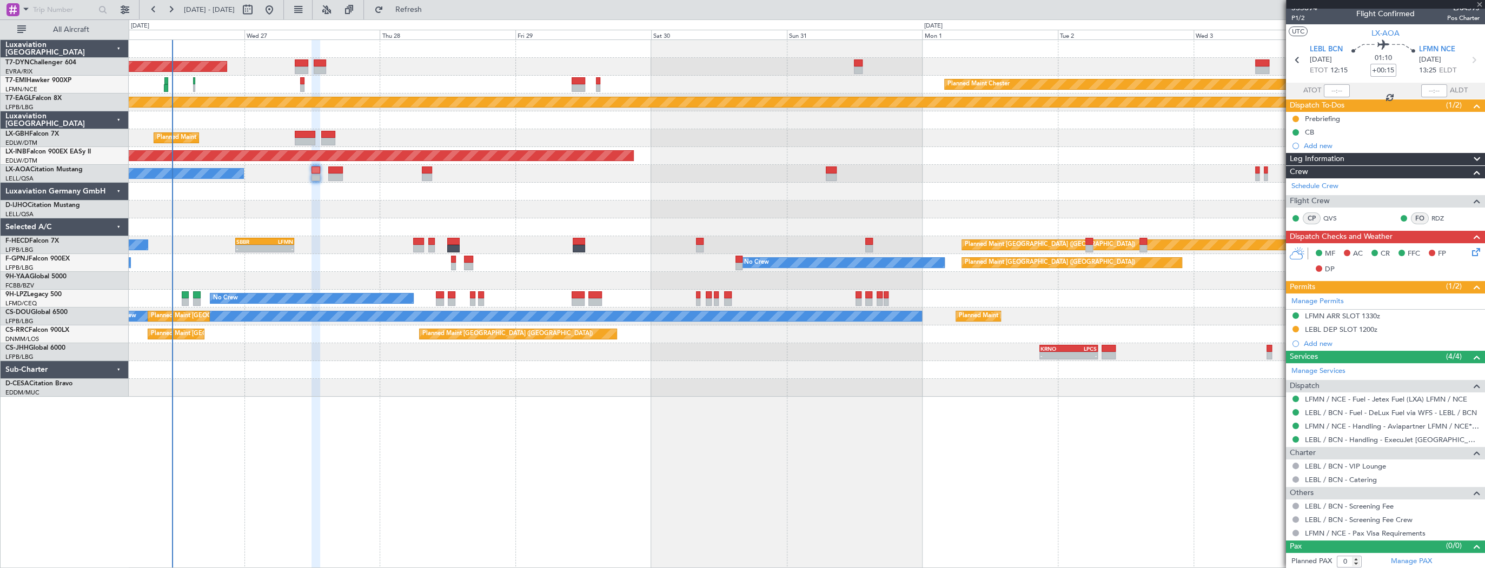
click at [398, 134] on div "Planned Maint Nice ([GEOGRAPHIC_DATA])" at bounding box center [806, 138] width 1355 height 18
type input "-00:10"
type input "6"
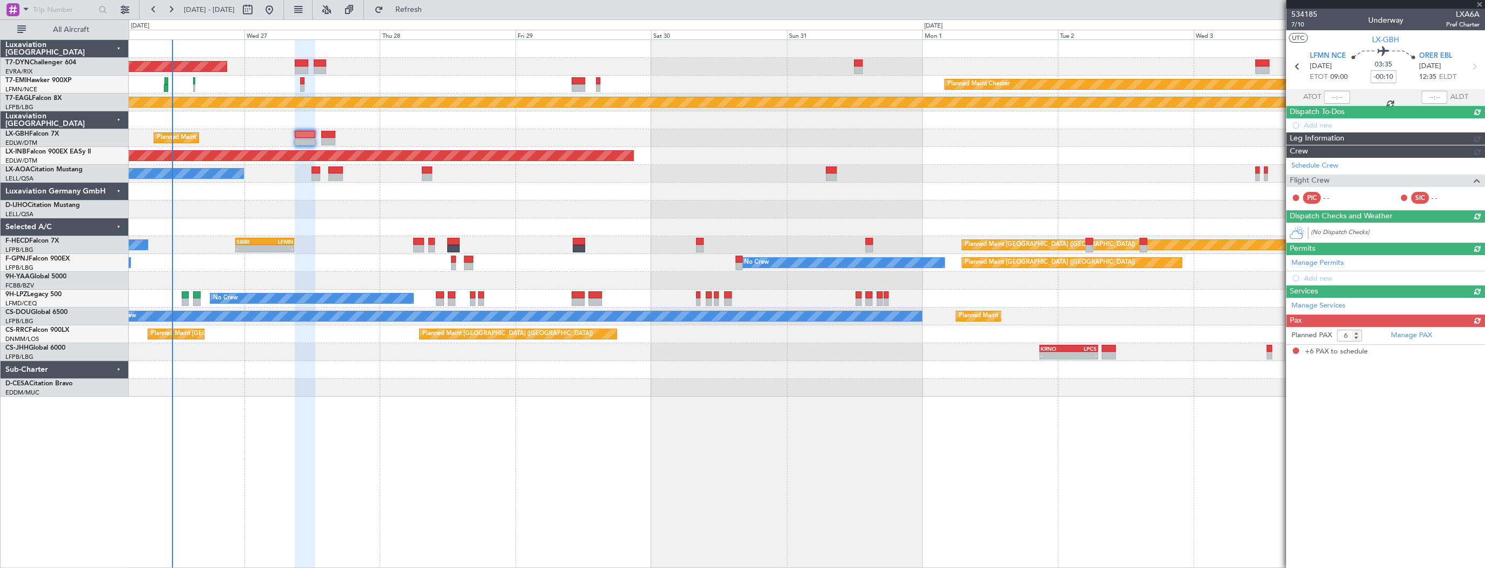
scroll to position [0, 0]
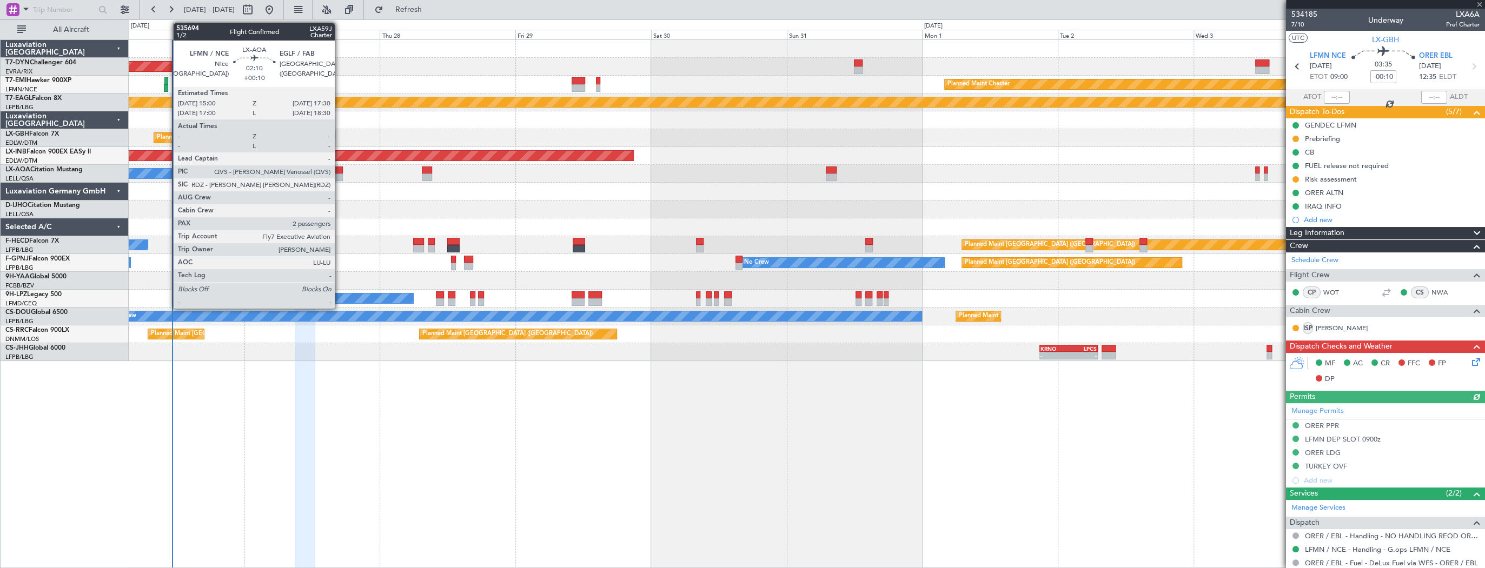
click at [337, 171] on div at bounding box center [335, 171] width 15 height 8
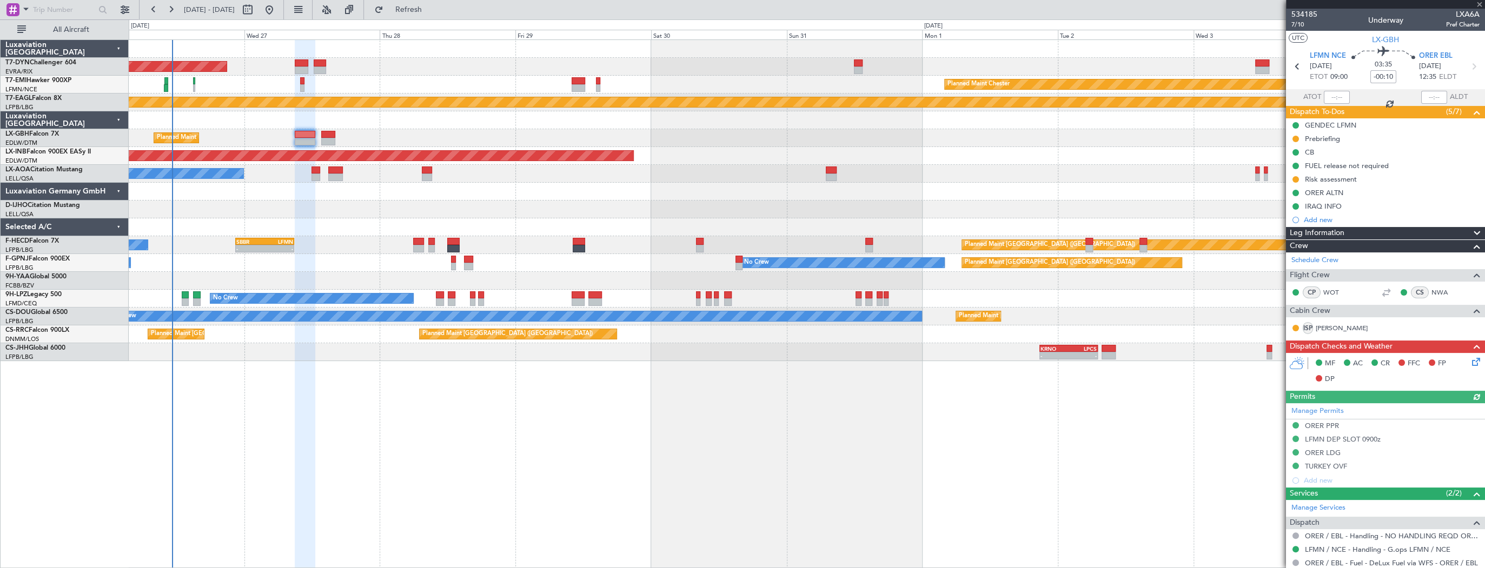
type input "+00:10"
type input "2"
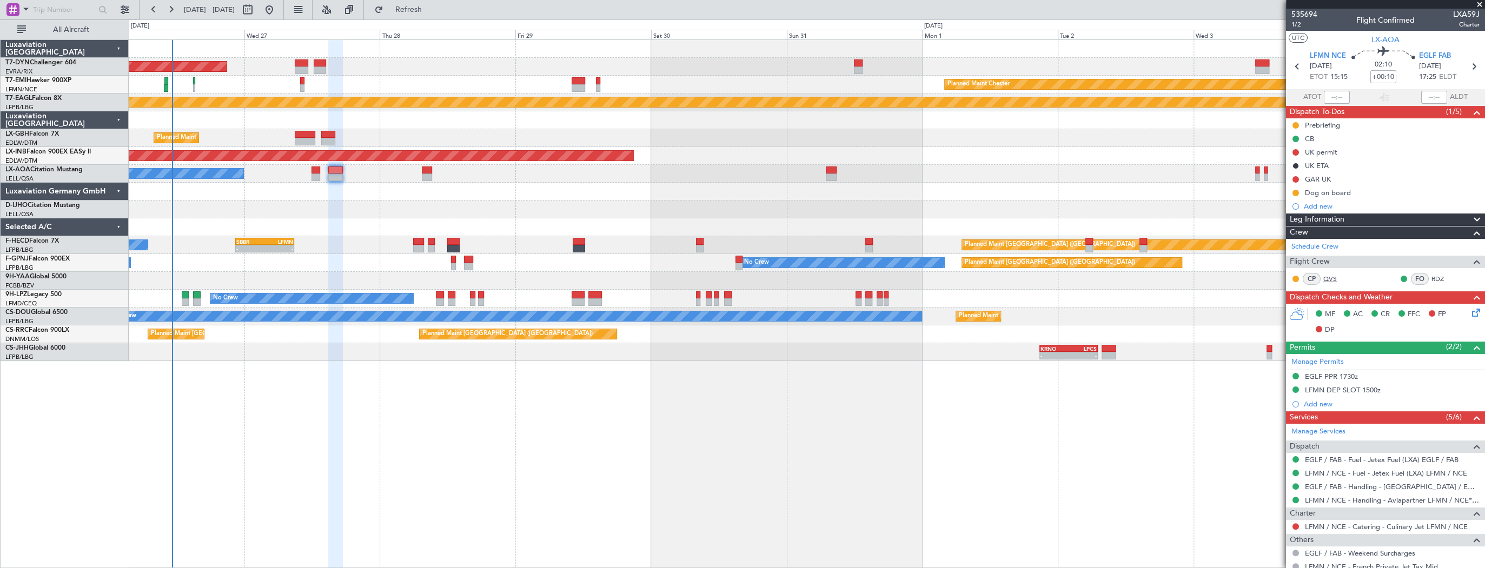
scroll to position [96, 0]
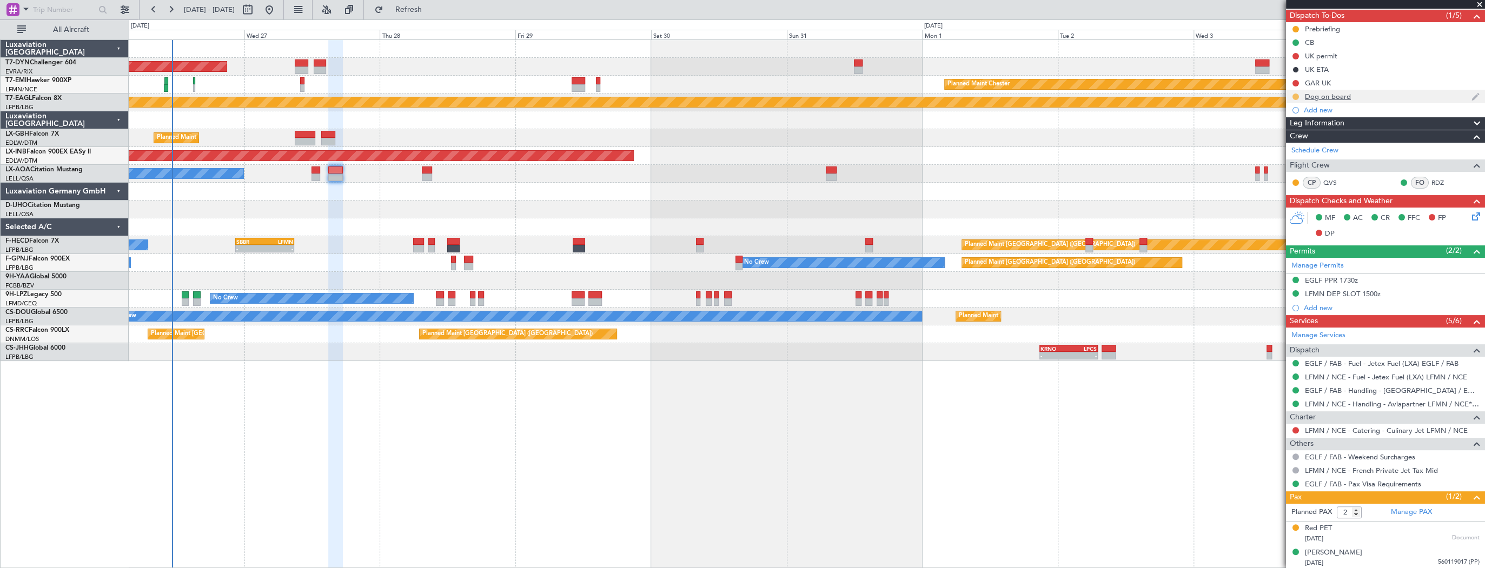
click at [1297, 97] on button at bounding box center [1295, 97] width 6 height 6
click at [1311, 144] on span "Completed" at bounding box center [1300, 143] width 36 height 11
click at [1360, 95] on div "Dog on board" at bounding box center [1385, 97] width 199 height 14
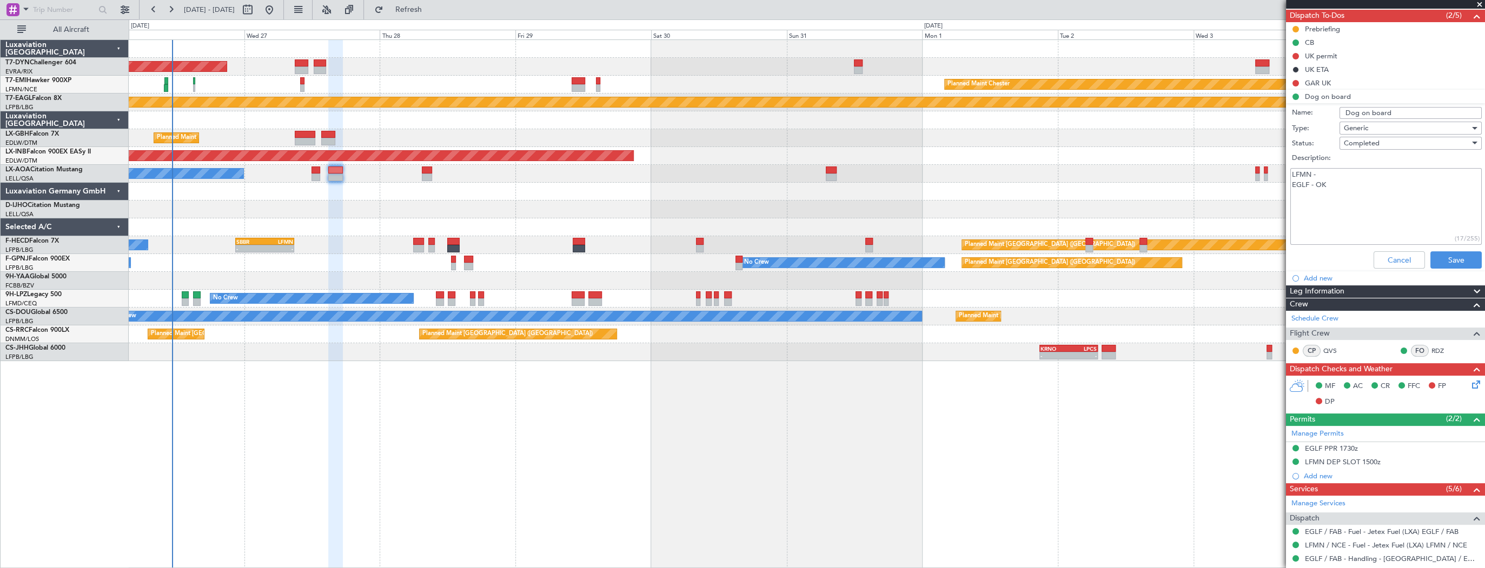
click at [1361, 169] on textarea "LFMN - EGLF - OK" at bounding box center [1385, 206] width 191 height 77
type textarea "LFMN - OK EGLF - OK"
click at [1455, 255] on button "Save" at bounding box center [1455, 259] width 51 height 17
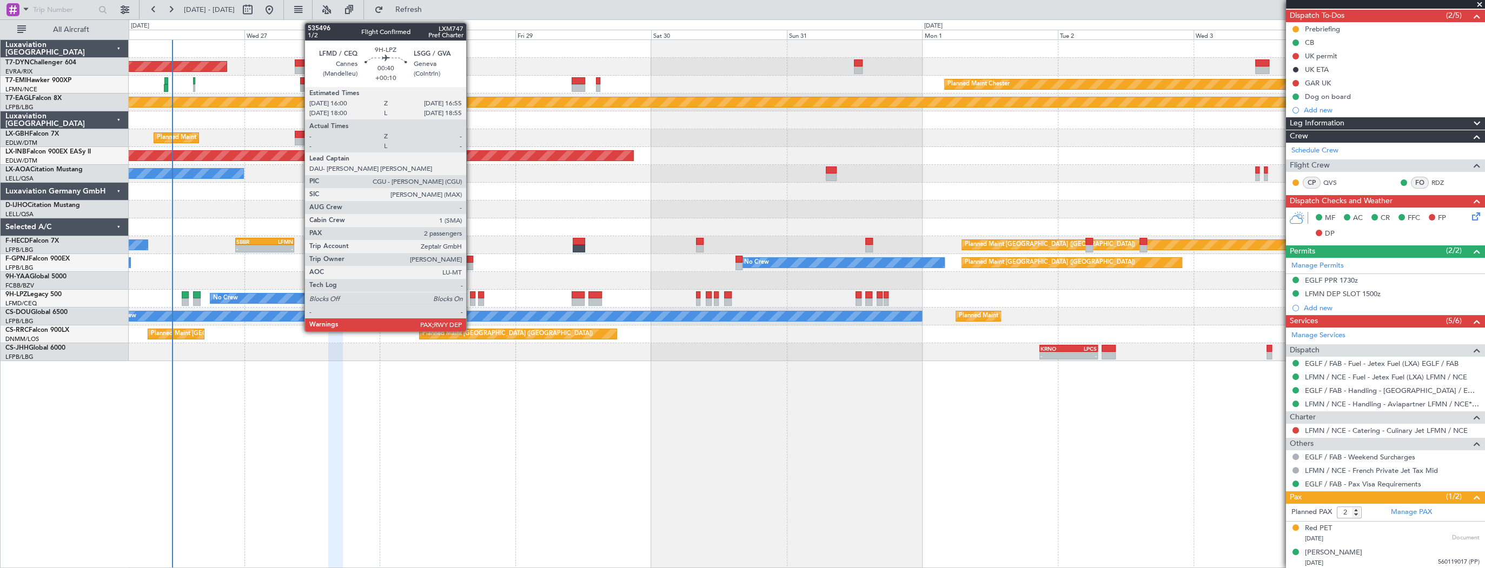
click at [471, 296] on div at bounding box center [472, 295] width 5 height 8
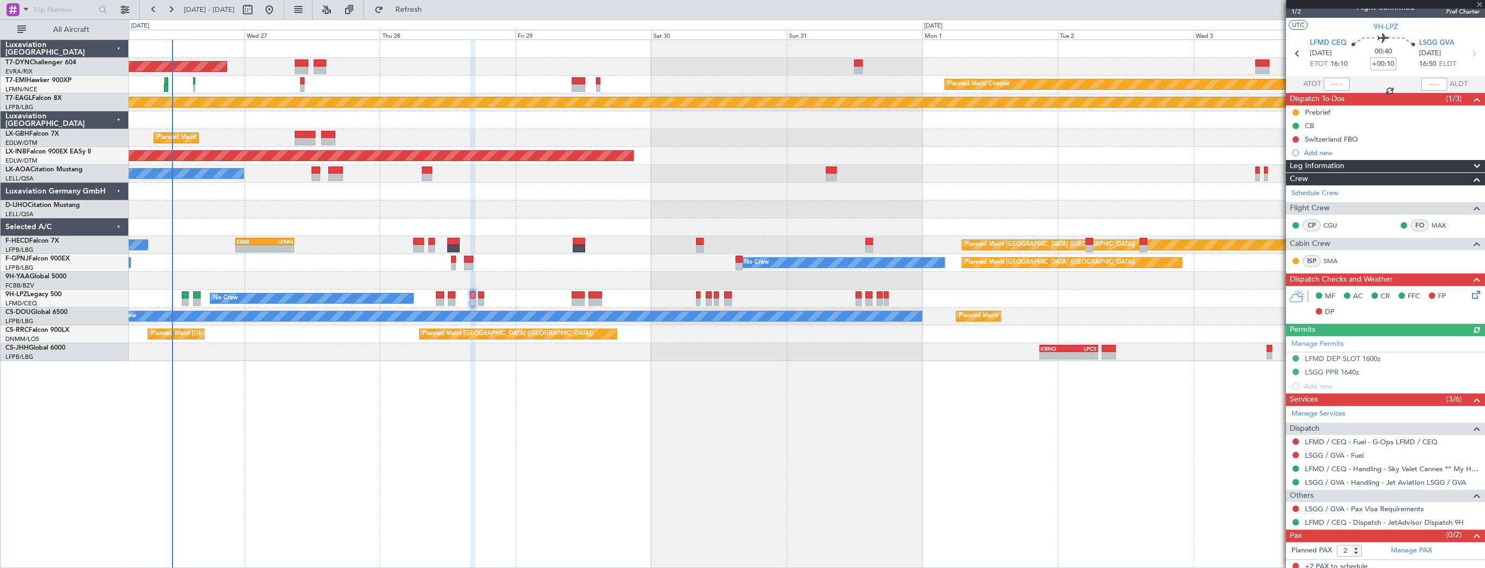
scroll to position [16, 0]
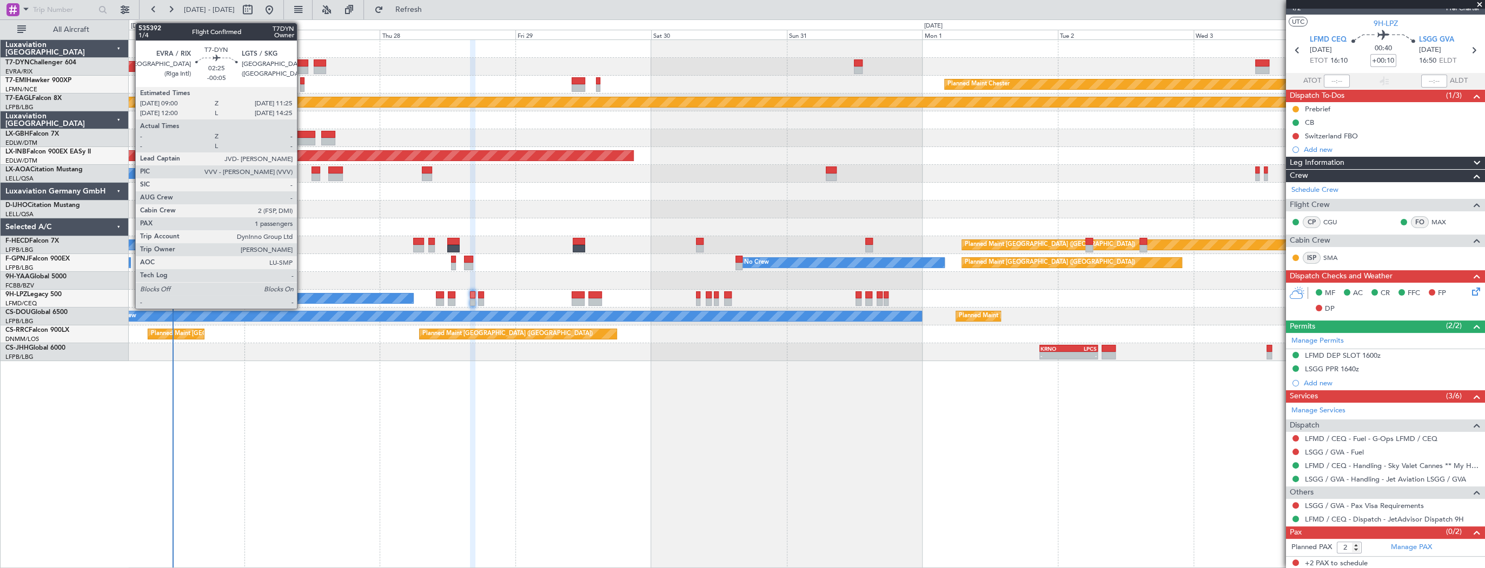
click at [302, 62] on div at bounding box center [302, 63] width 14 height 8
type input "-00:05"
type input "1"
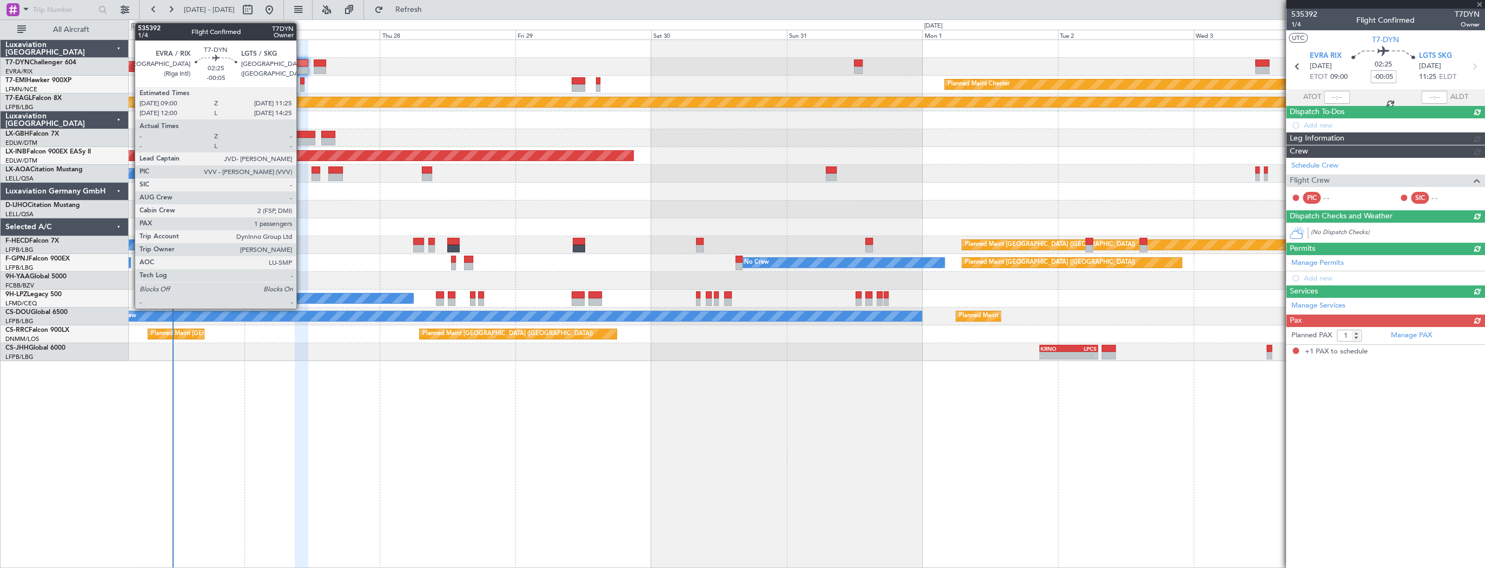
scroll to position [0, 0]
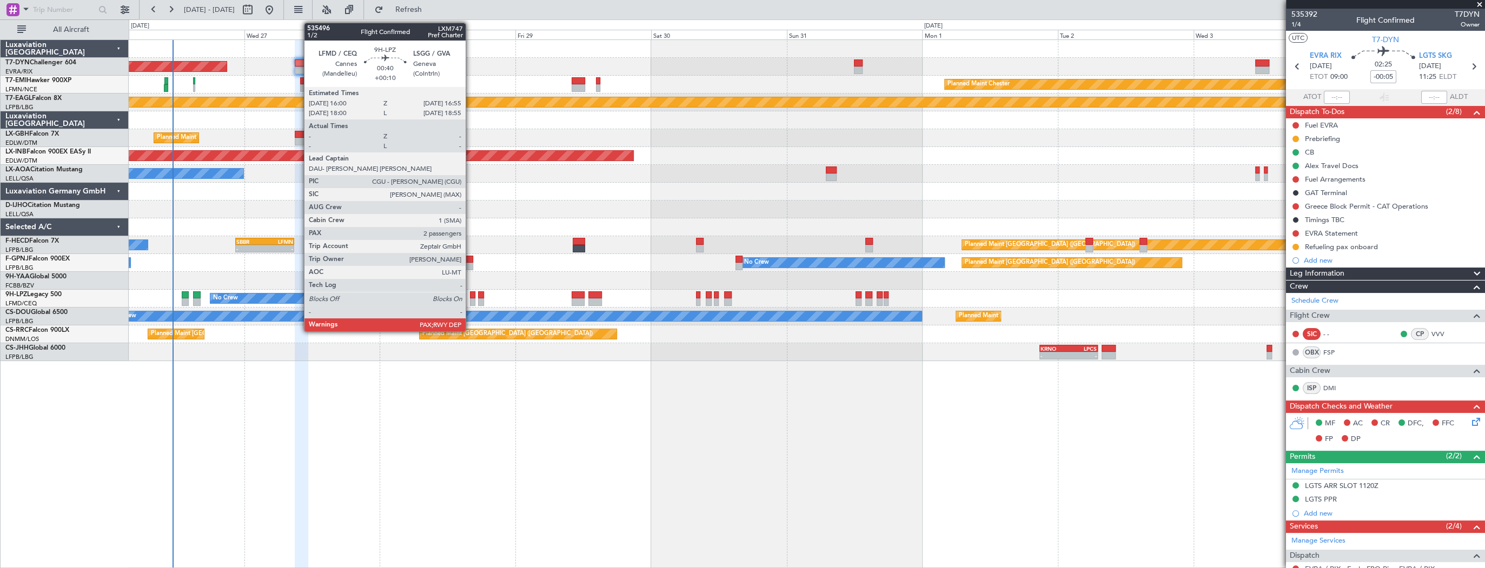
click at [470, 293] on div at bounding box center [472, 295] width 5 height 8
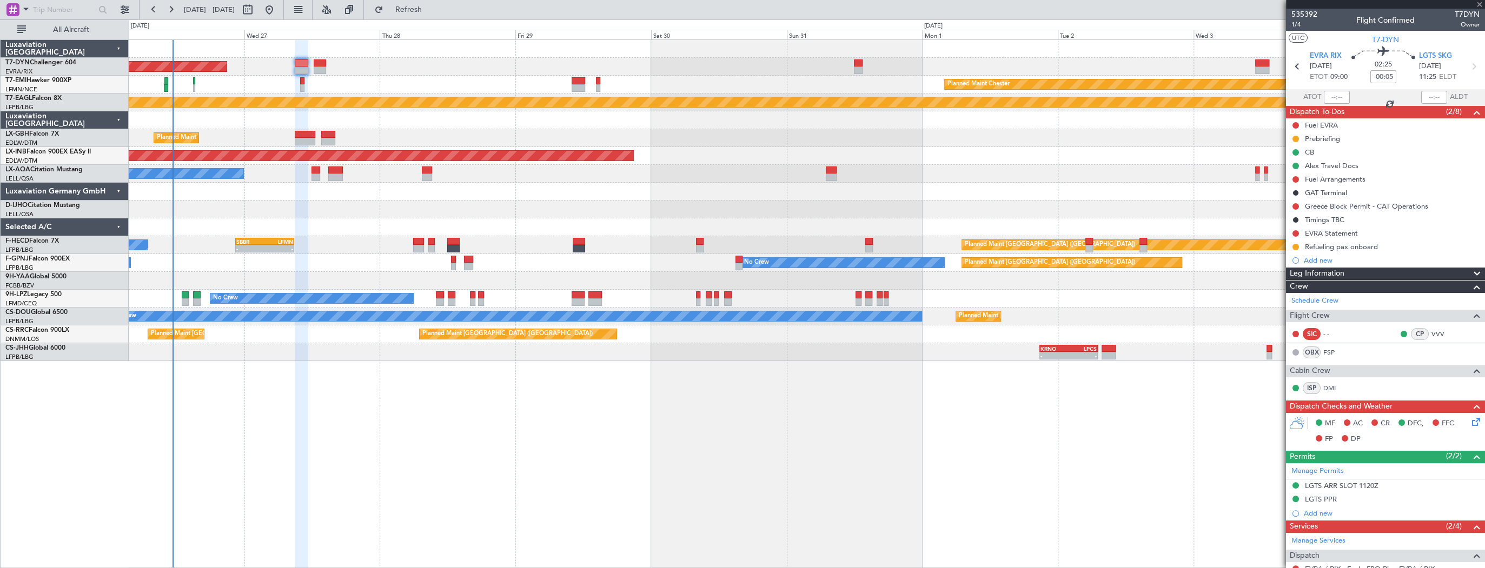
type input "+00:10"
type input "2"
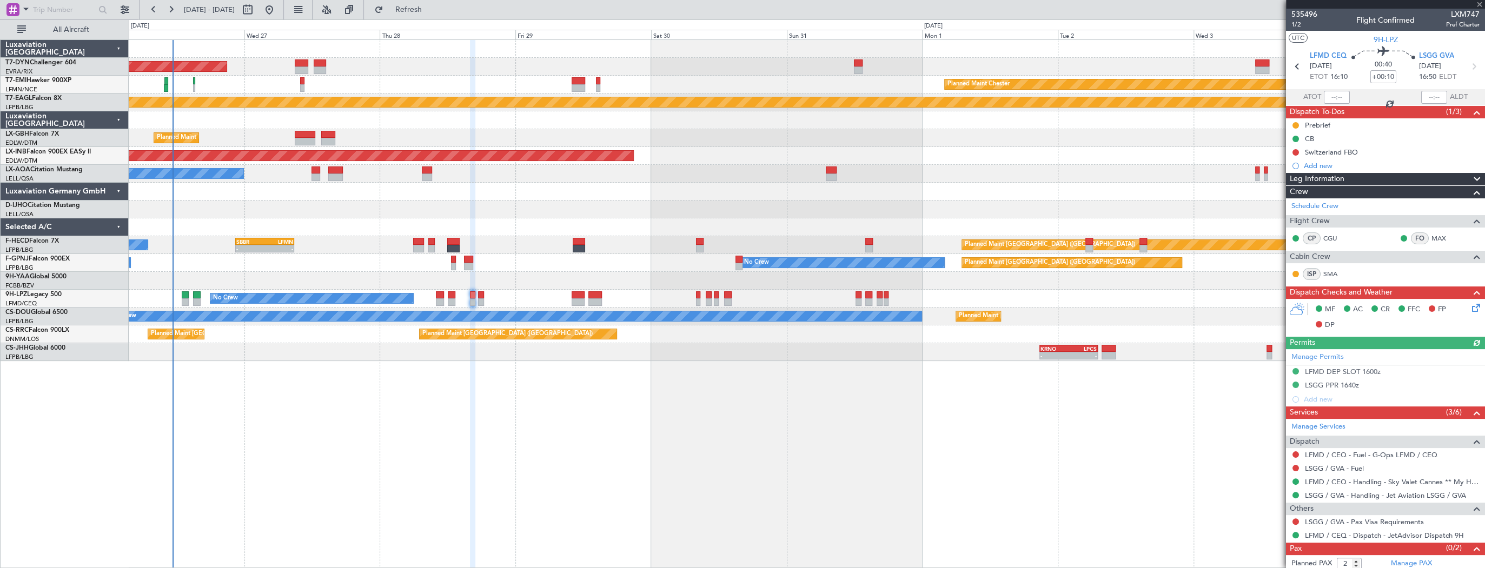
scroll to position [16, 0]
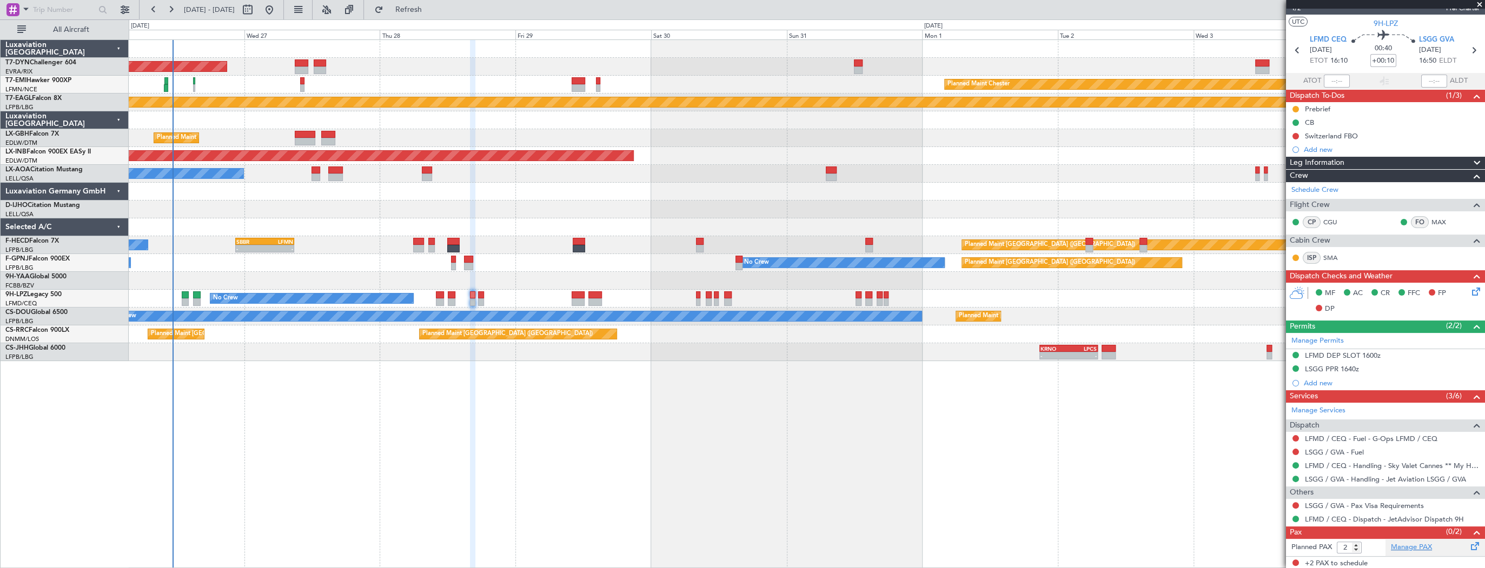
click at [1390, 545] on link "Manage PAX" at bounding box center [1410, 547] width 41 height 11
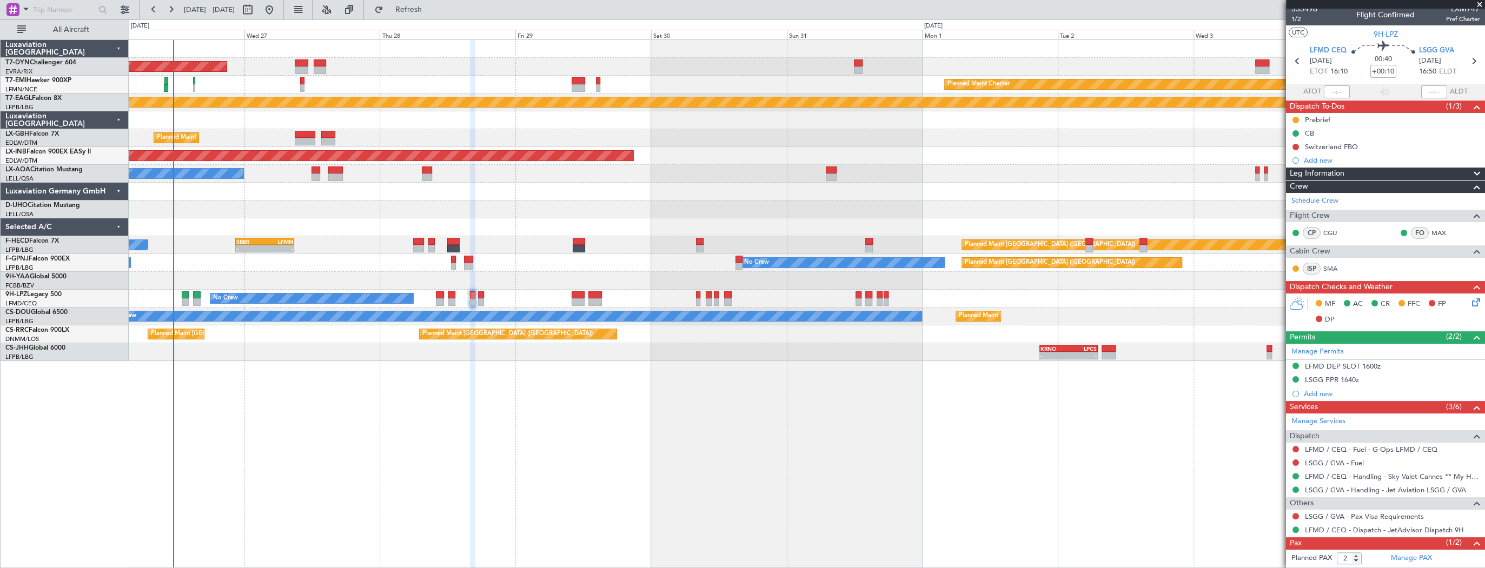
scroll to position [0, 0]
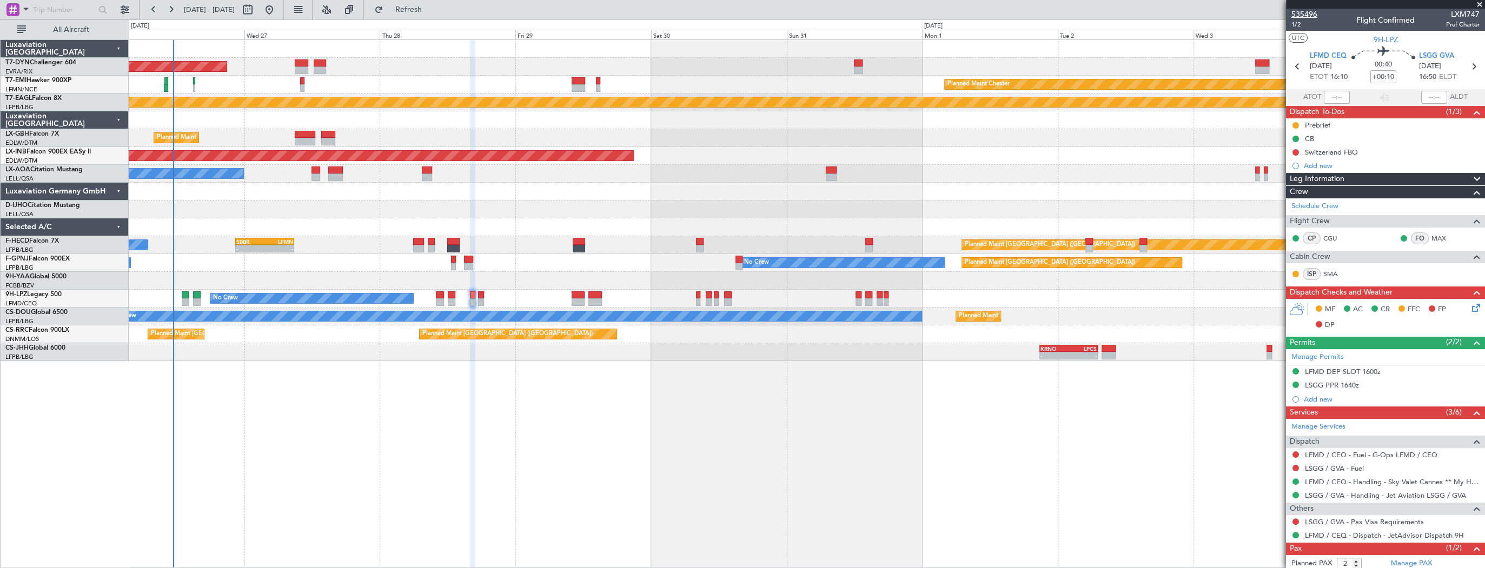
click at [1306, 15] on span "535496" at bounding box center [1304, 14] width 26 height 11
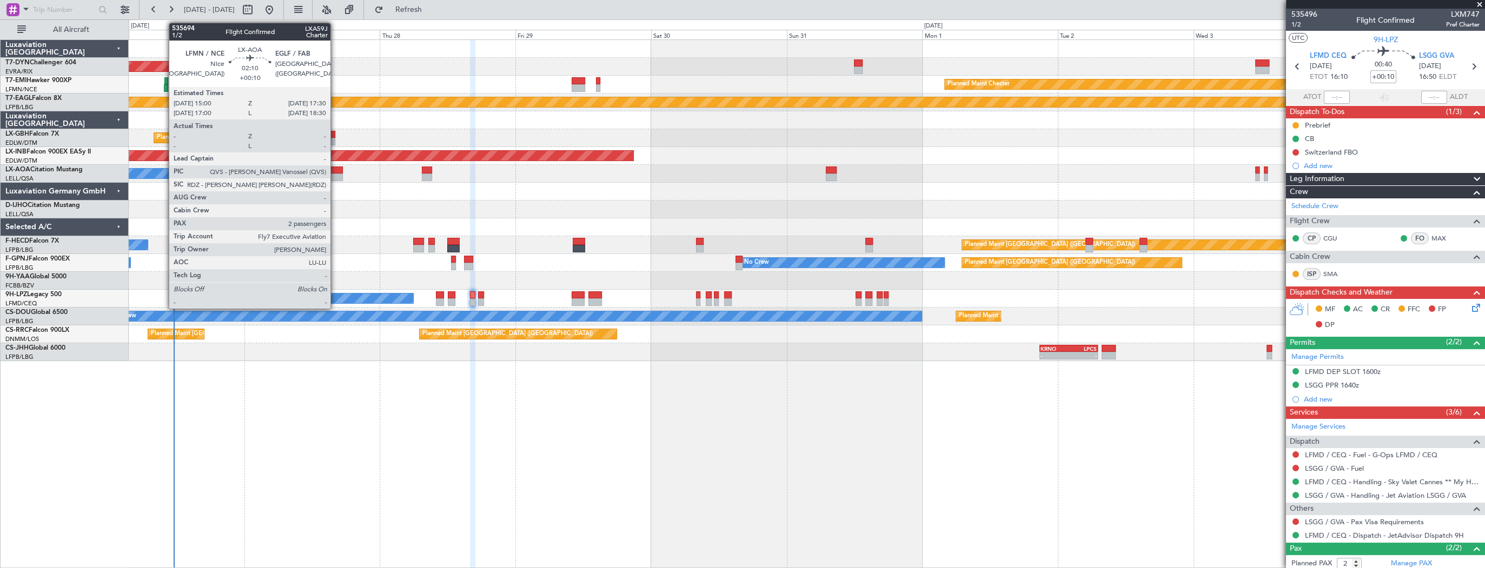
click at [335, 171] on div at bounding box center [335, 171] width 15 height 8
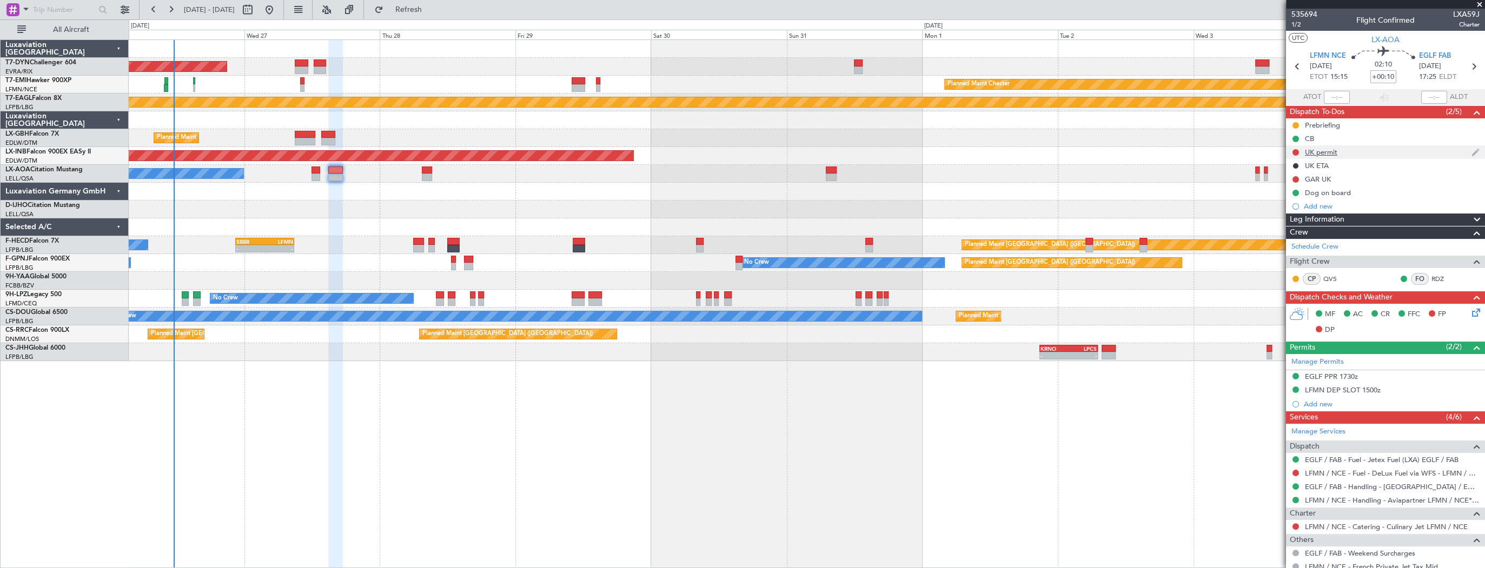
click at [1316, 150] on div "UK permit" at bounding box center [1321, 152] width 32 height 9
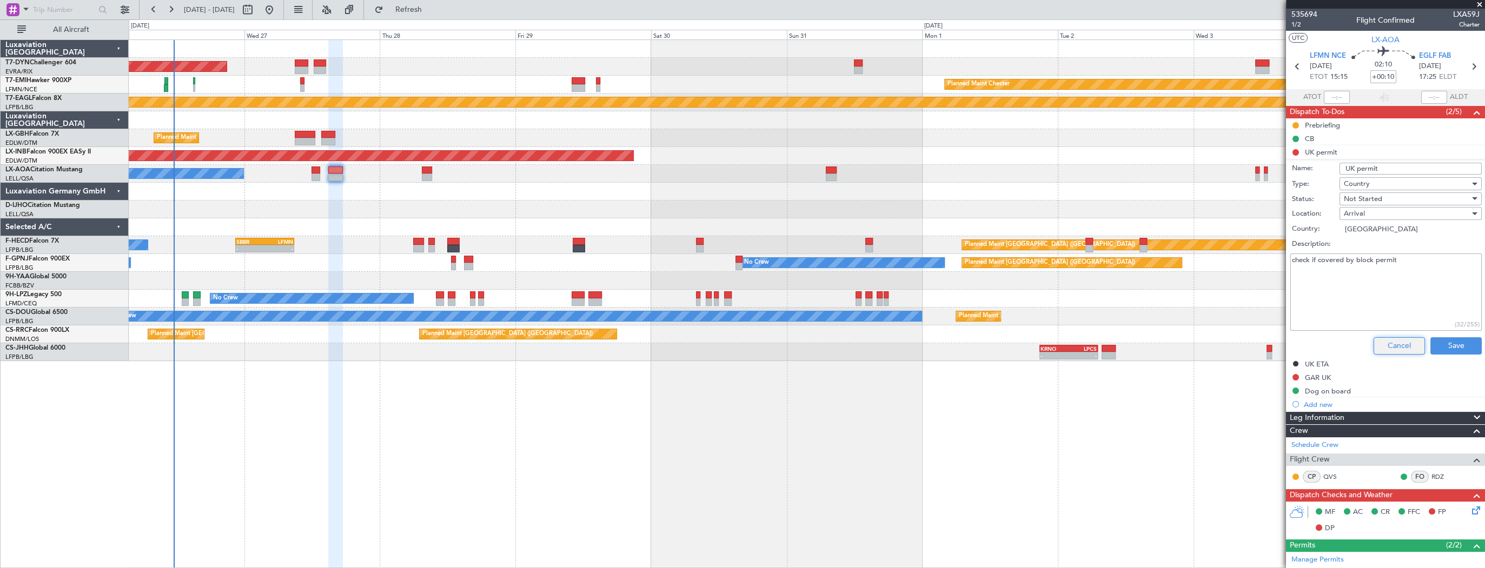
click at [1380, 346] on button "Cancel" at bounding box center [1398, 345] width 51 height 17
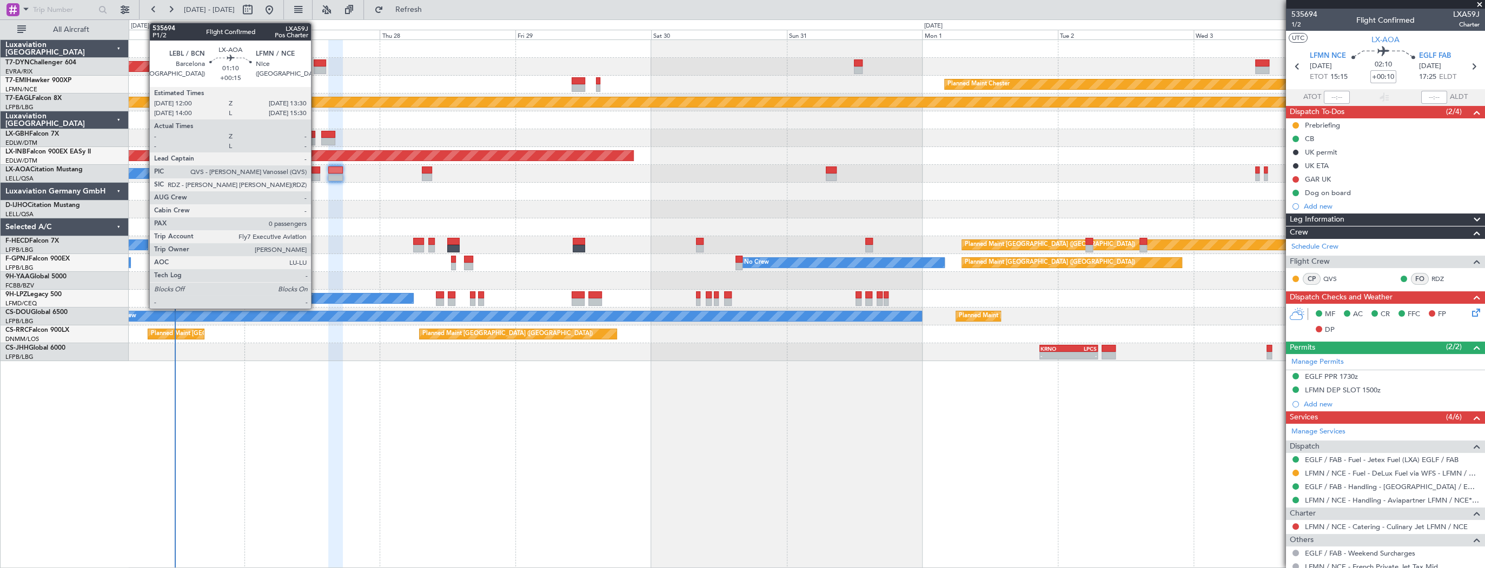
click at [316, 172] on div at bounding box center [315, 171] width 9 height 8
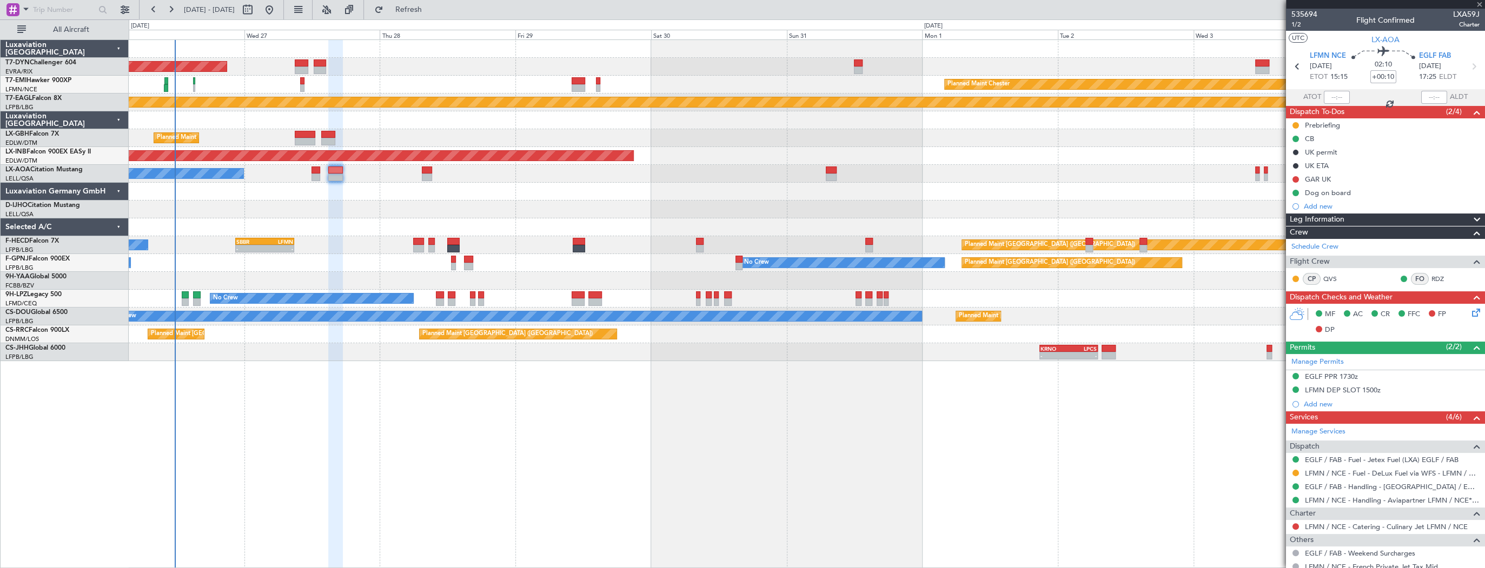
type input "+00:15"
type input "0"
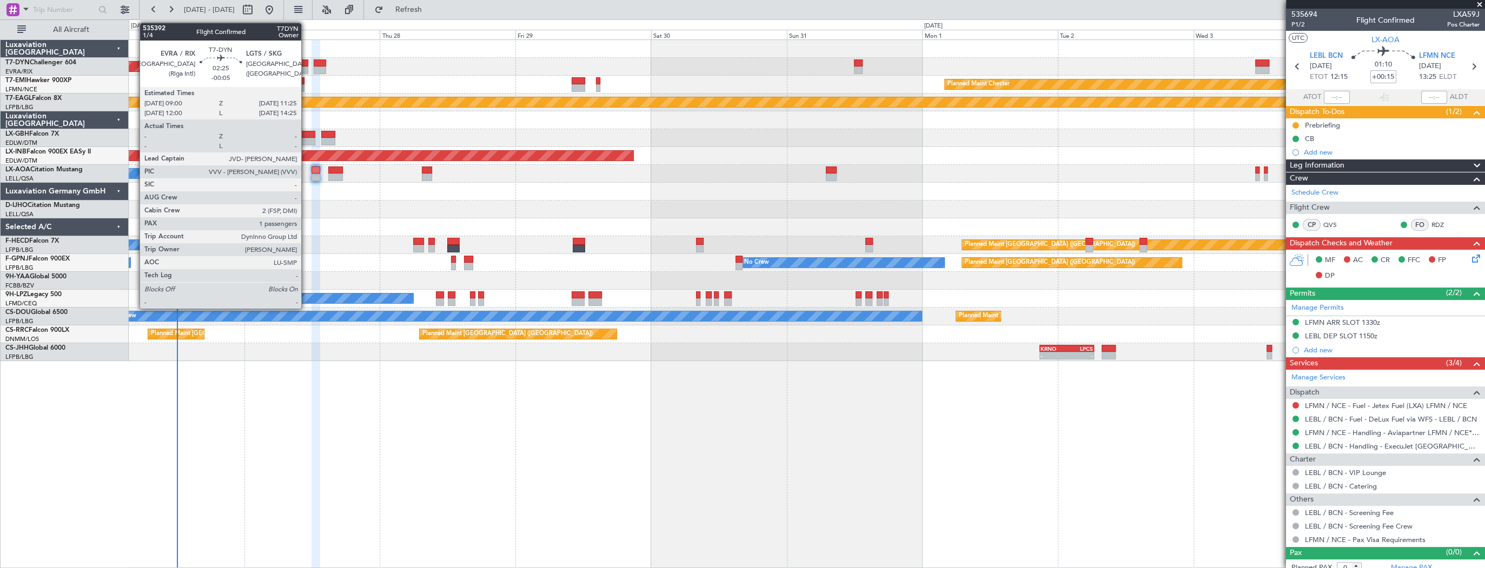
click at [306, 68] on div at bounding box center [302, 70] width 14 height 8
type input "-00:05"
type input "1"
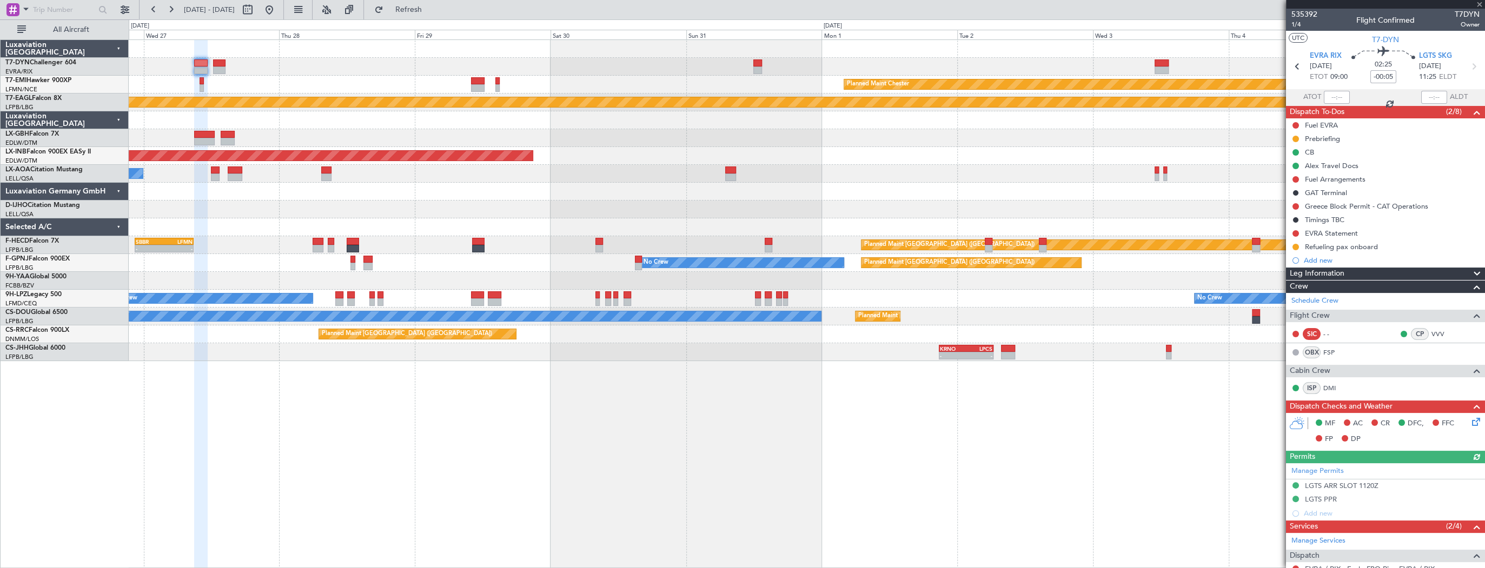
click at [230, 76] on div "AOG Maint Riga (Riga Intl) Planned Maint Chester Planned Maint Geneva (Cointrin…" at bounding box center [806, 200] width 1355 height 321
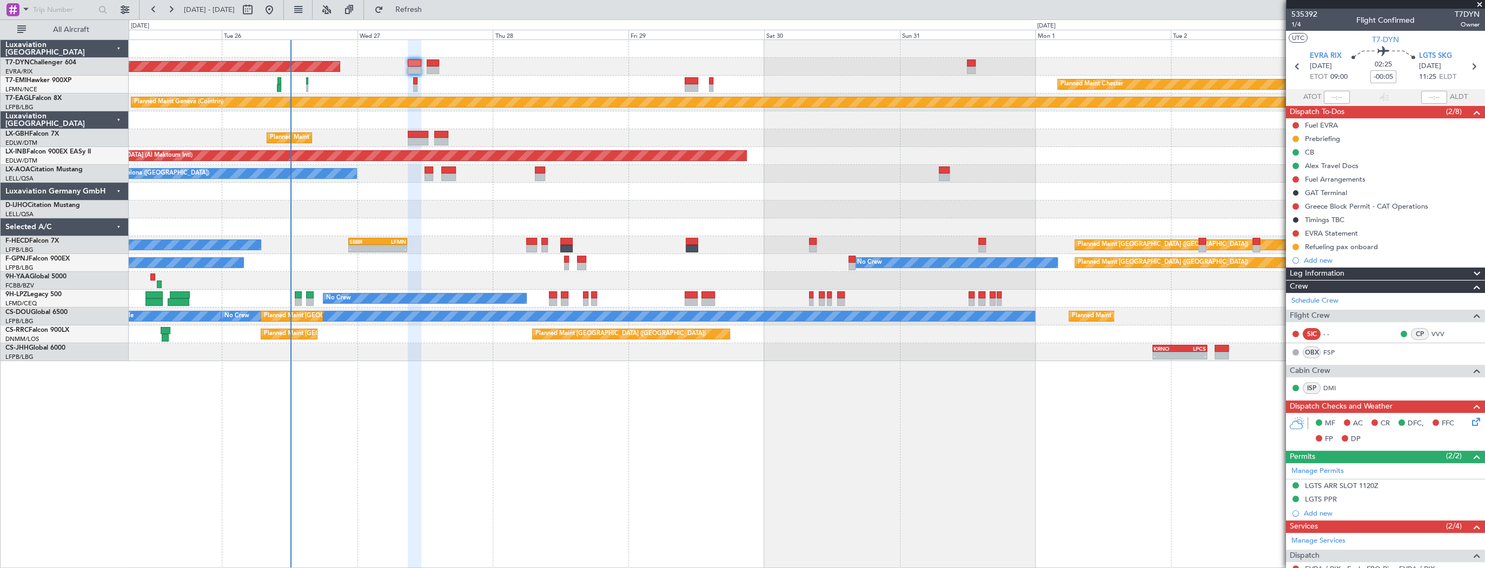
click at [515, 71] on div "AOG Maint Riga (Riga Intl)" at bounding box center [806, 67] width 1355 height 18
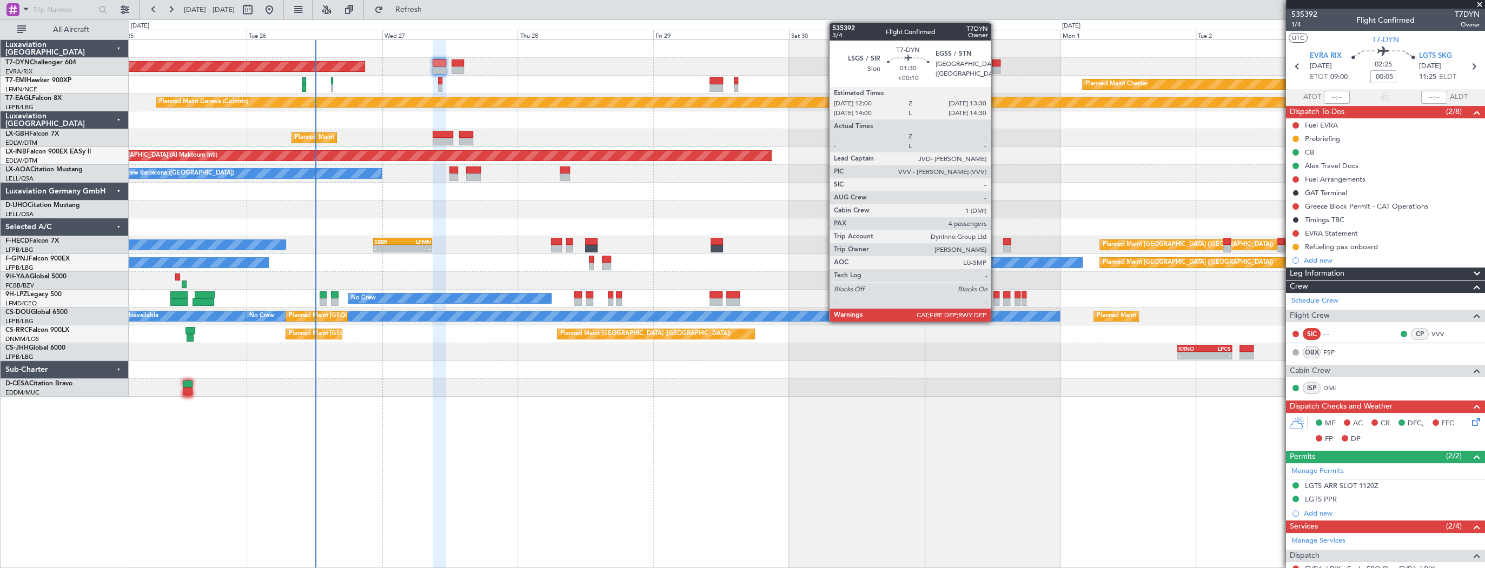
click at [995, 62] on div at bounding box center [996, 63] width 9 height 8
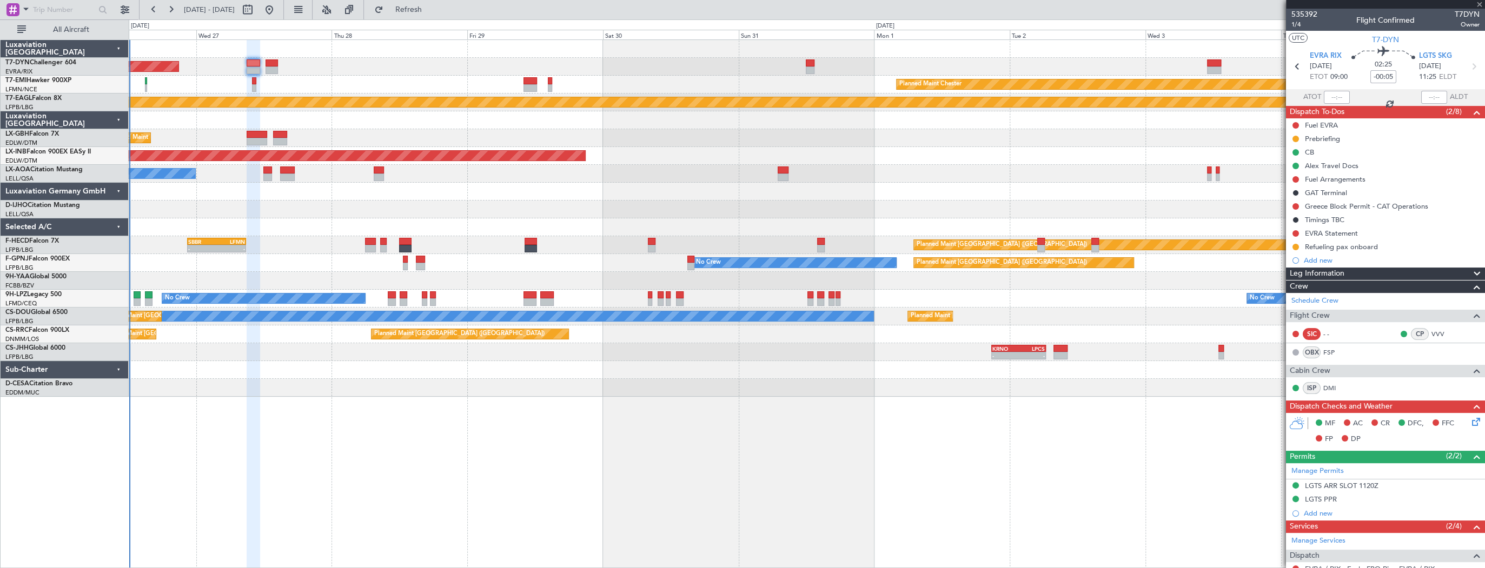
click at [752, 76] on div "Planned Maint Chester" at bounding box center [806, 85] width 1355 height 18
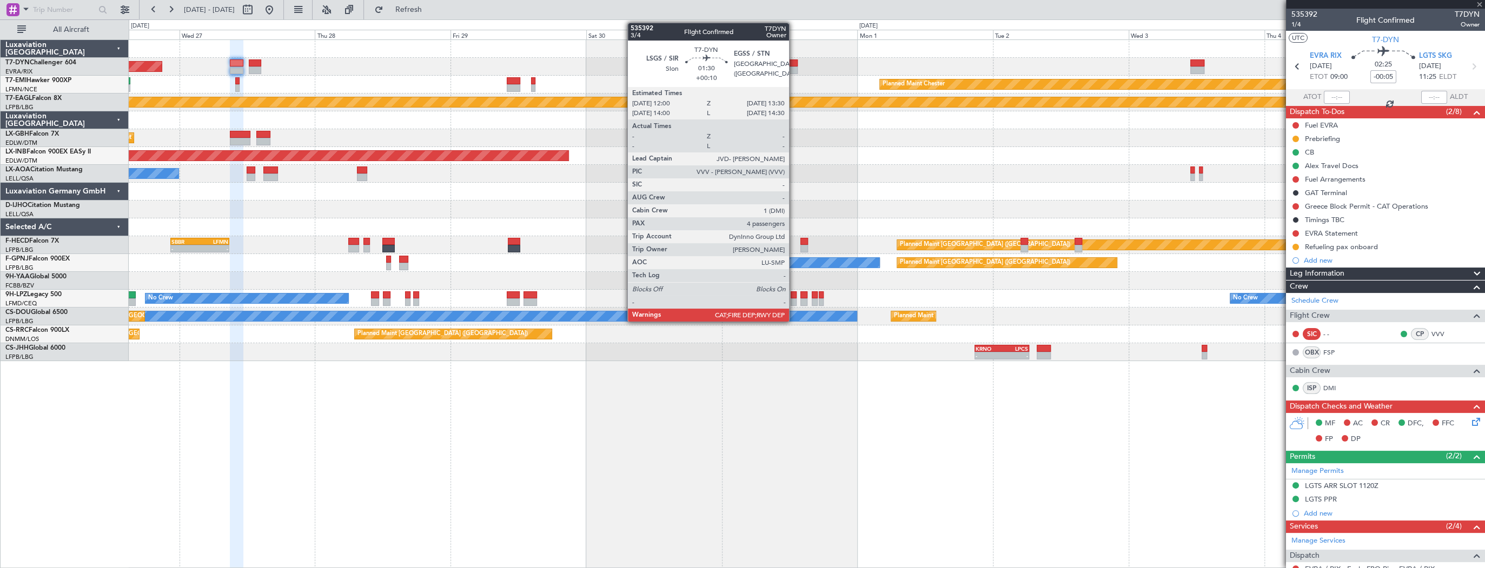
type input "+00:10"
type input "4"
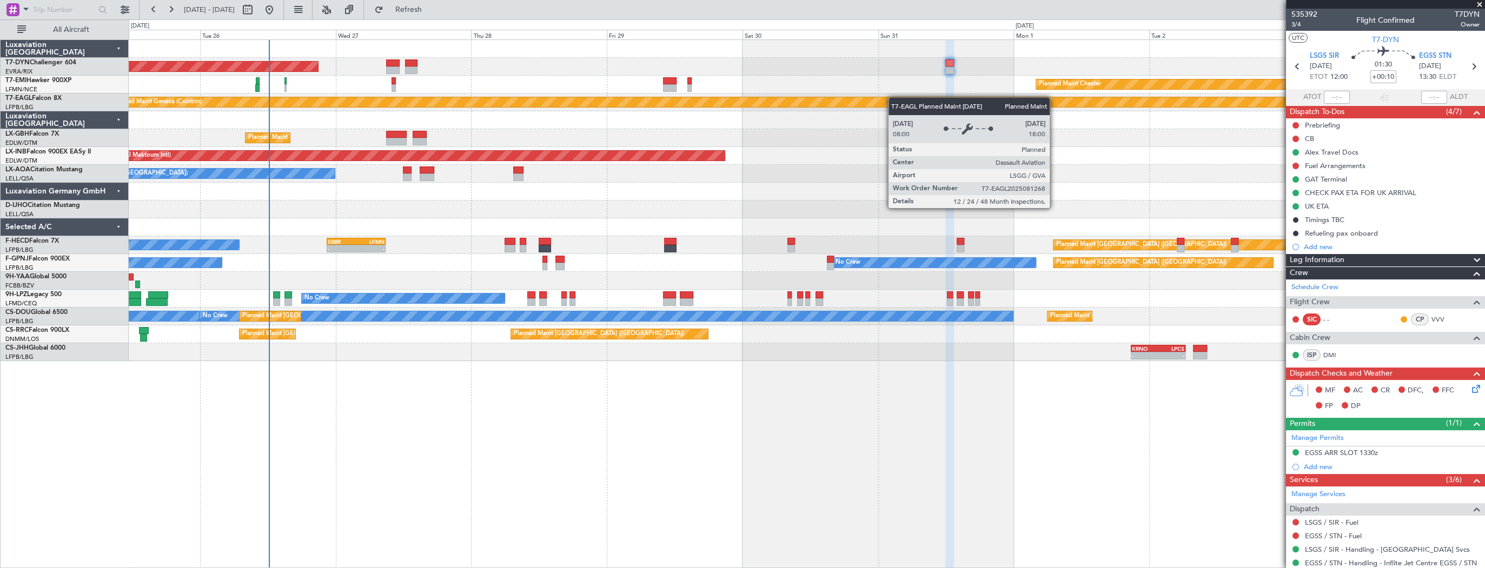
click at [928, 99] on div "AOG Maint Riga (Riga Intl) Planned Maint Chester Planned Maint Geneva (Cointrin…" at bounding box center [806, 200] width 1355 height 321
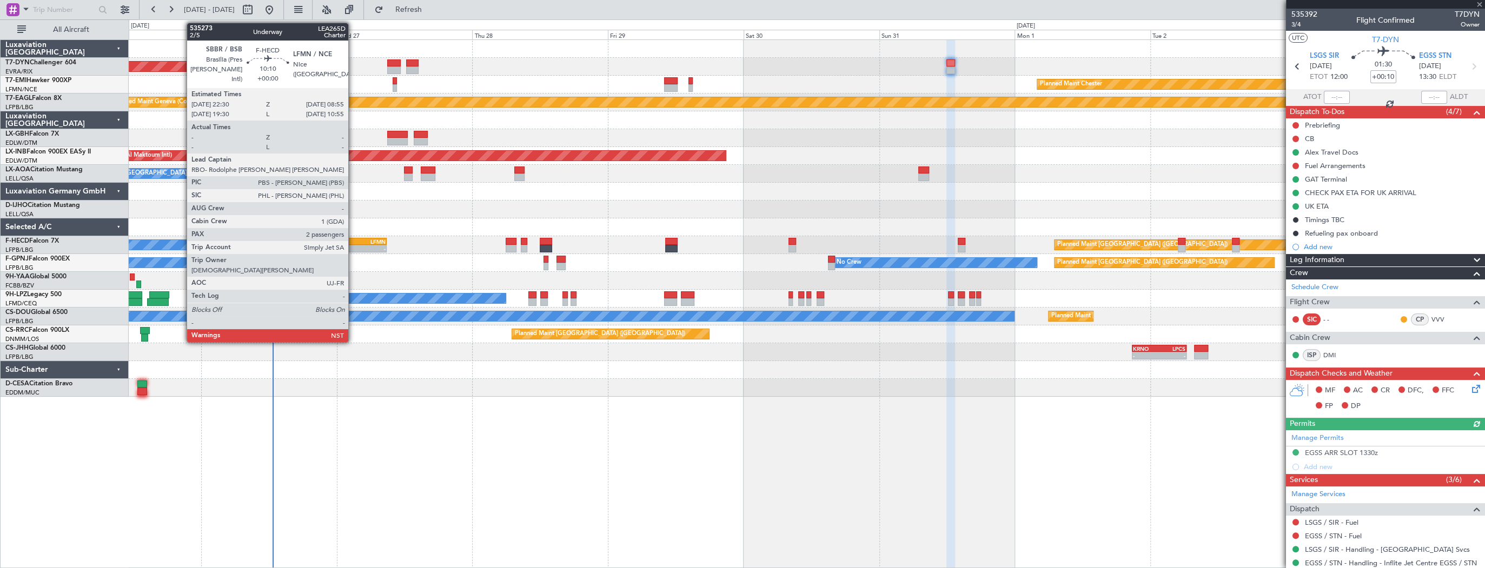
click at [353, 240] on div "SBBR" at bounding box center [343, 241] width 29 height 6
type input "2"
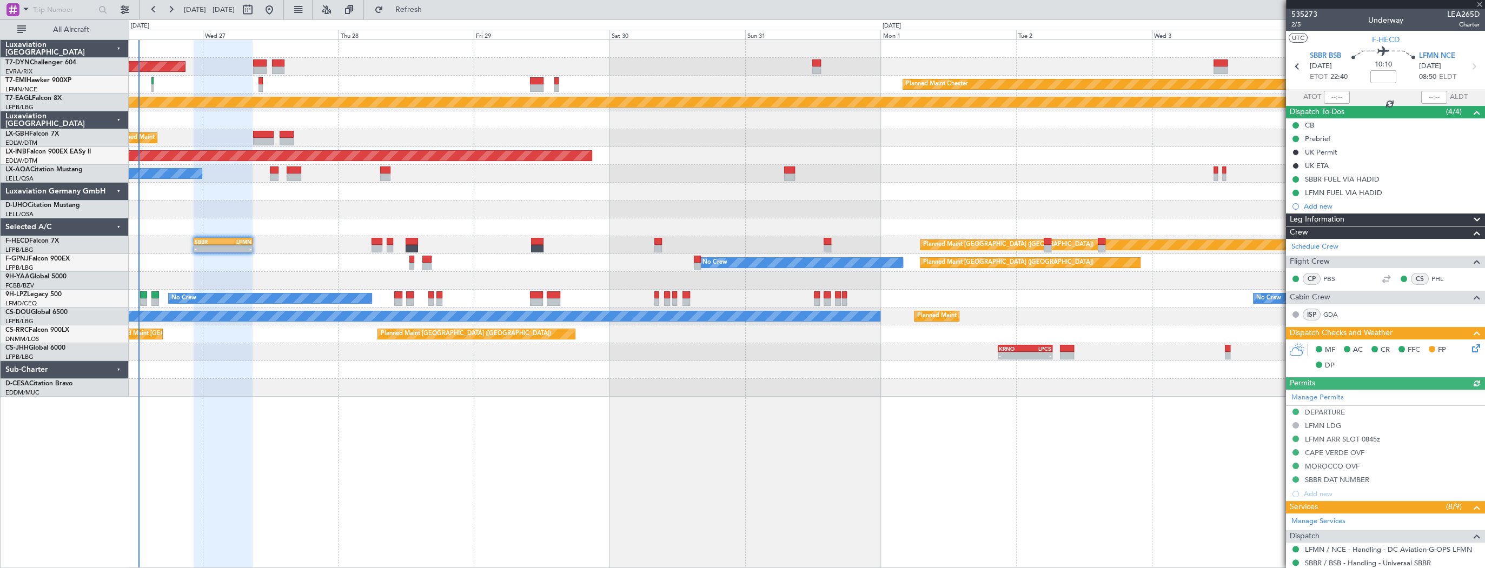
click at [378, 197] on div at bounding box center [806, 192] width 1355 height 18
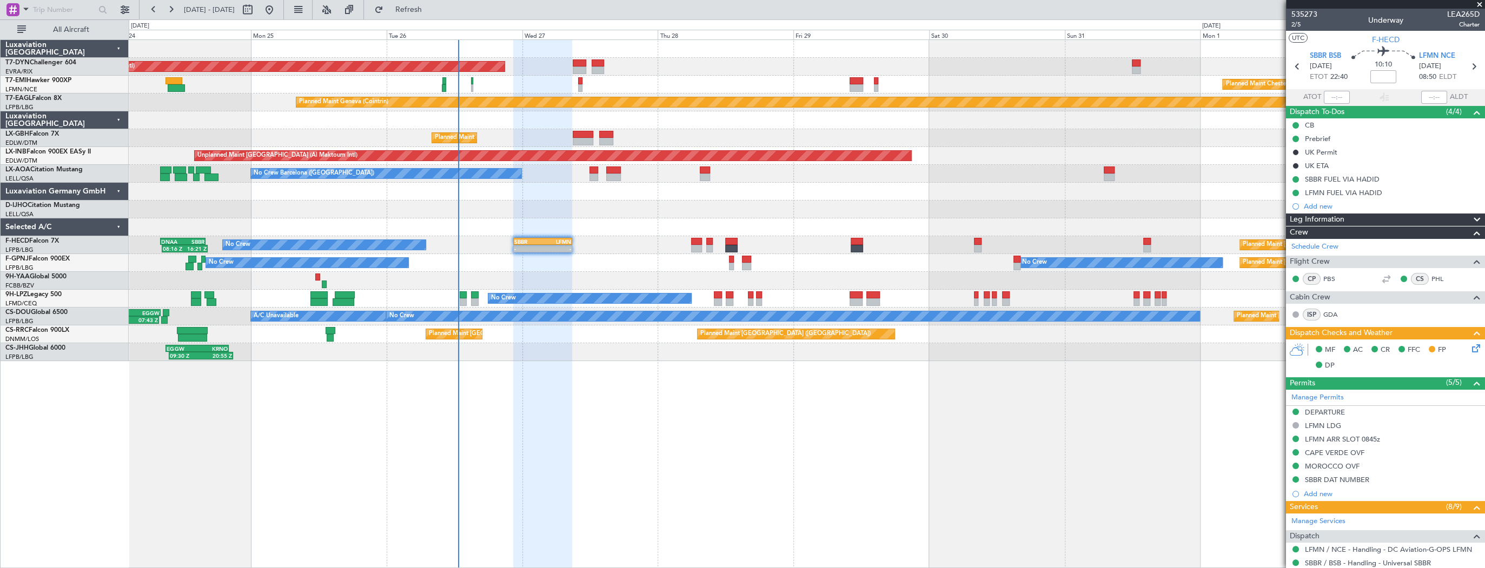
click at [836, 443] on div "AOG Maint Riga (Riga Intl) Planned Maint Basel-Mulhouse Planned Maint Chester P…" at bounding box center [807, 303] width 1356 height 529
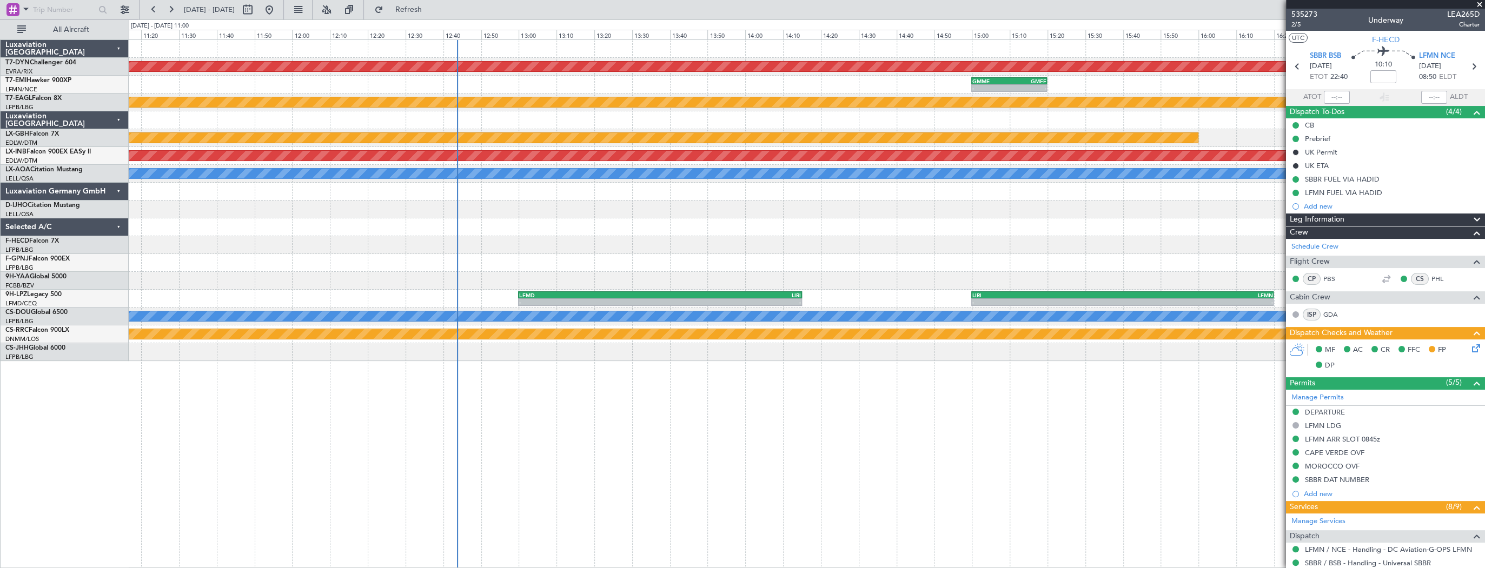
click at [490, 247] on div at bounding box center [806, 245] width 1355 height 18
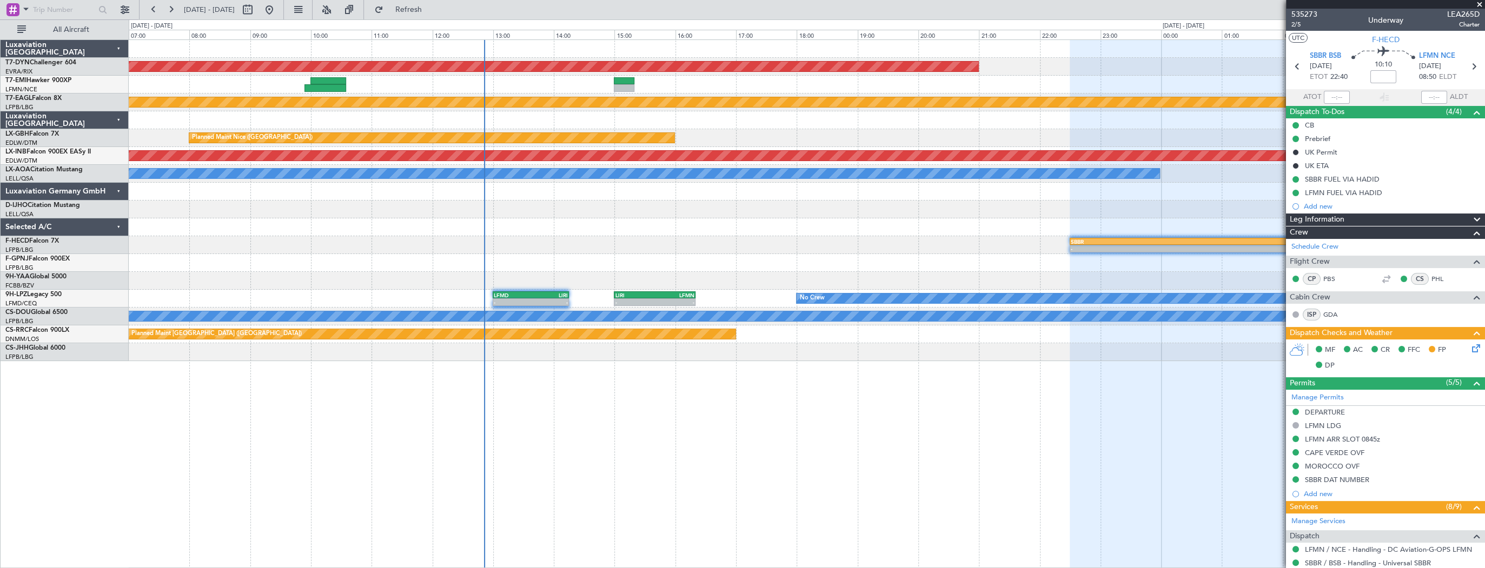
click at [307, 189] on div "AOG Maint Riga (Riga Intl) - - EVRA 09:00 Z LGTS 11:25 Z Planned Maint Geneva (…" at bounding box center [806, 200] width 1355 height 321
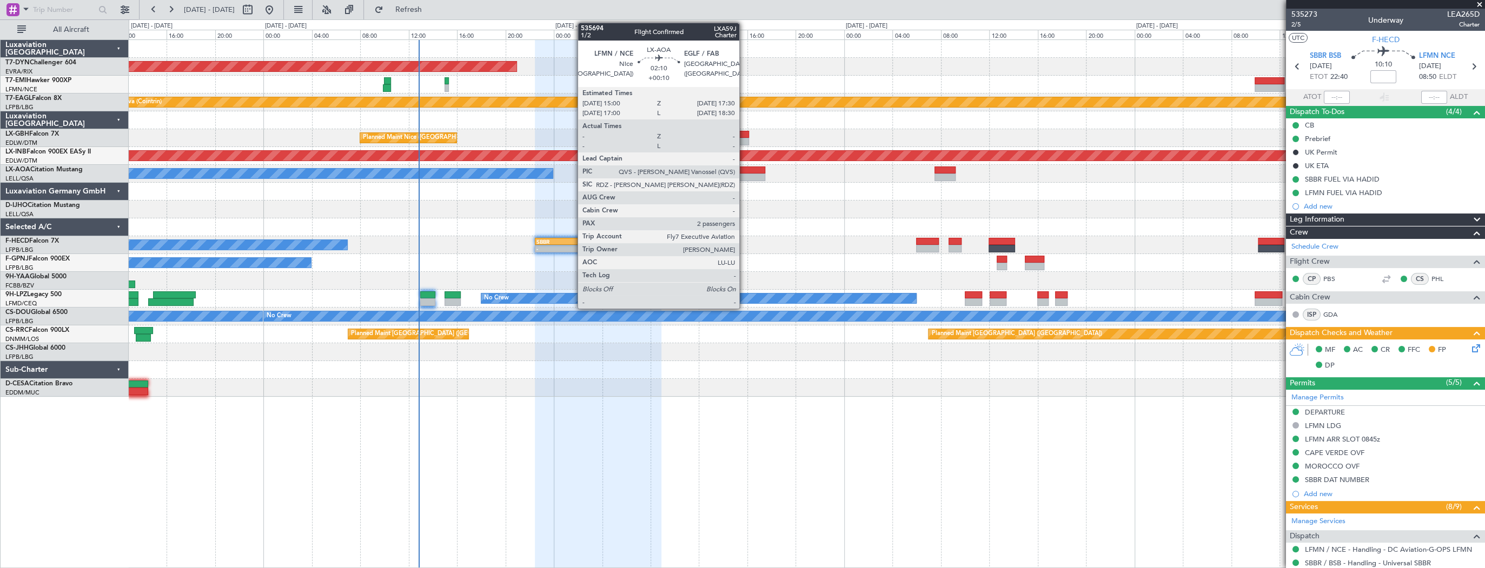
click at [744, 169] on div at bounding box center [750, 171] width 30 height 8
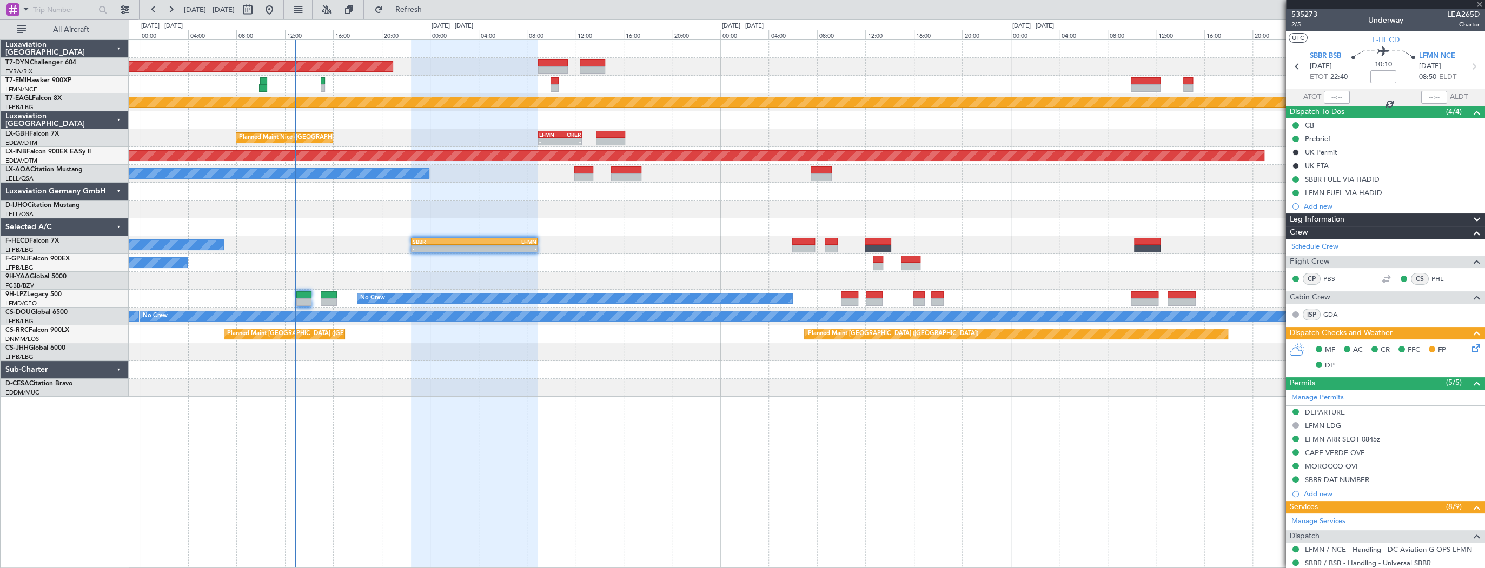
click at [677, 240] on div "AOG Maint Riga (Riga Intl) Planned Maint Geneva (Cointrin) Planned Maint Nice (…" at bounding box center [806, 218] width 1355 height 357
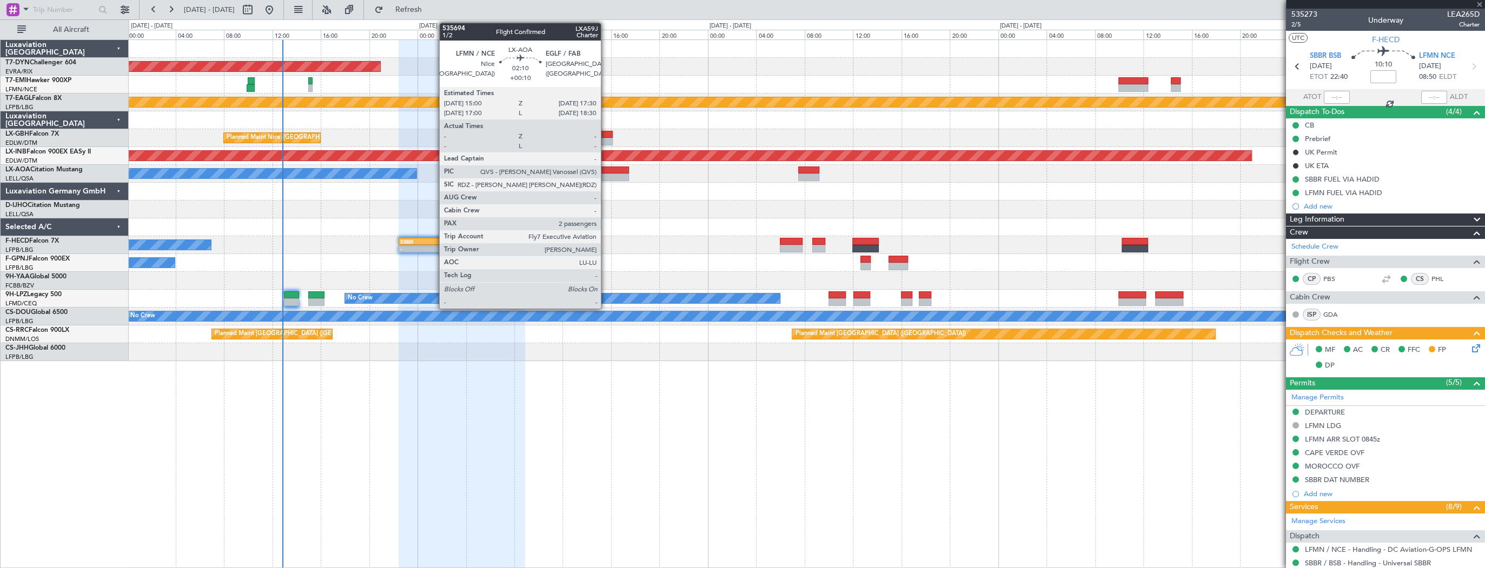
type input "+00:10"
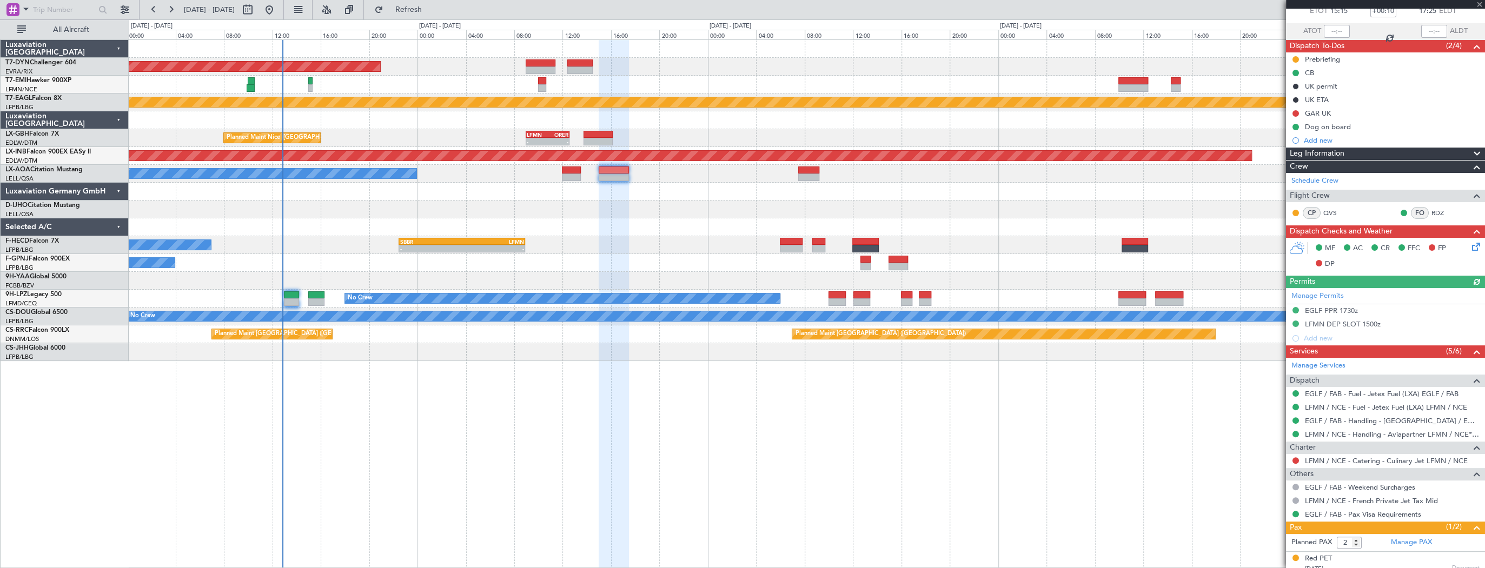
scroll to position [96, 0]
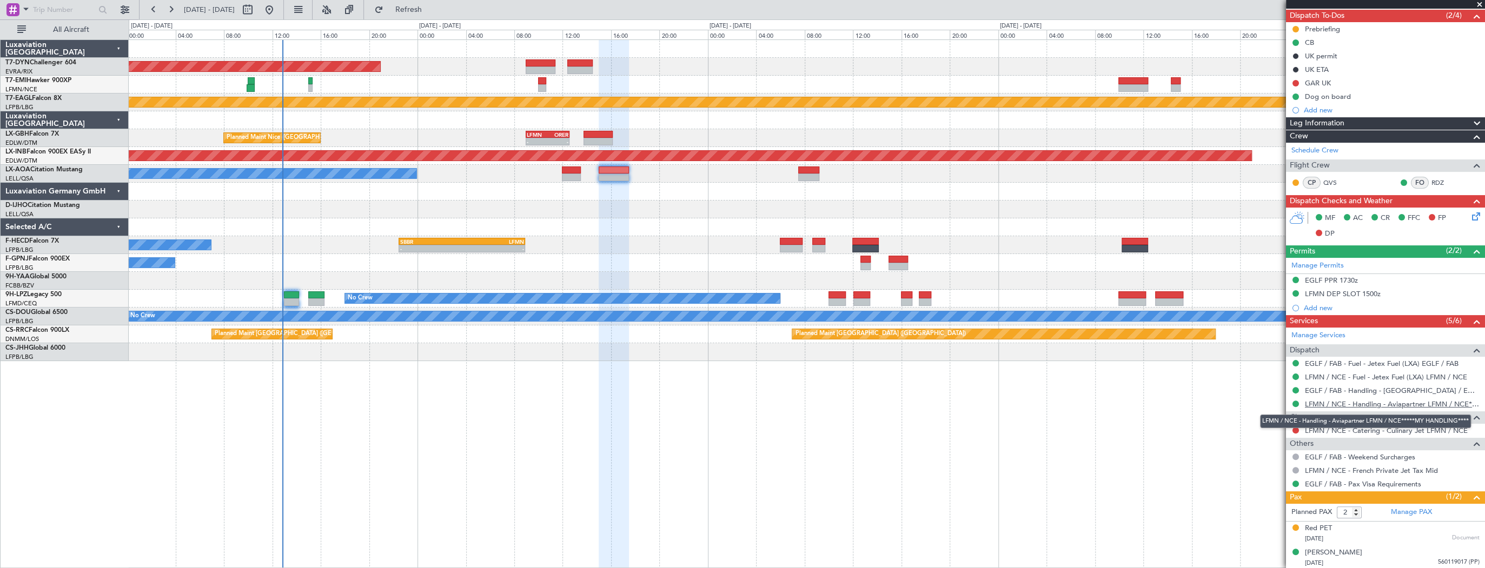
click at [1394, 403] on link "LFMN / NCE - Handling - Aviapartner LFMN / NCE*****MY HANDLING****" at bounding box center [1392, 404] width 175 height 9
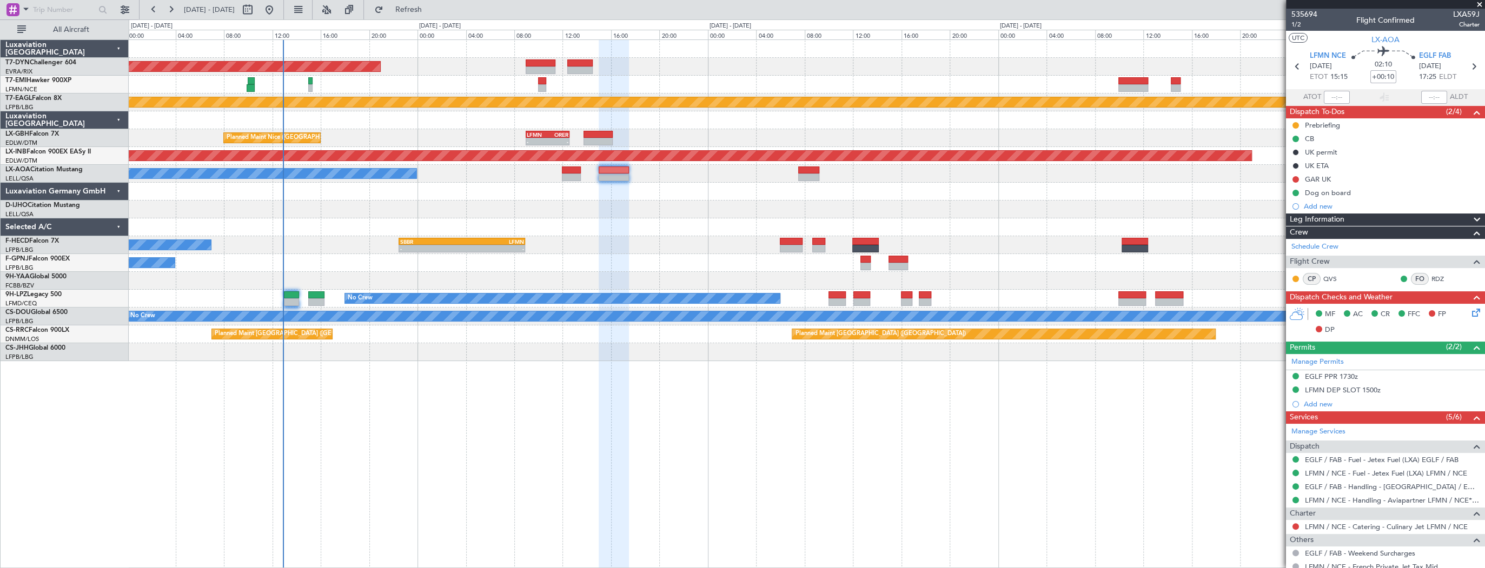
scroll to position [96, 0]
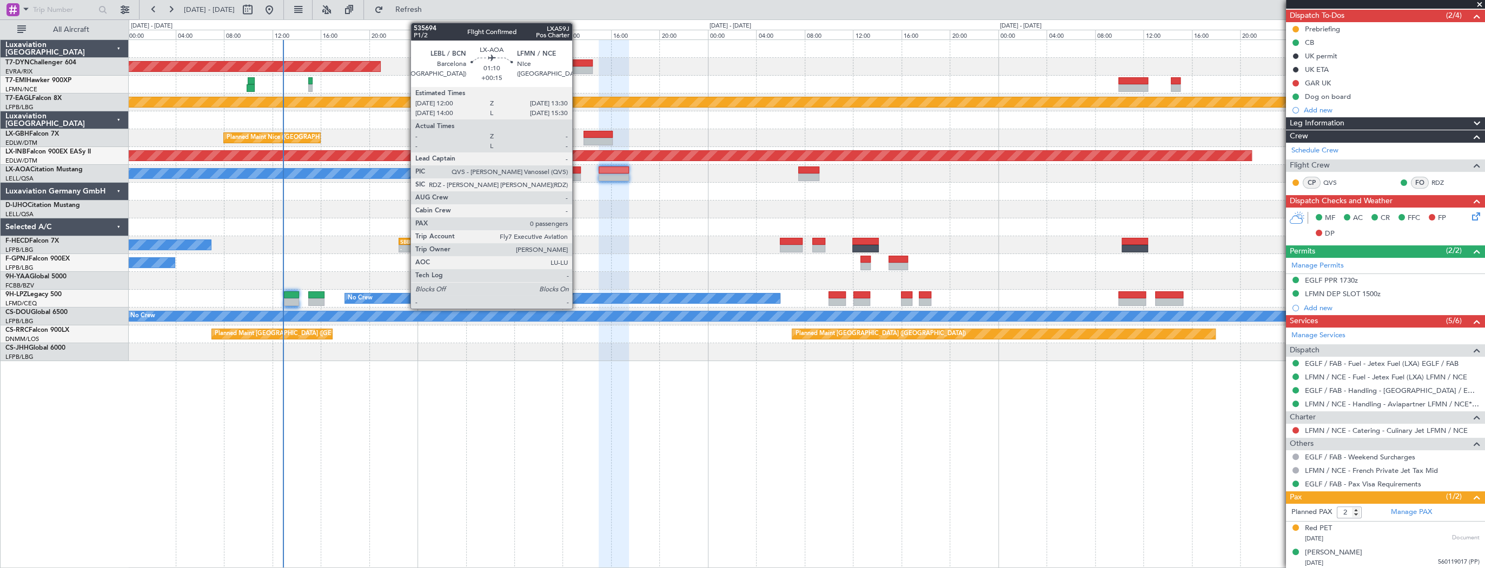
click at [575, 170] on div at bounding box center [571, 171] width 18 height 8
type input "+00:15"
type input "0"
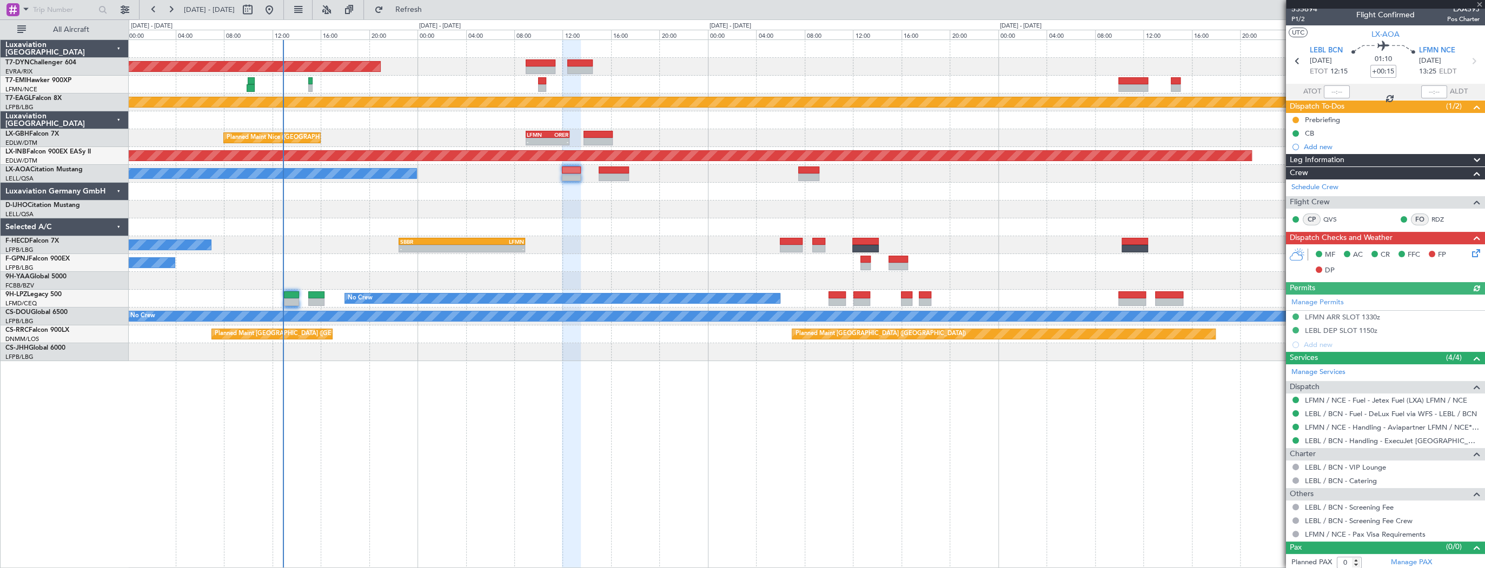
scroll to position [6, 0]
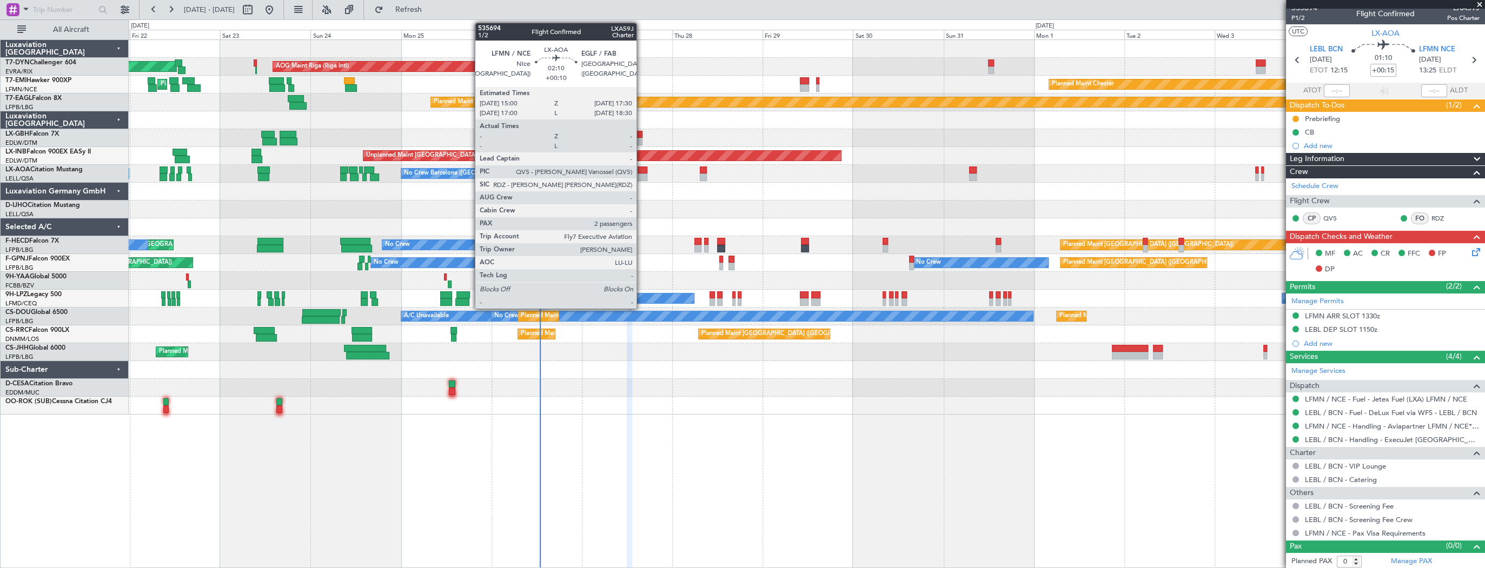
click at [641, 168] on div at bounding box center [642, 171] width 10 height 8
type input "+00:10"
type input "2"
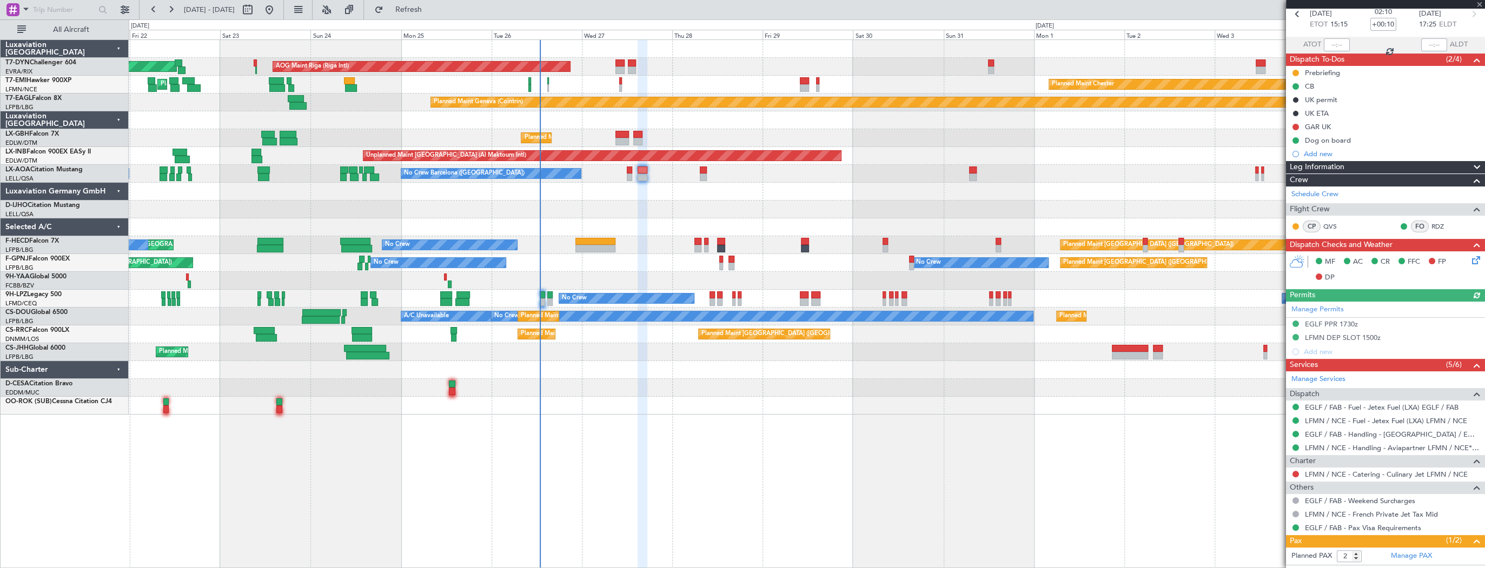
scroll to position [96, 0]
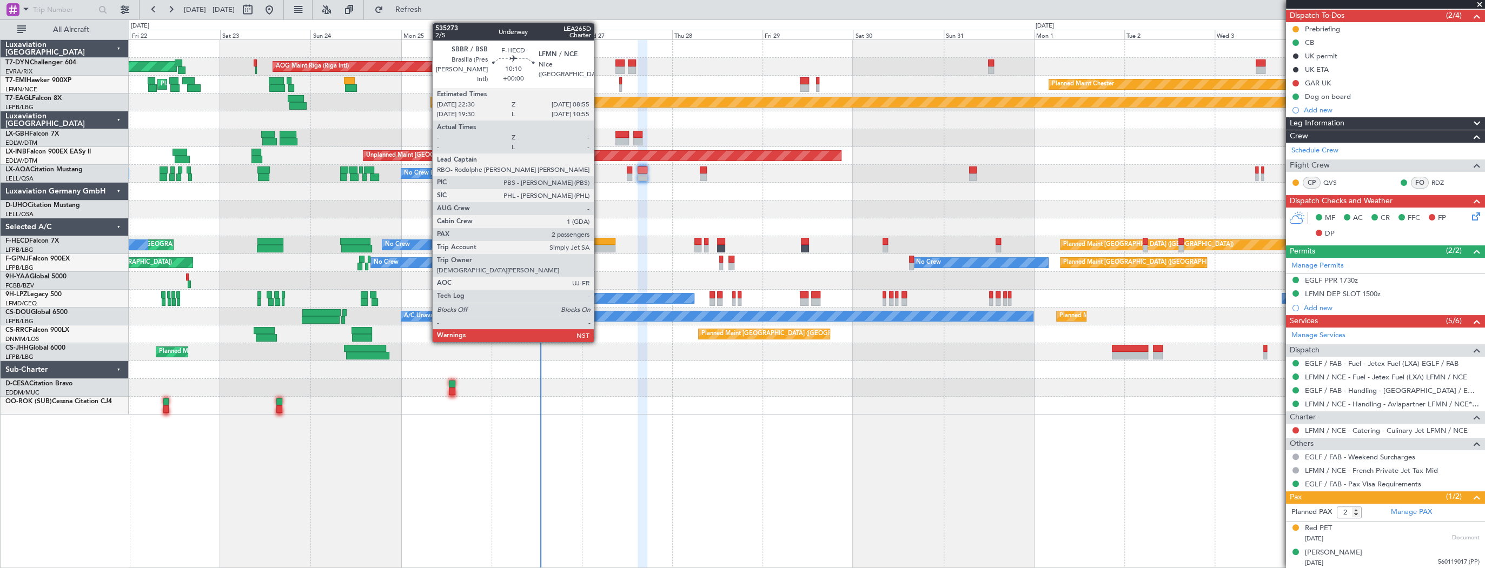
click at [598, 242] on div at bounding box center [594, 242] width 39 height 8
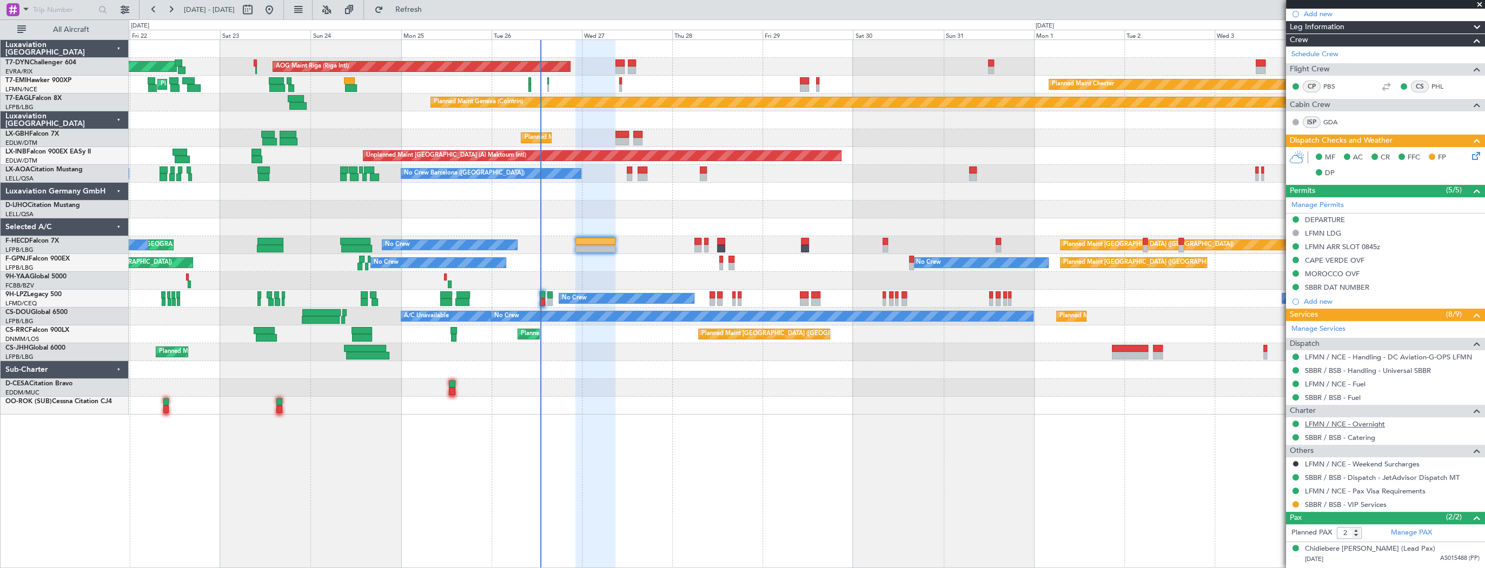
scroll to position [212, 0]
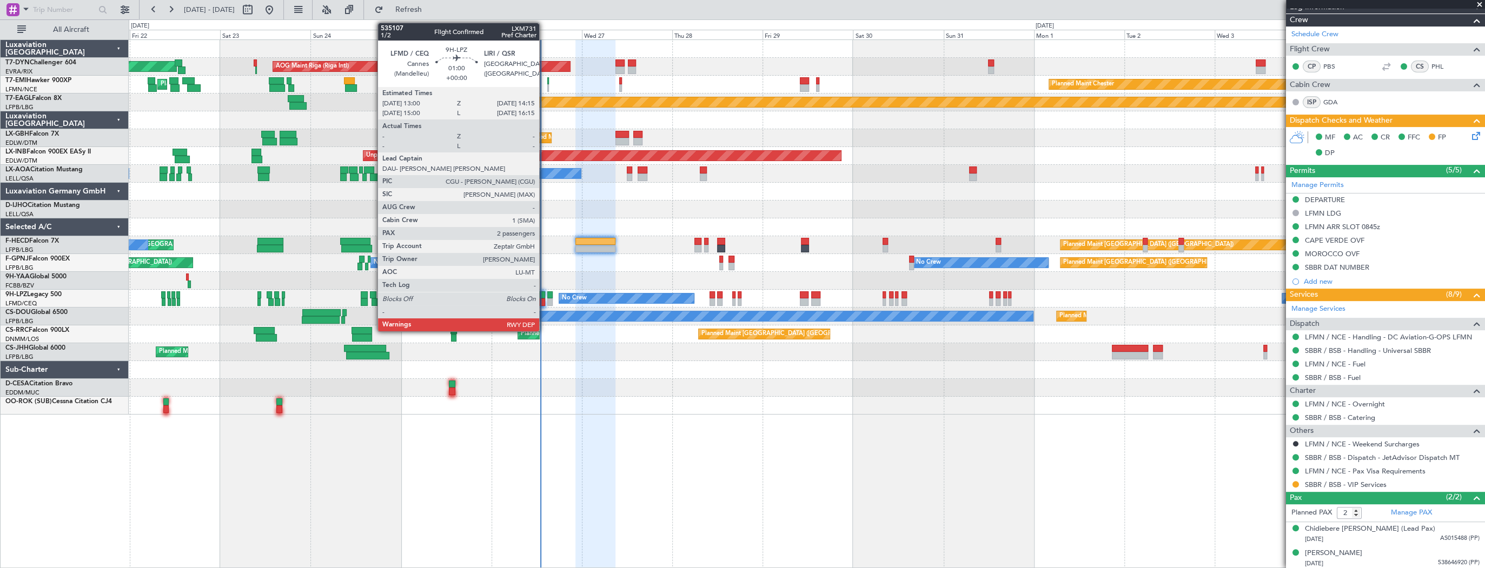
click at [544, 294] on div at bounding box center [542, 295] width 5 height 8
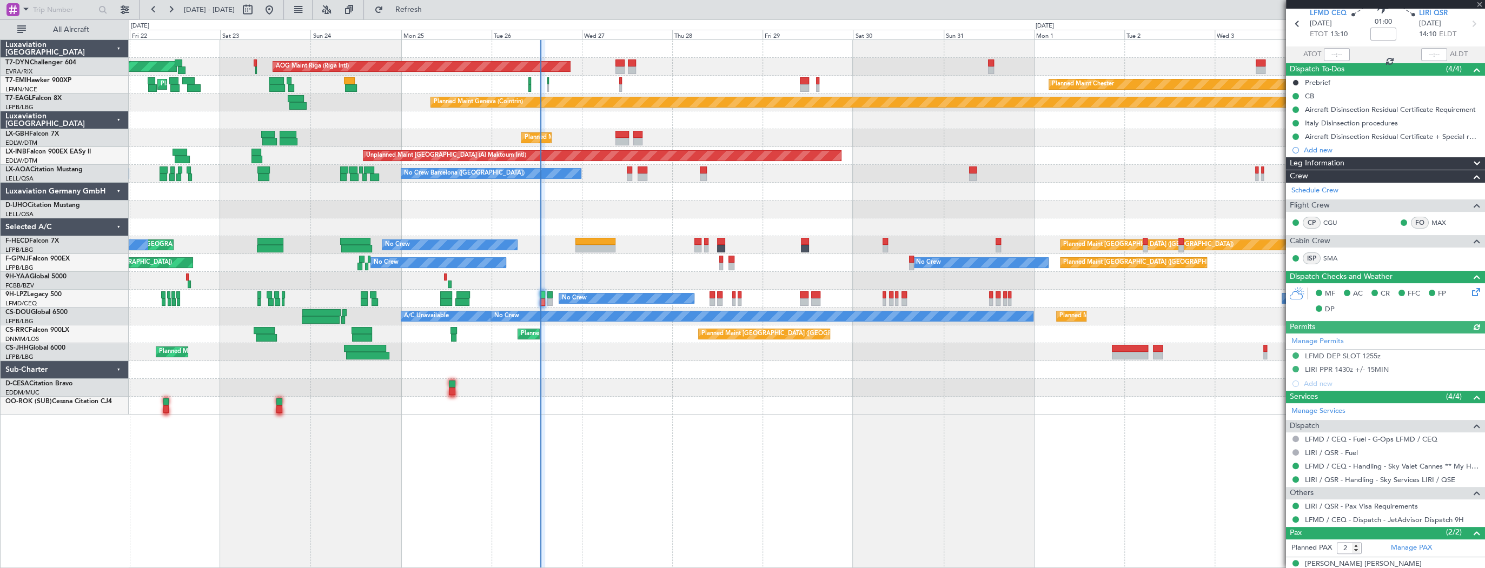
scroll to position [78, 0]
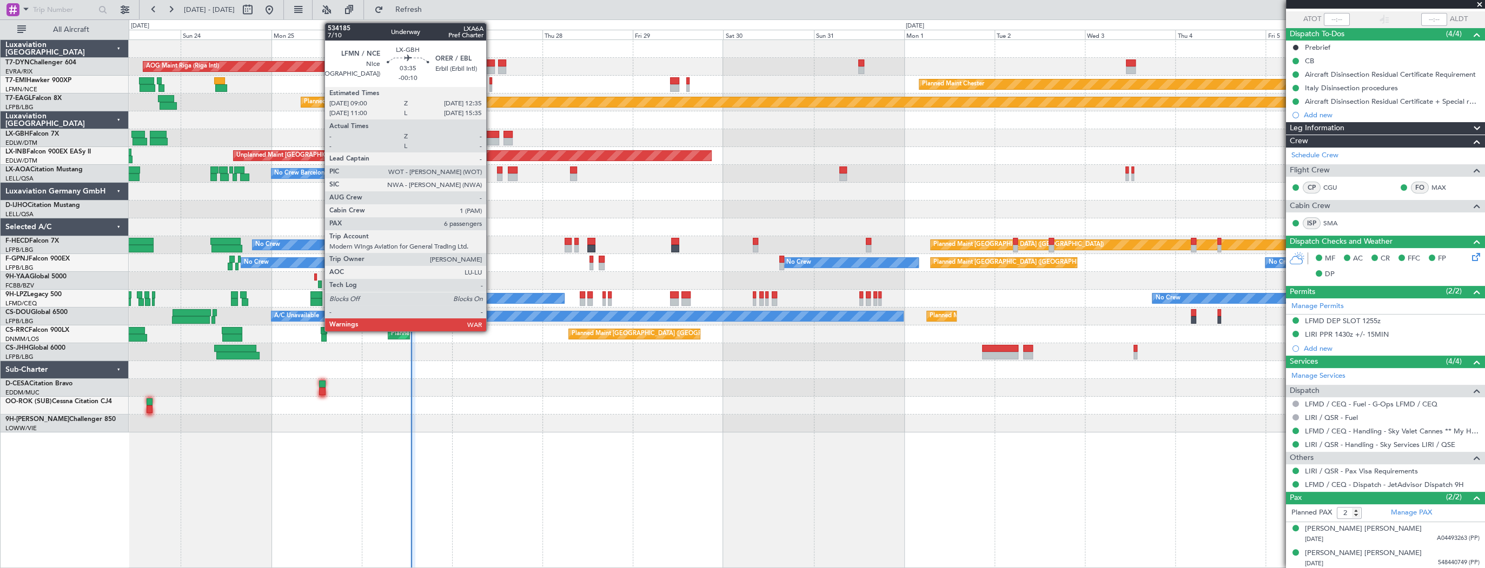
click at [491, 131] on div at bounding box center [492, 135] width 14 height 8
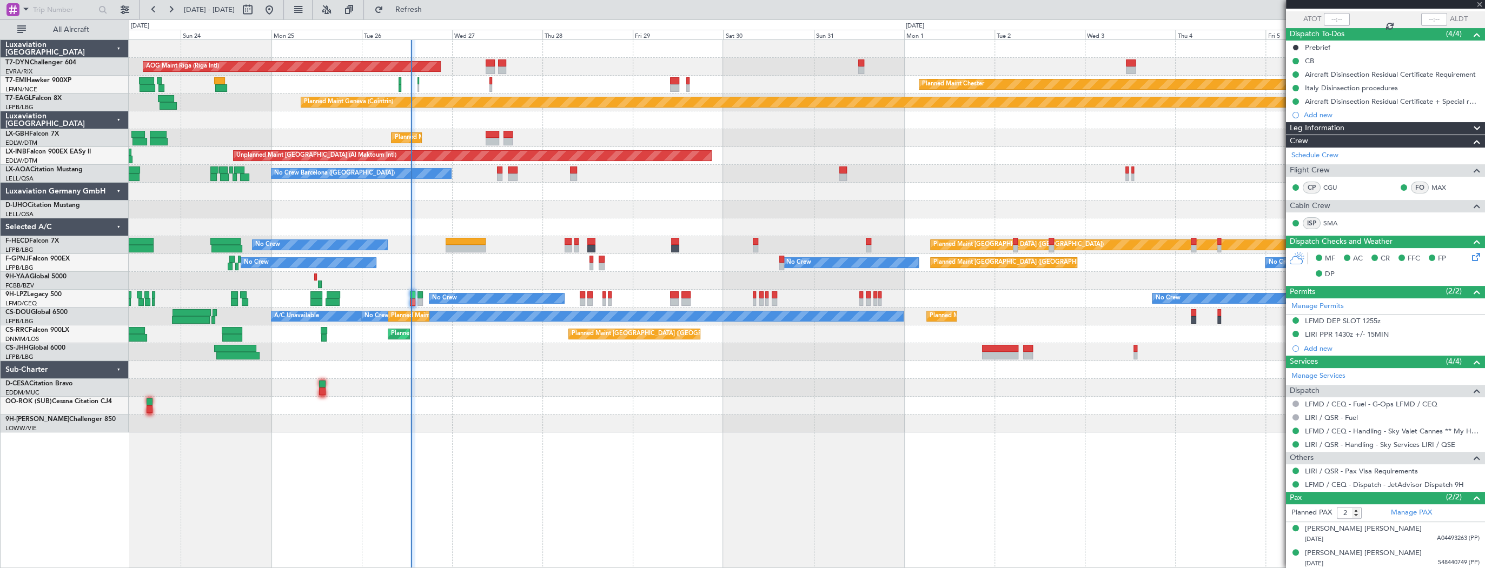
type input "-00:10"
type input "6"
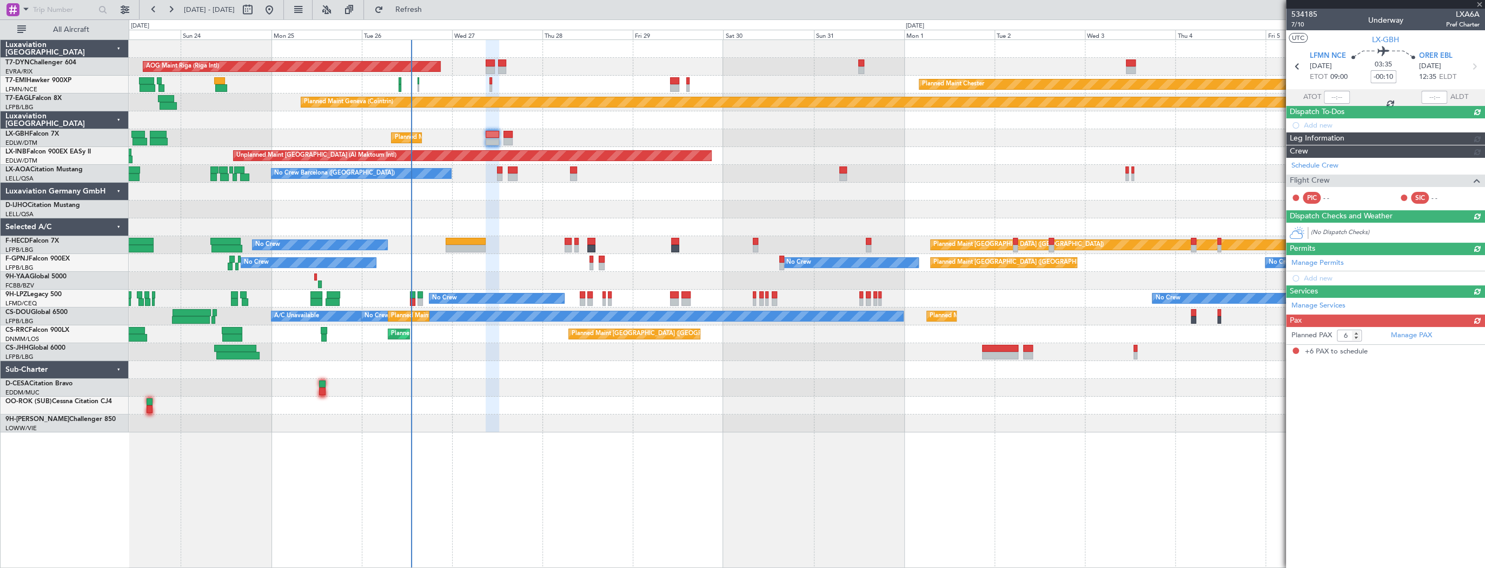
scroll to position [0, 0]
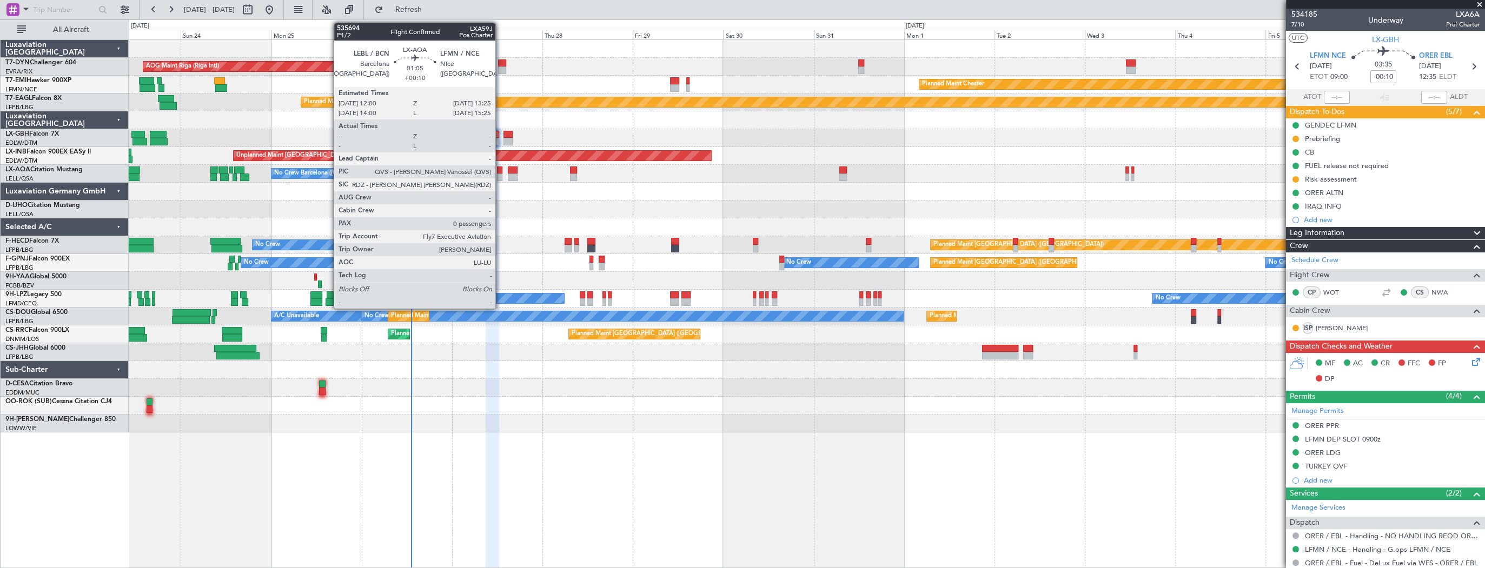
click at [500, 174] on div at bounding box center [499, 178] width 5 height 8
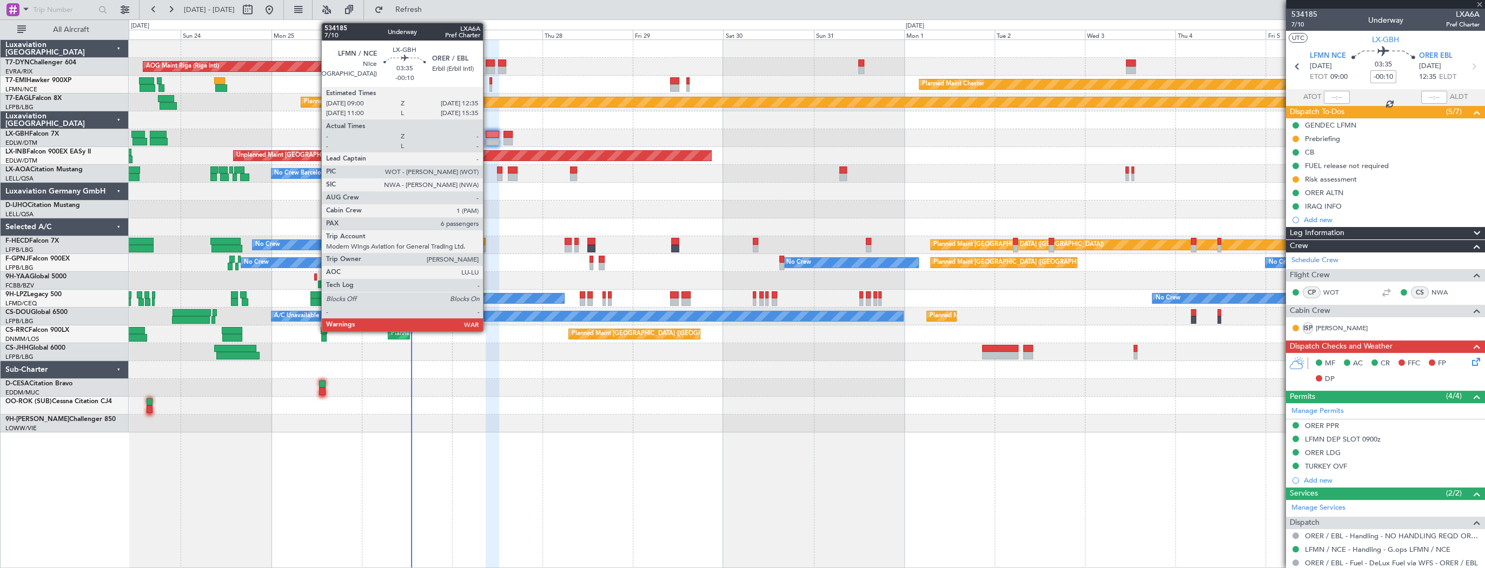
type input "+00:10"
type input "0"
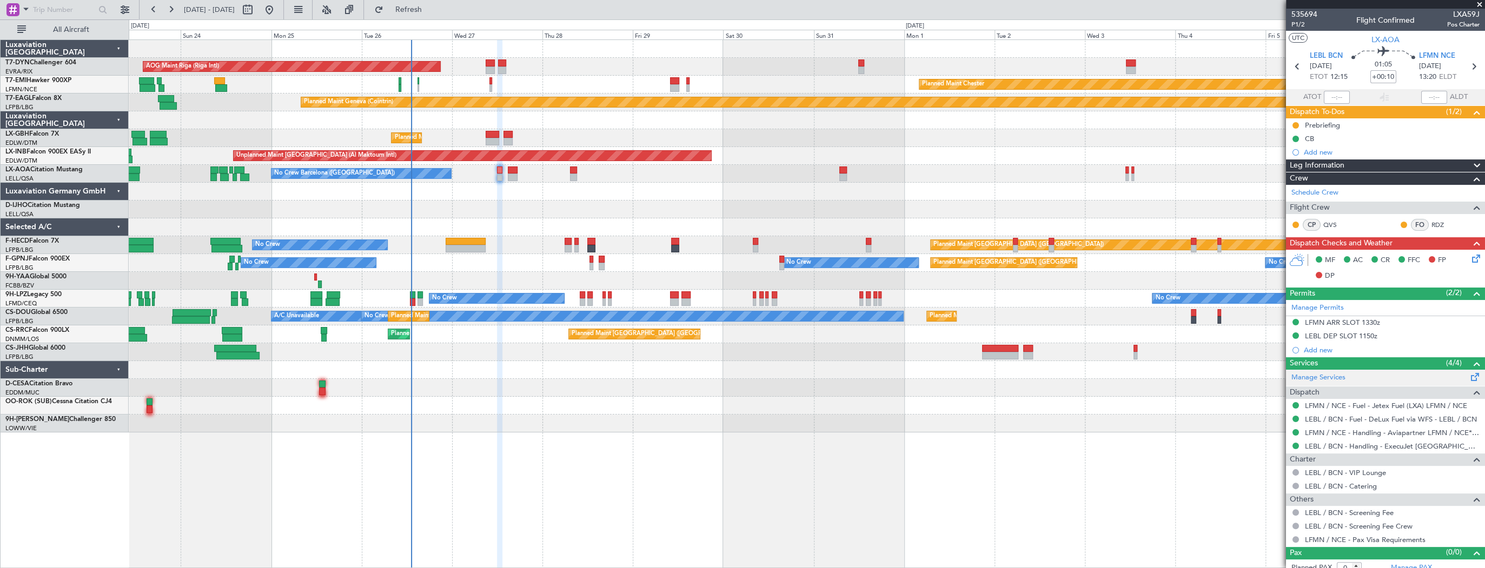
scroll to position [6, 0]
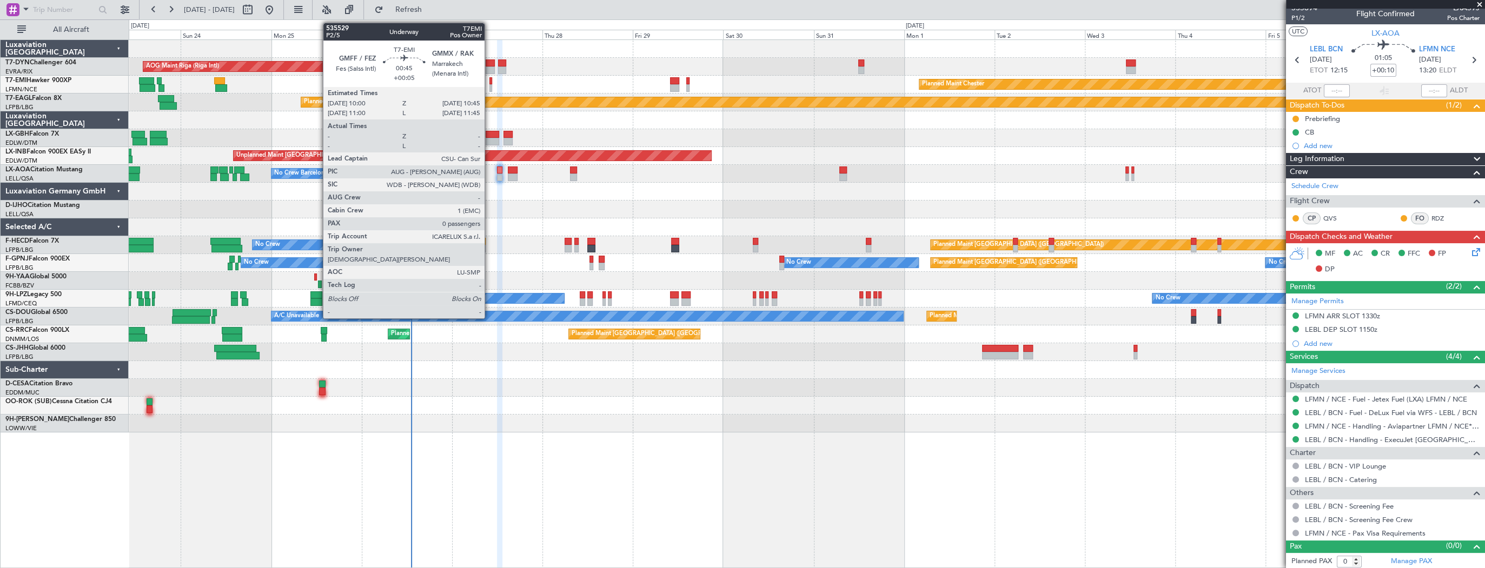
click at [489, 82] on div at bounding box center [490, 81] width 3 height 8
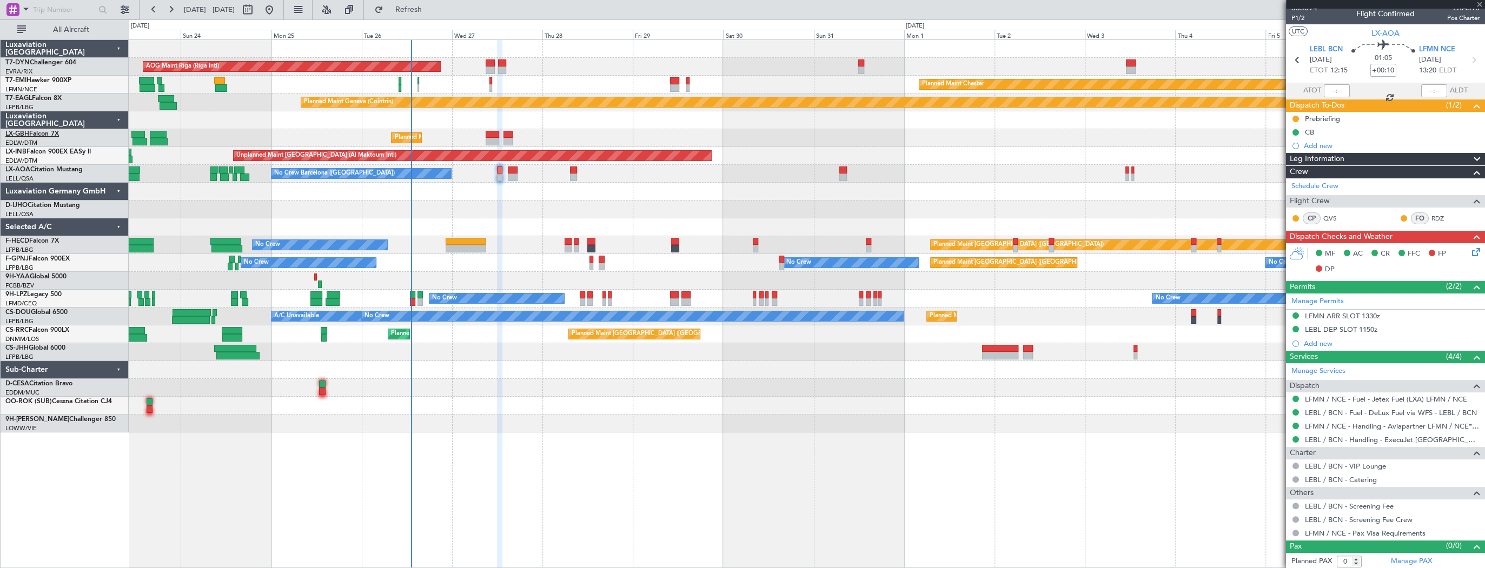
type input "+00:05"
